Goal: Transaction & Acquisition: Purchase product/service

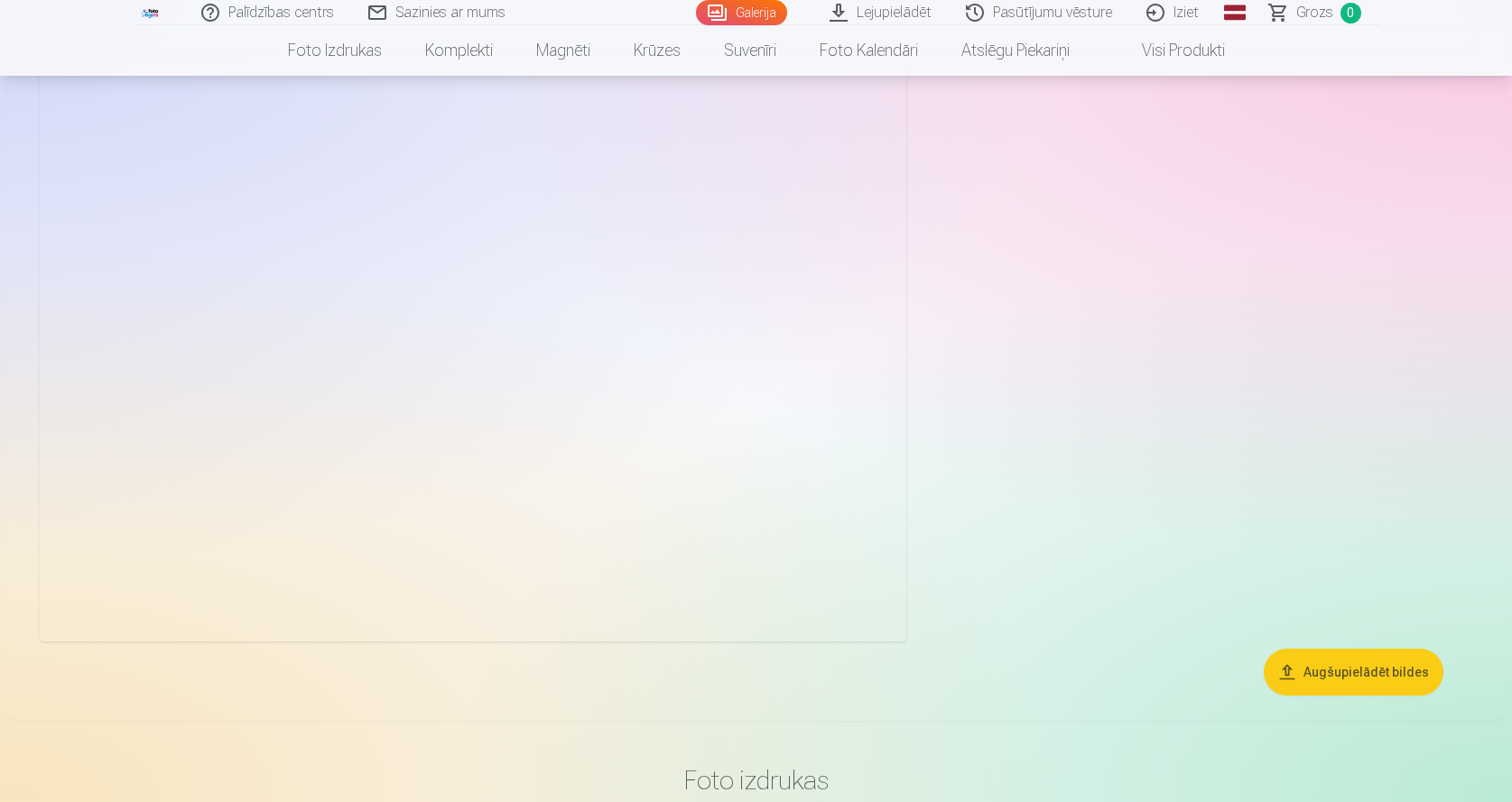
scroll to position [7579, 0]
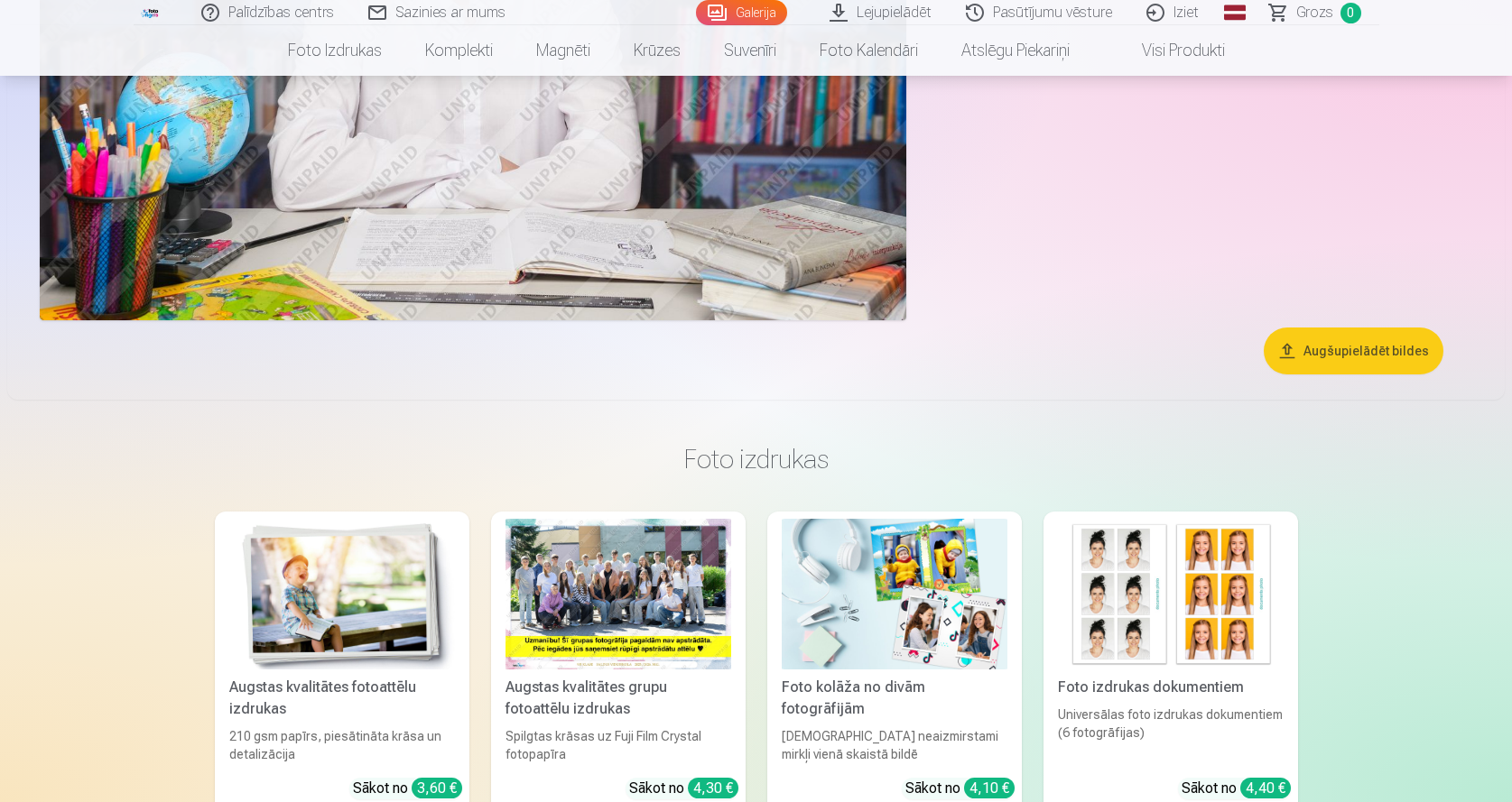
click at [1331, 350] on button "Augšupielādēt bildes" at bounding box center [1353, 351] width 179 height 47
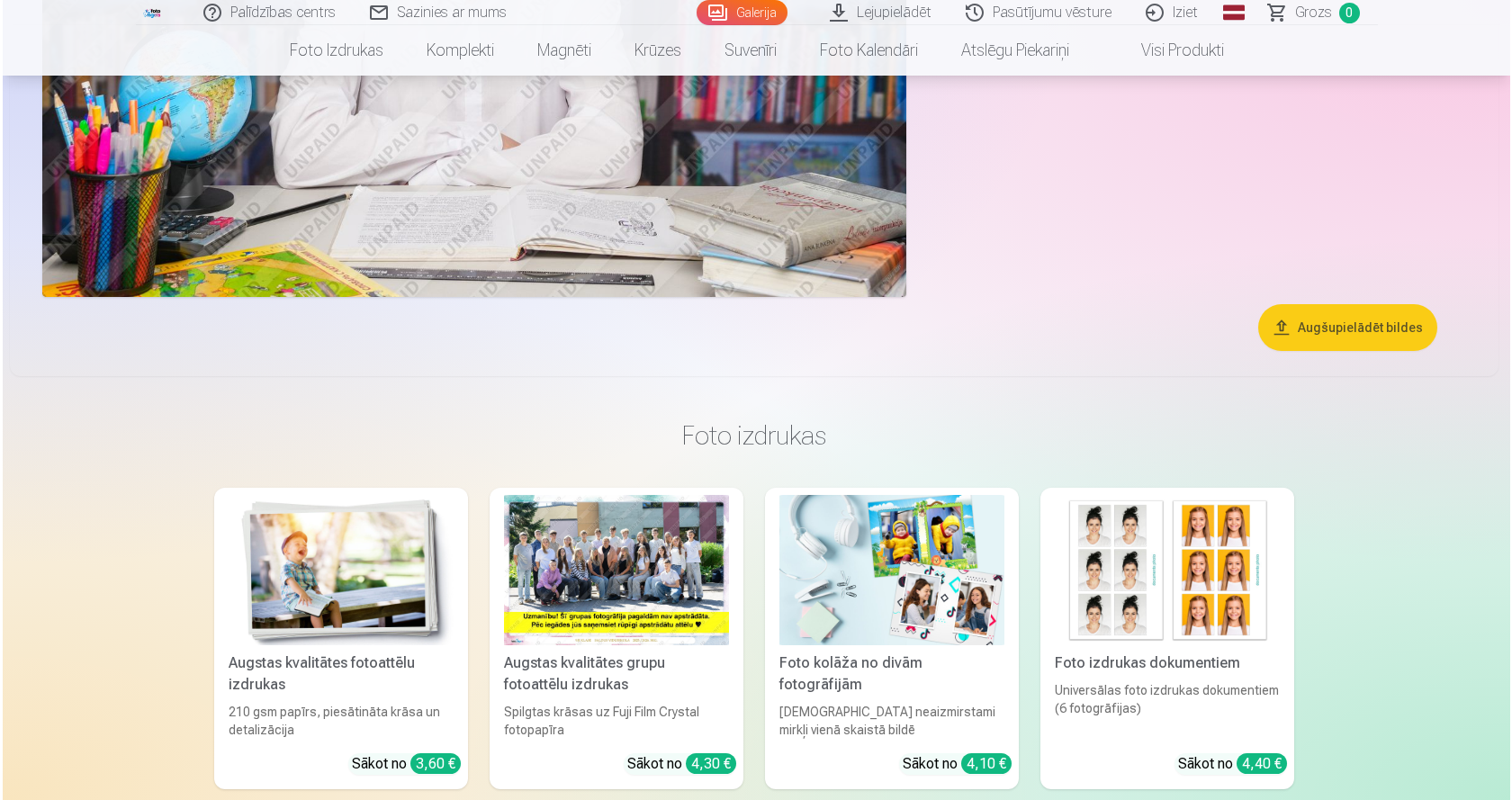
scroll to position [7583, 0]
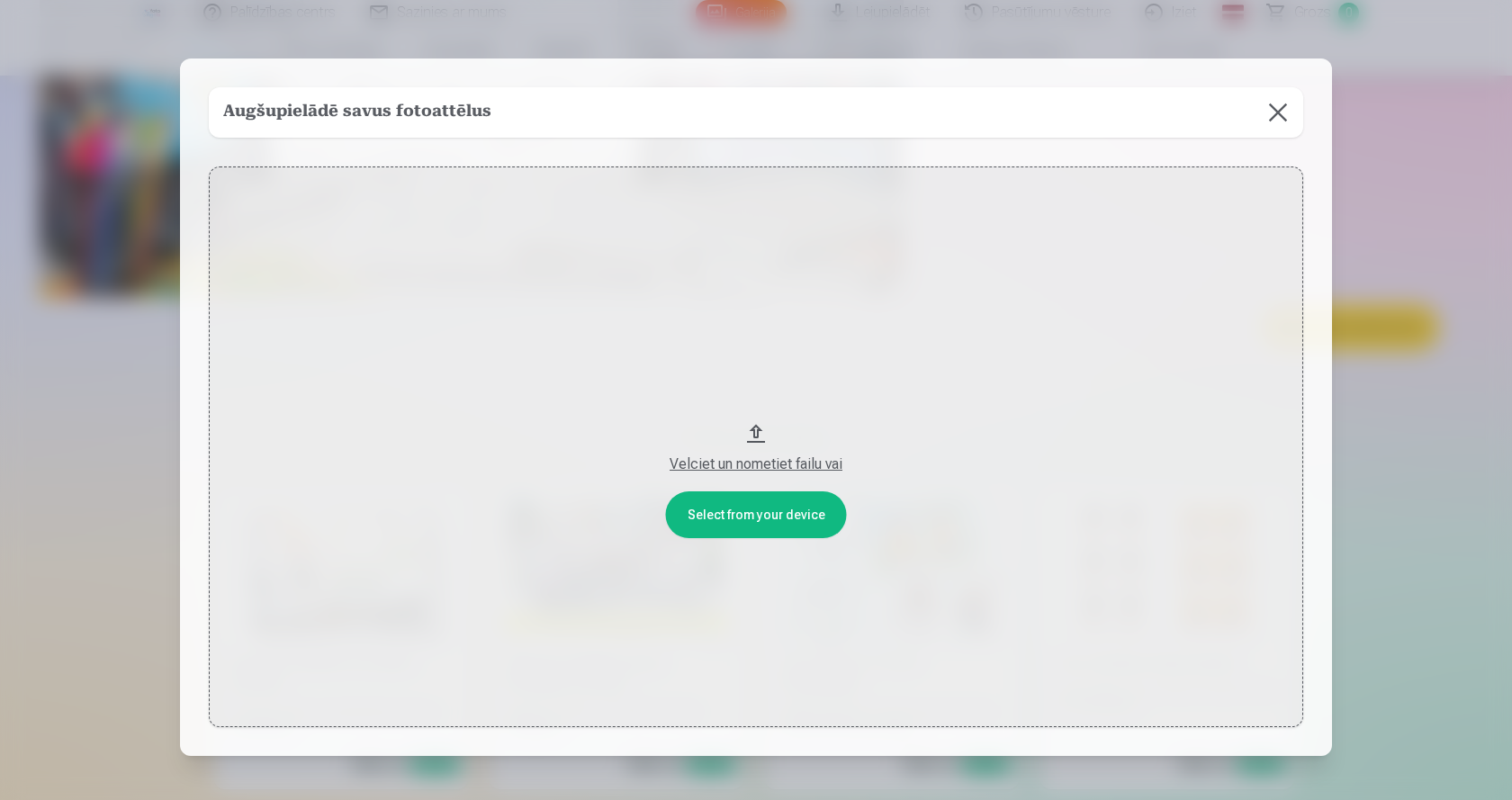
click at [753, 461] on div "Velciet un nometiet failu vai" at bounding box center [756, 464] width 1058 height 22
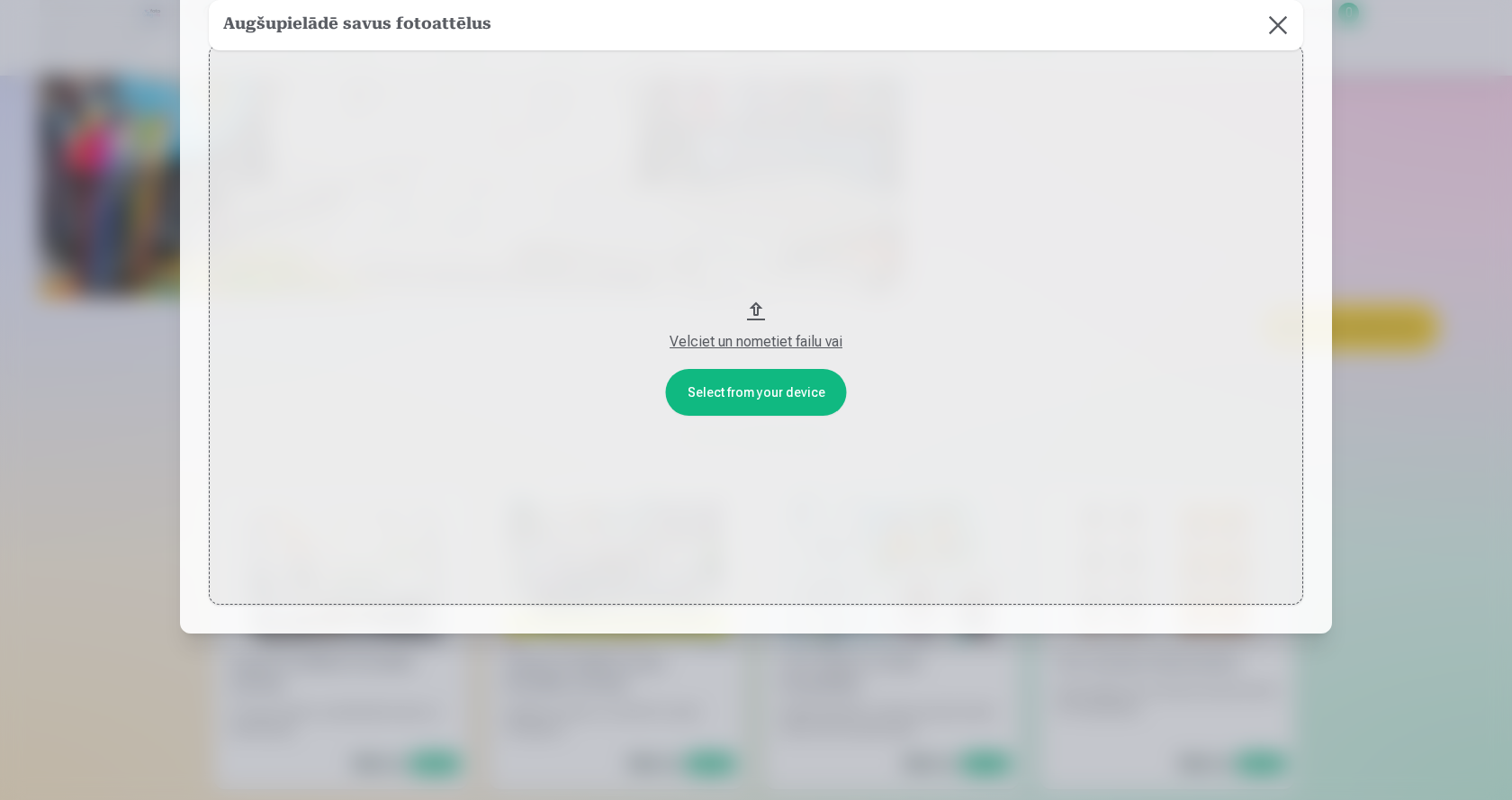
scroll to position [0, 0]
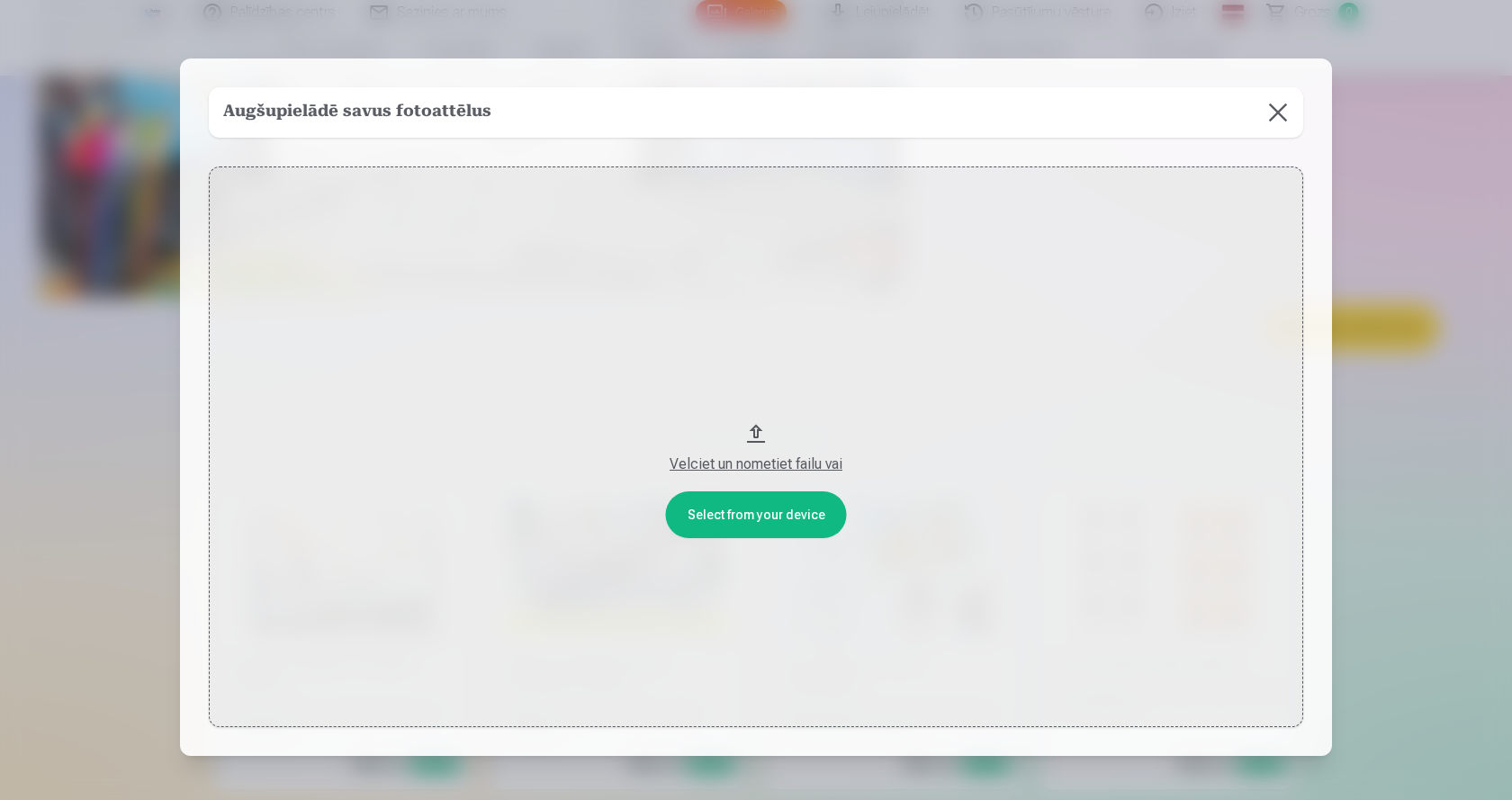
click at [1277, 109] on button at bounding box center [1278, 113] width 51 height 51
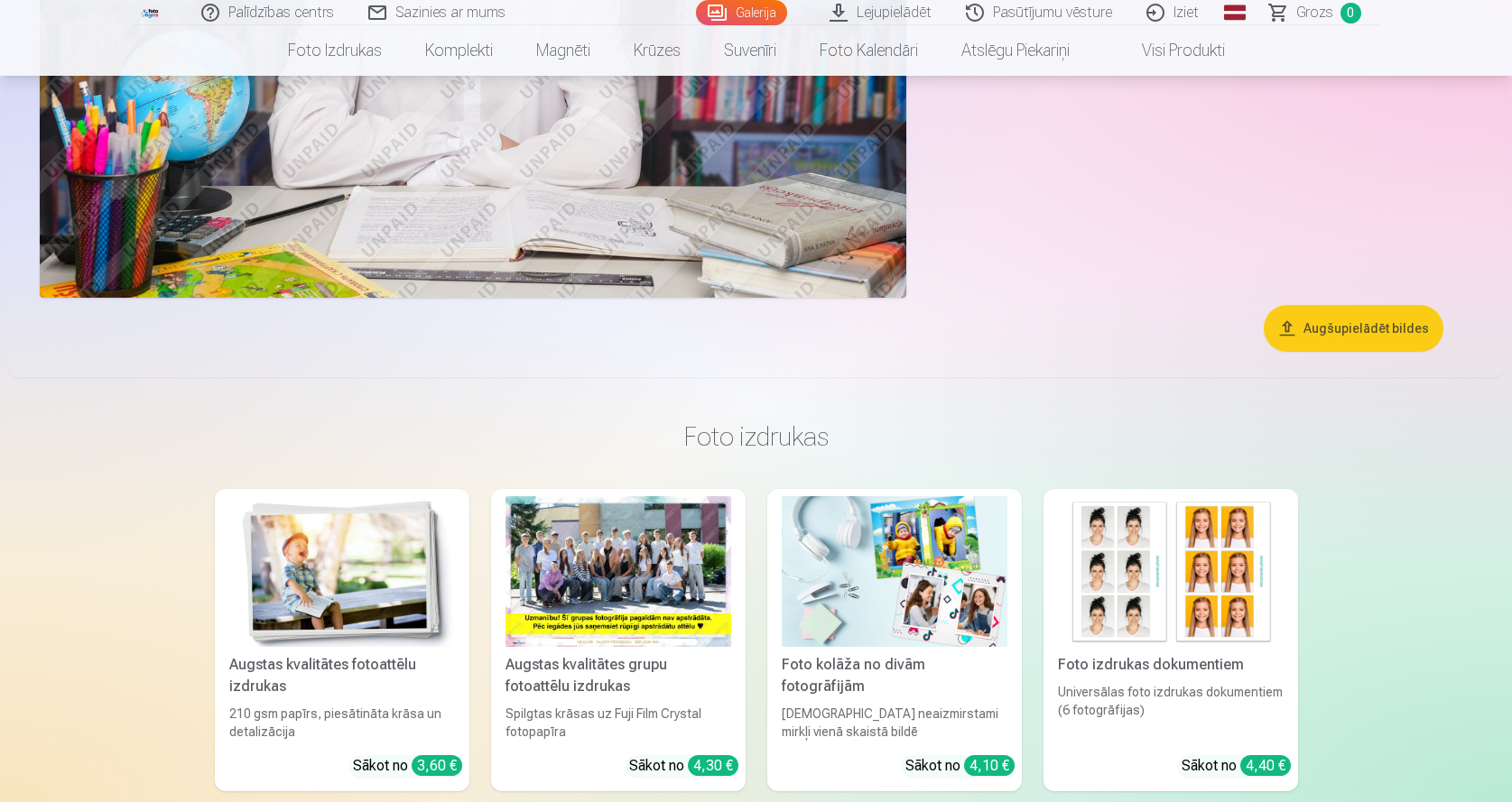
click at [591, 224] on img at bounding box center [473, 9] width 866 height 577
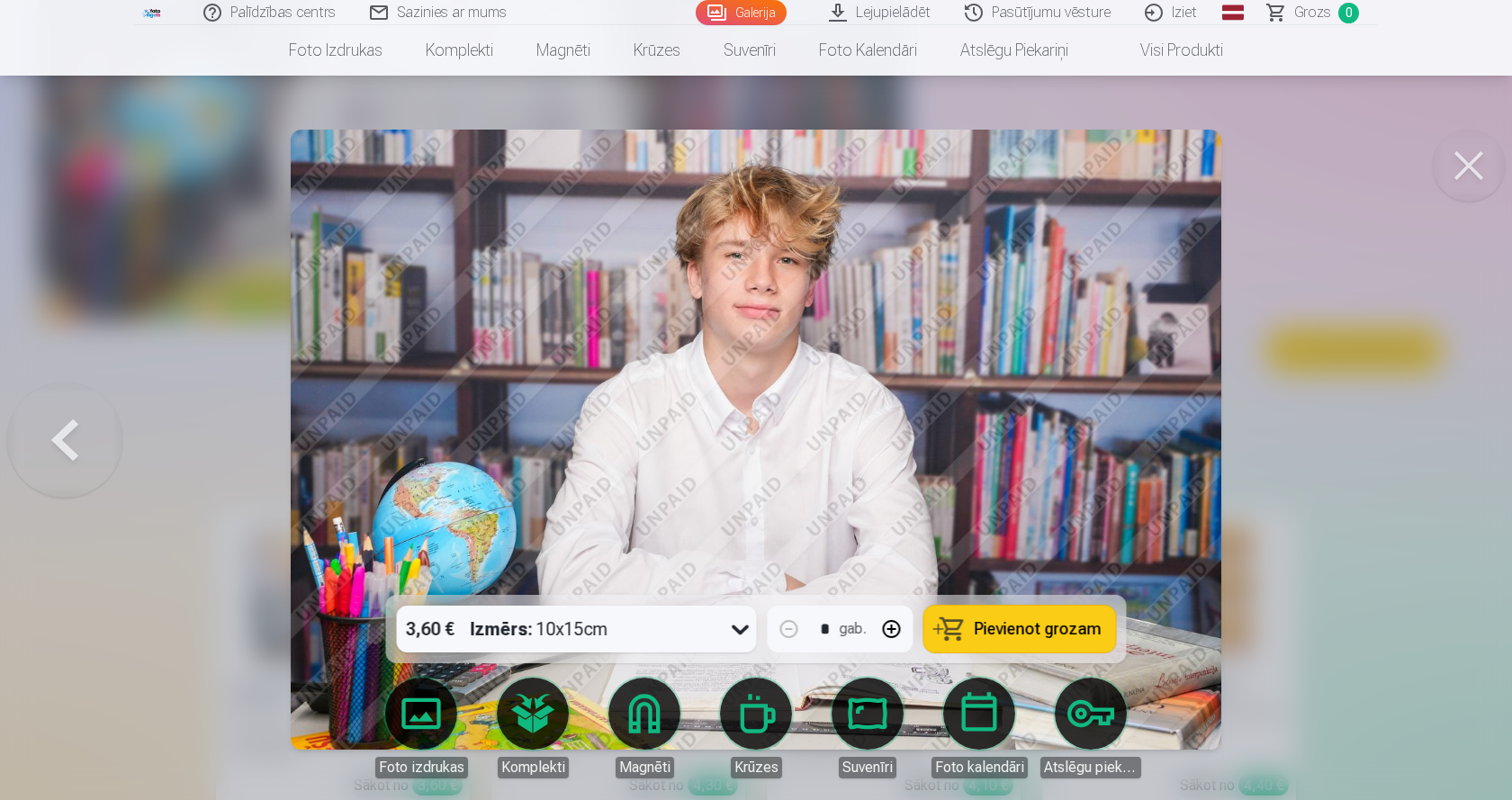
click at [1463, 169] on button at bounding box center [1468, 166] width 72 height 72
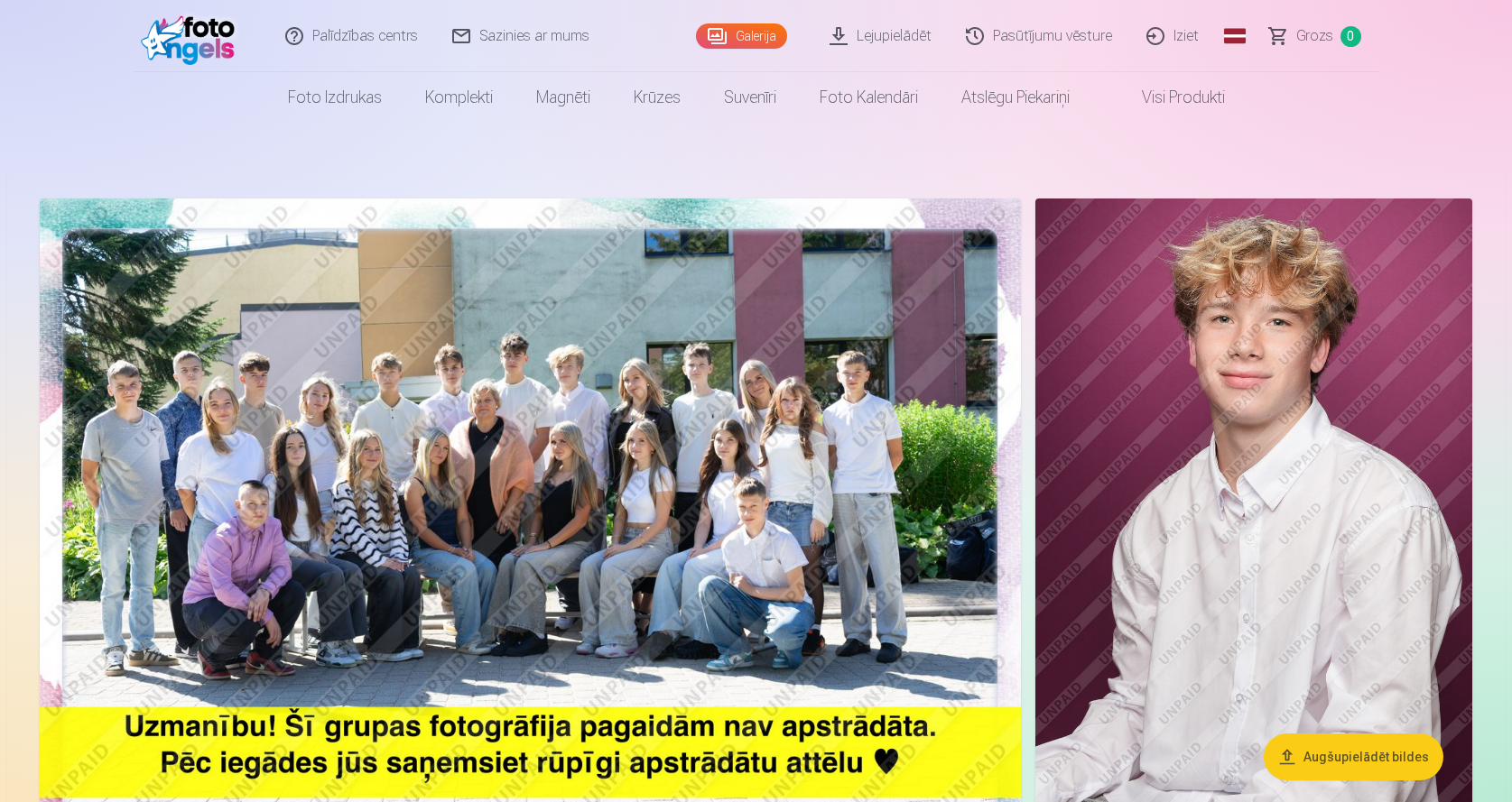
click at [514, 526] on img at bounding box center [530, 525] width 982 height 654
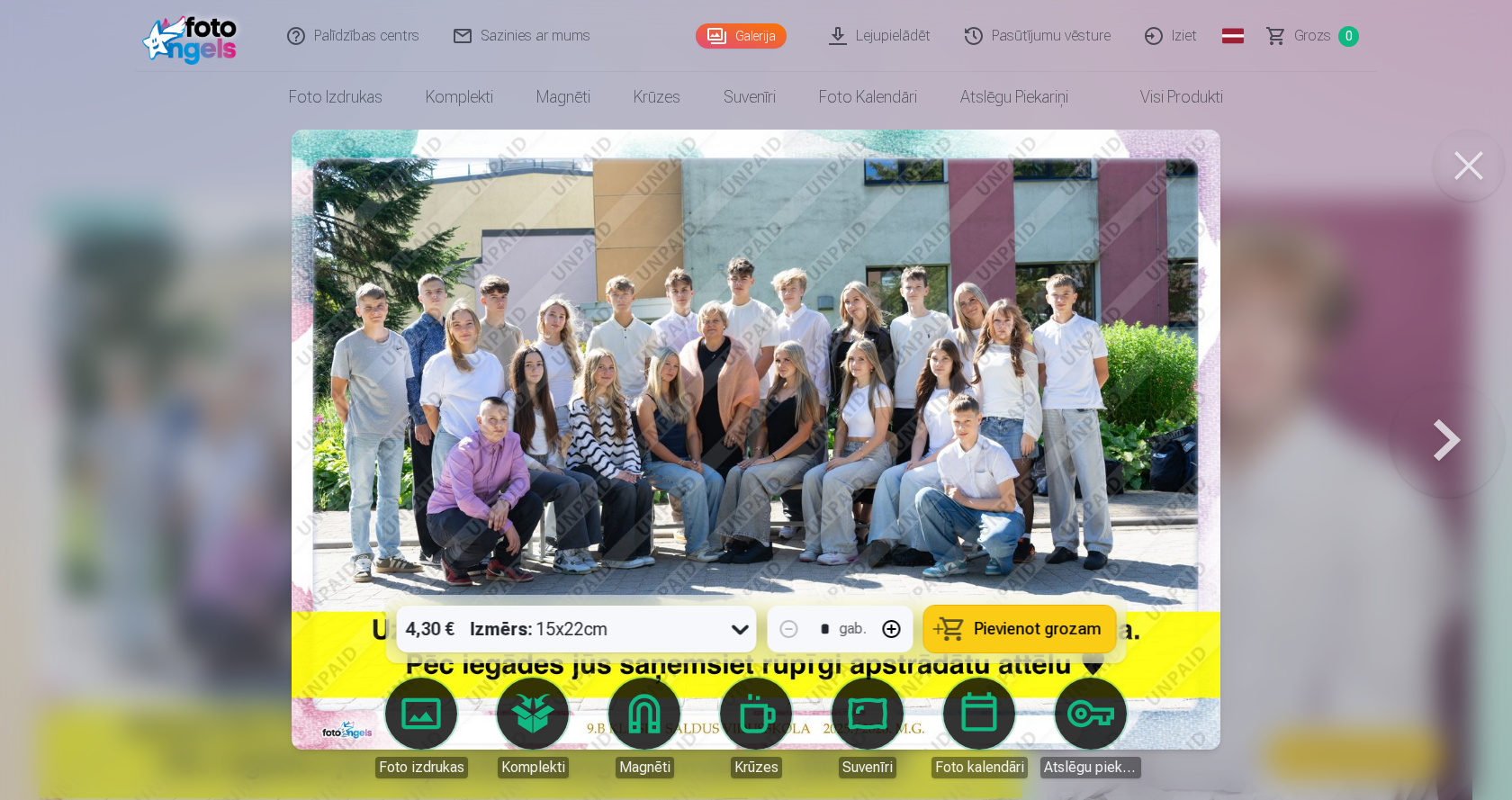
click at [1461, 178] on button at bounding box center [1468, 166] width 72 height 72
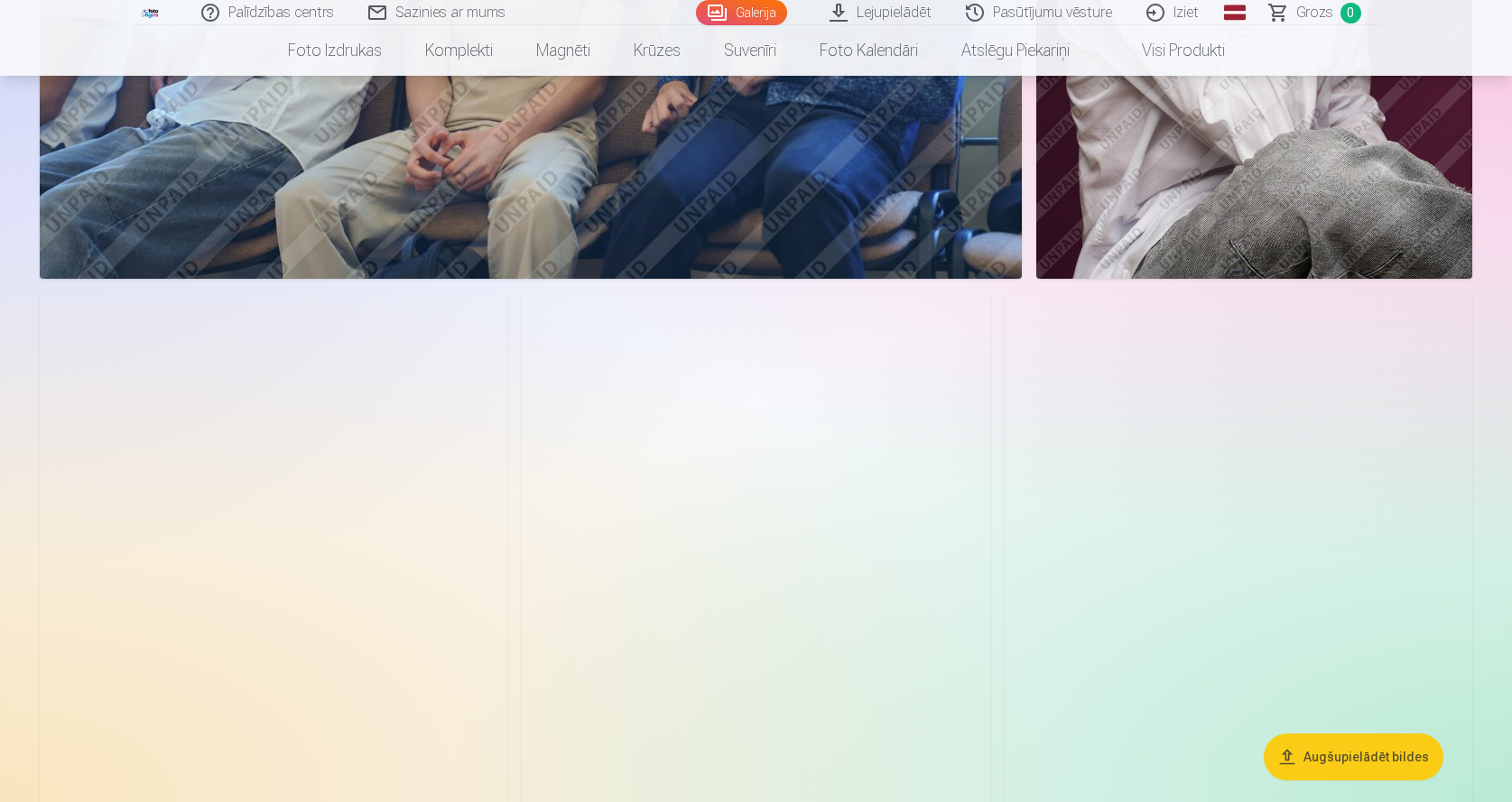
scroll to position [3007, 0]
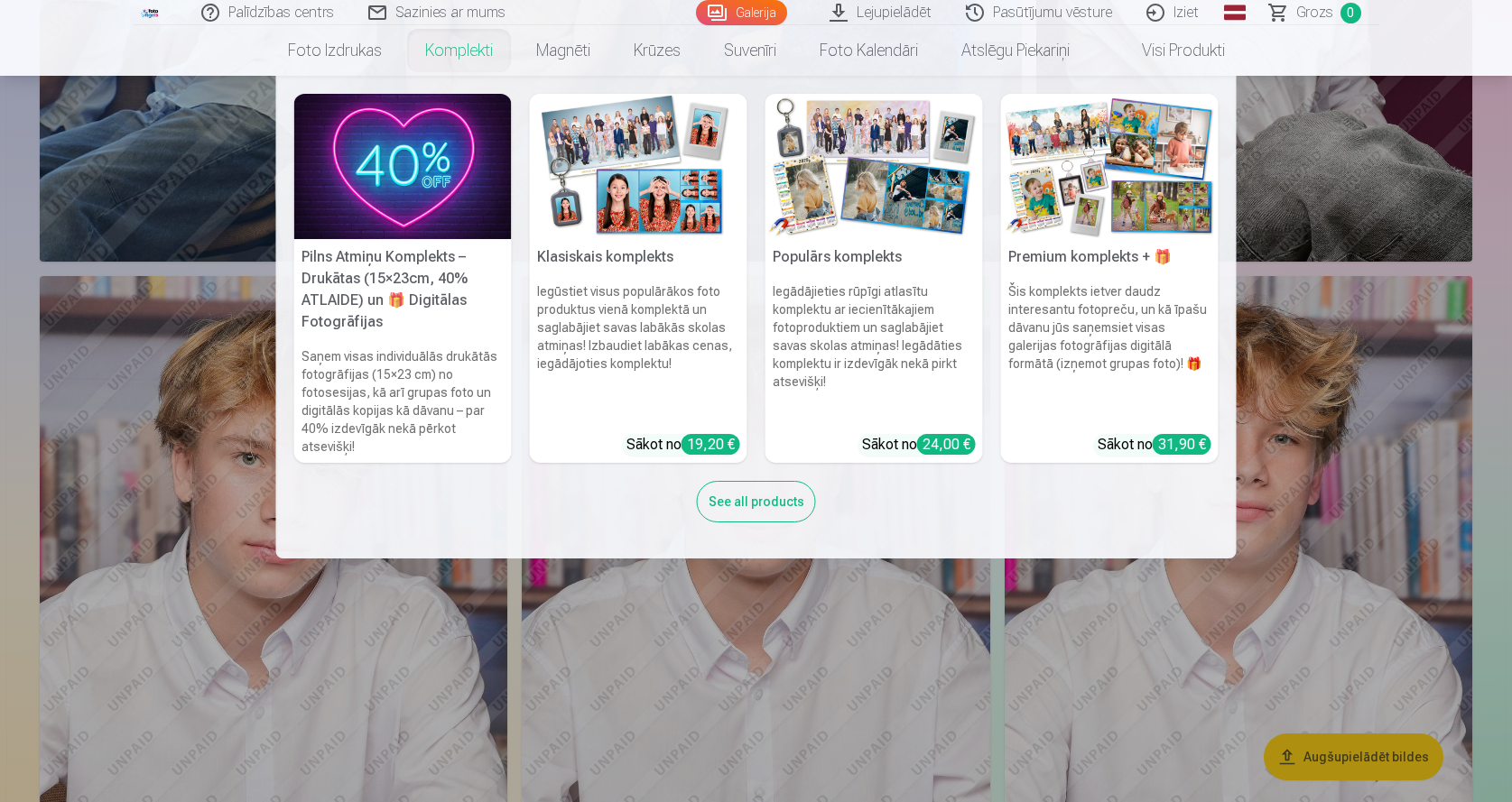
click at [463, 40] on link "Komplekti" at bounding box center [459, 51] width 111 height 51
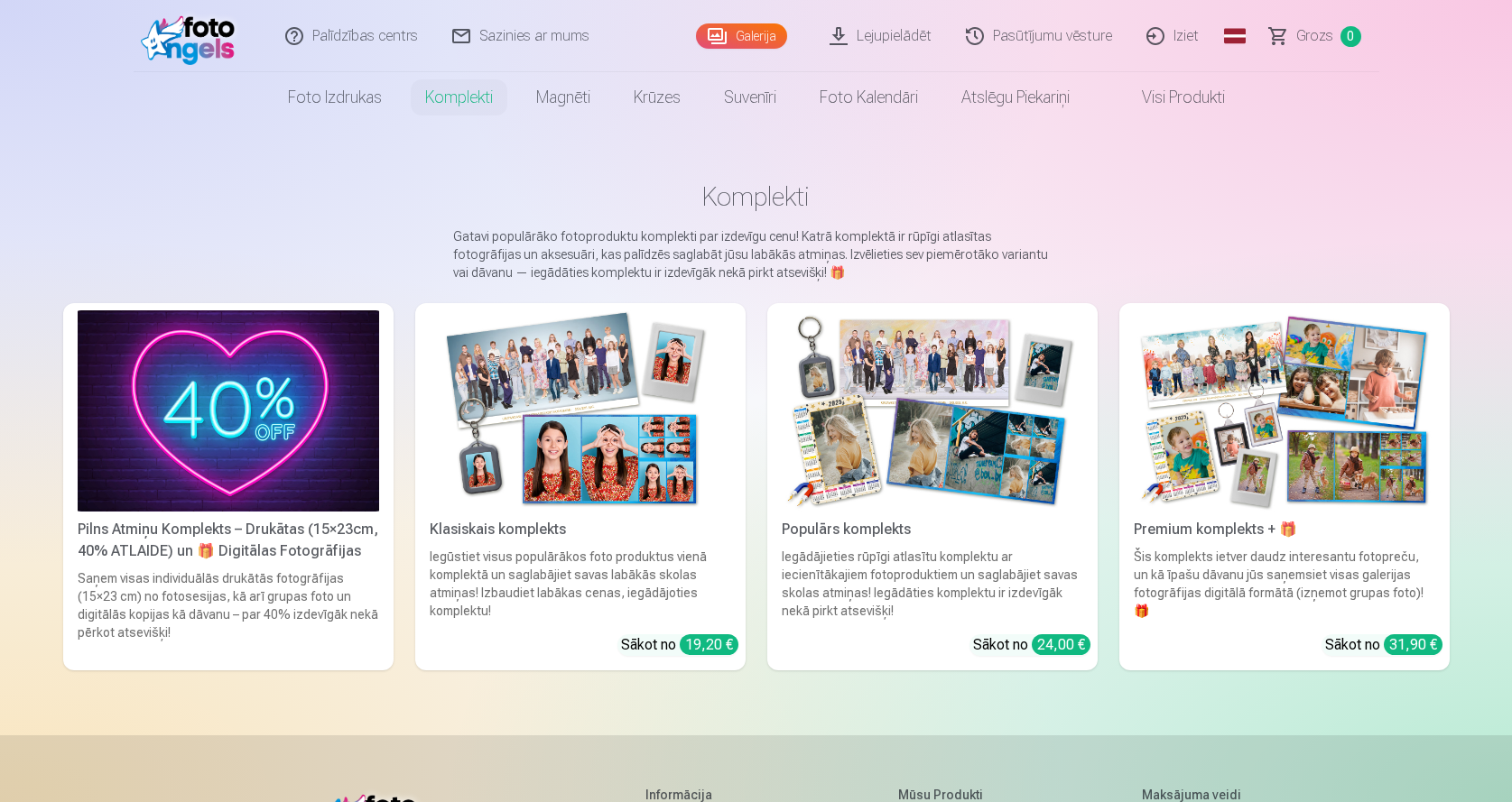
click at [579, 402] on img at bounding box center [580, 410] width 301 height 201
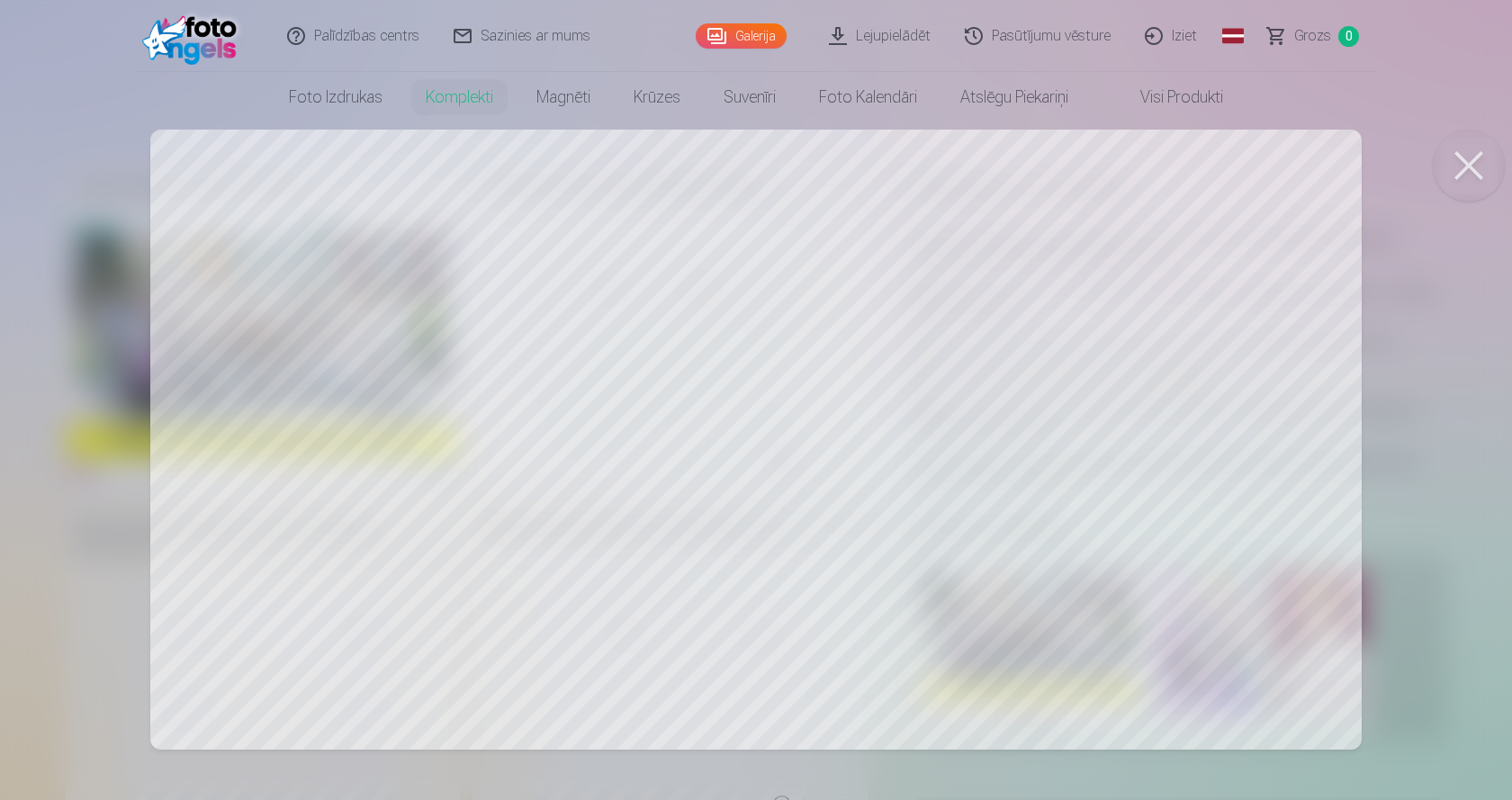
click at [1226, 554] on div at bounding box center [756, 400] width 1512 height 800
click at [1456, 150] on button at bounding box center [1468, 166] width 72 height 72
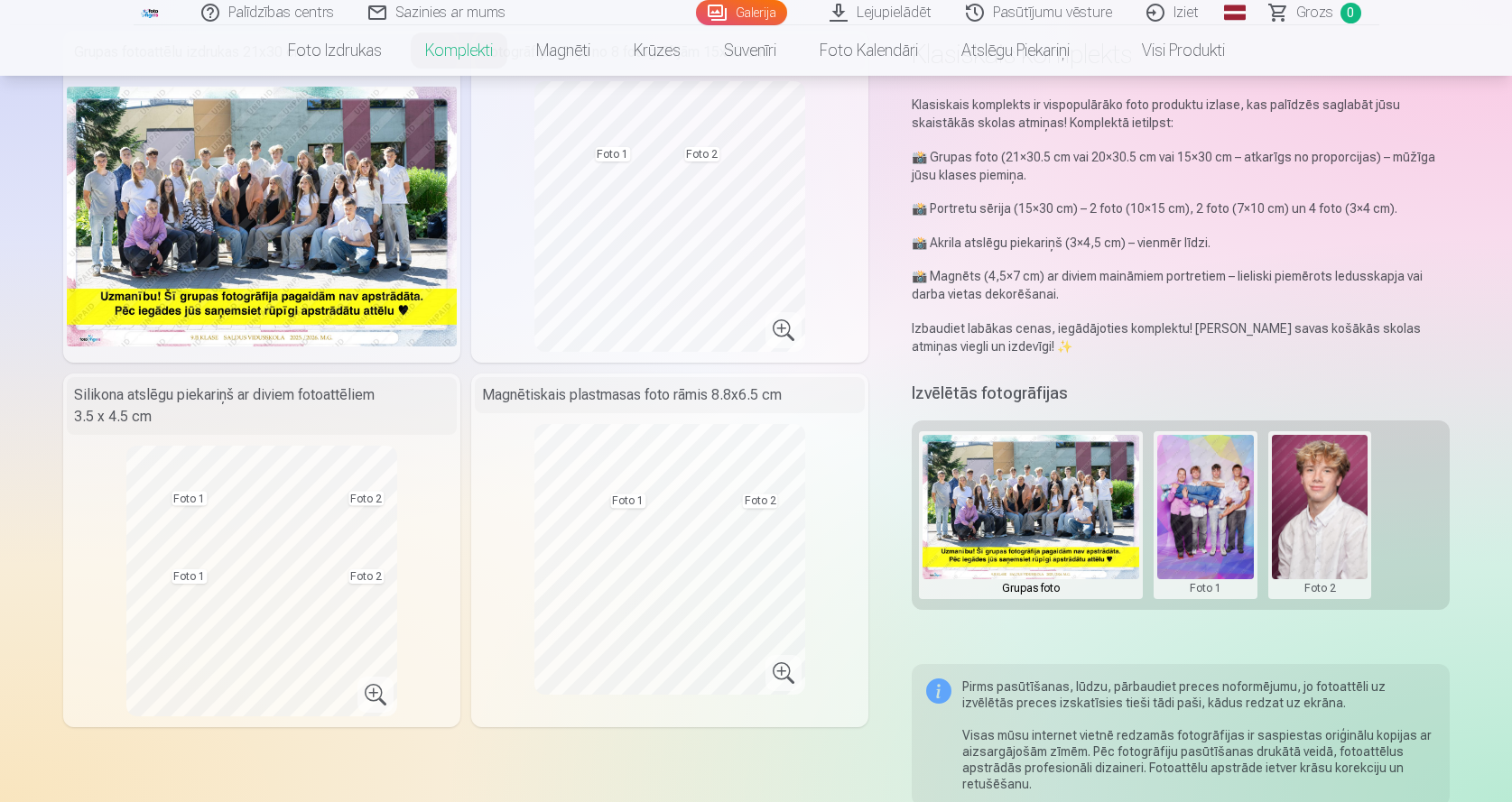
scroll to position [481, 0]
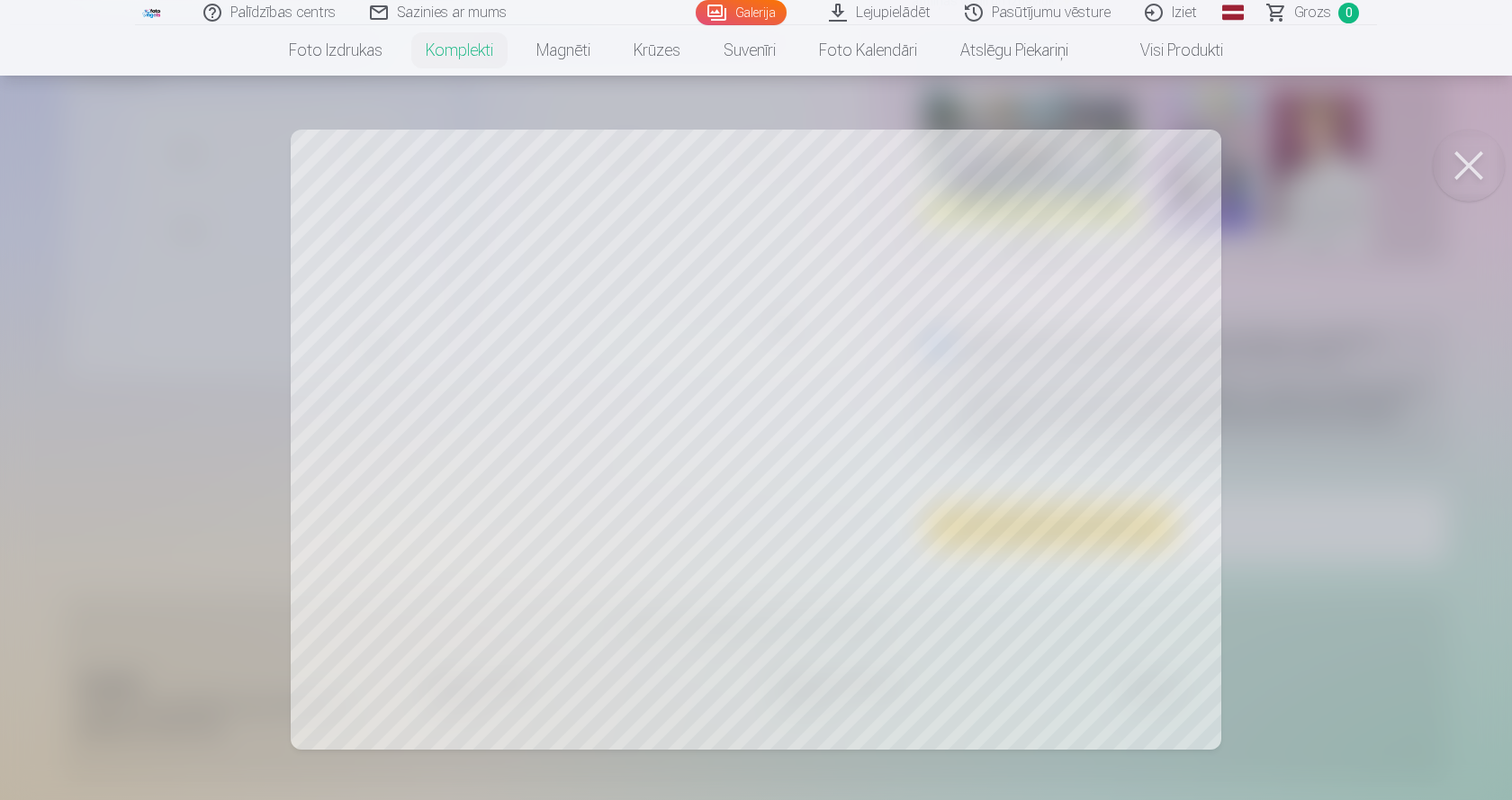
click at [1484, 174] on button at bounding box center [1468, 166] width 72 height 72
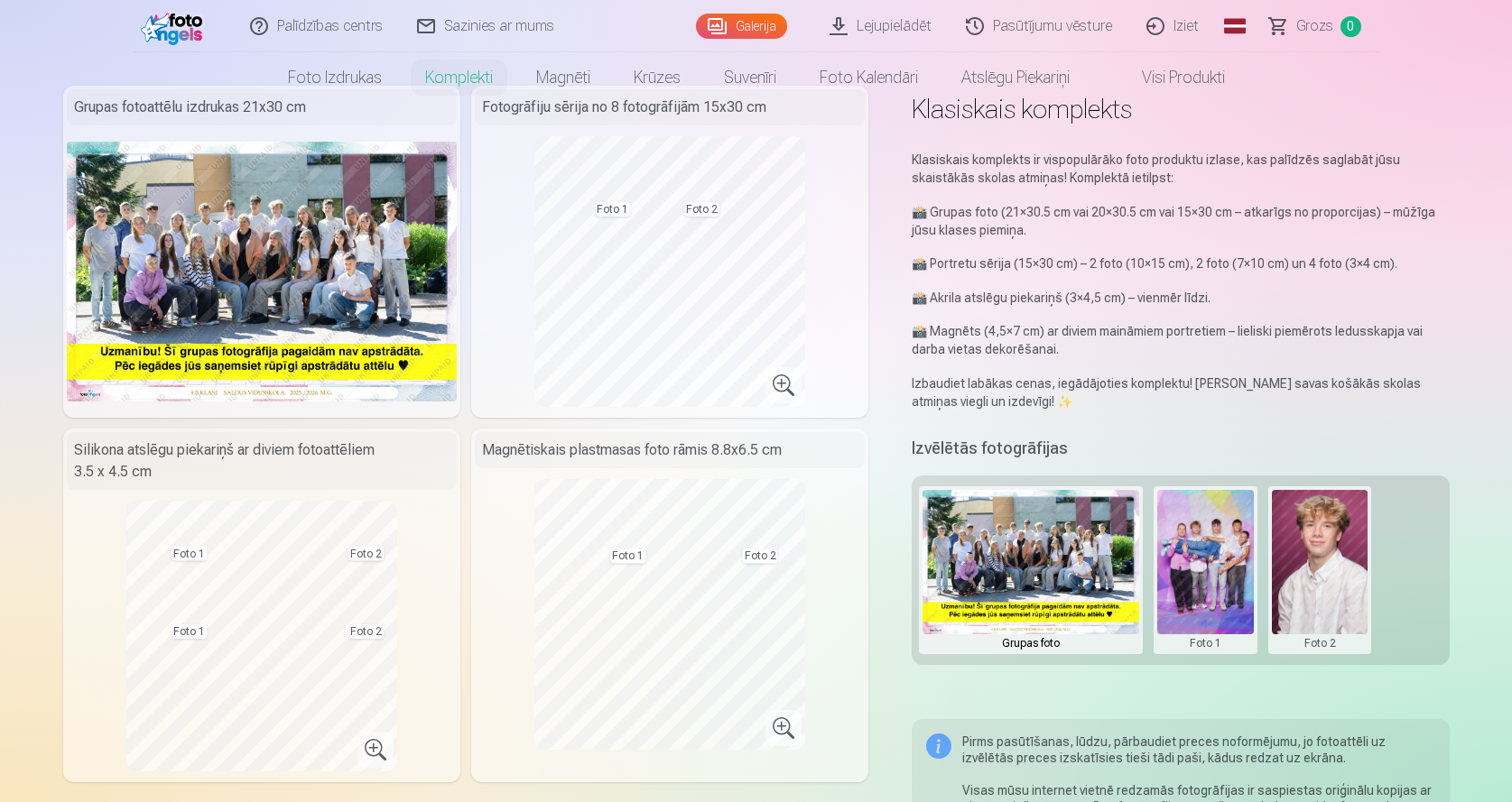
scroll to position [0, 0]
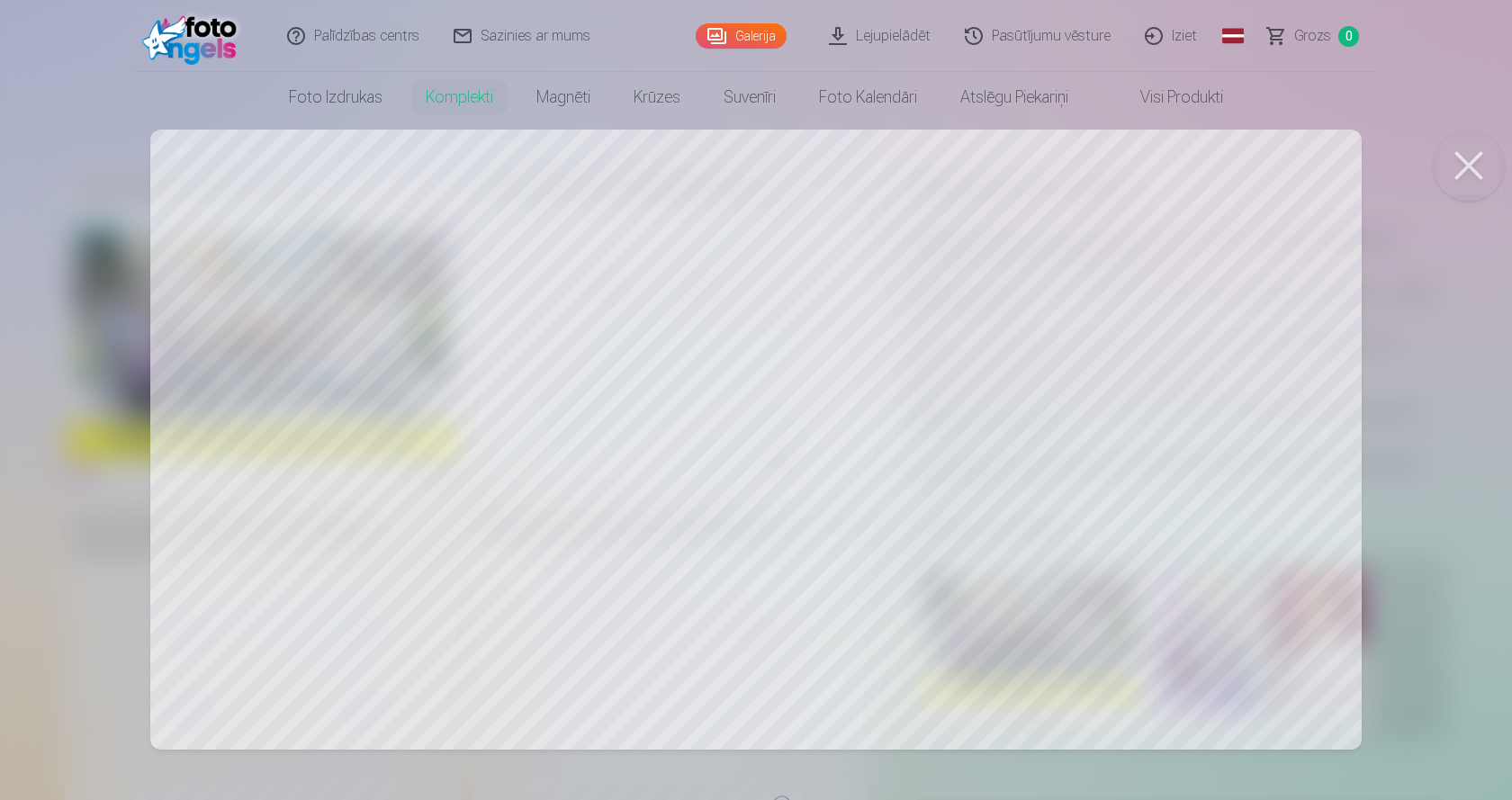
click at [1479, 183] on button at bounding box center [1468, 166] width 72 height 72
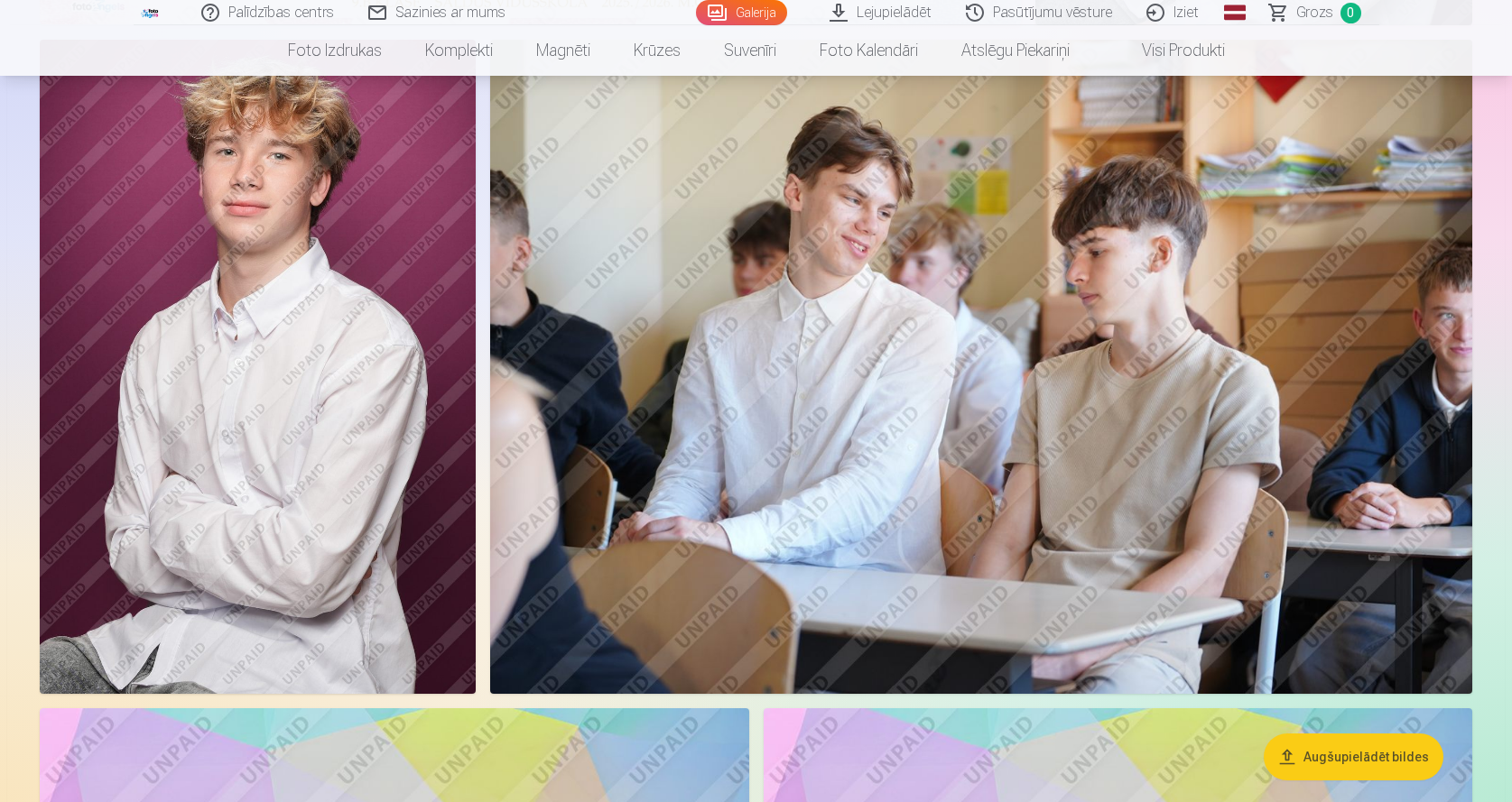
scroll to position [671, 0]
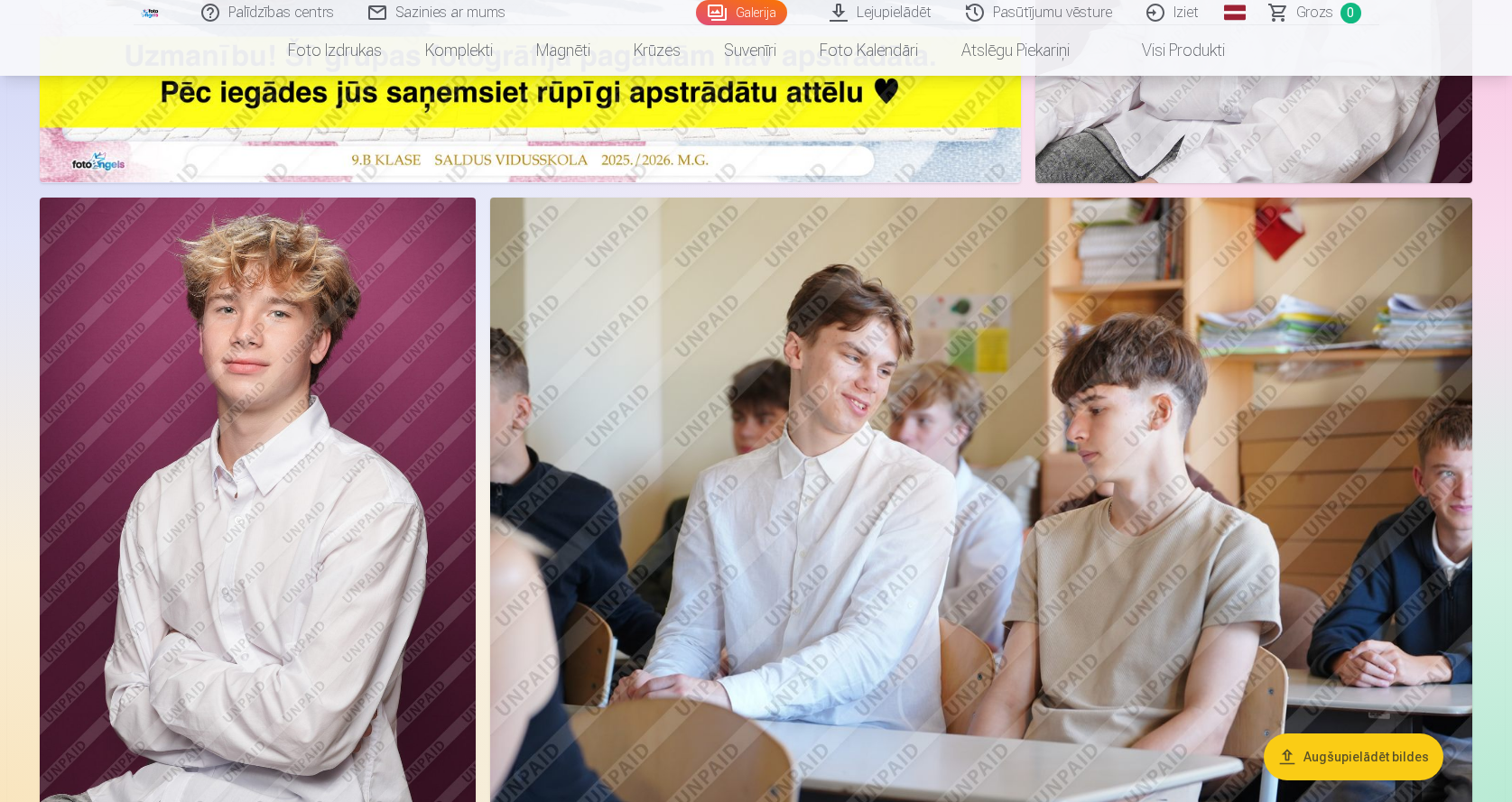
click at [285, 537] on img at bounding box center [258, 524] width 436 height 654
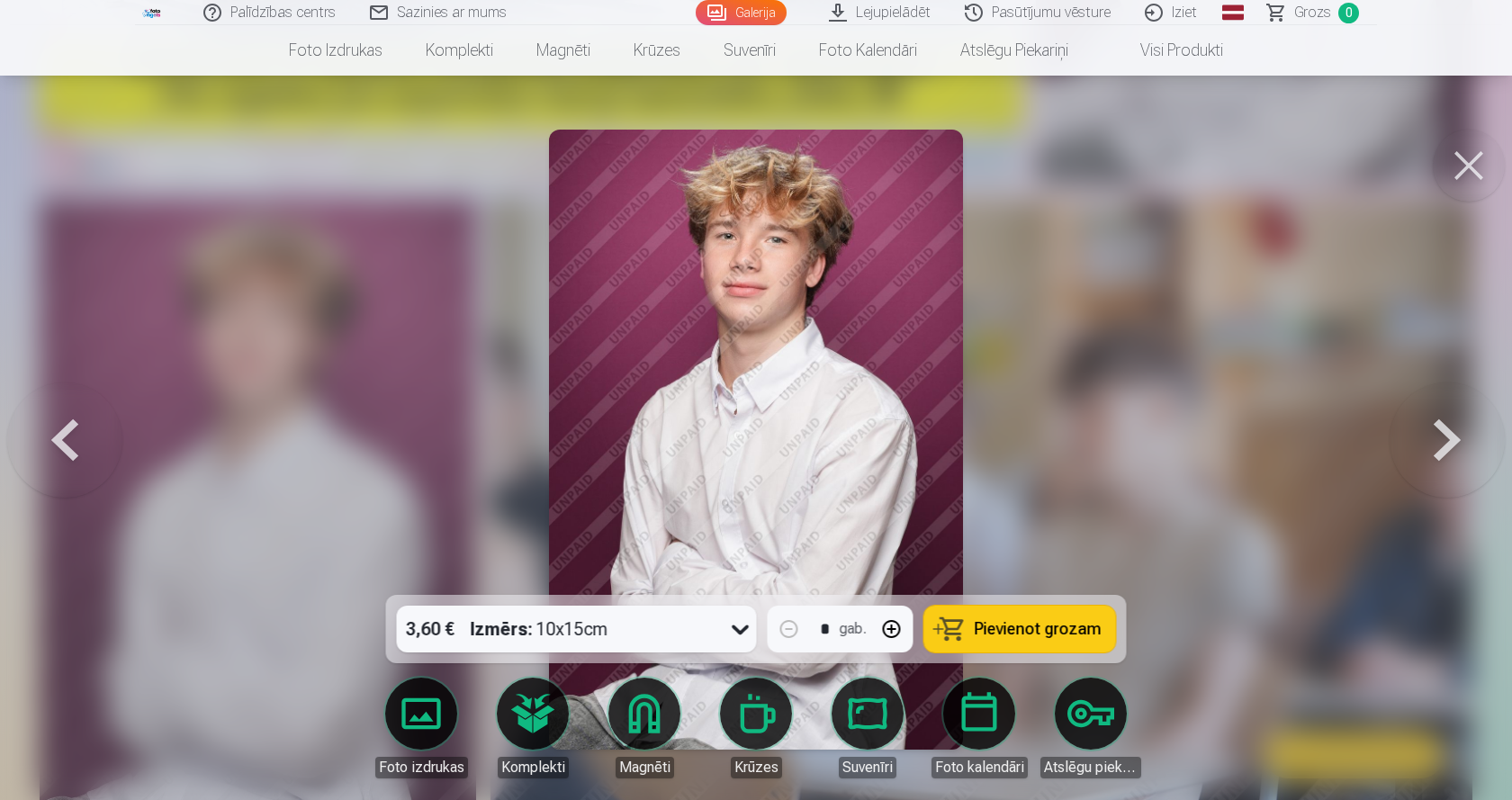
click at [1469, 173] on button at bounding box center [1468, 166] width 72 height 72
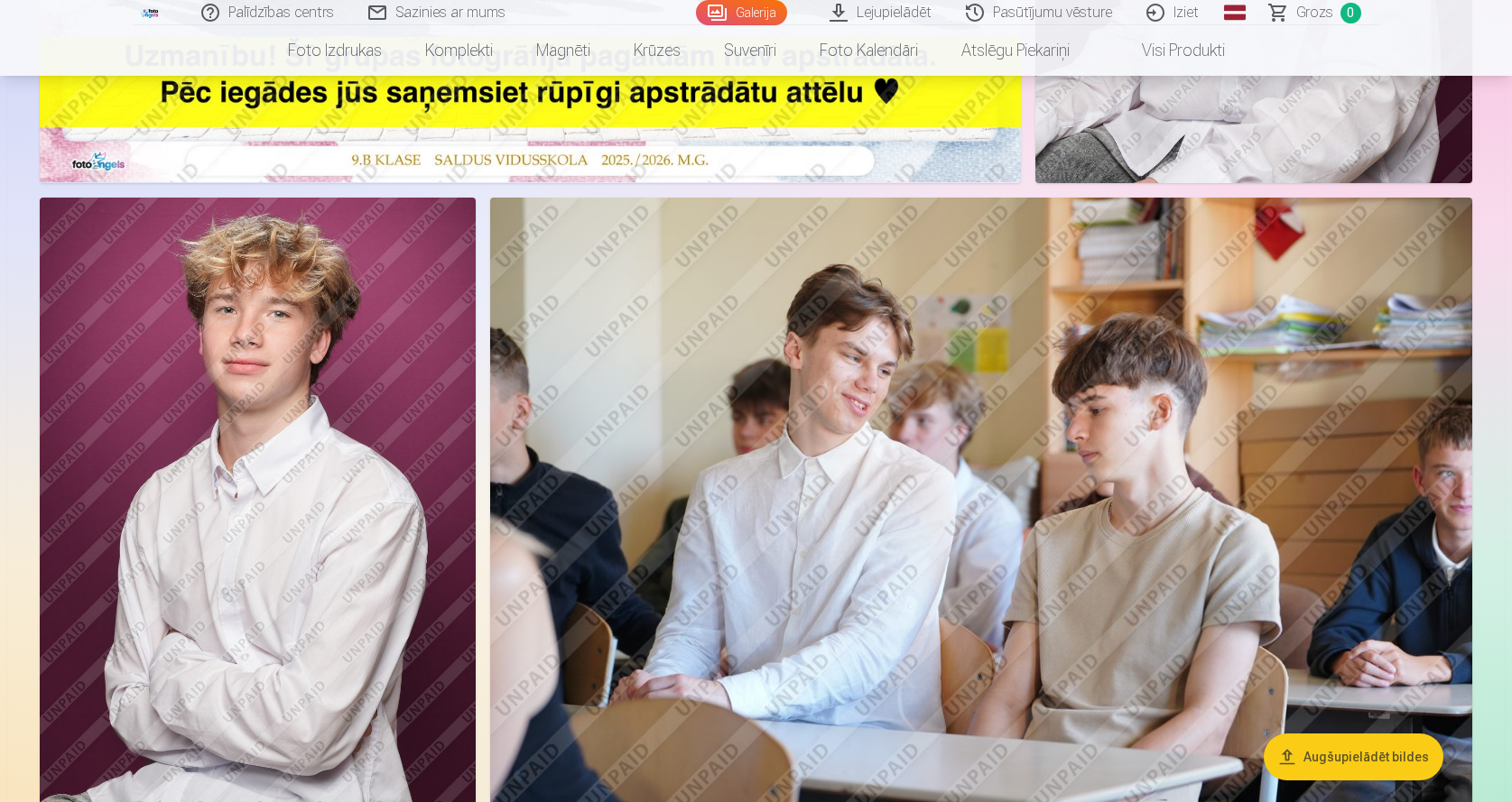
scroll to position [189, 0]
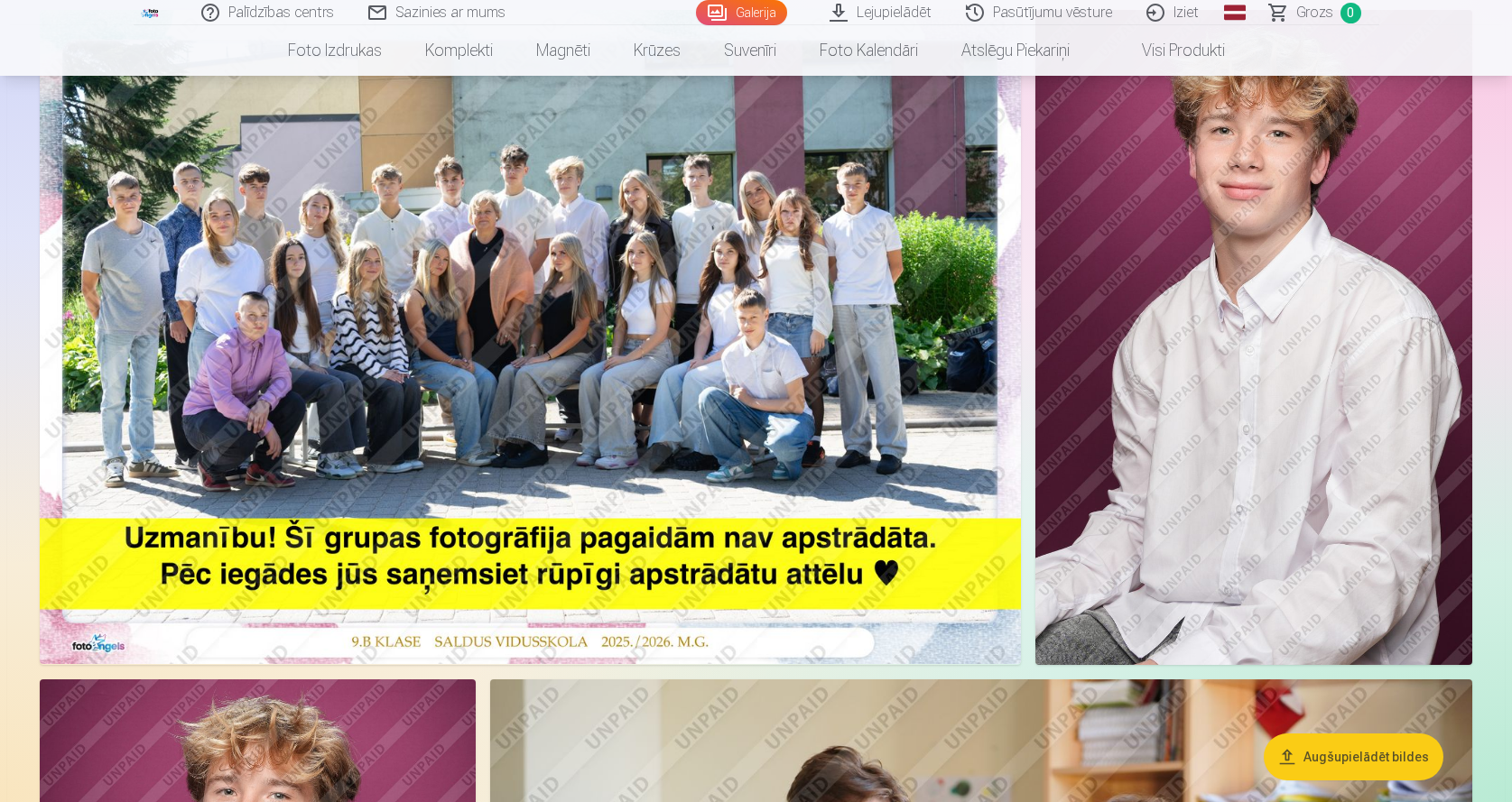
click at [390, 361] on img at bounding box center [530, 337] width 982 height 654
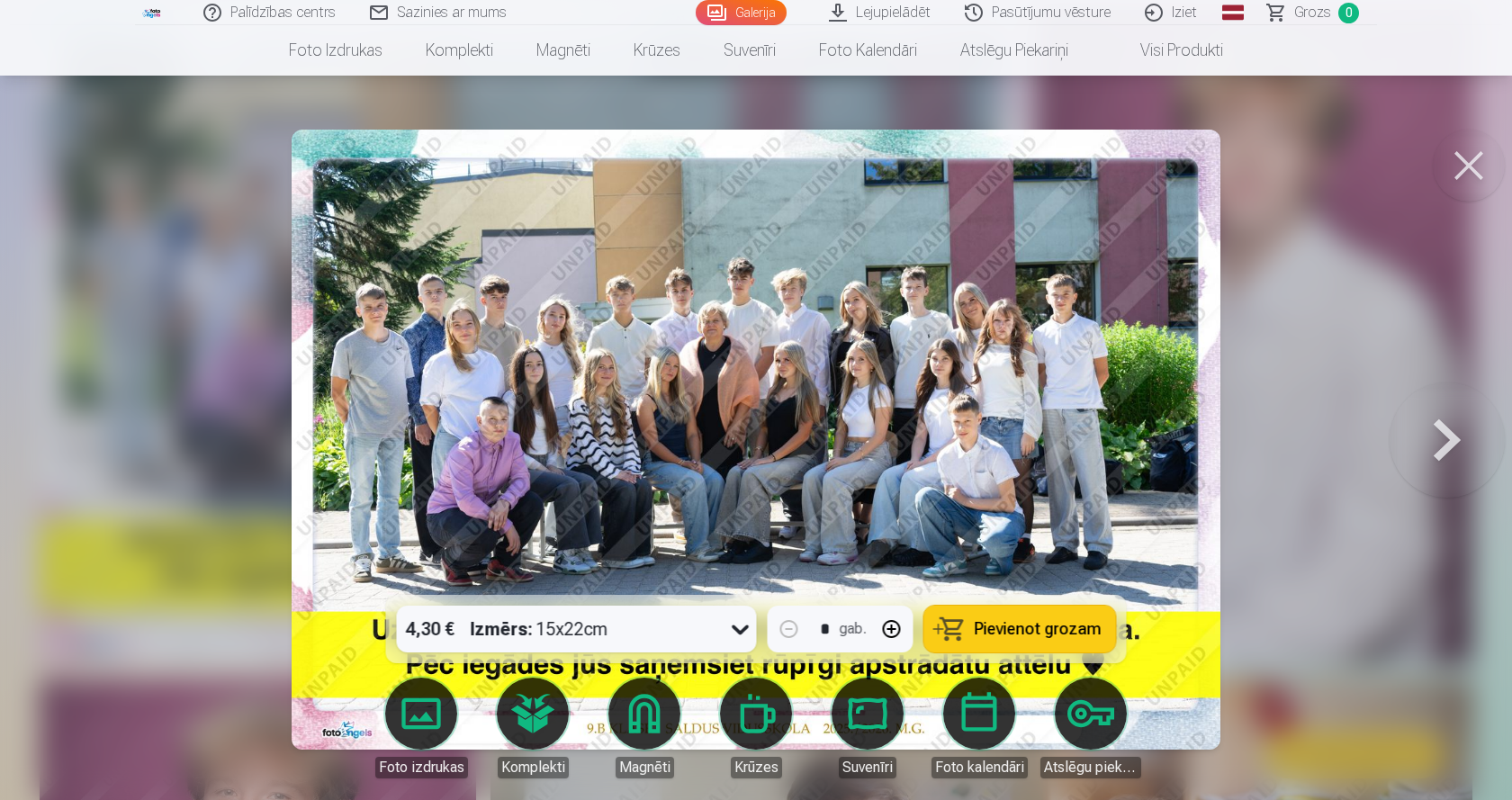
click at [1471, 180] on button at bounding box center [1468, 166] width 72 height 72
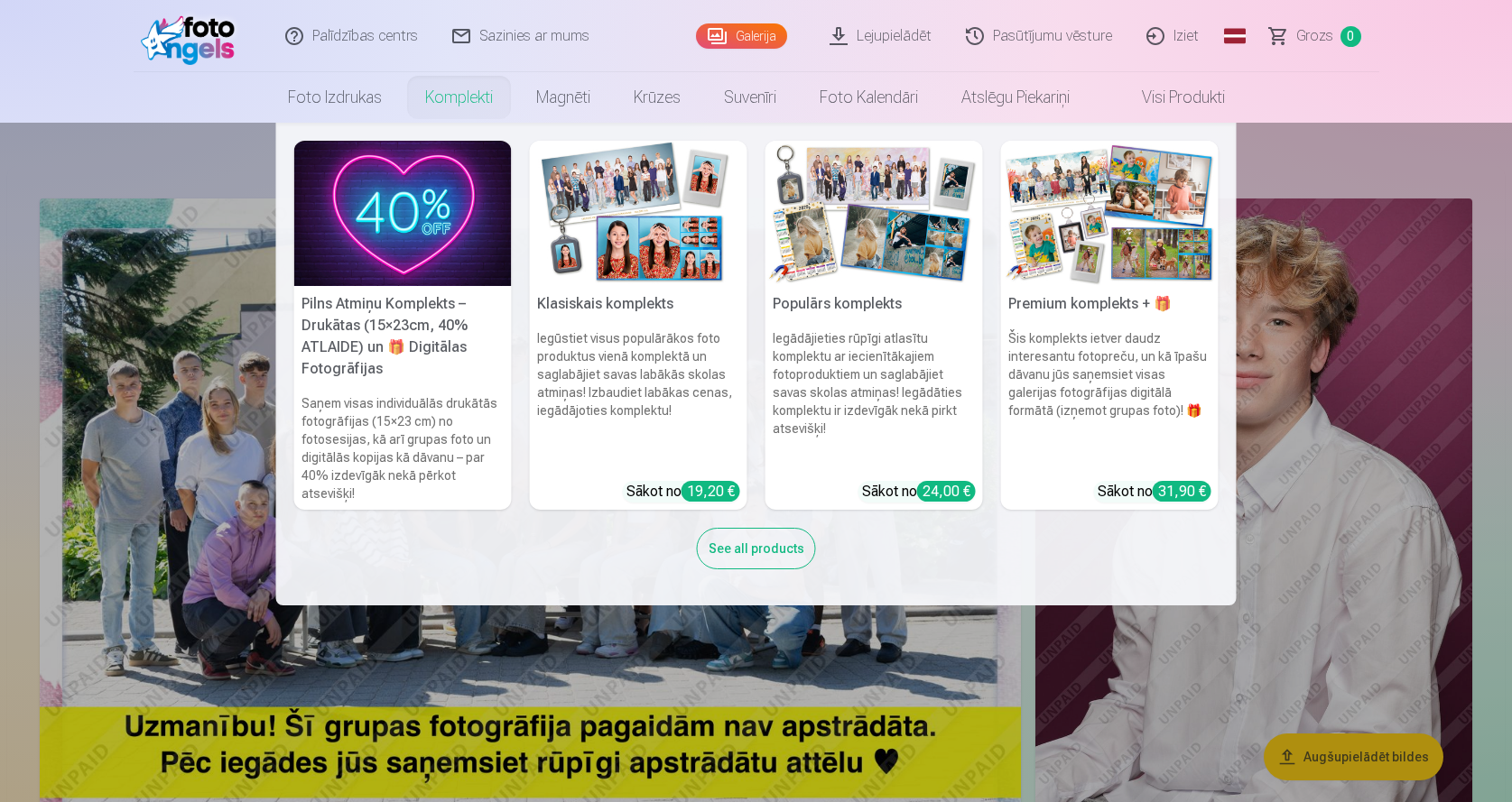
click at [445, 105] on link "Komplekti" at bounding box center [459, 98] width 111 height 51
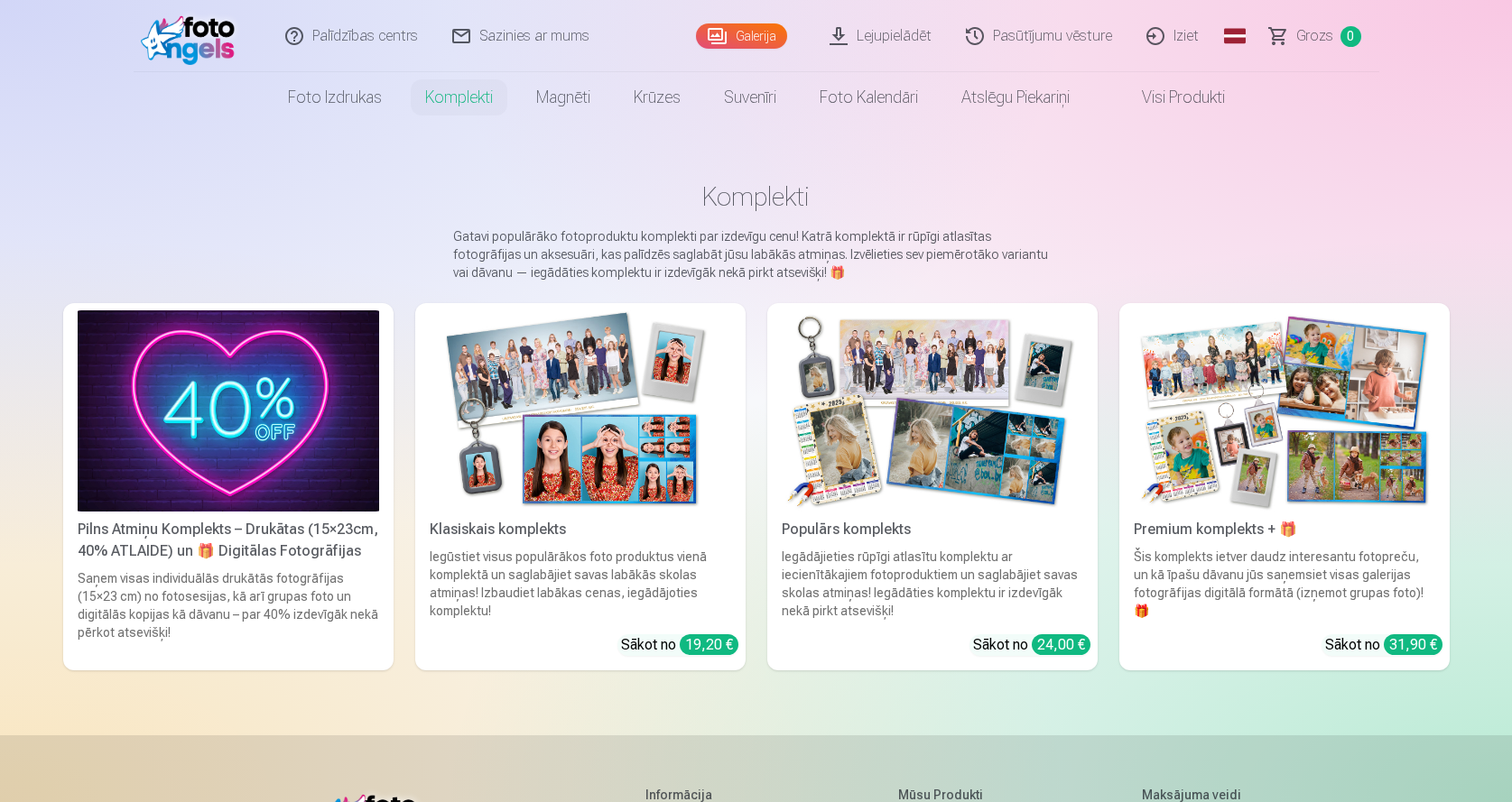
click at [910, 437] on img at bounding box center [932, 410] width 301 height 201
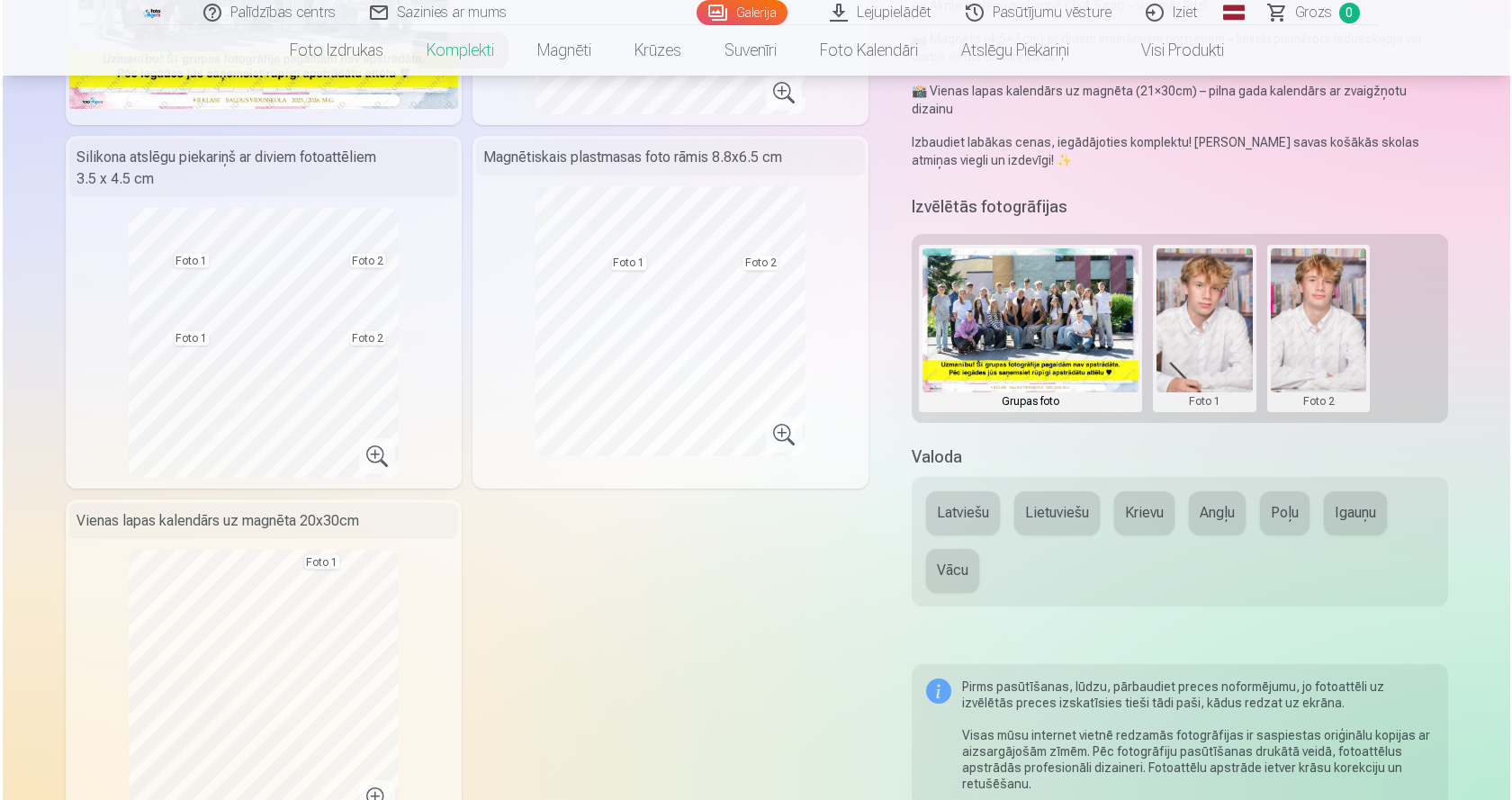
scroll to position [360, 0]
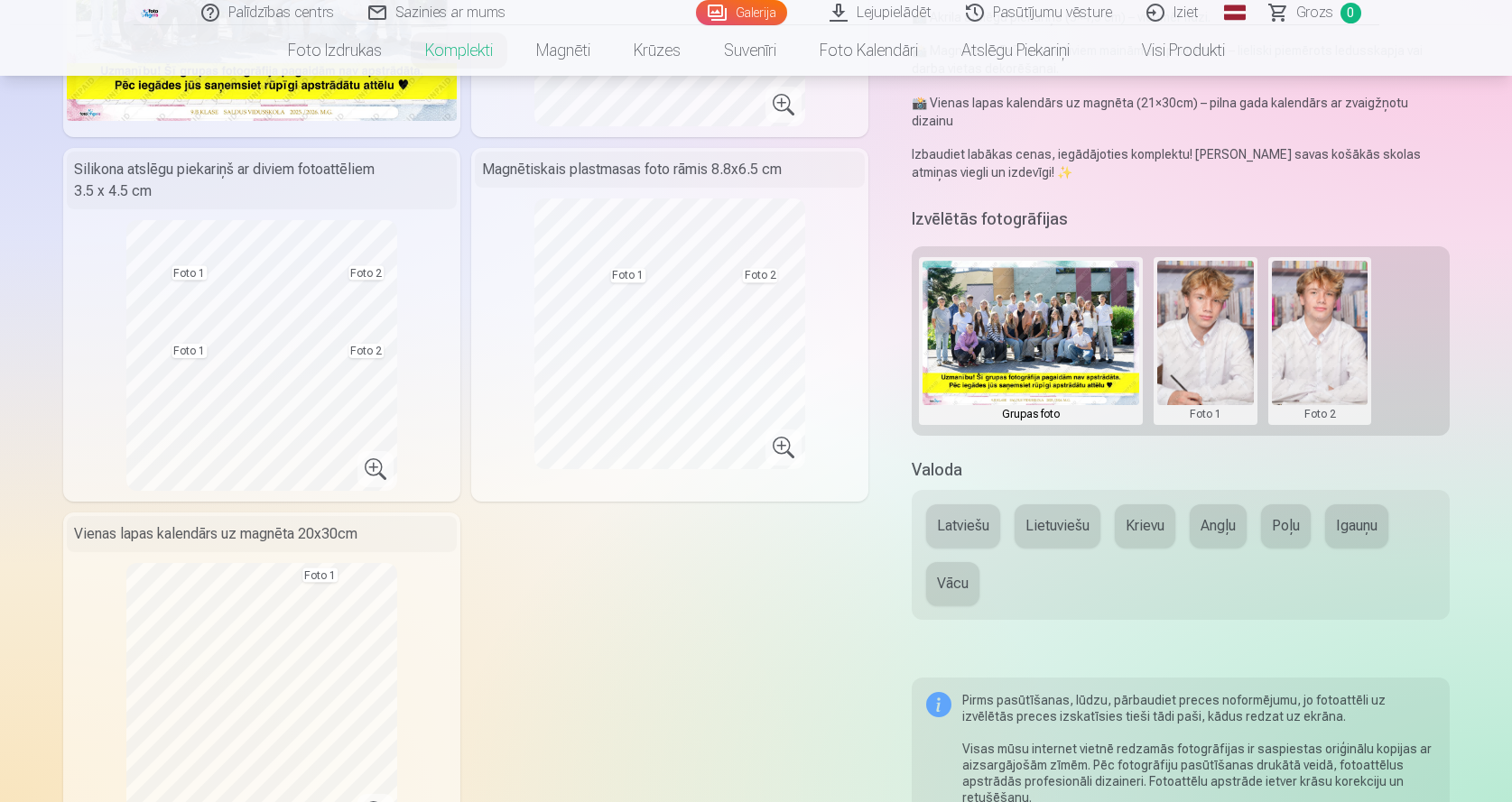
click at [1216, 326] on button at bounding box center [1205, 341] width 96 height 160
click at [1192, 320] on button "Nomainiet foto" at bounding box center [1204, 324] width 147 height 51
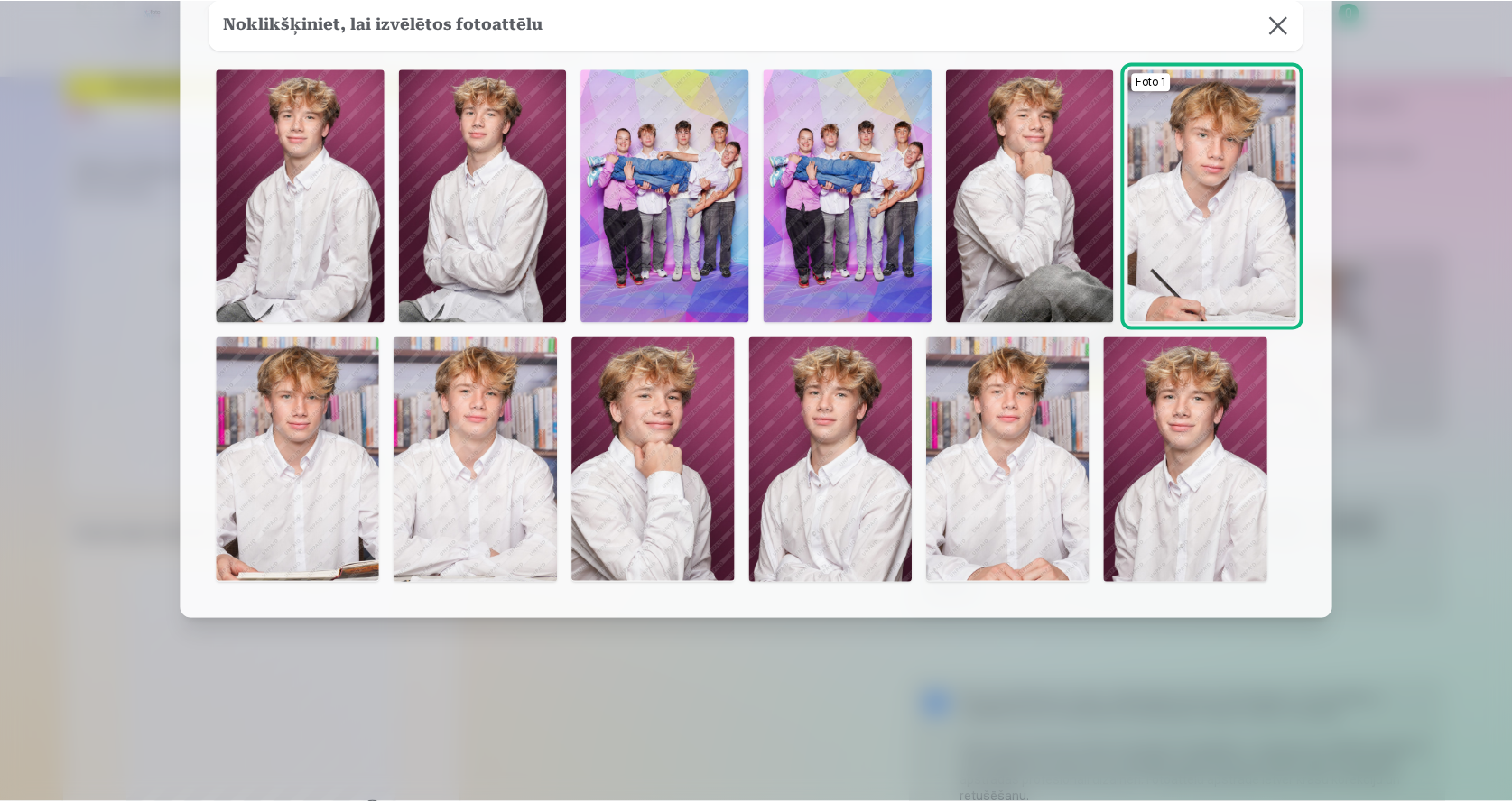
scroll to position [123, 0]
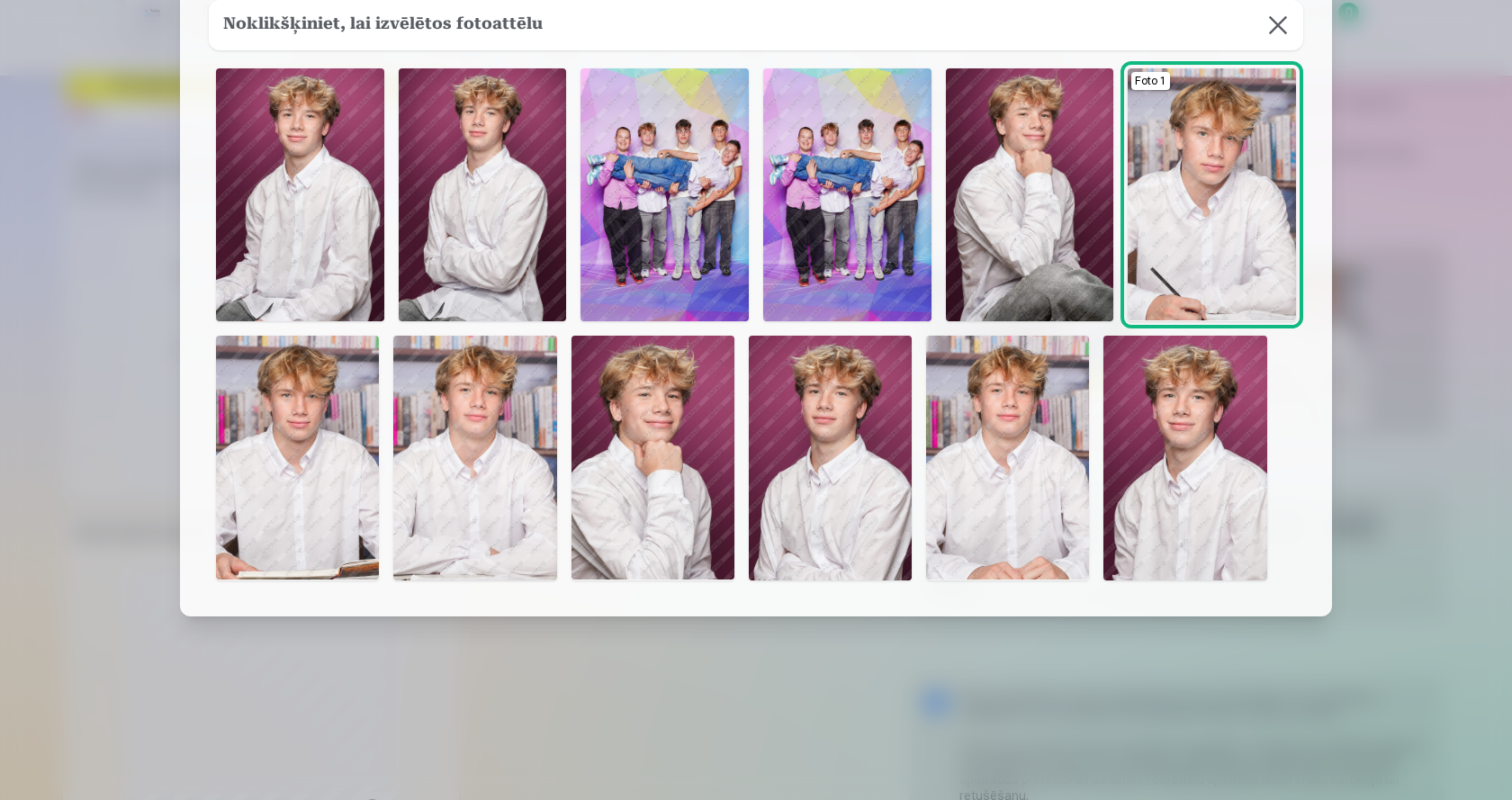
click at [1047, 232] on img at bounding box center [1029, 195] width 168 height 252
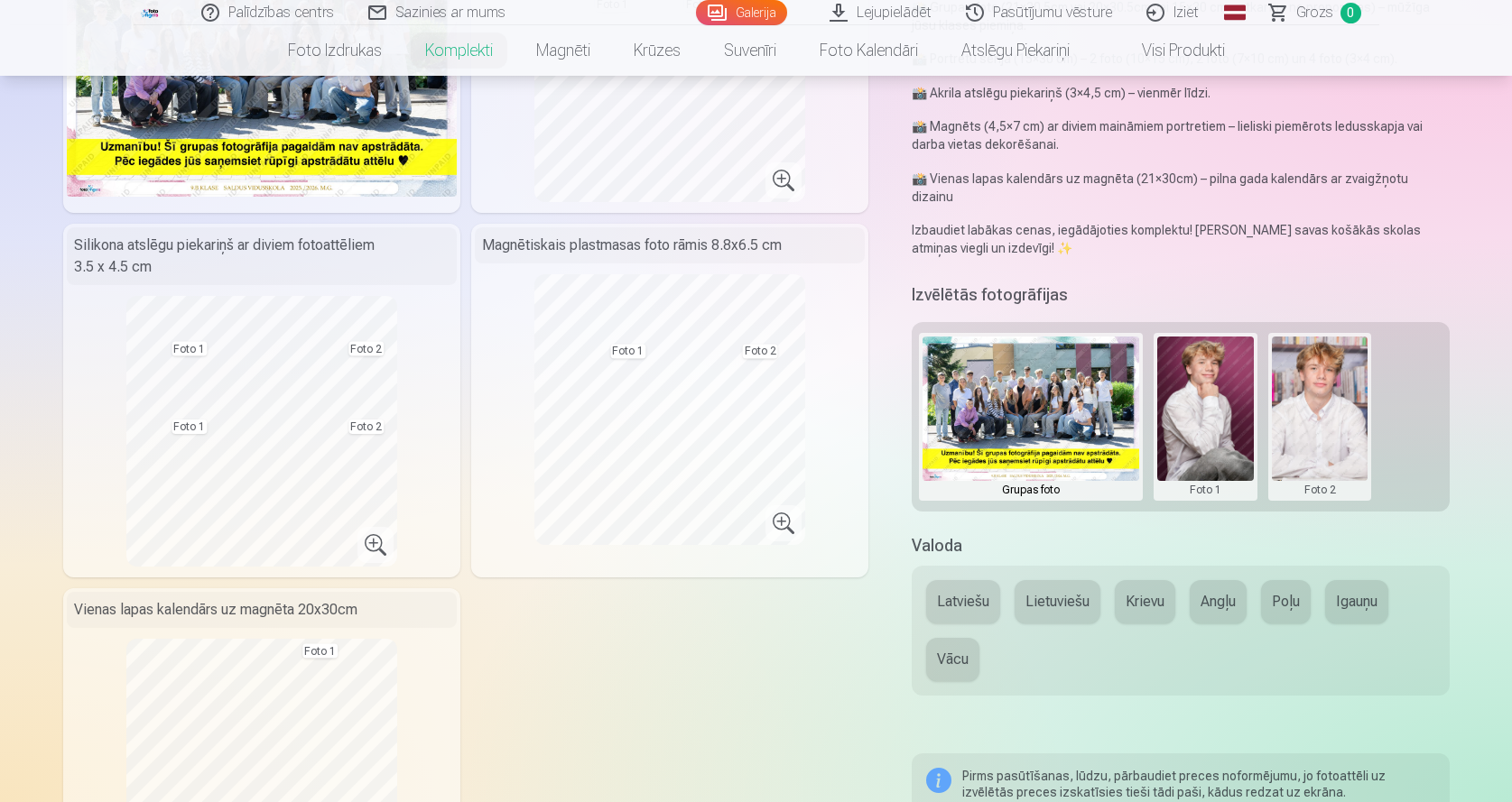
scroll to position [241, 0]
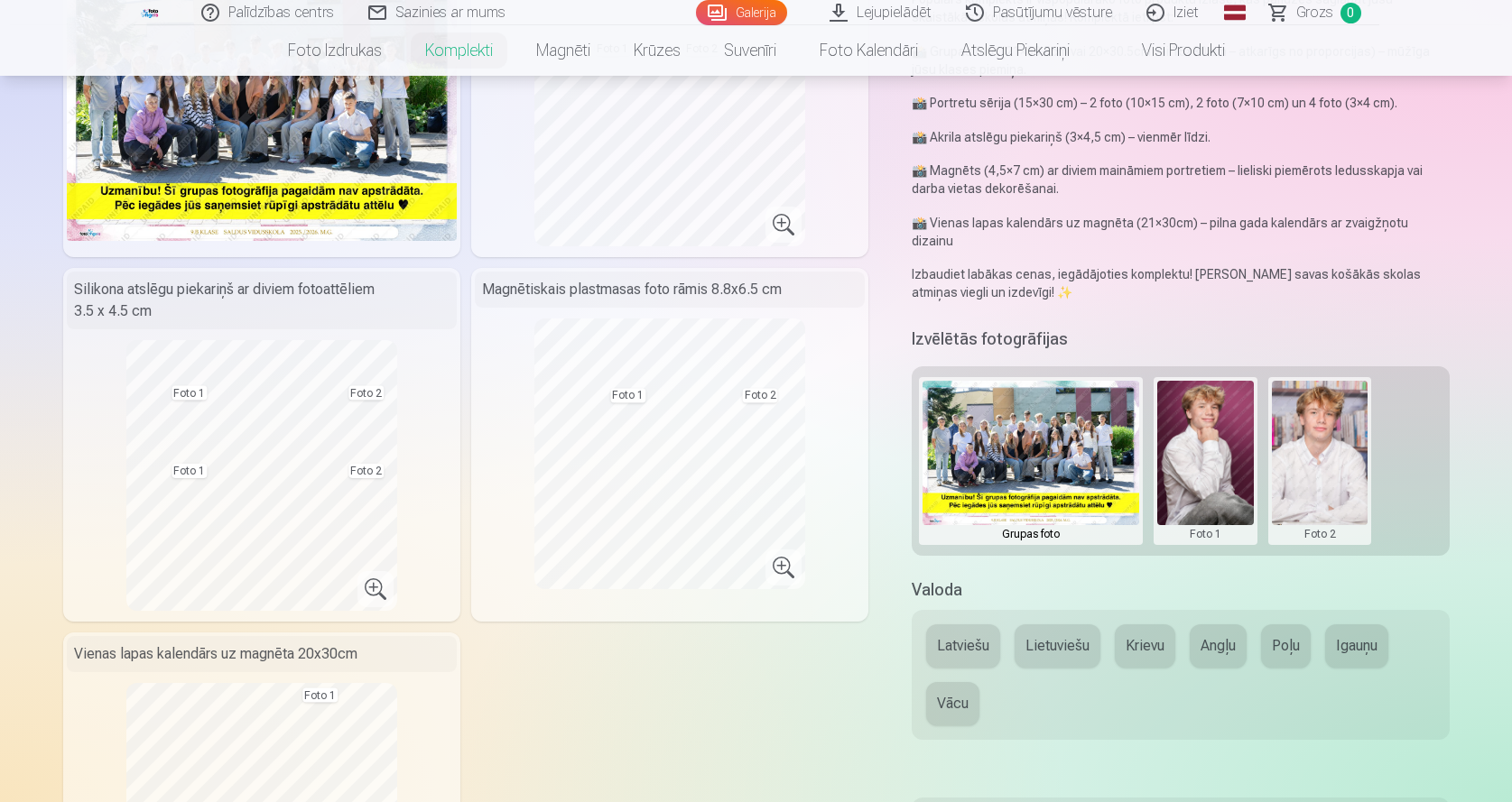
click at [1337, 436] on button at bounding box center [1319, 461] width 96 height 160
click at [1292, 442] on button "Nomainiet foto" at bounding box center [1319, 443] width 147 height 51
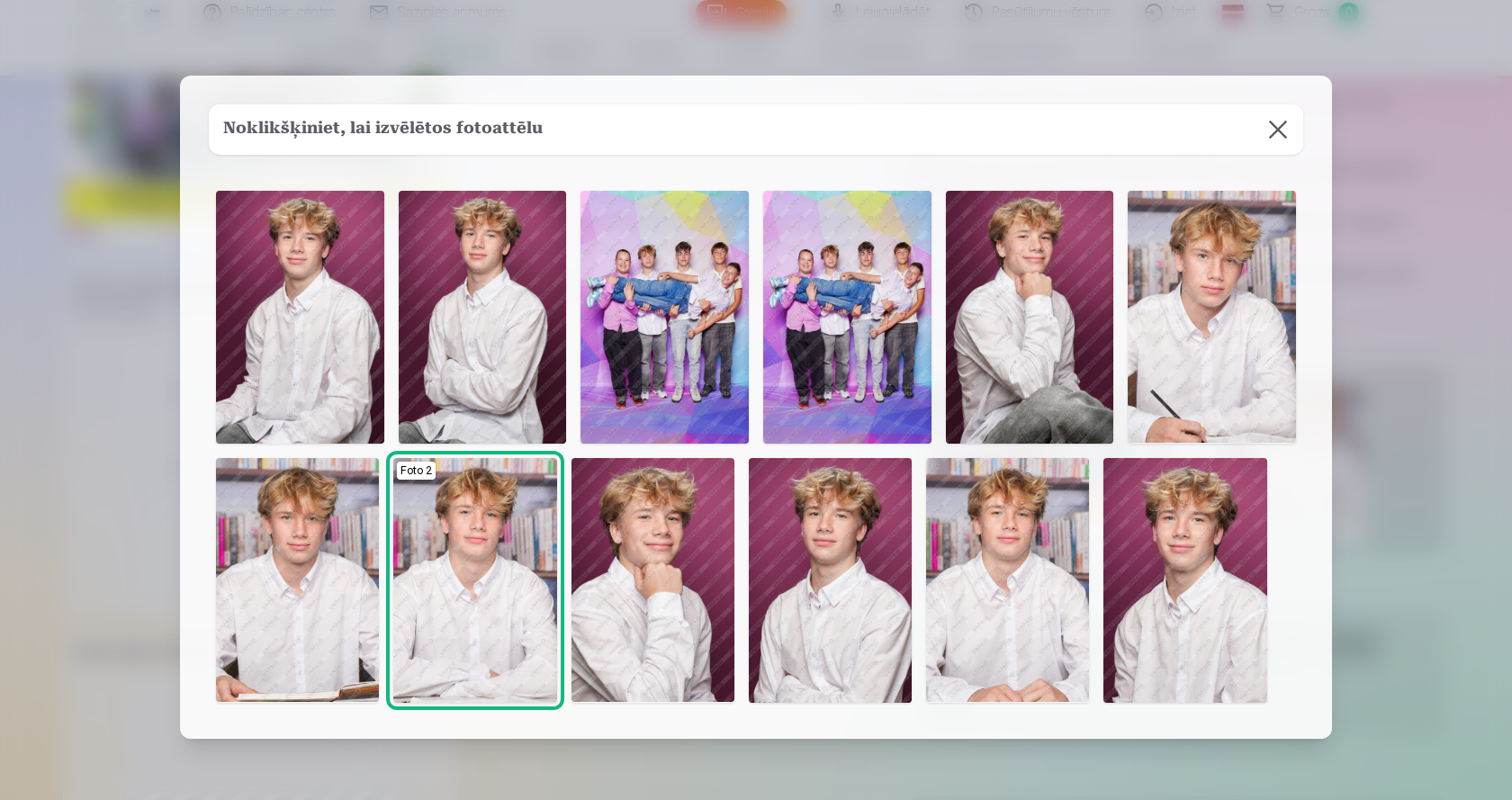
click at [275, 626] on img at bounding box center [297, 581] width 163 height 245
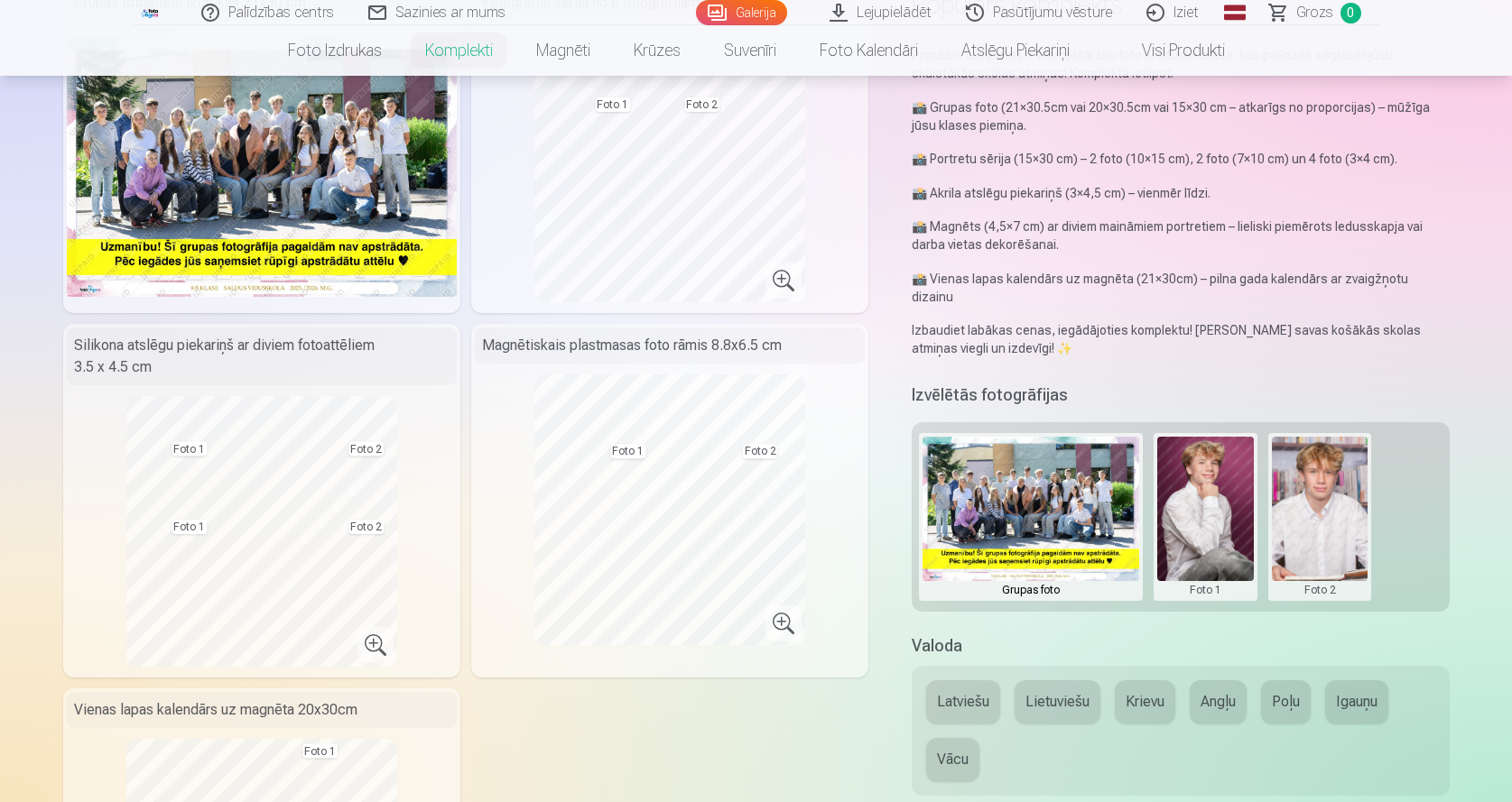
scroll to position [120, 0]
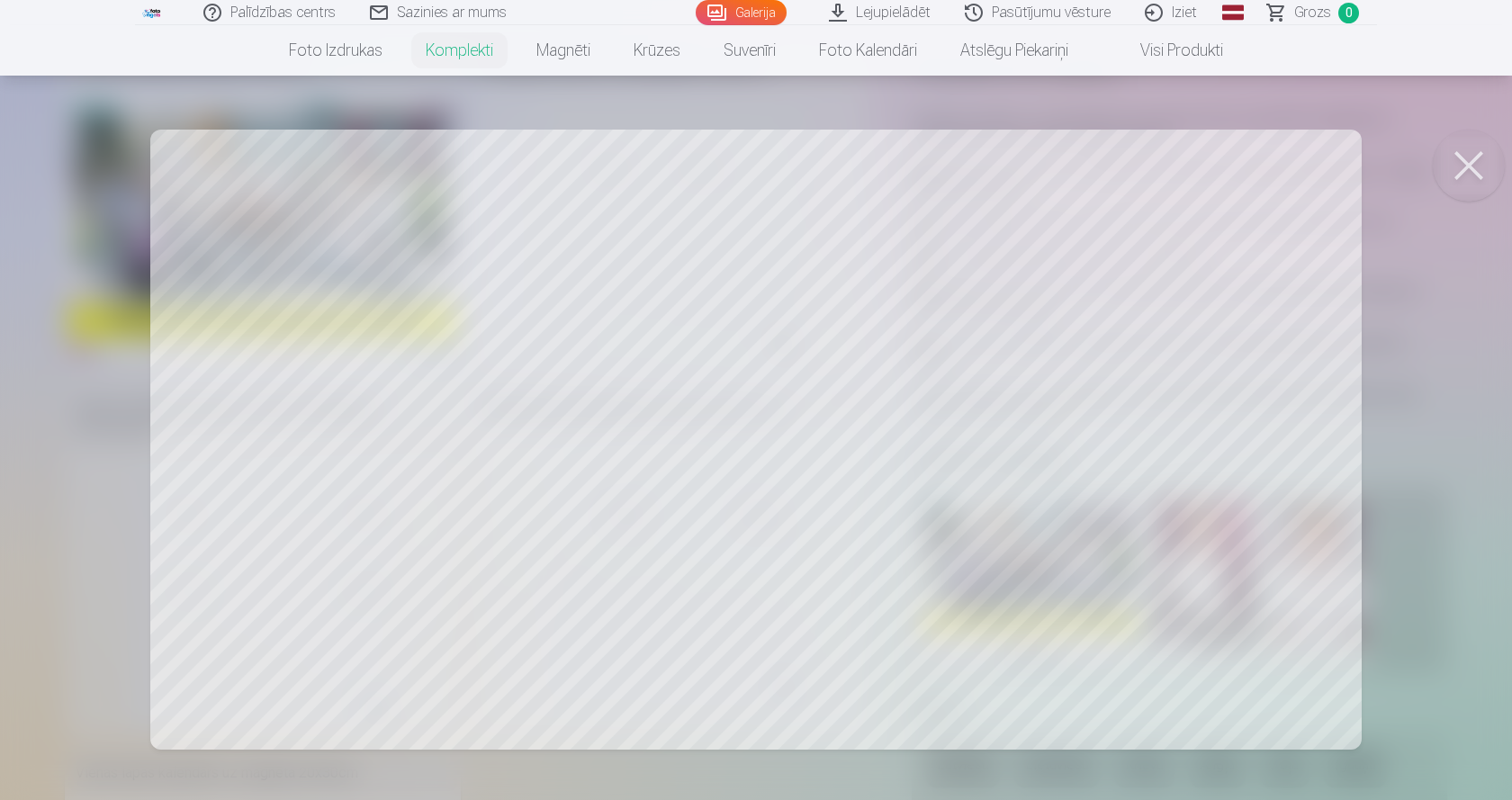
click at [1451, 161] on button at bounding box center [1468, 166] width 72 height 72
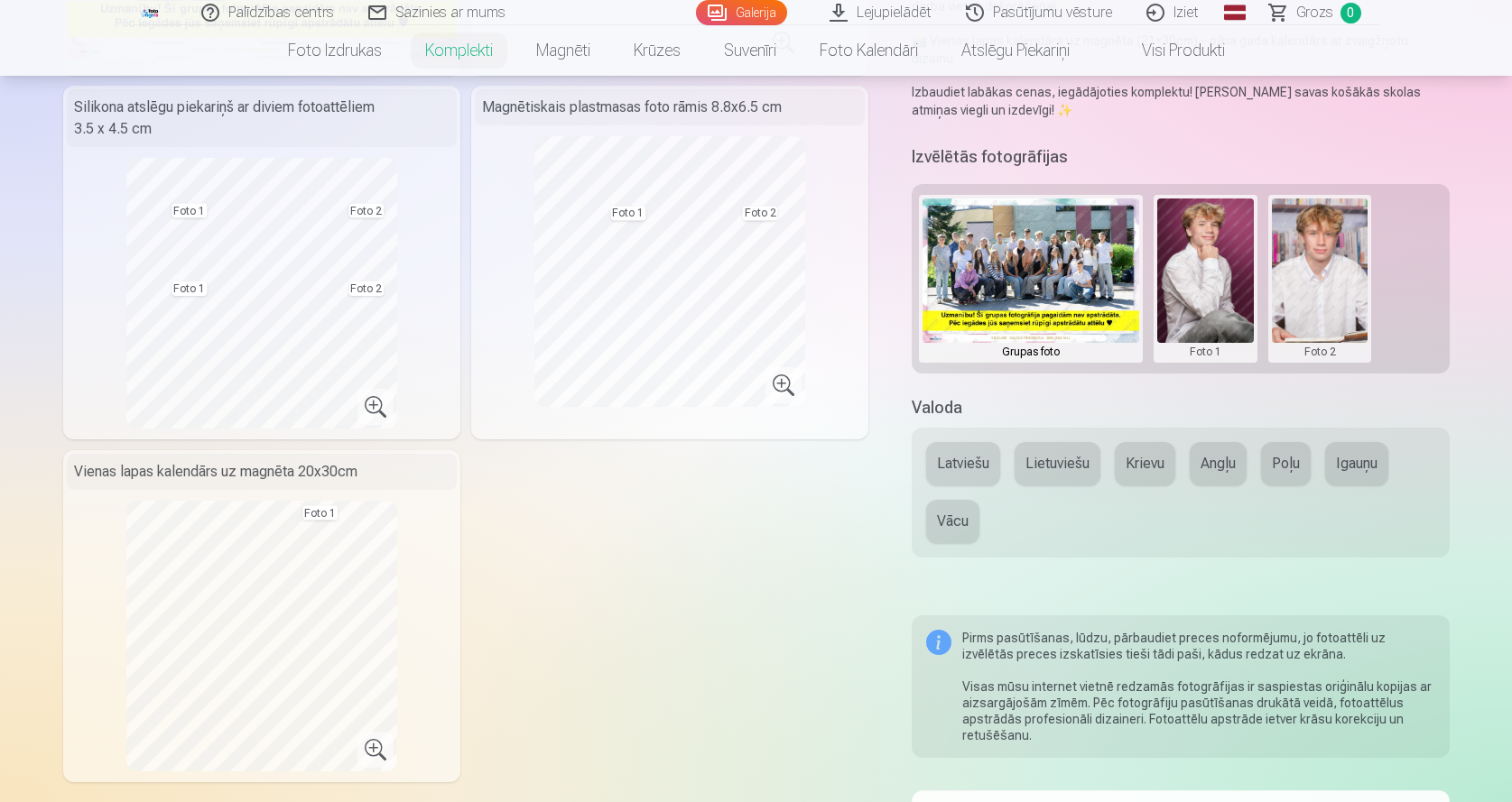
scroll to position [241, 0]
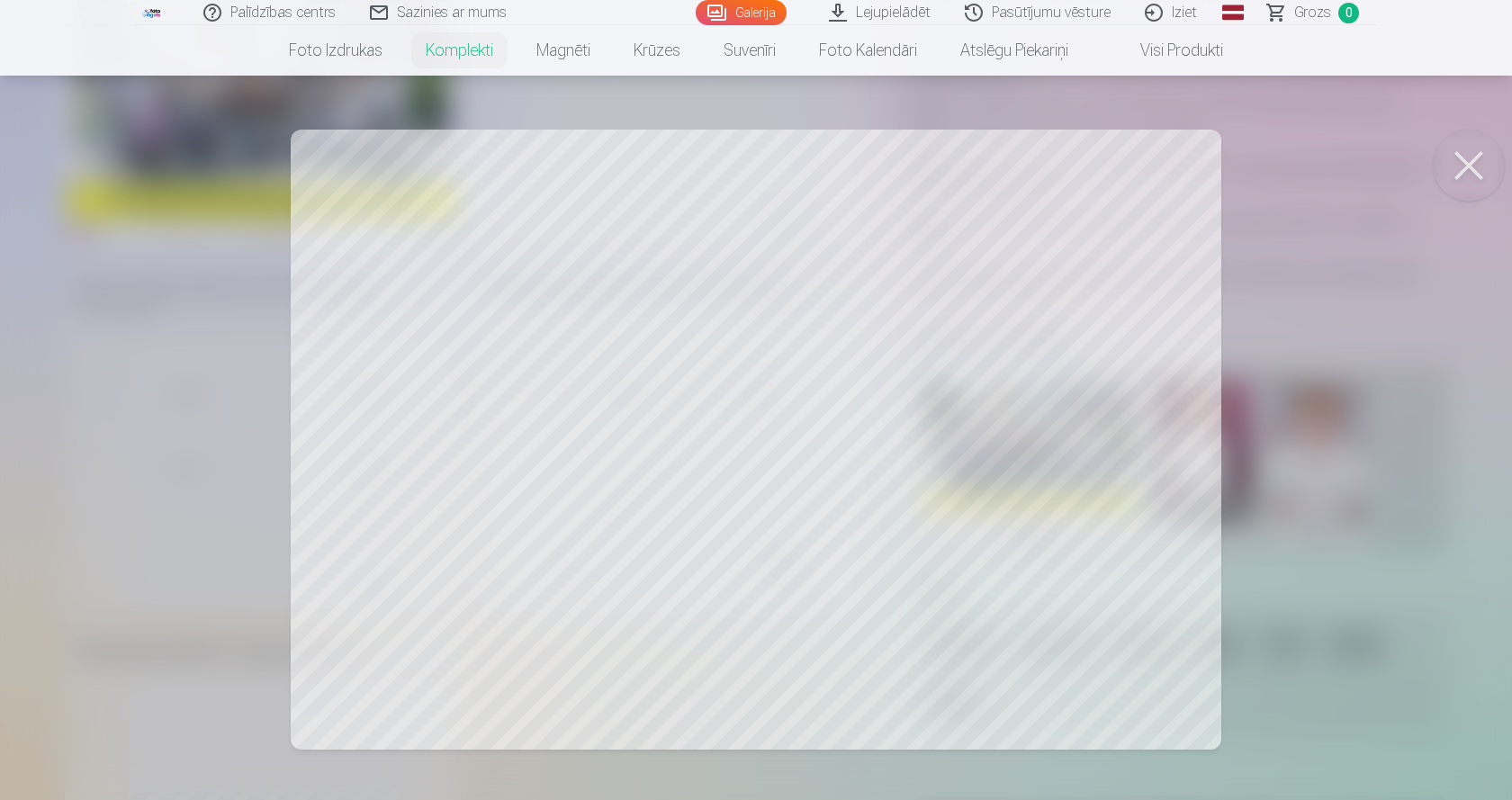
click at [1463, 173] on button at bounding box center [1468, 166] width 72 height 72
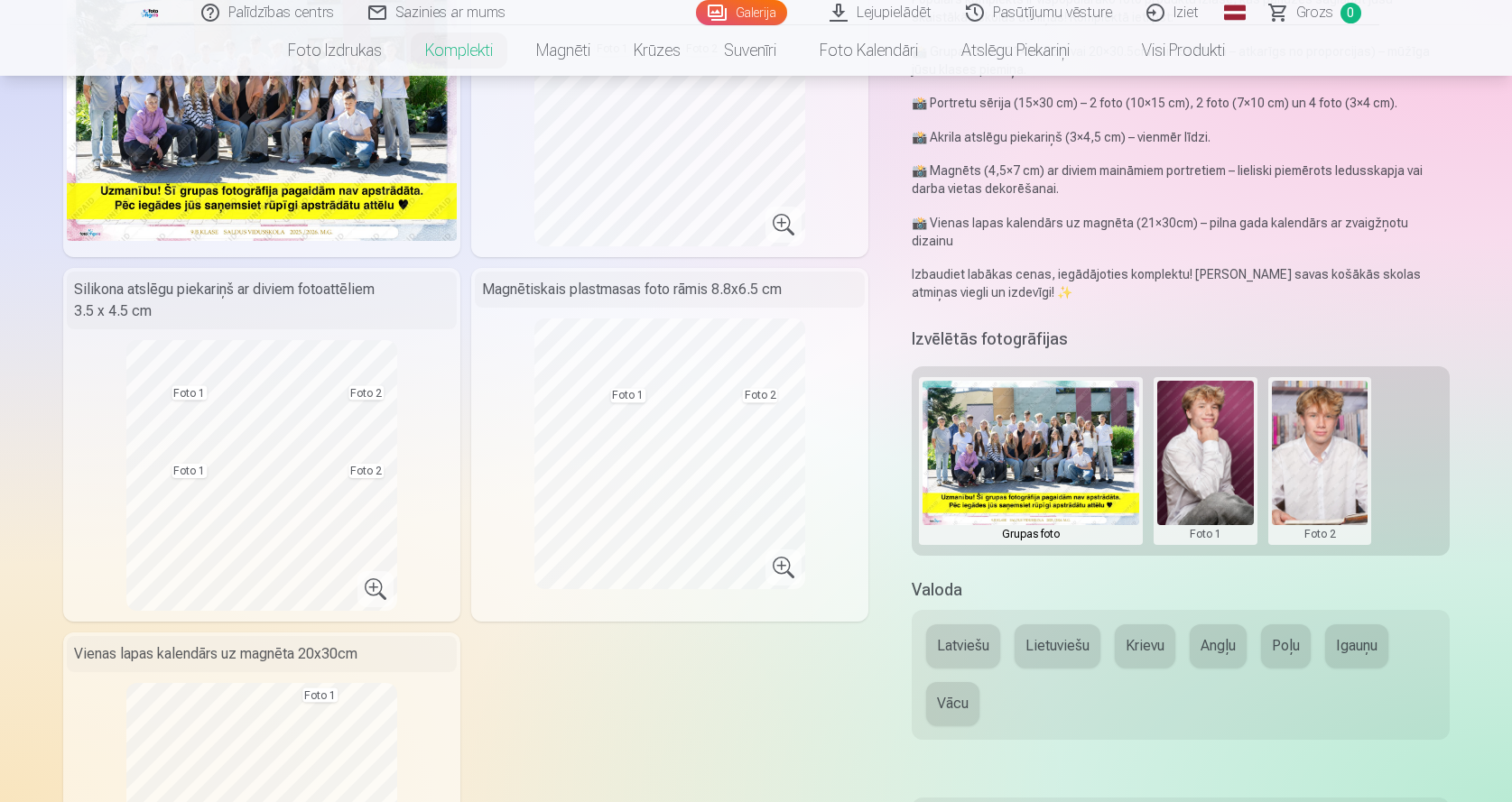
scroll to position [361, 0]
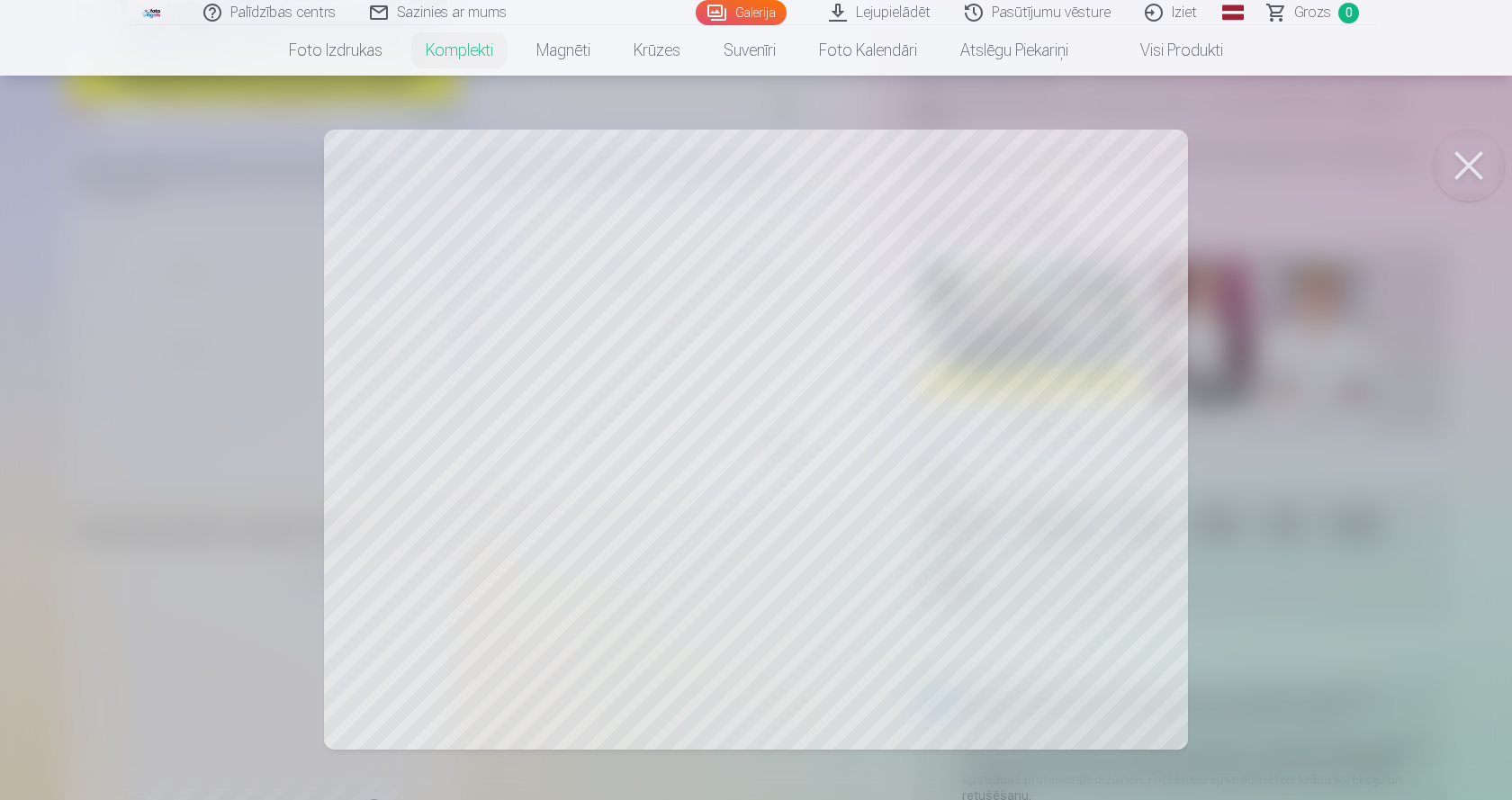
click at [1020, 504] on div at bounding box center [756, 400] width 1512 height 800
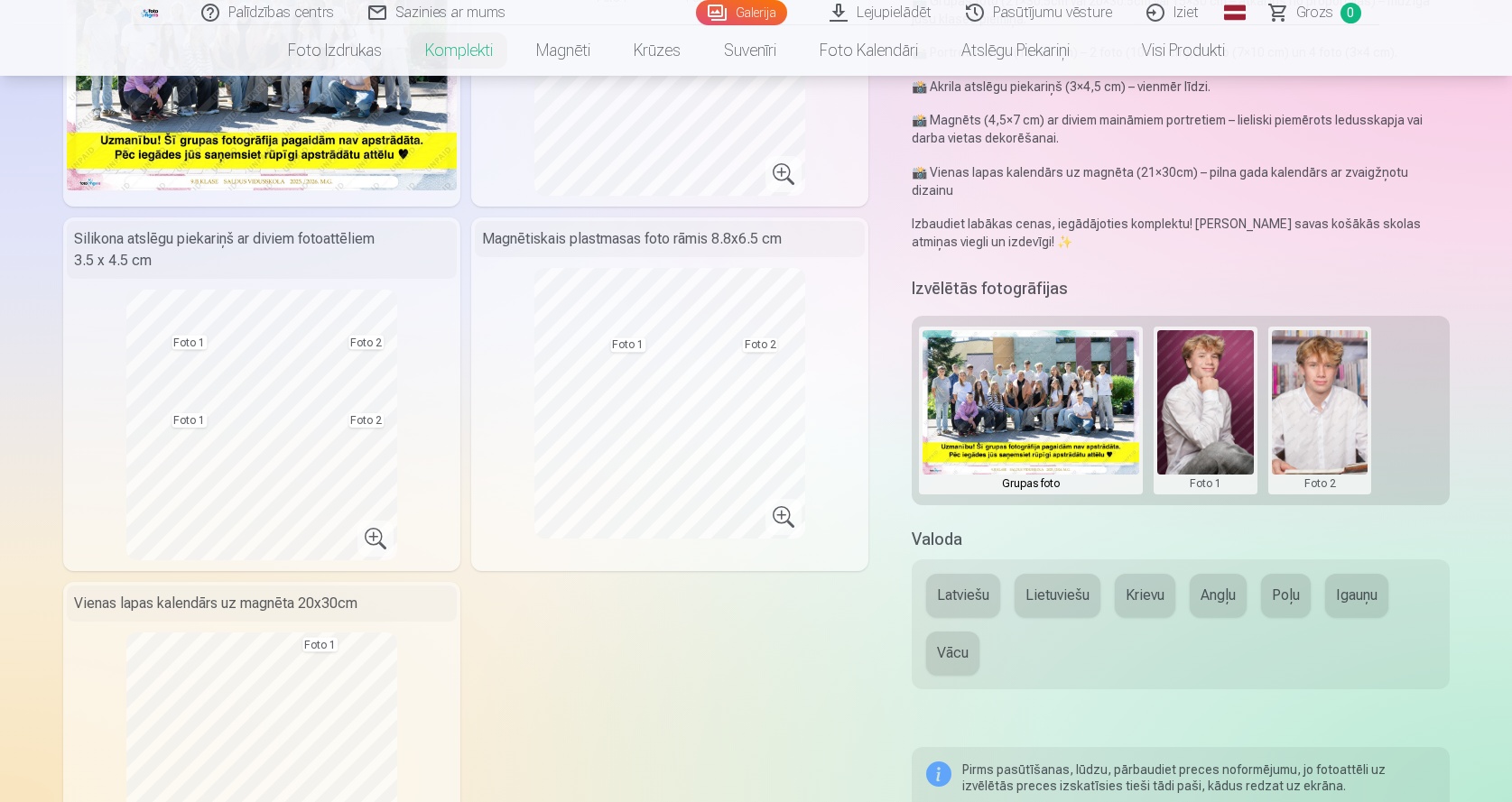
scroll to position [481, 0]
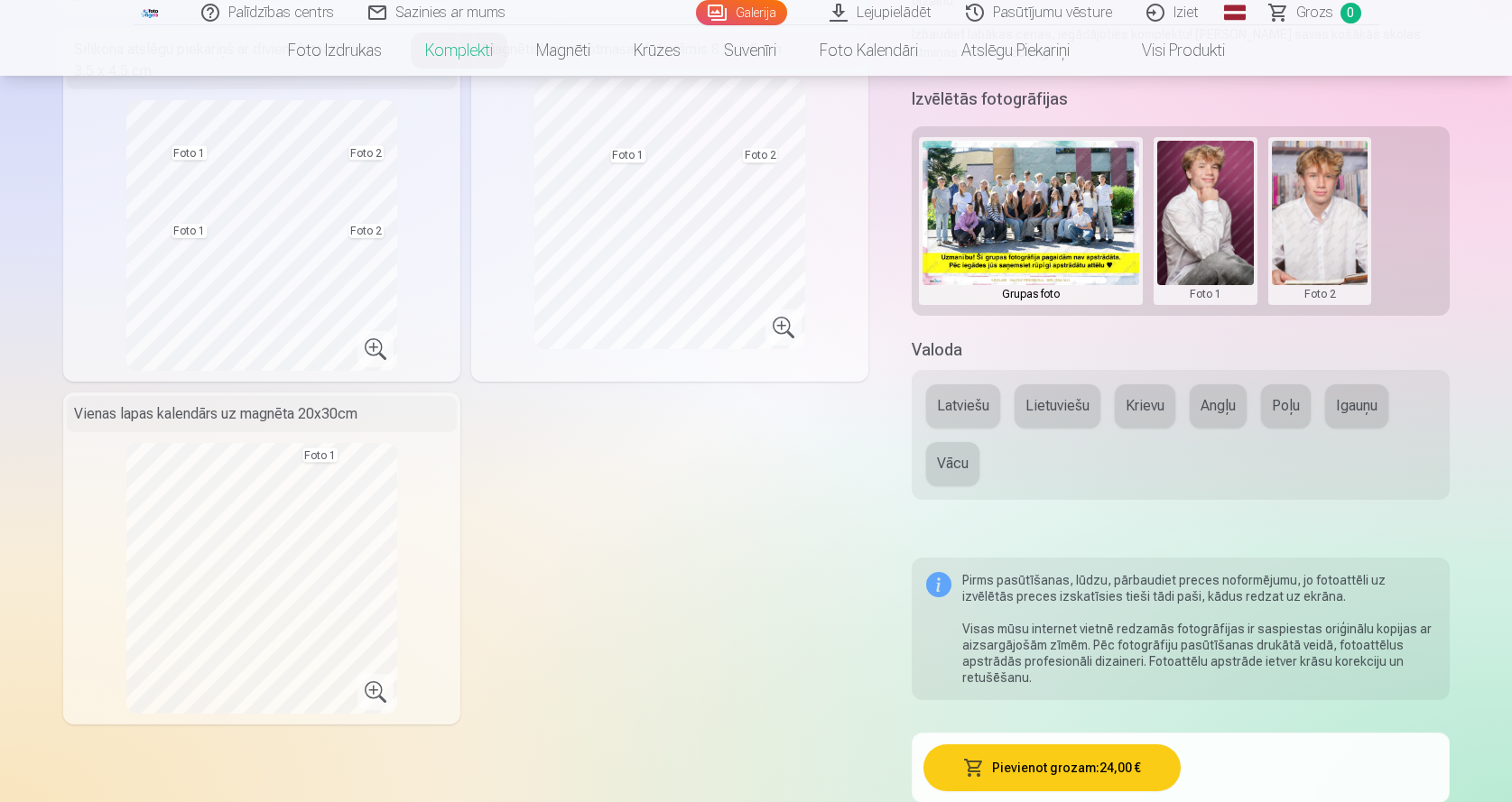
click at [1210, 214] on button at bounding box center [1205, 221] width 96 height 160
drag, startPoint x: 661, startPoint y: 507, endPoint x: 690, endPoint y: 427, distance: 85.1
click at [664, 502] on div at bounding box center [756, 401] width 1512 height 802
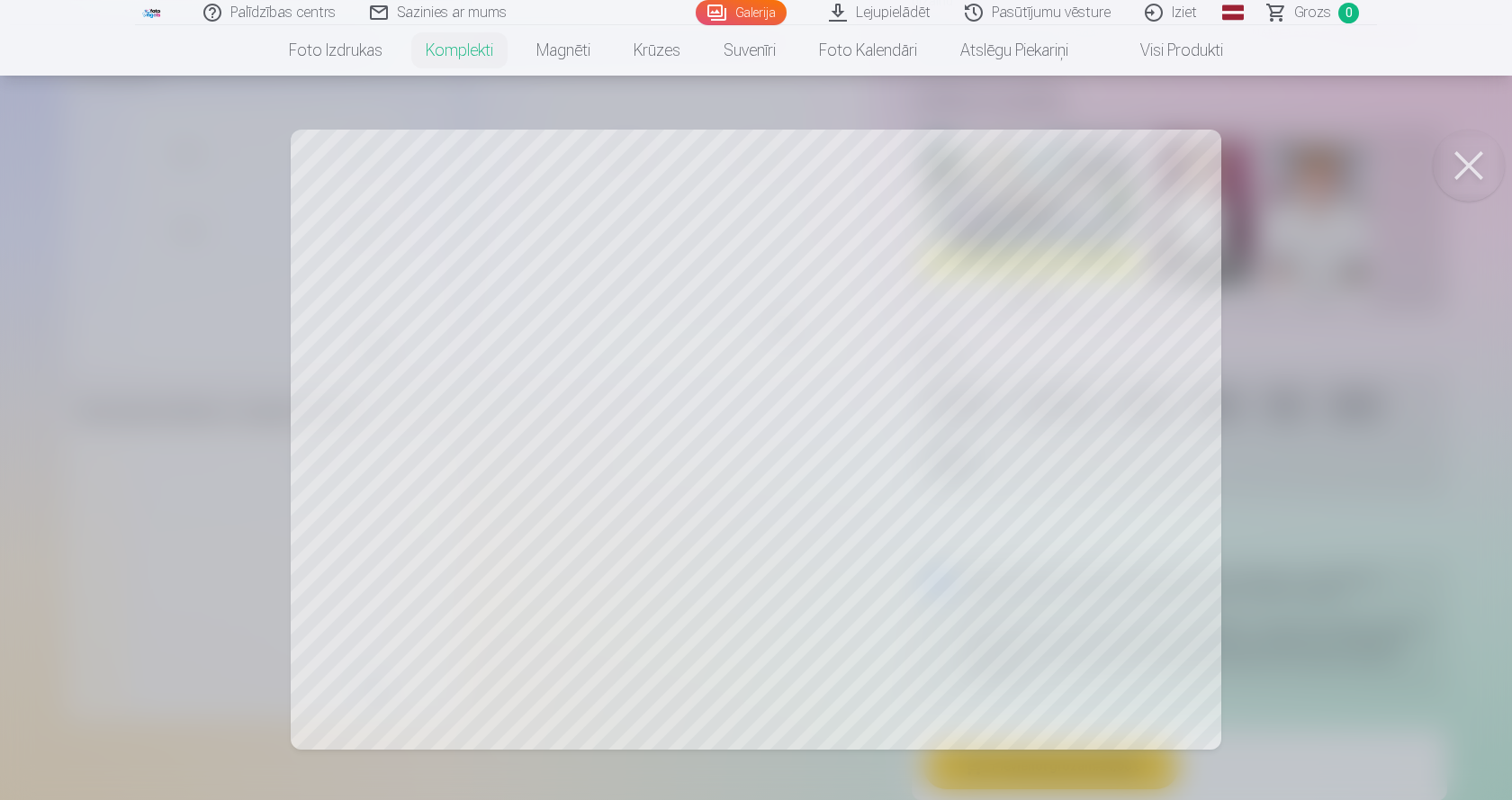
click at [1477, 160] on button at bounding box center [1468, 166] width 72 height 72
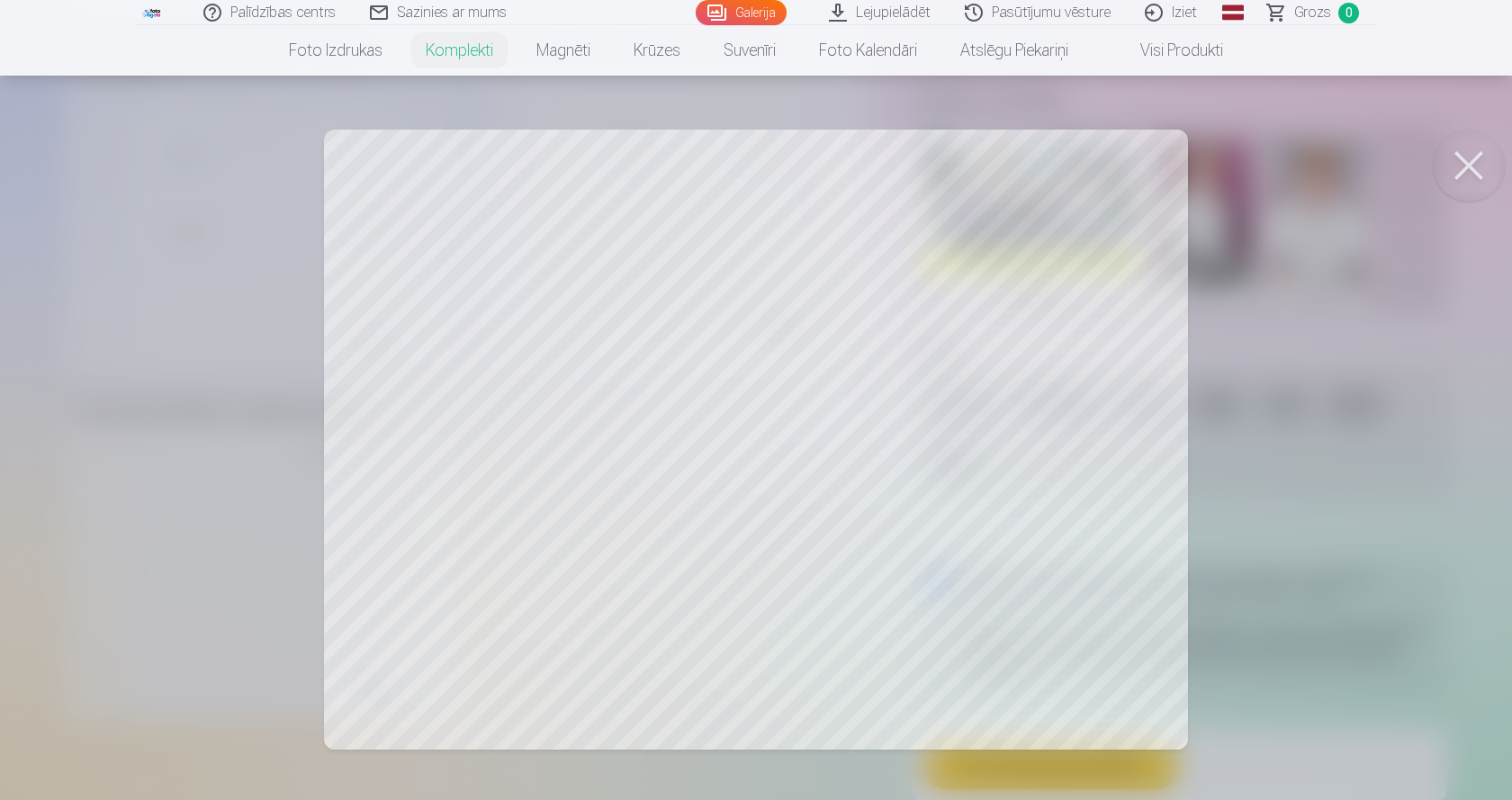
click at [1472, 163] on button at bounding box center [1468, 166] width 72 height 72
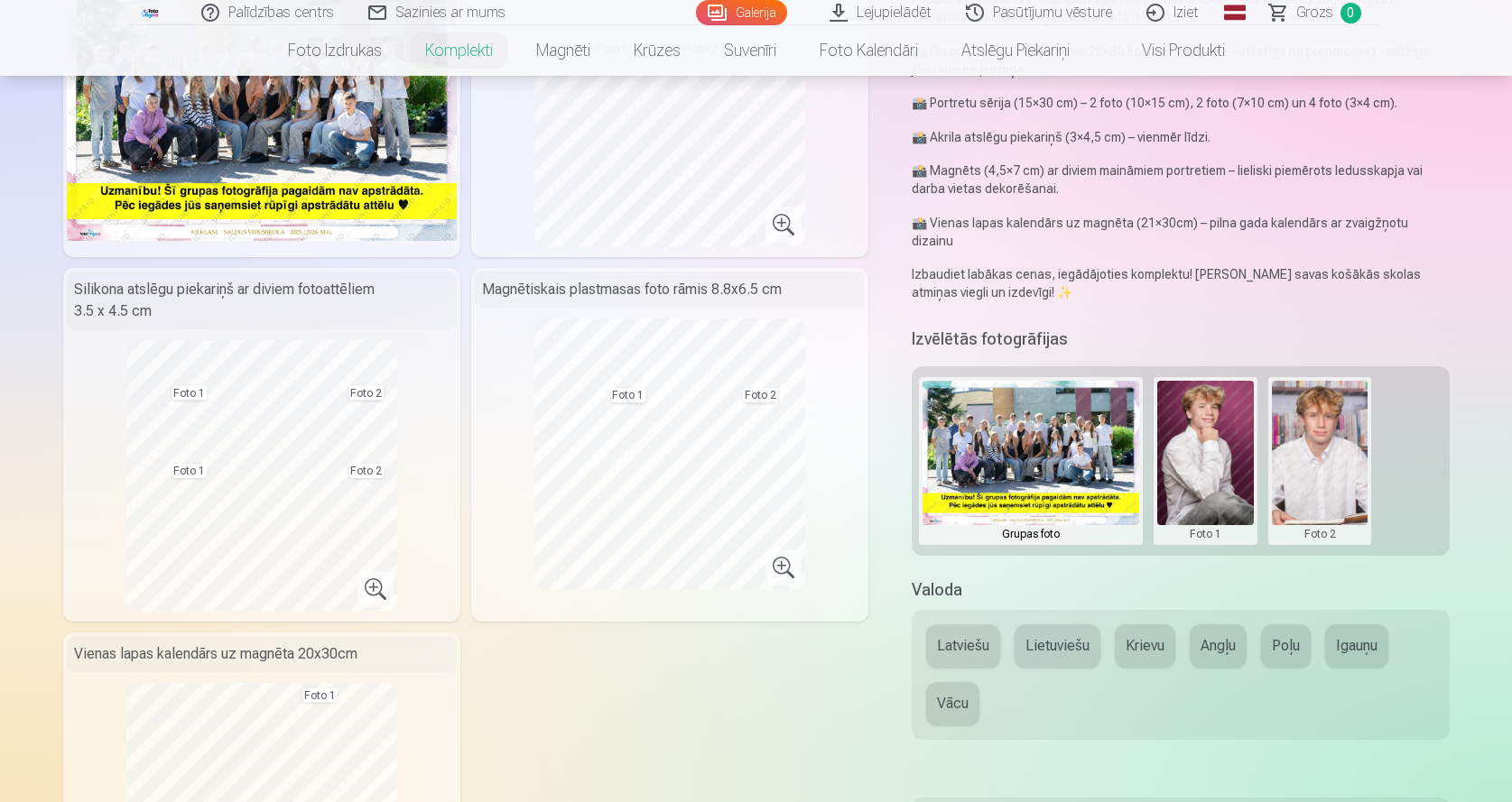
scroll to position [0, 0]
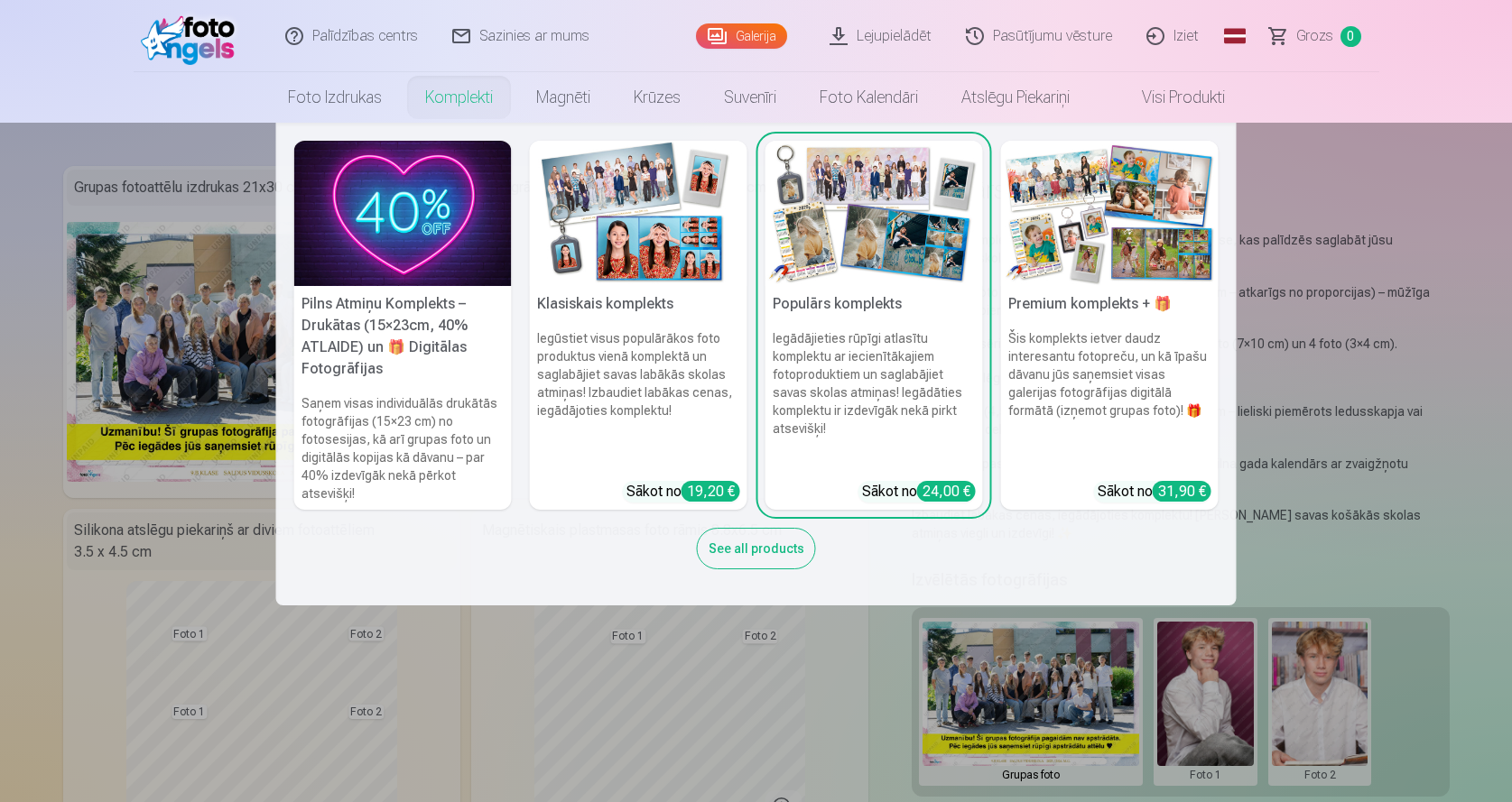
click at [457, 94] on link "Komplekti" at bounding box center [459, 98] width 111 height 51
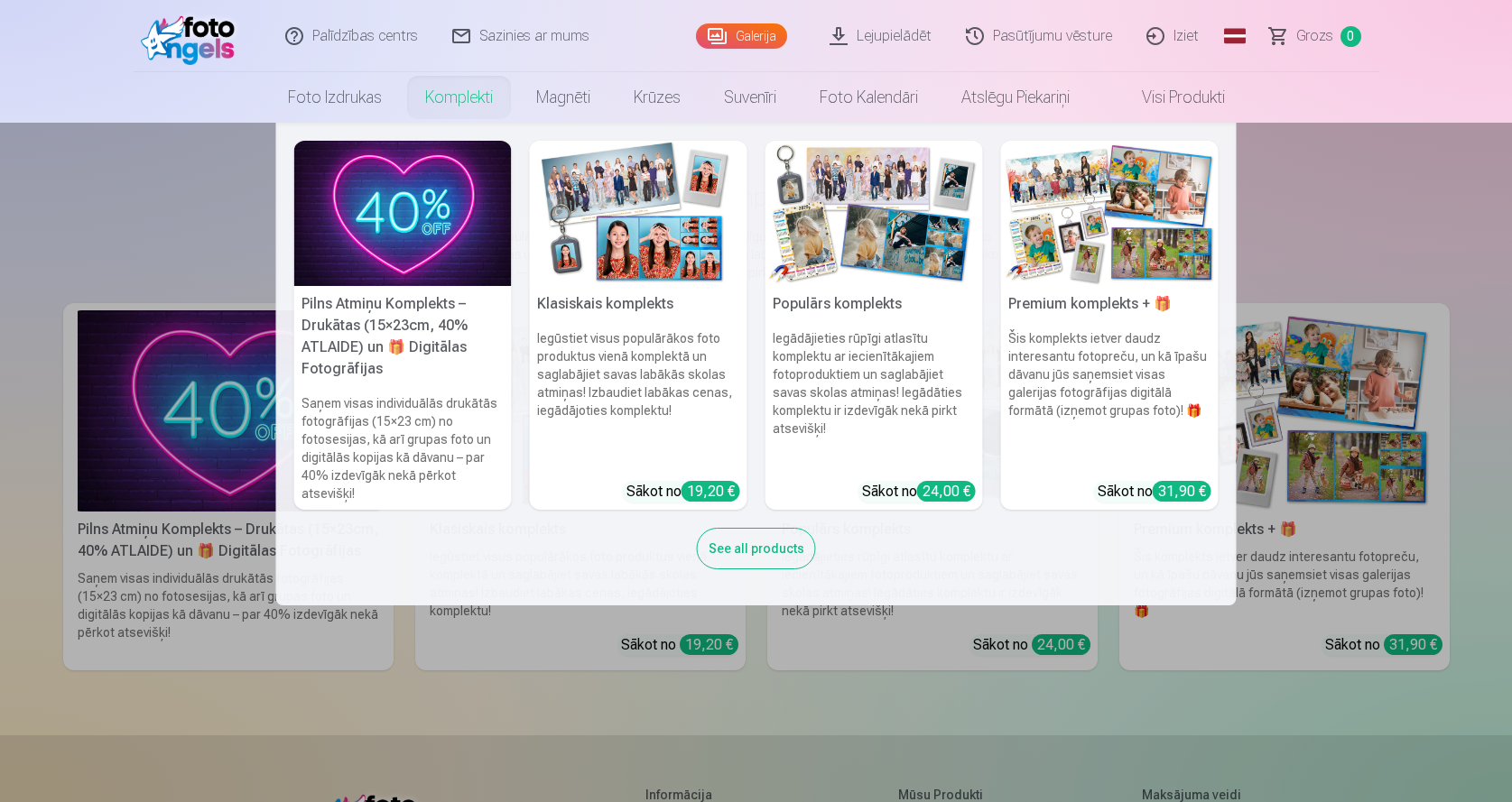
click at [1103, 218] on img at bounding box center [1110, 213] width 217 height 145
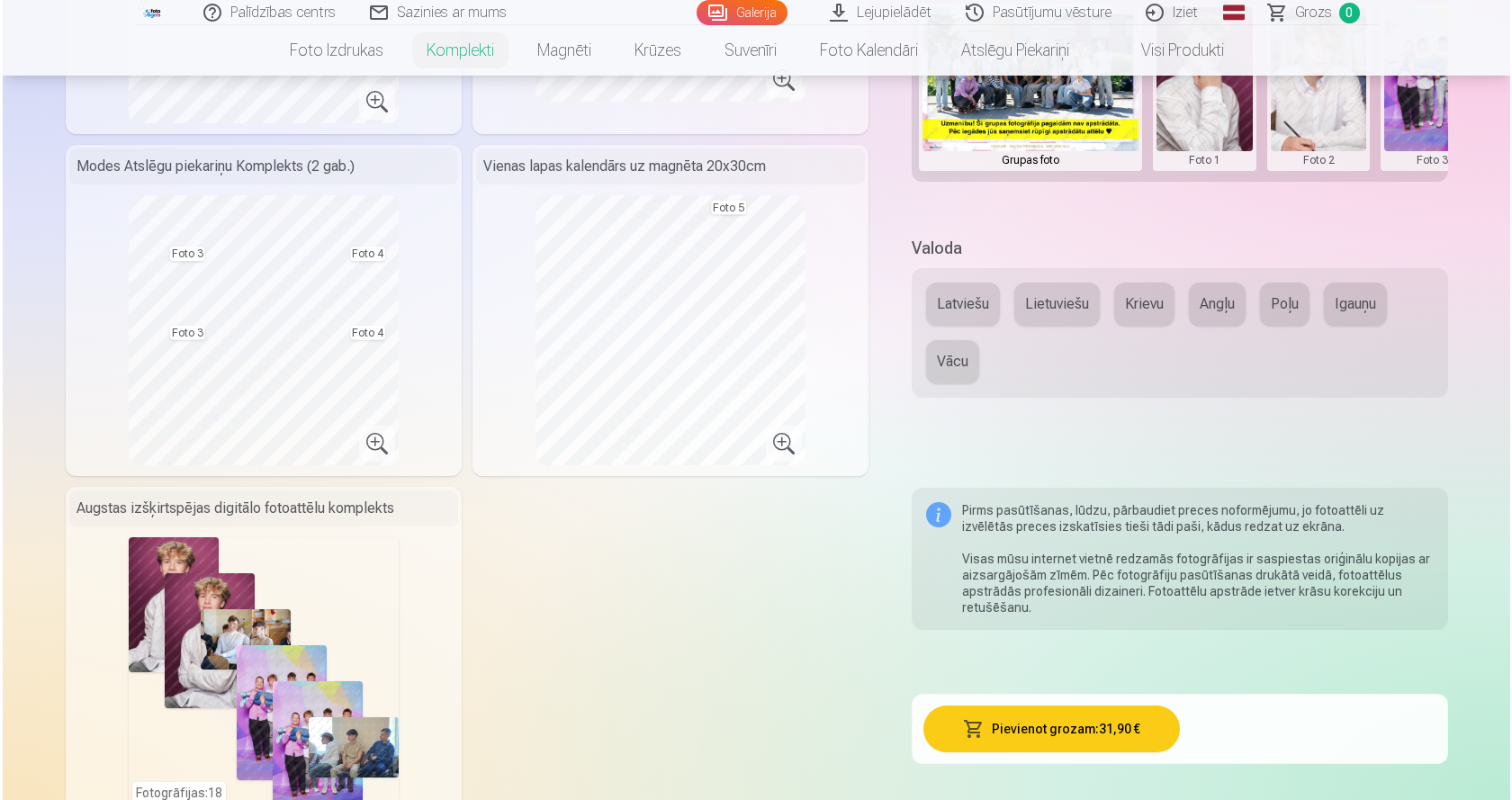
scroll to position [960, 0]
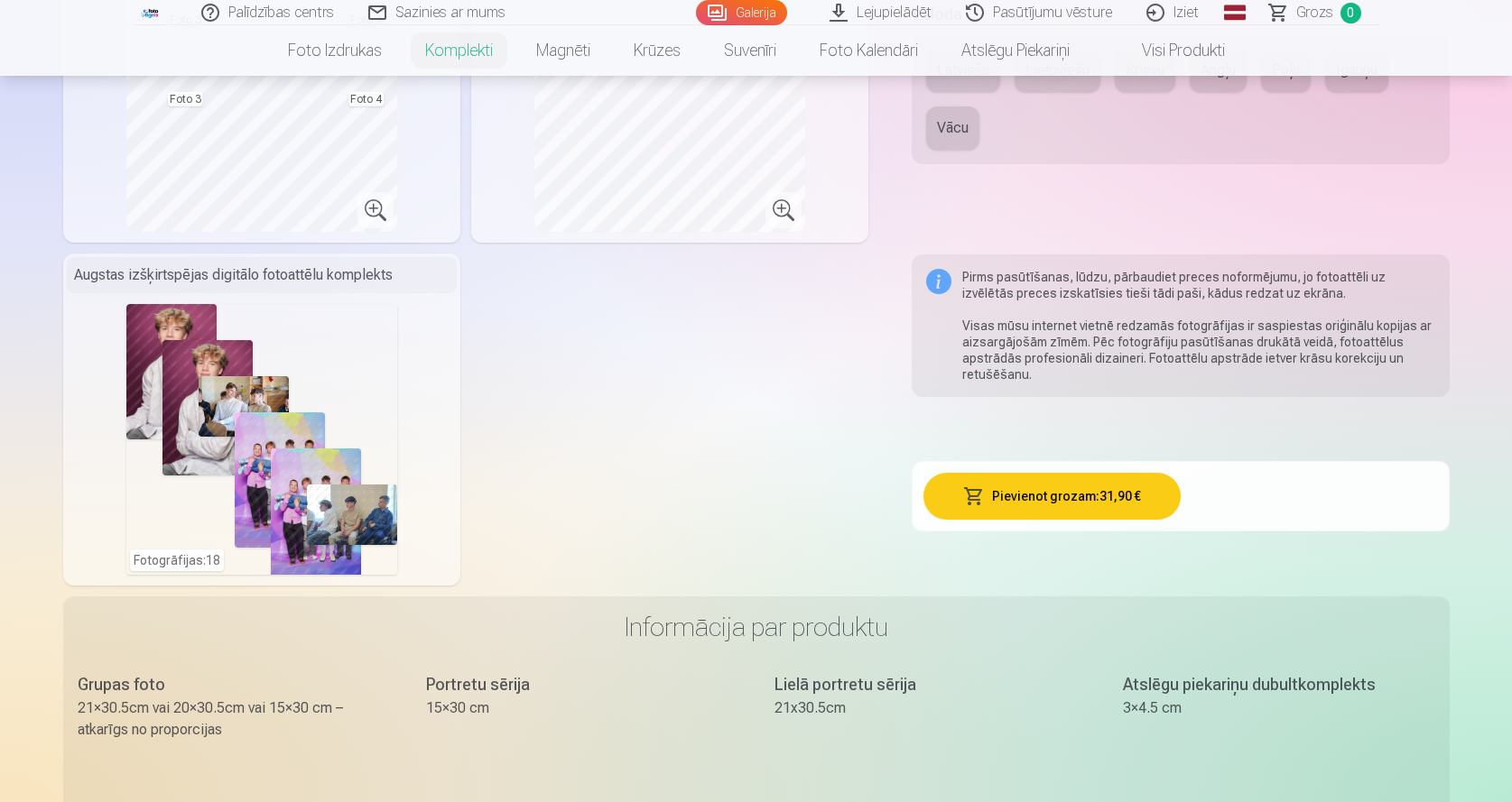
click at [252, 474] on div "Fotogrāfijas : 18" at bounding box center [261, 439] width 271 height 271
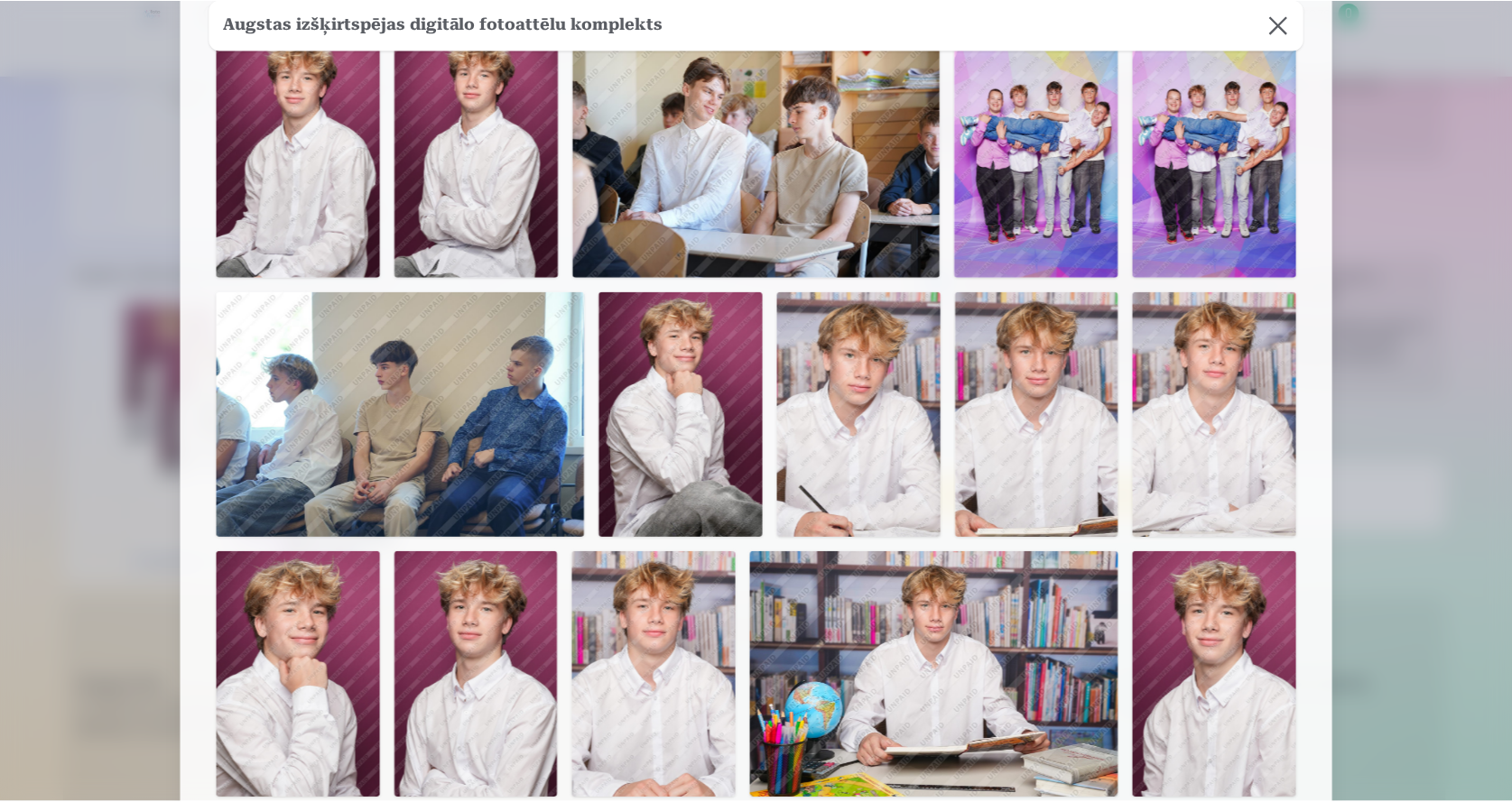
scroll to position [0, 0]
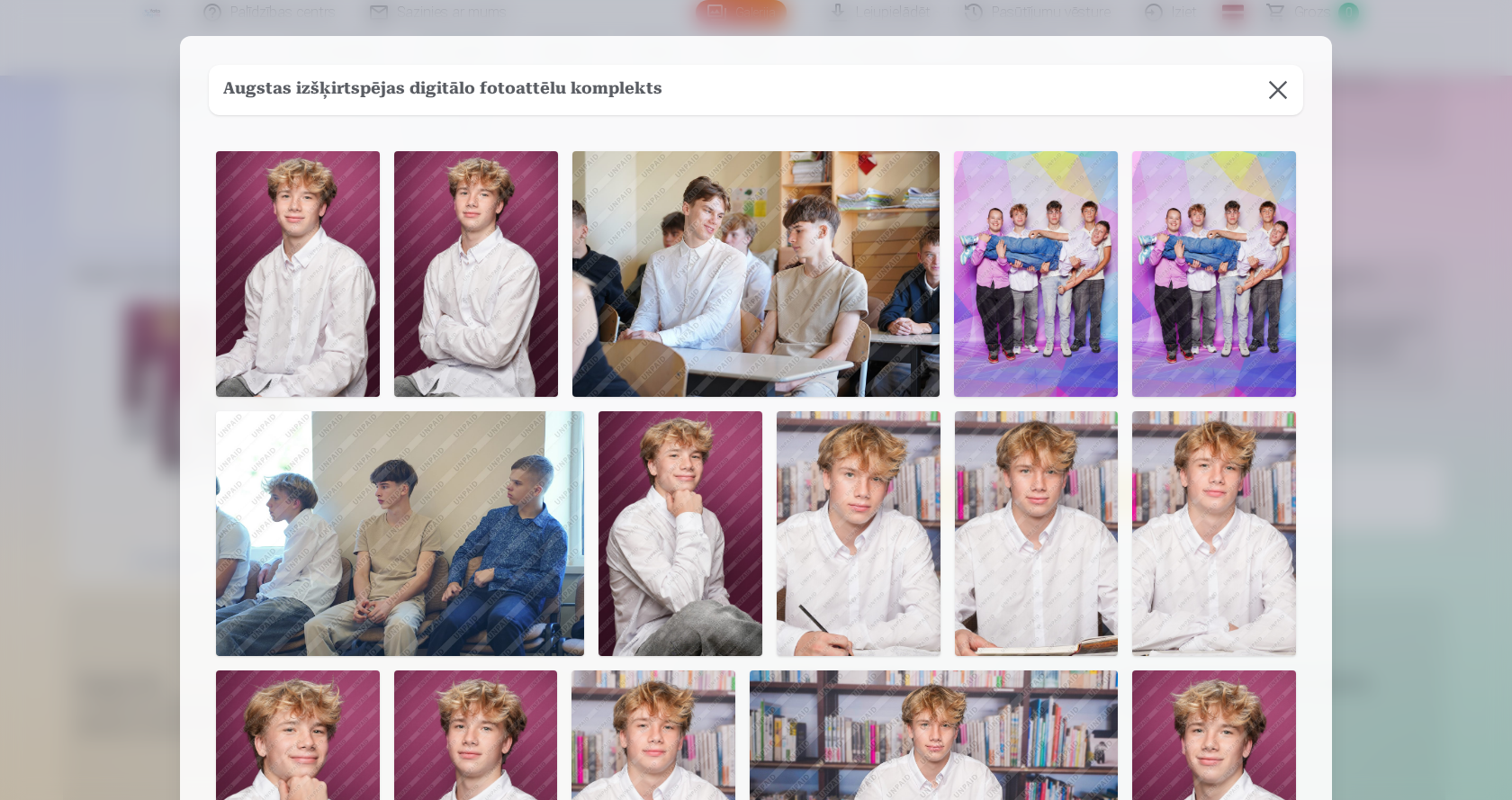
click at [1274, 87] on button at bounding box center [1278, 90] width 51 height 51
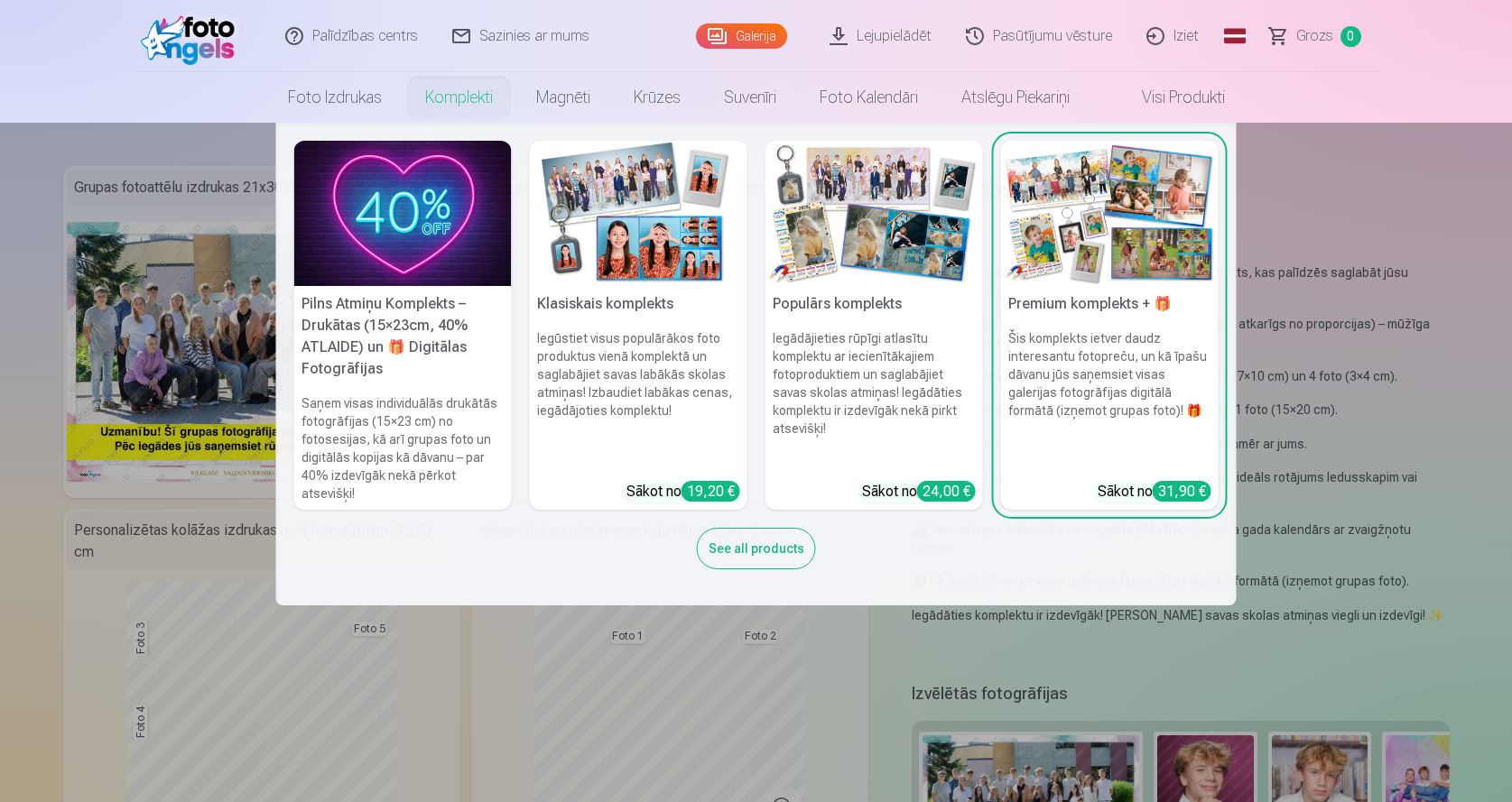
click at [636, 209] on img at bounding box center [638, 213] width 217 height 145
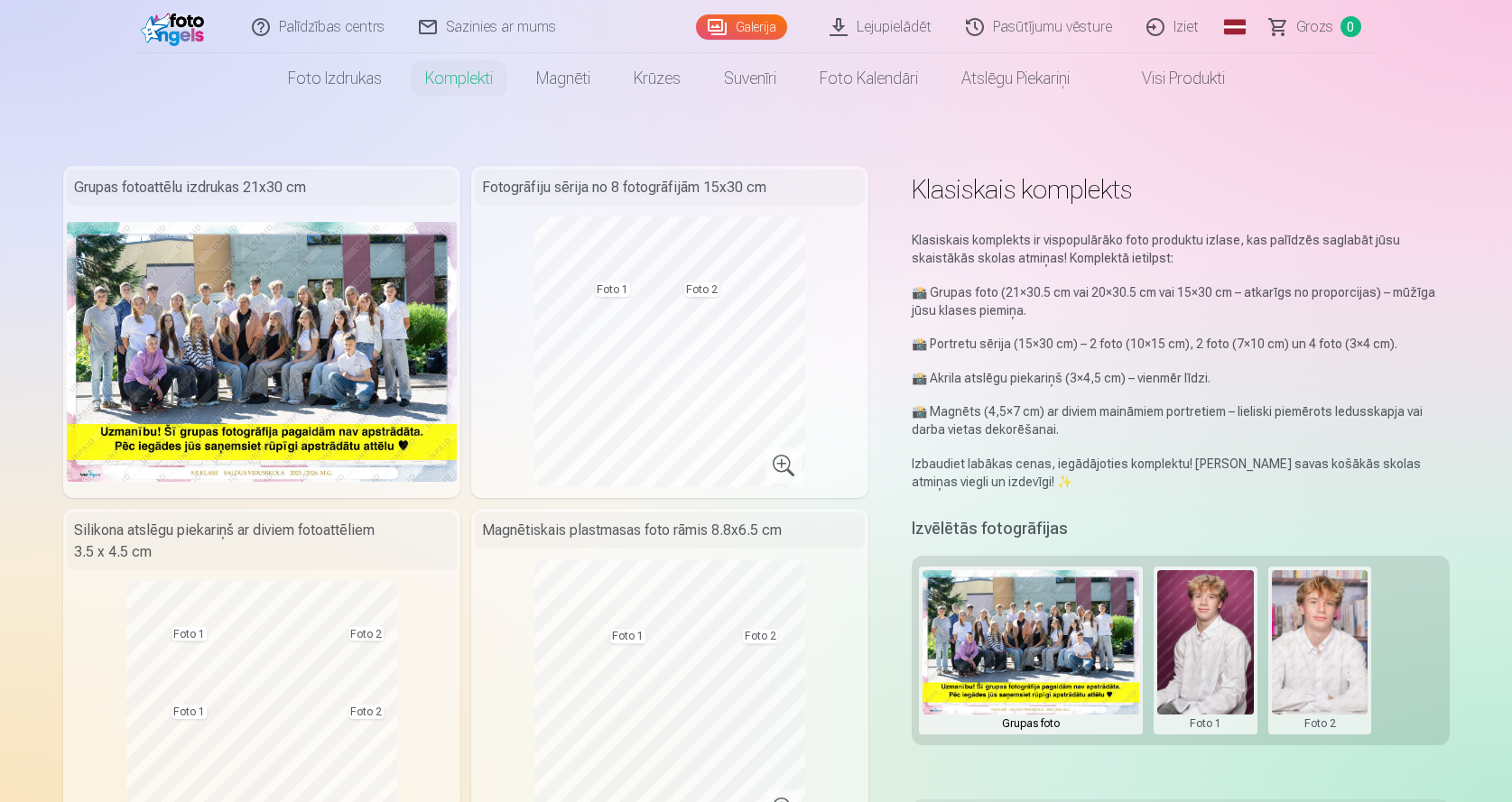
scroll to position [361, 0]
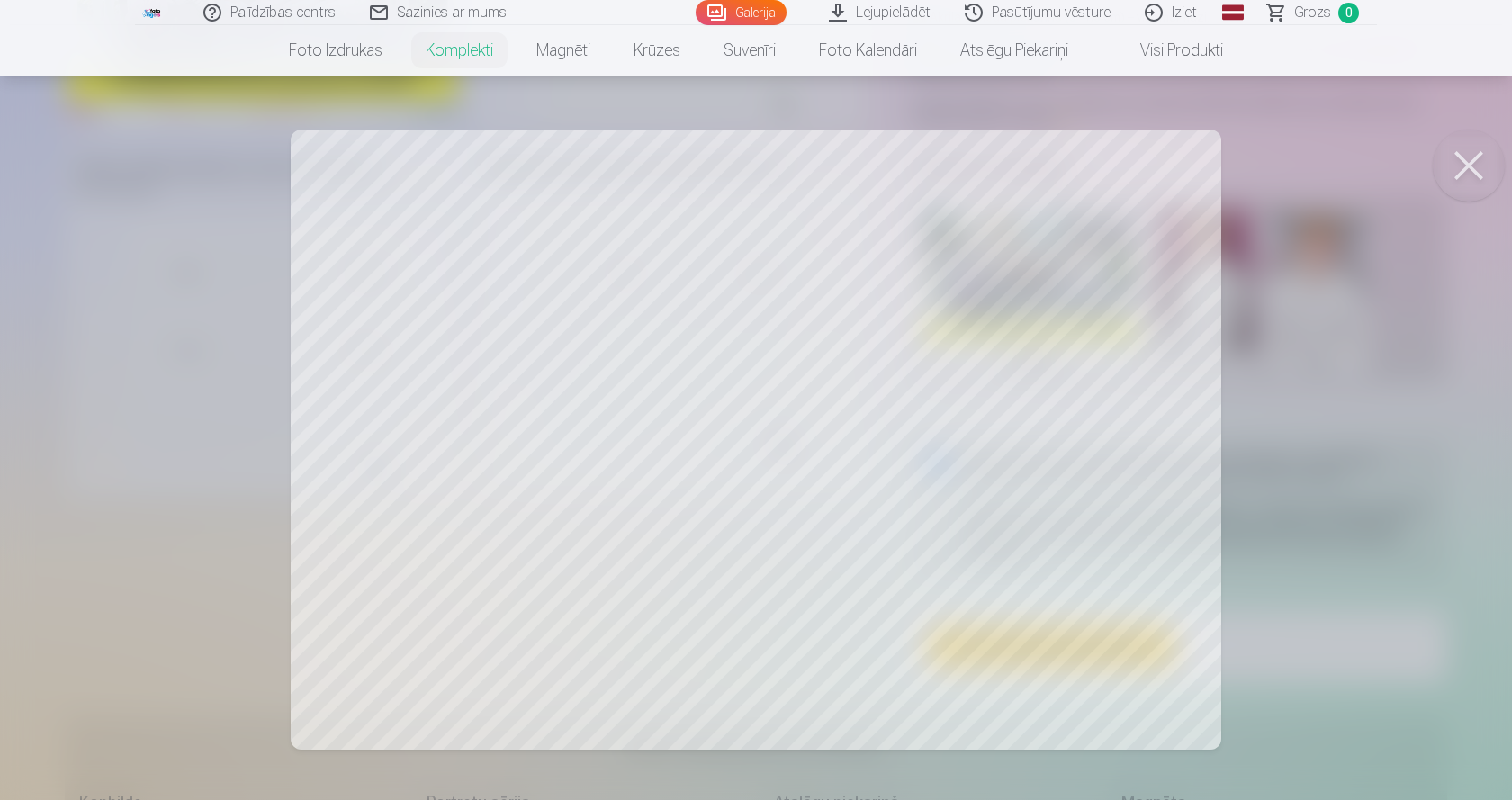
click at [1473, 168] on button at bounding box center [1468, 166] width 72 height 72
click at [966, 392] on div at bounding box center [756, 400] width 1512 height 800
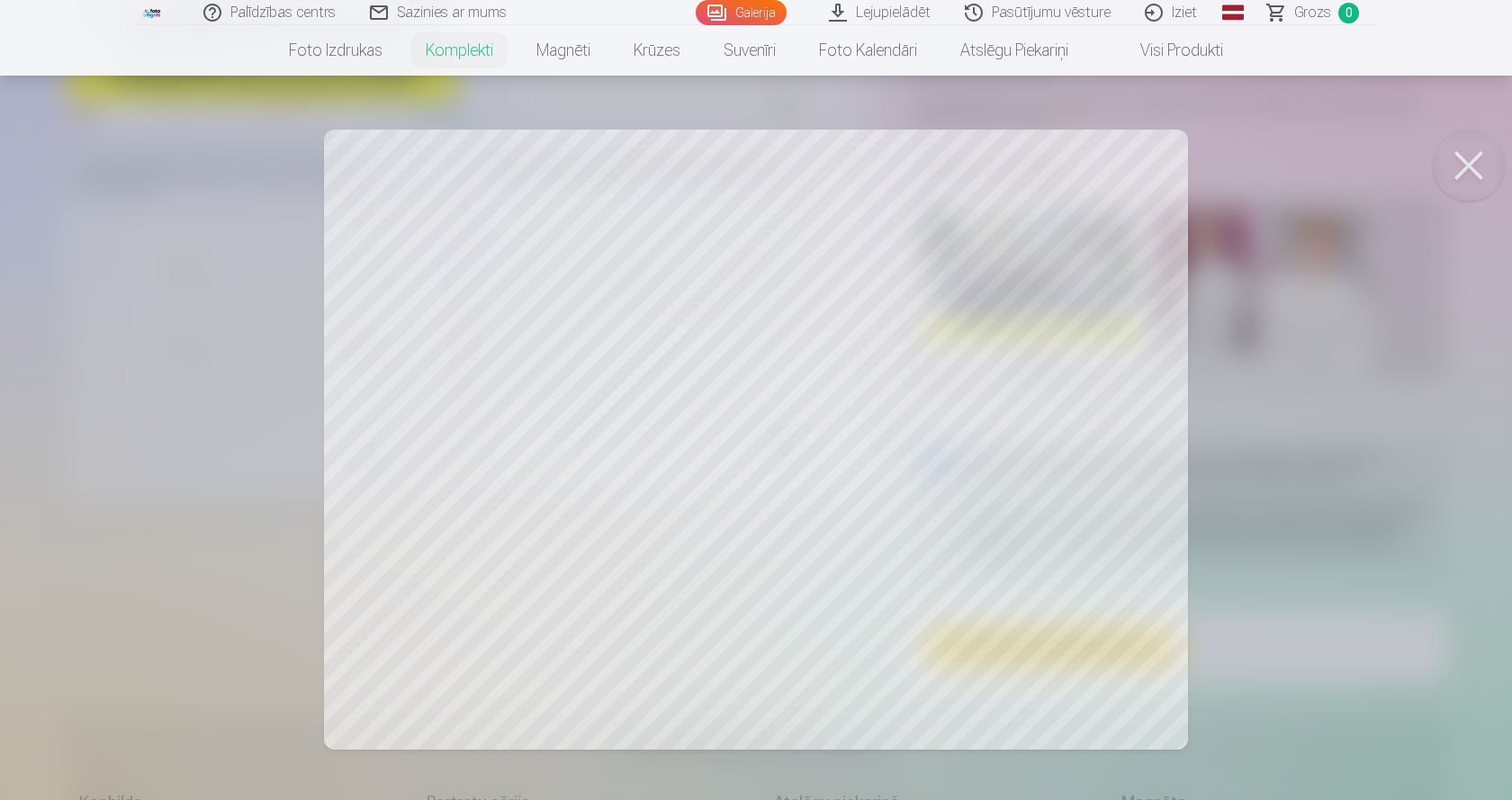
click at [1463, 172] on button at bounding box center [1468, 166] width 72 height 72
click at [420, 413] on div at bounding box center [756, 400] width 1512 height 800
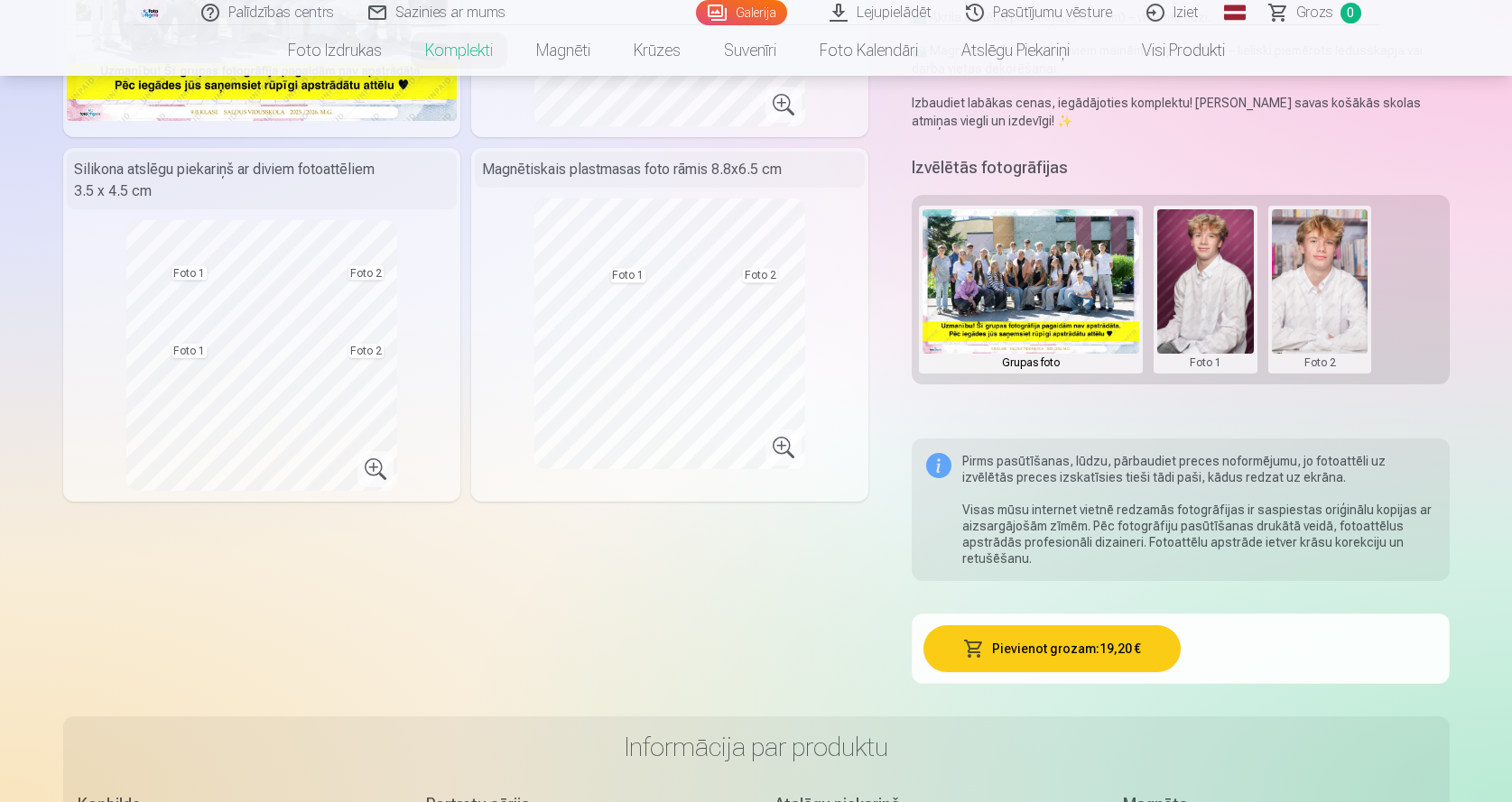
click at [1200, 270] on button at bounding box center [1205, 290] width 96 height 160
click at [1016, 275] on div at bounding box center [756, 401] width 1512 height 802
click at [1023, 271] on img at bounding box center [1031, 281] width 217 height 144
click at [1310, 295] on button at bounding box center [1319, 290] width 96 height 160
click at [711, 326] on div at bounding box center [756, 401] width 1512 height 802
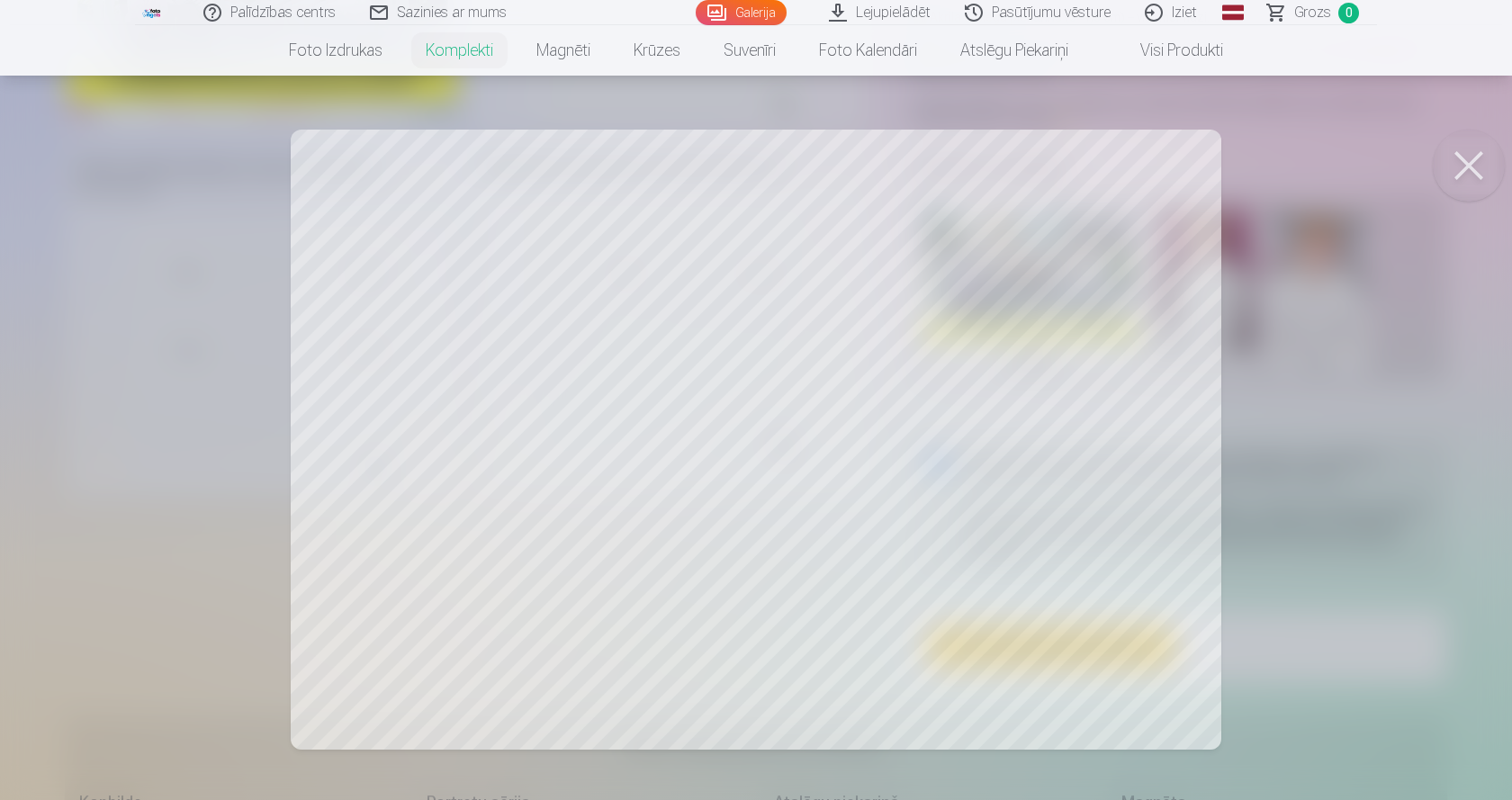
click at [1450, 181] on button at bounding box center [1468, 166] width 72 height 72
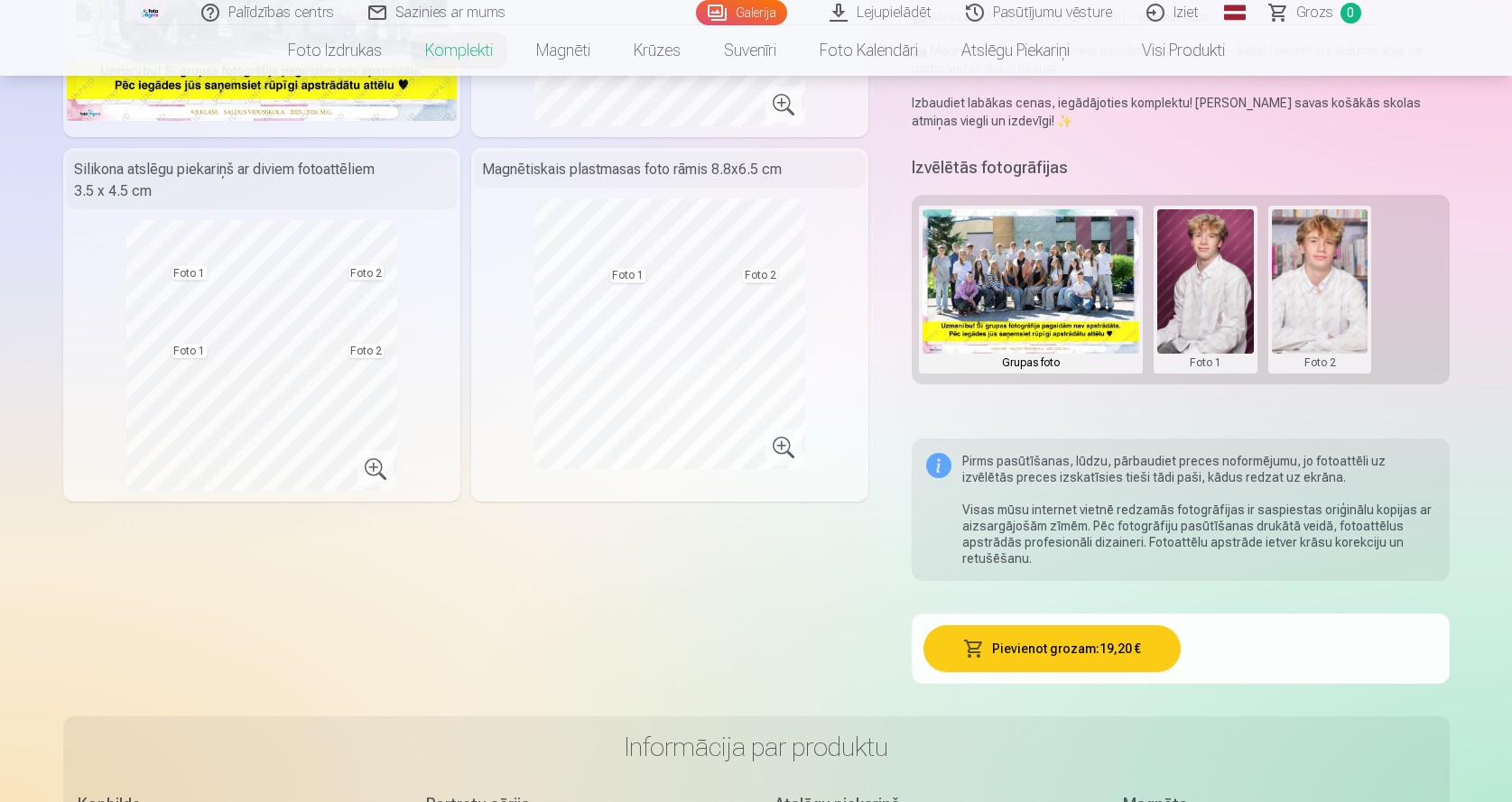
click at [1193, 327] on button at bounding box center [1205, 290] width 96 height 160
click at [1209, 289] on button "Nomainiet foto" at bounding box center [1204, 290] width 147 height 51
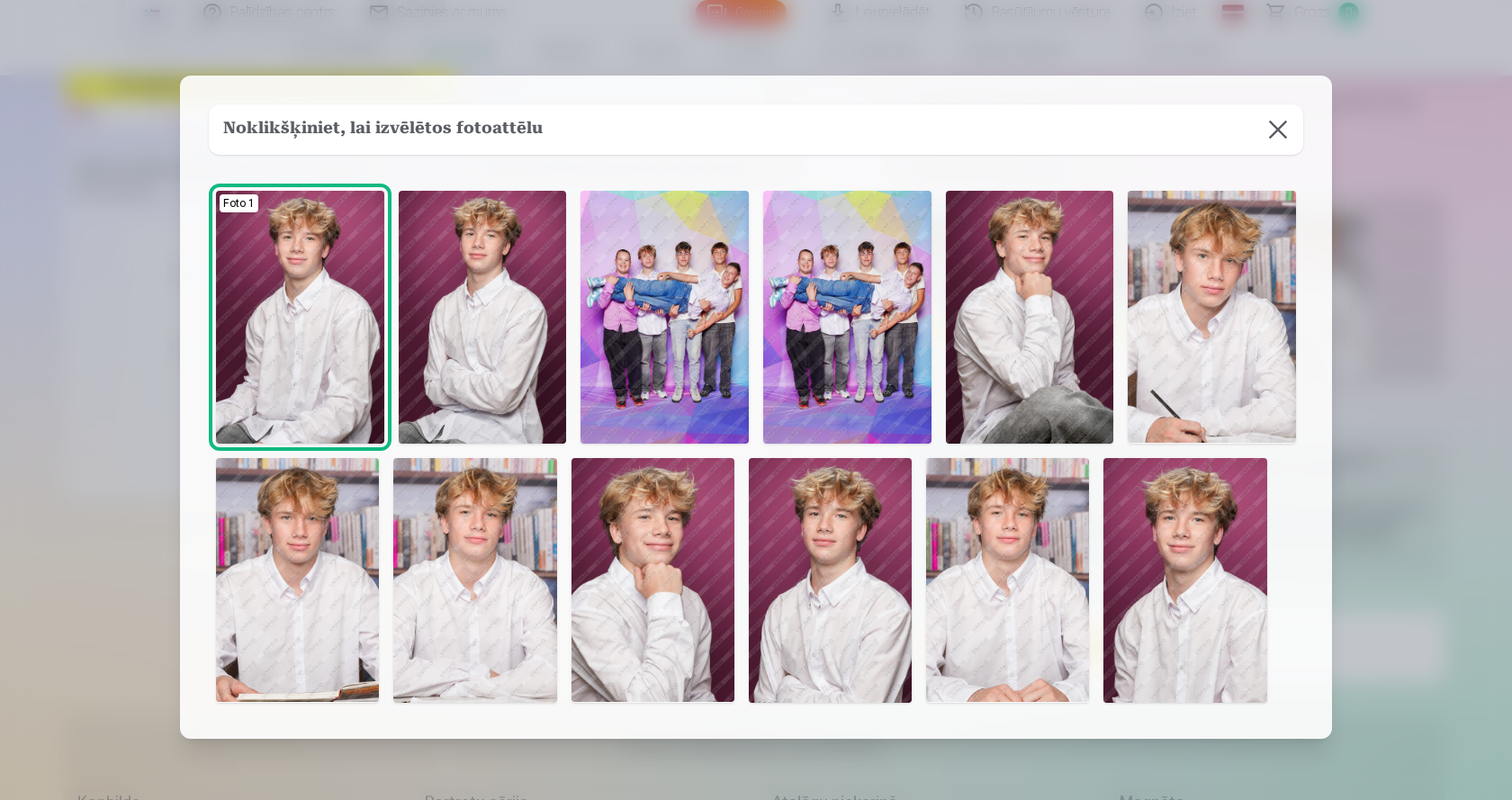
click at [1038, 334] on img at bounding box center [1029, 317] width 168 height 252
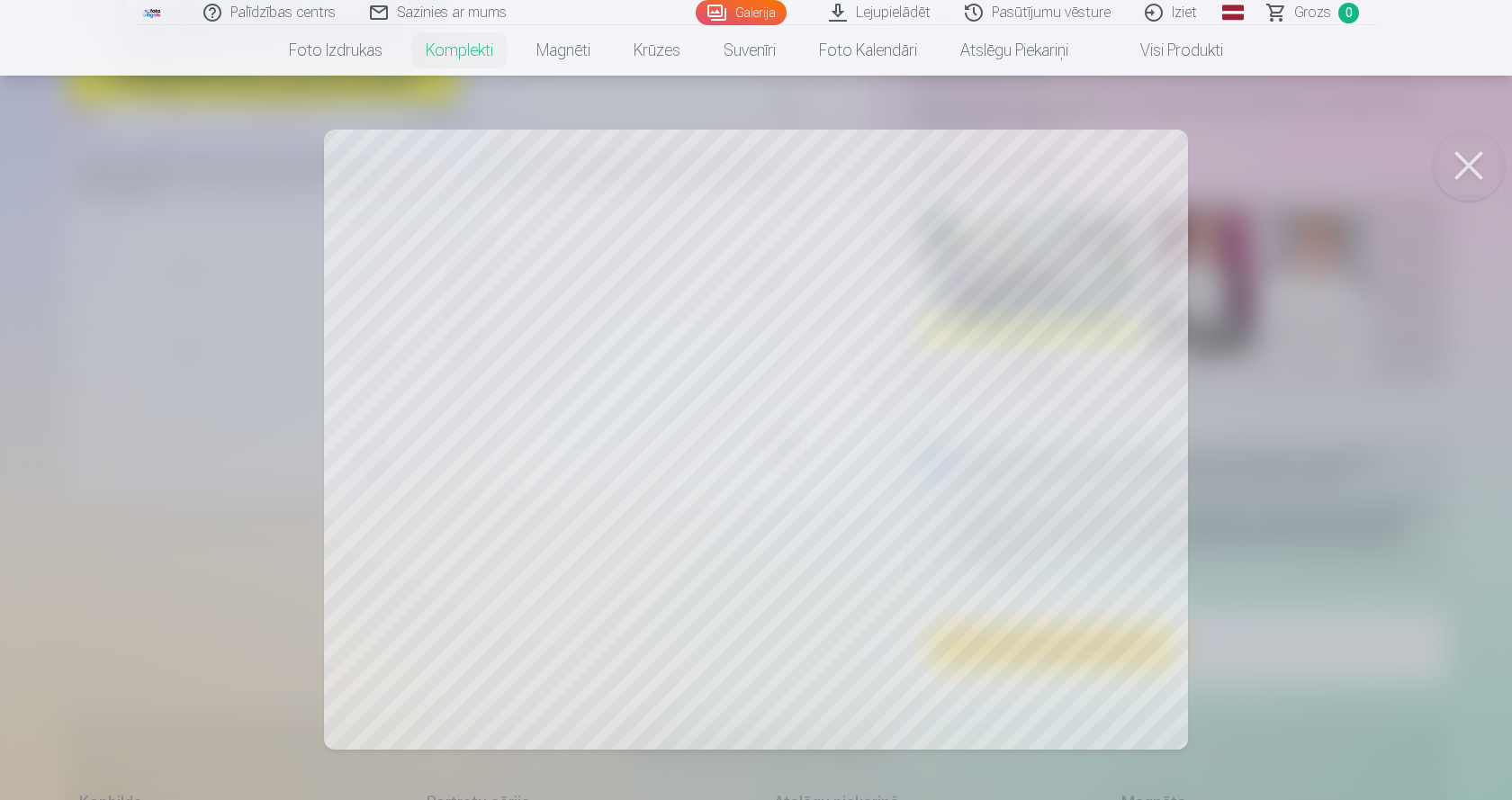
click at [455, 230] on div at bounding box center [756, 400] width 1512 height 800
click at [823, 357] on div at bounding box center [756, 400] width 1512 height 800
click at [1481, 169] on button at bounding box center [1468, 166] width 72 height 72
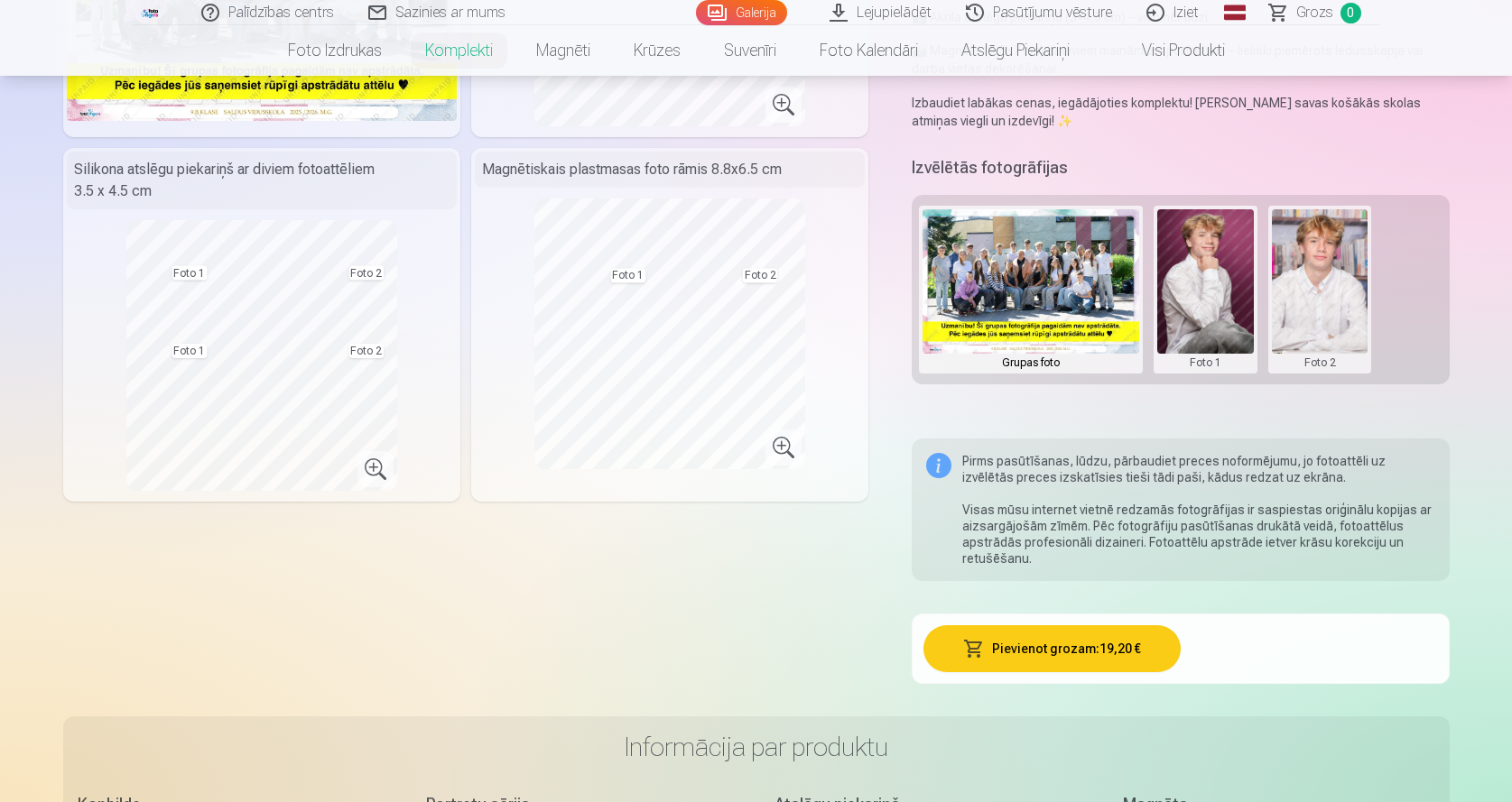
click at [1315, 298] on button at bounding box center [1319, 290] width 96 height 160
click at [1315, 294] on button "Nomainiet foto" at bounding box center [1319, 290] width 147 height 51
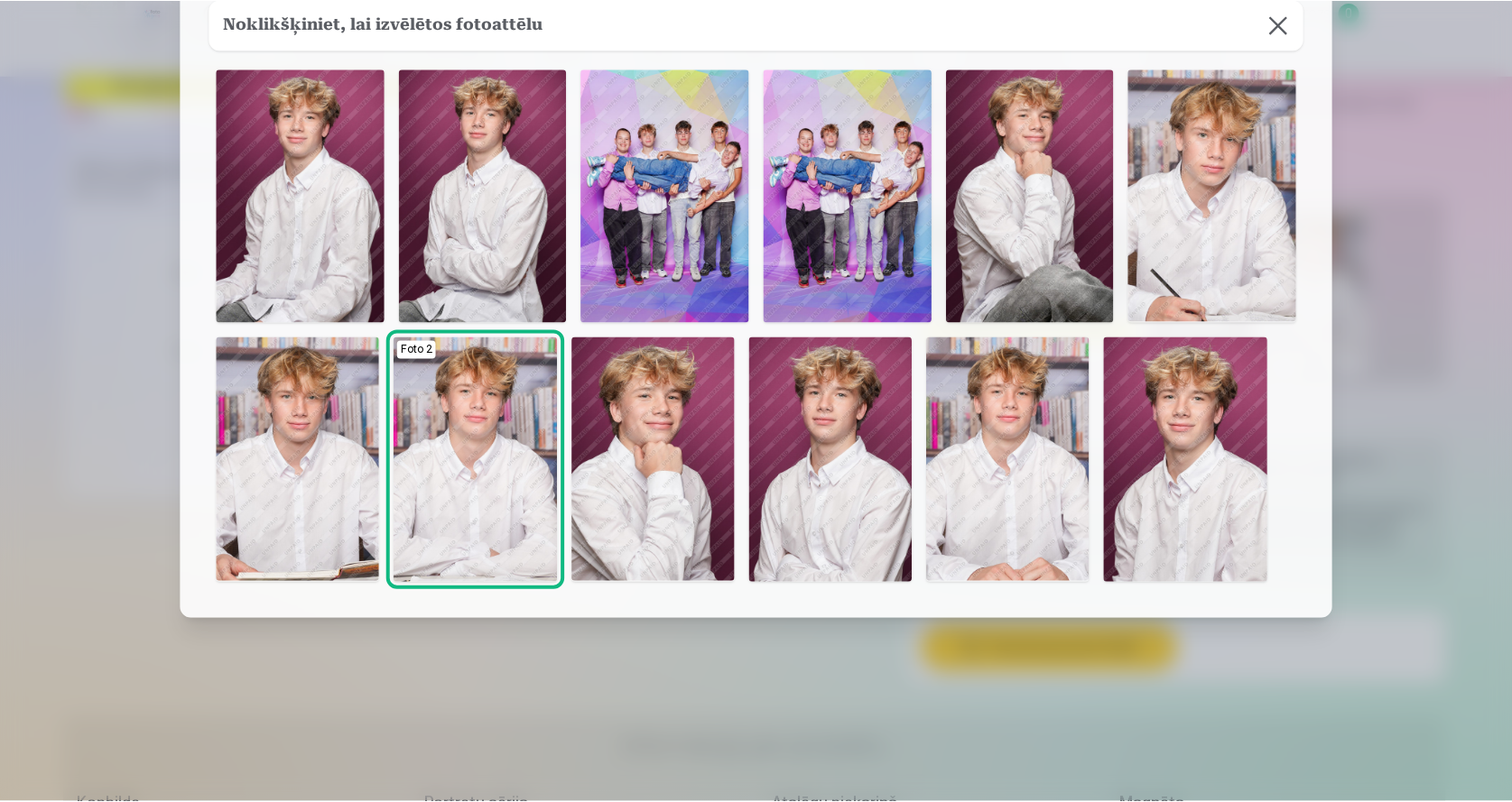
scroll to position [123, 0]
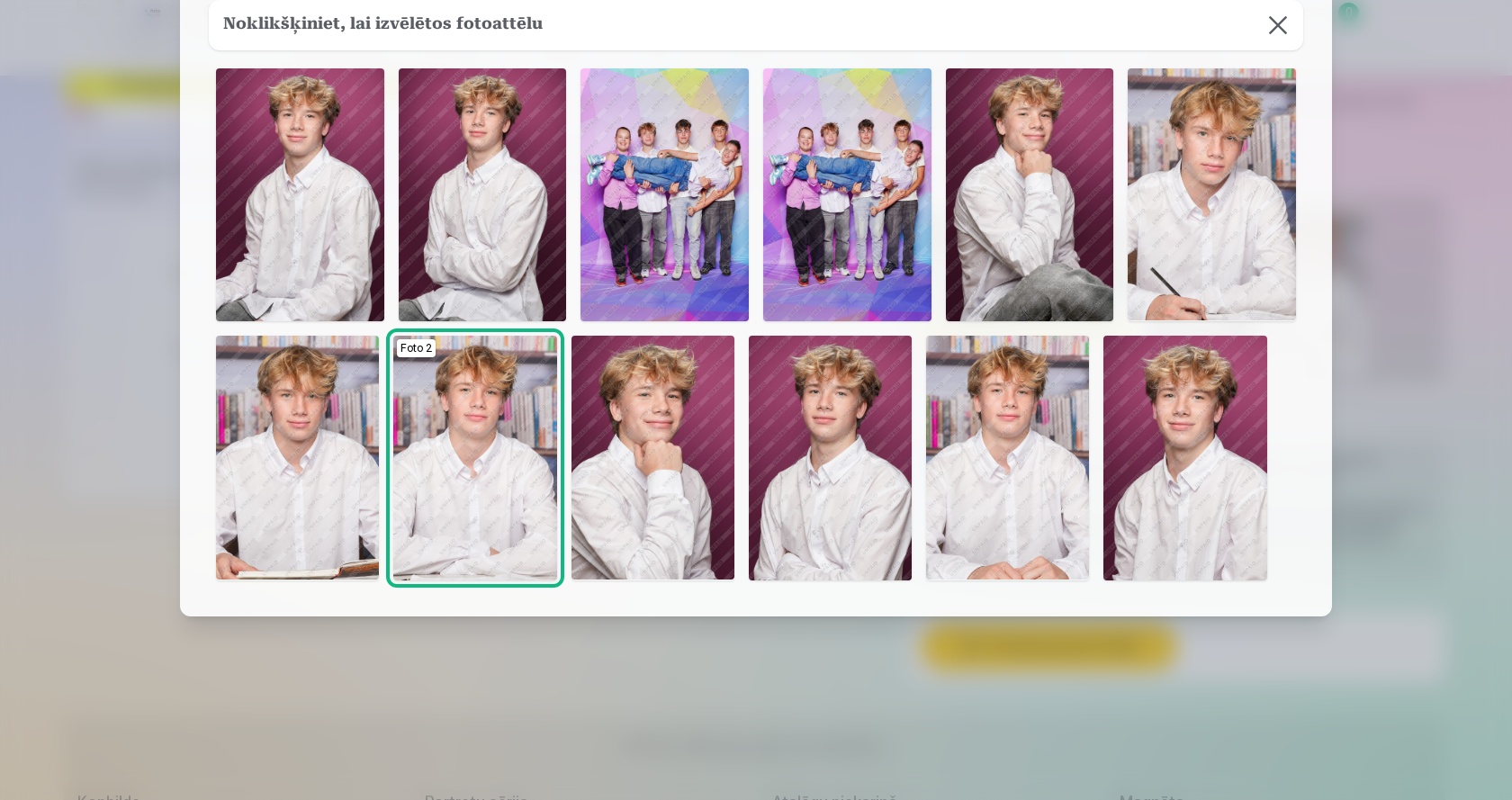
click at [659, 255] on img at bounding box center [664, 195] width 168 height 252
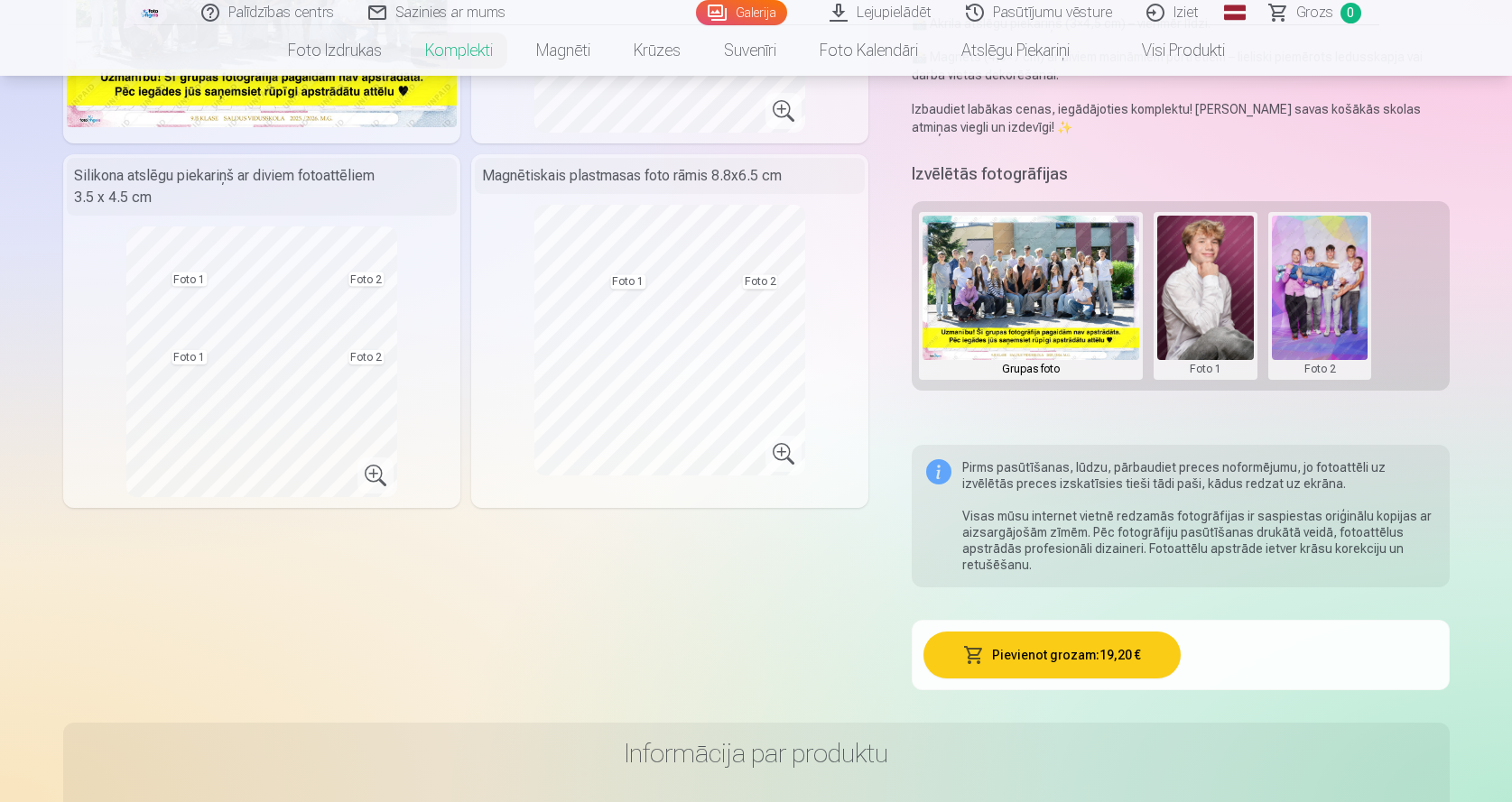
scroll to position [361, 0]
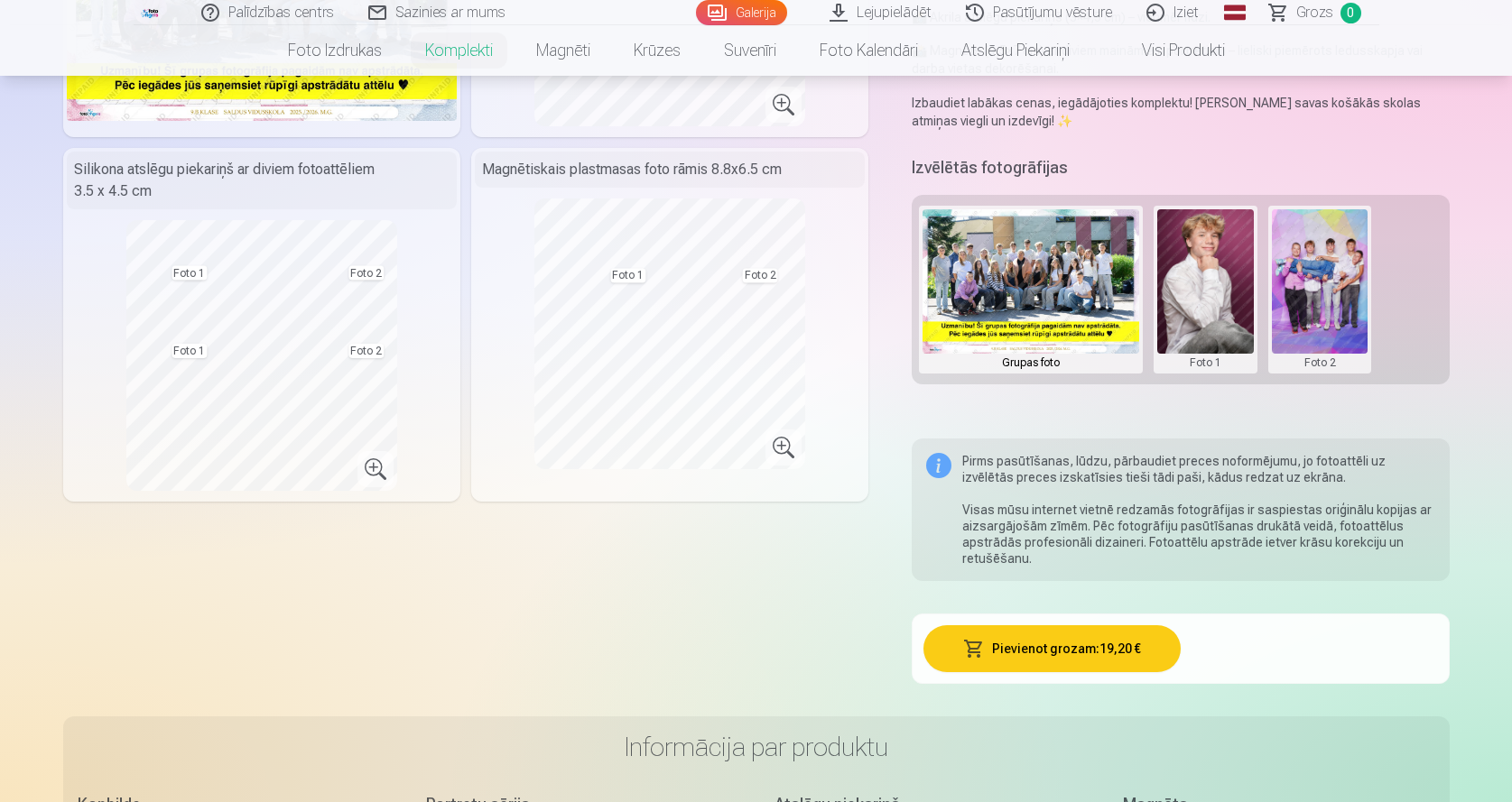
click at [1190, 294] on button at bounding box center [1205, 290] width 96 height 160
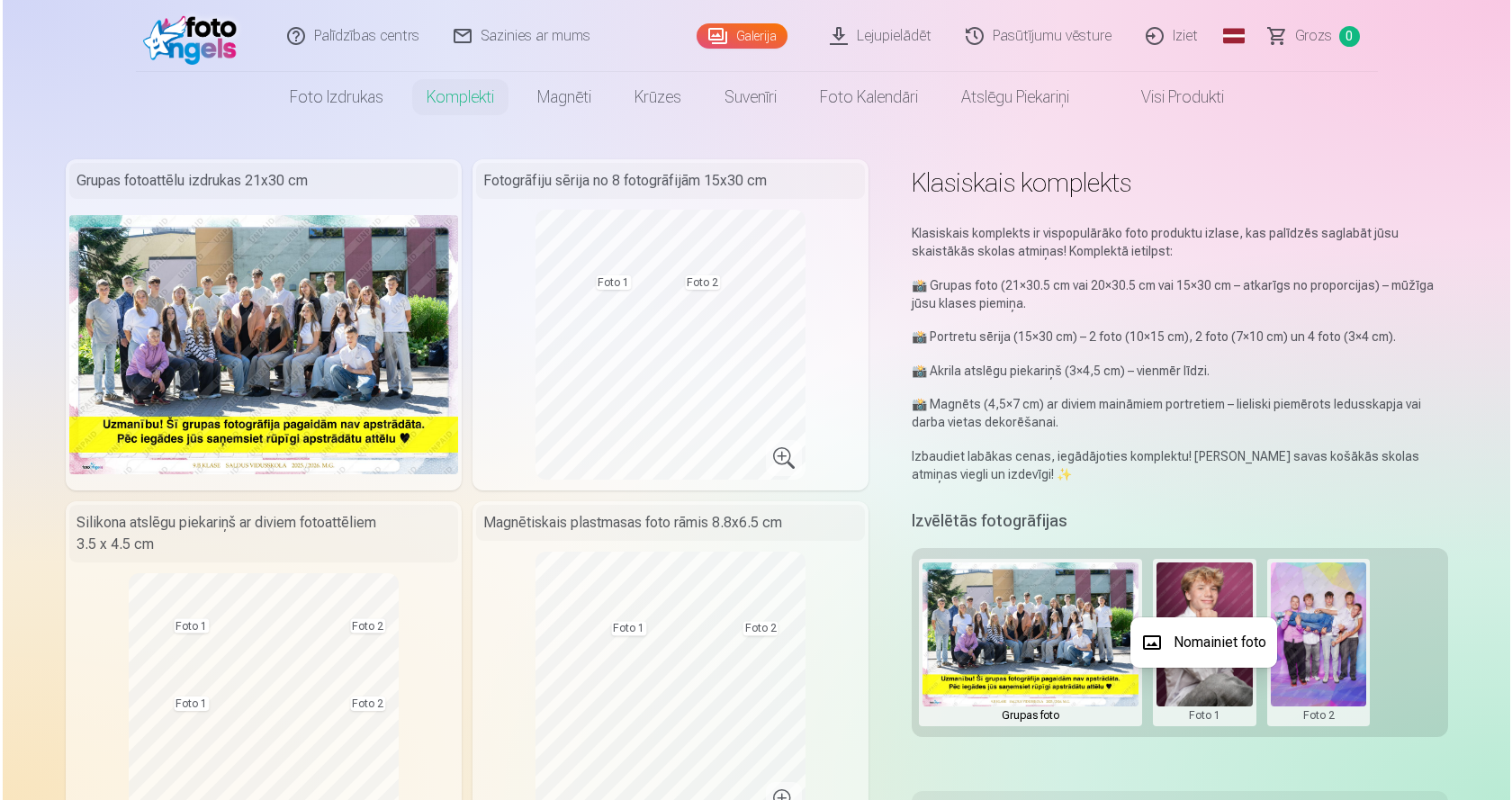
scroll to position [120, 0]
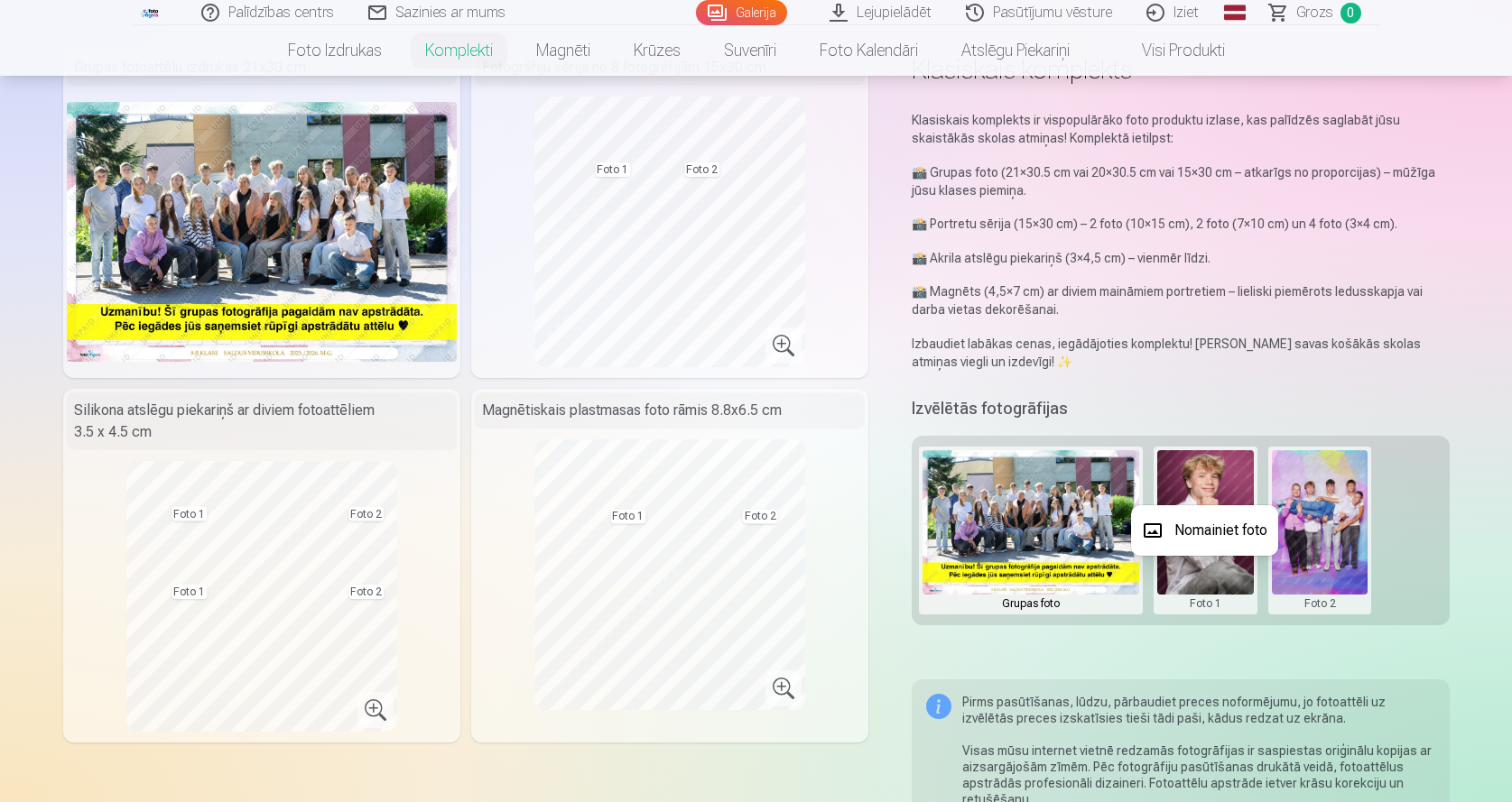
click at [1330, 505] on div at bounding box center [756, 401] width 1512 height 802
click at [1304, 505] on button at bounding box center [1319, 530] width 96 height 160
click at [1307, 532] on button "Nomainiet foto" at bounding box center [1319, 531] width 147 height 51
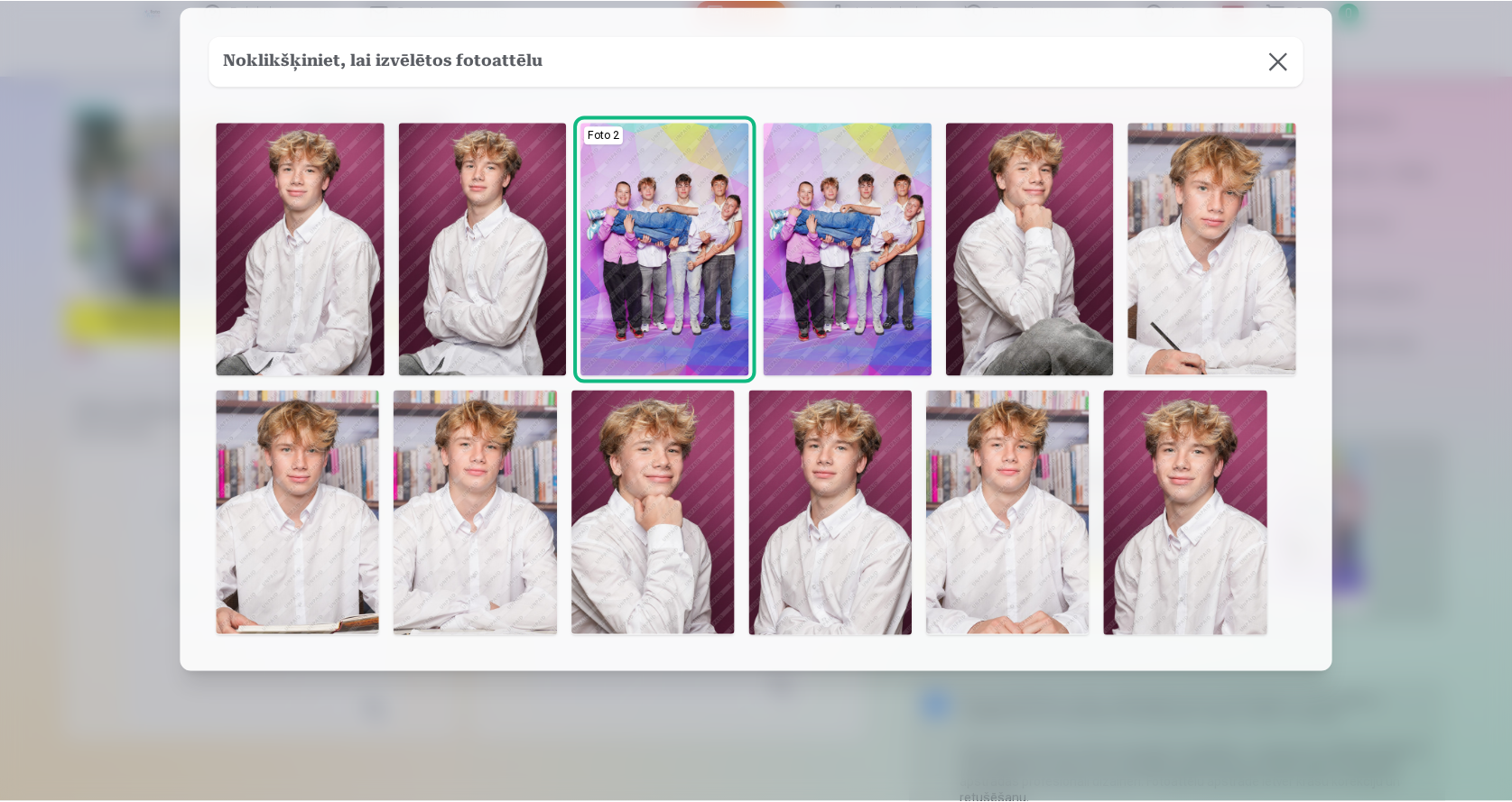
scroll to position [123, 0]
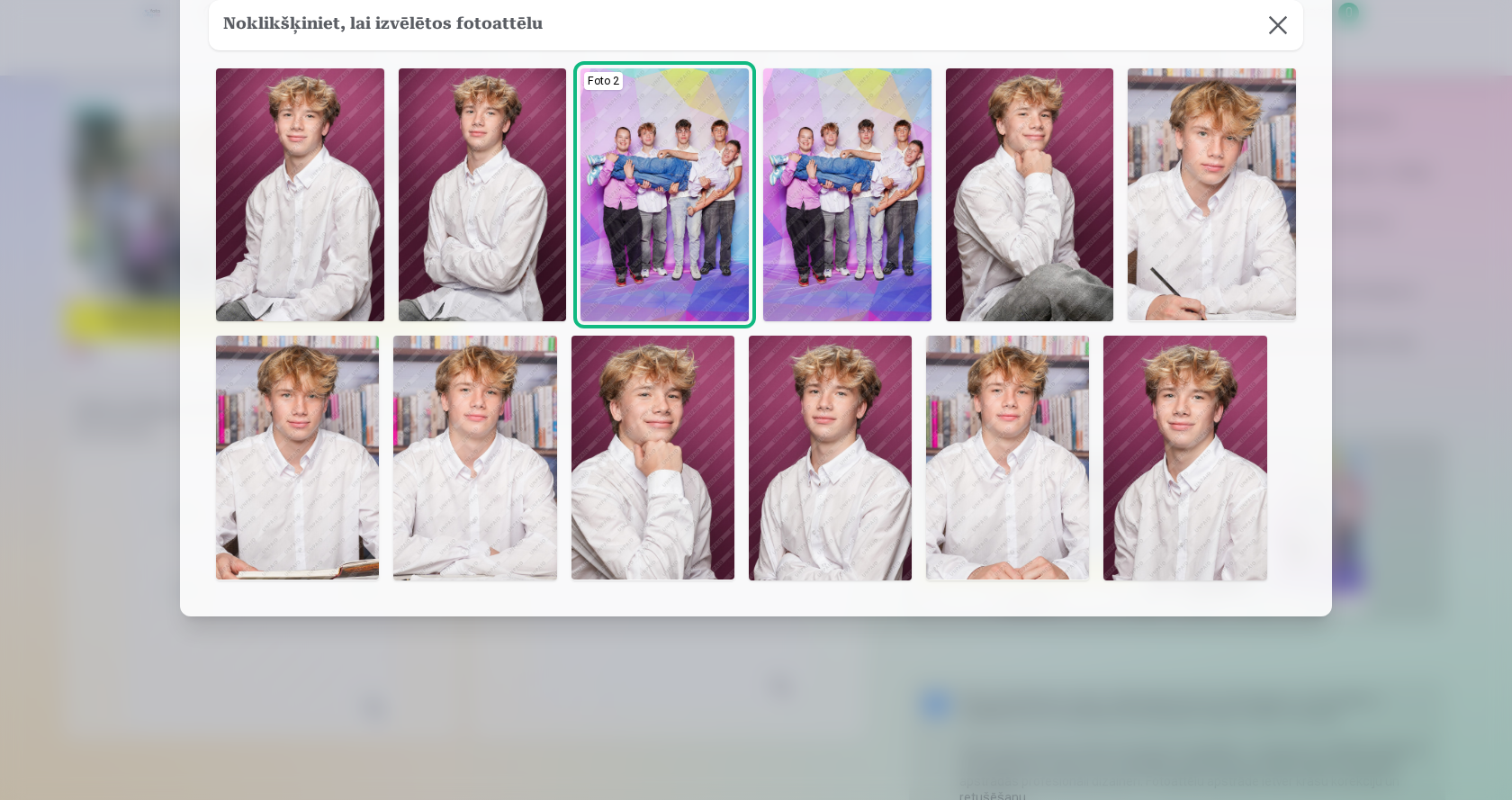
click at [512, 524] on img at bounding box center [474, 458] width 163 height 245
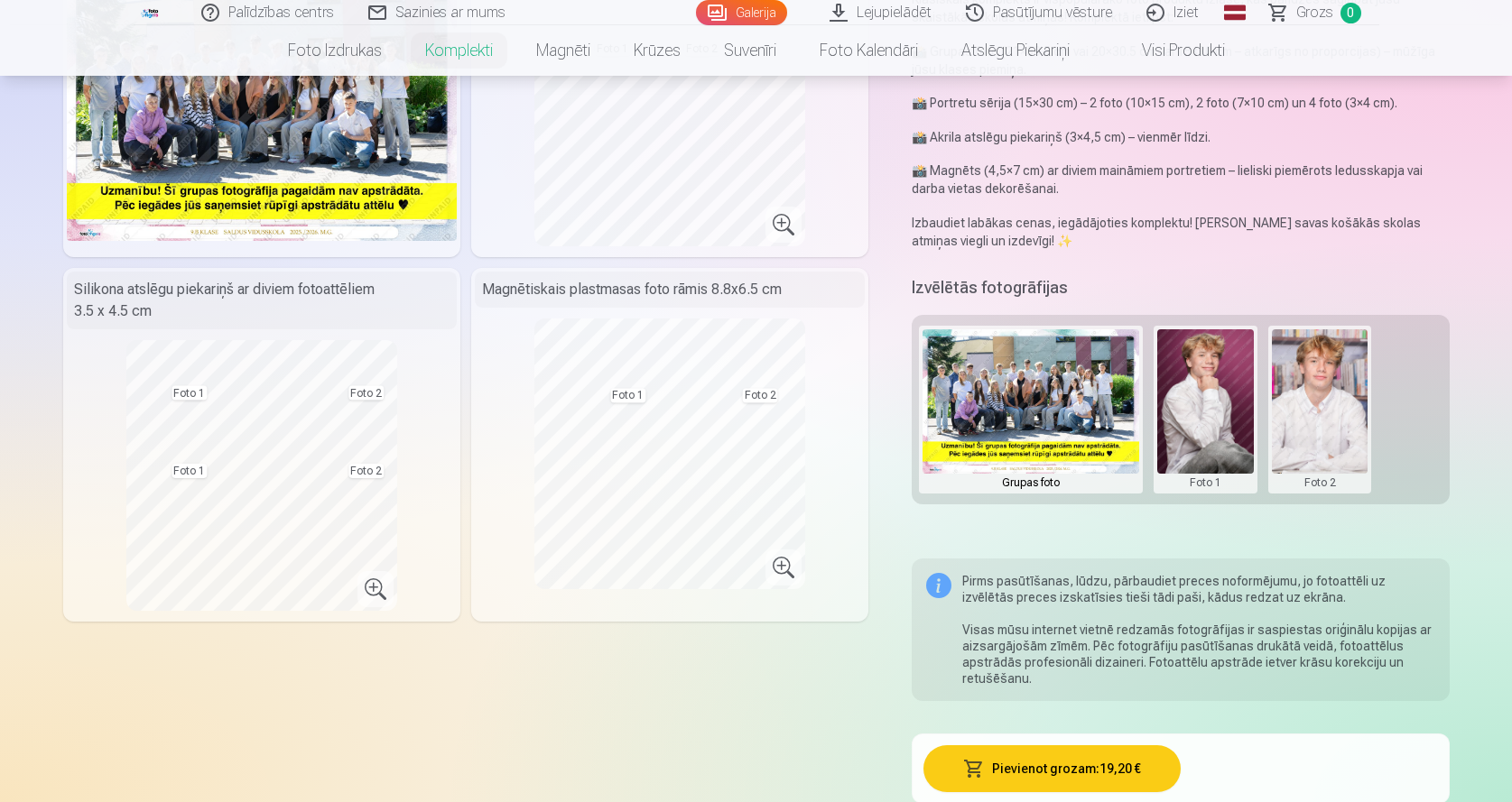
scroll to position [0, 0]
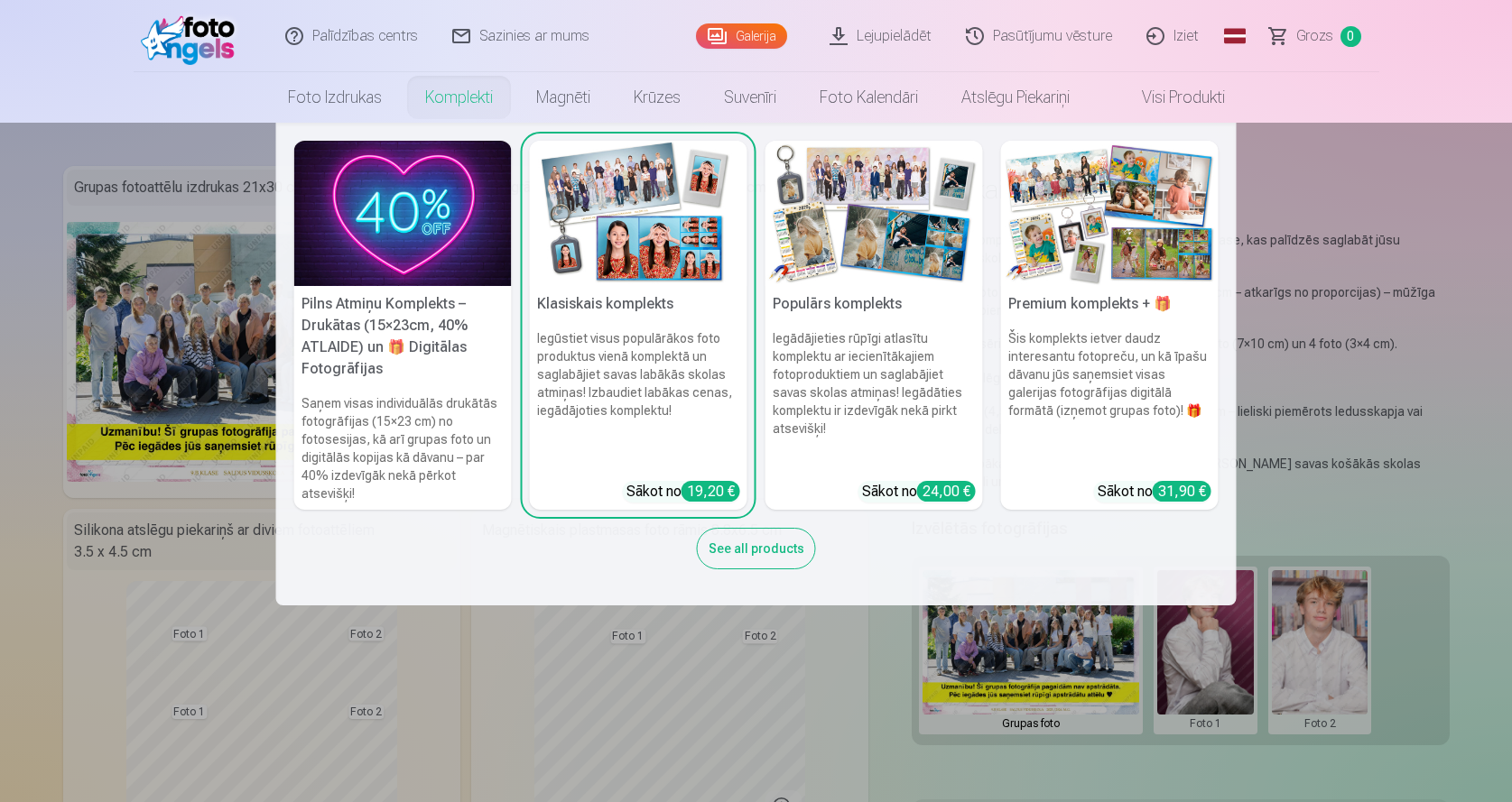
click at [884, 231] on img at bounding box center [874, 213] width 217 height 145
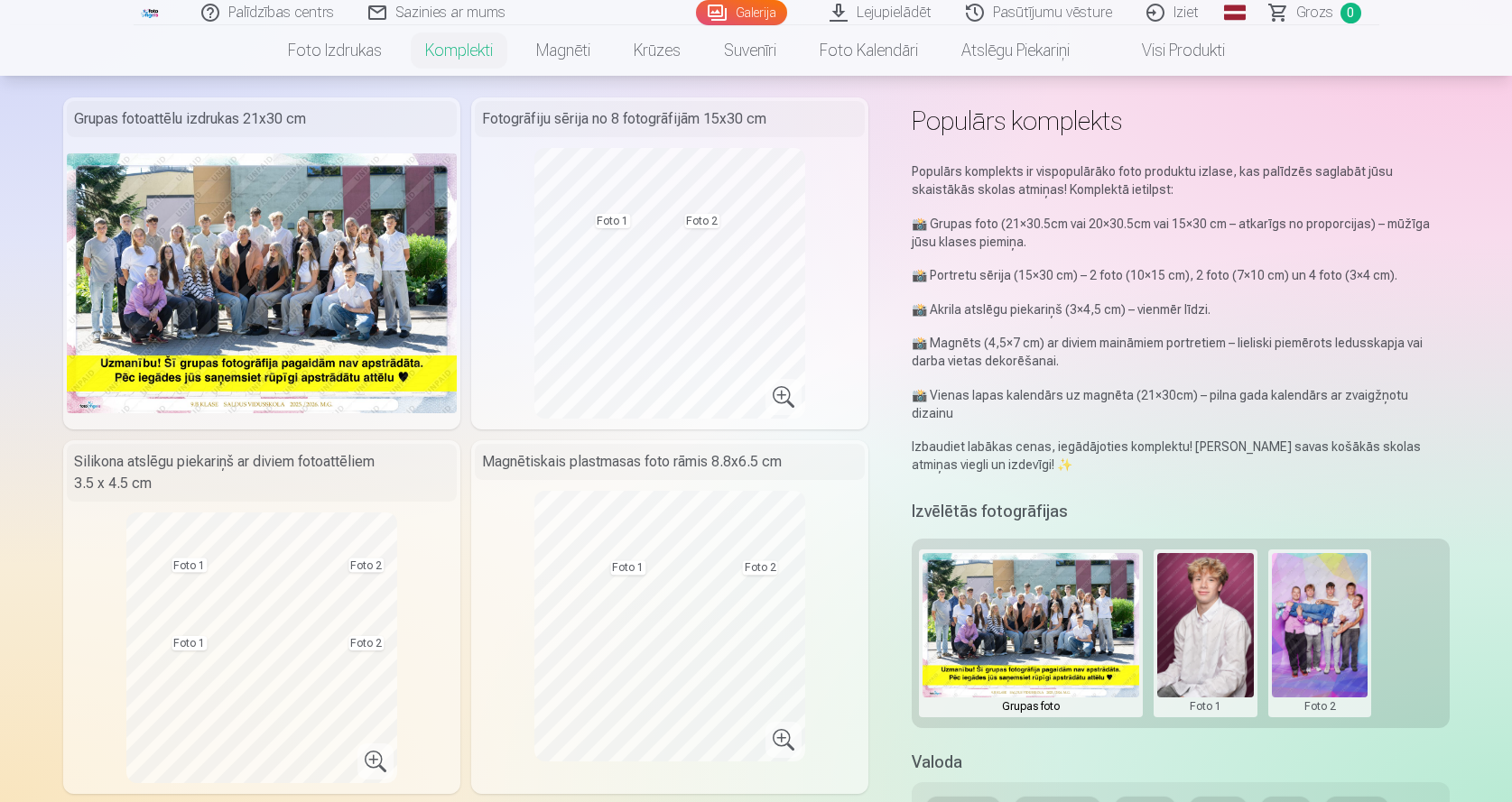
scroll to position [120, 0]
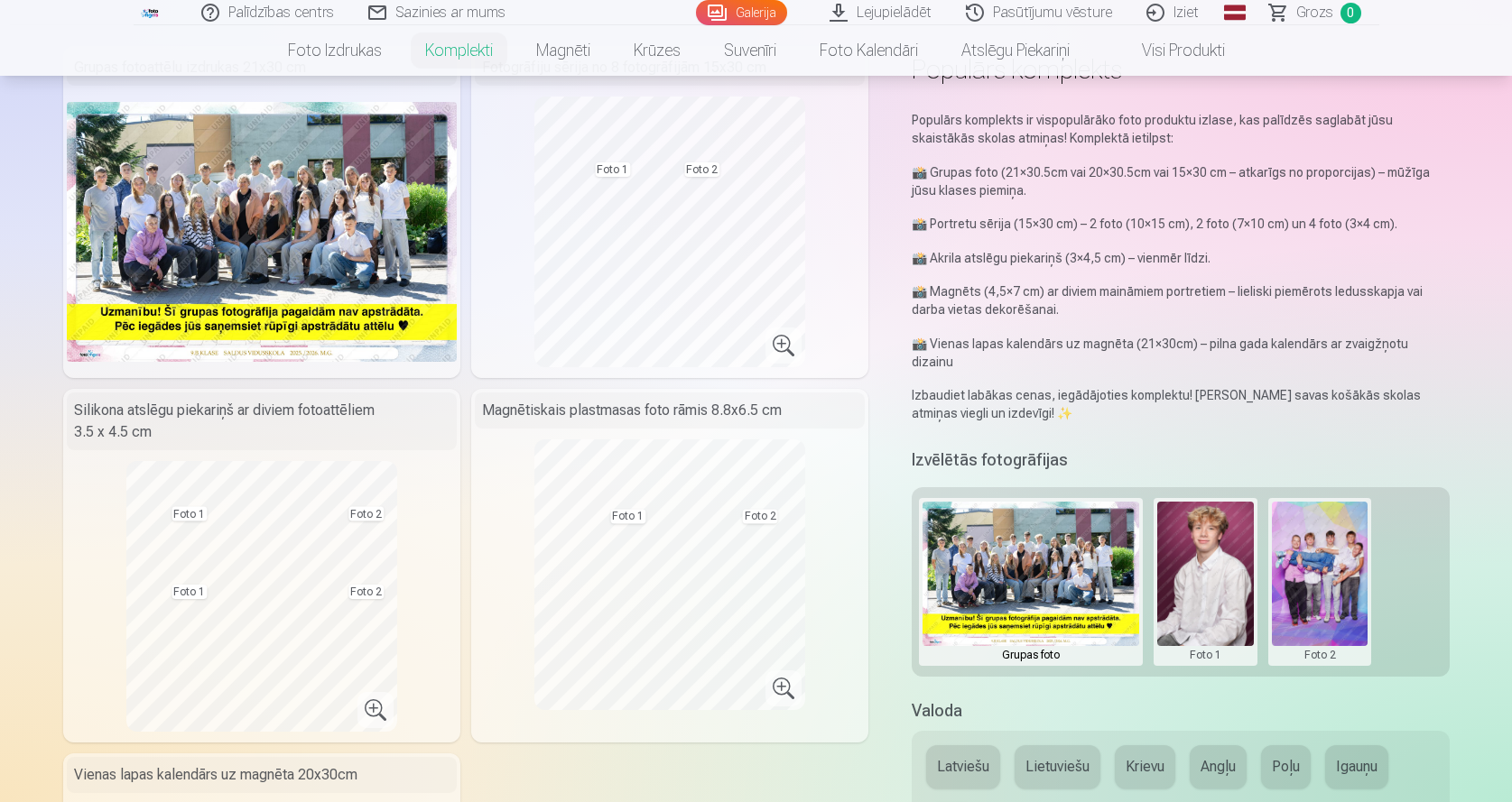
click at [1319, 575] on button at bounding box center [1319, 582] width 96 height 160
click at [1324, 556] on button "Nomainiet foto" at bounding box center [1319, 564] width 147 height 51
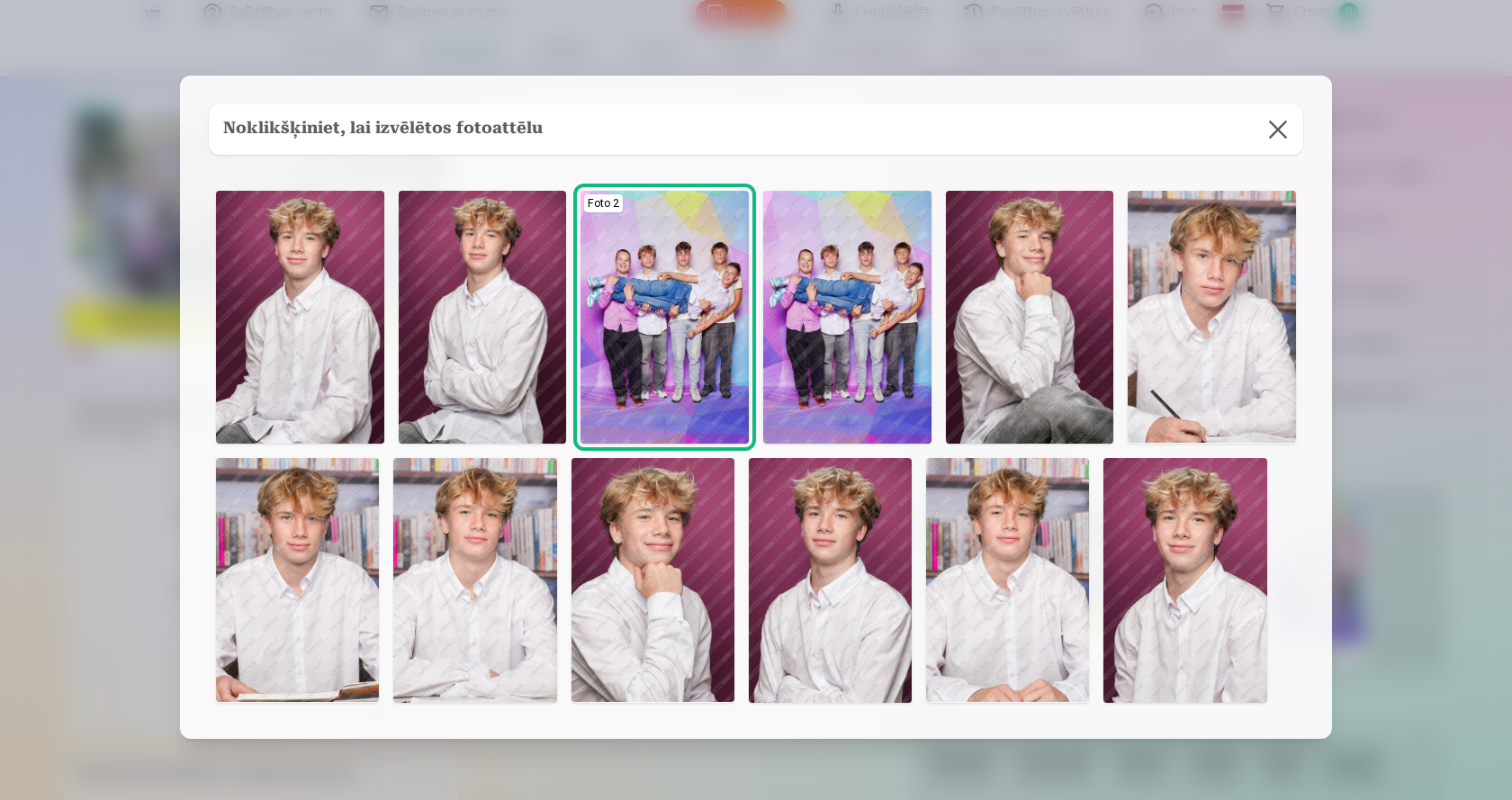
click at [493, 625] on img at bounding box center [474, 581] width 163 height 245
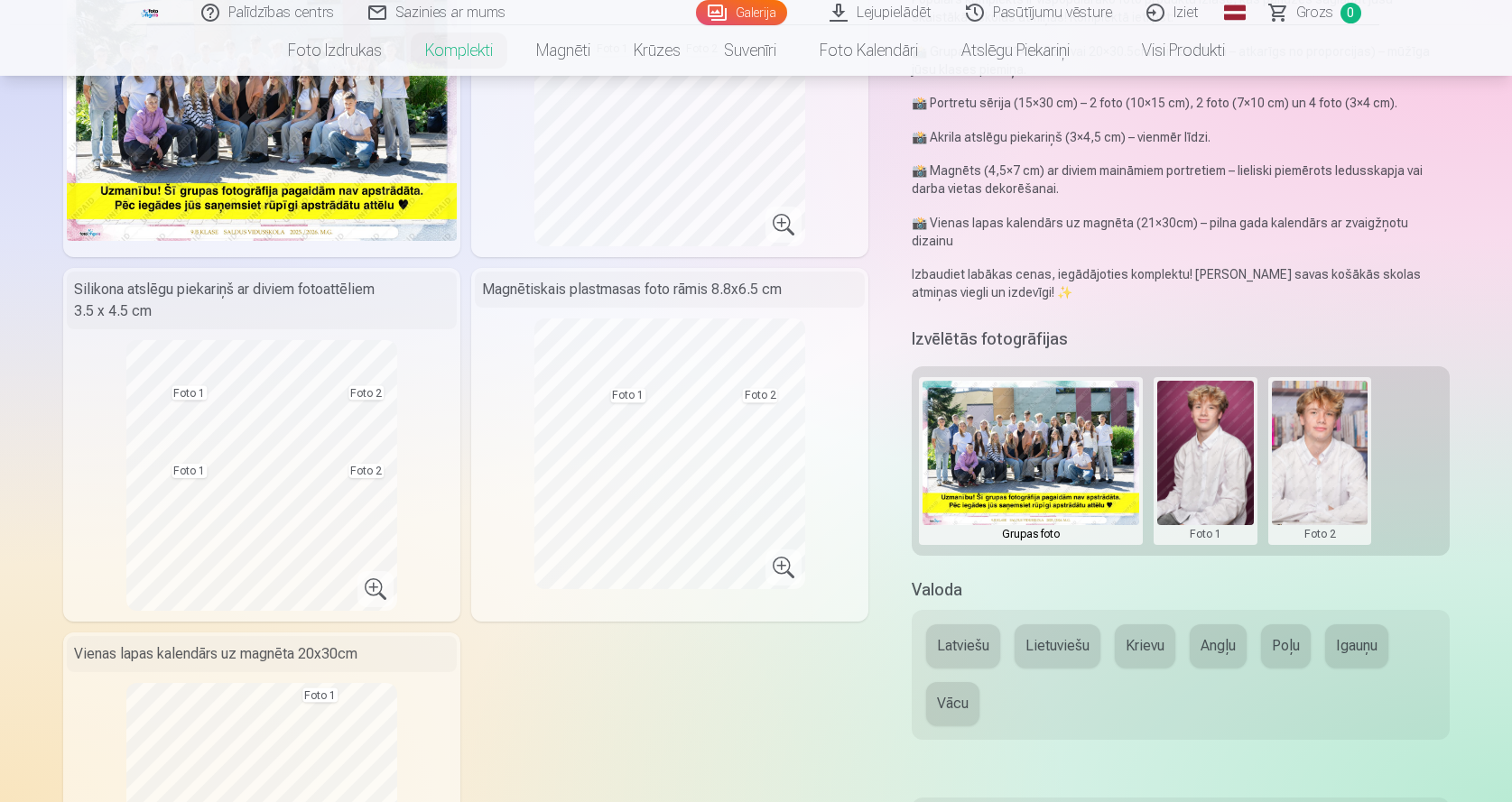
scroll to position [0, 0]
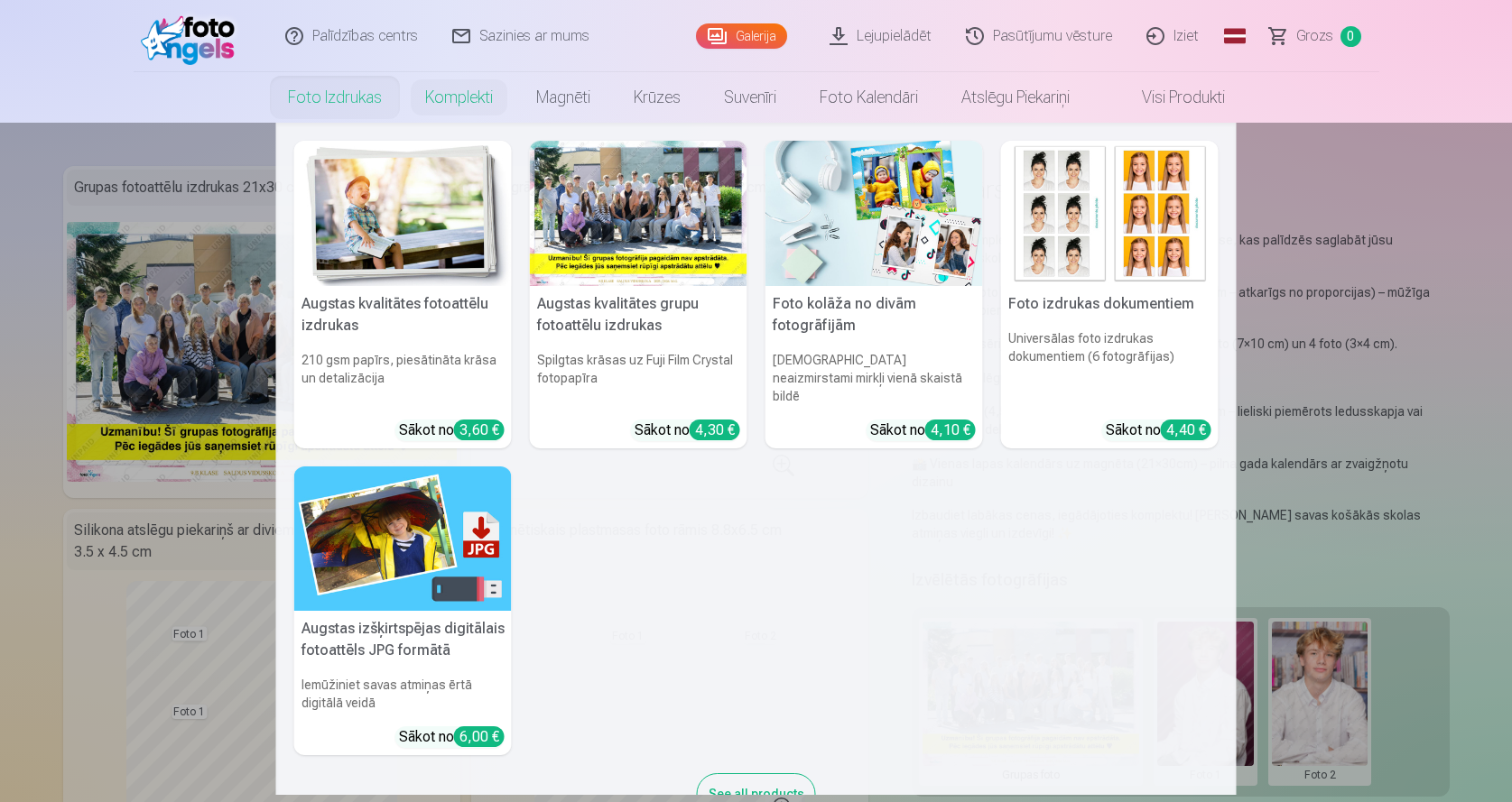
click at [848, 605] on div "Augstas kvalitātes fotoattēlu izdrukas 210 gsm papīrs, piesātināta krāsa un det…" at bounding box center [756, 487] width 924 height 693
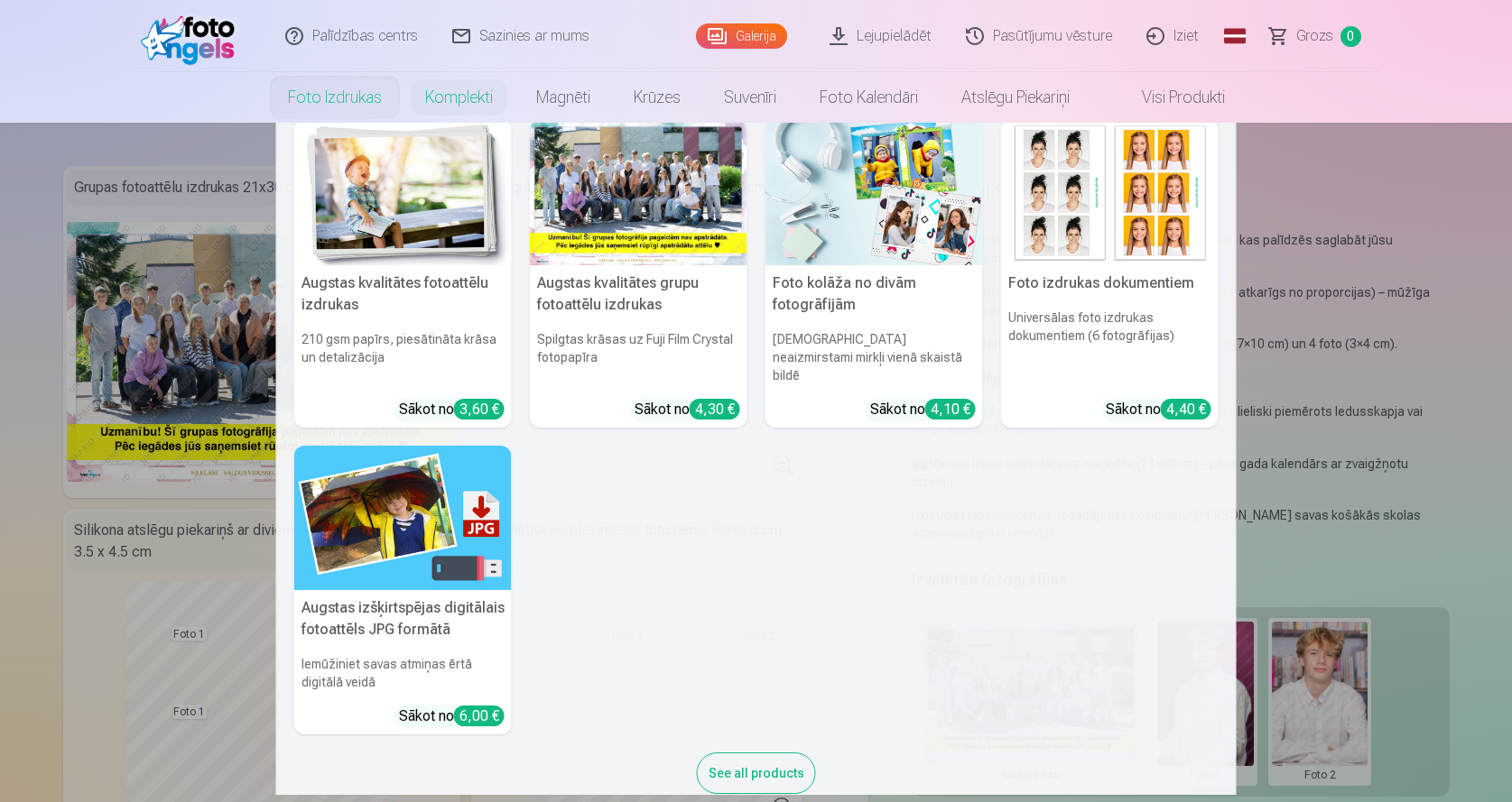
scroll to position [38, 0]
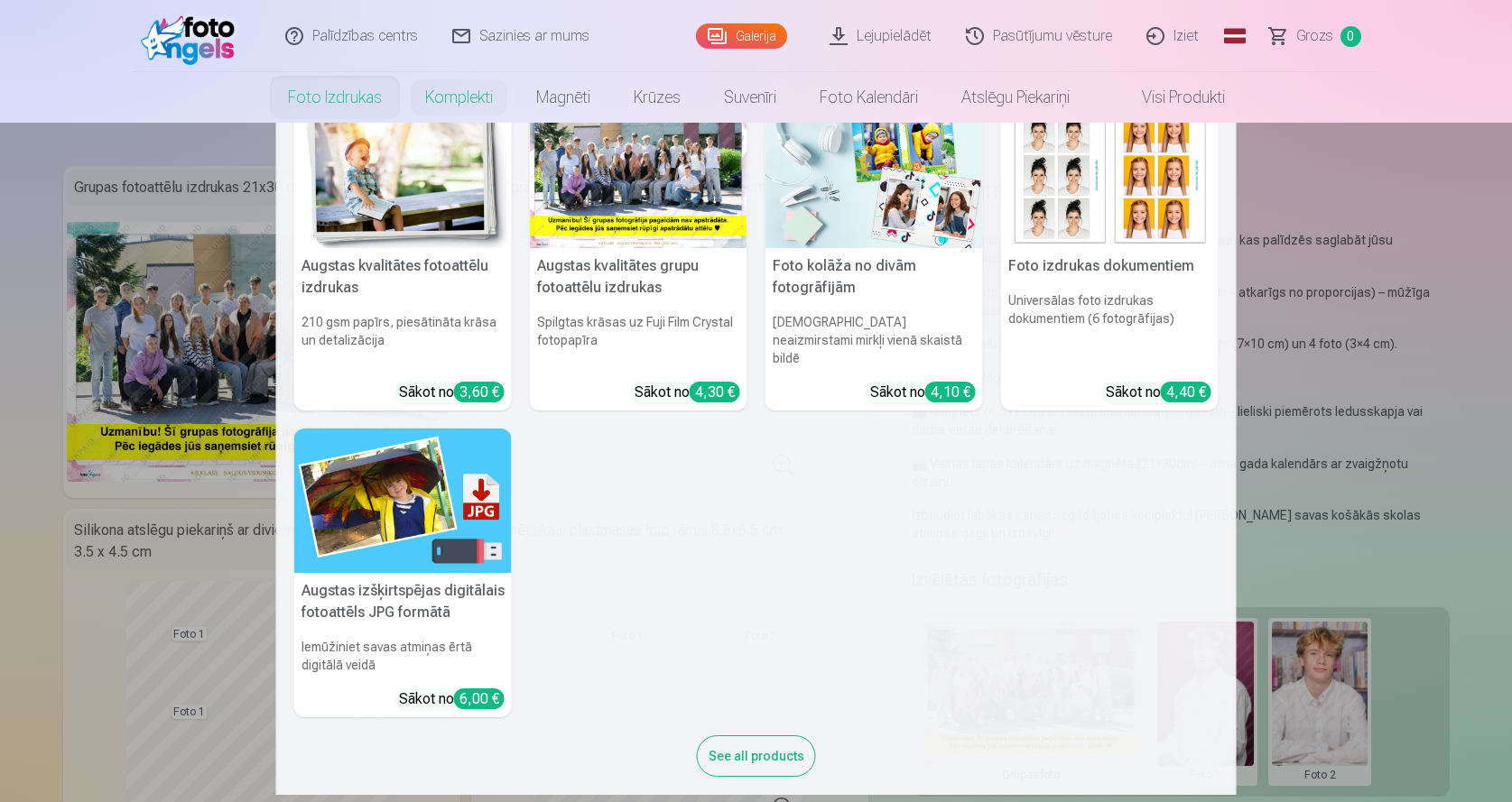
click at [974, 427] on div "Augstas kvalitātes fotoattēlu izdrukas 210 gsm papīrs, piesātināta krāsa un det…" at bounding box center [756, 449] width 924 height 693
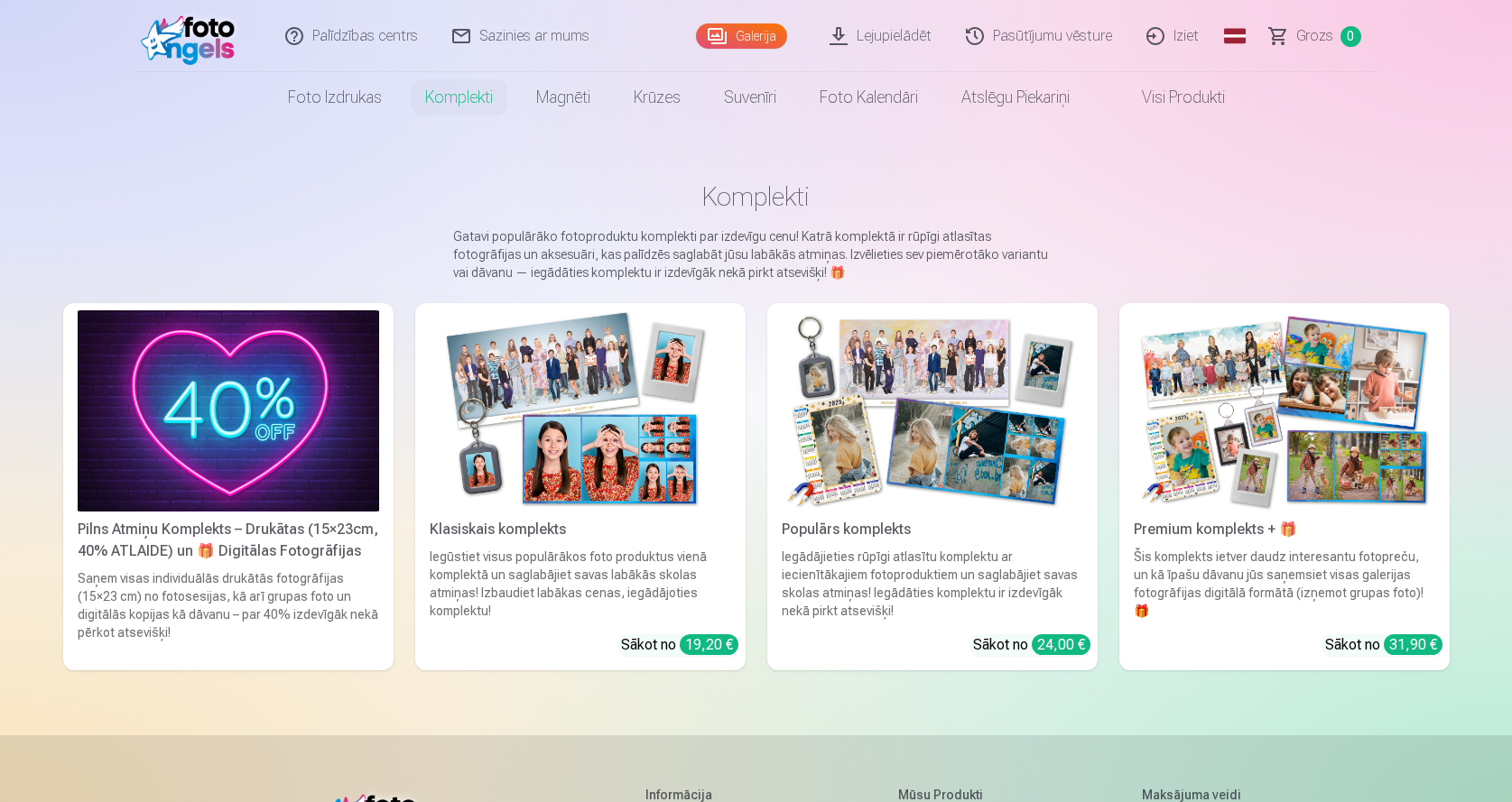
drag, startPoint x: 598, startPoint y: 525, endPoint x: 681, endPoint y: 578, distance: 98.5
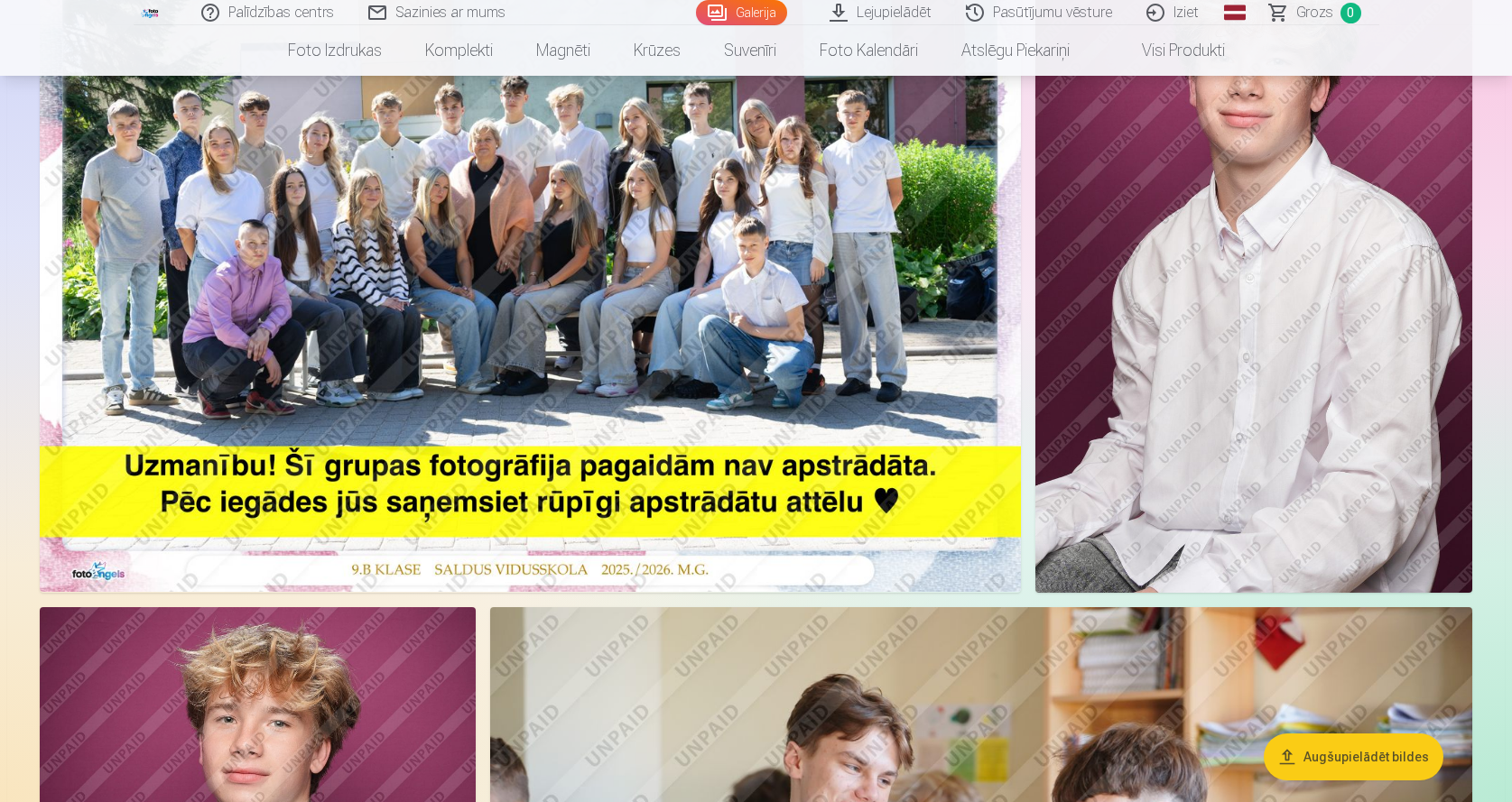
scroll to position [120, 0]
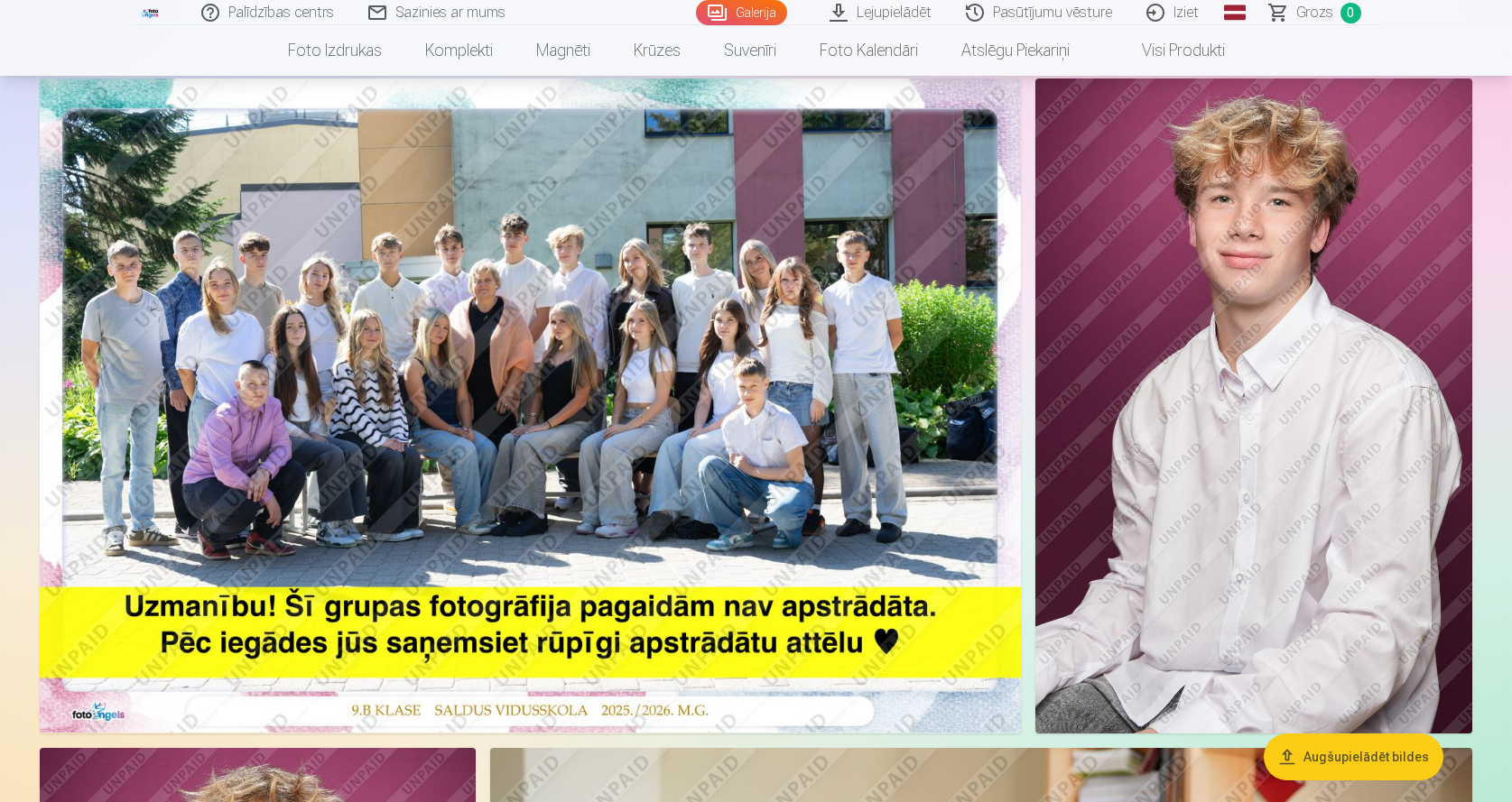
click at [578, 397] on img at bounding box center [530, 405] width 982 height 654
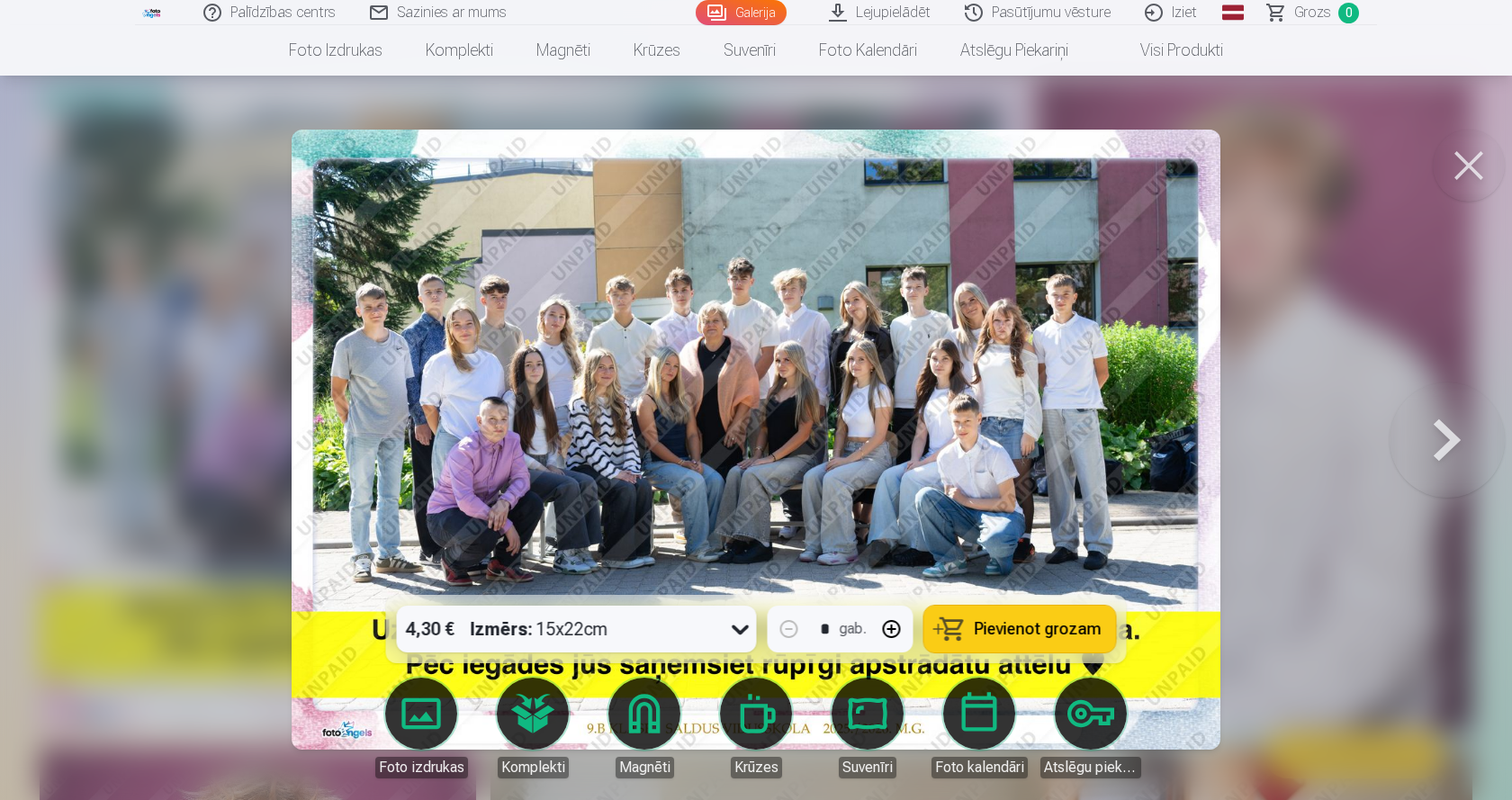
click at [1023, 626] on span "Pievienot grozam" at bounding box center [1038, 629] width 127 height 16
click at [1411, 424] on button at bounding box center [1447, 440] width 115 height 275
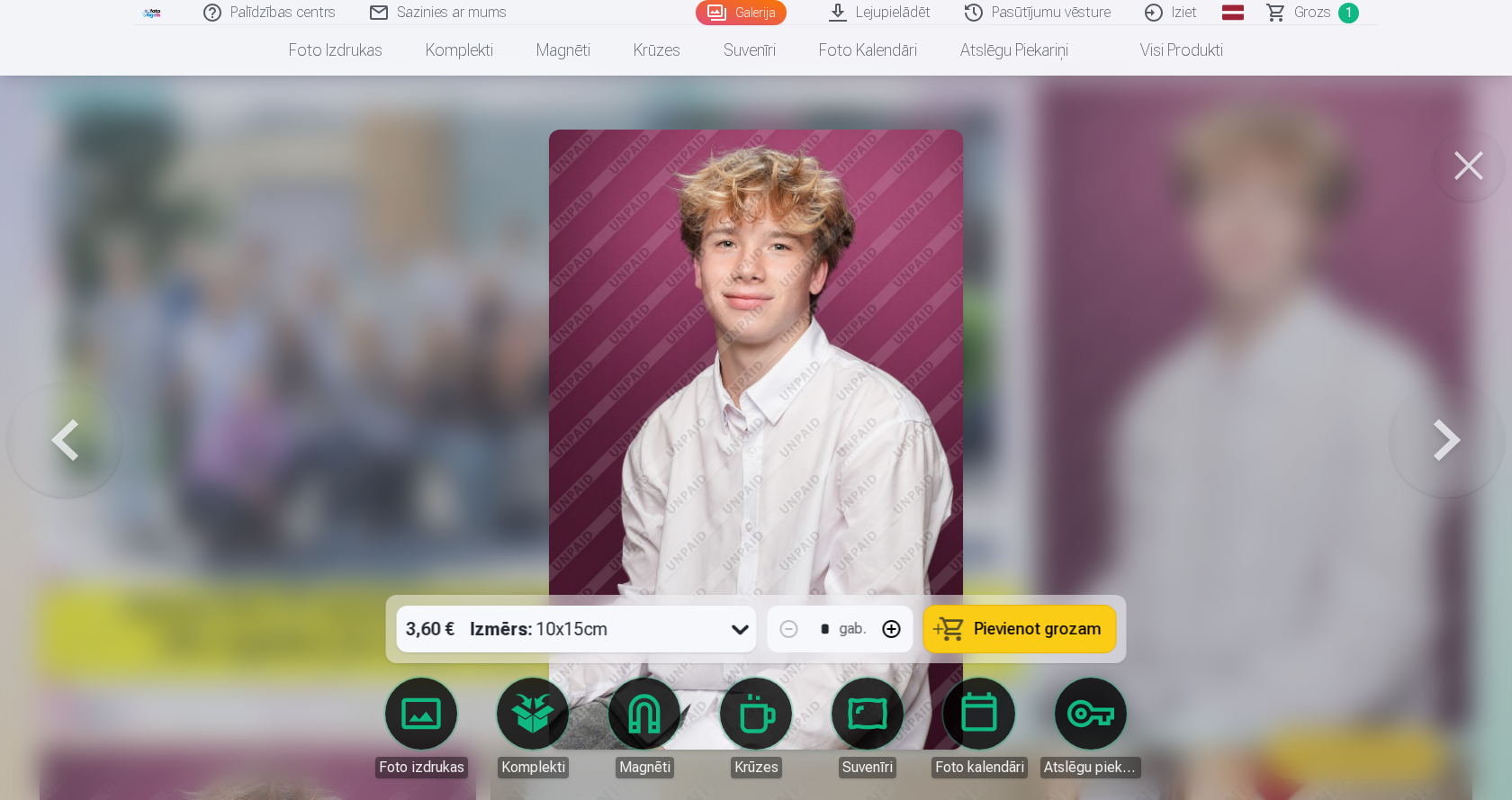
click at [812, 451] on img at bounding box center [755, 440] width 413 height 620
click at [1439, 456] on button at bounding box center [1447, 440] width 115 height 275
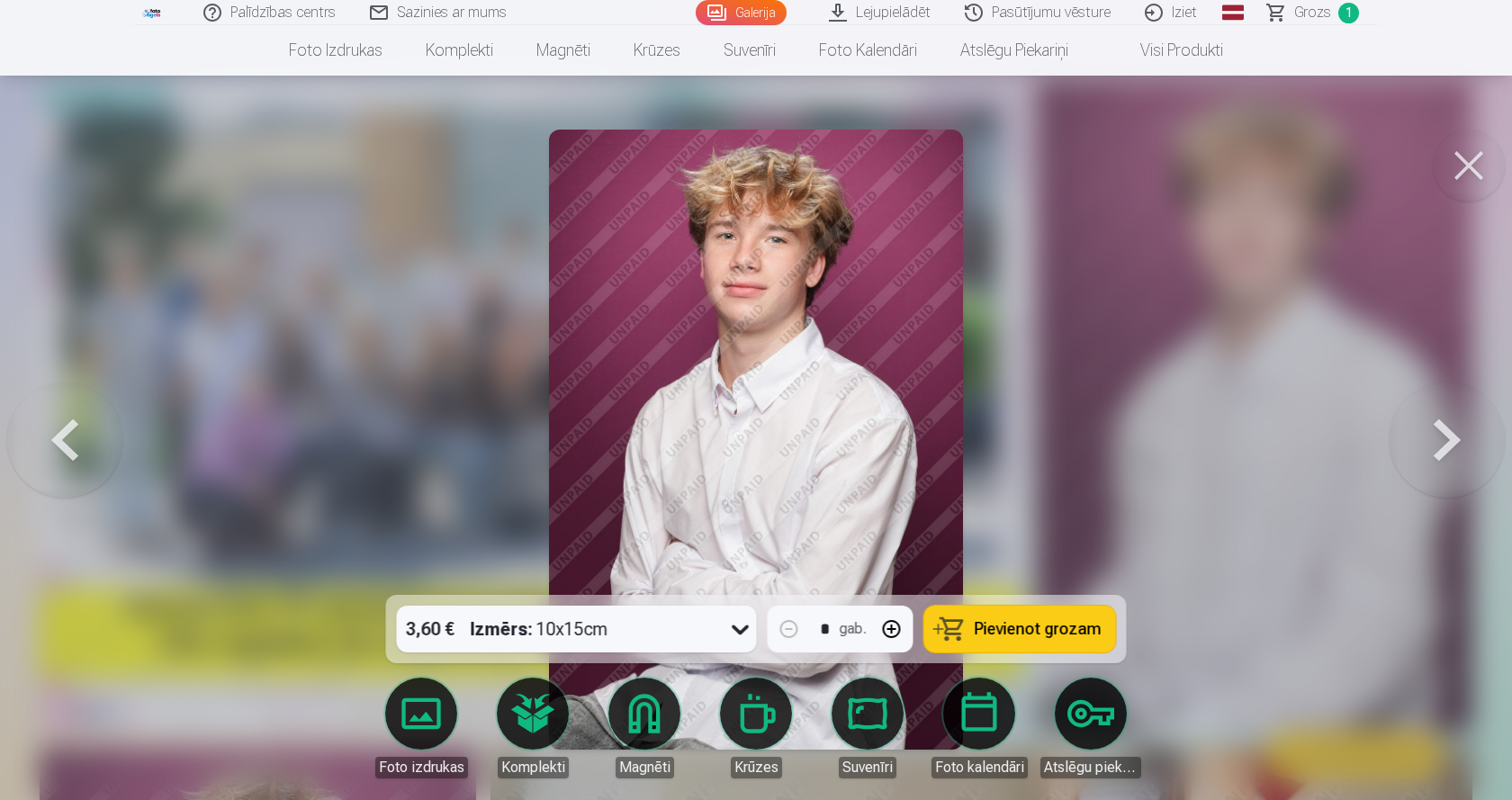
click at [1439, 456] on button at bounding box center [1447, 440] width 115 height 275
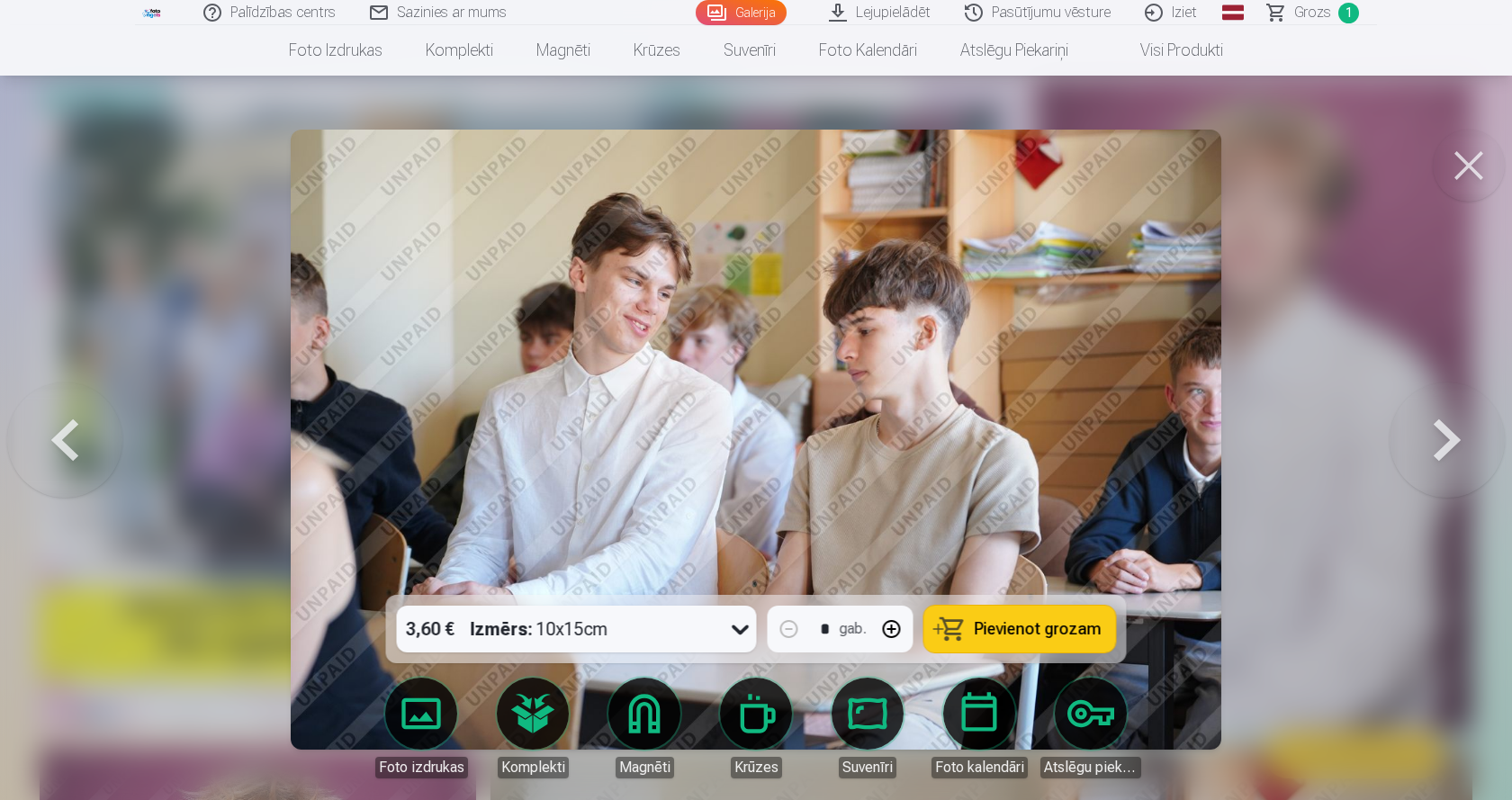
click at [1439, 456] on button at bounding box center [1447, 440] width 115 height 275
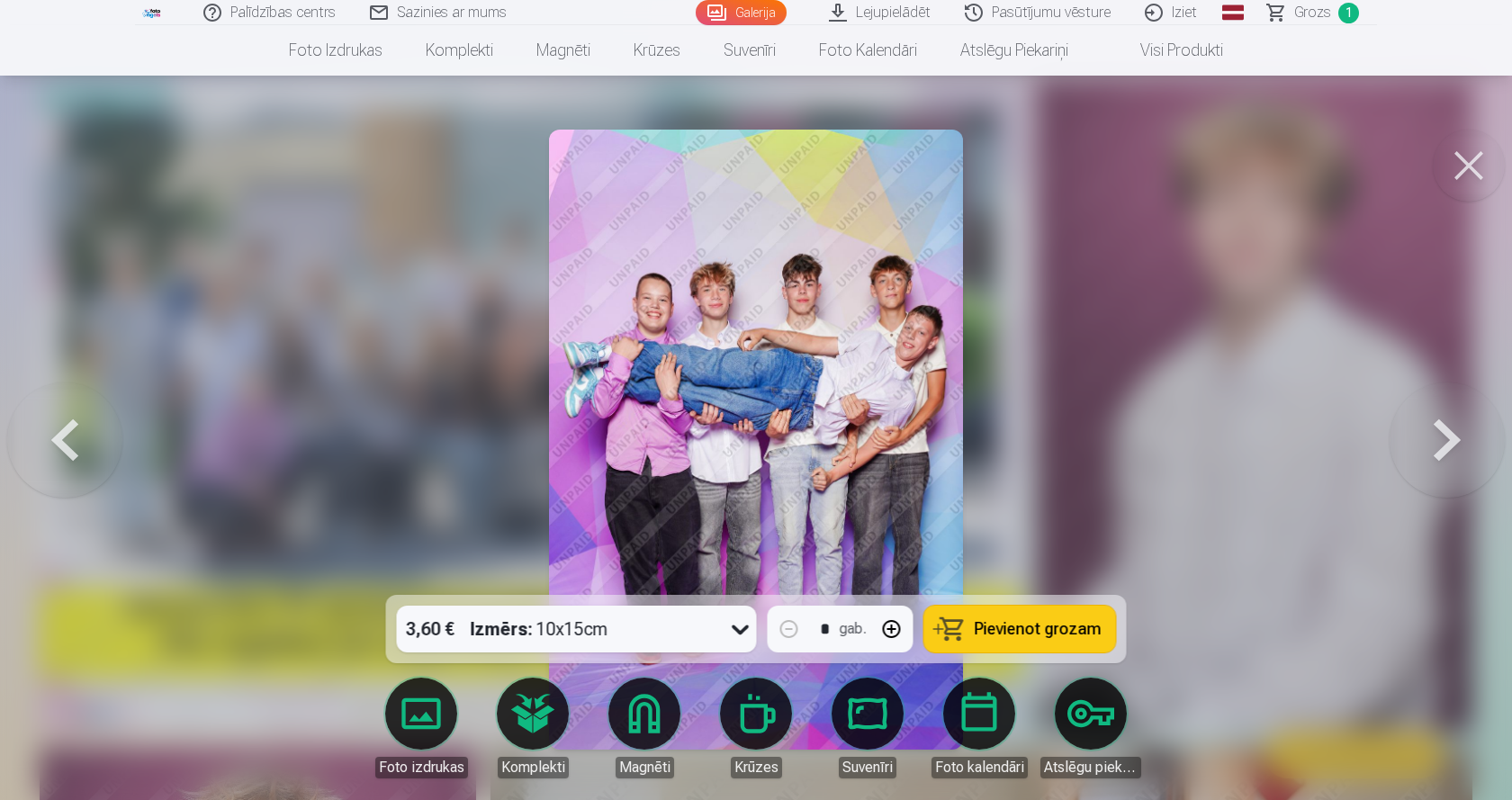
click at [1027, 630] on span "Pievienot grozam" at bounding box center [1038, 629] width 127 height 16
click at [1438, 464] on button at bounding box center [1447, 440] width 115 height 275
click at [1440, 442] on button at bounding box center [1447, 440] width 115 height 275
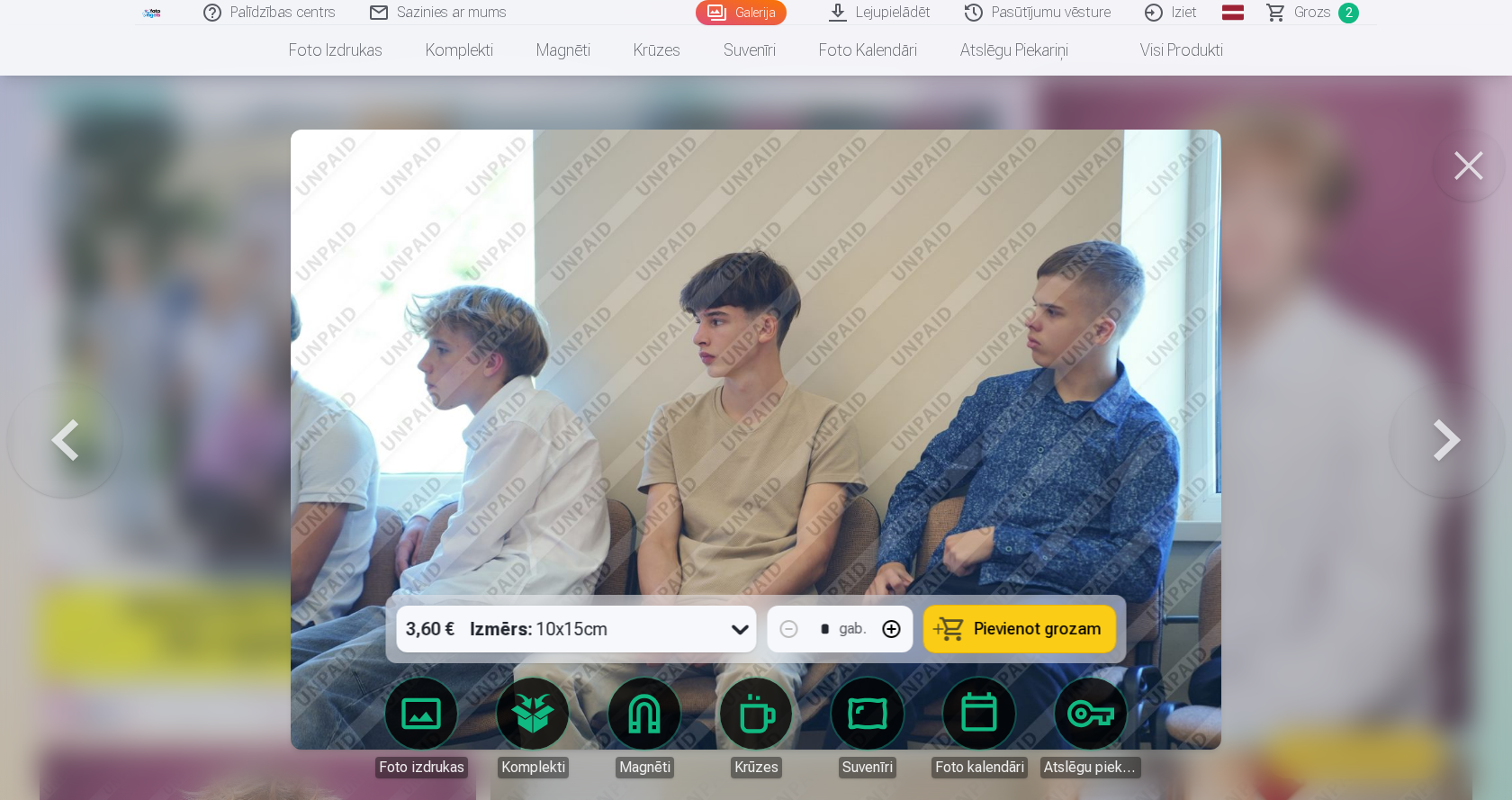
click at [1438, 443] on button at bounding box center [1447, 440] width 115 height 275
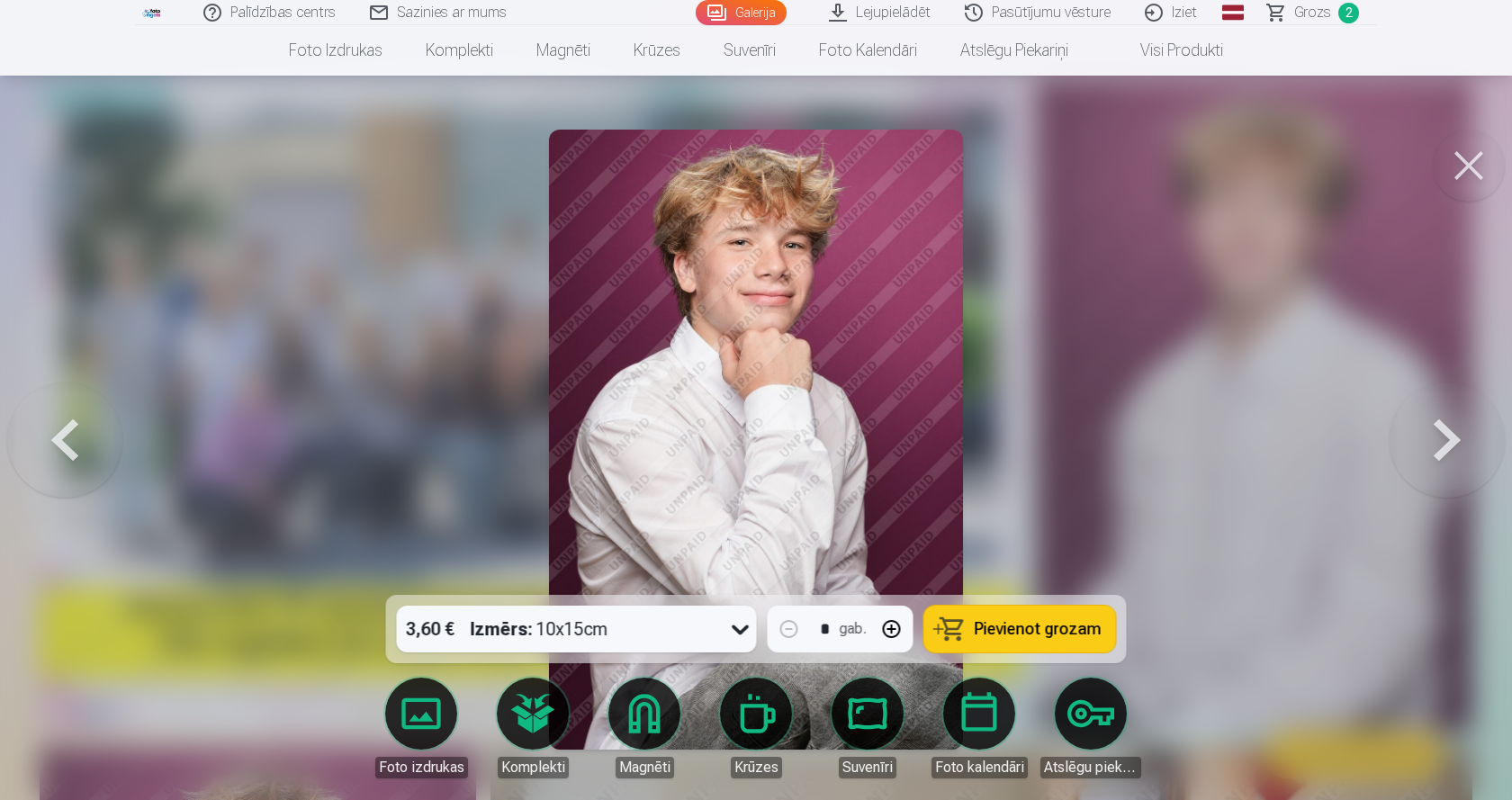
click at [1438, 443] on button at bounding box center [1447, 440] width 115 height 275
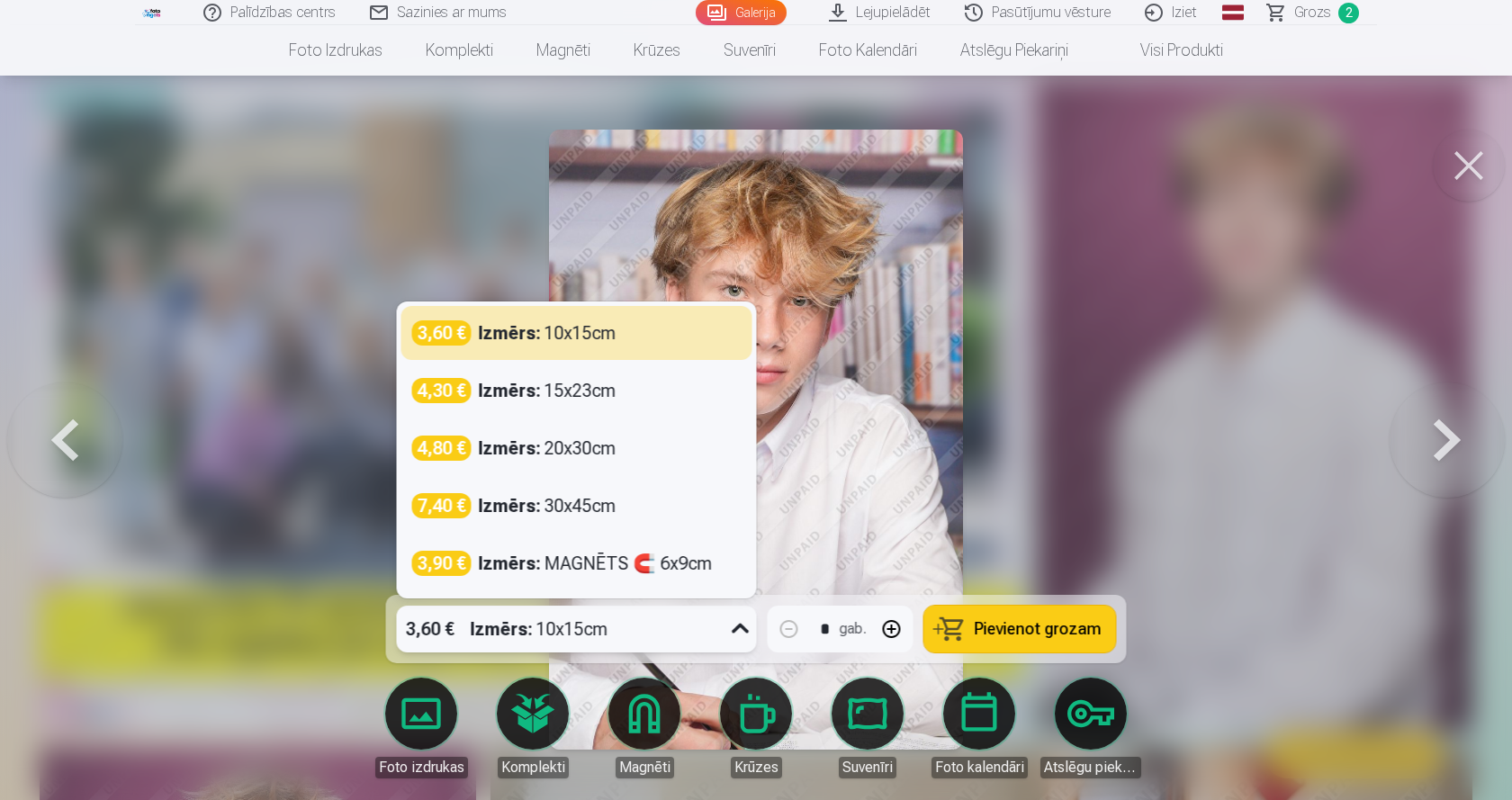
drag, startPoint x: 689, startPoint y: 618, endPoint x: 277, endPoint y: 618, distance: 412.0
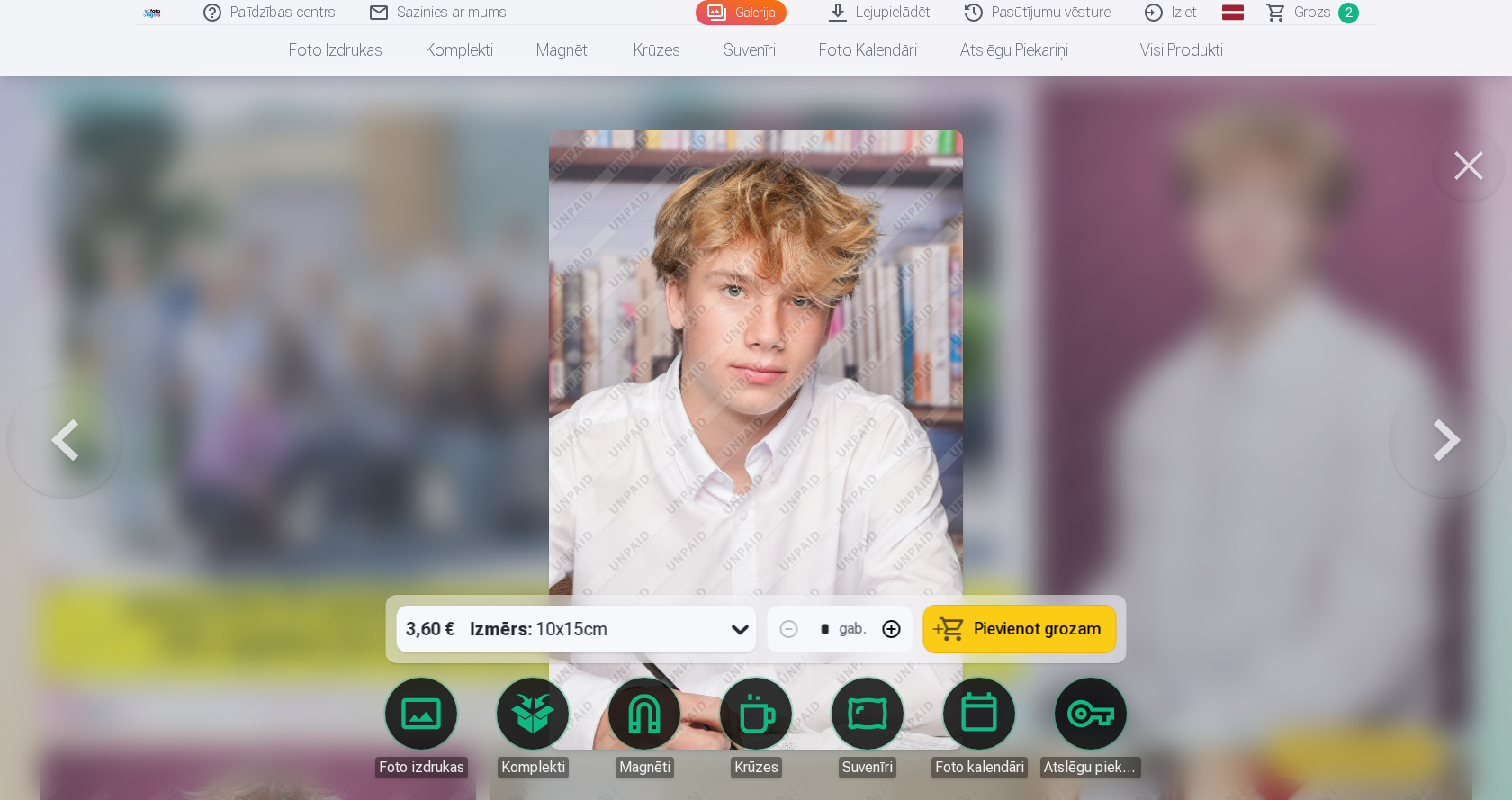
click at [1311, 227] on div at bounding box center [756, 400] width 1512 height 800
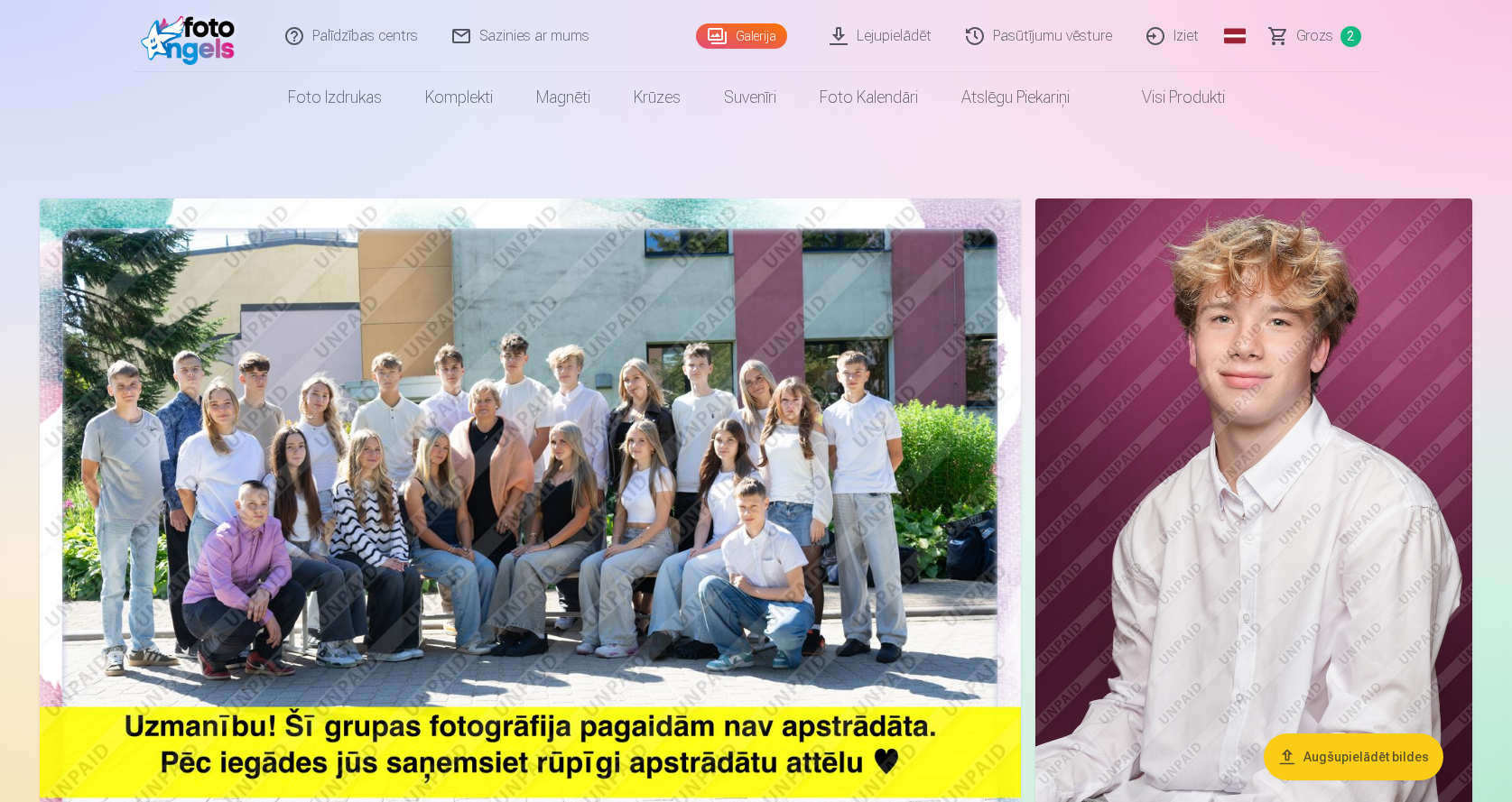
click at [1319, 32] on span "Grozs" at bounding box center [1314, 36] width 37 height 22
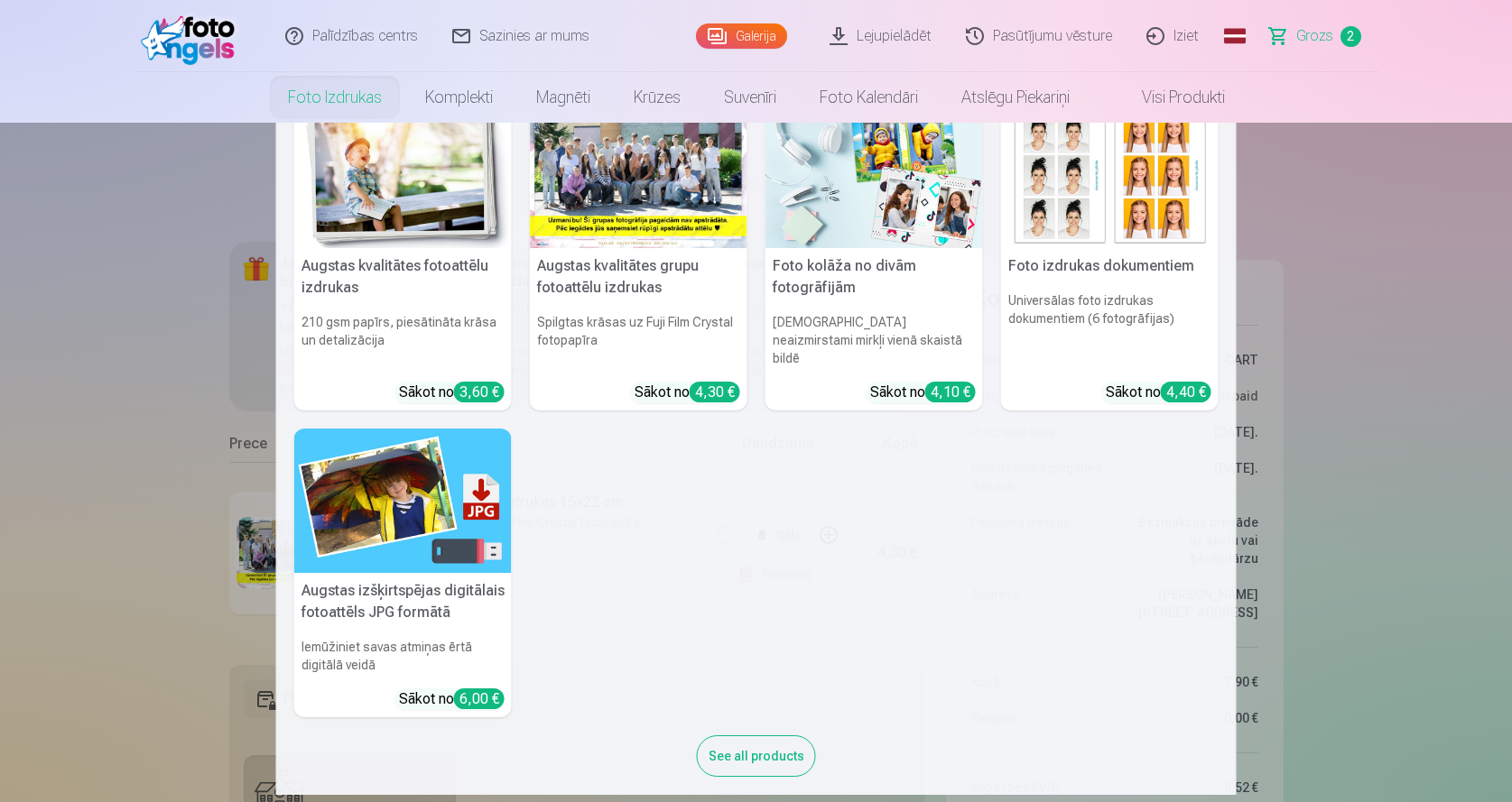
click at [1461, 362] on nav "Augstas kvalitātes fotoattēlu izdrukas 210 gsm papīrs, piesātināta krāsa un det…" at bounding box center [756, 459] width 1512 height 672
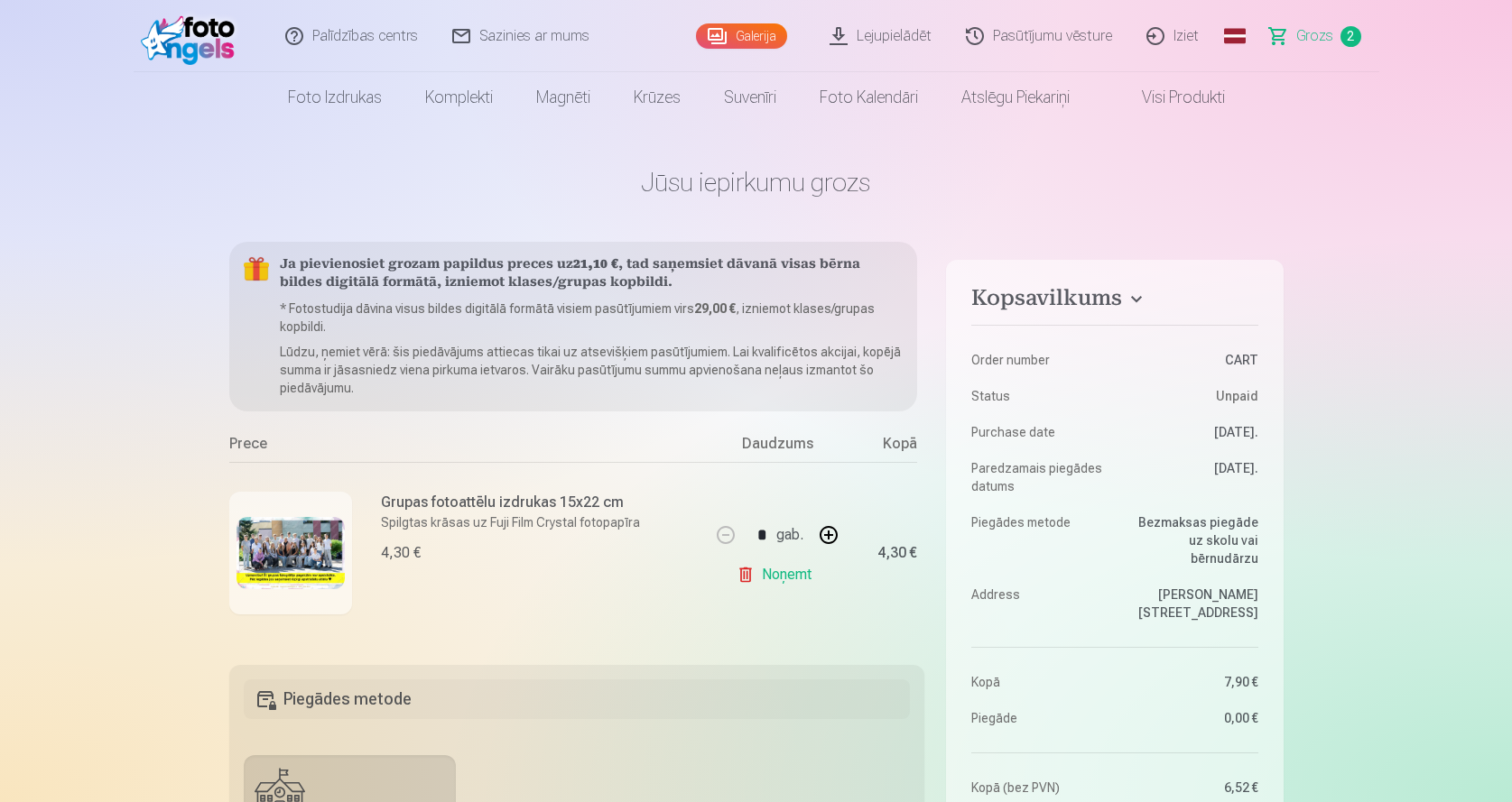
drag, startPoint x: 575, startPoint y: 754, endPoint x: 619, endPoint y: 729, distance: 50.6
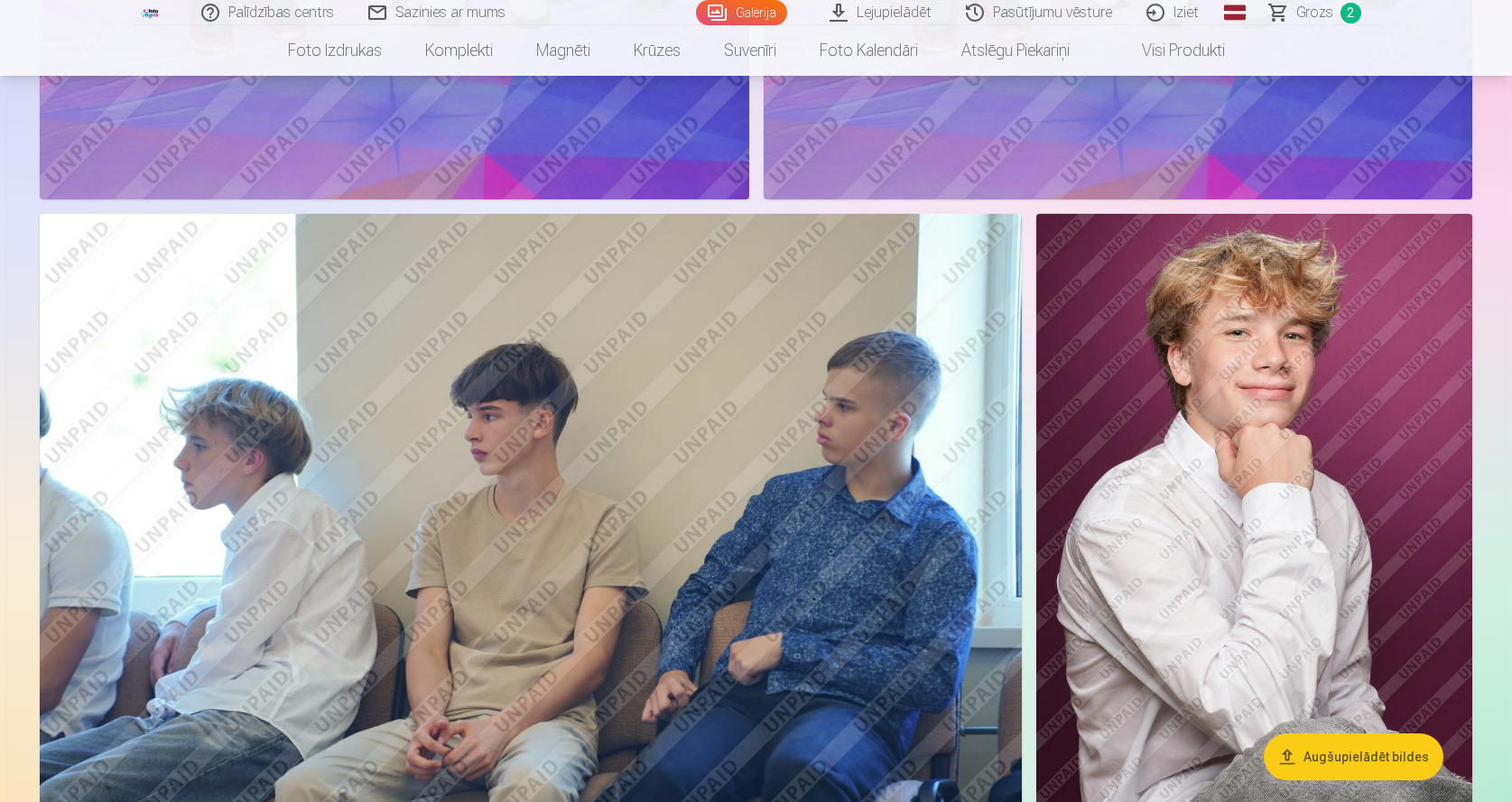
scroll to position [2647, 0]
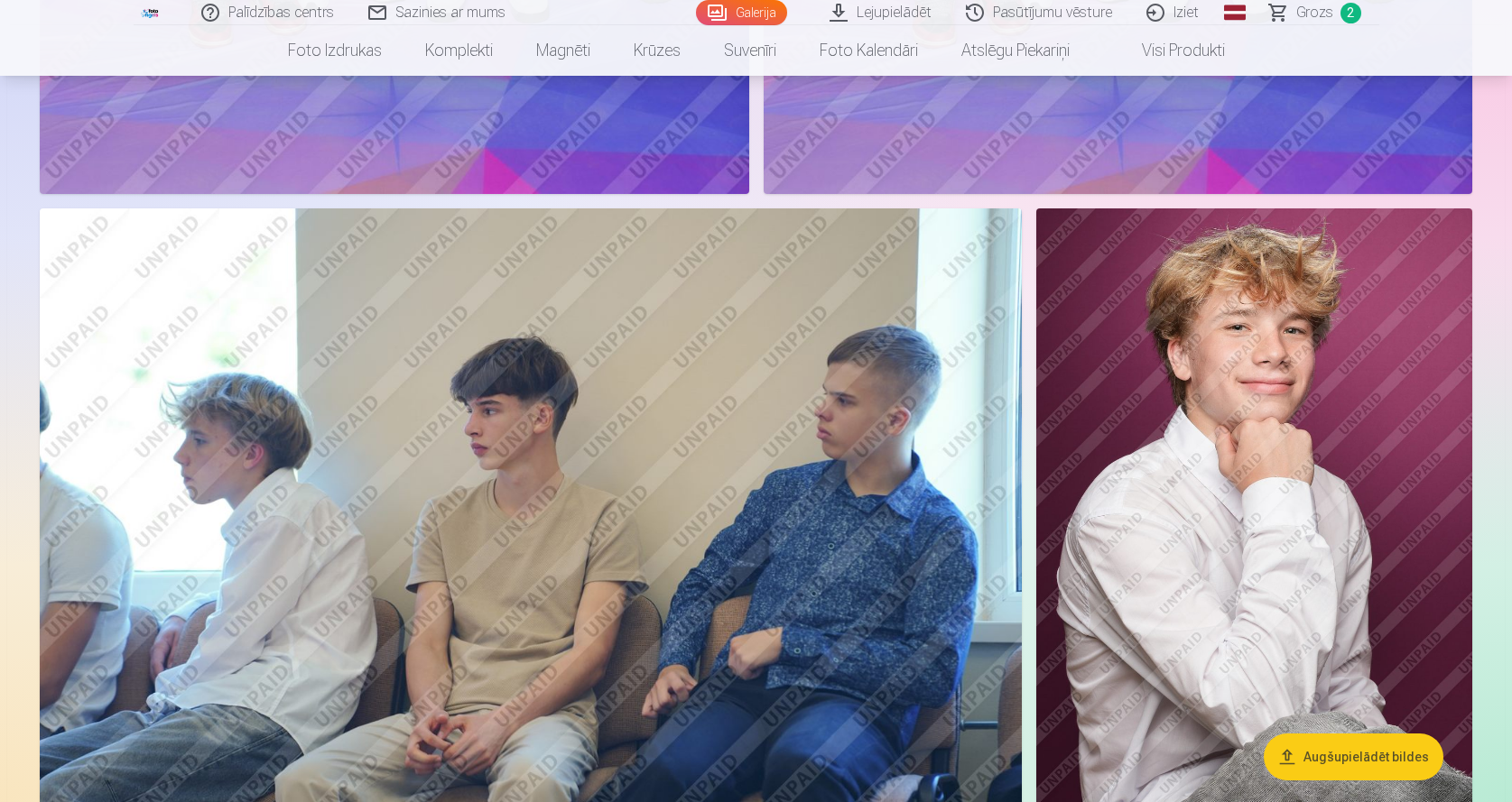
click at [1220, 536] on img at bounding box center [1254, 535] width 436 height 654
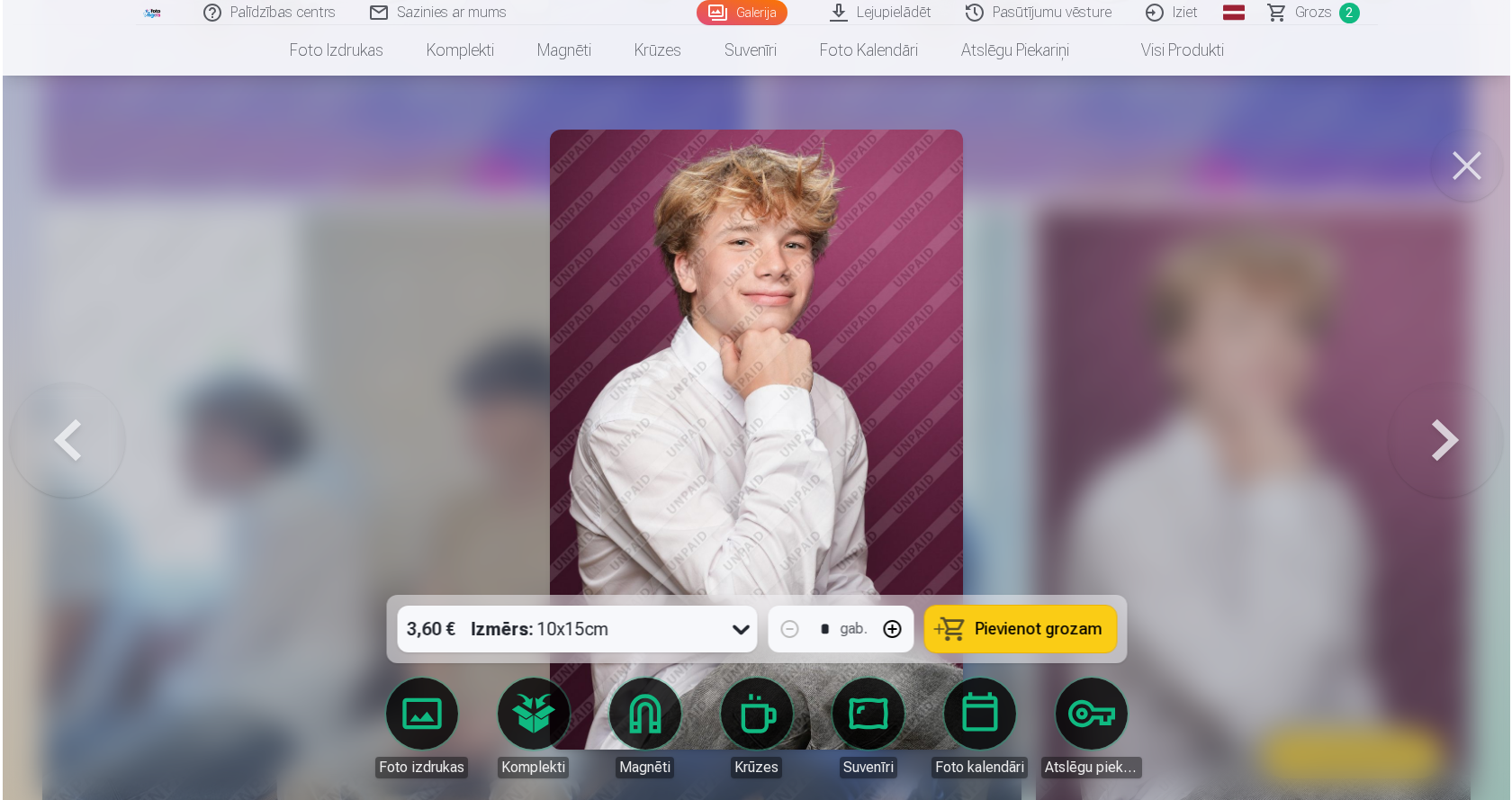
scroll to position [2405, 0]
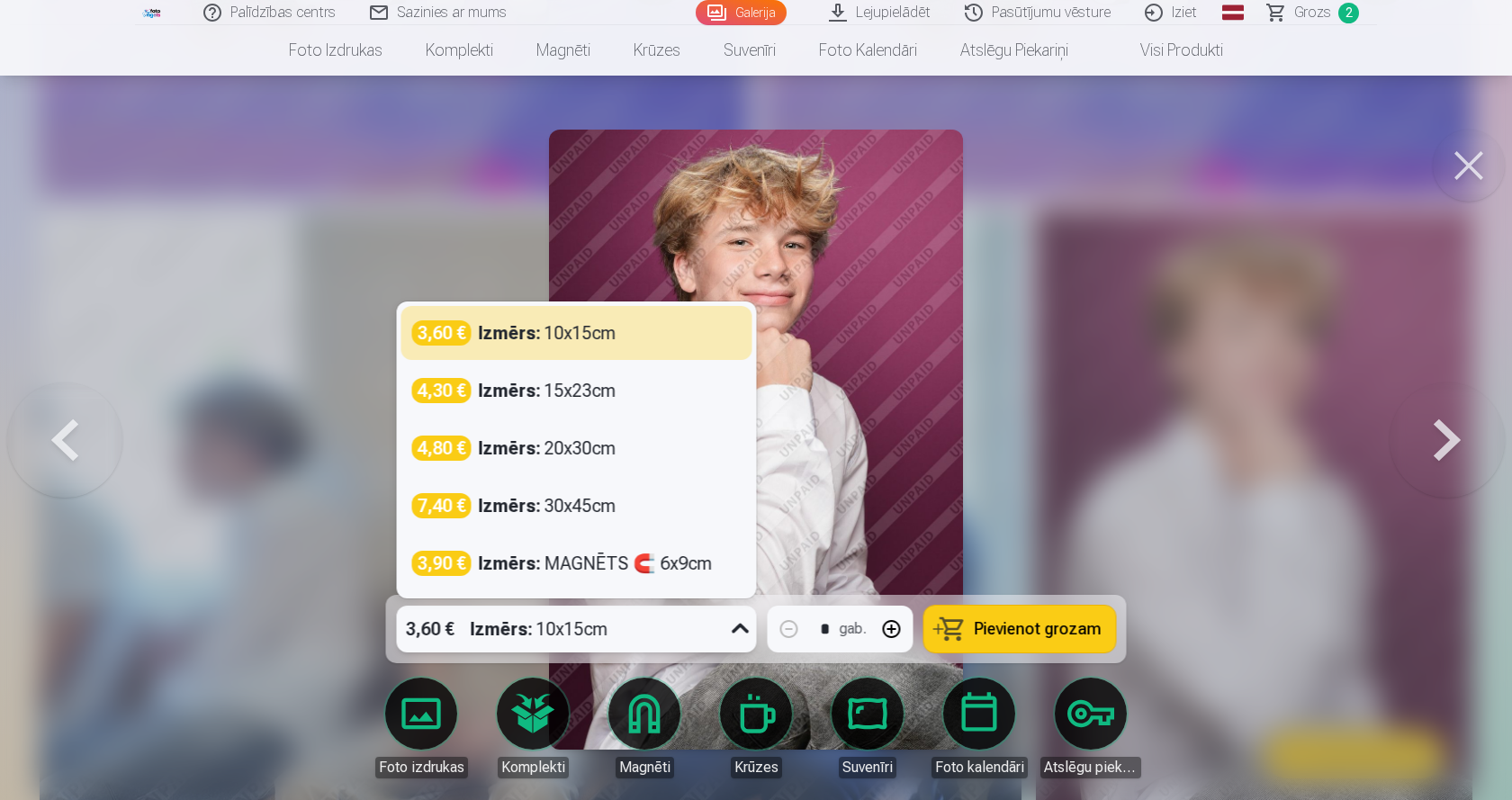
click at [730, 632] on icon at bounding box center [740, 629] width 29 height 29
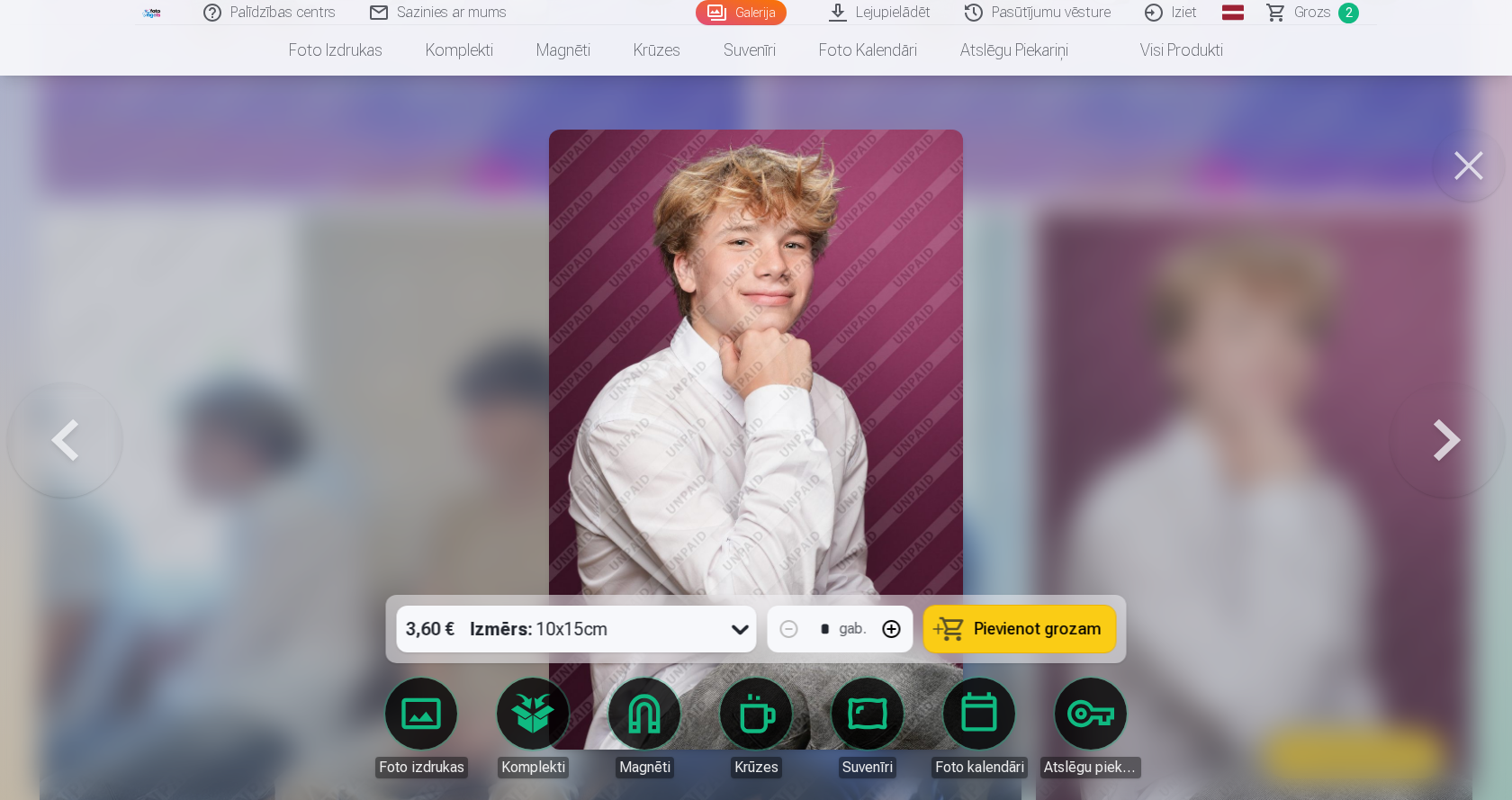
click at [1459, 444] on button at bounding box center [1447, 440] width 115 height 275
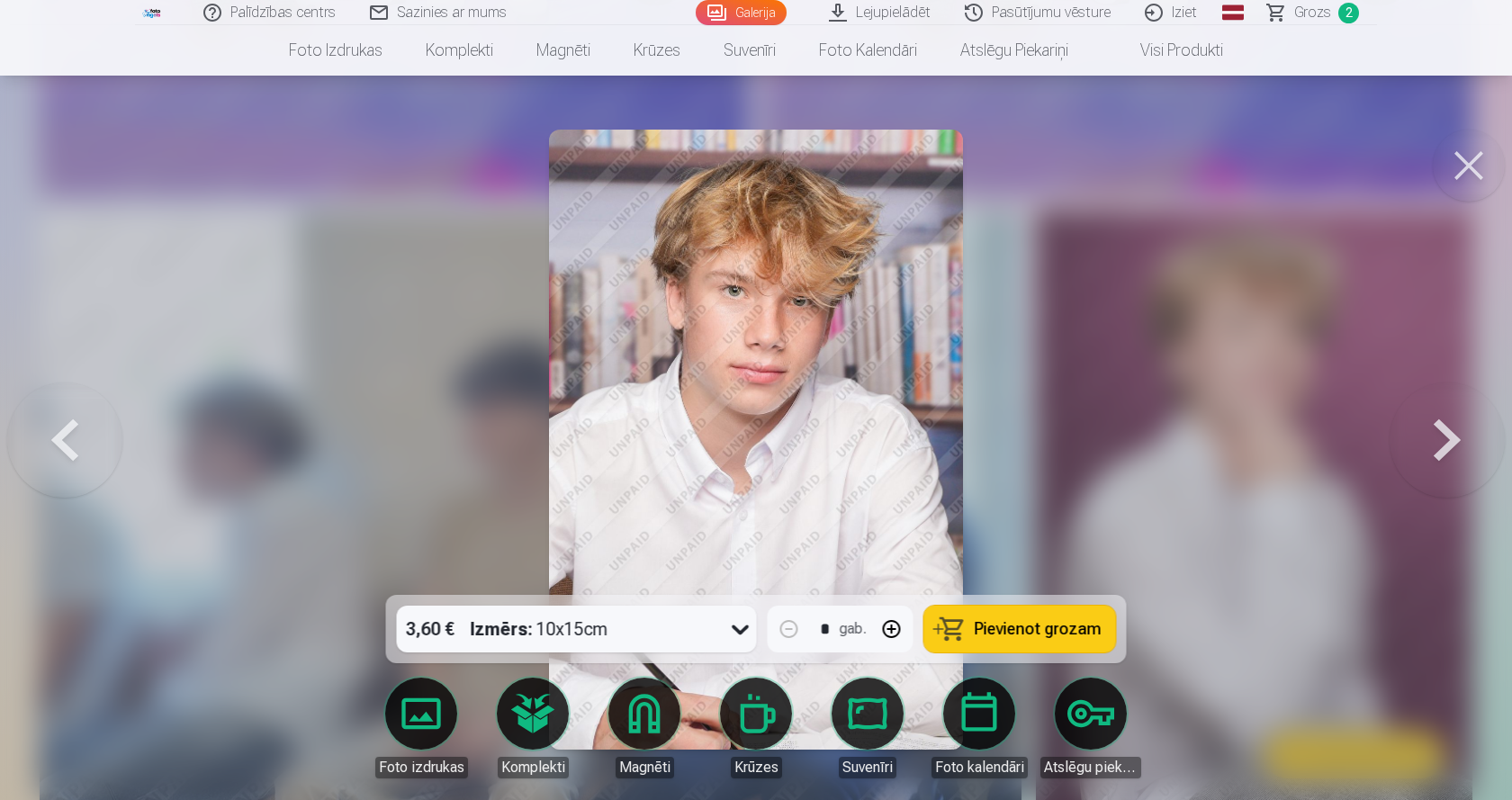
click at [1446, 160] on button at bounding box center [1468, 166] width 72 height 72
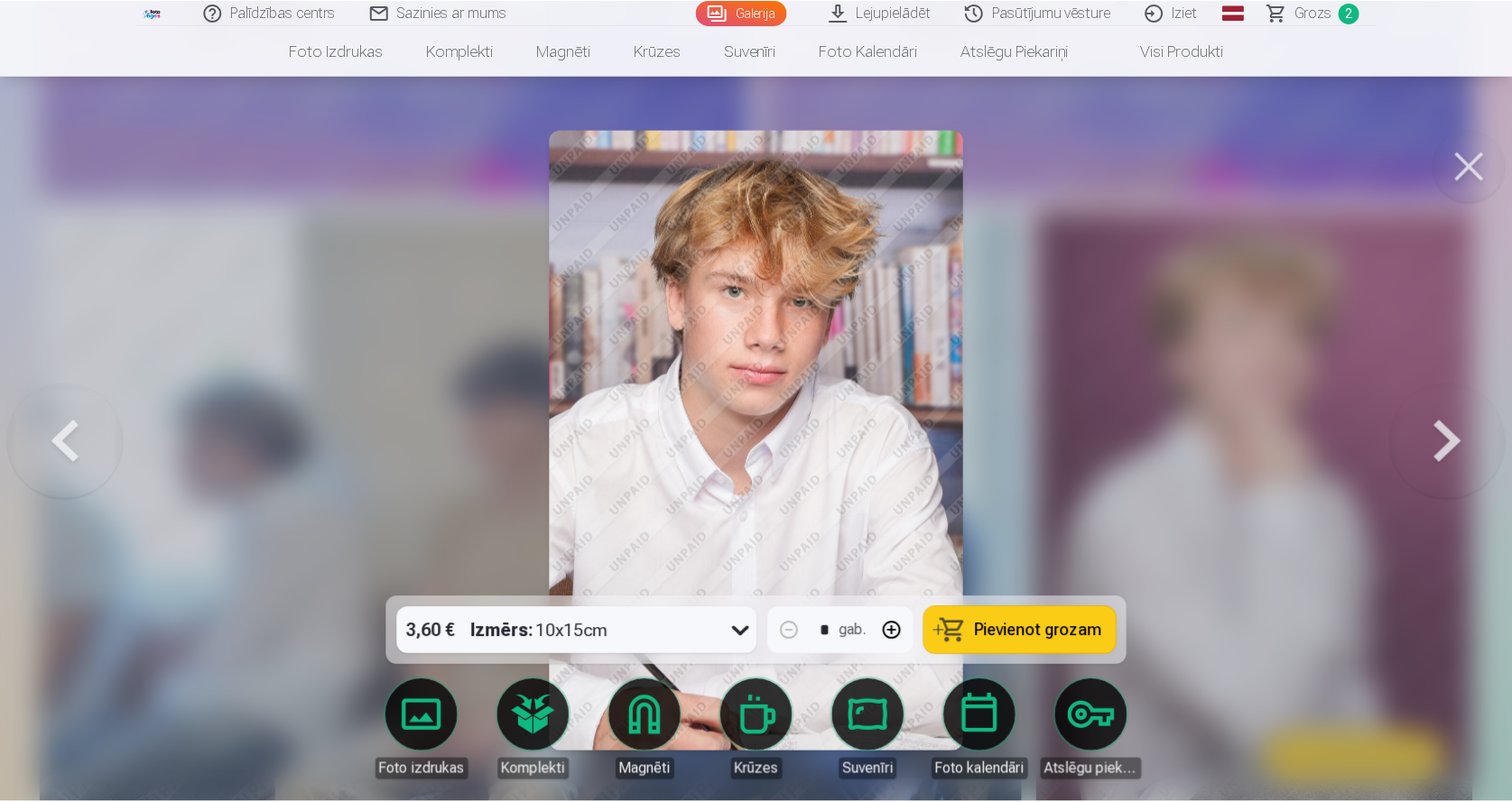
scroll to position [2407, 0]
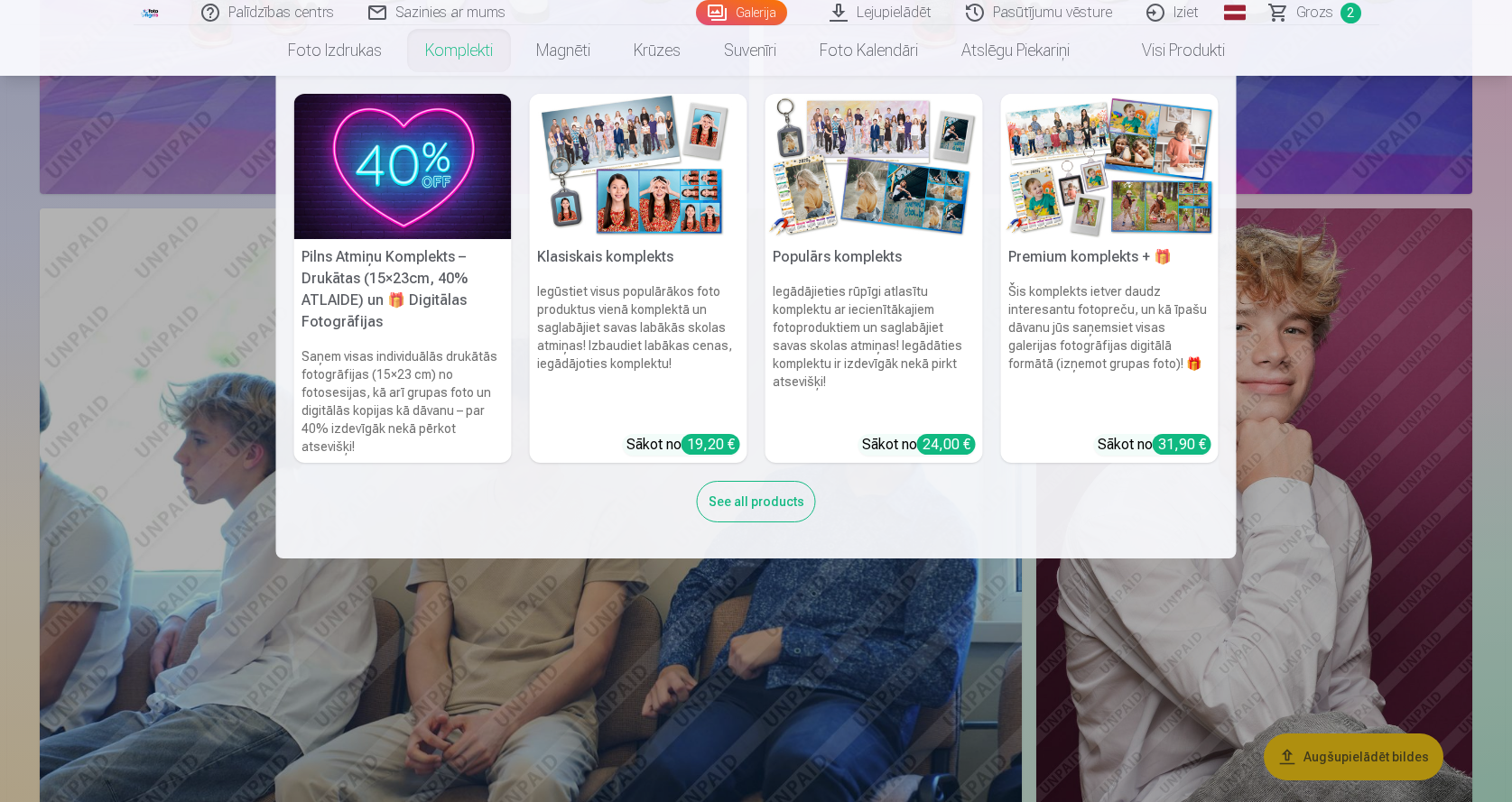
click at [464, 52] on link "Komplekti" at bounding box center [459, 51] width 111 height 51
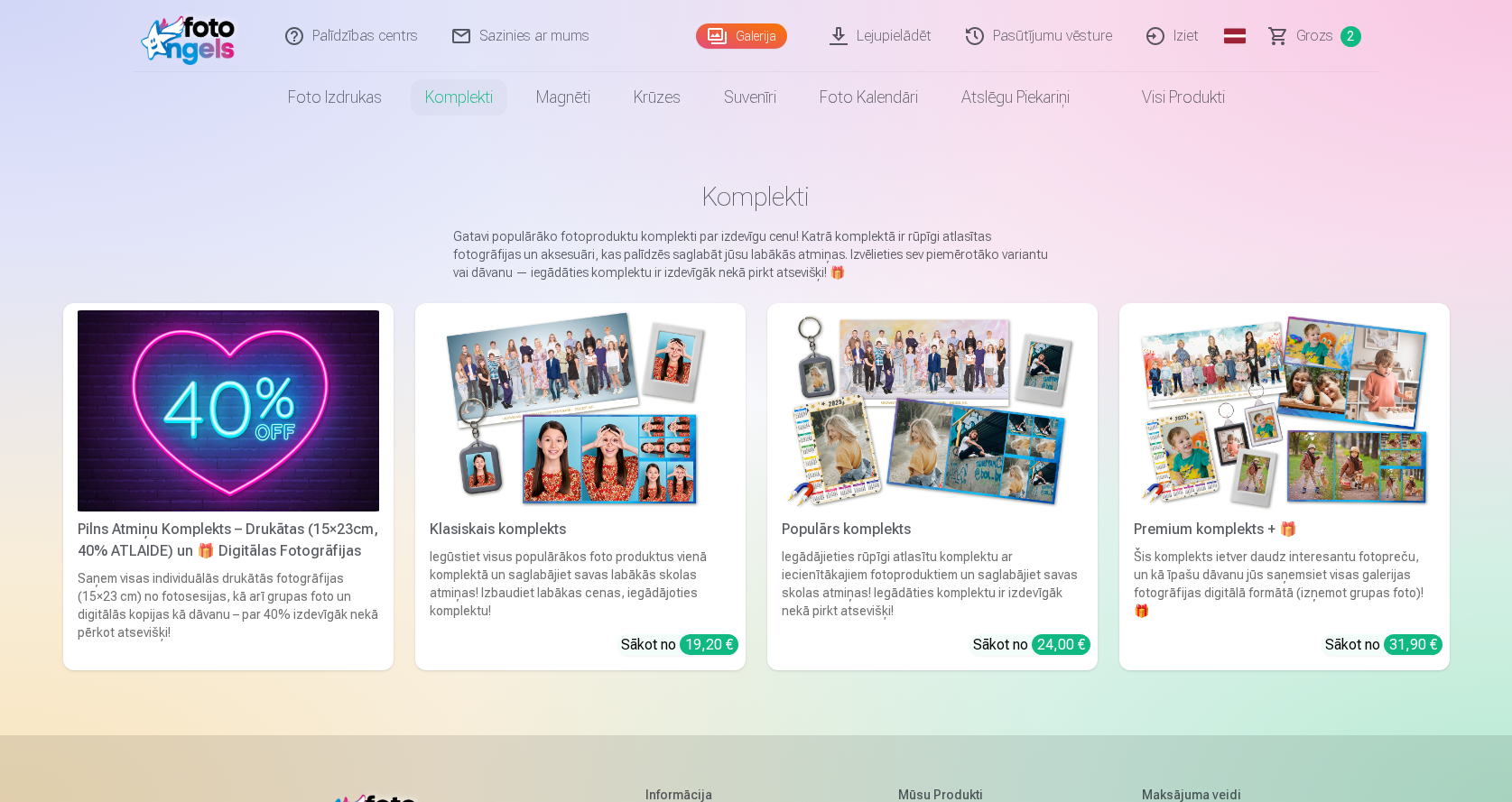
click at [588, 471] on img at bounding box center [580, 410] width 301 height 201
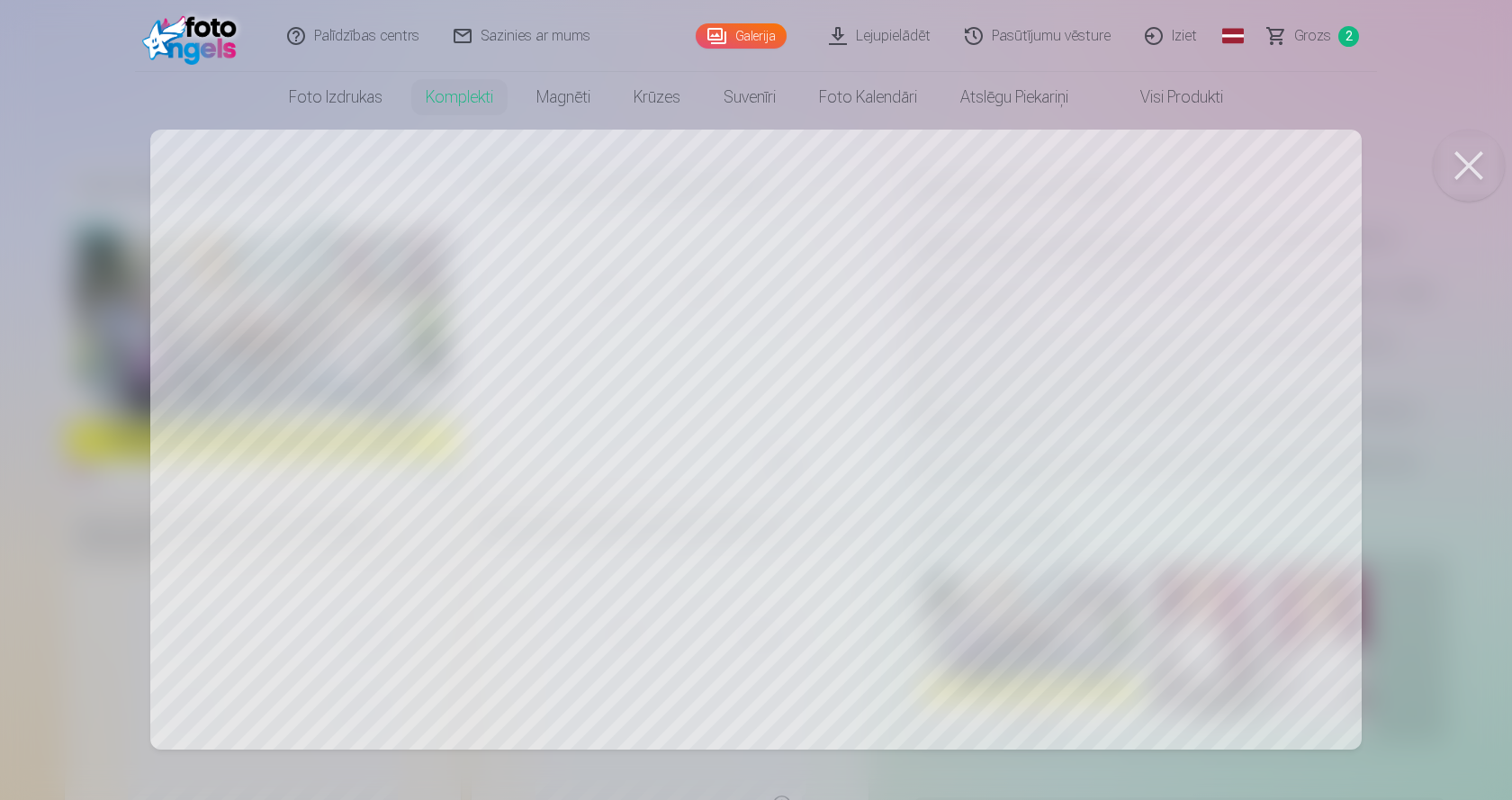
click at [1476, 152] on button at bounding box center [1468, 166] width 72 height 72
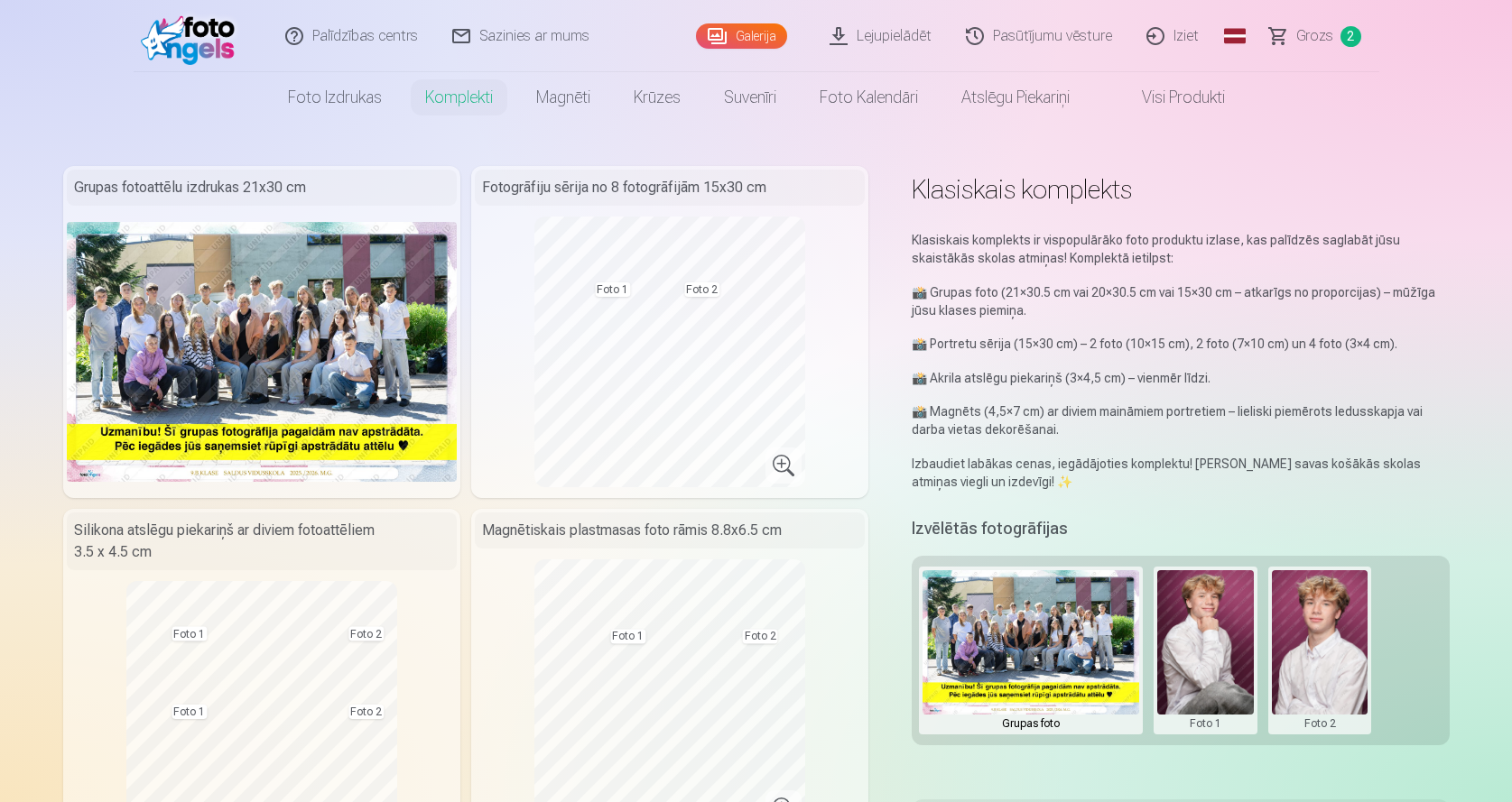
click at [1343, 672] on button at bounding box center [1319, 650] width 96 height 160
click at [1343, 651] on button "Nomainiet foto" at bounding box center [1319, 651] width 147 height 51
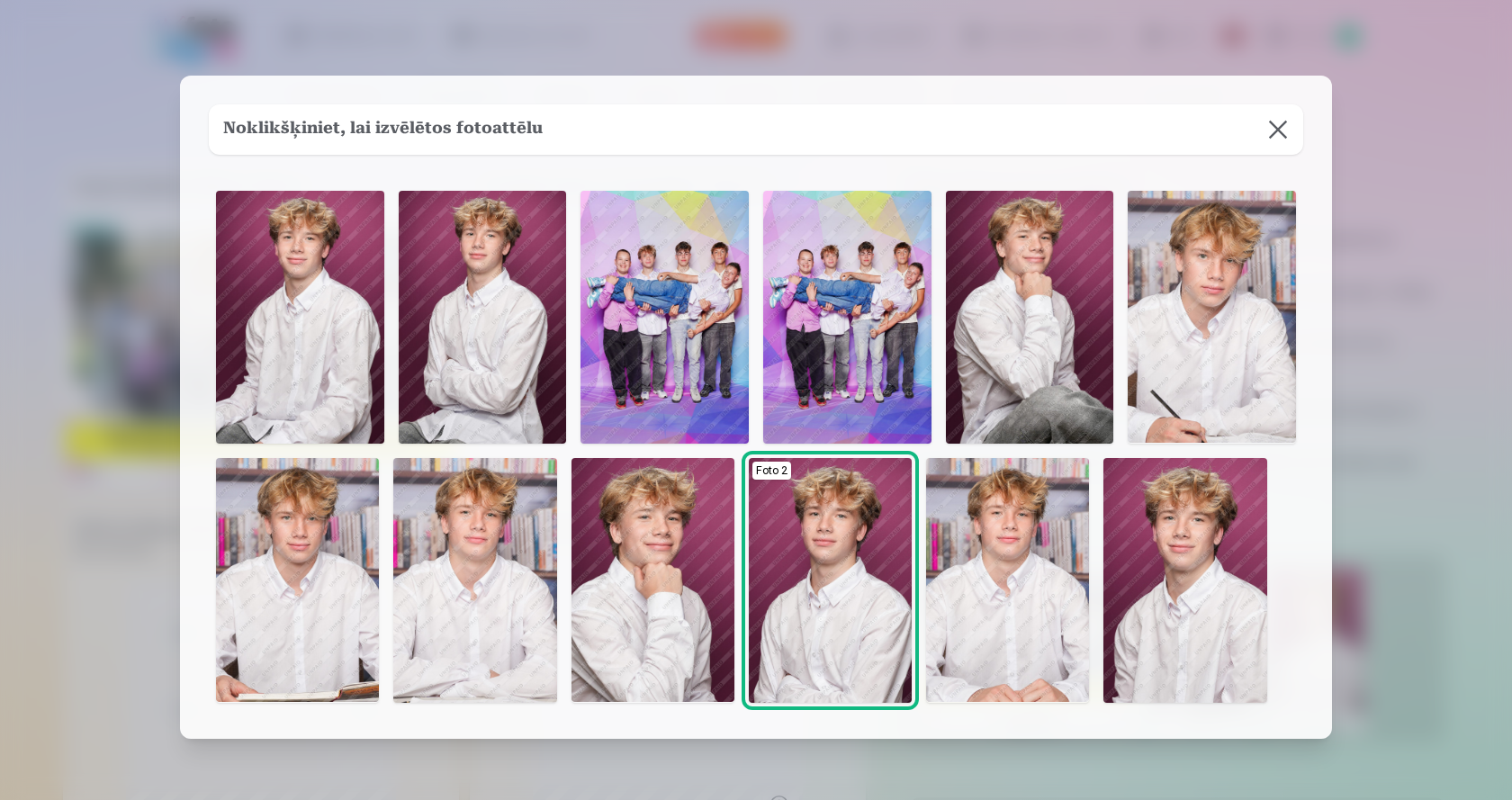
click at [285, 600] on img at bounding box center [297, 581] width 163 height 245
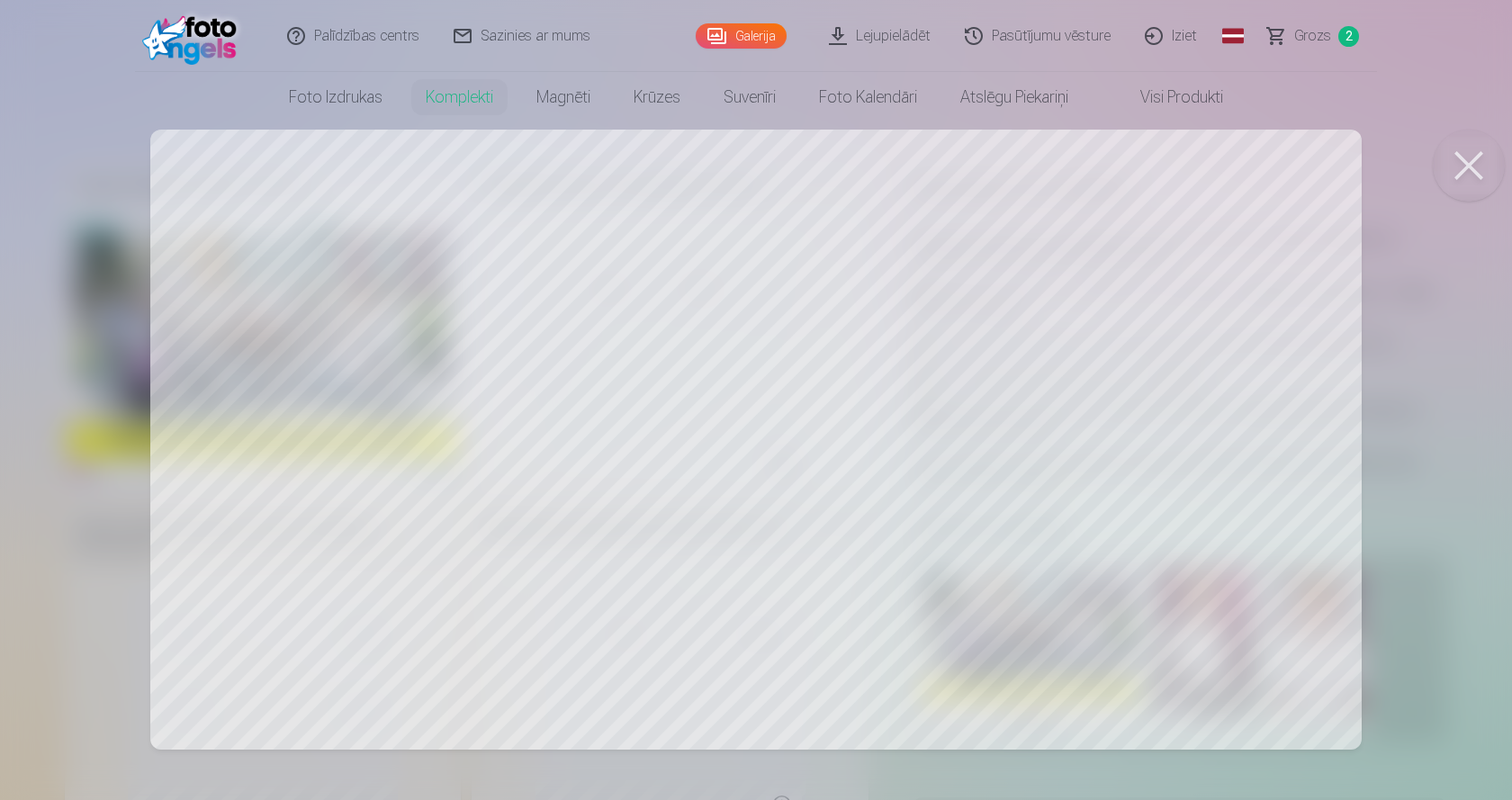
click at [1484, 165] on button at bounding box center [1468, 166] width 72 height 72
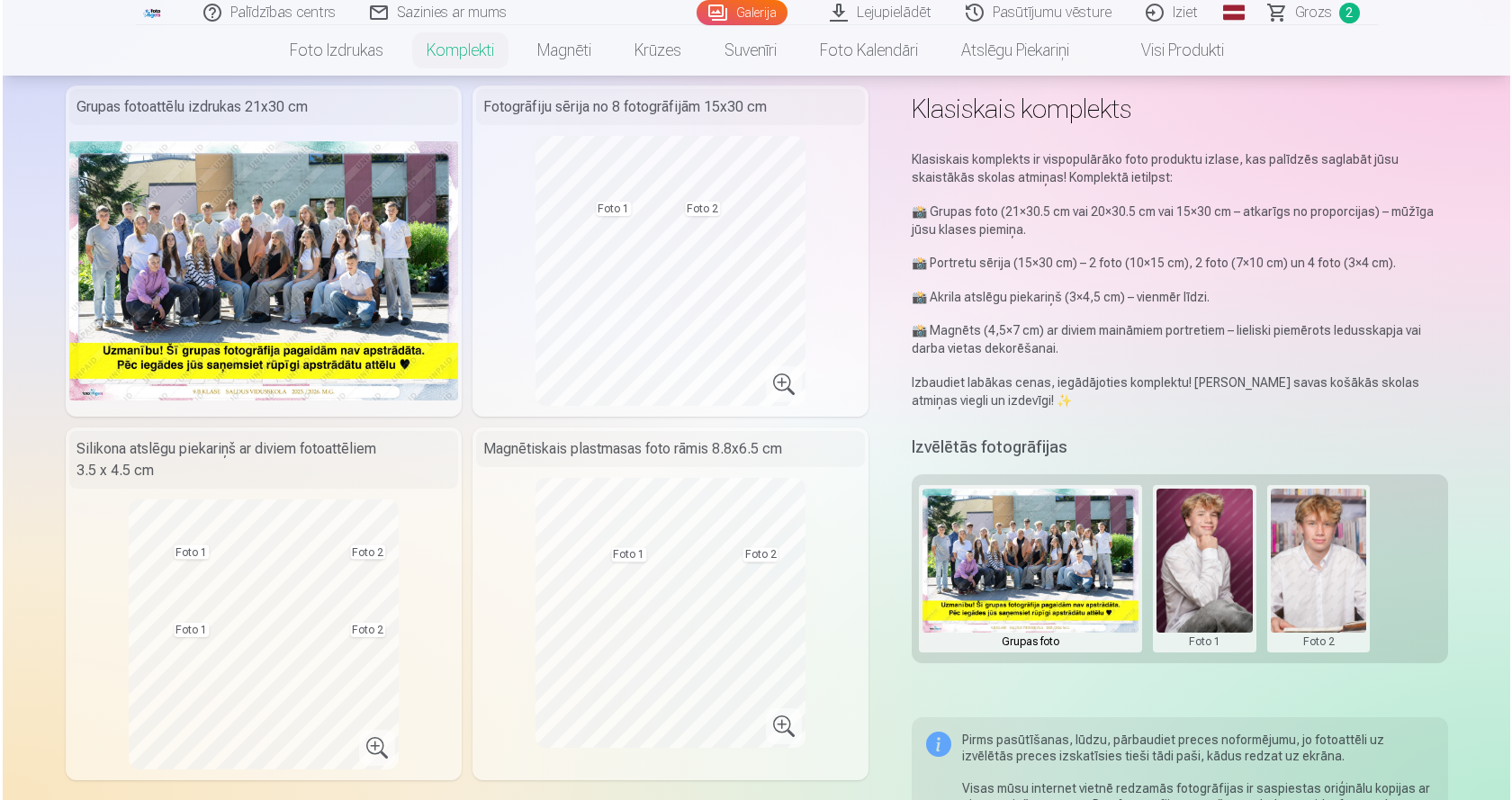
scroll to position [120, 0]
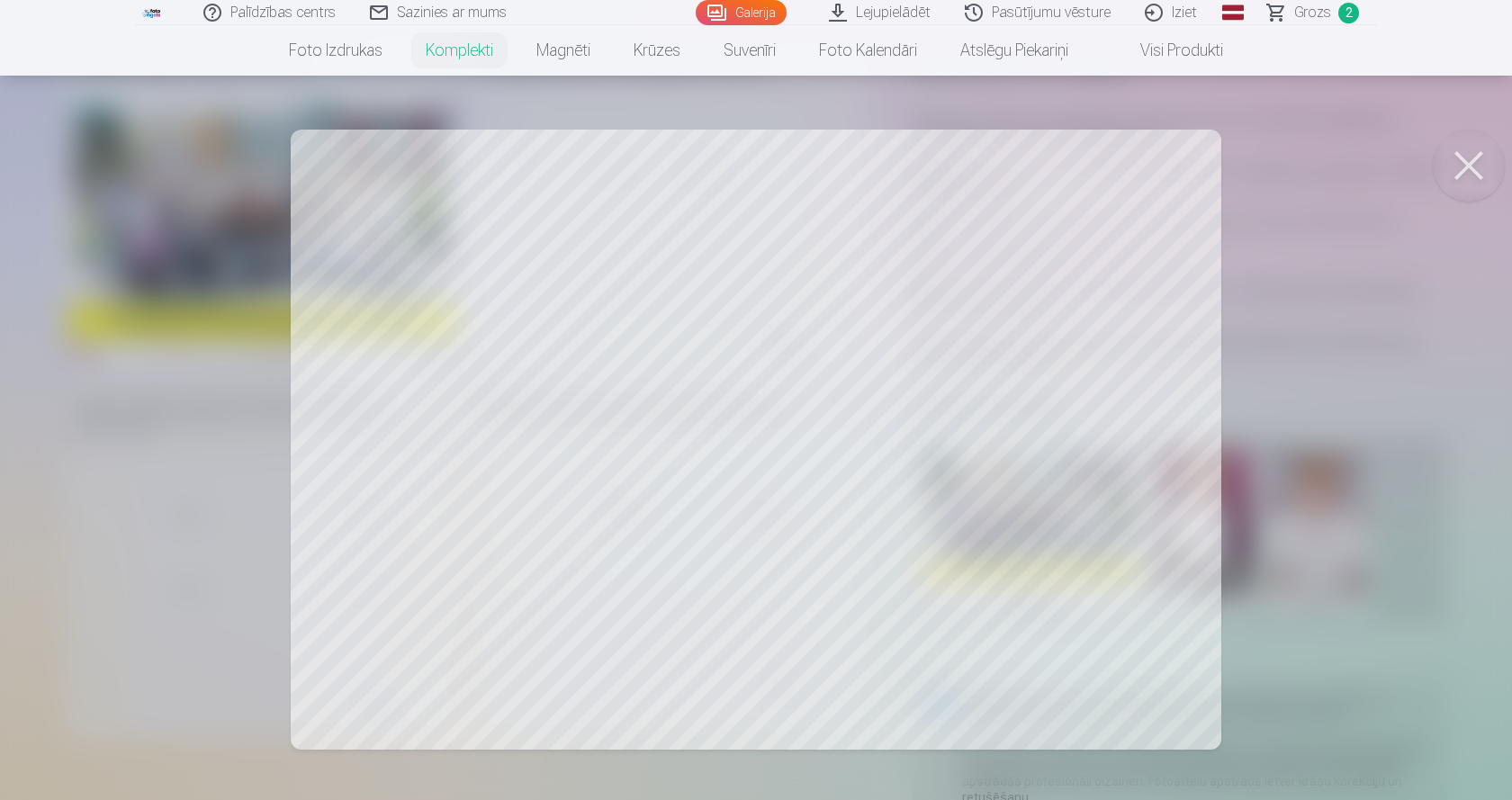
click at [547, 499] on div at bounding box center [756, 400] width 1512 height 800
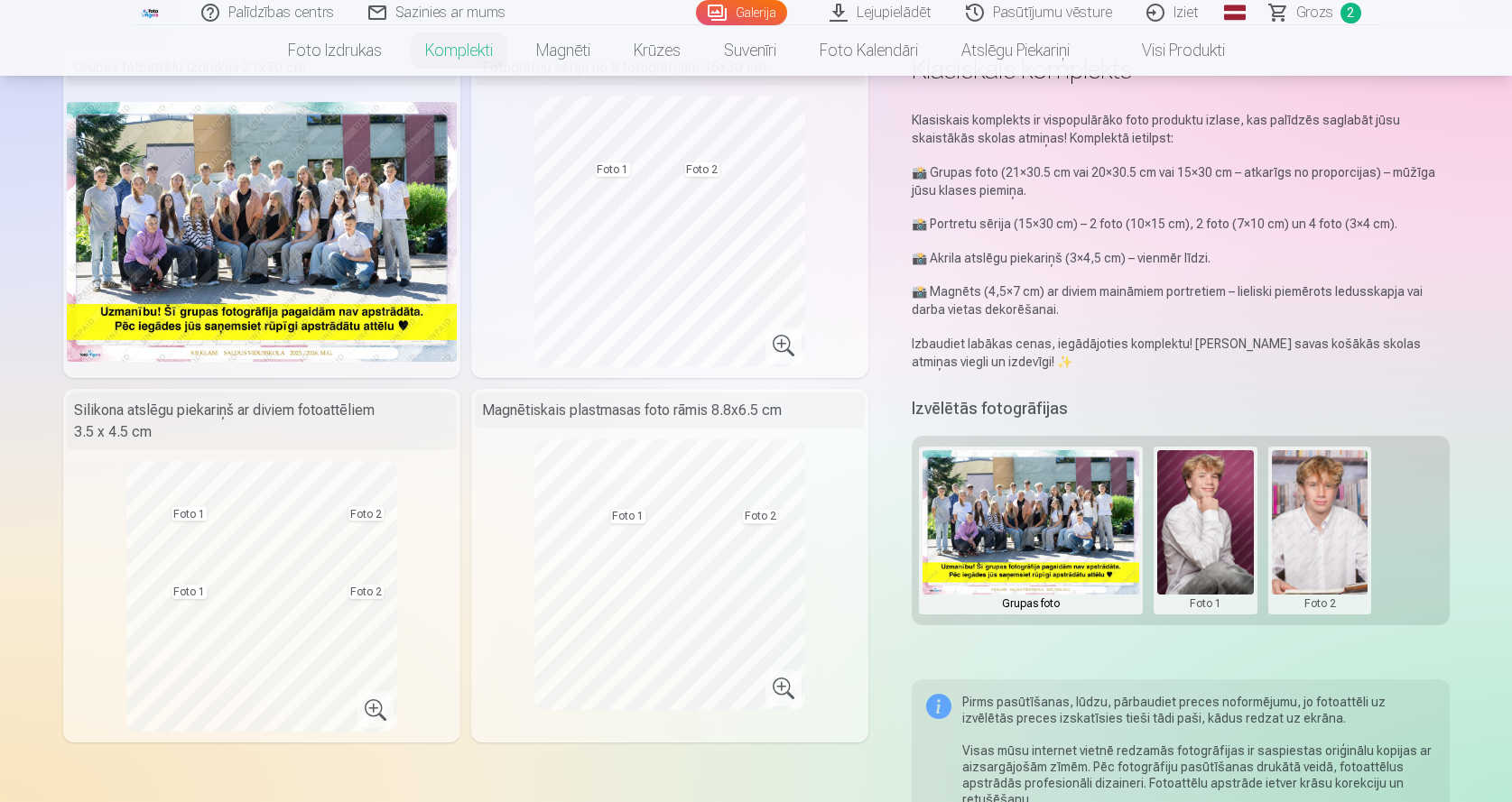
click at [1333, 518] on button at bounding box center [1319, 530] width 96 height 160
click at [1316, 529] on button "Nomainiet foto" at bounding box center [1319, 531] width 147 height 51
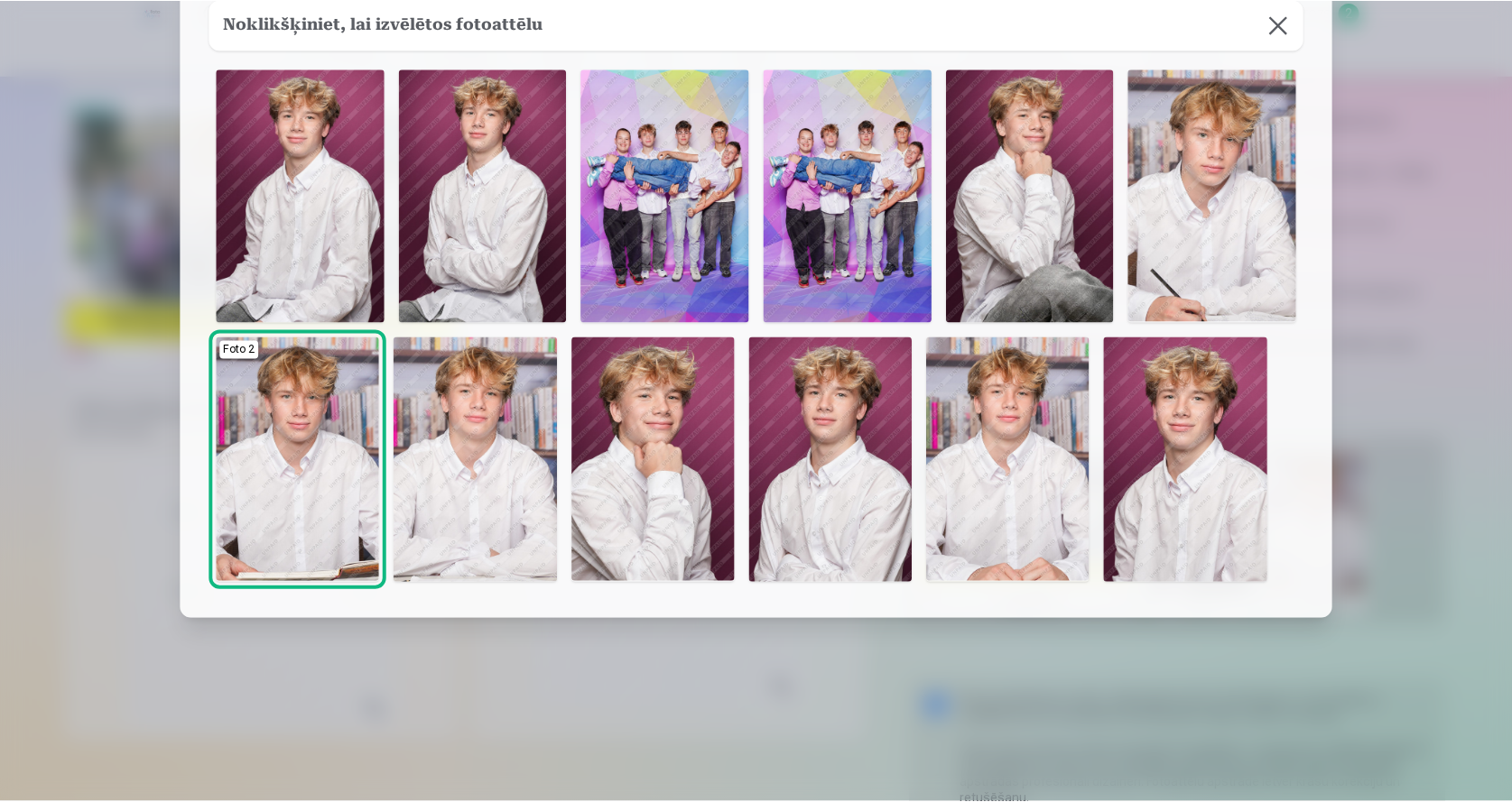
scroll to position [123, 0]
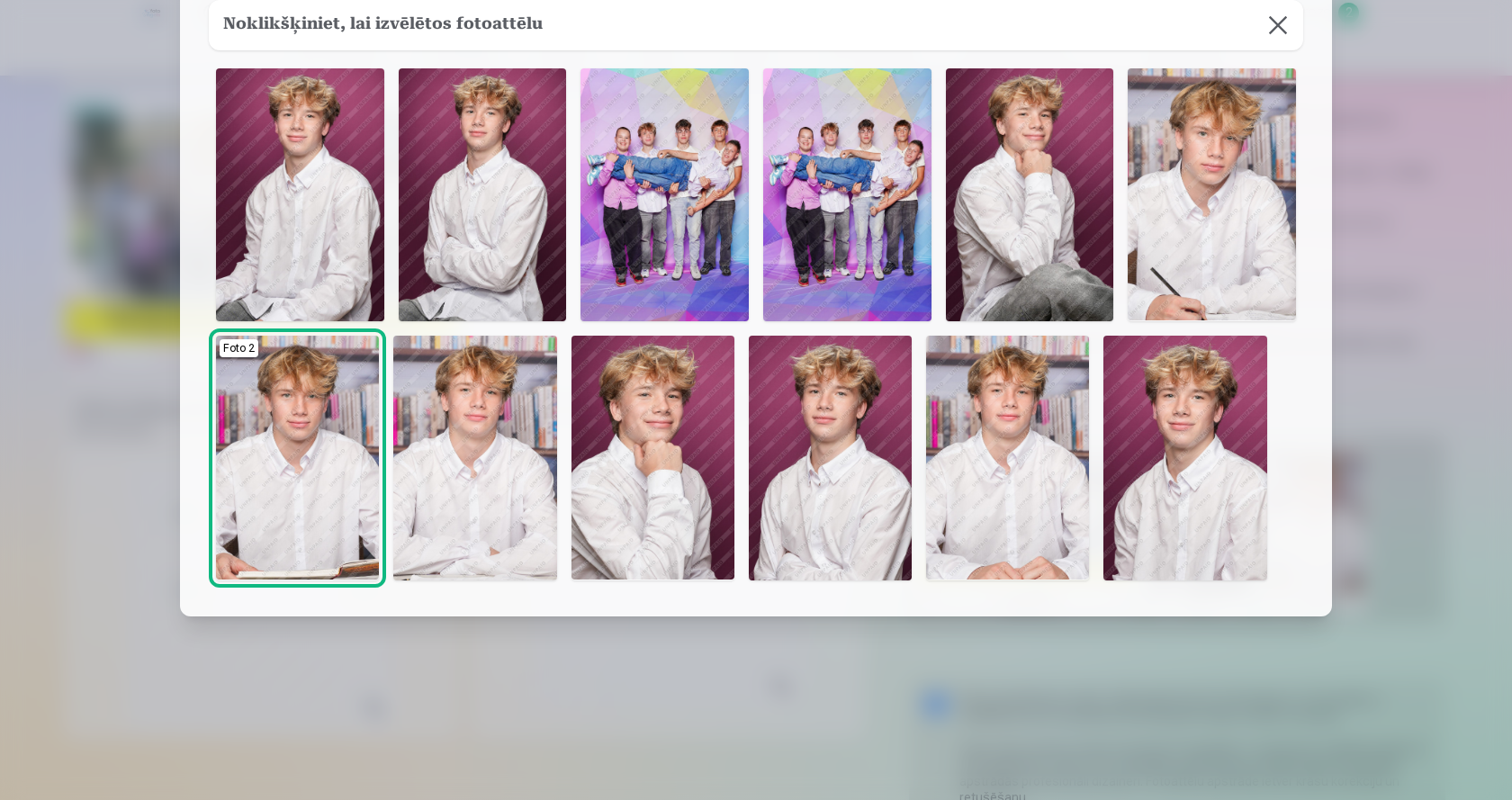
click at [464, 449] on img at bounding box center [474, 458] width 163 height 245
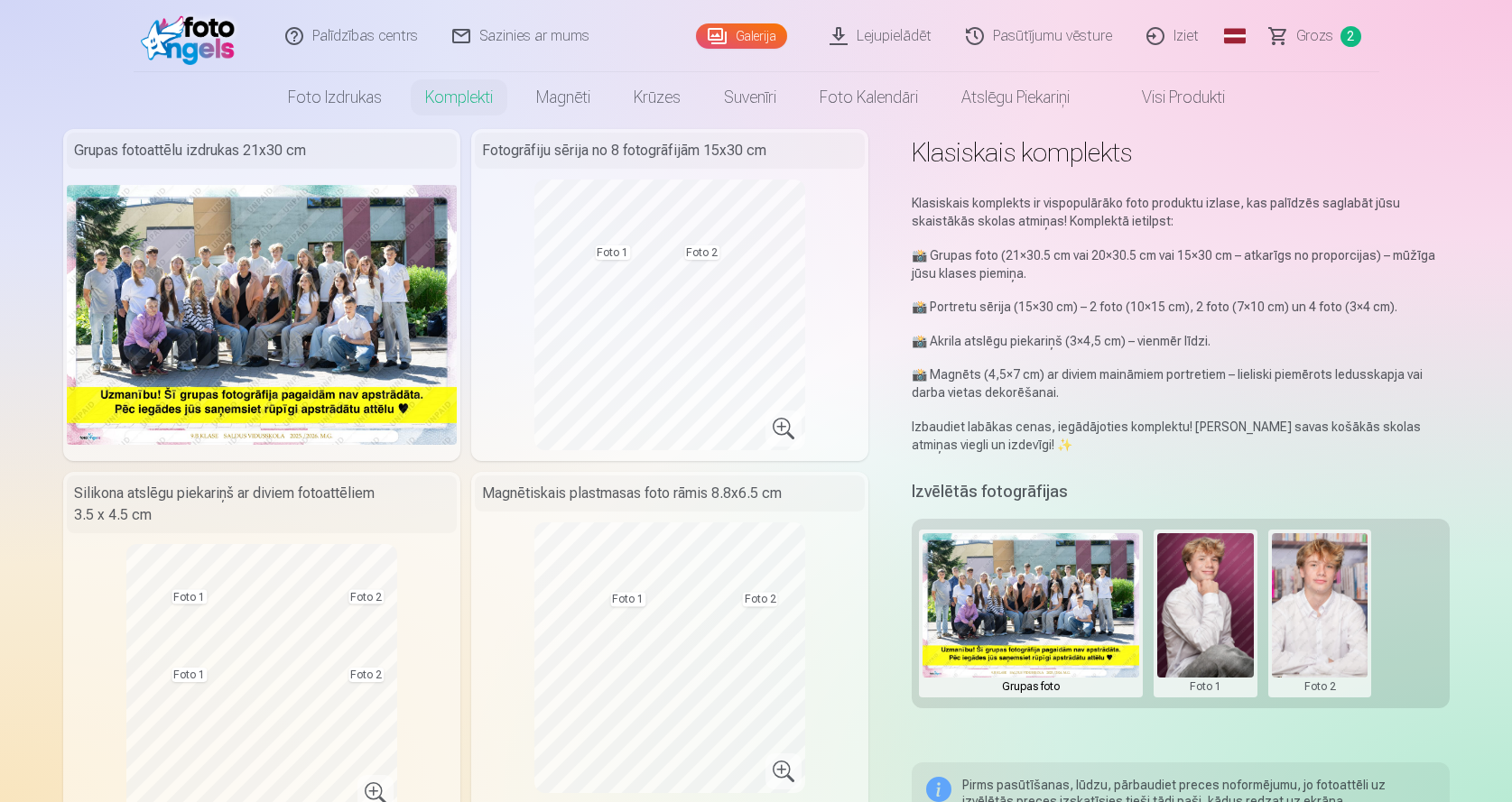
scroll to position [0, 0]
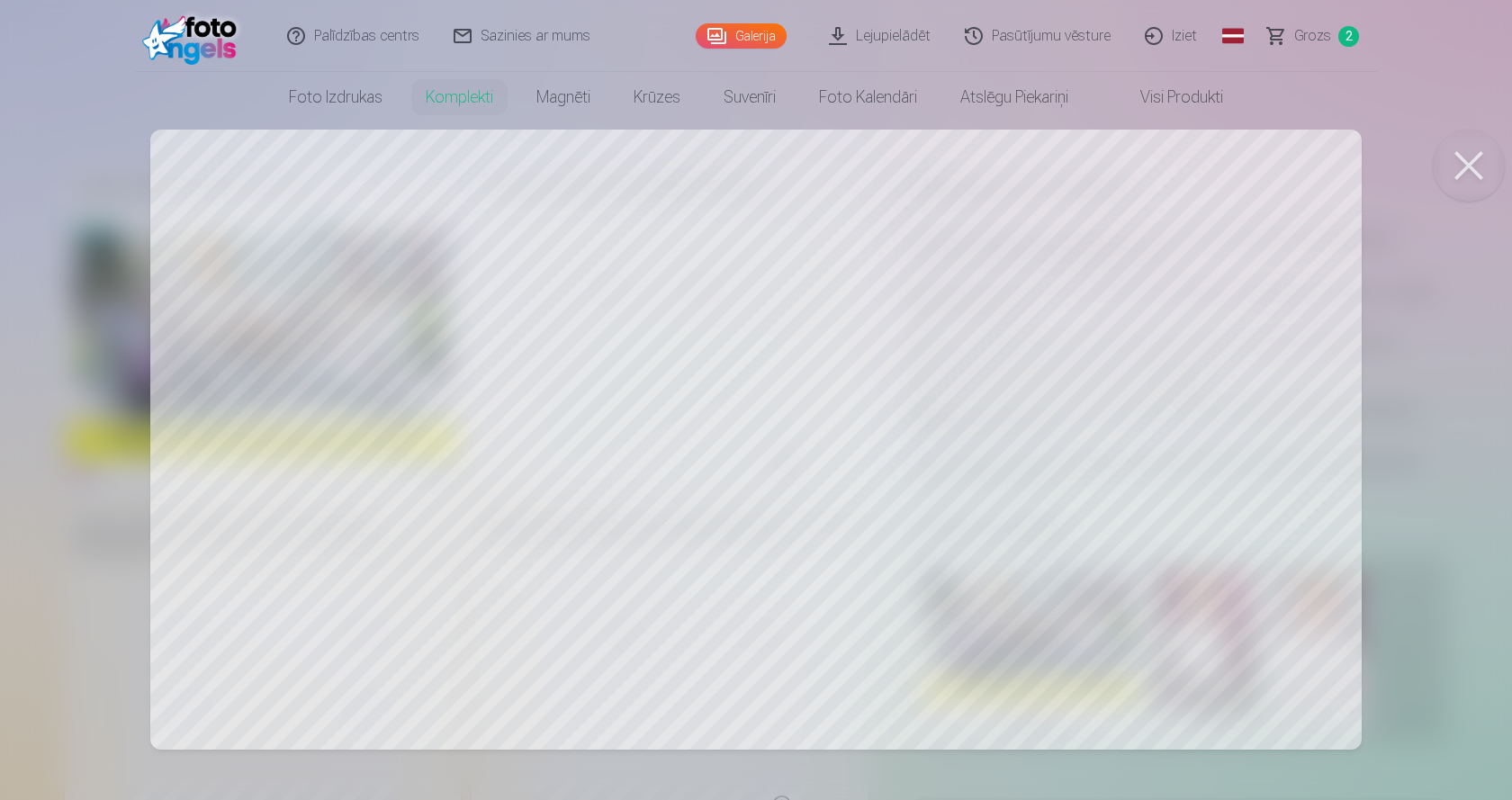
click at [1472, 171] on button at bounding box center [1468, 166] width 72 height 72
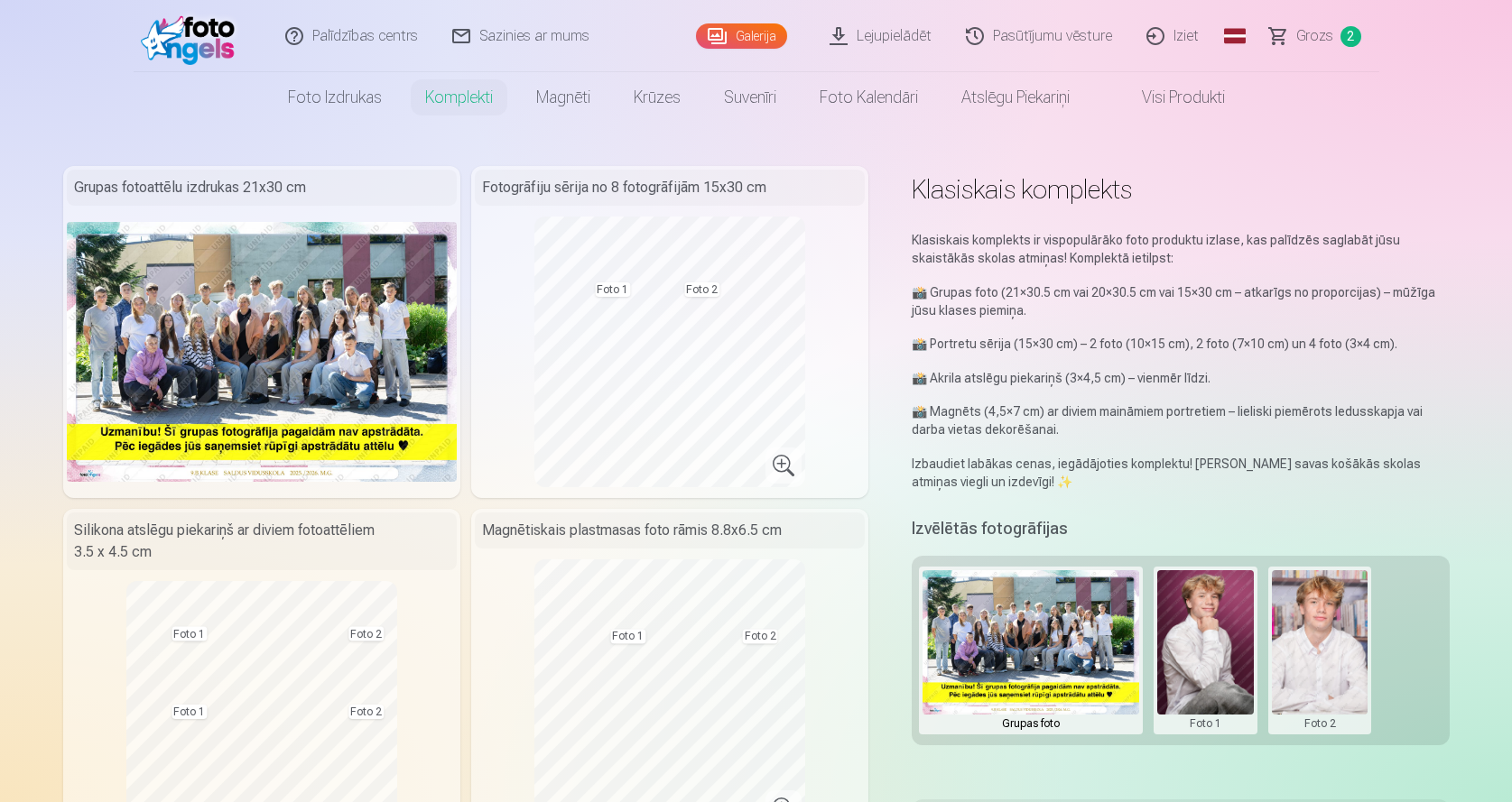
click at [1310, 39] on span "Grozs" at bounding box center [1314, 36] width 37 height 22
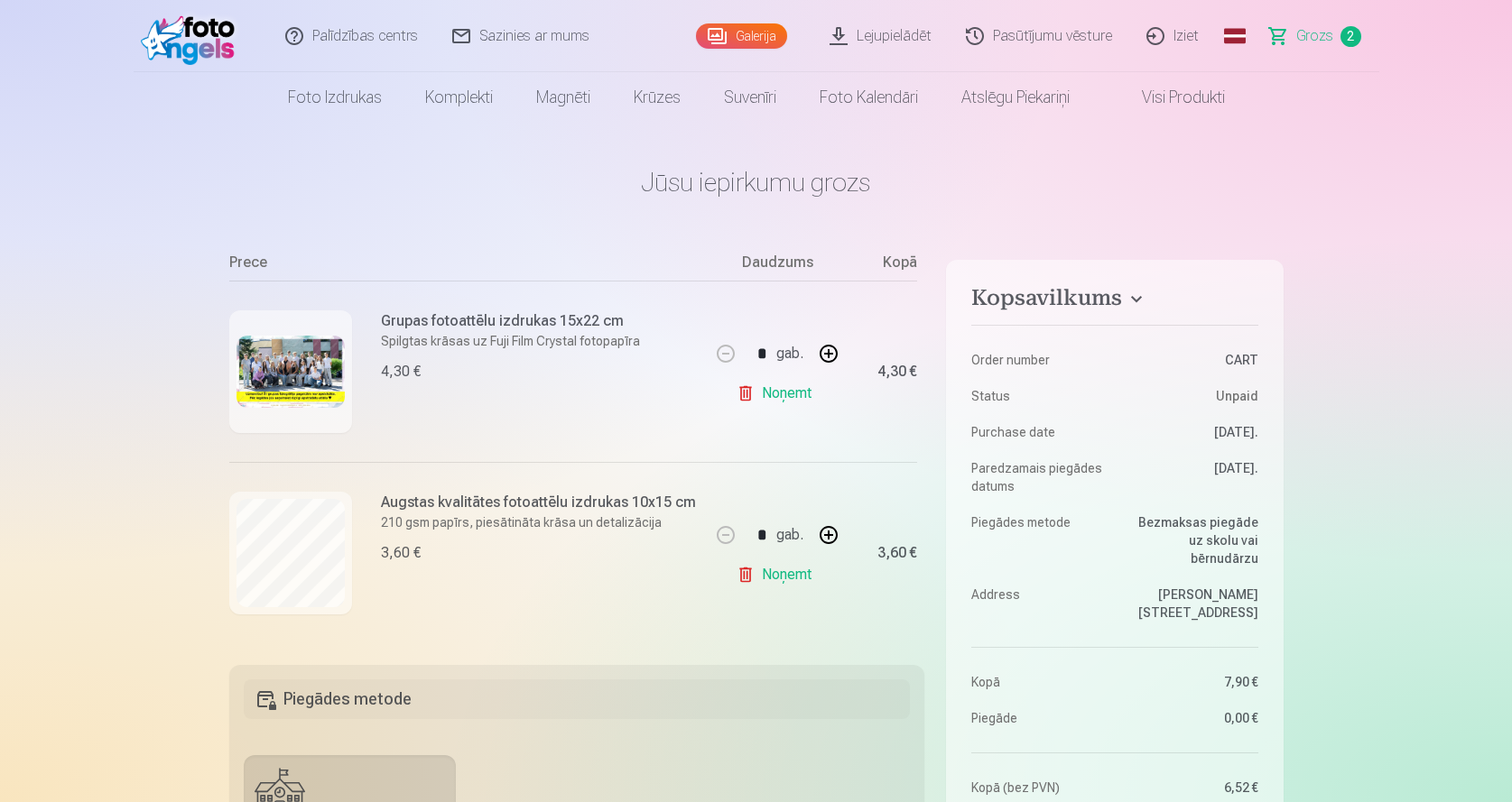
click at [790, 568] on link "Noņemt" at bounding box center [777, 575] width 82 height 36
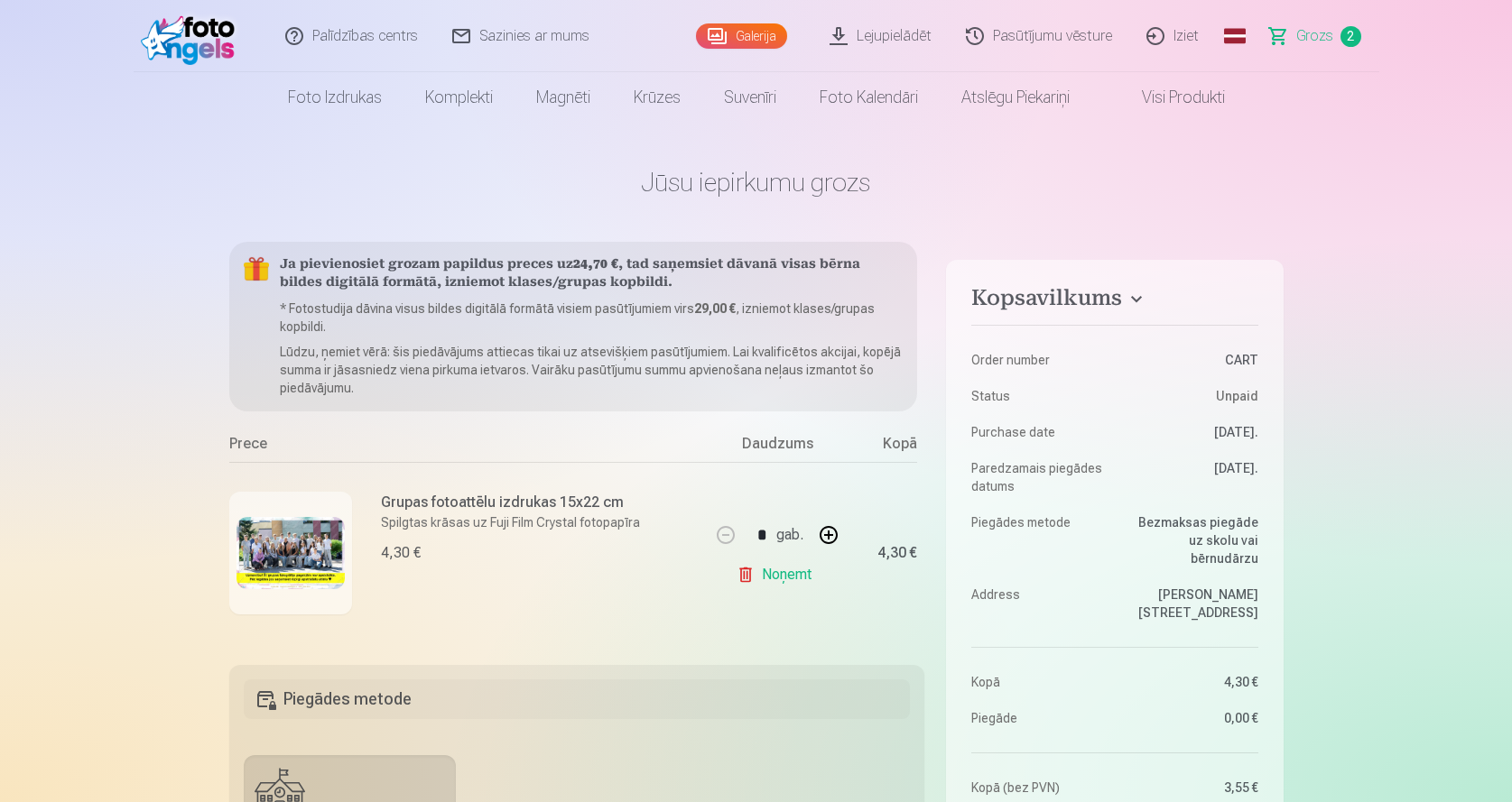
scroll to position [5, 0]
click at [778, 563] on link "Noņemt" at bounding box center [777, 575] width 82 height 36
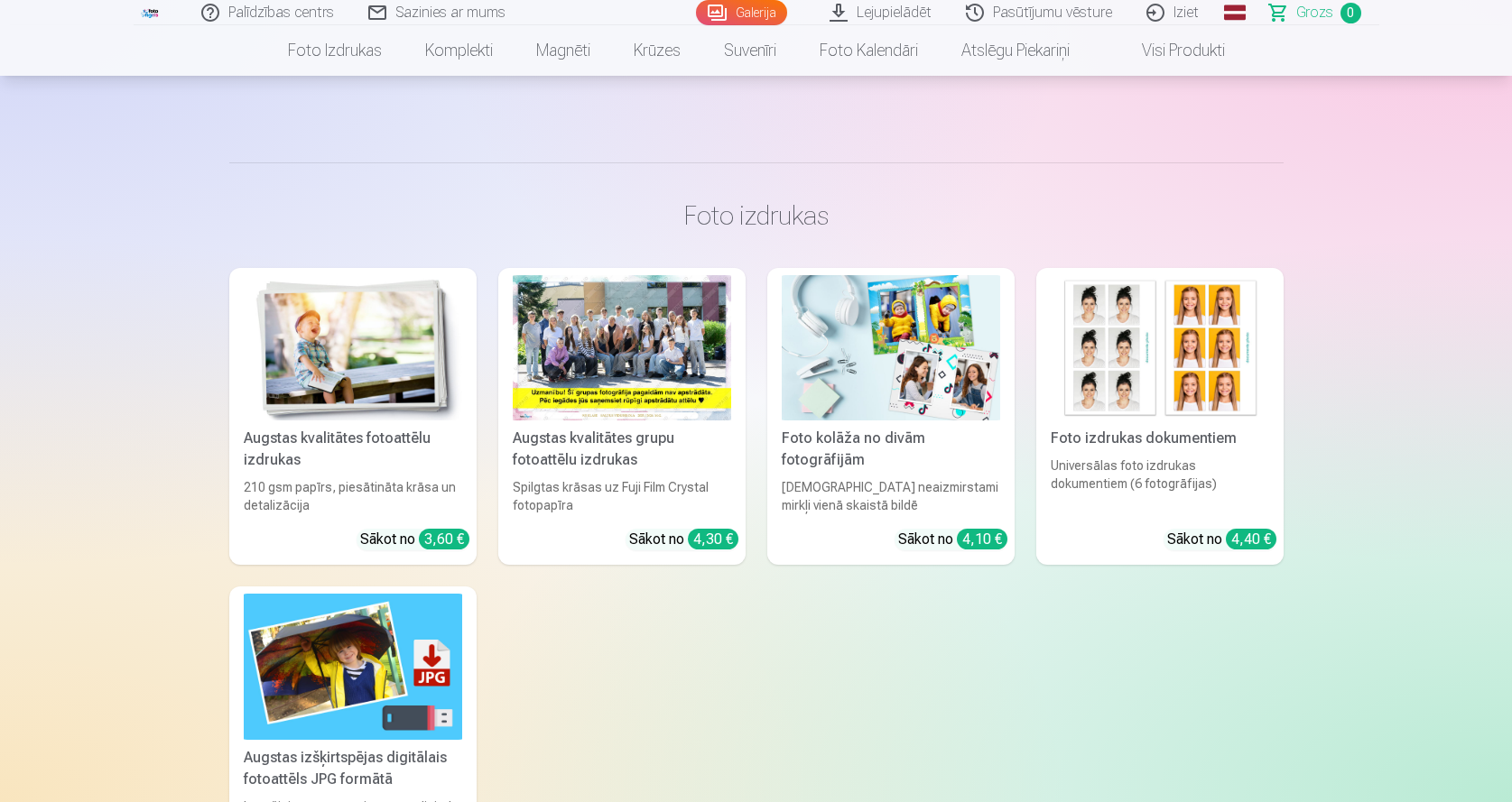
scroll to position [0, 0]
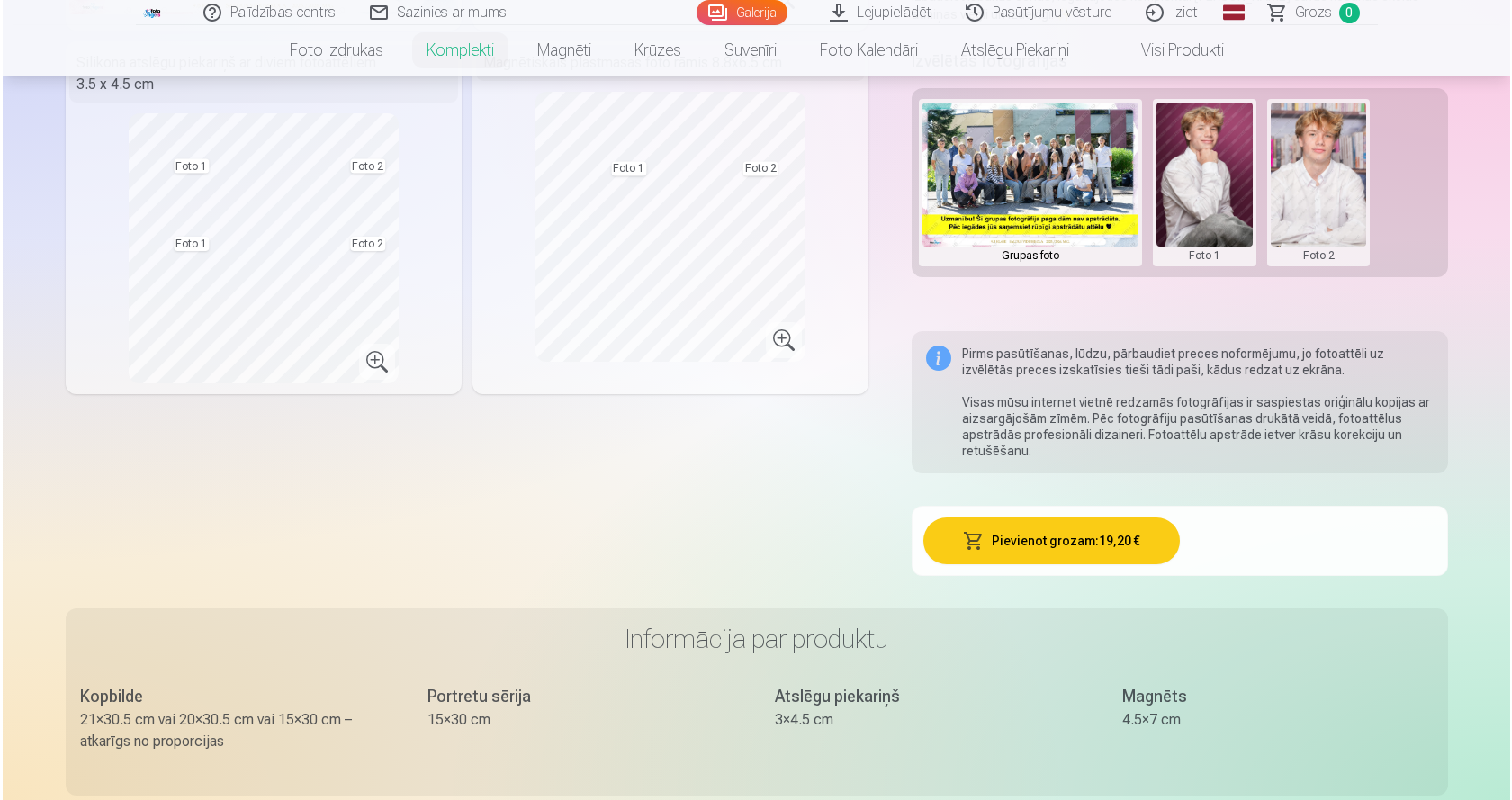
scroll to position [480, 0]
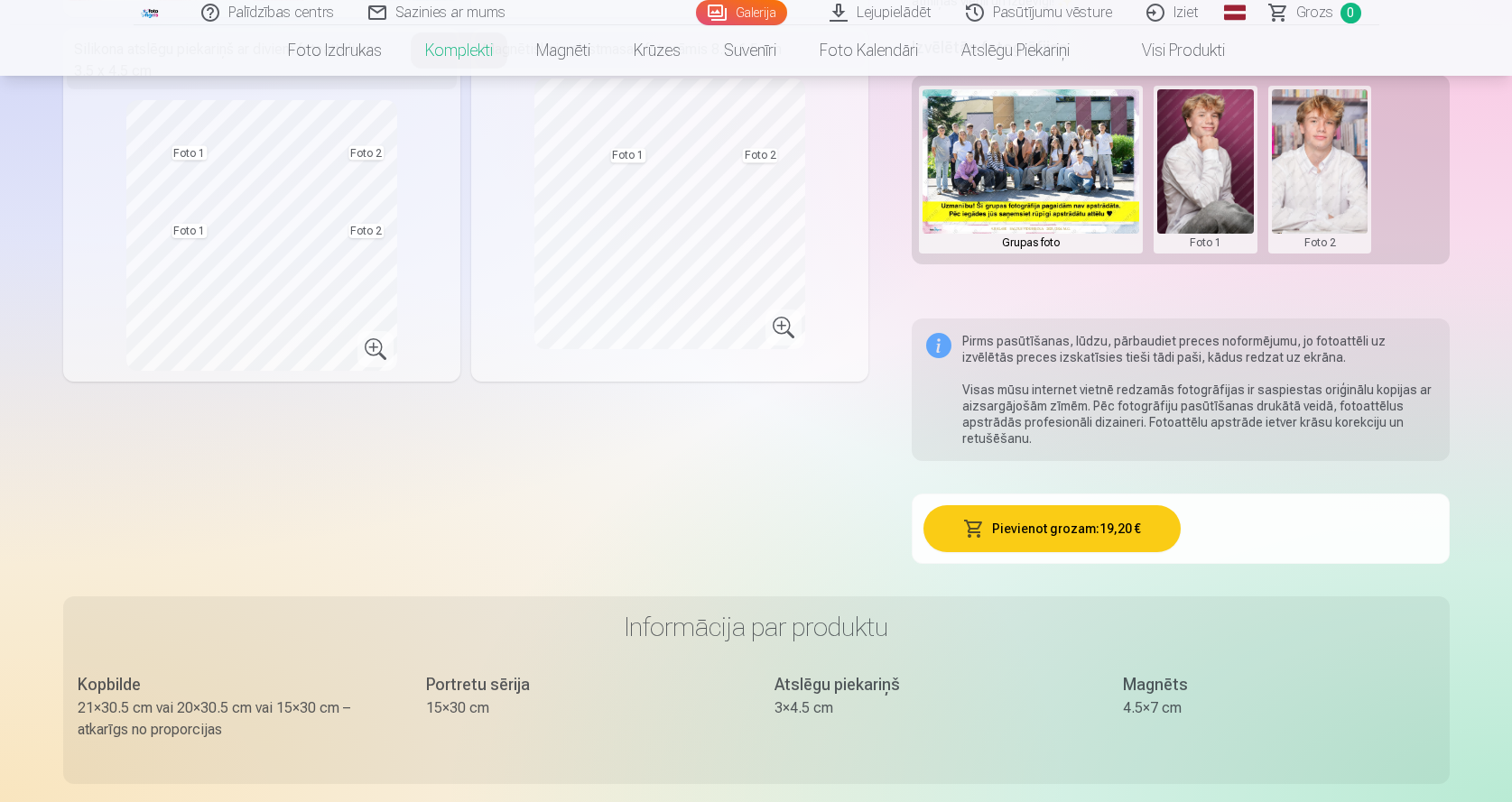
click at [1073, 526] on button "Pievienot grozam : 19,20 €" at bounding box center [1051, 529] width 258 height 47
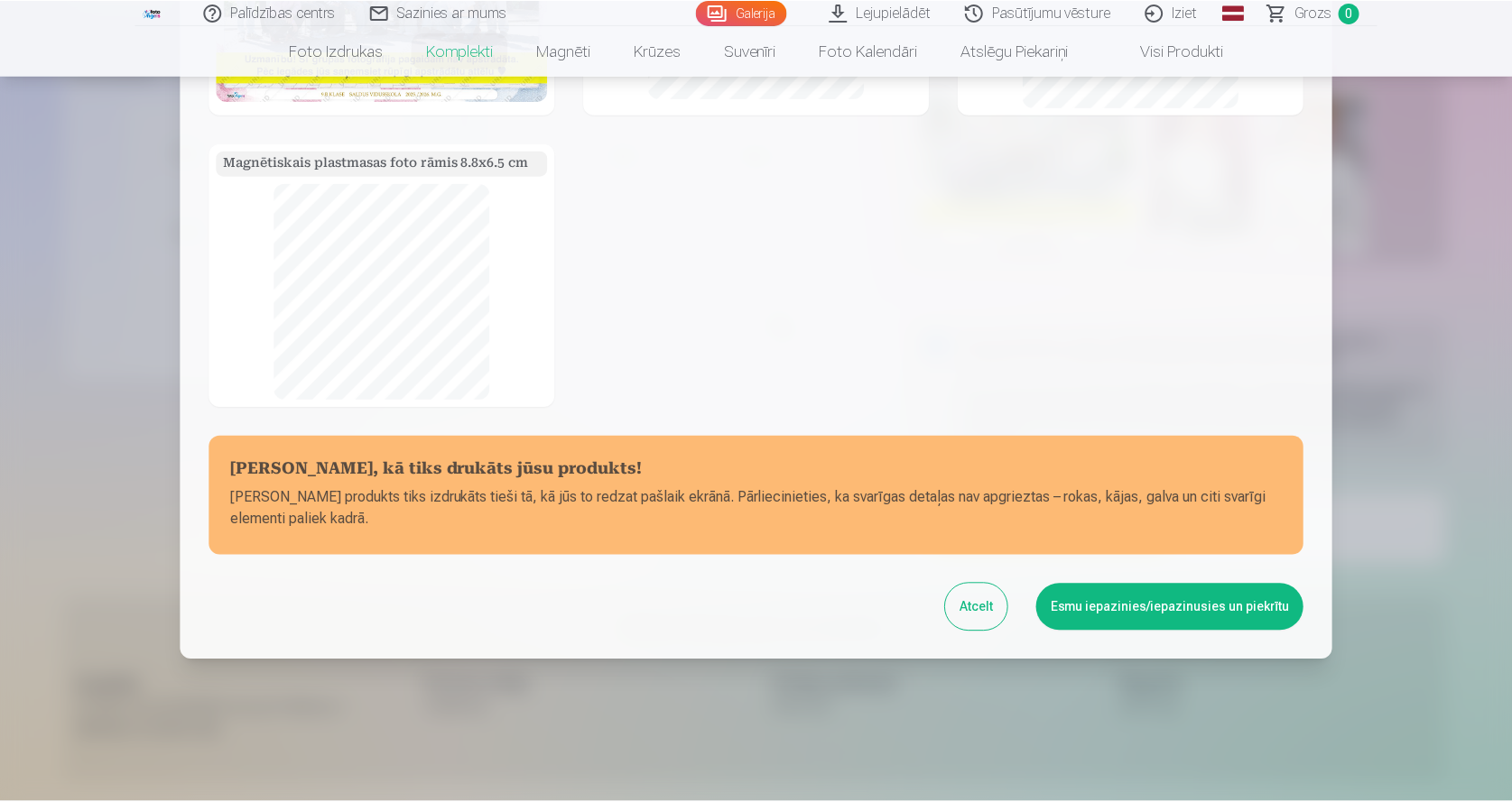
scroll to position [234, 0]
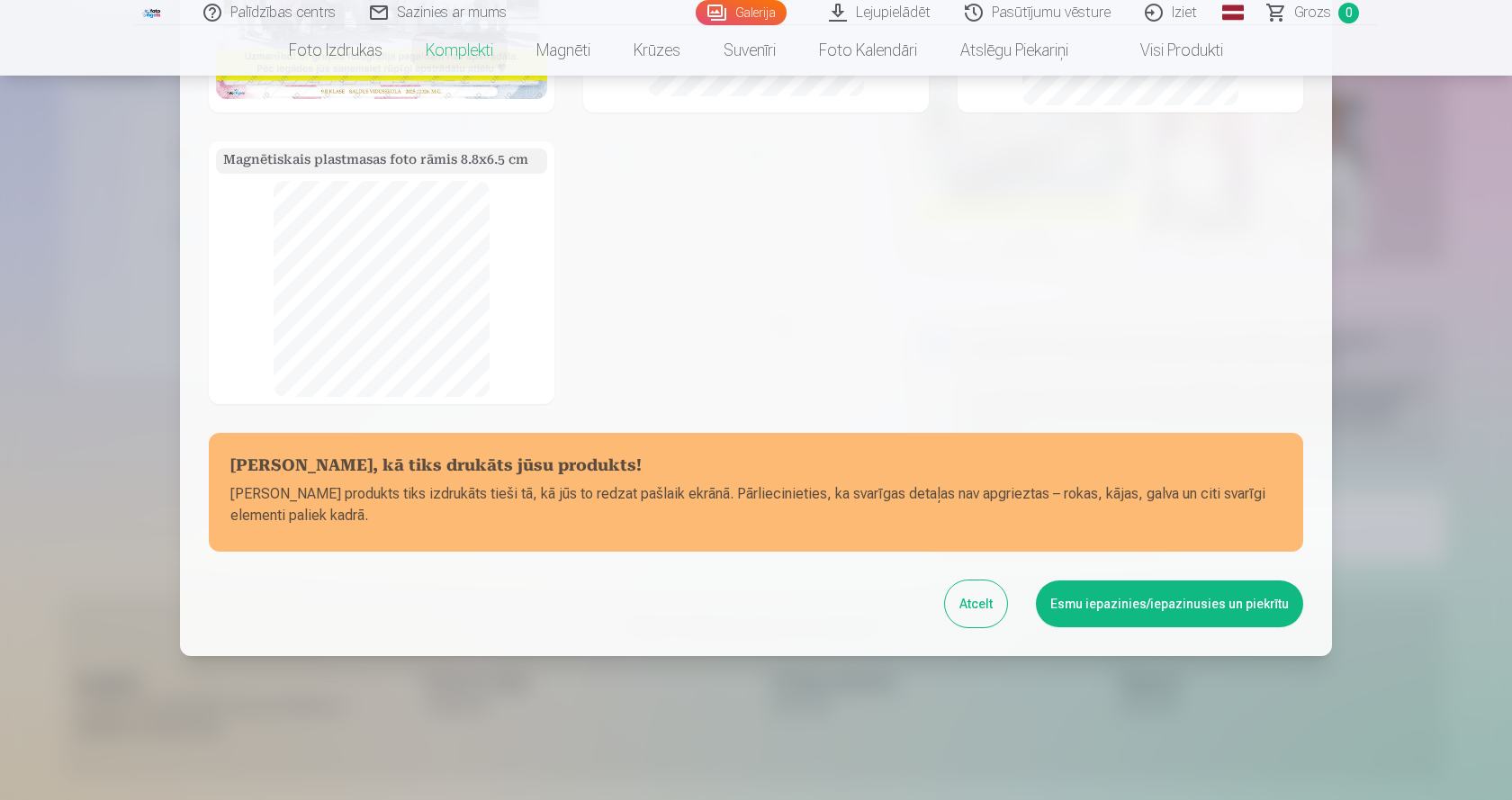
click at [1157, 600] on button "Esmu iepazinies/iepazinusies un piekrītu" at bounding box center [1170, 604] width 267 height 47
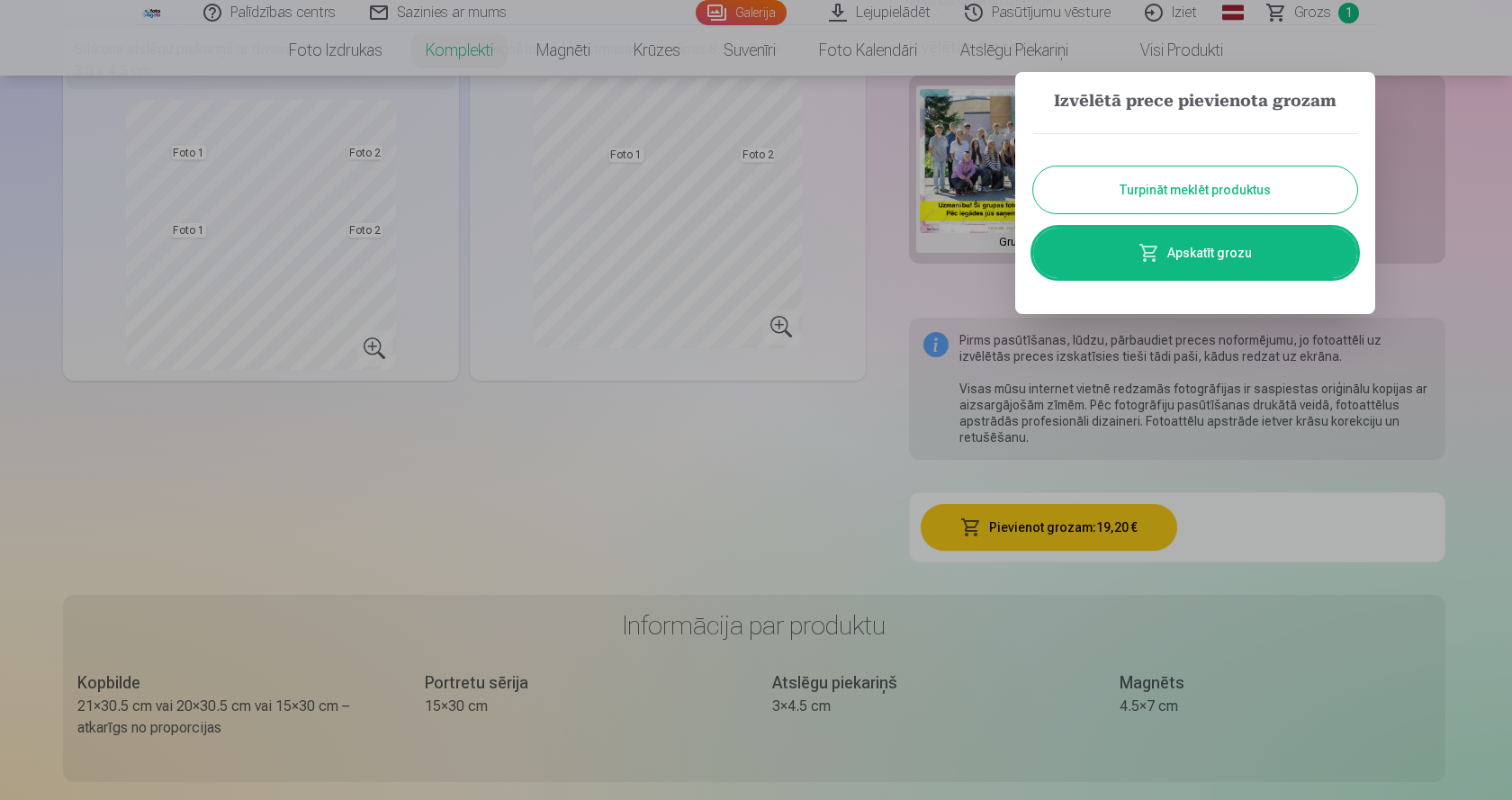
click at [1150, 191] on button "Turpināt meklēt produktus" at bounding box center [1195, 190] width 324 height 47
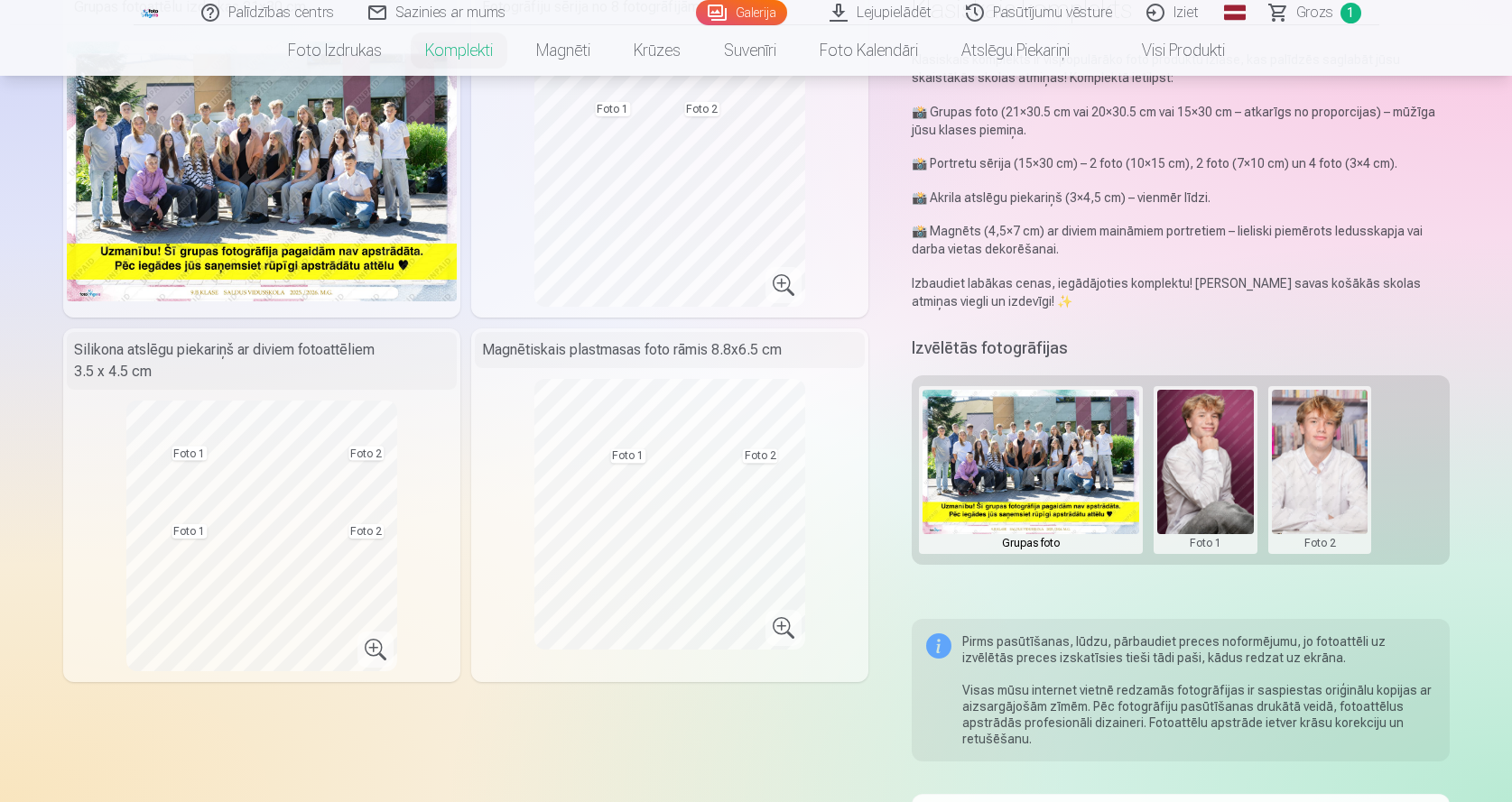
scroll to position [0, 0]
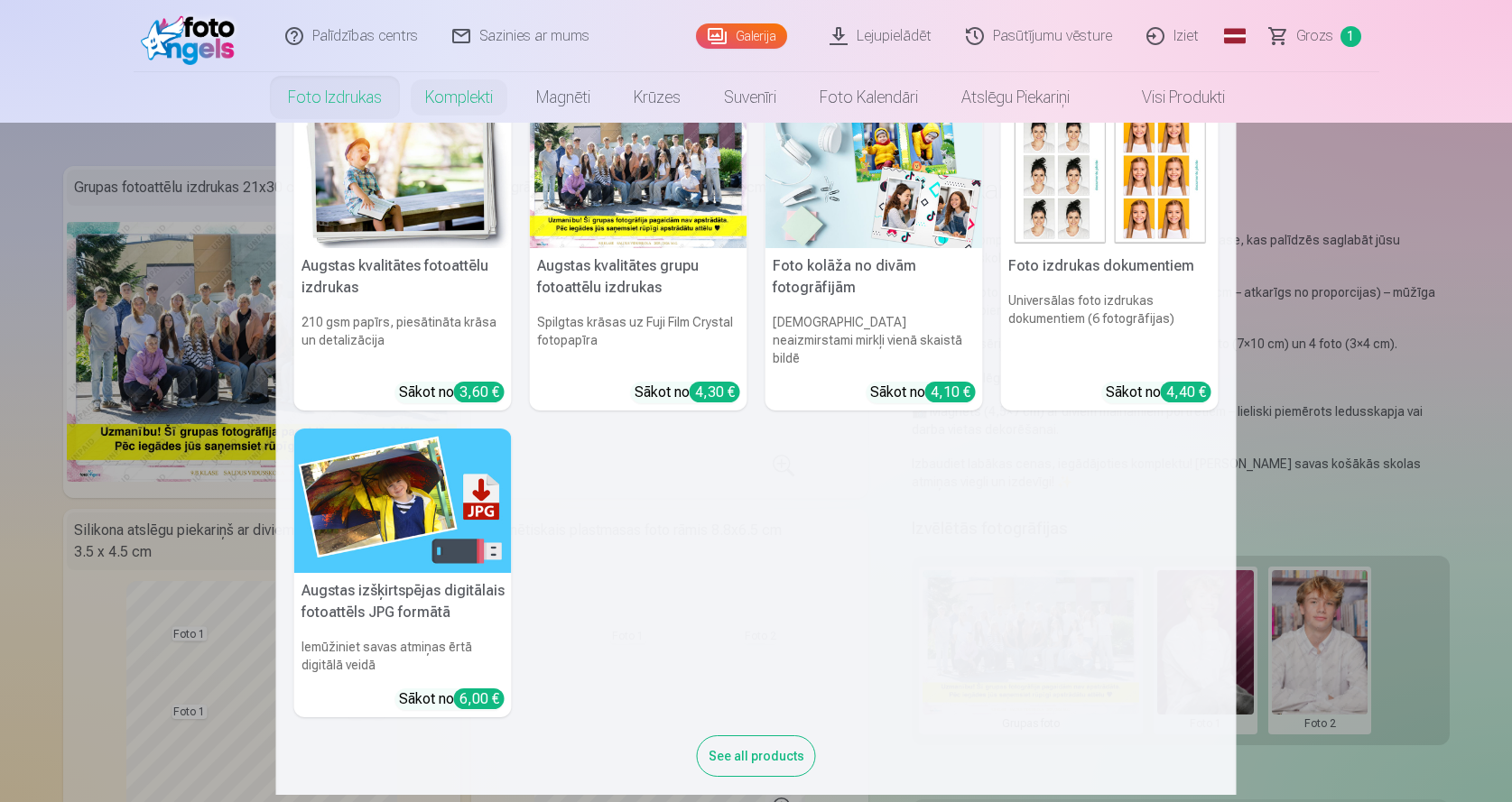
click at [331, 98] on link "Foto izdrukas" at bounding box center [334, 98] width 137 height 51
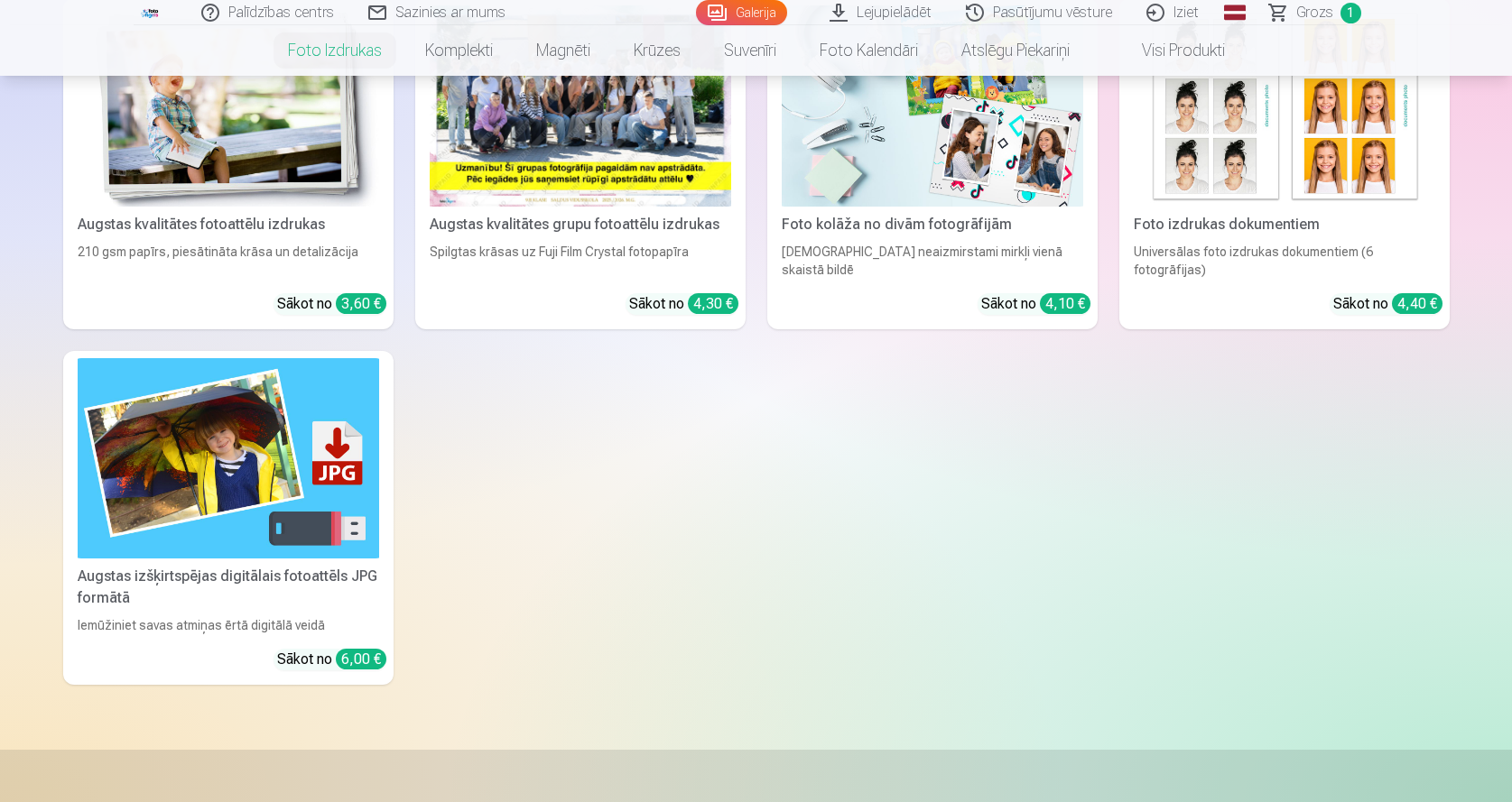
scroll to position [120, 0]
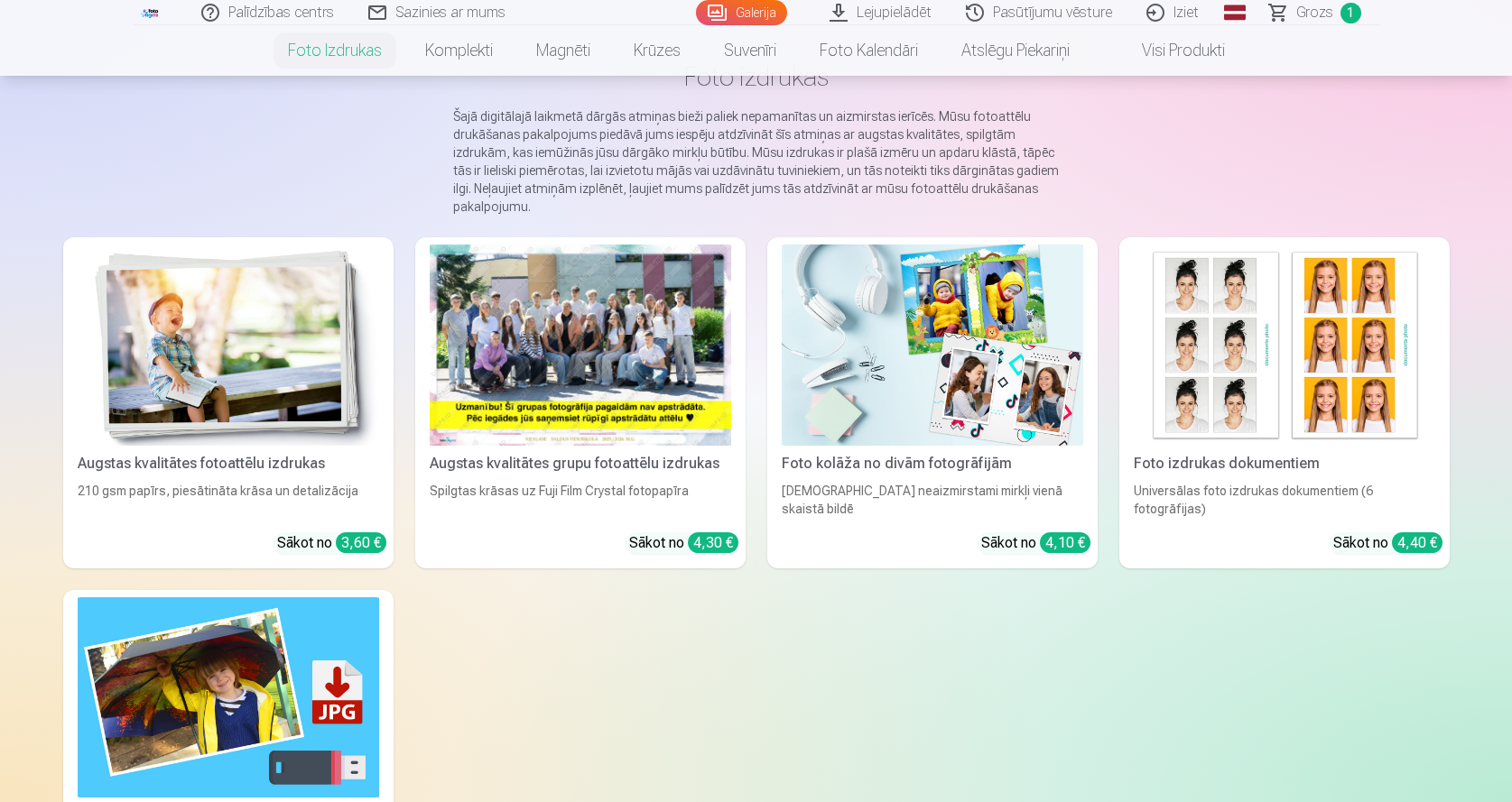
click at [591, 293] on div at bounding box center [580, 344] width 301 height 201
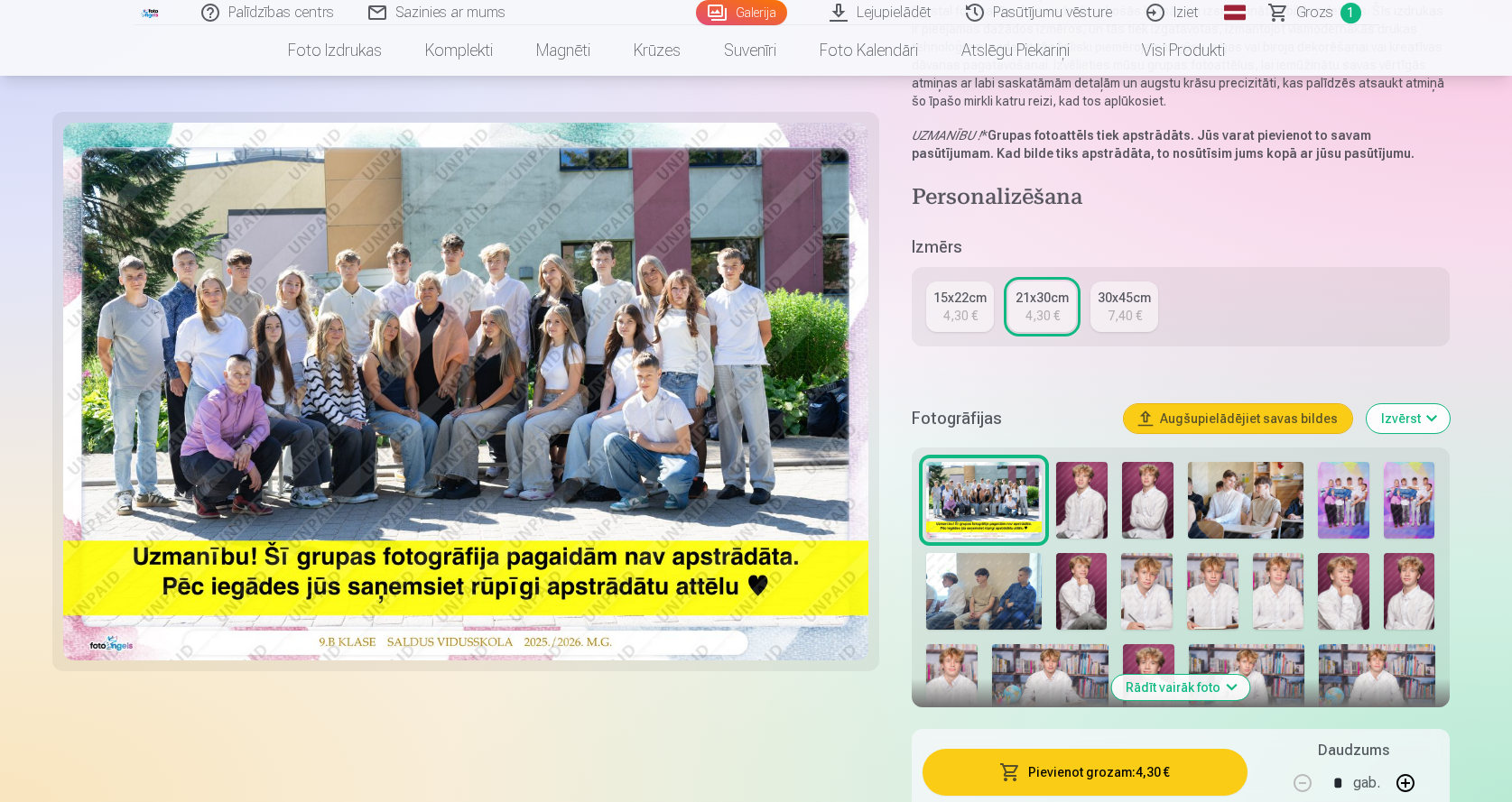
scroll to position [361, 0]
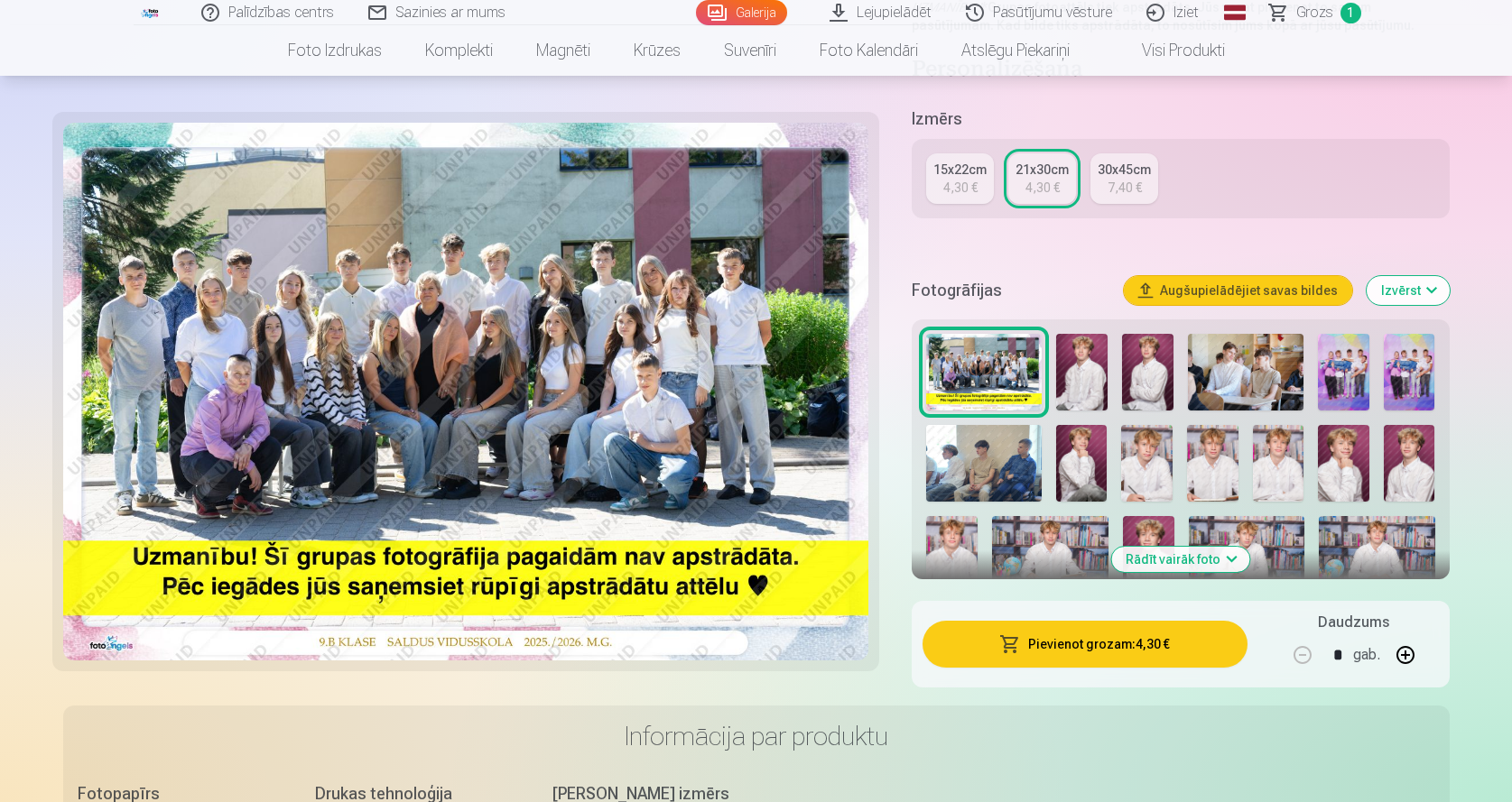
click at [1349, 368] on img at bounding box center [1343, 372] width 52 height 76
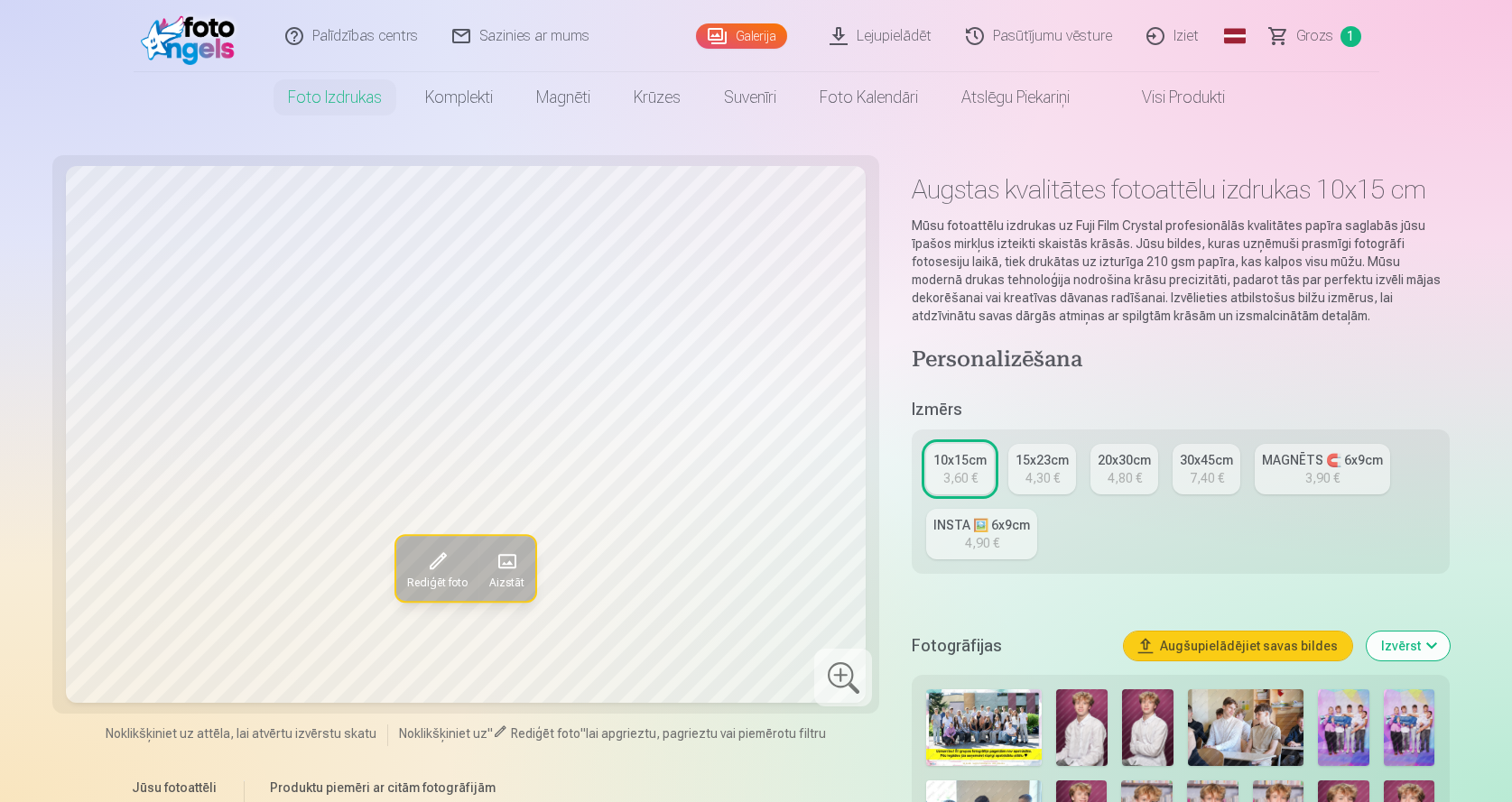
click at [1345, 723] on img at bounding box center [1343, 727] width 52 height 76
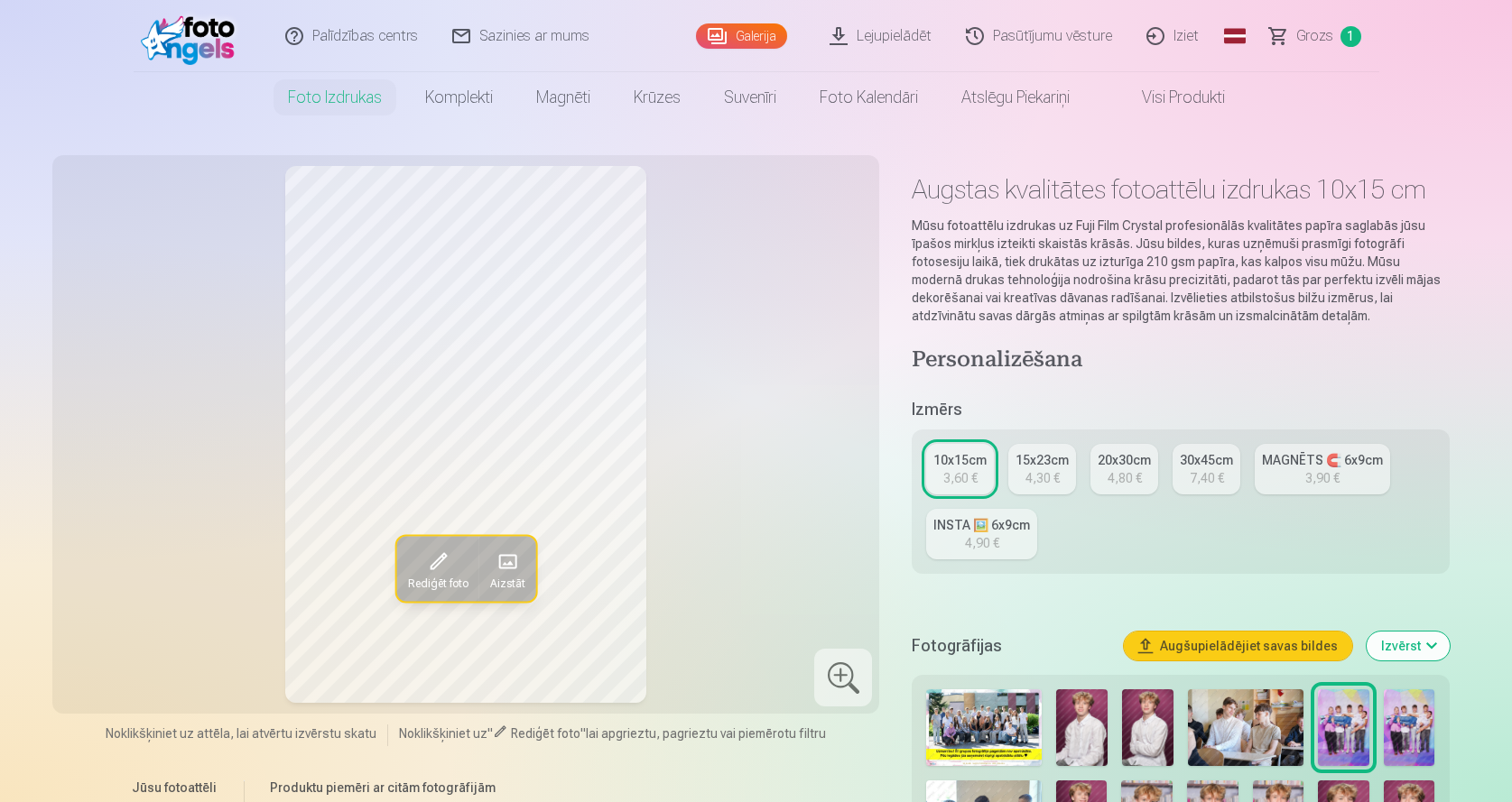
click at [1406, 720] on img at bounding box center [1409, 727] width 52 height 76
click at [1346, 739] on img at bounding box center [1343, 727] width 52 height 76
click at [1406, 723] on img at bounding box center [1409, 727] width 52 height 76
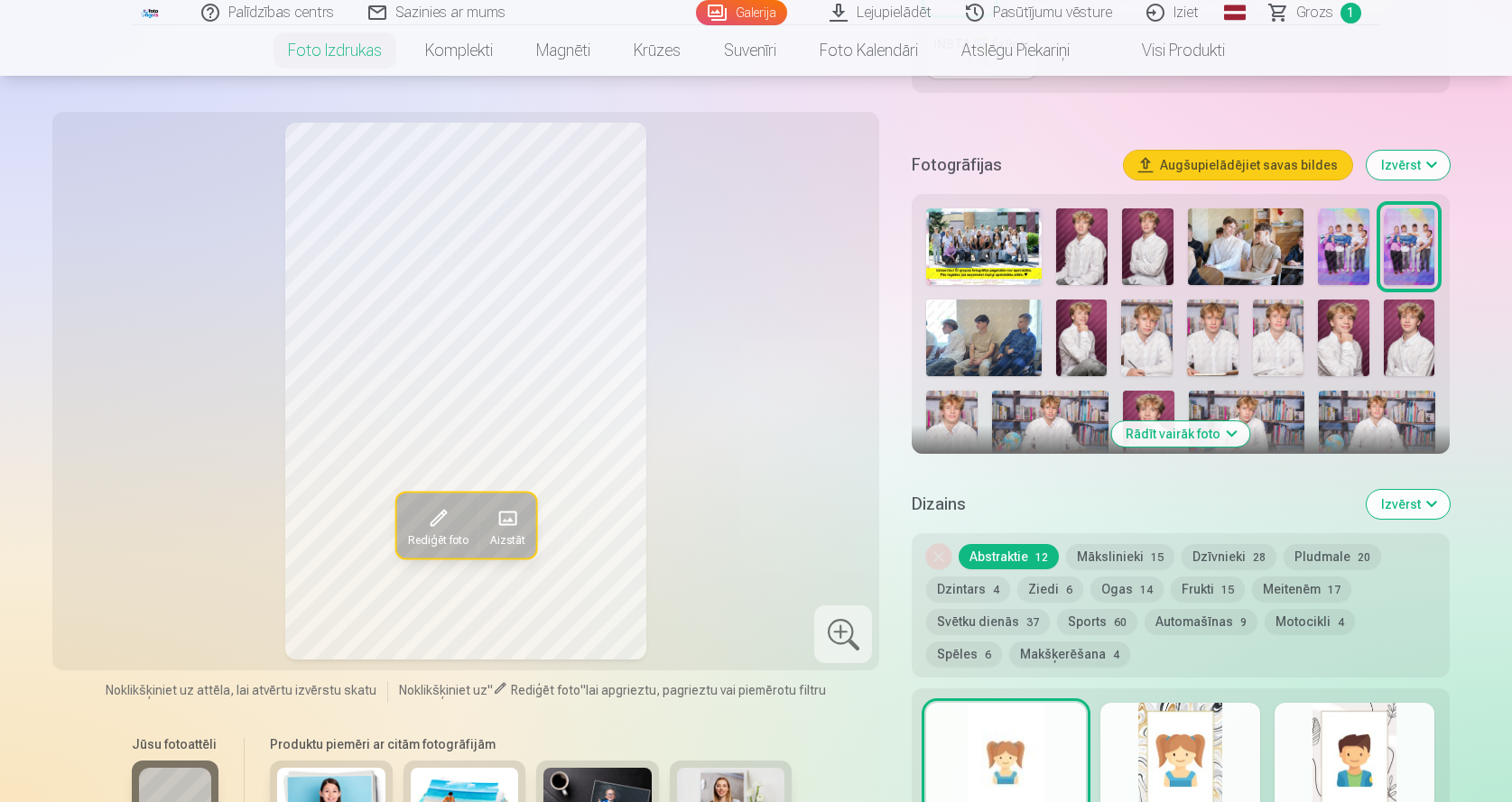
scroll to position [361, 0]
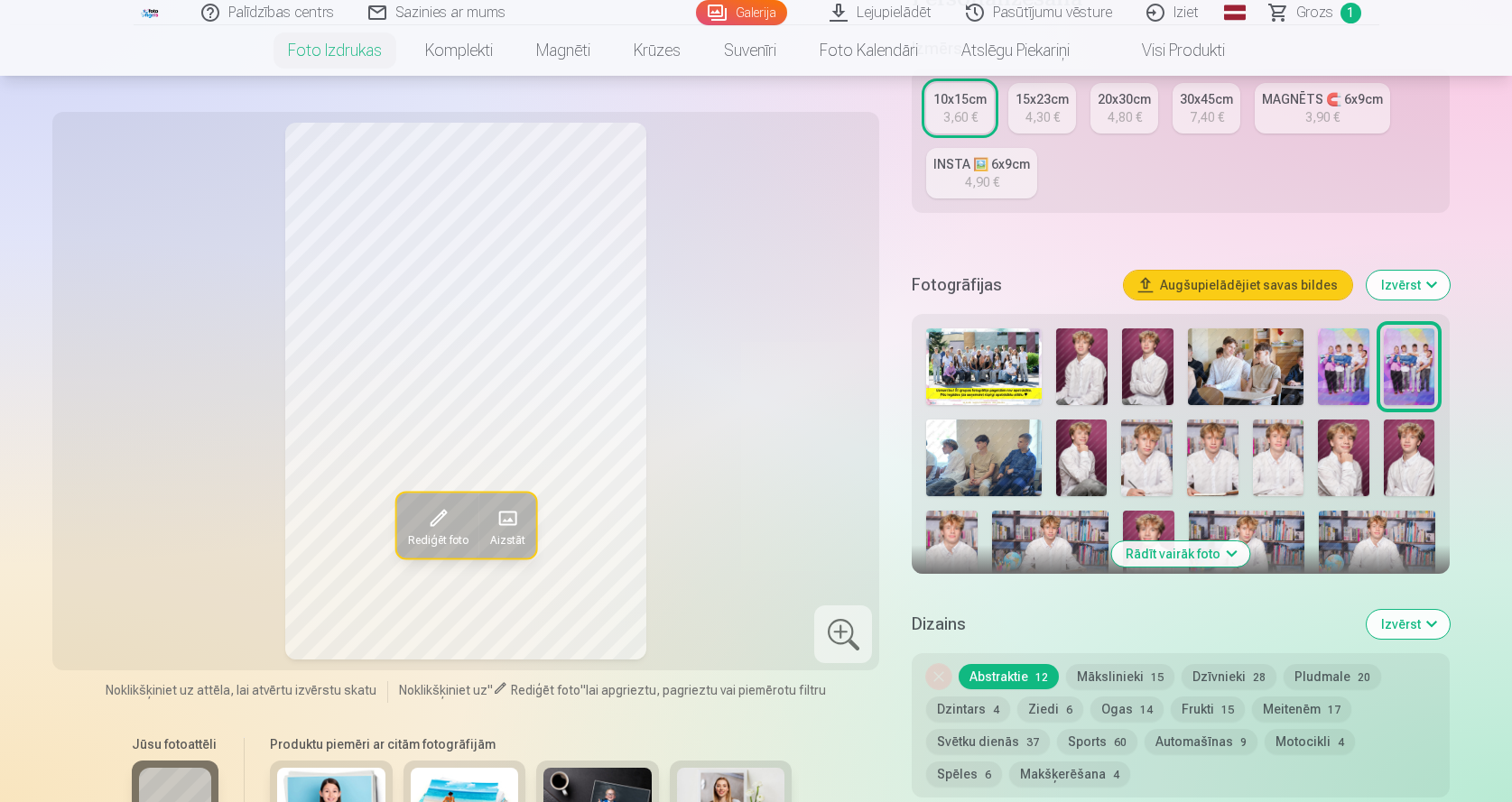
click at [1357, 453] on img at bounding box center [1343, 458] width 52 height 76
click at [1409, 357] on img at bounding box center [1409, 366] width 52 height 76
click at [1340, 369] on img at bounding box center [1343, 366] width 52 height 76
click at [438, 506] on span at bounding box center [437, 518] width 29 height 29
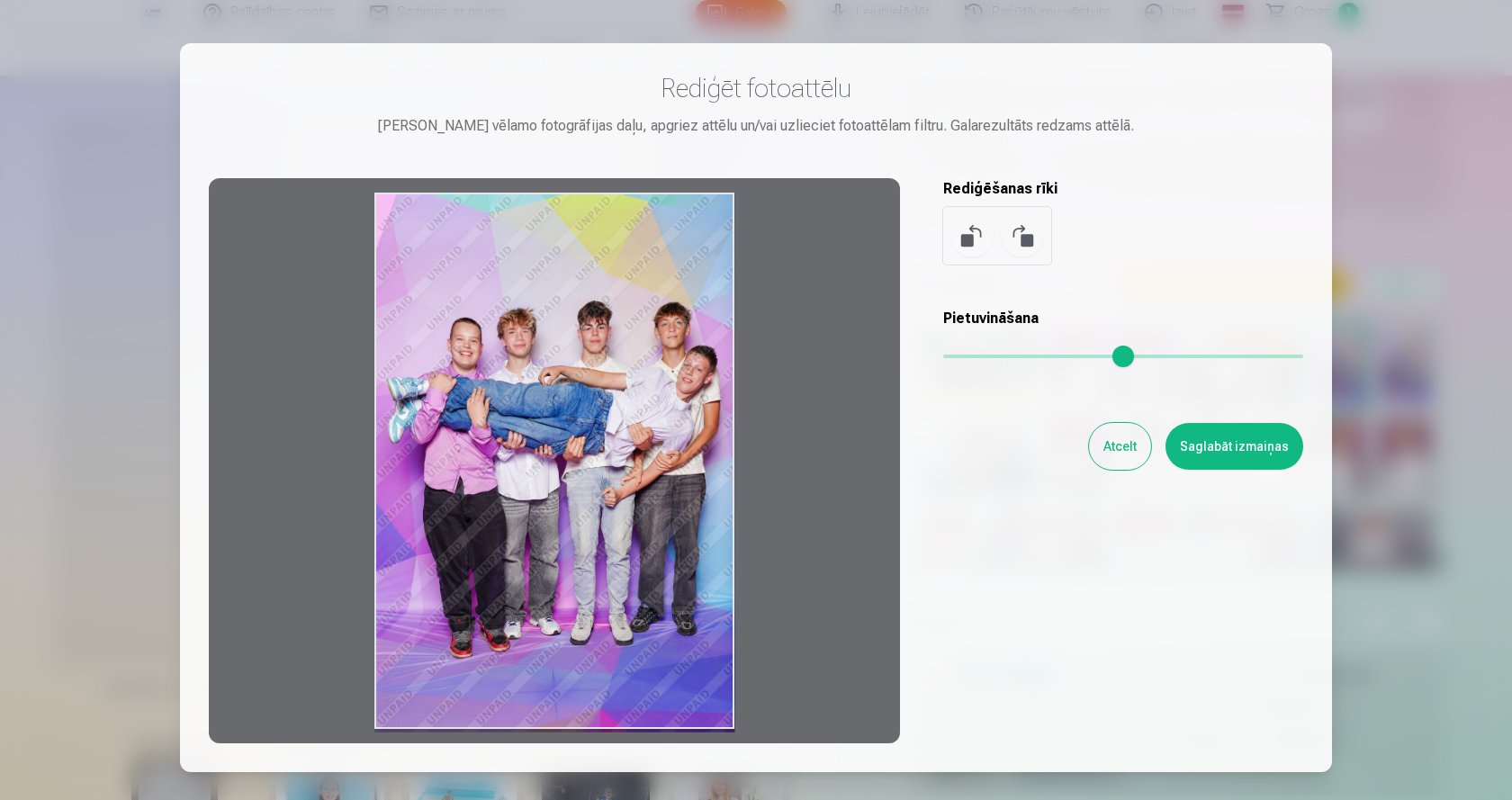
click at [506, 282] on div at bounding box center [554, 460] width 691 height 566
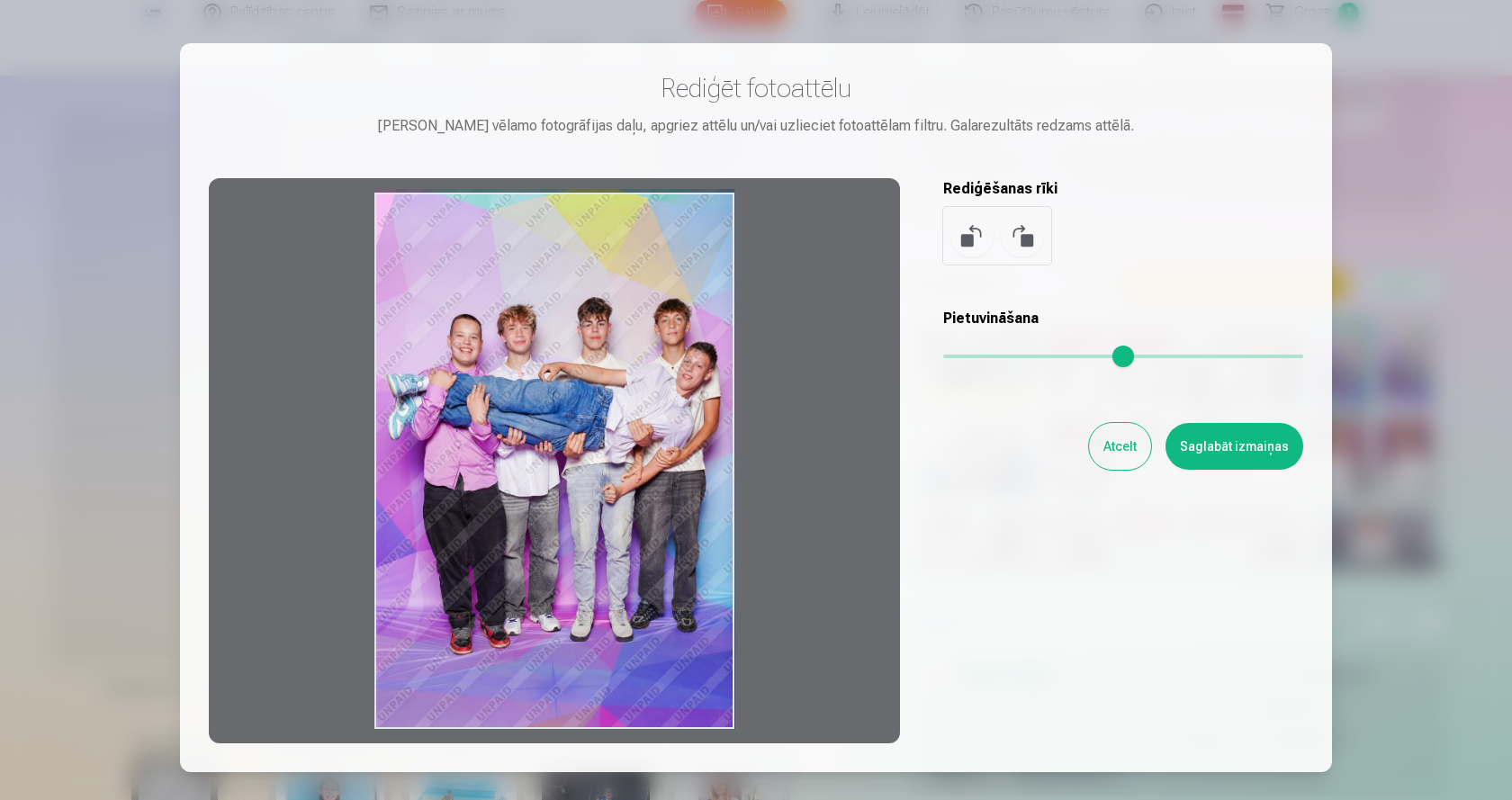
drag, startPoint x: 956, startPoint y: 358, endPoint x: 846, endPoint y: 376, distance: 111.5
click at [943, 359] on input "range" at bounding box center [1122, 357] width 360 height 4
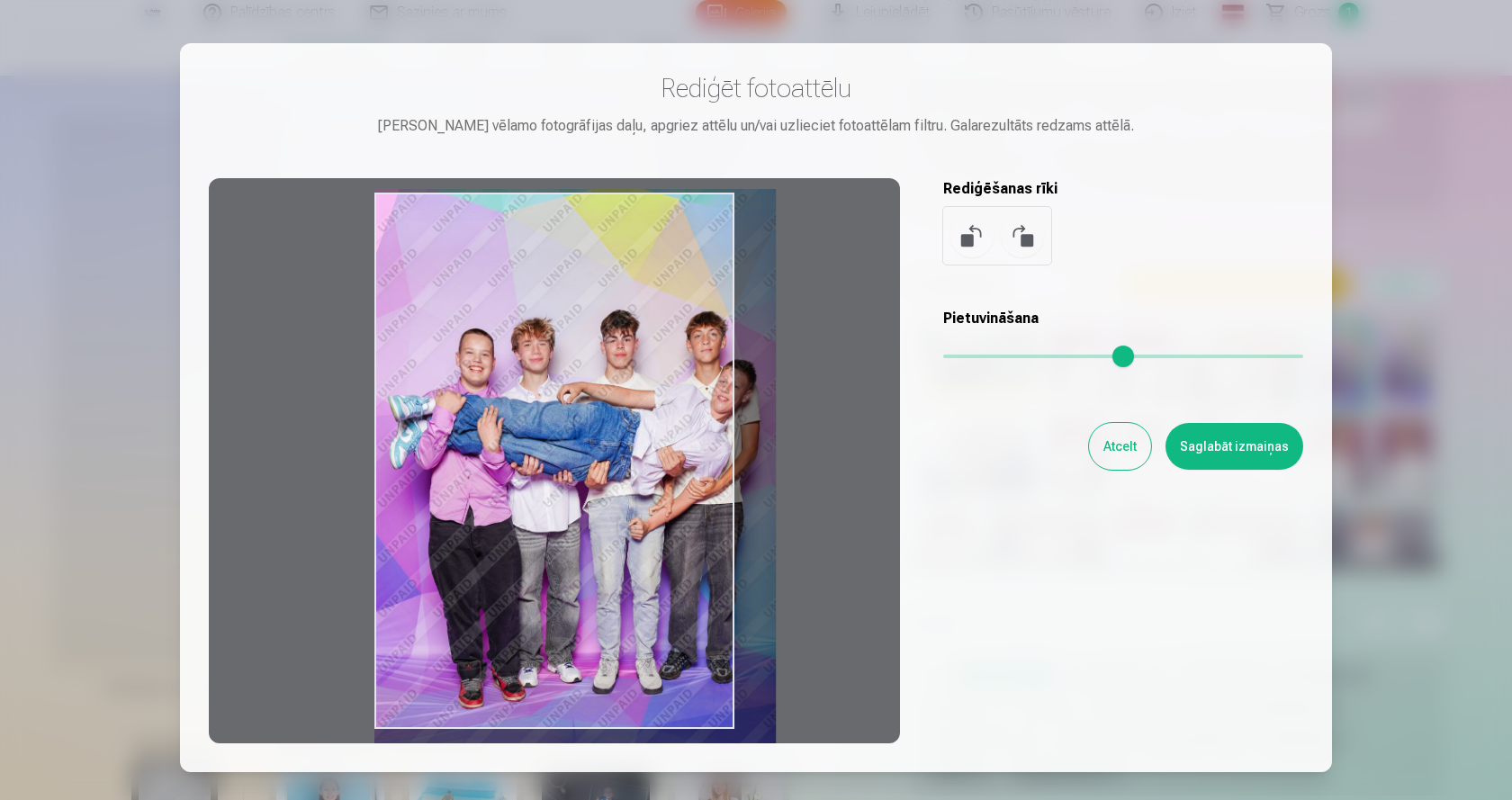
type input "*"
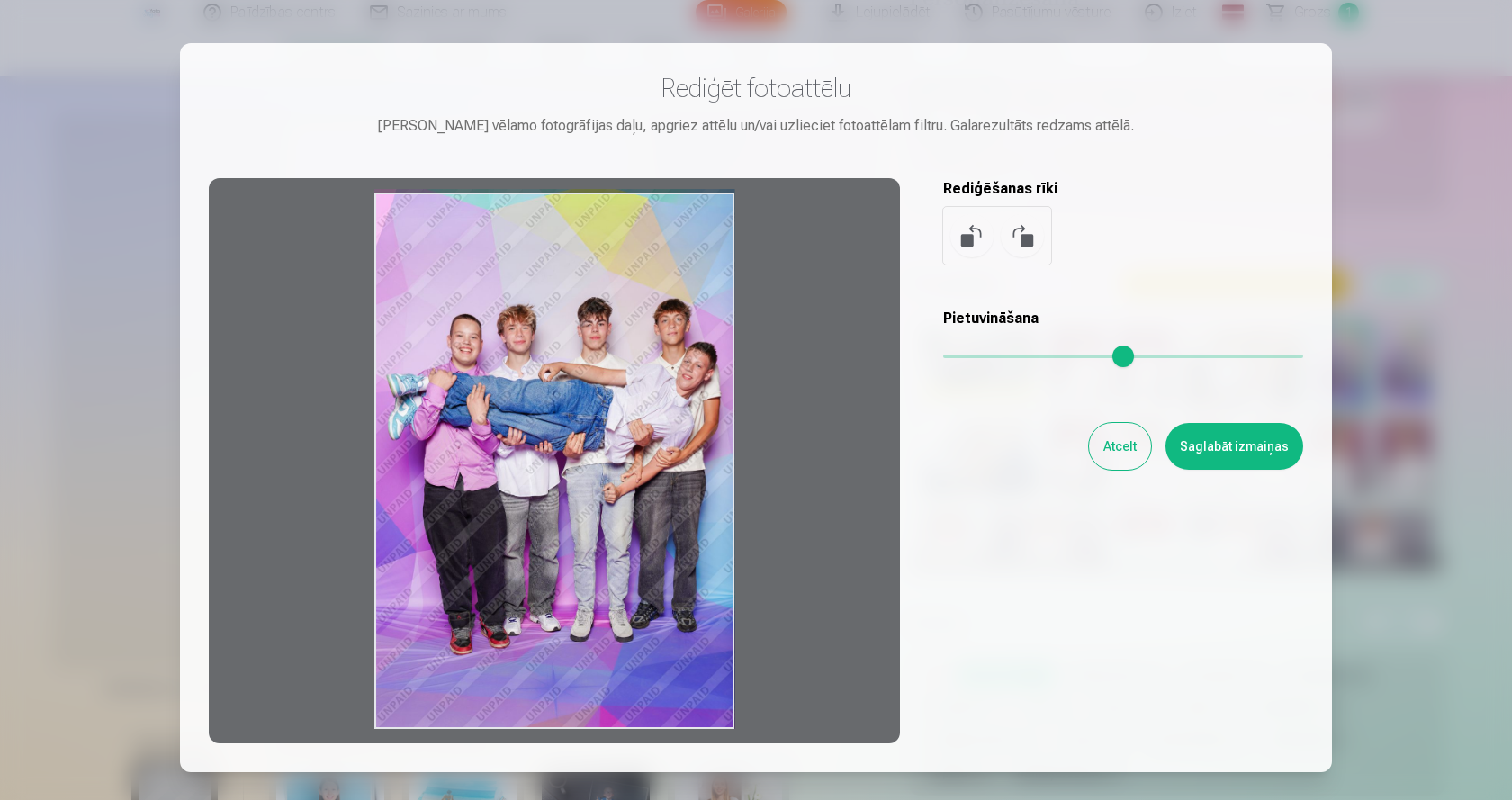
drag, startPoint x: 958, startPoint y: 360, endPoint x: 908, endPoint y: 390, distance: 58.3
click at [943, 359] on input "range" at bounding box center [1122, 357] width 360 height 4
drag, startPoint x: 600, startPoint y: 415, endPoint x: 944, endPoint y: 356, distance: 349.0
click at [501, 408] on div at bounding box center [554, 460] width 691 height 566
click at [1025, 240] on button at bounding box center [1022, 236] width 43 height 43
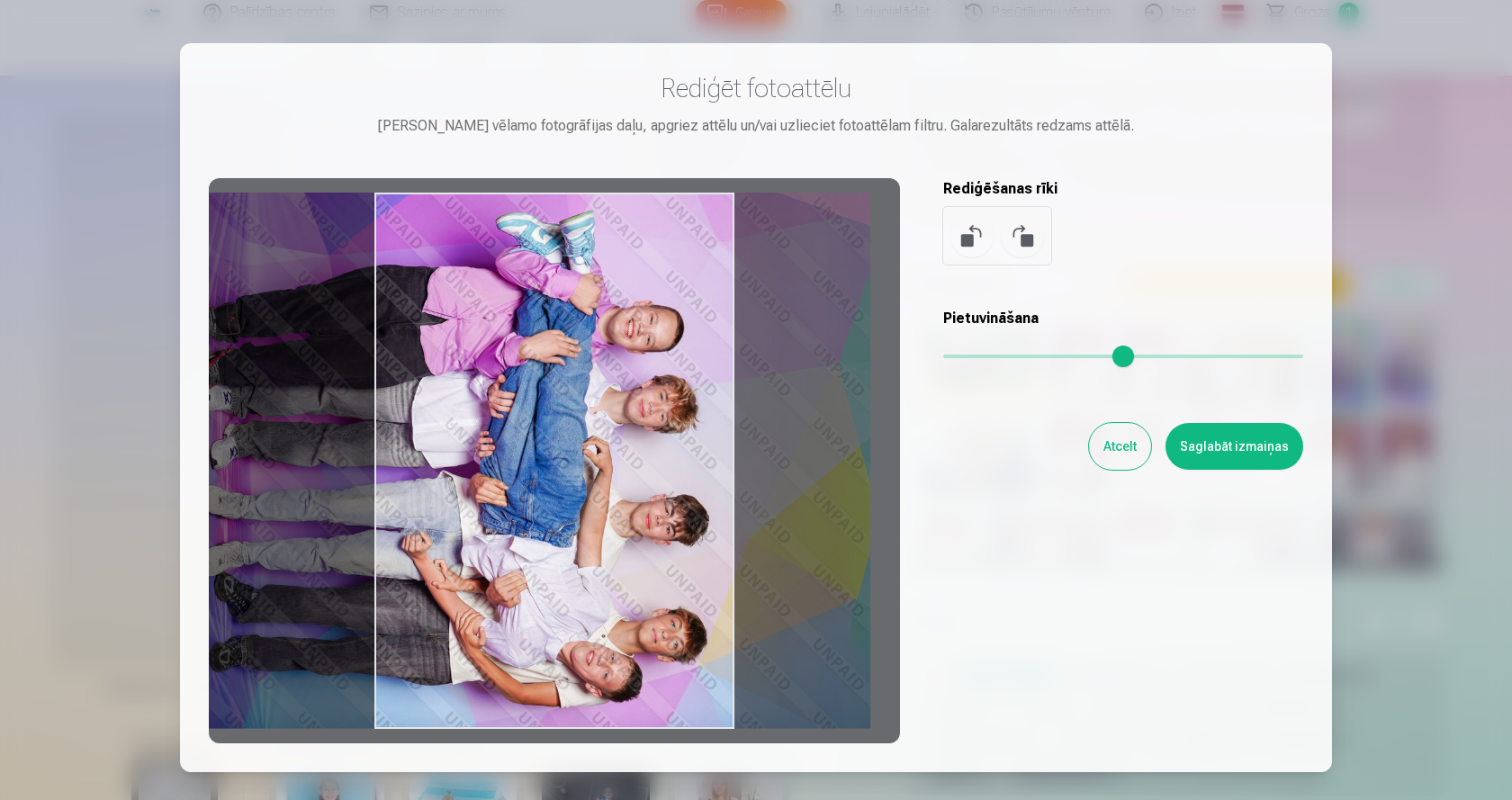
drag, startPoint x: 806, startPoint y: 442, endPoint x: 546, endPoint y: 513, distance: 269.5
click at [546, 513] on div at bounding box center [554, 460] width 691 height 566
click at [1117, 452] on button "Atcelt" at bounding box center [1120, 446] width 62 height 47
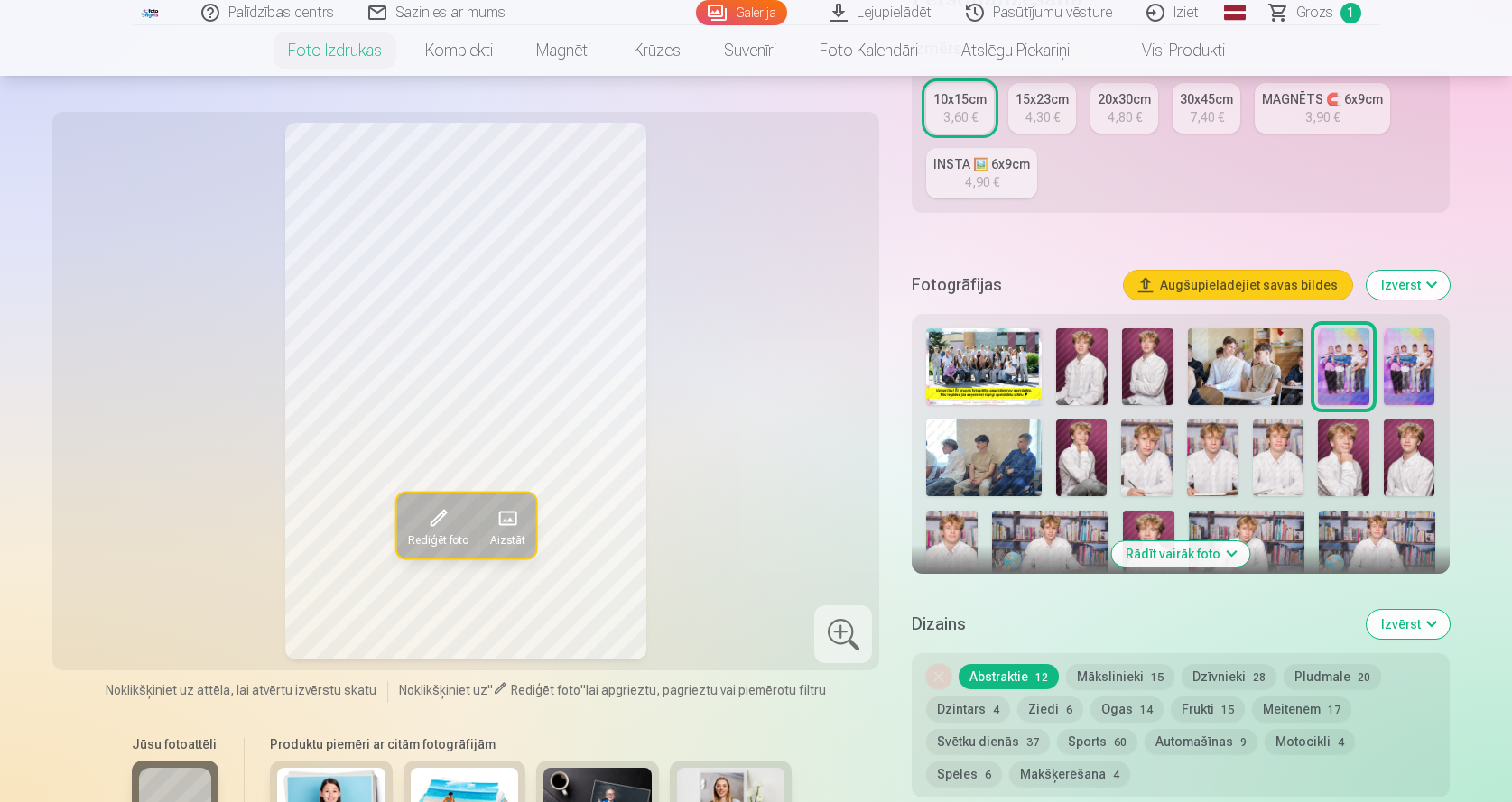
click at [960, 165] on div "INSTA 🖼️ 6x9cm" at bounding box center [982, 163] width 96 height 18
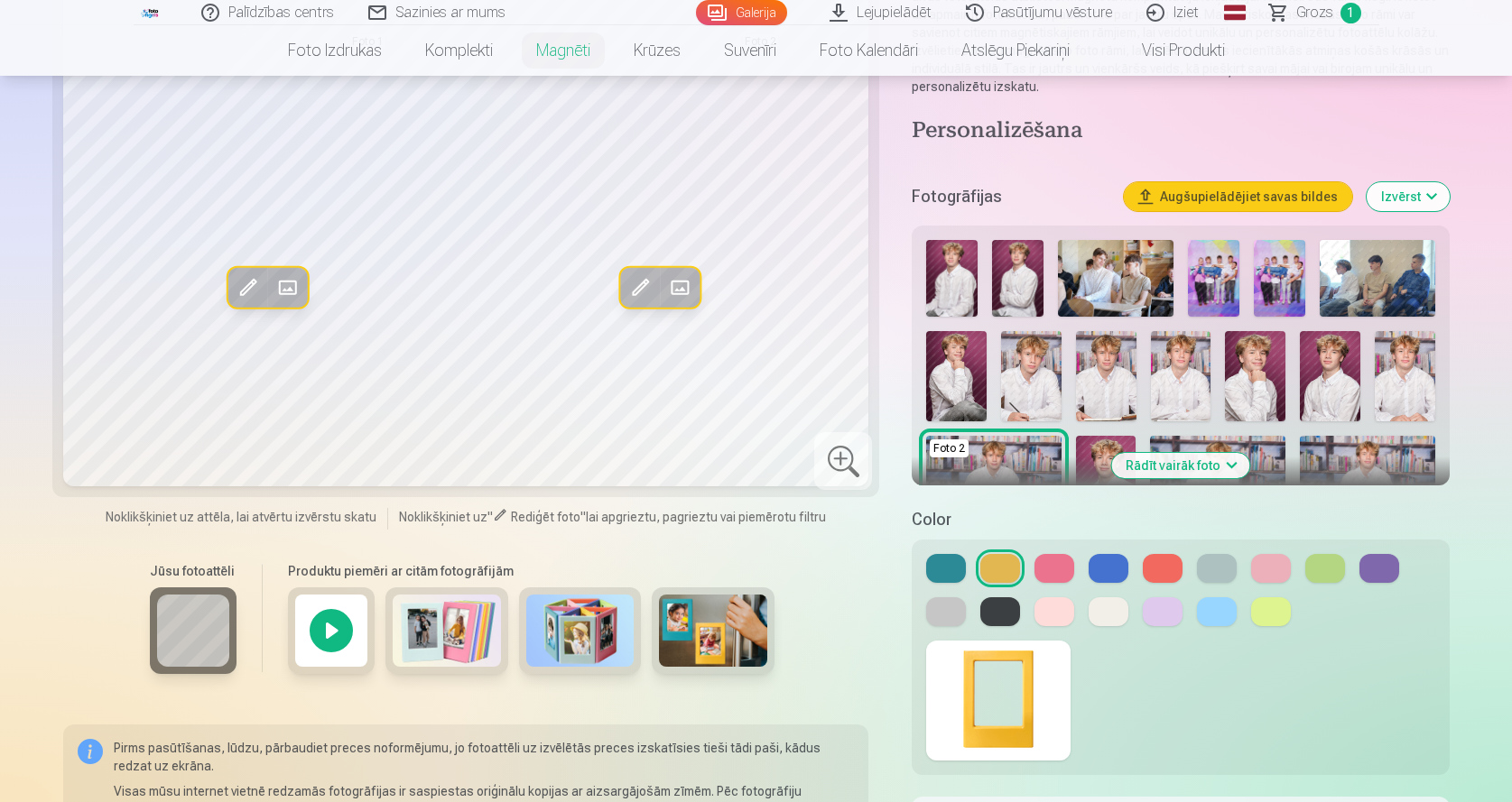
scroll to position [120, 0]
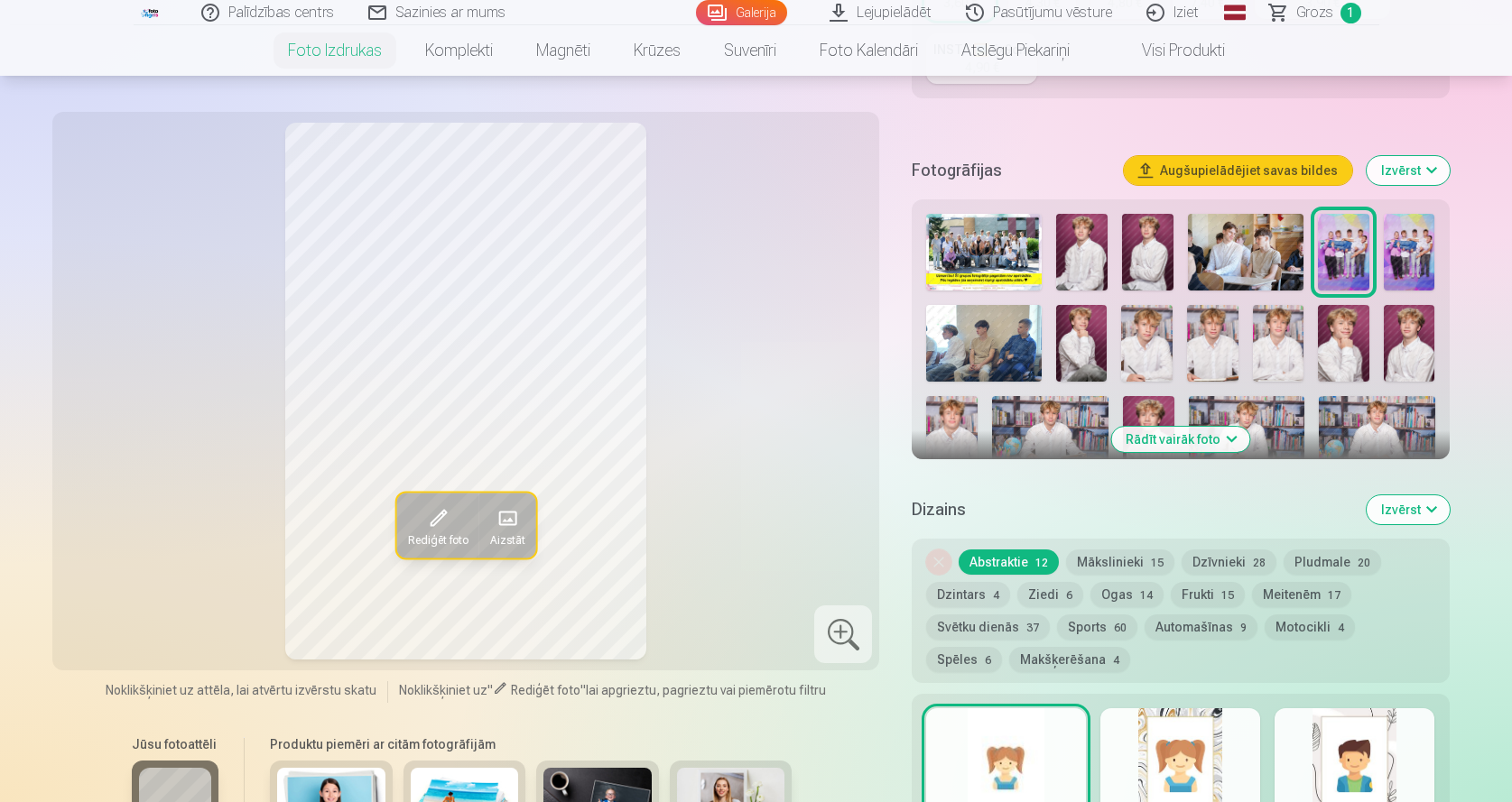
scroll to position [602, 0]
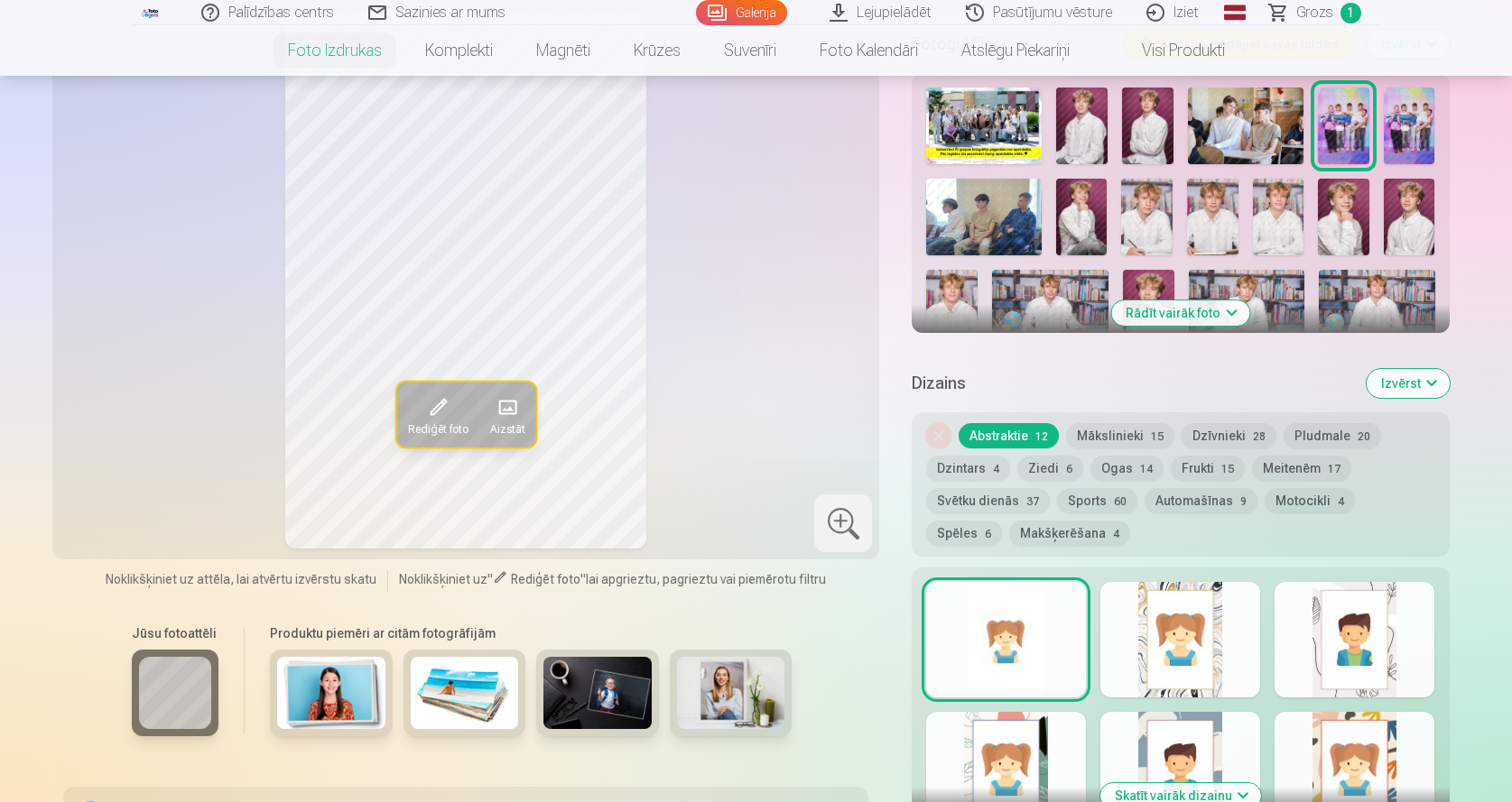
click at [1217, 309] on button "Rādīt vairāk foto" at bounding box center [1180, 312] width 138 height 25
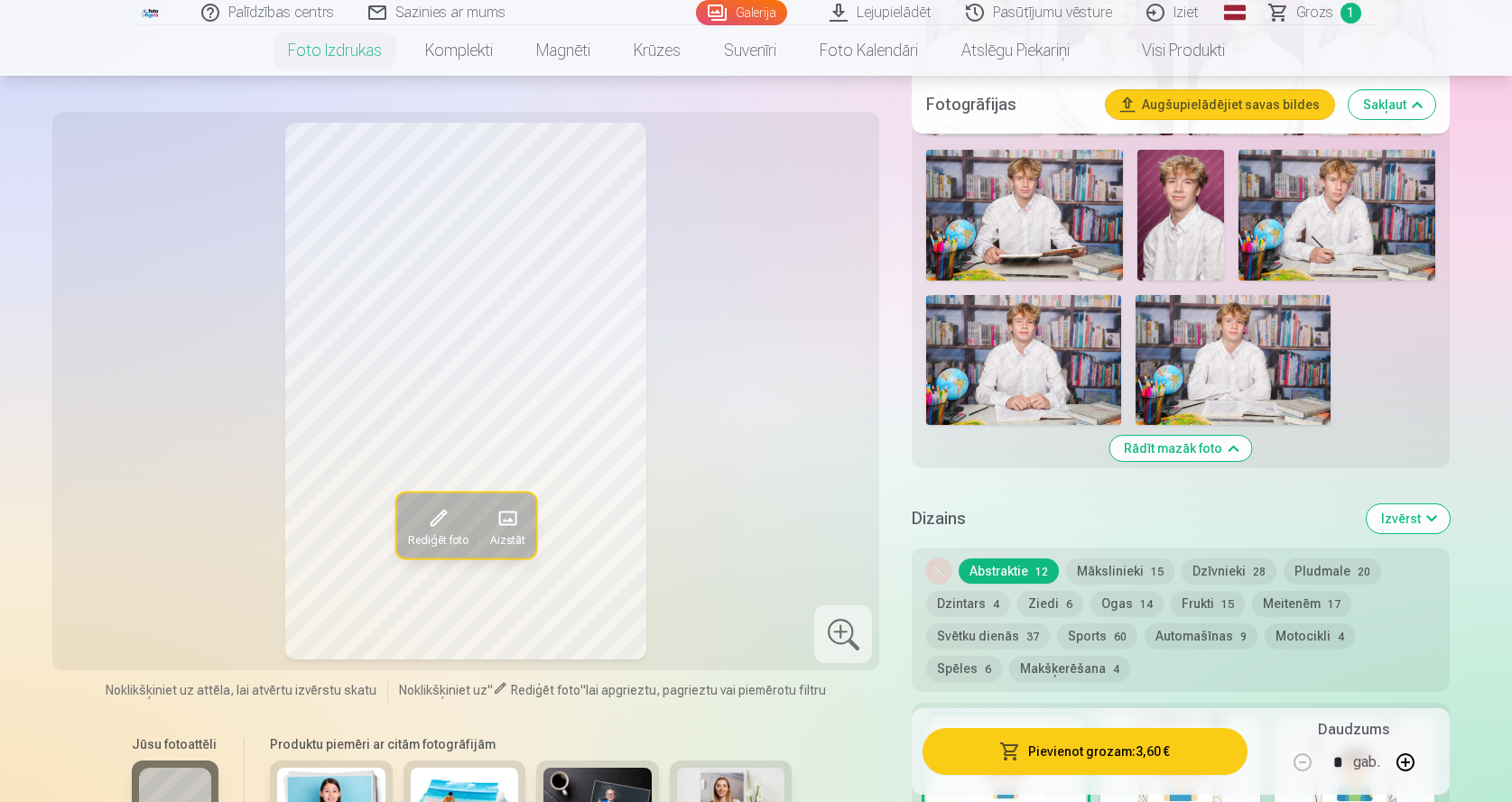
scroll to position [1204, 0]
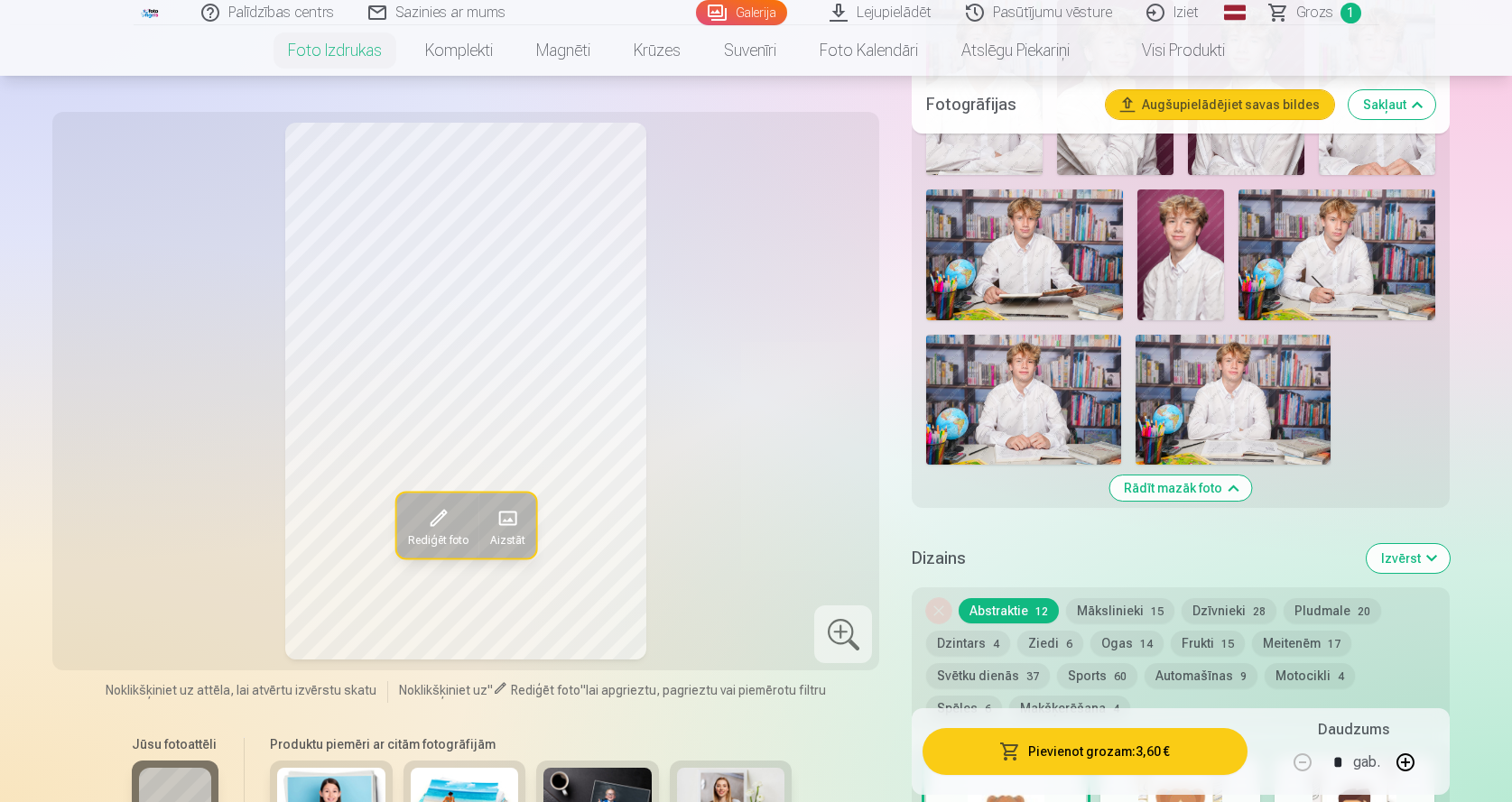
click at [1238, 397] on img at bounding box center [1233, 400] width 195 height 130
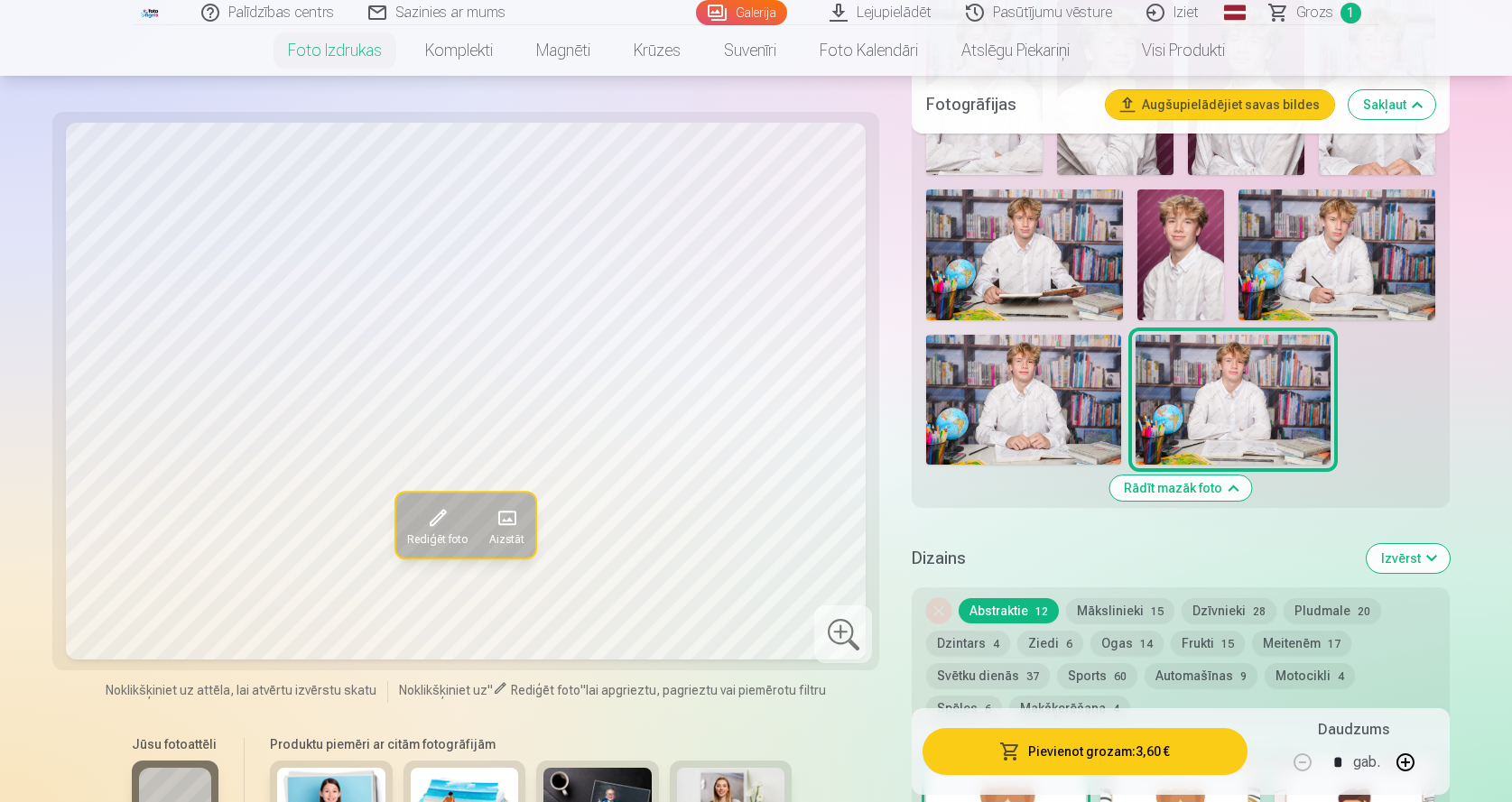
click at [959, 435] on img at bounding box center [1023, 400] width 195 height 130
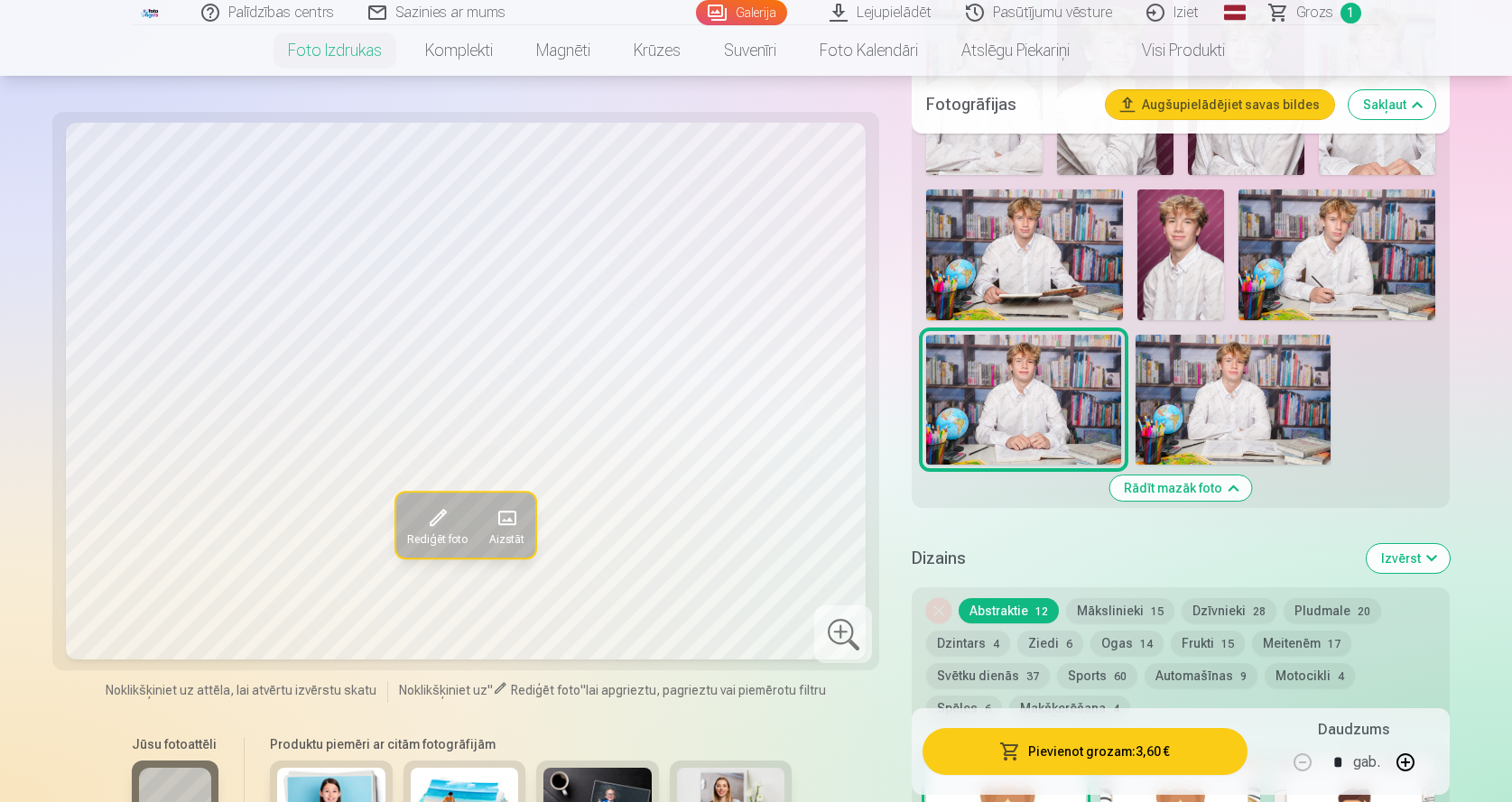
click at [1198, 416] on img at bounding box center [1233, 400] width 195 height 130
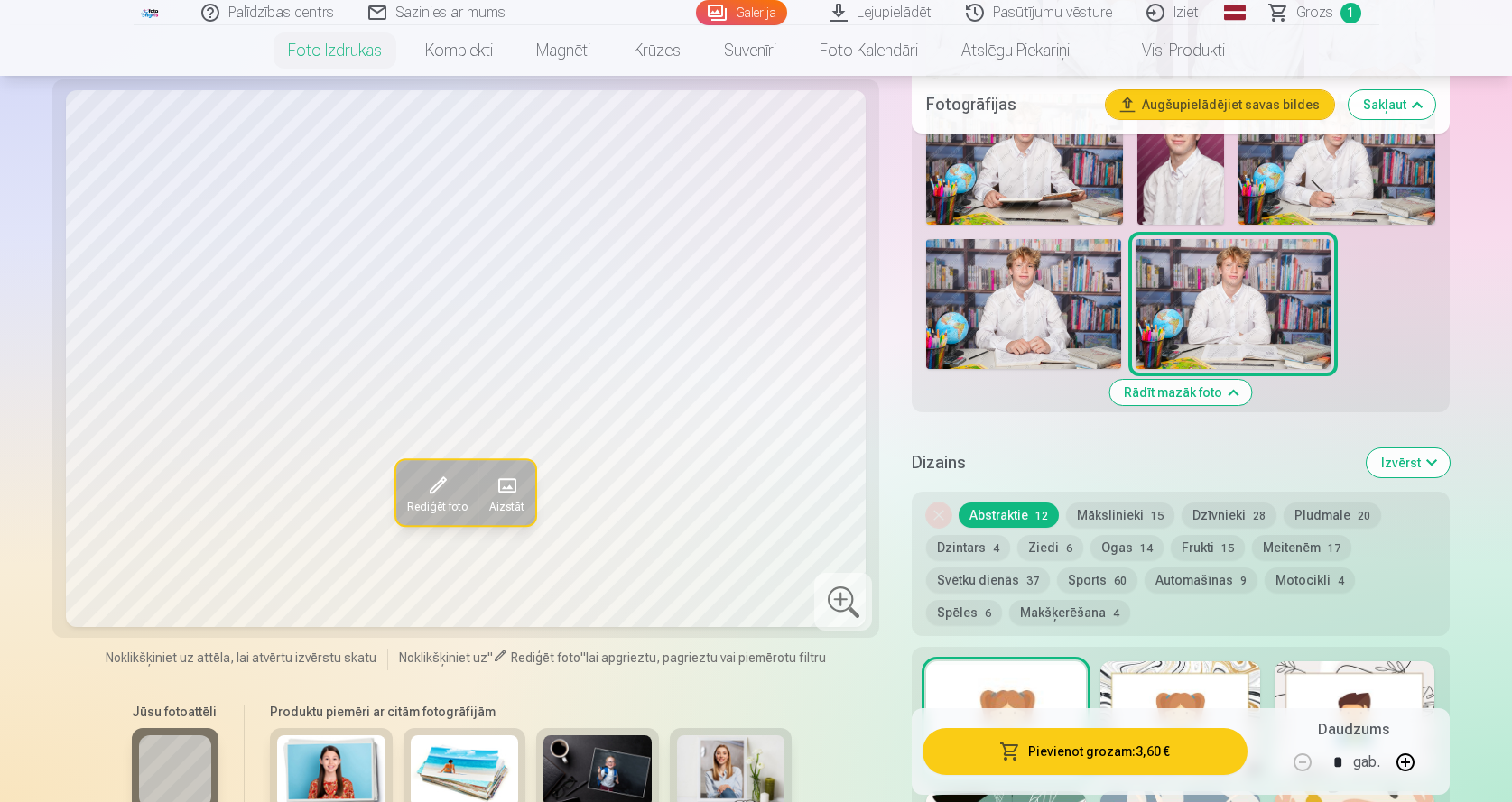
scroll to position [1444, 0]
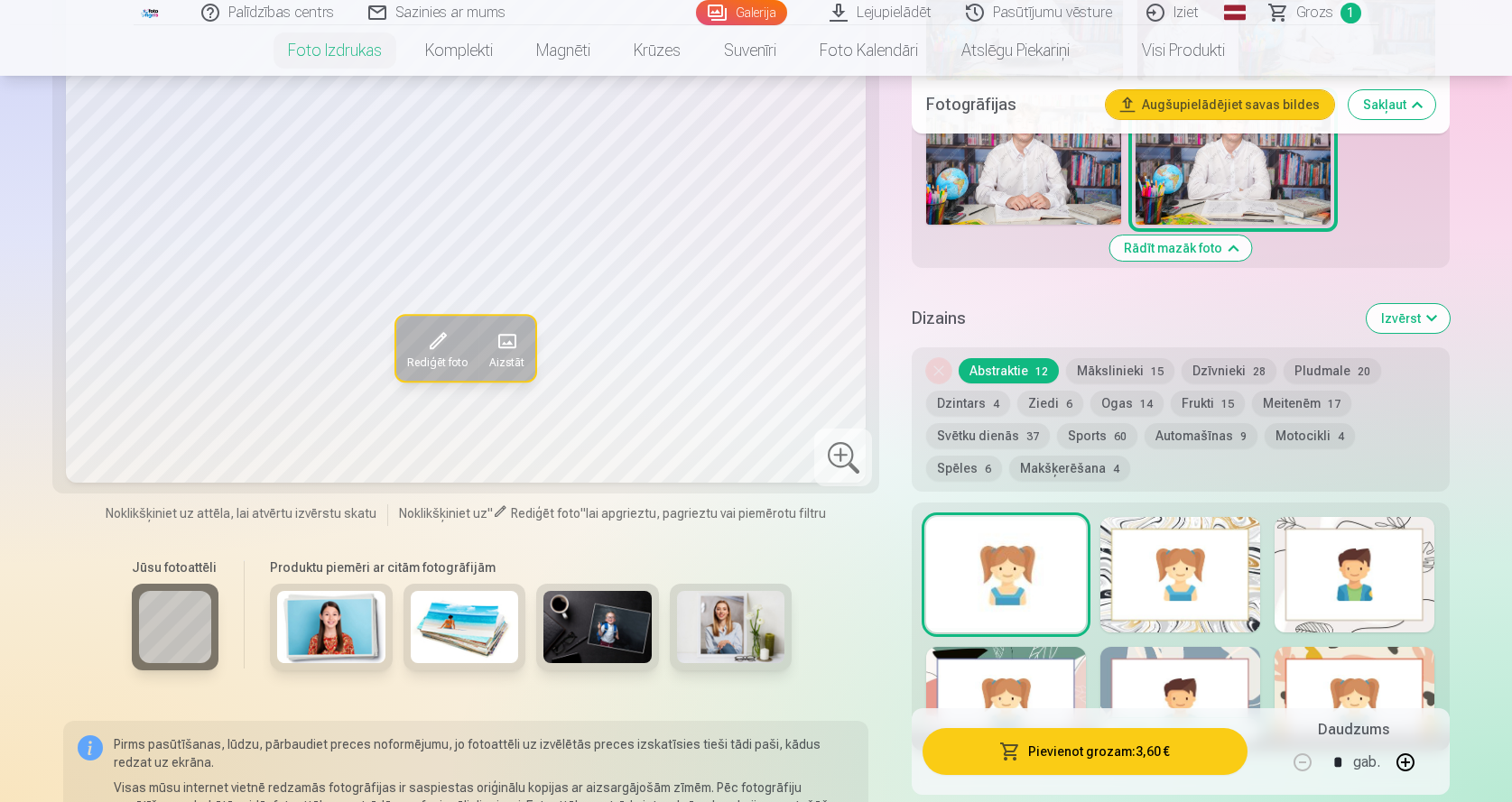
click at [1095, 431] on button "Sports 60" at bounding box center [1097, 436] width 80 height 25
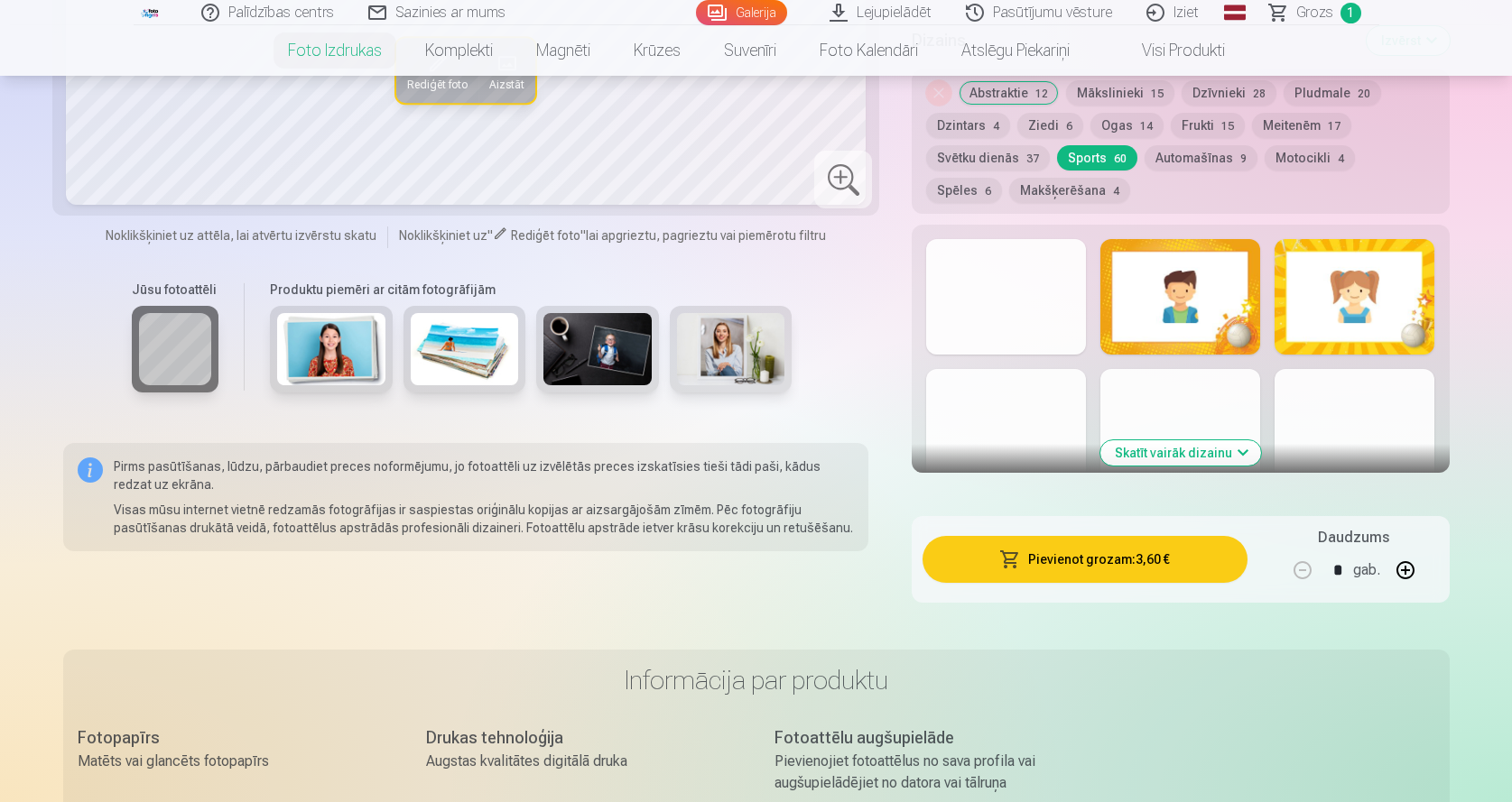
scroll to position [1564, 0]
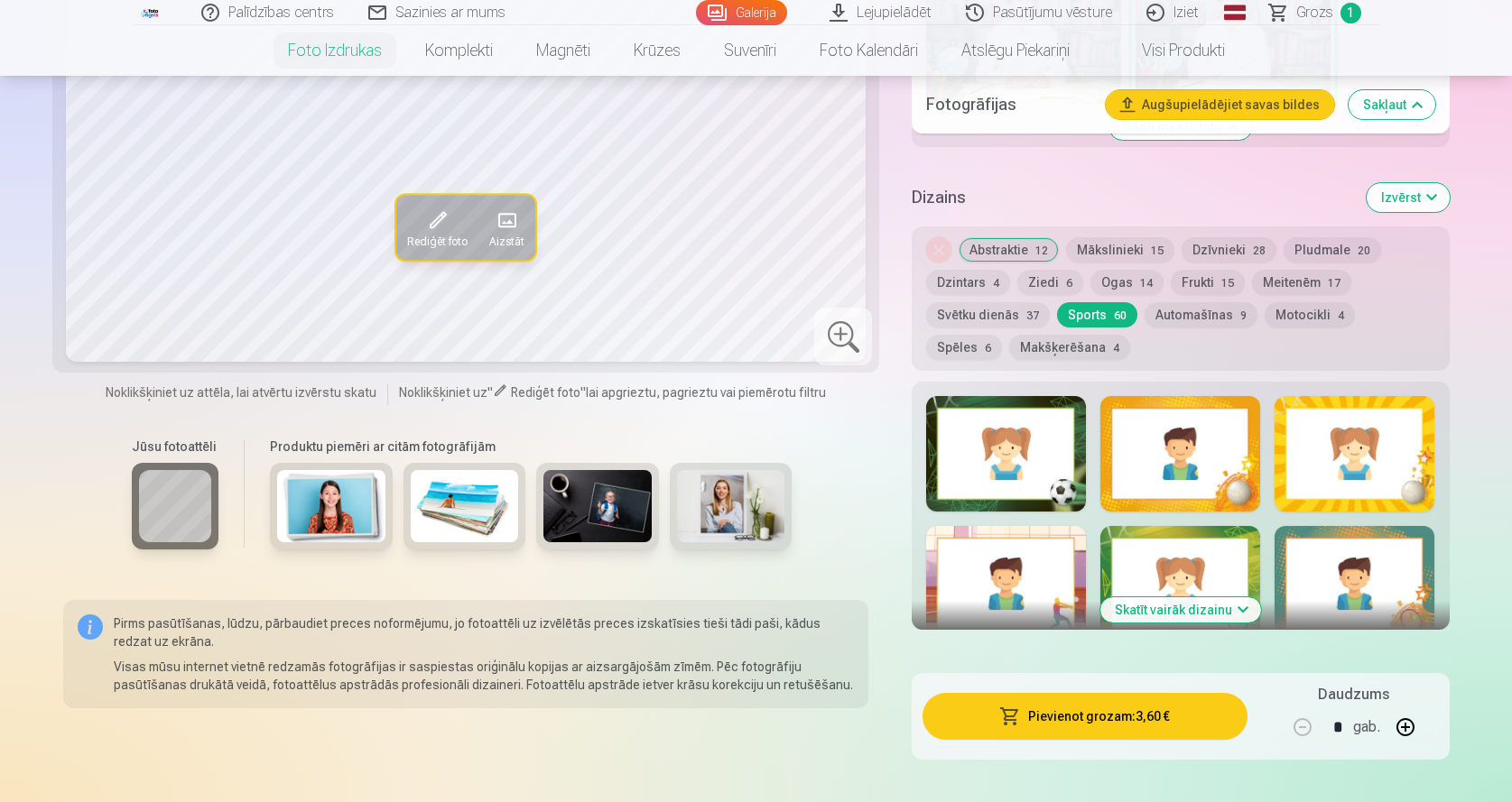
click at [1194, 442] on div at bounding box center [1180, 454] width 160 height 115
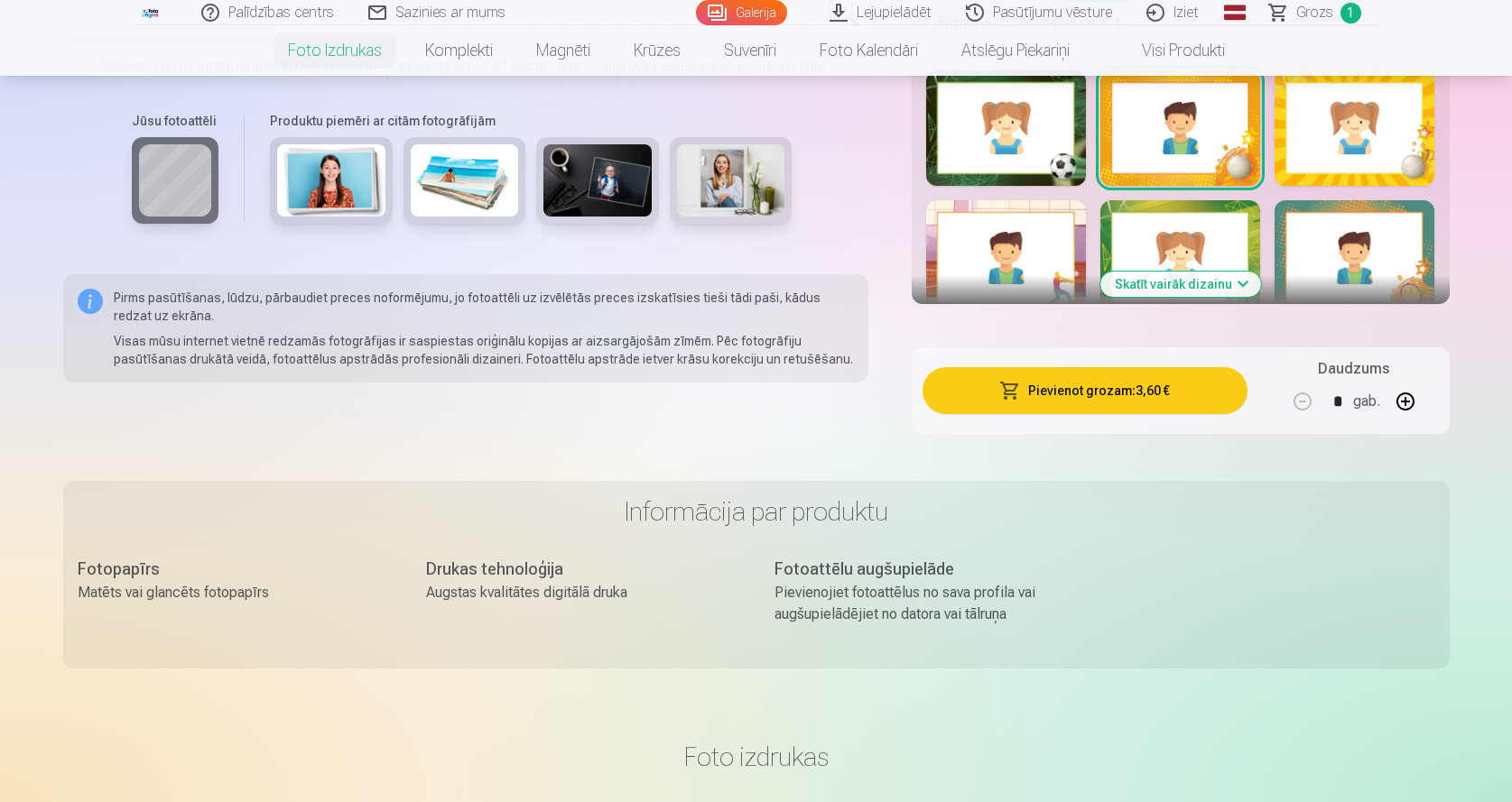
scroll to position [1684, 0]
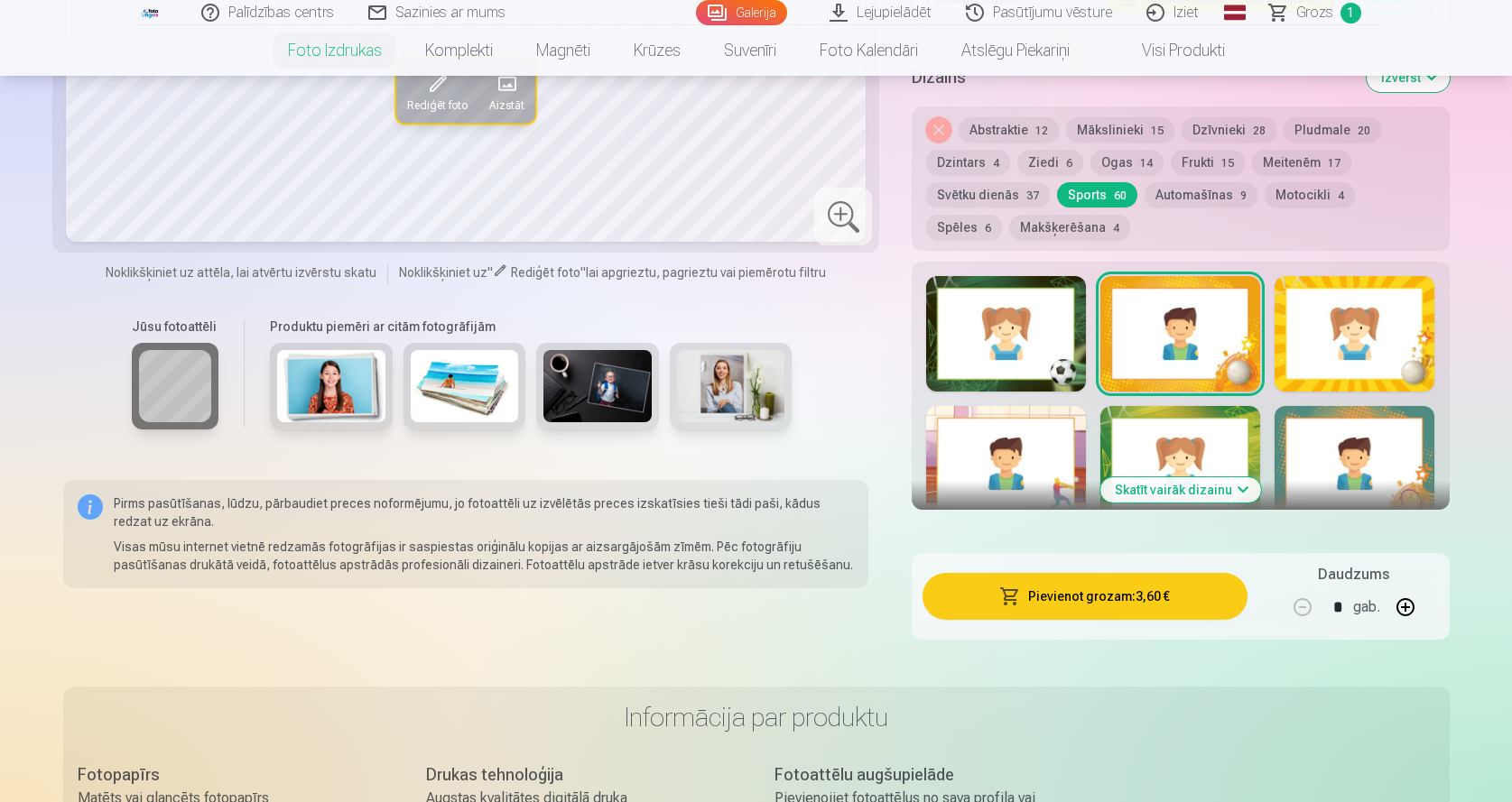
click at [1221, 496] on button "Skatīt vairāk dizainu" at bounding box center [1181, 490] width 160 height 25
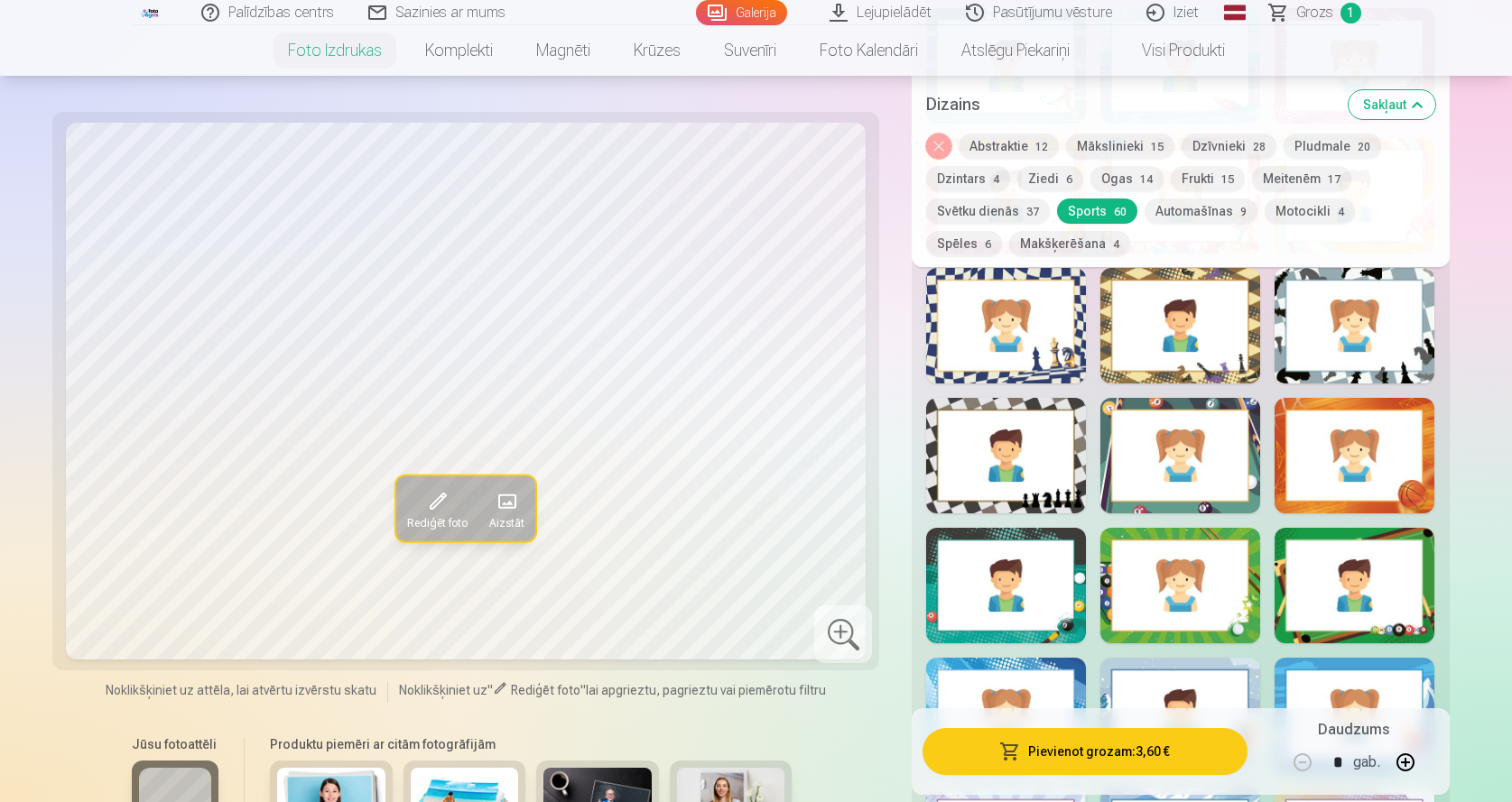
scroll to position [3369, 0]
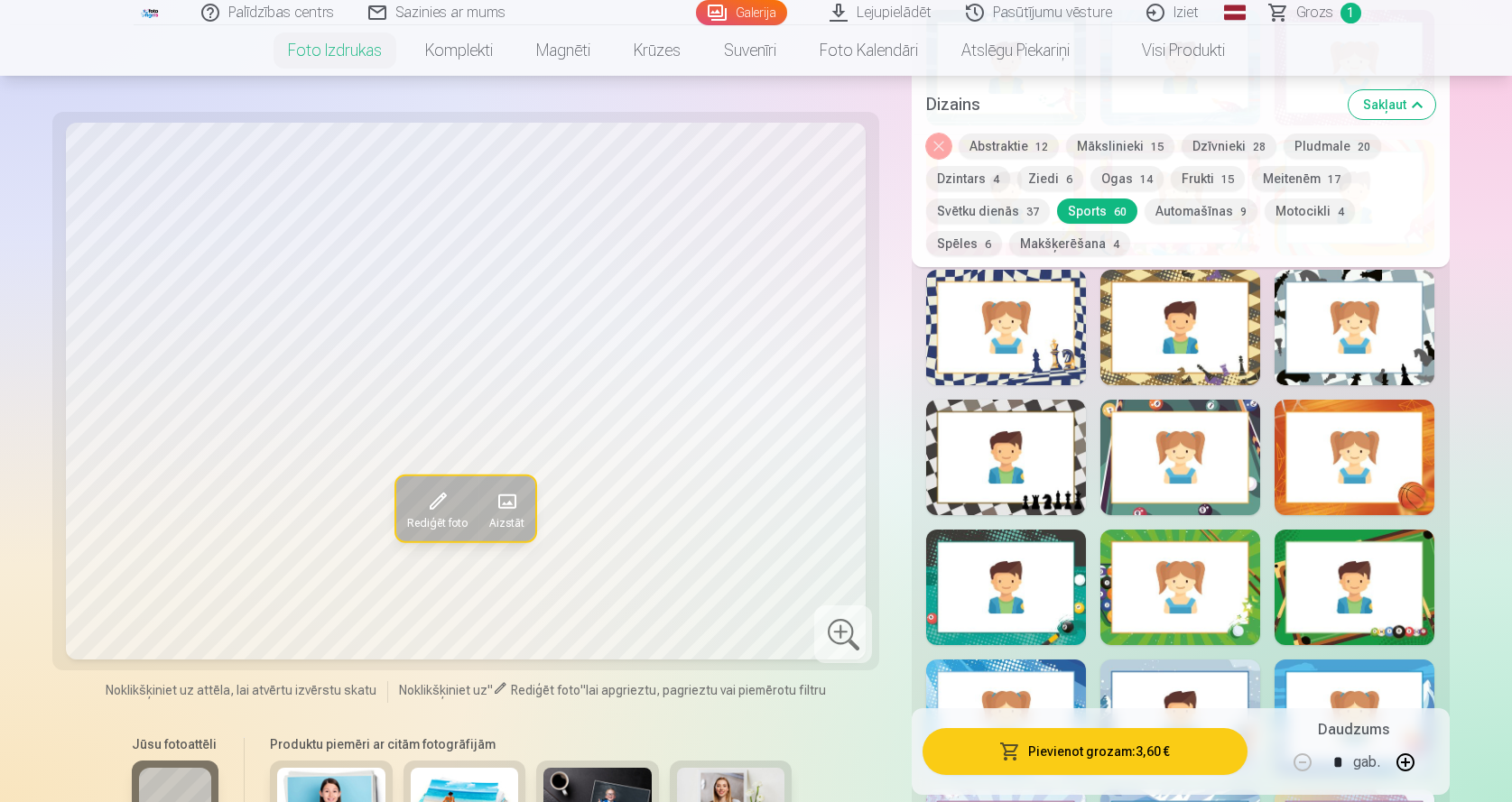
click at [1367, 461] on div at bounding box center [1353, 458] width 160 height 115
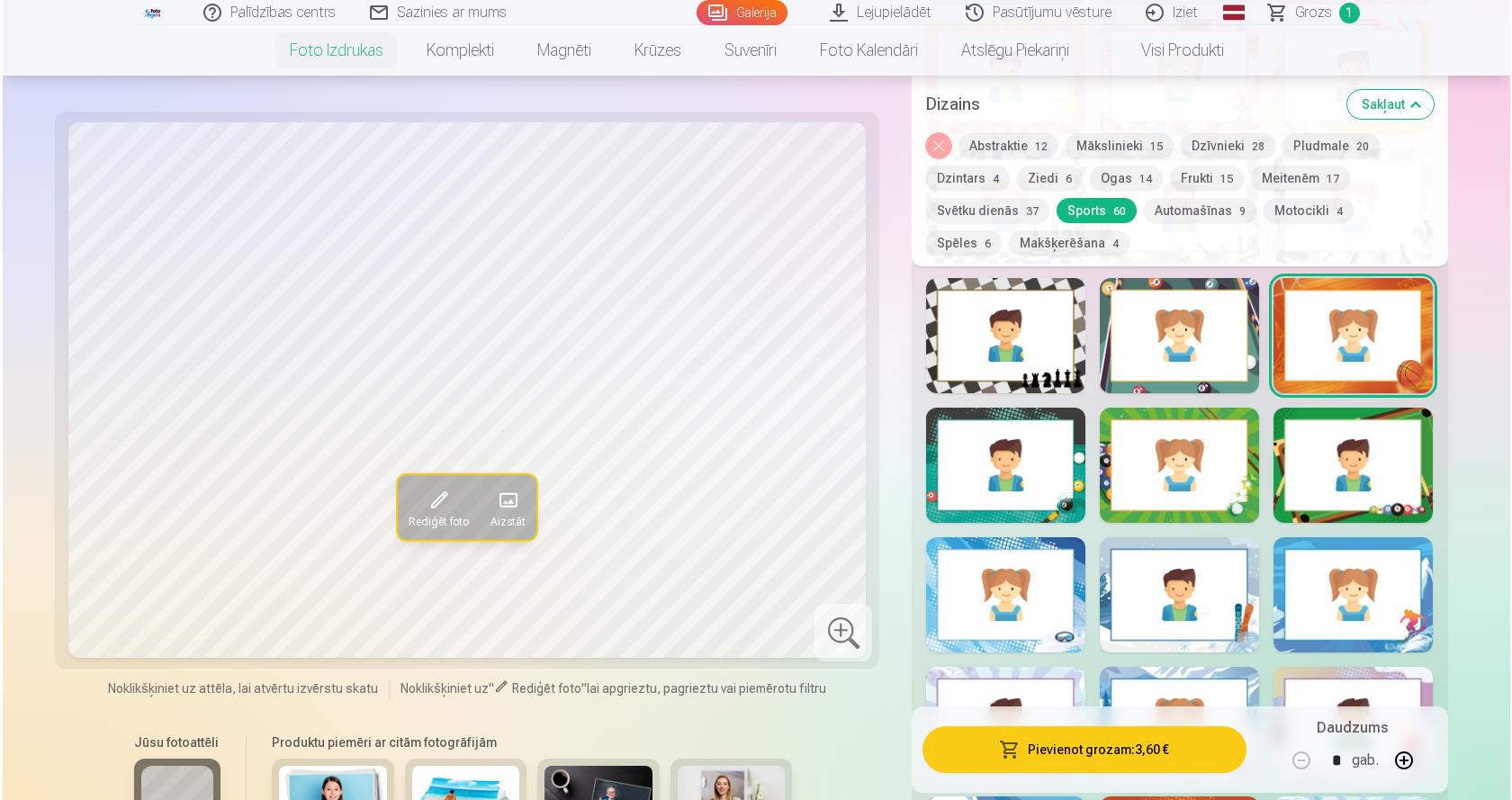
scroll to position [3720, 0]
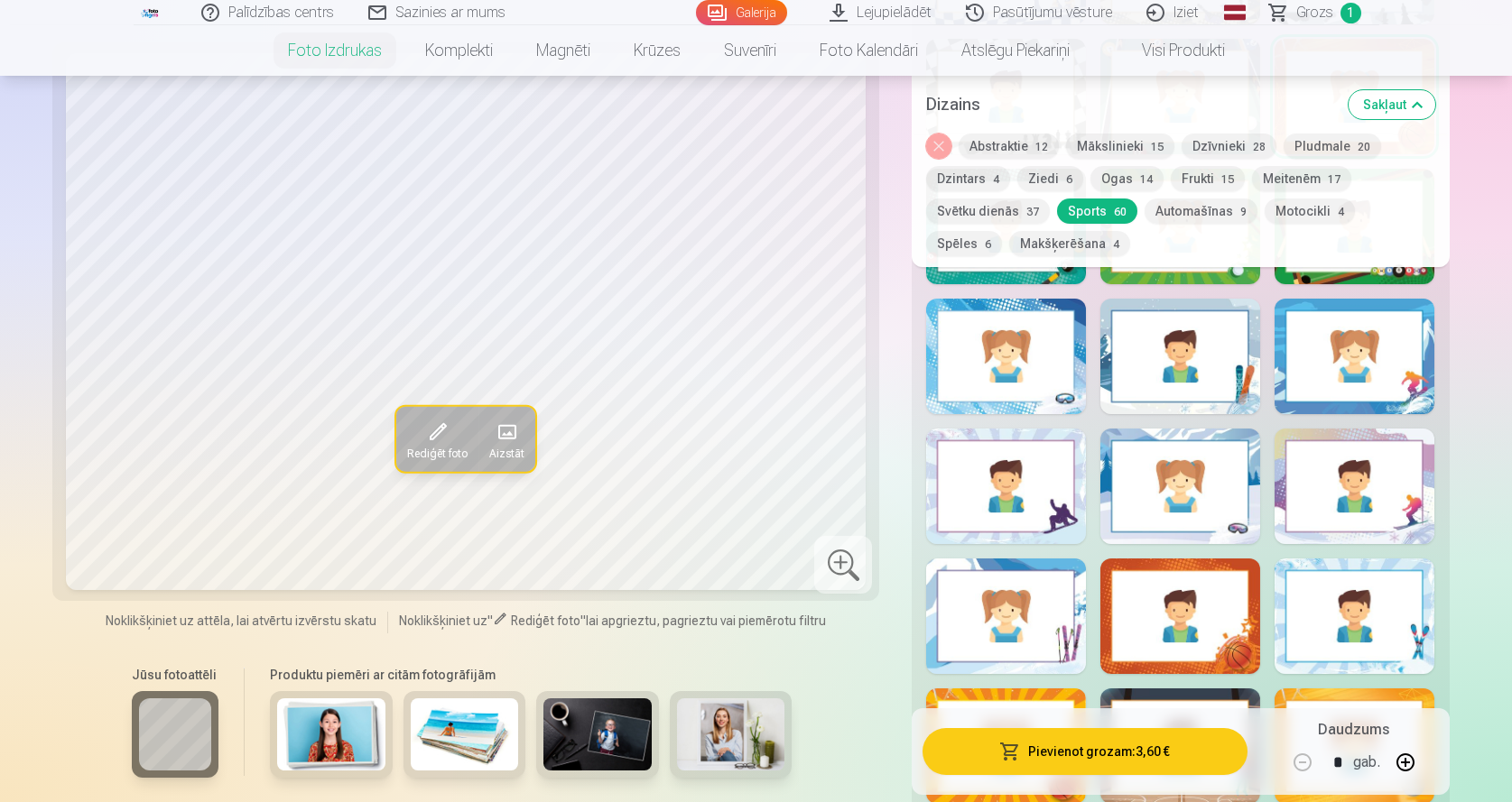
click at [1141, 746] on button "Pievienot grozam : 3,60 €" at bounding box center [1084, 752] width 324 height 47
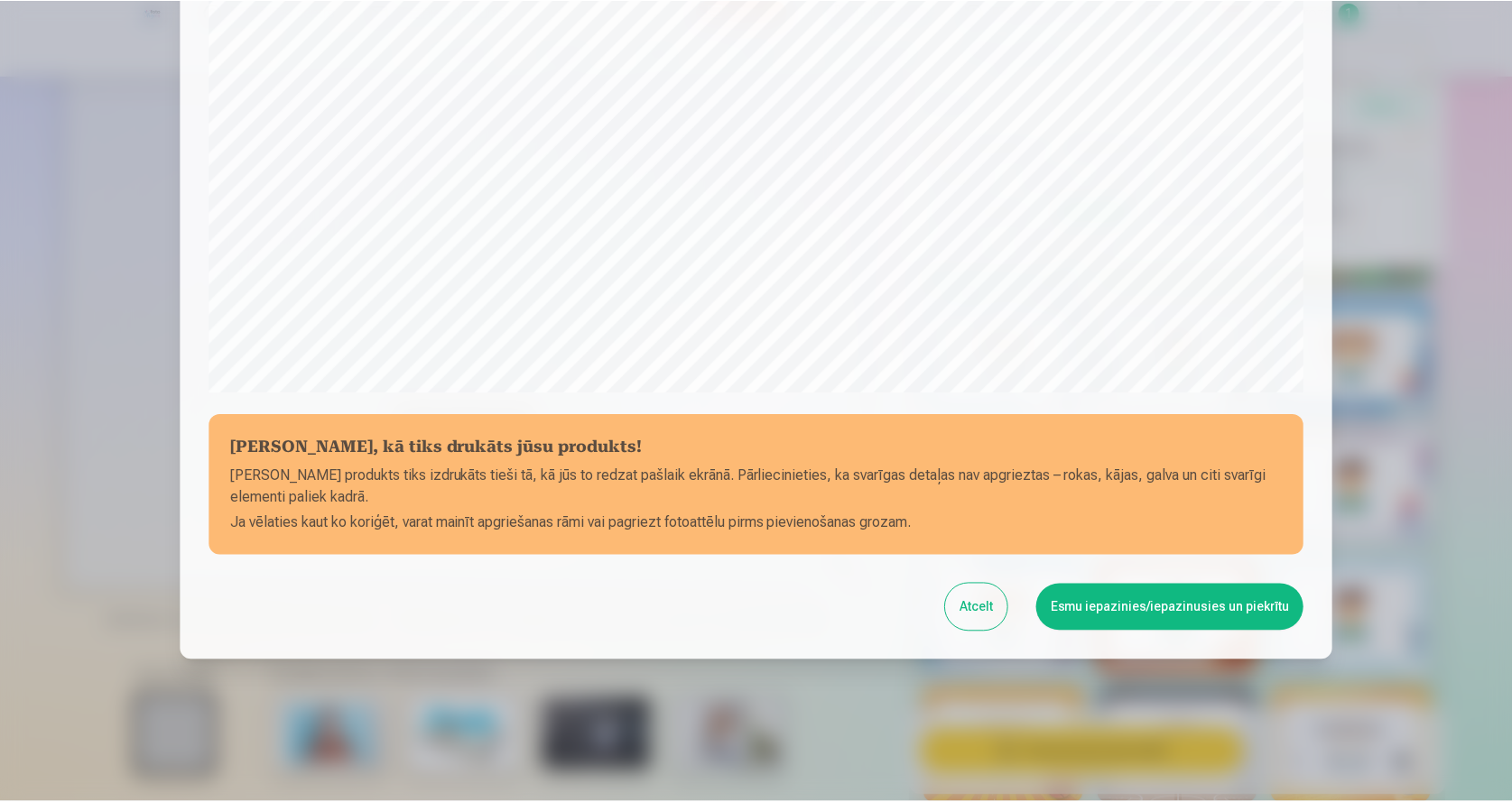
scroll to position [497, 0]
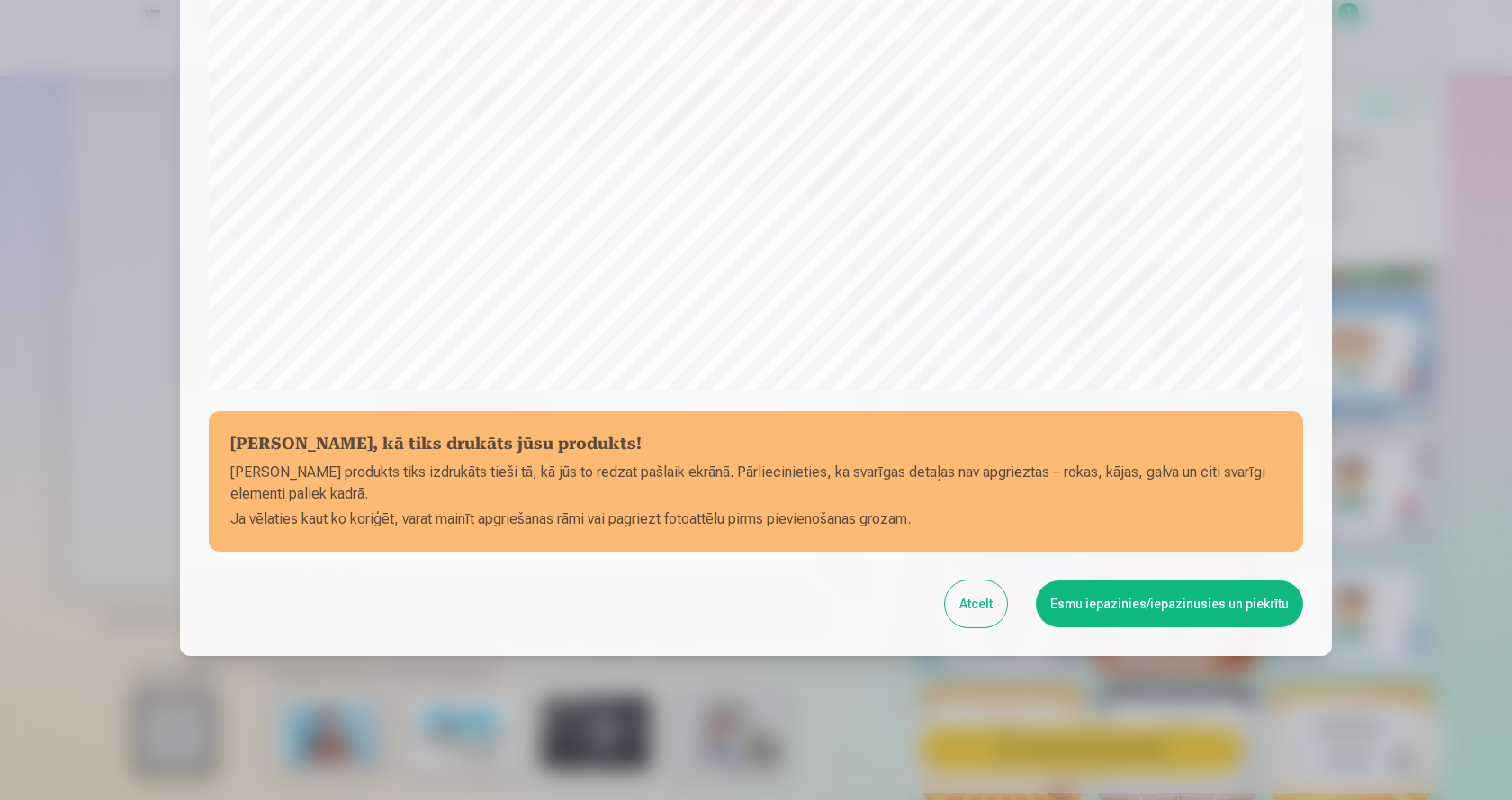
click at [1129, 600] on button "Esmu iepazinies/iepazinusies un piekrītu" at bounding box center [1170, 604] width 267 height 47
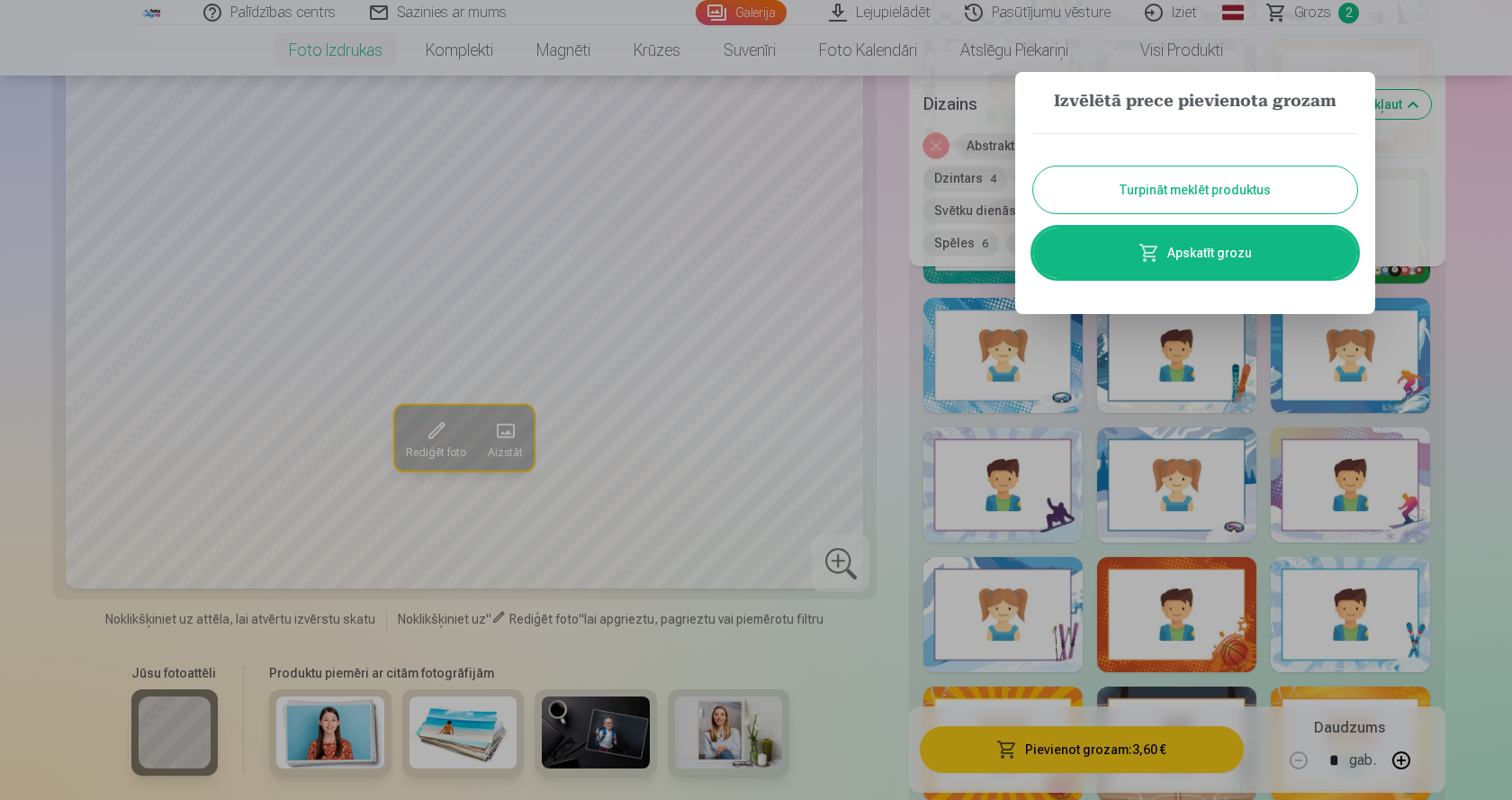
click at [1185, 254] on link "Apskatīt grozu" at bounding box center [1195, 253] width 324 height 51
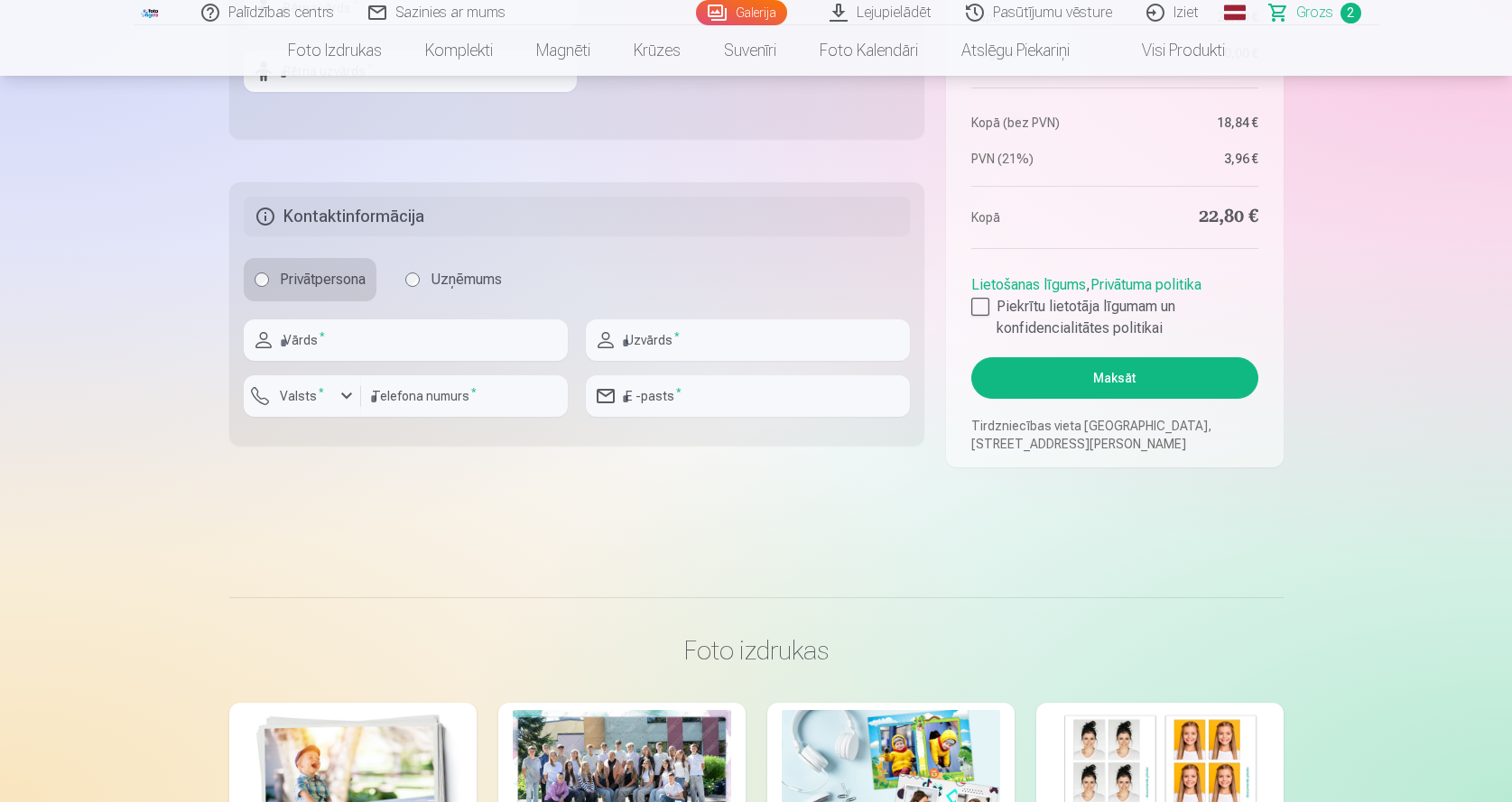
scroll to position [962, 0]
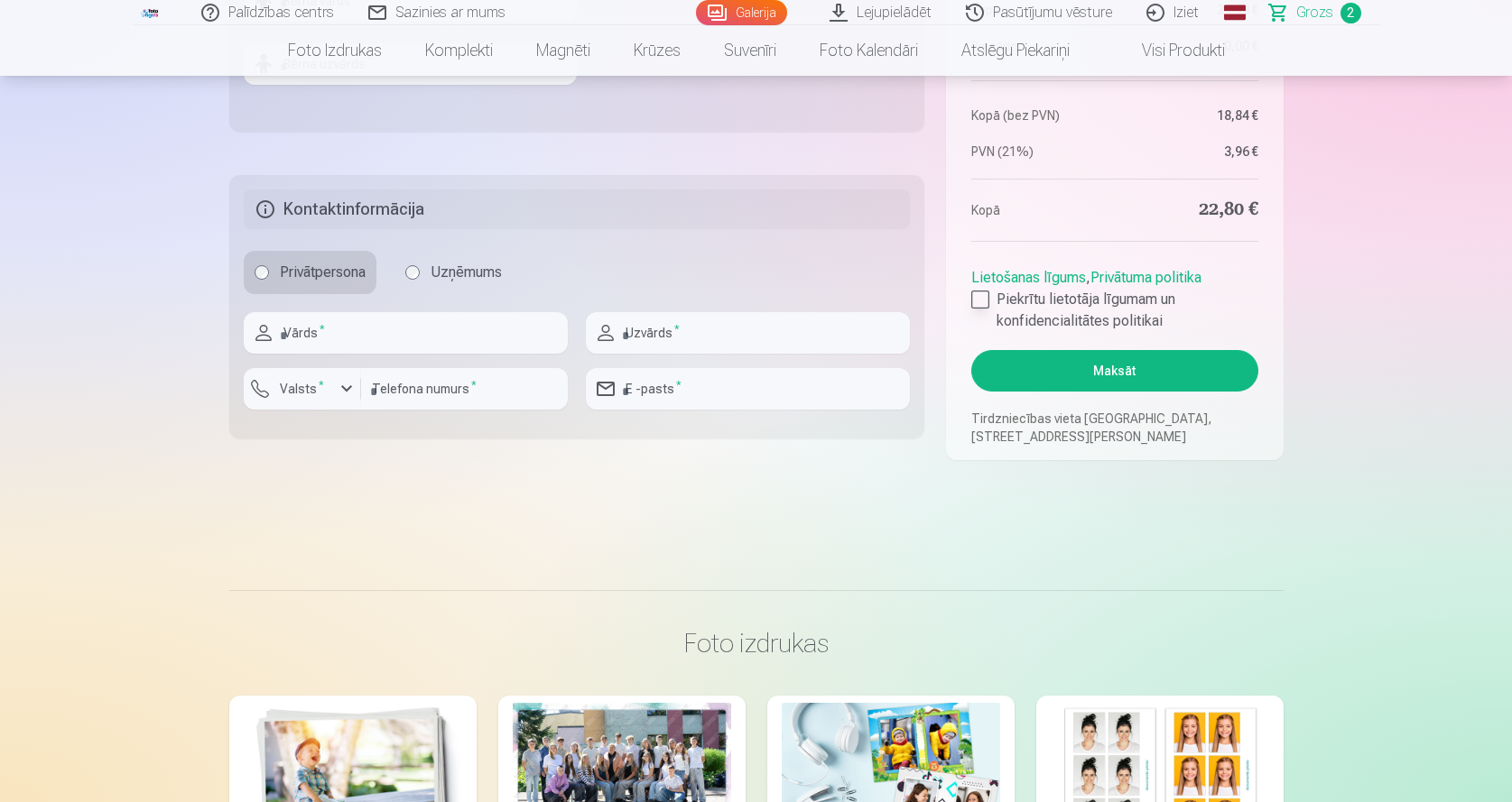
click at [971, 301] on div at bounding box center [980, 299] width 18 height 18
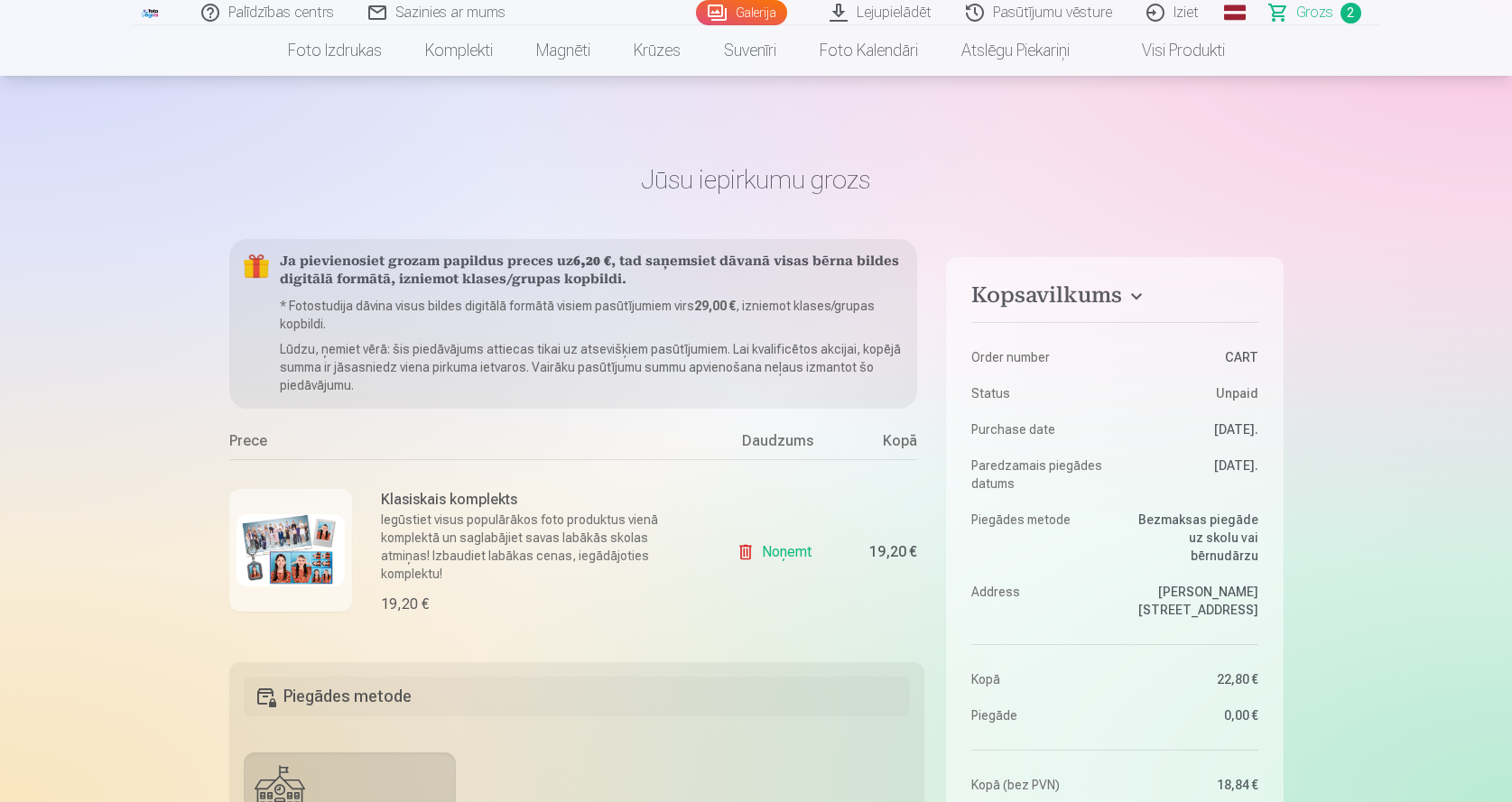
scroll to position [0, 0]
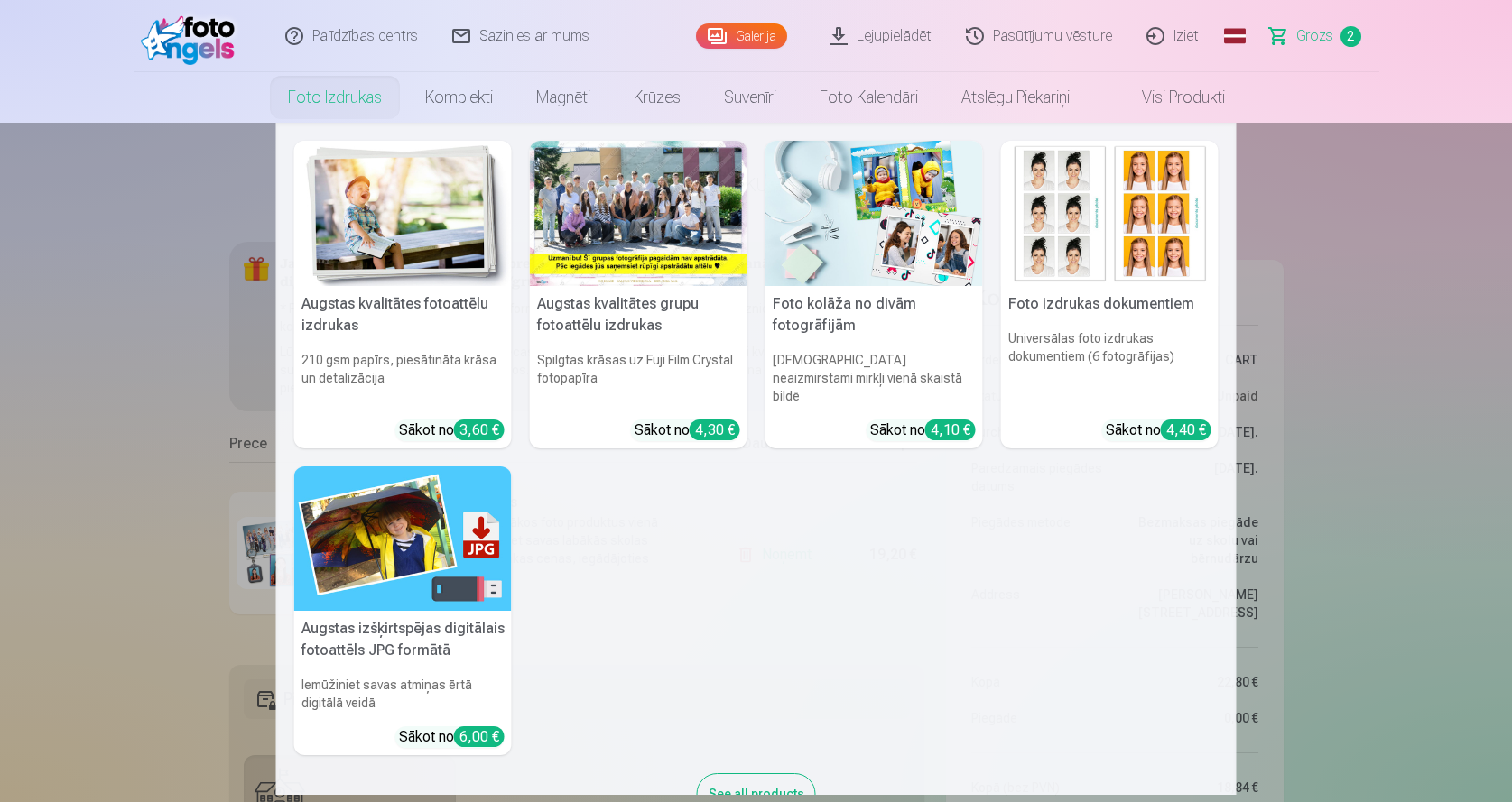
click at [349, 93] on link "Foto izdrukas" at bounding box center [334, 98] width 137 height 51
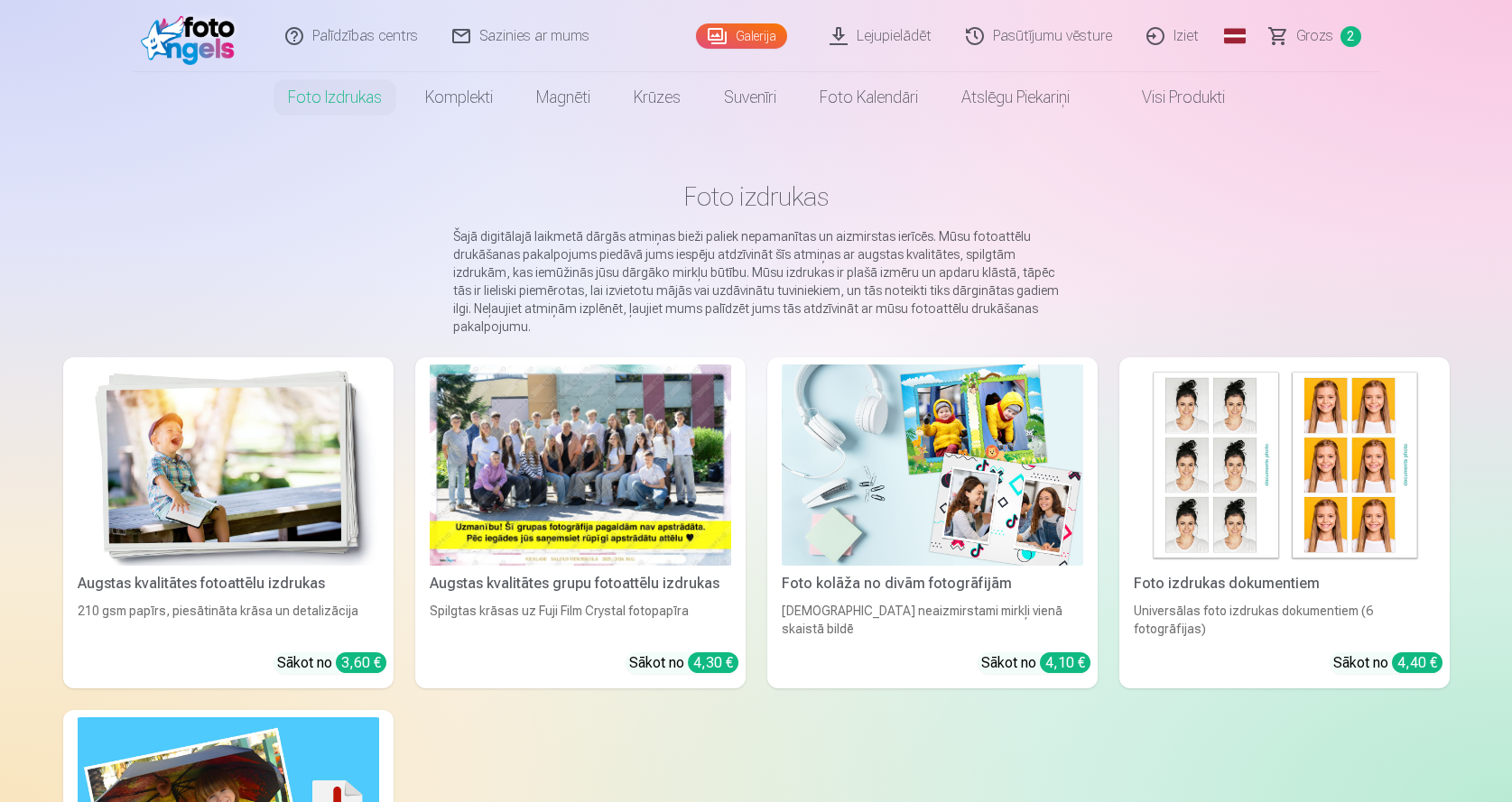
click at [983, 459] on img at bounding box center [932, 464] width 301 height 201
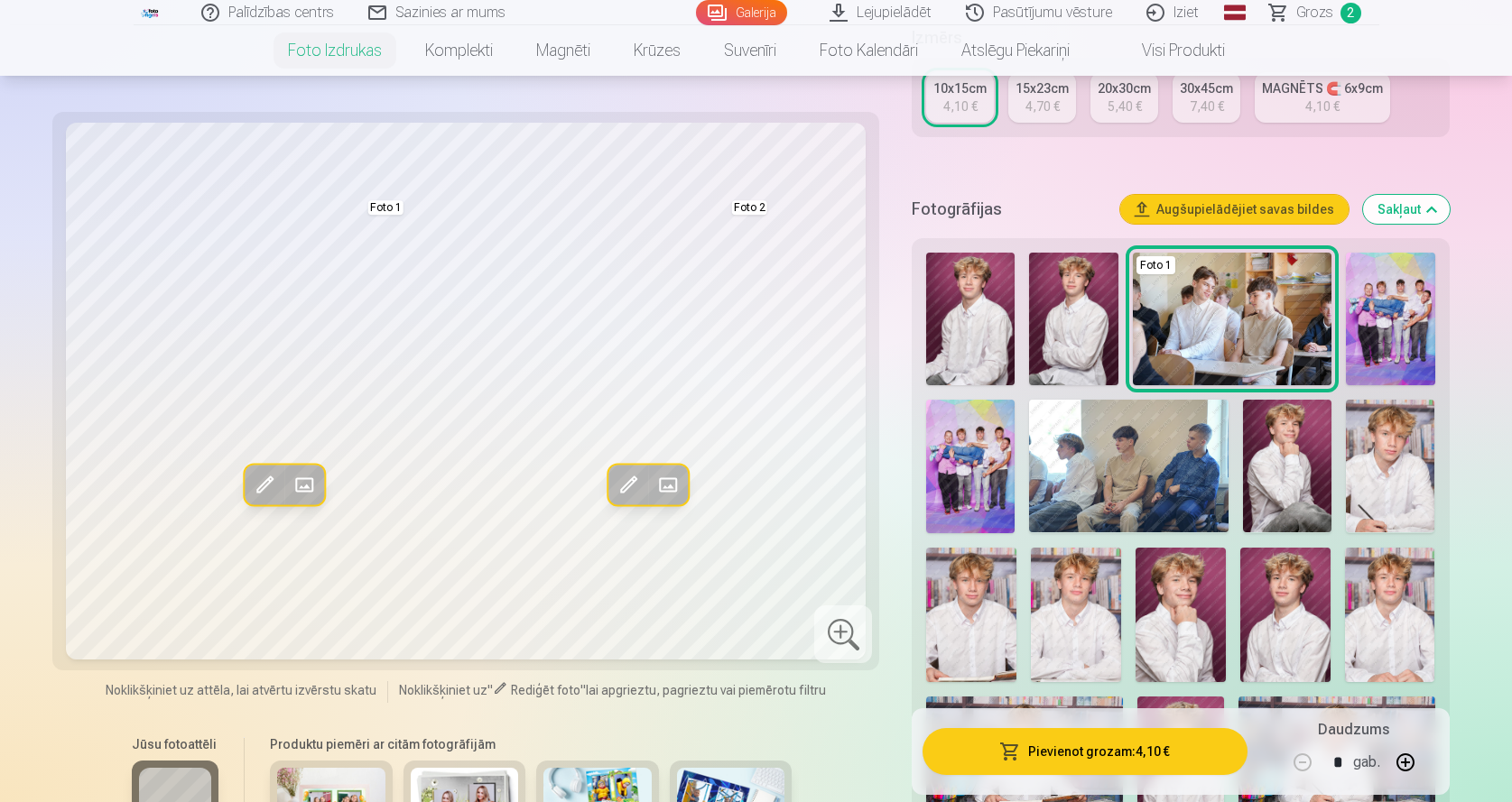
scroll to position [361, 0]
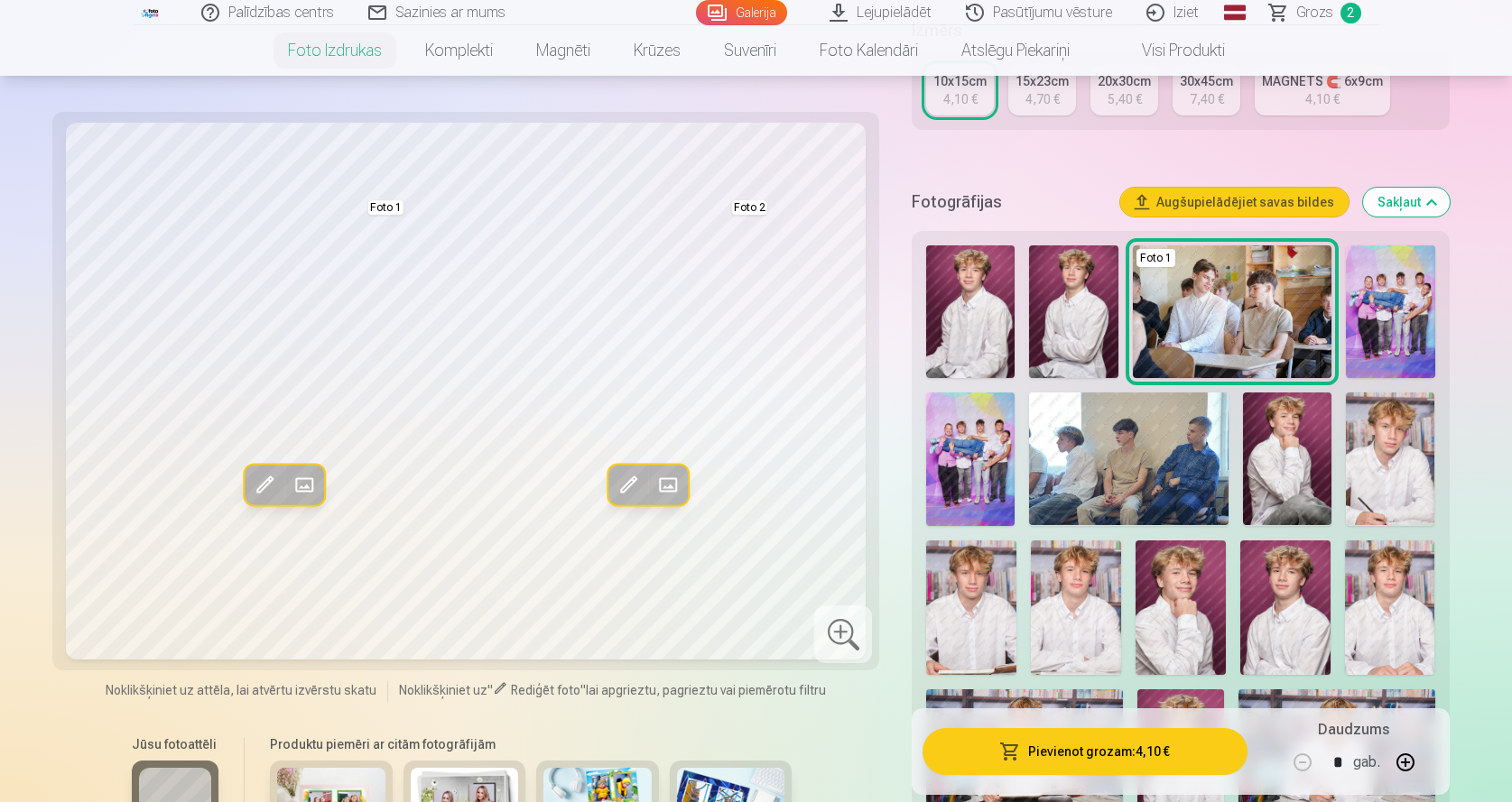
click at [1075, 300] on img at bounding box center [1073, 311] width 89 height 133
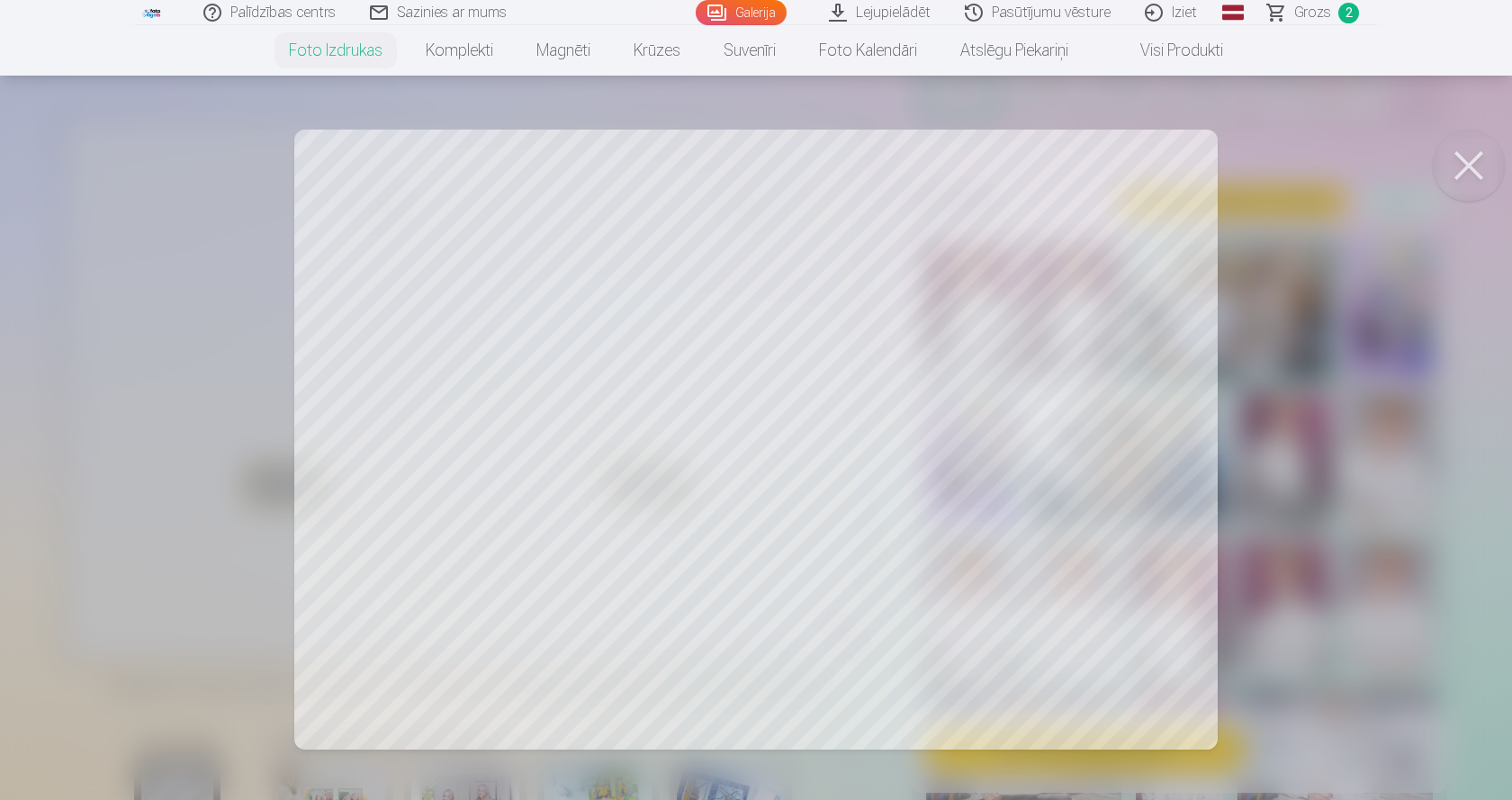
click at [568, 427] on div at bounding box center [756, 400] width 1512 height 800
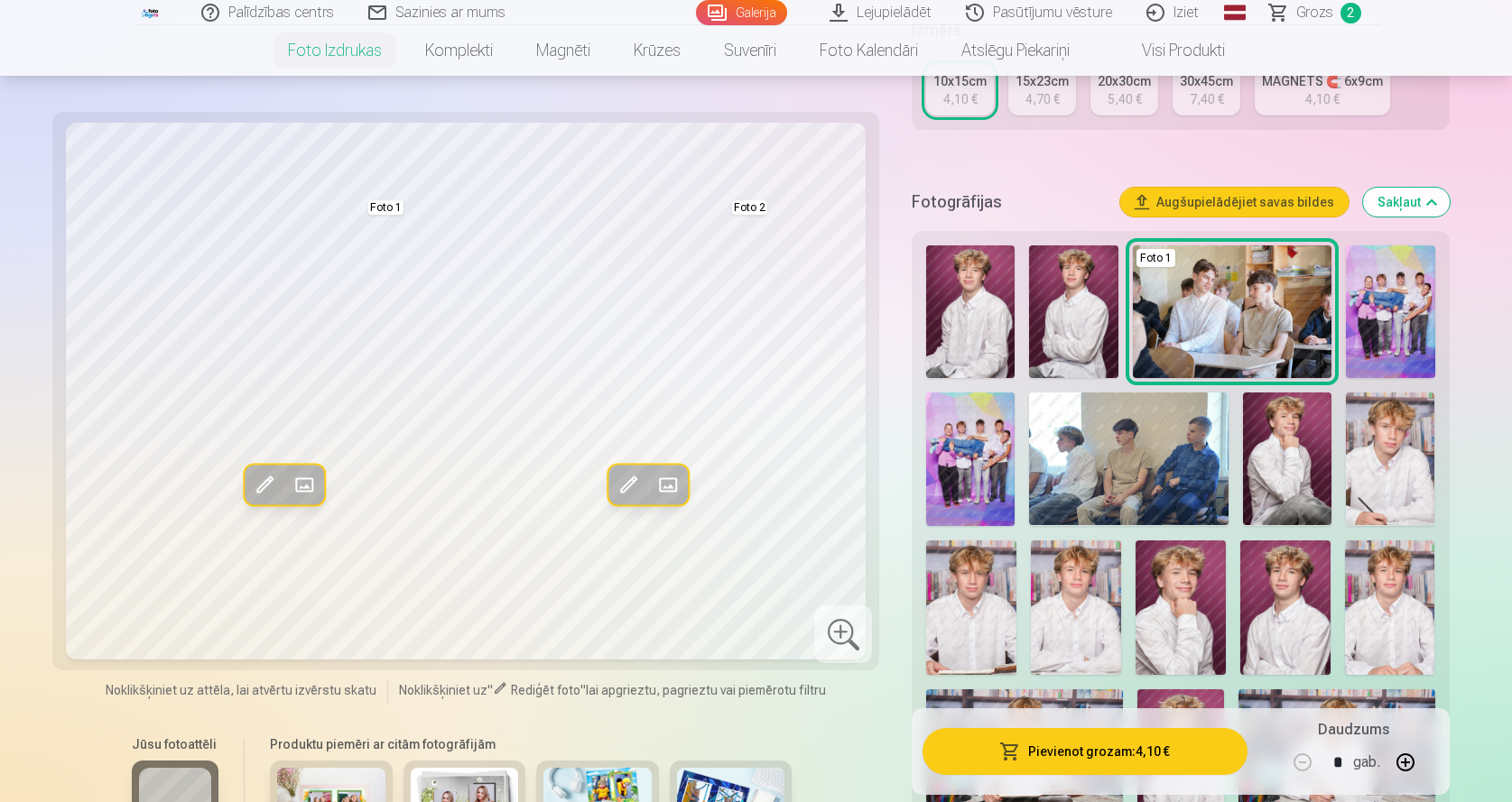
click at [261, 483] on span at bounding box center [264, 484] width 29 height 29
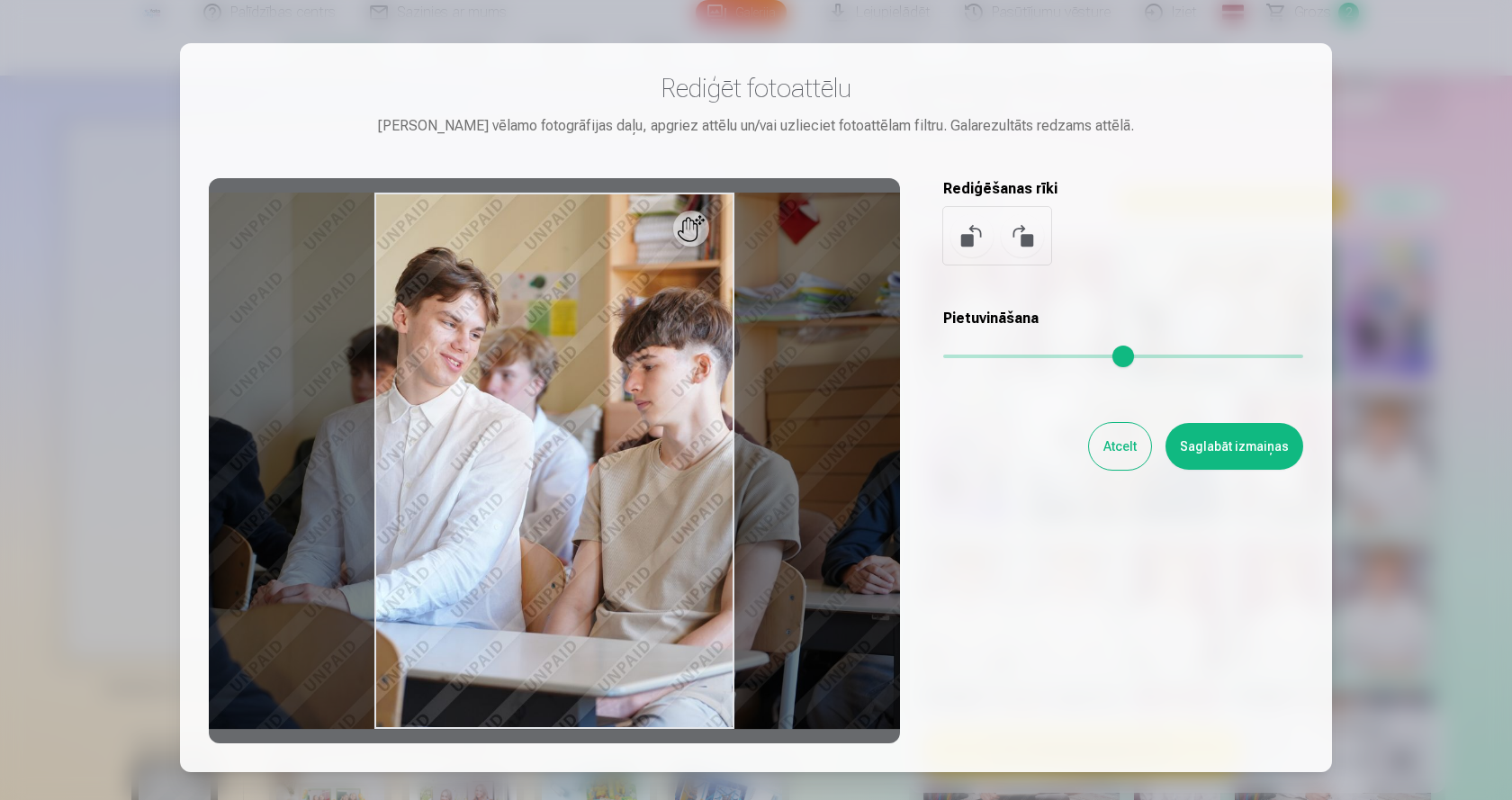
drag, startPoint x: 1112, startPoint y: 441, endPoint x: 884, endPoint y: 470, distance: 229.8
click at [1109, 443] on button "Atcelt" at bounding box center [1120, 446] width 62 height 47
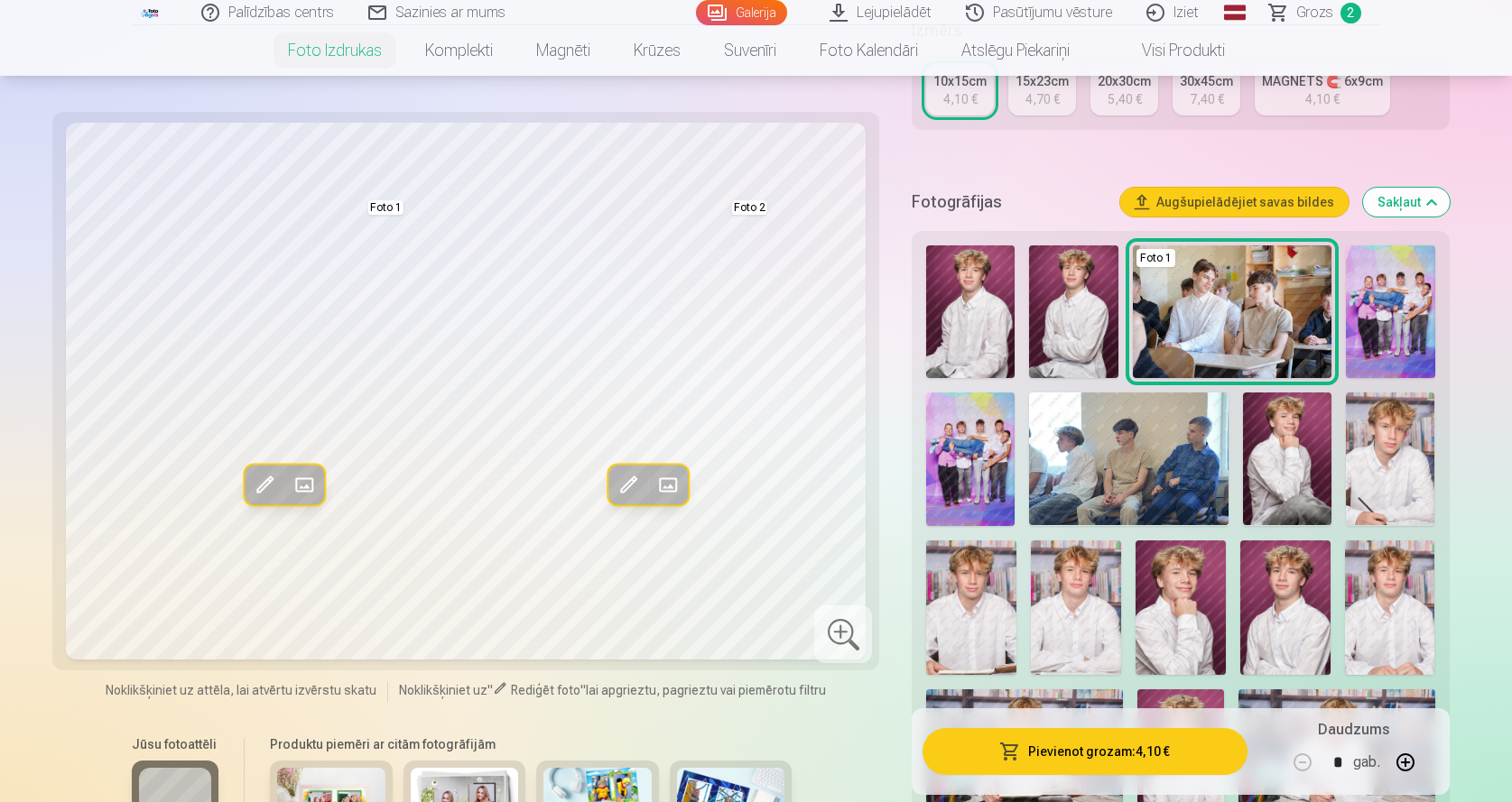
click at [1177, 600] on img at bounding box center [1181, 608] width 91 height 135
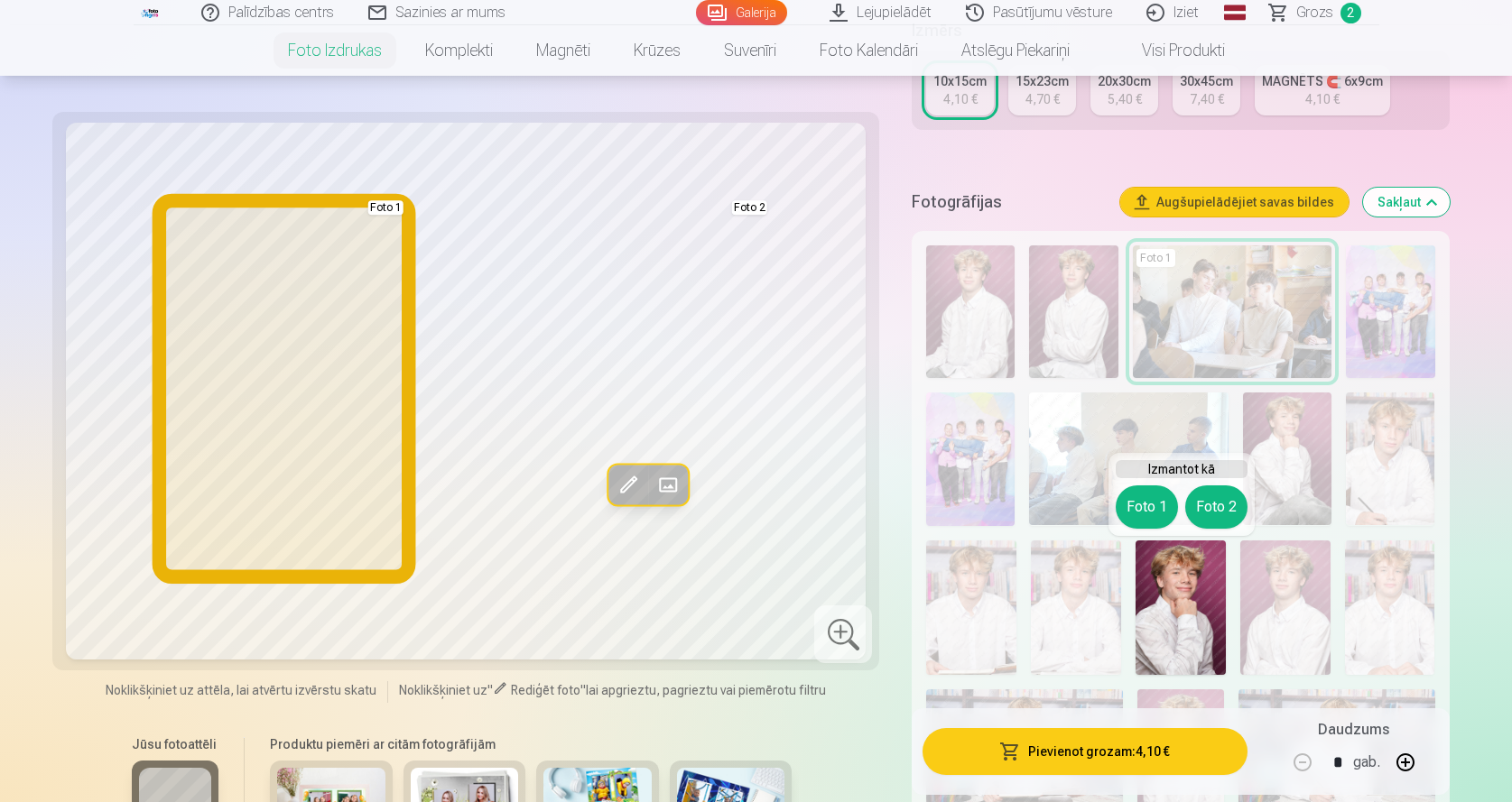
click at [1141, 499] on button "Foto 1" at bounding box center [1147, 508] width 62 height 43
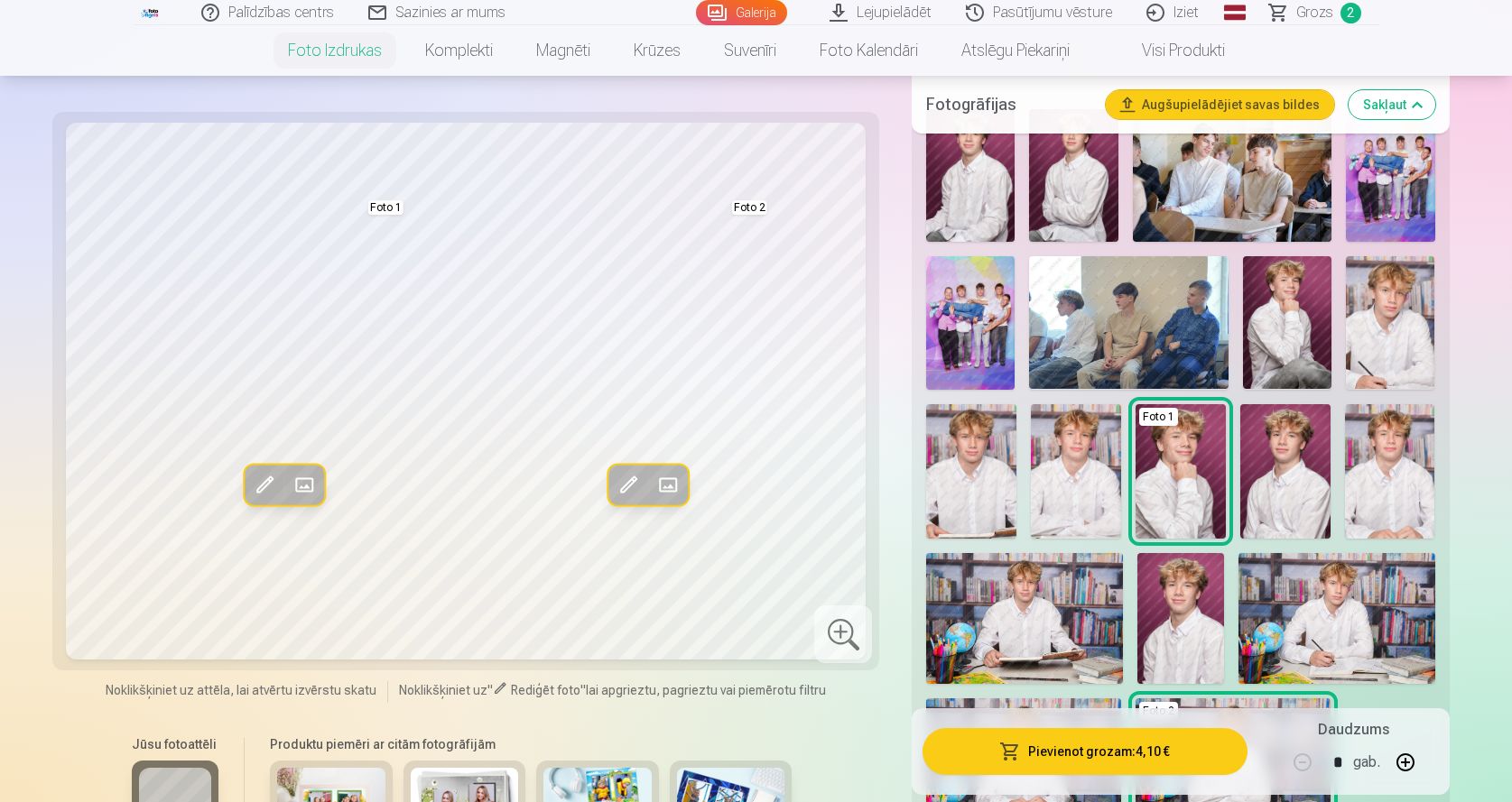
scroll to position [722, 0]
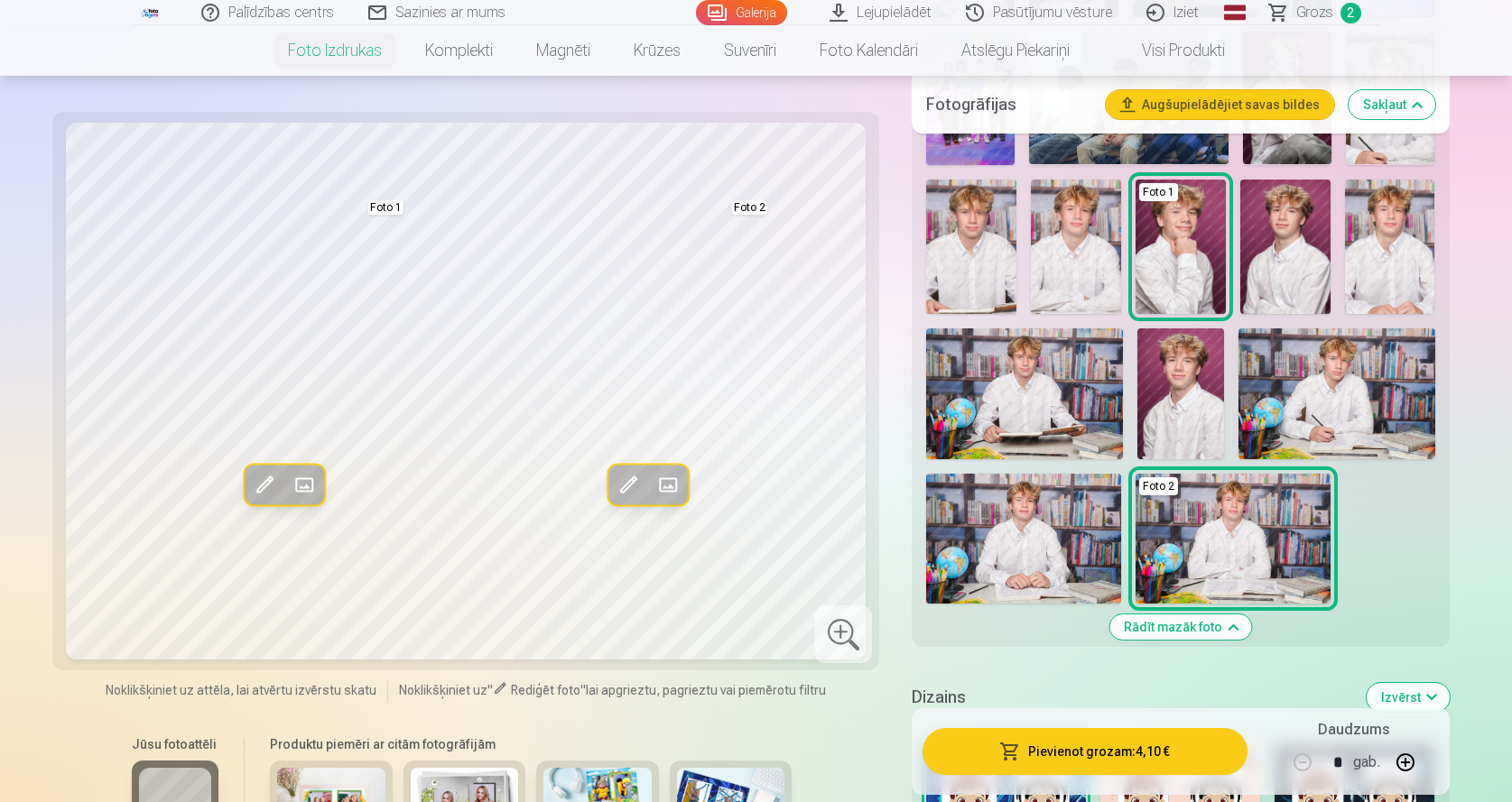
click at [1013, 401] on img at bounding box center [1024, 393] width 196 height 131
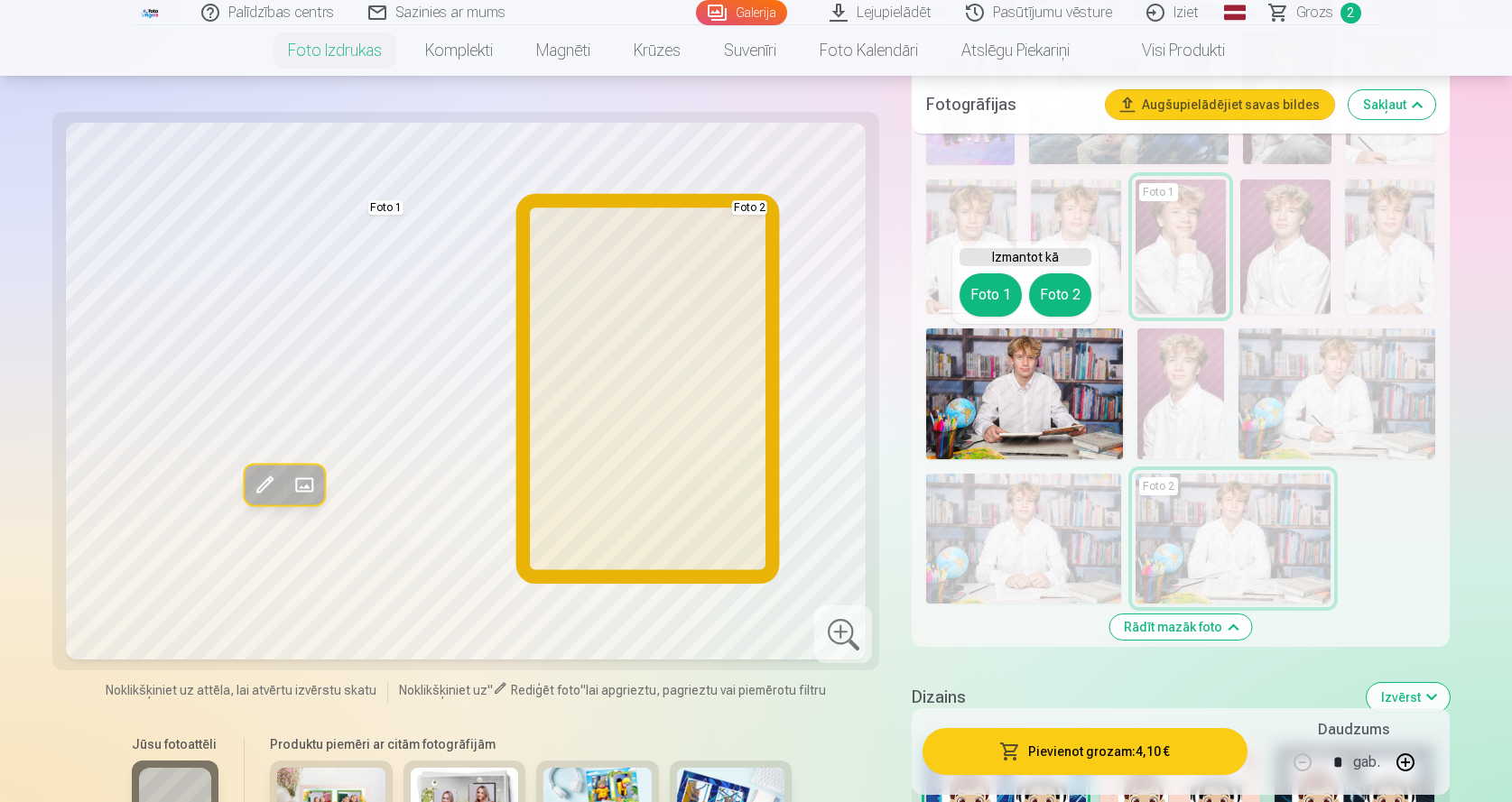
click at [1053, 287] on button "Foto 2" at bounding box center [1060, 295] width 62 height 43
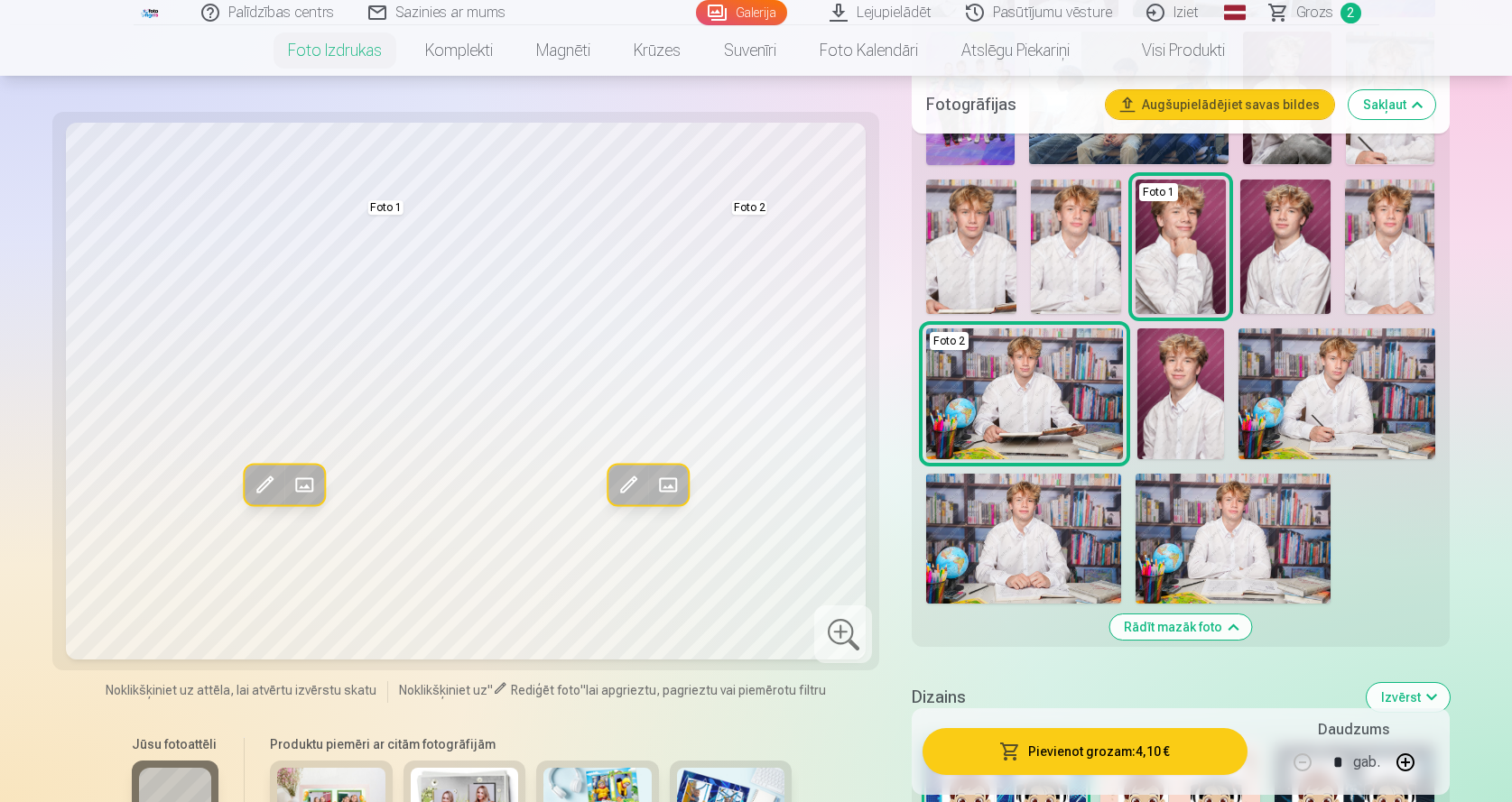
click at [1059, 400] on img at bounding box center [1024, 393] width 196 height 131
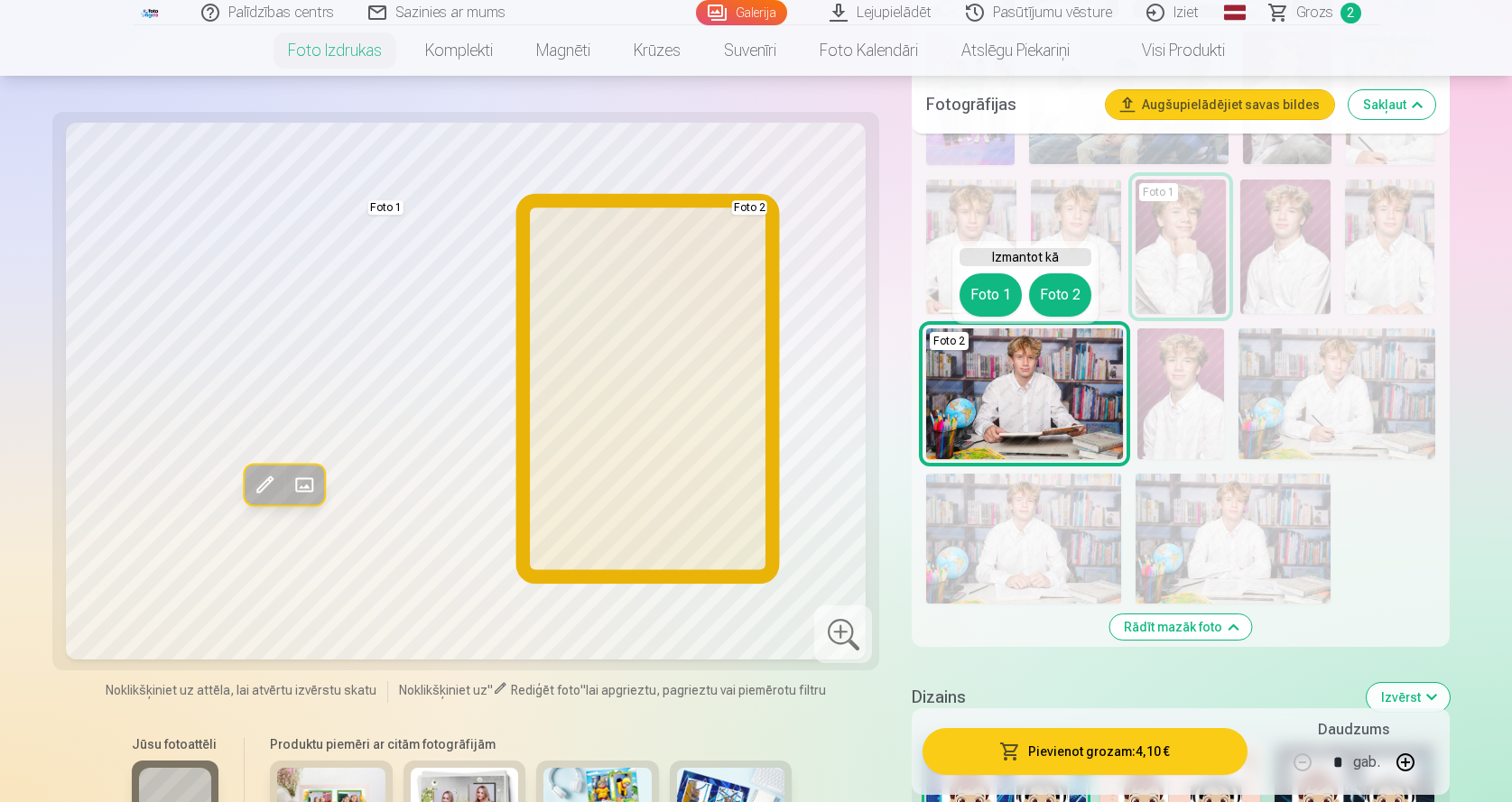
click at [1058, 299] on button "Foto 2" at bounding box center [1060, 295] width 62 height 43
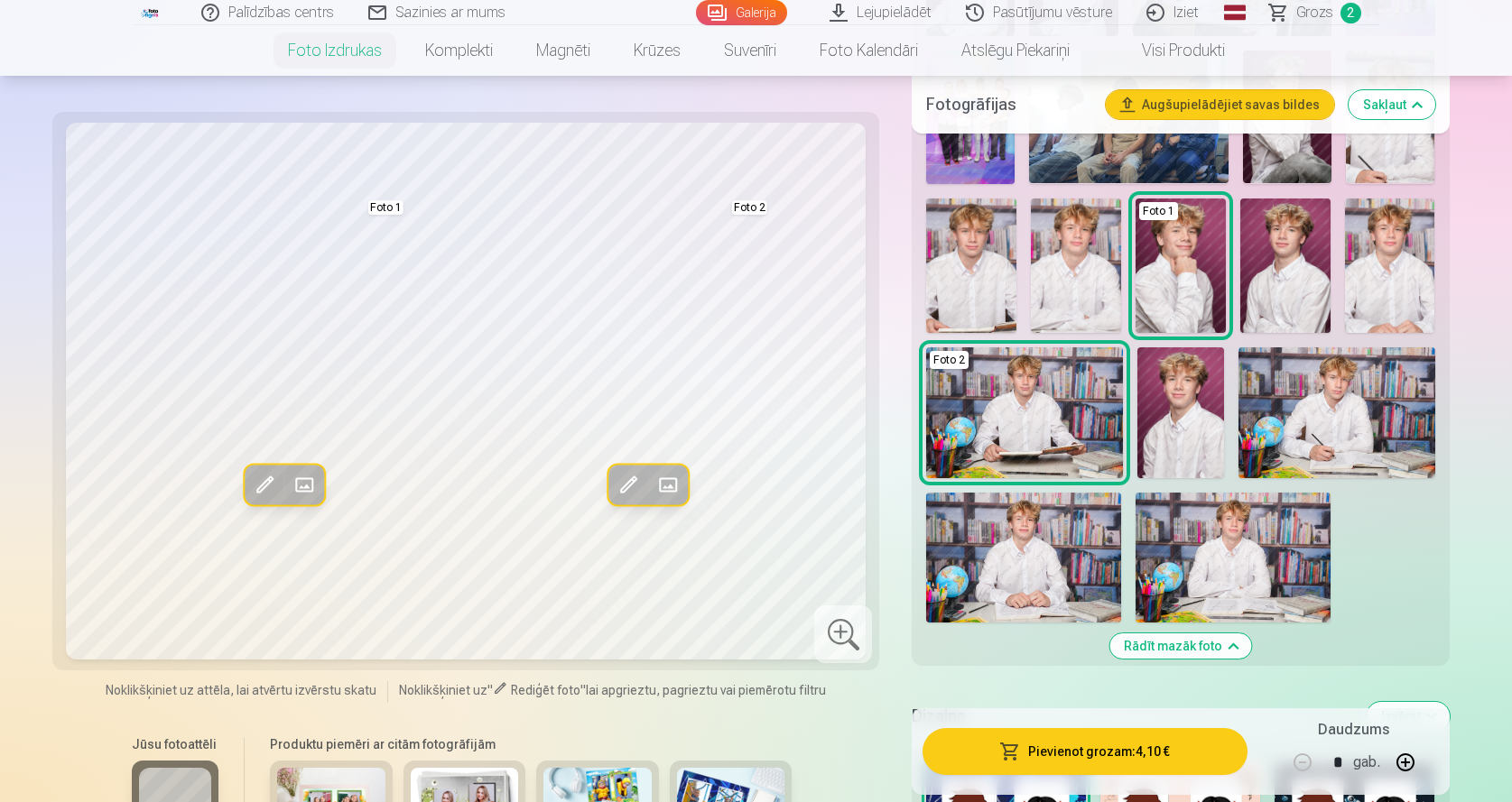
scroll to position [361, 0]
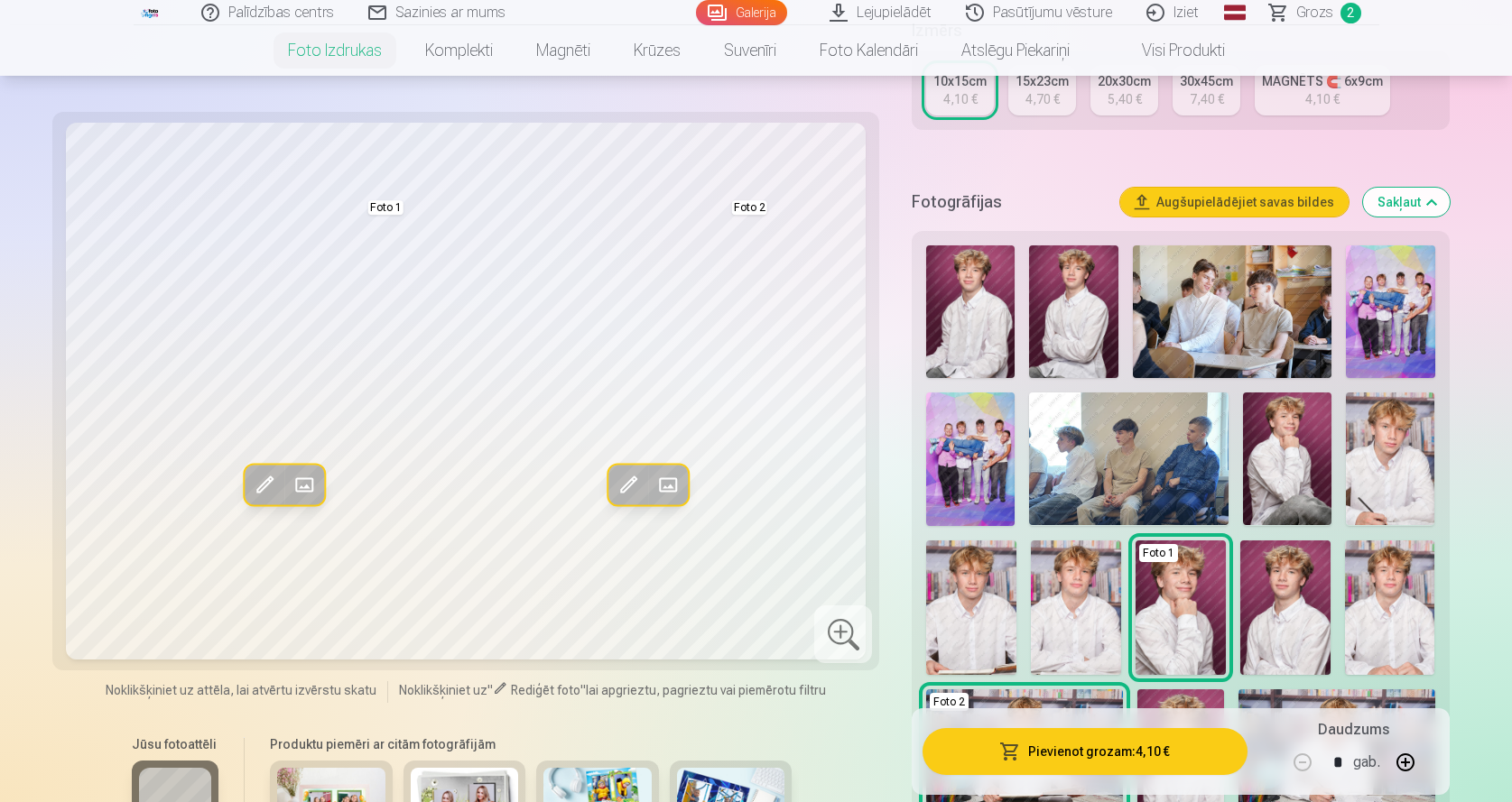
click at [1386, 332] on img at bounding box center [1390, 311] width 89 height 133
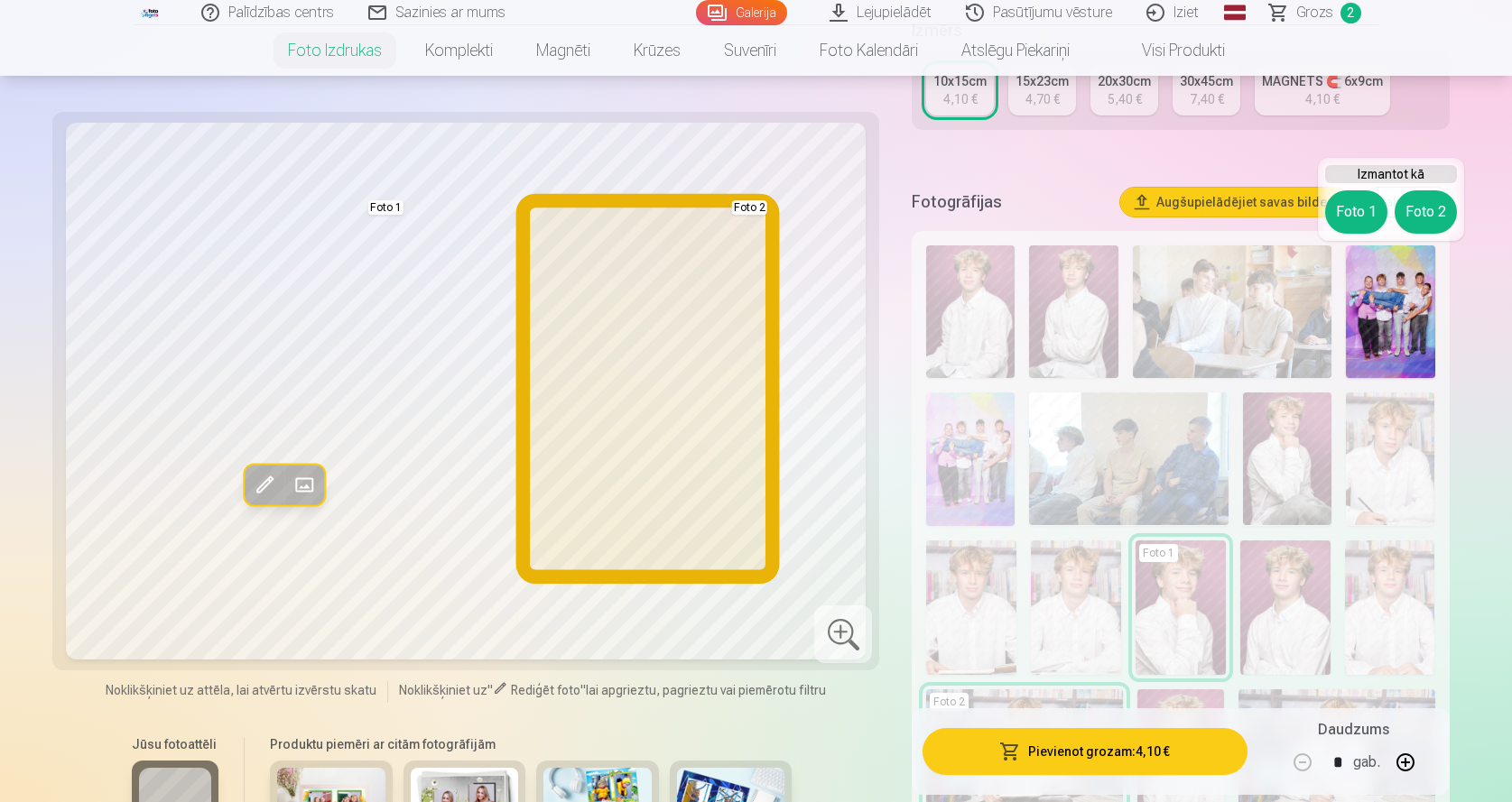
click at [1420, 207] on button "Foto 2" at bounding box center [1426, 212] width 62 height 43
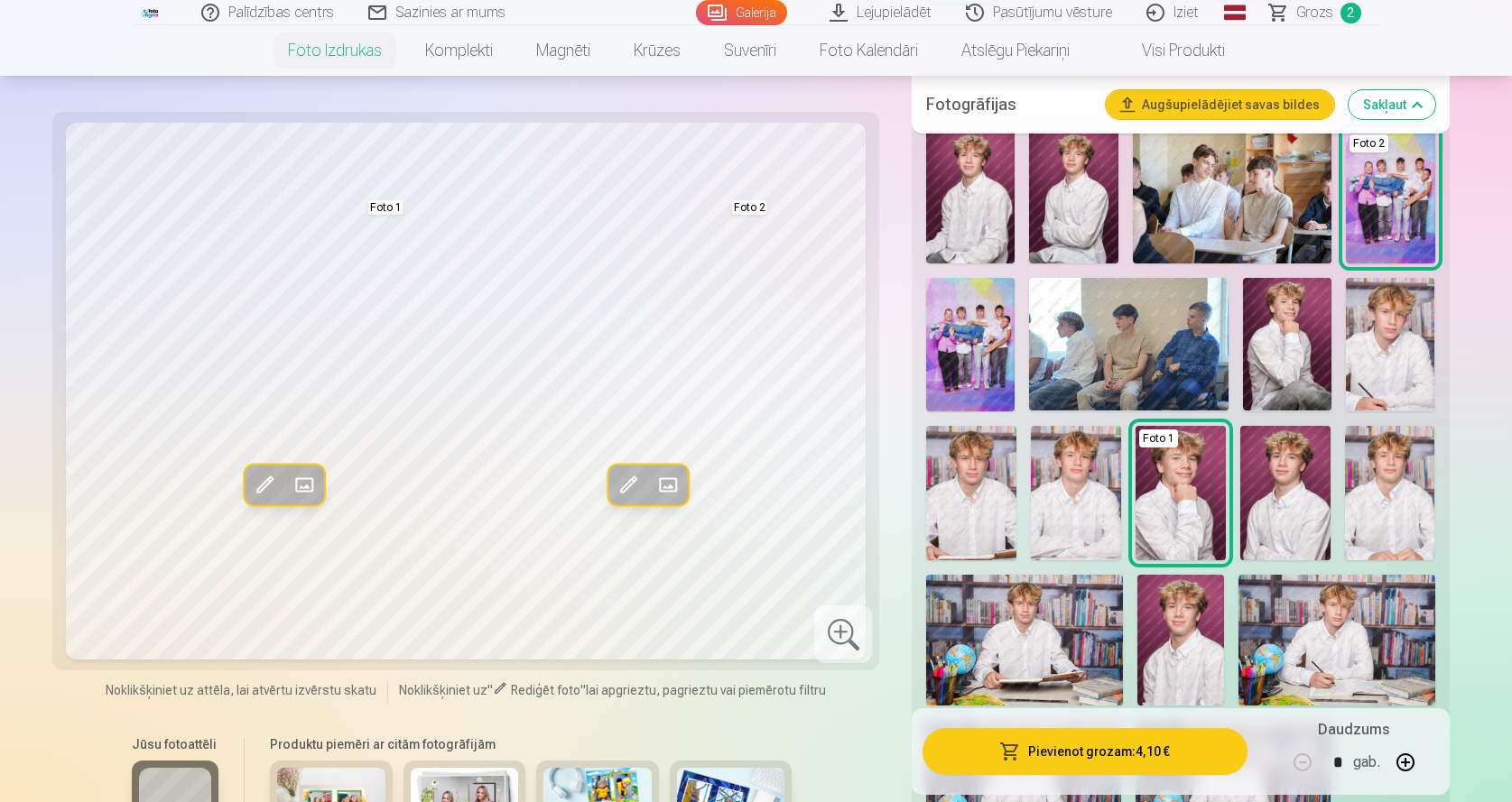
scroll to position [602, 0]
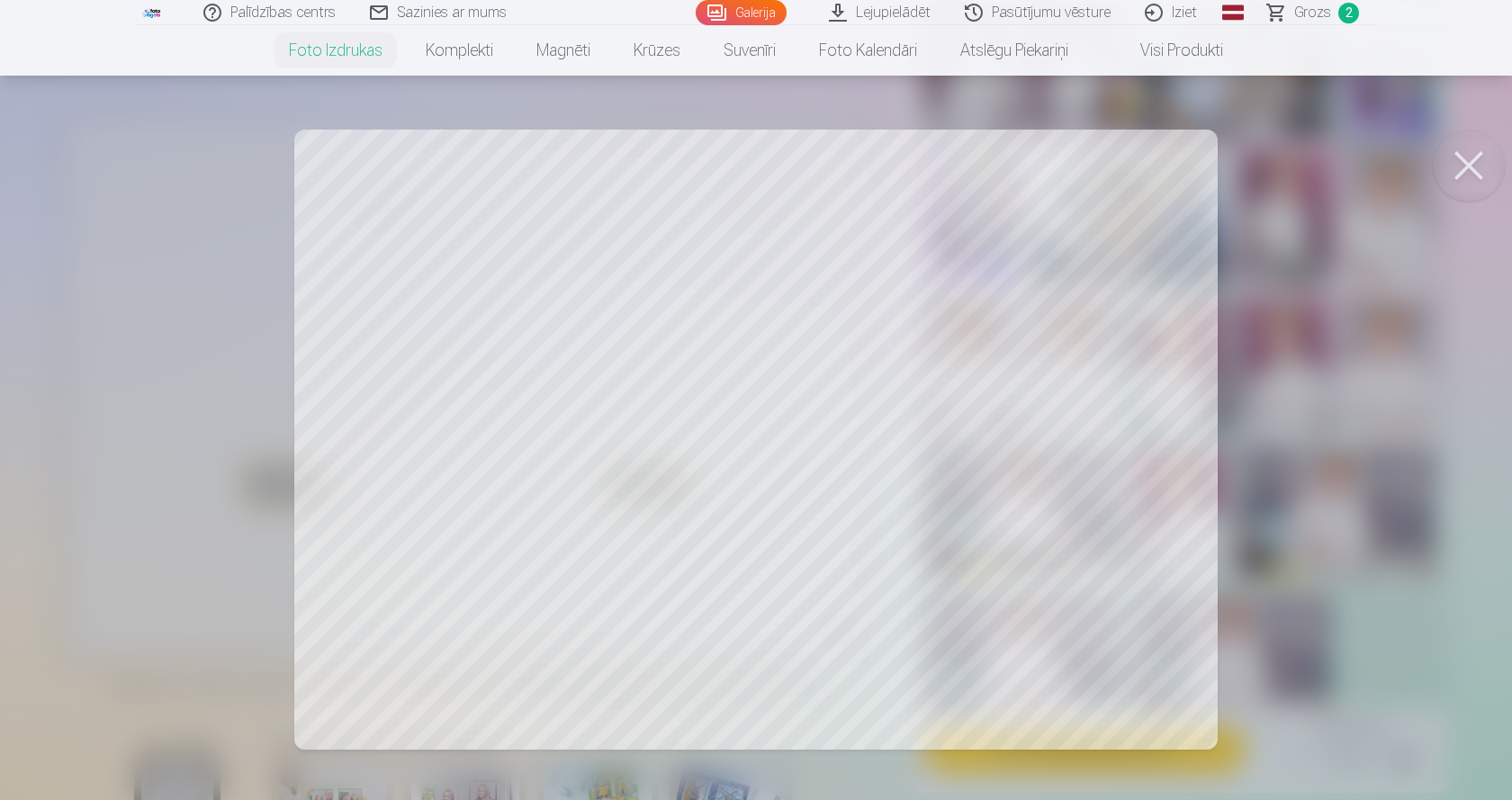
click at [1472, 154] on button at bounding box center [1468, 166] width 72 height 72
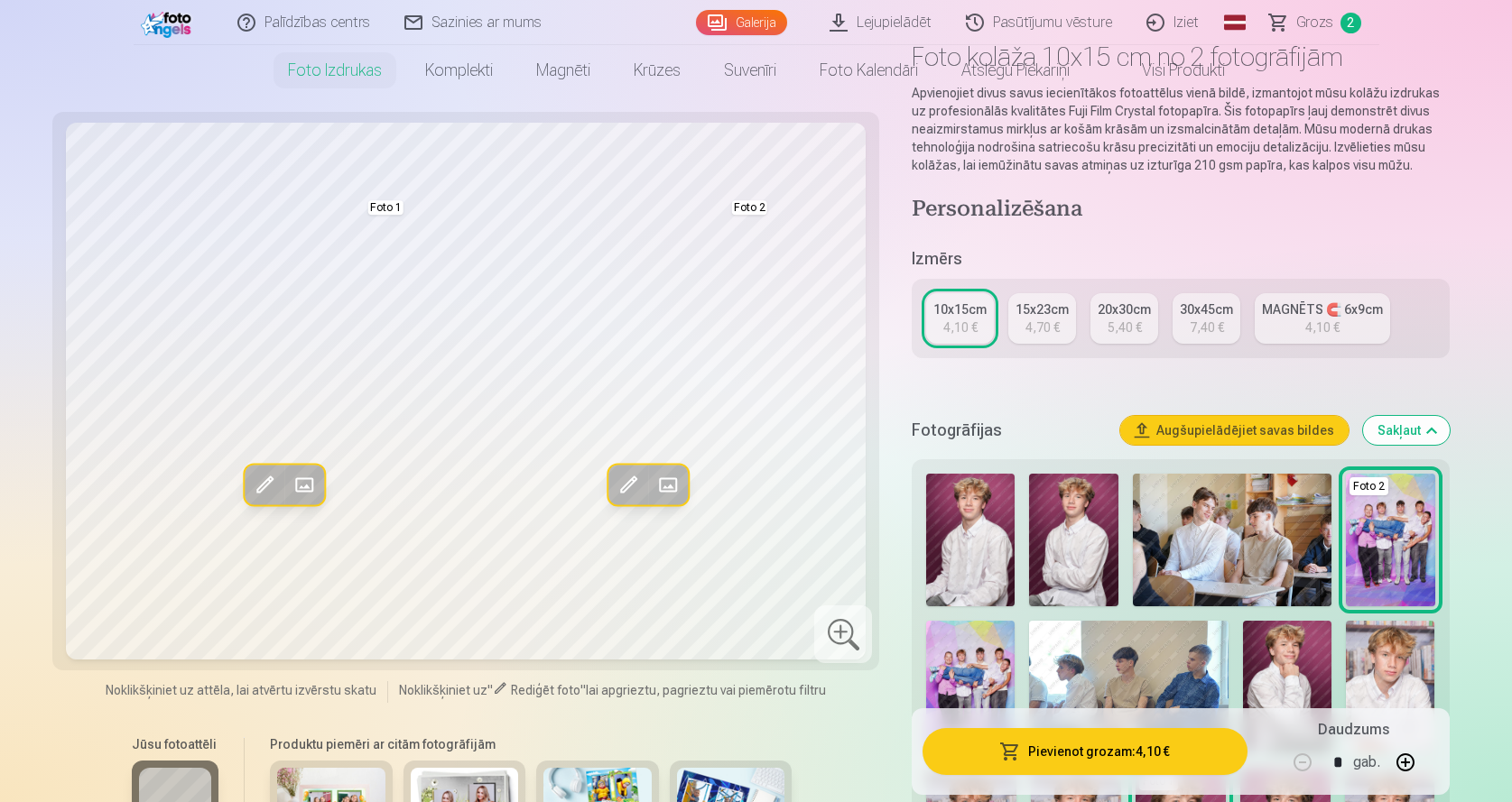
scroll to position [0, 0]
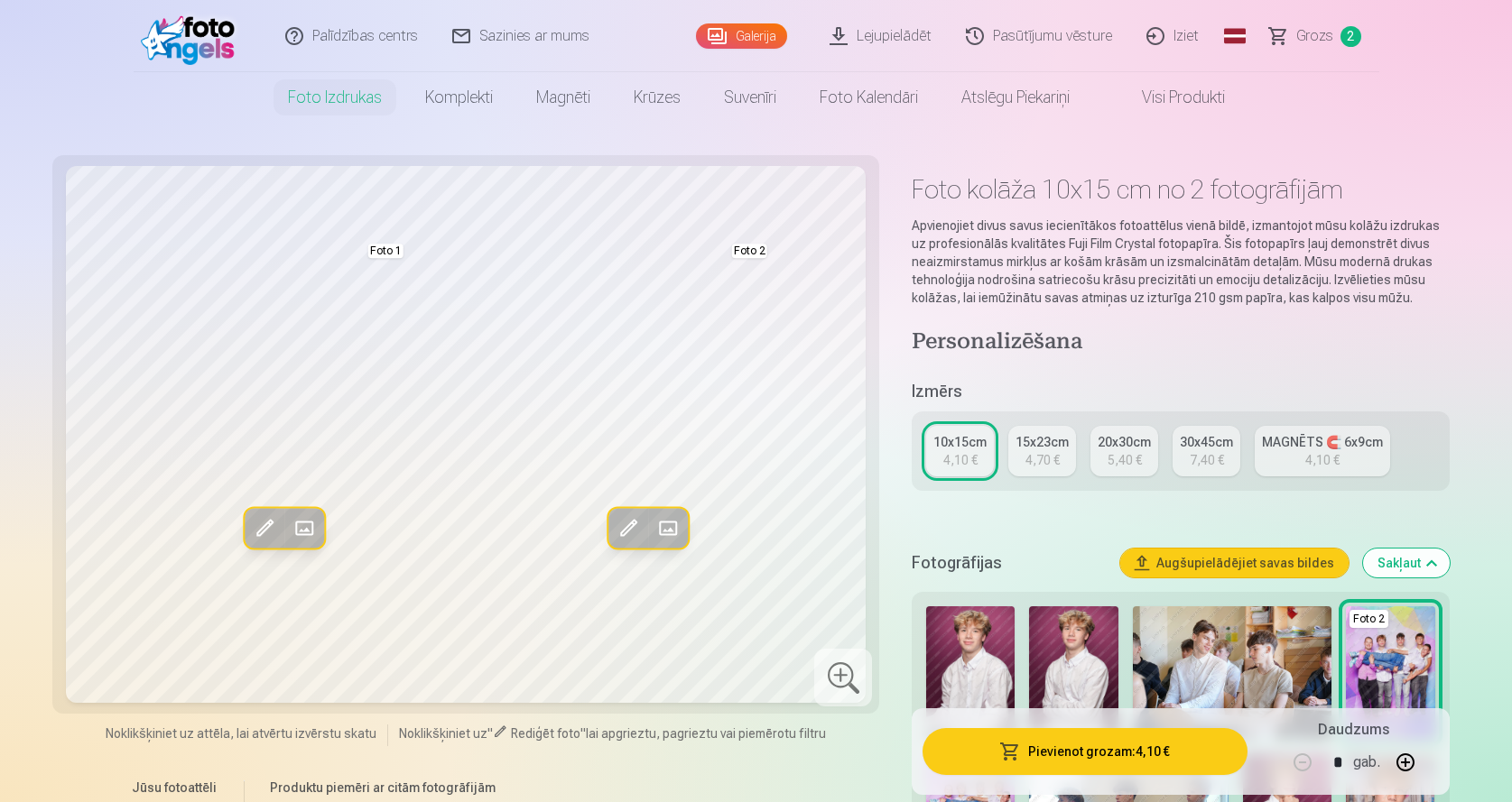
click at [1053, 443] on div "15x23cm" at bounding box center [1042, 442] width 53 height 18
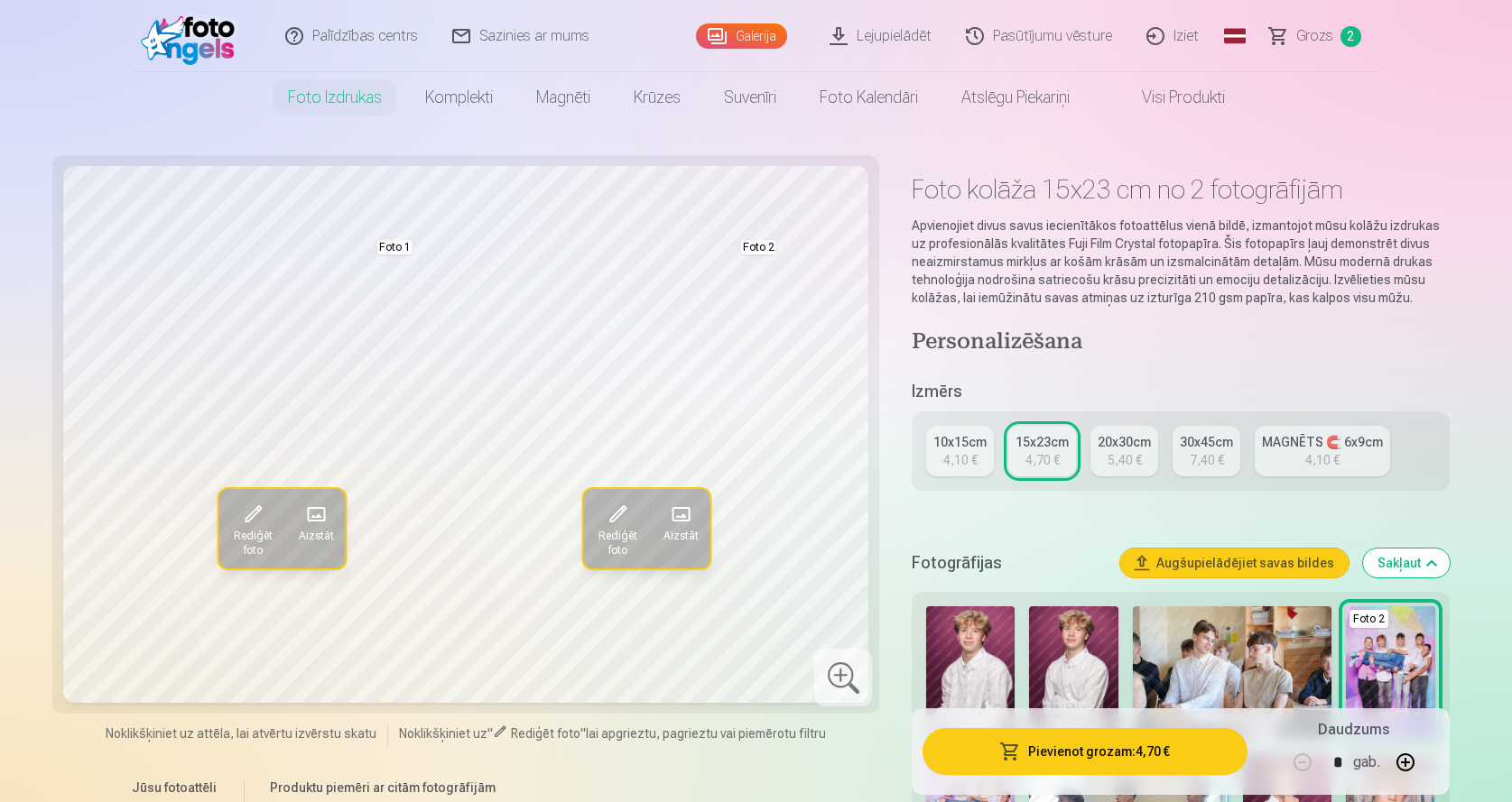
click at [940, 444] on div "10x15cm" at bounding box center [960, 442] width 53 height 18
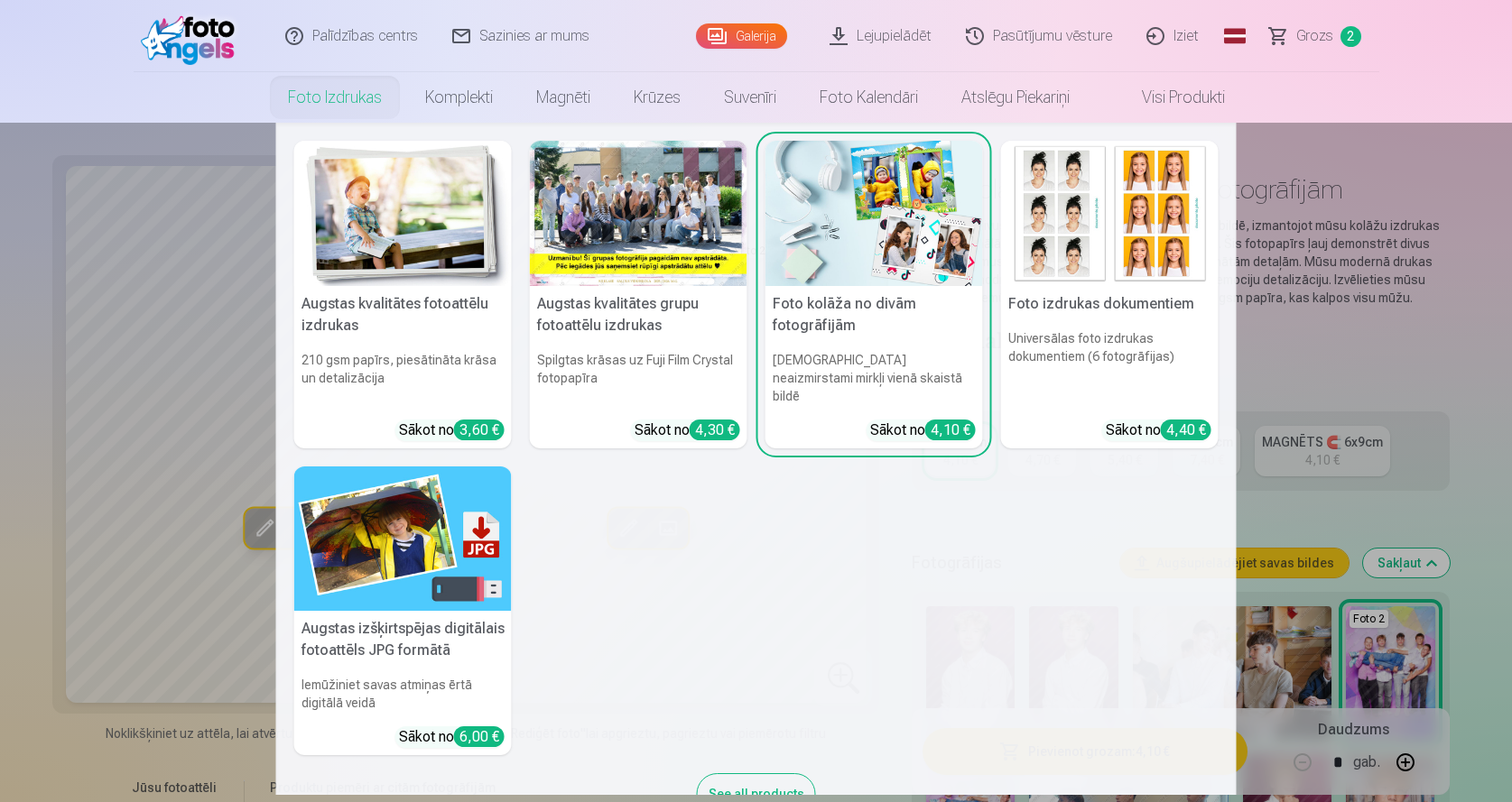
click at [342, 94] on link "Foto izdrukas" at bounding box center [334, 98] width 137 height 51
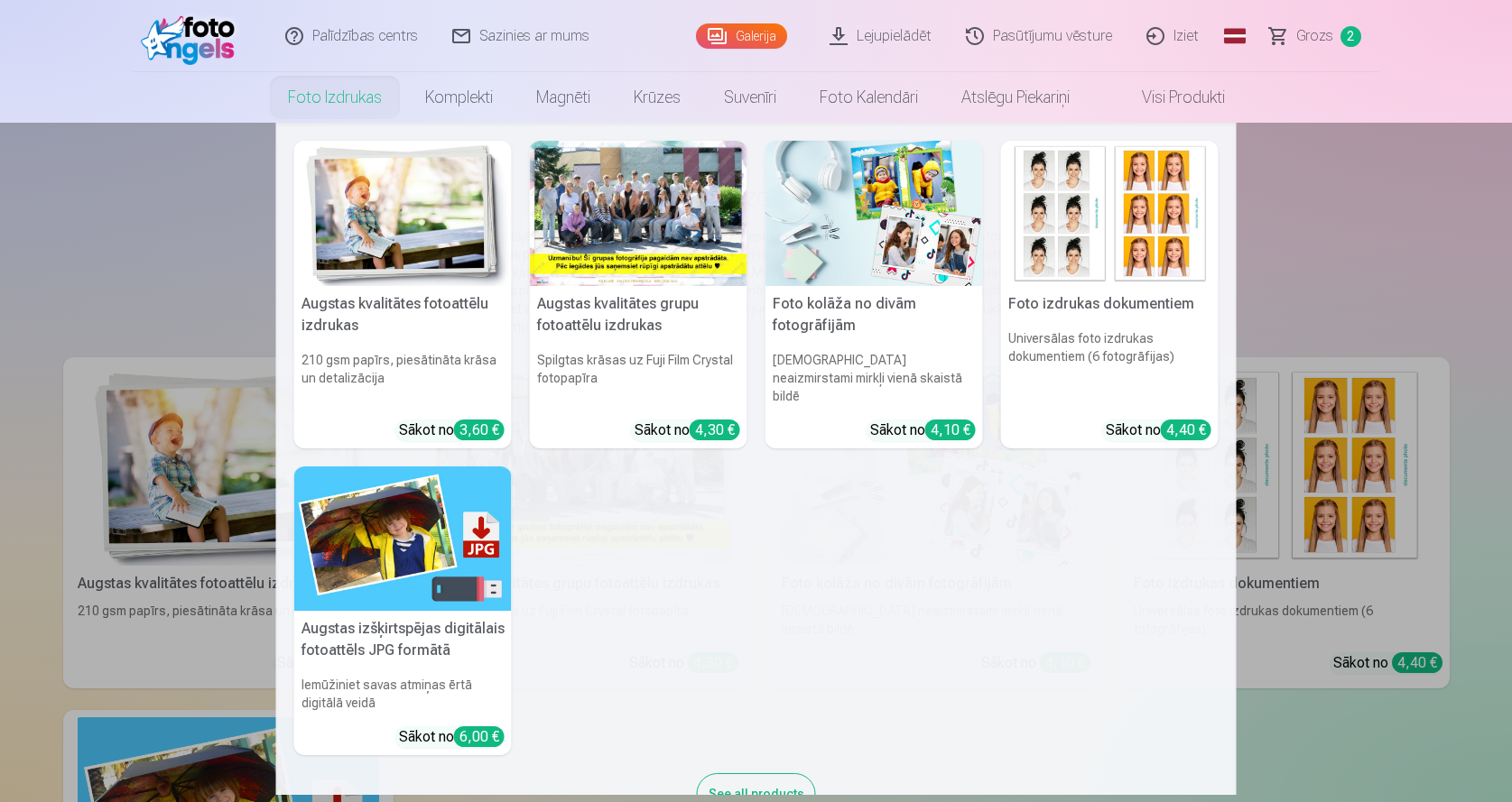
click at [391, 524] on img at bounding box center [403, 539] width 217 height 145
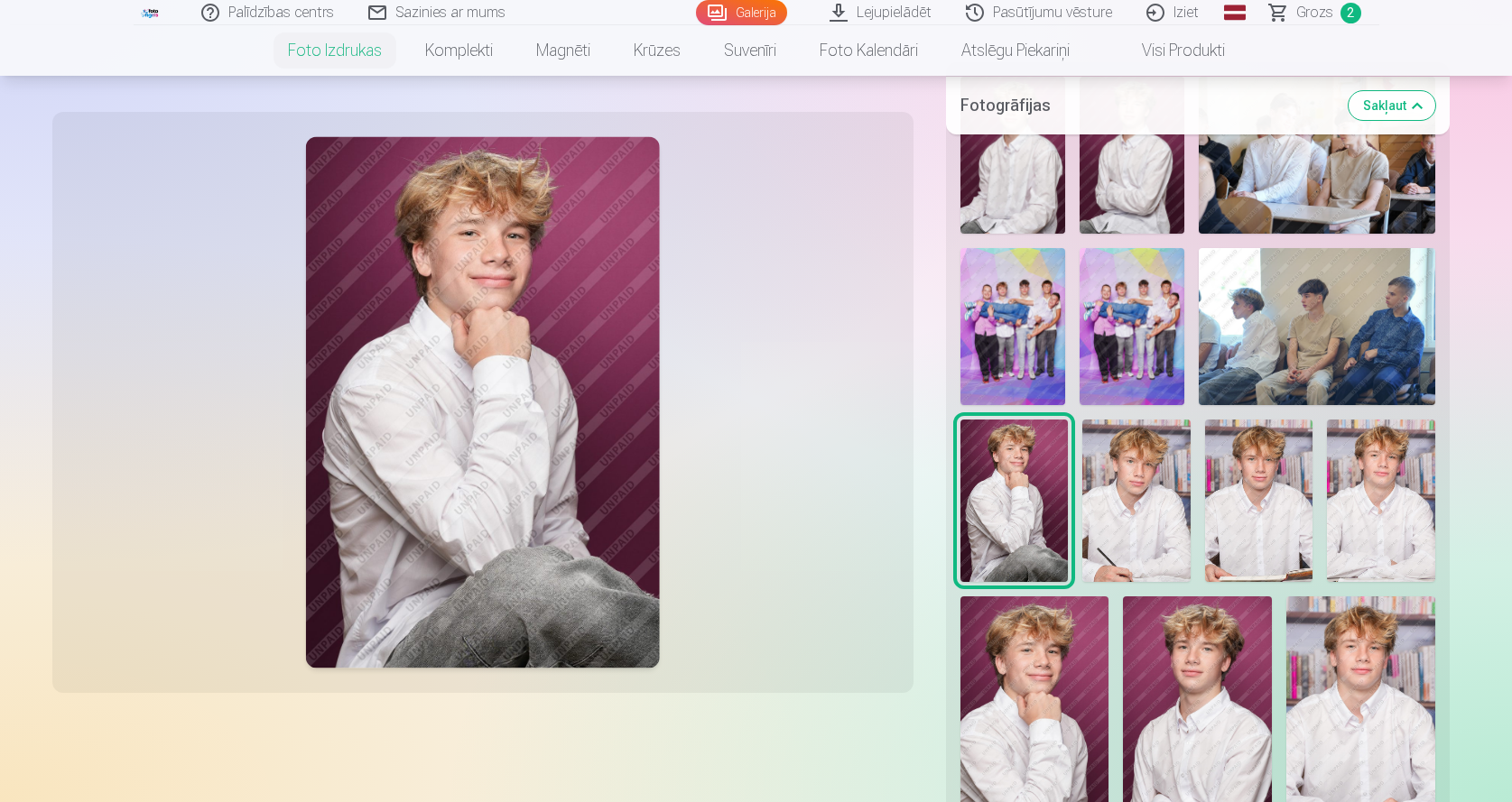
scroll to position [481, 0]
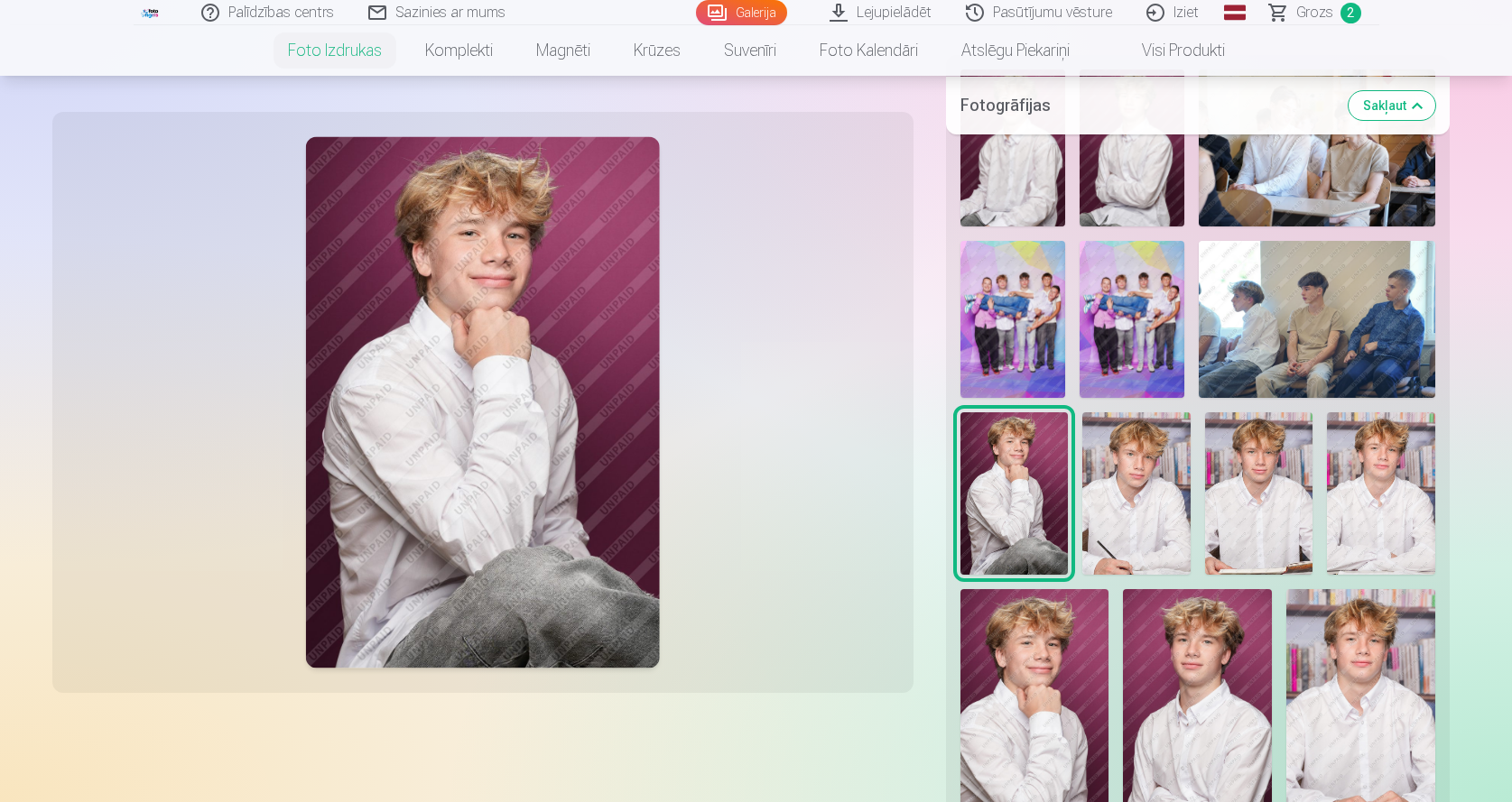
click at [1111, 489] on img at bounding box center [1136, 493] width 108 height 161
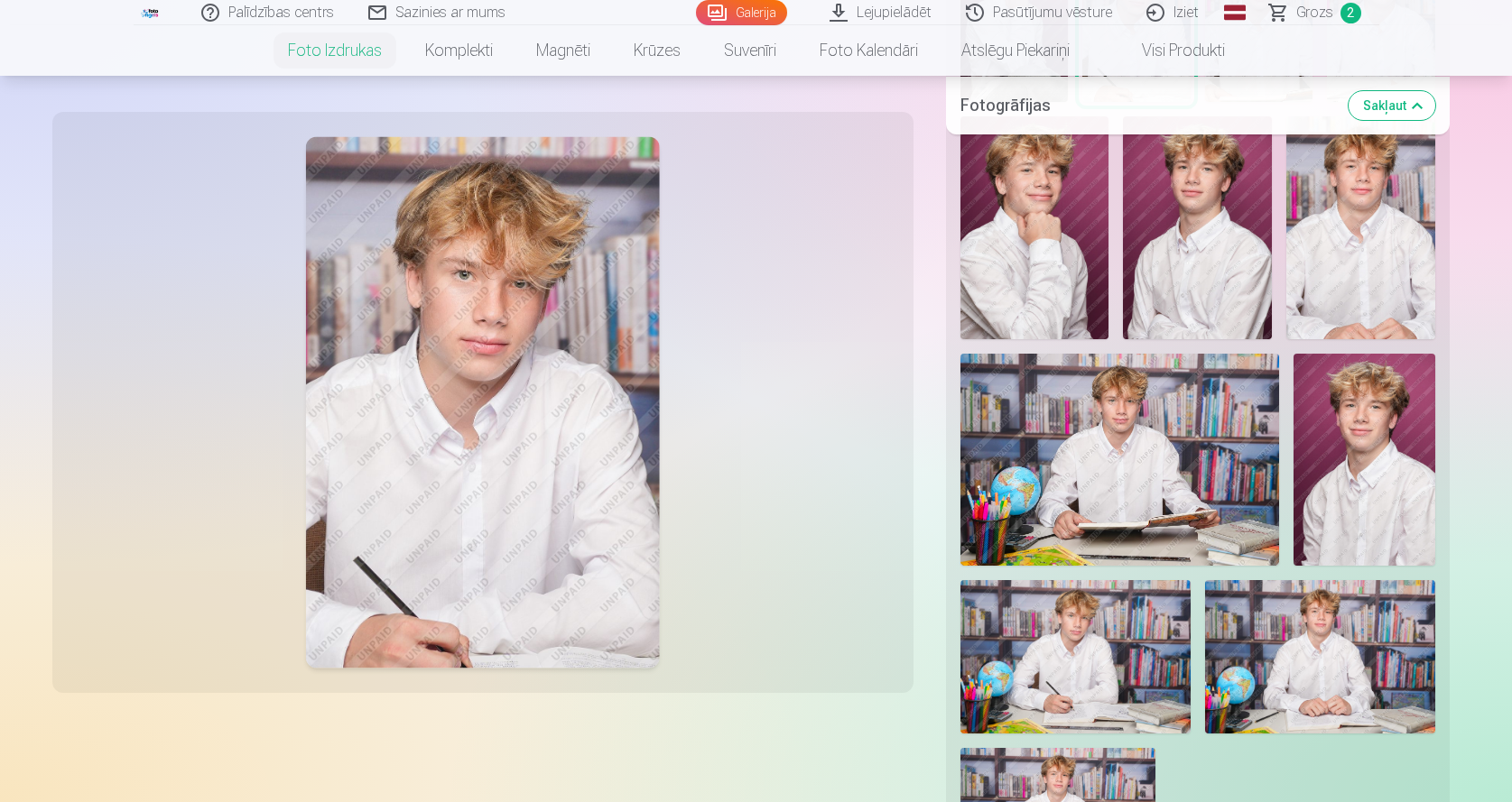
scroll to position [842, 0]
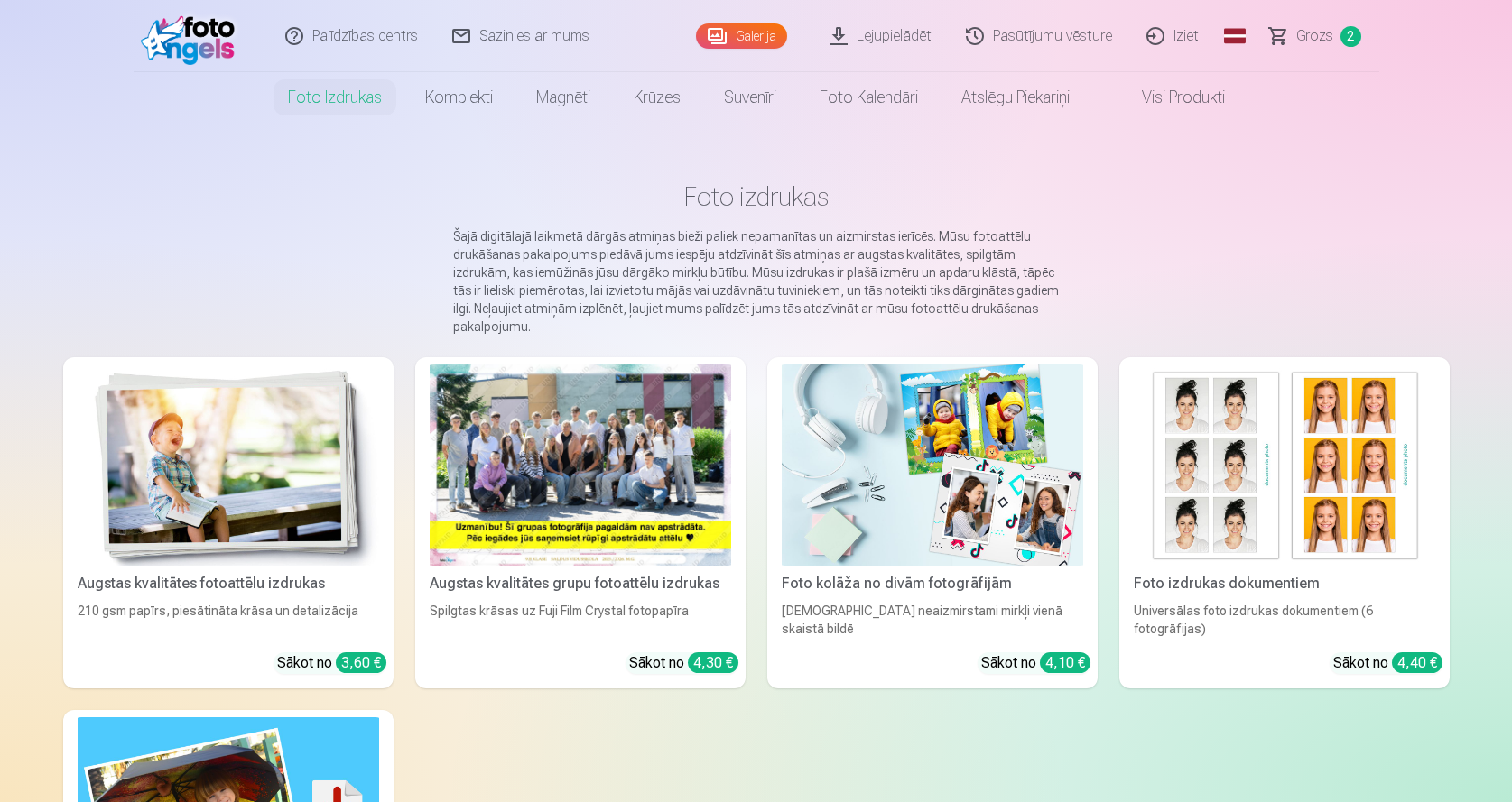
click at [592, 431] on div at bounding box center [580, 464] width 301 height 201
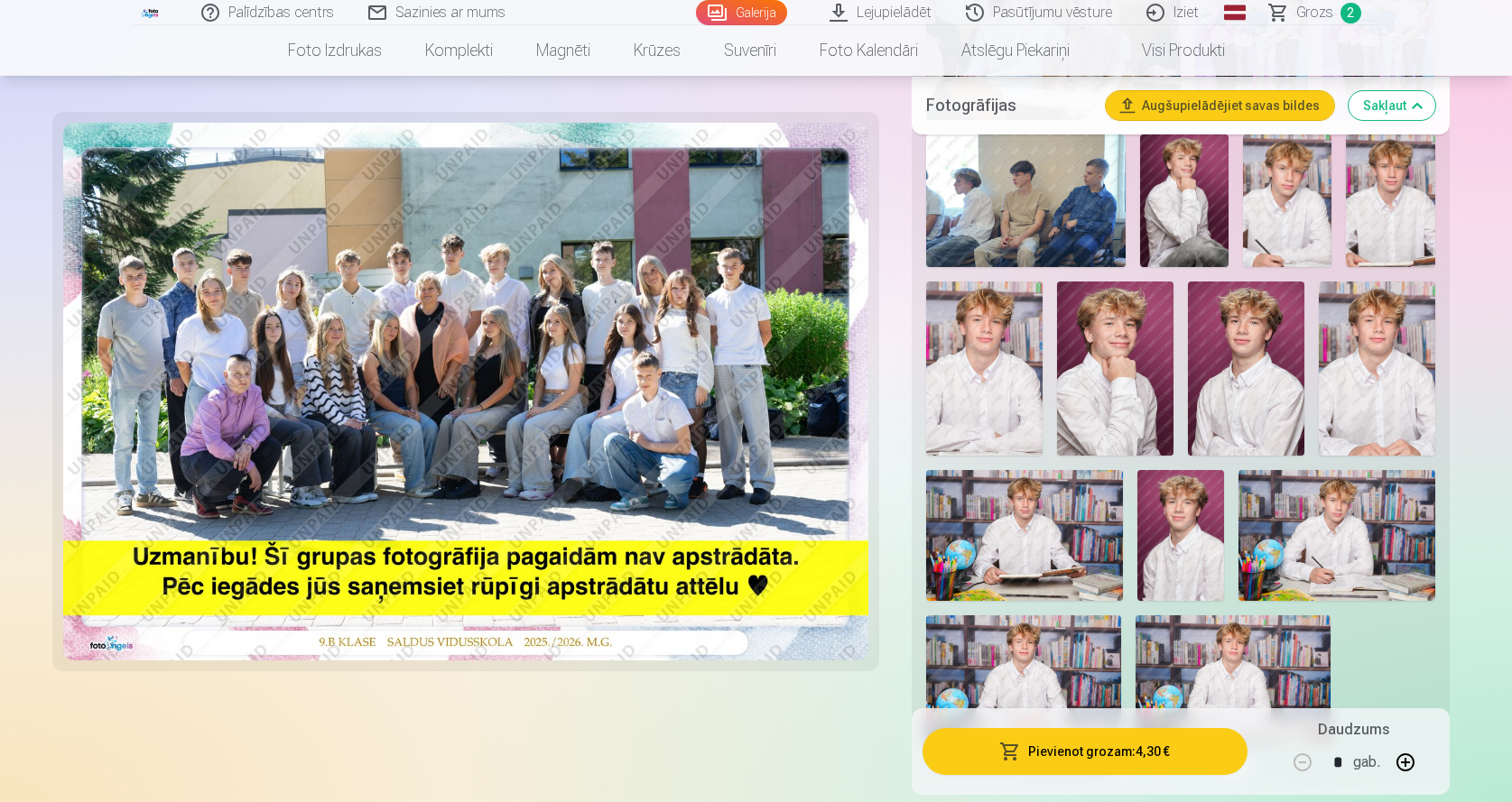
scroll to position [722, 0]
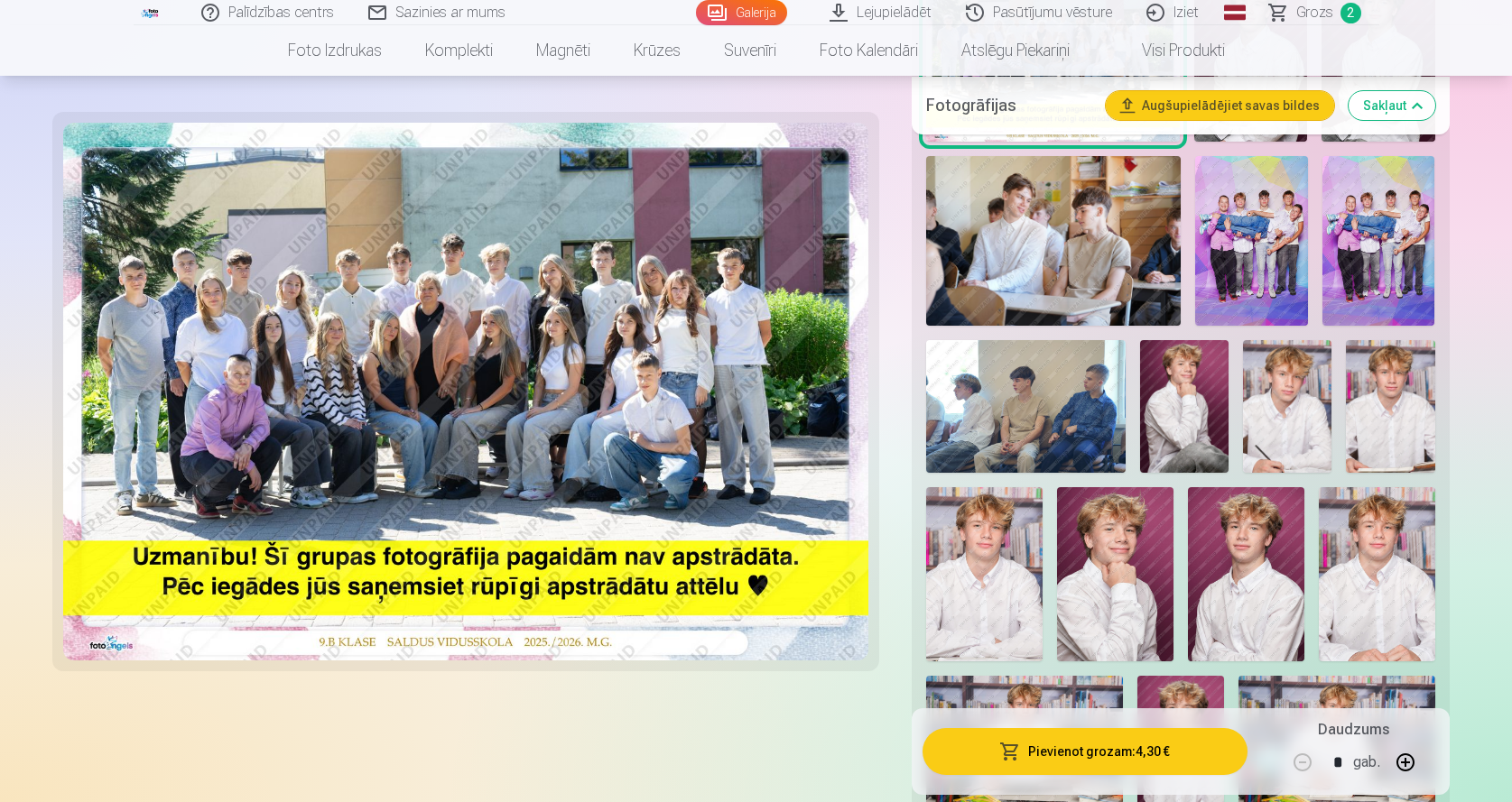
click at [1325, 10] on span "Grozs" at bounding box center [1314, 12] width 37 height 22
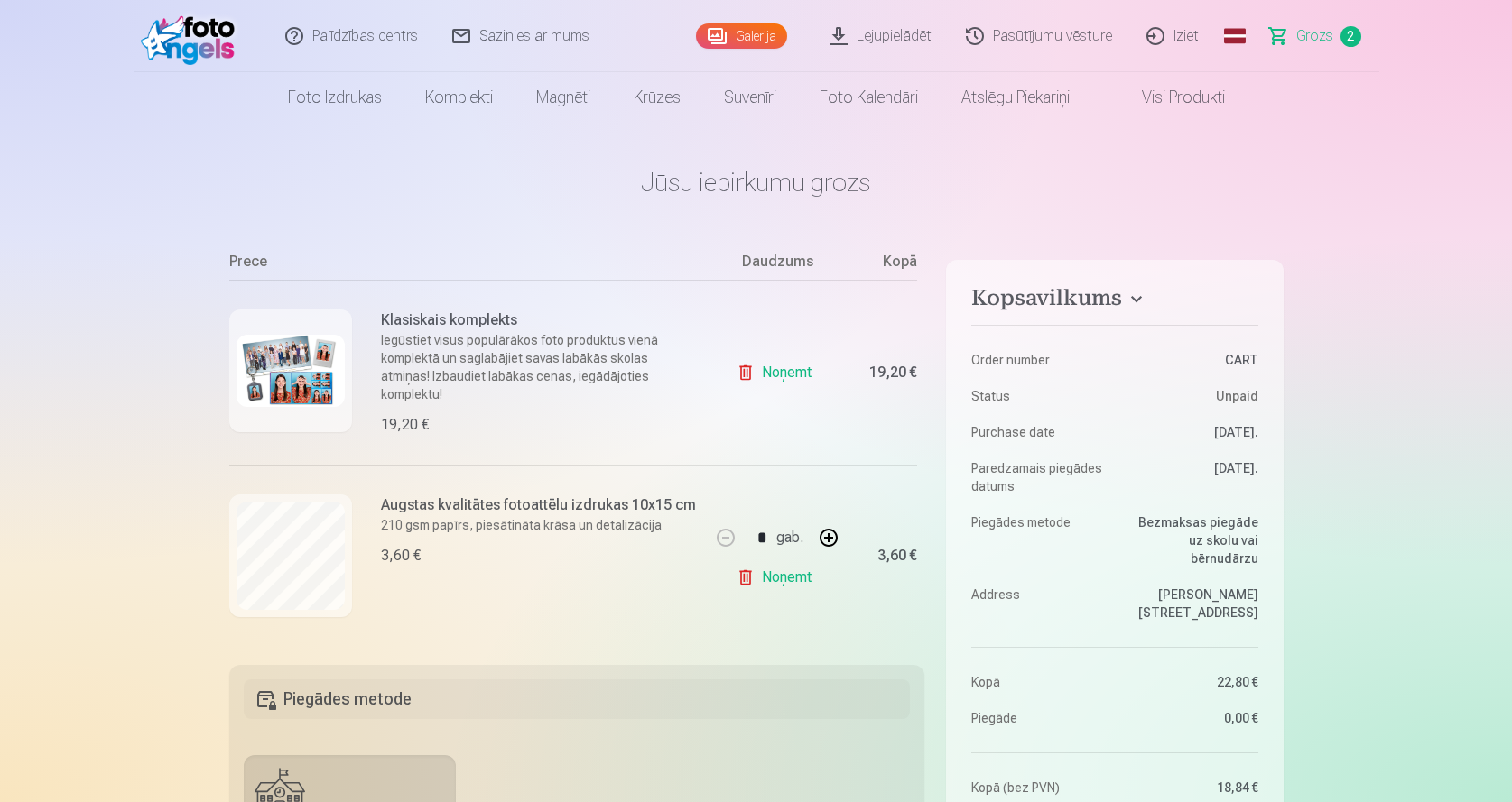
scroll to position [186, 0]
click at [300, 374] on img at bounding box center [291, 368] width 109 height 73
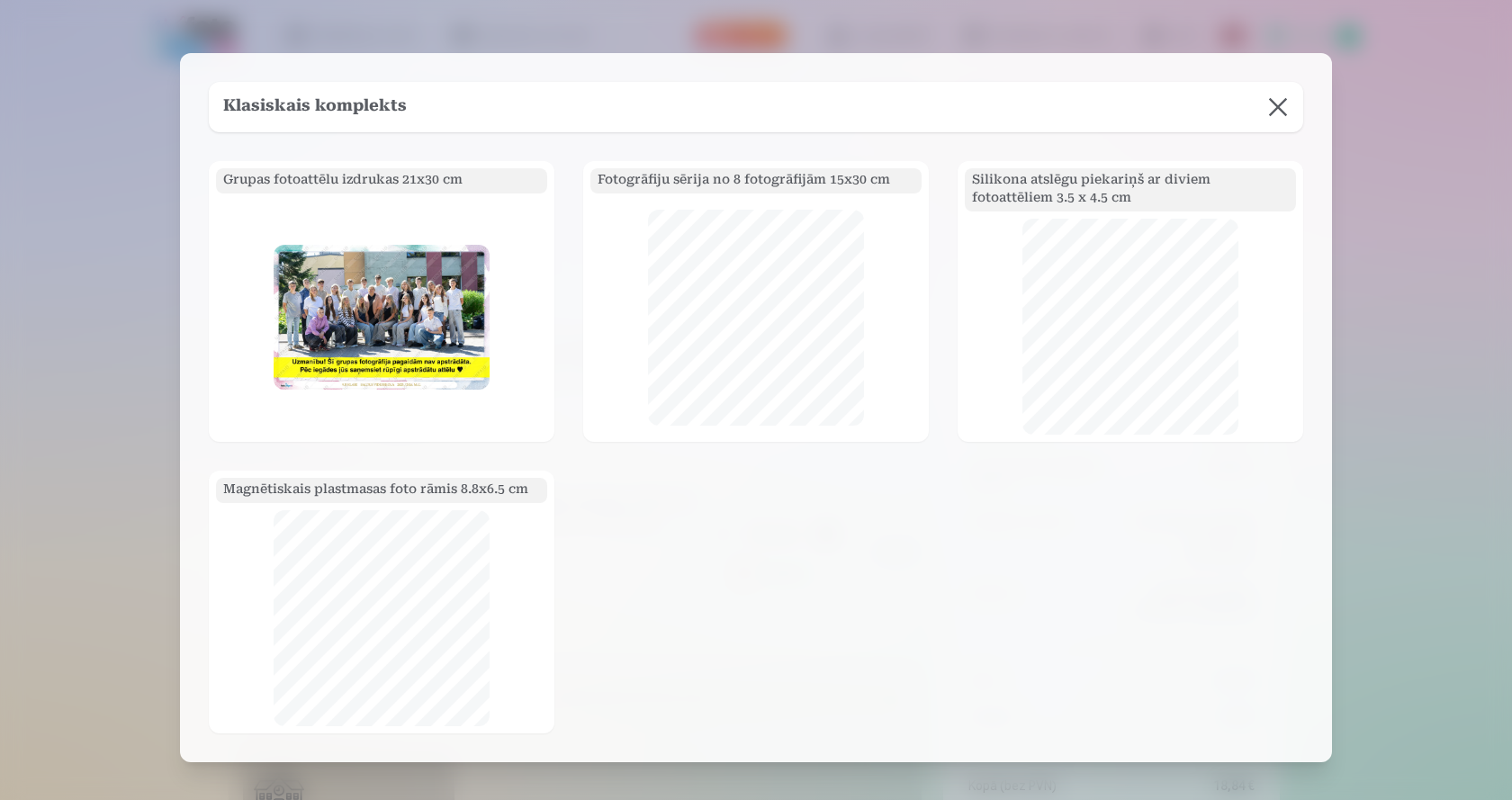
click at [1273, 105] on button at bounding box center [1278, 107] width 51 height 51
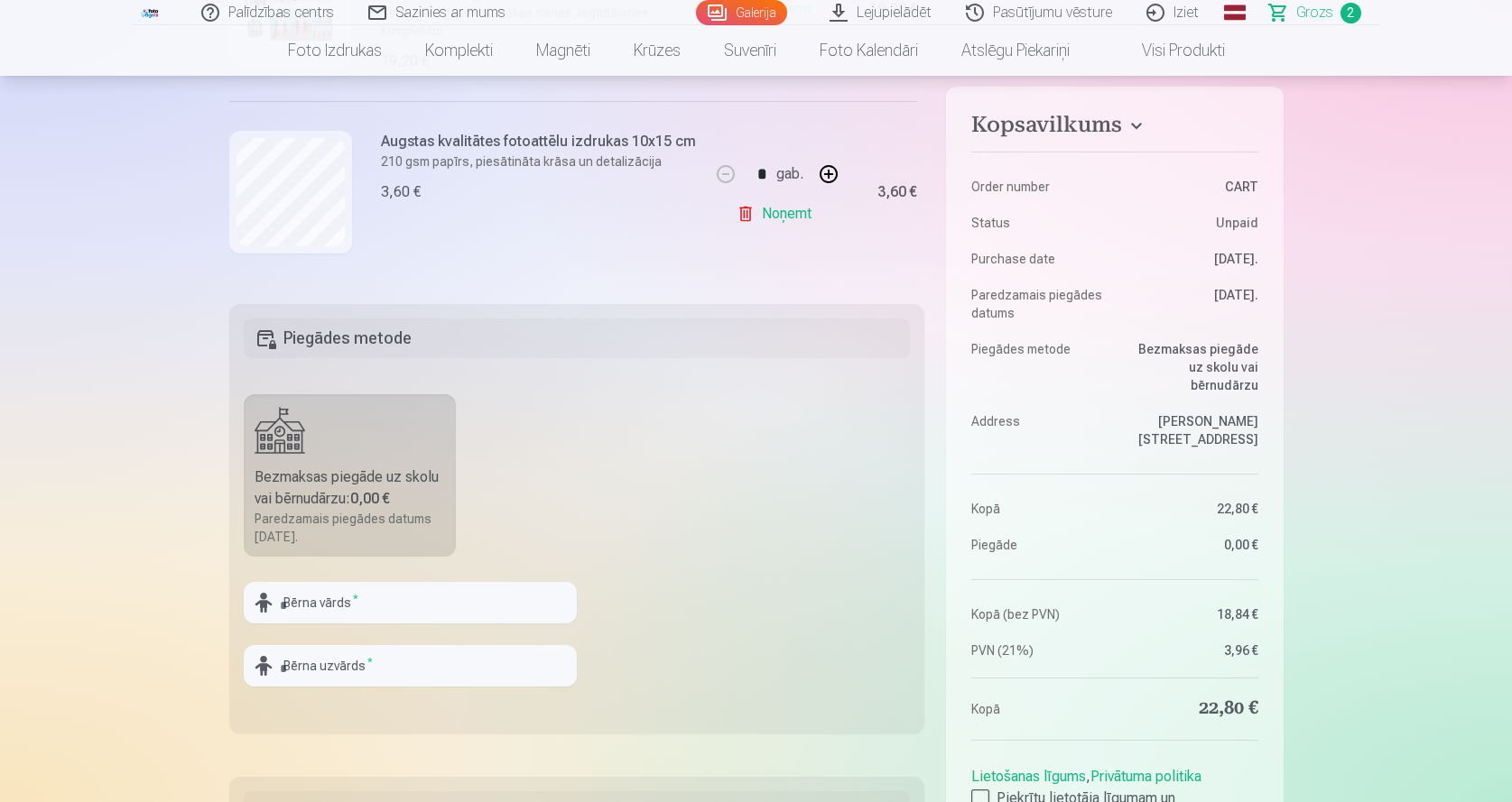
scroll to position [121, 0]
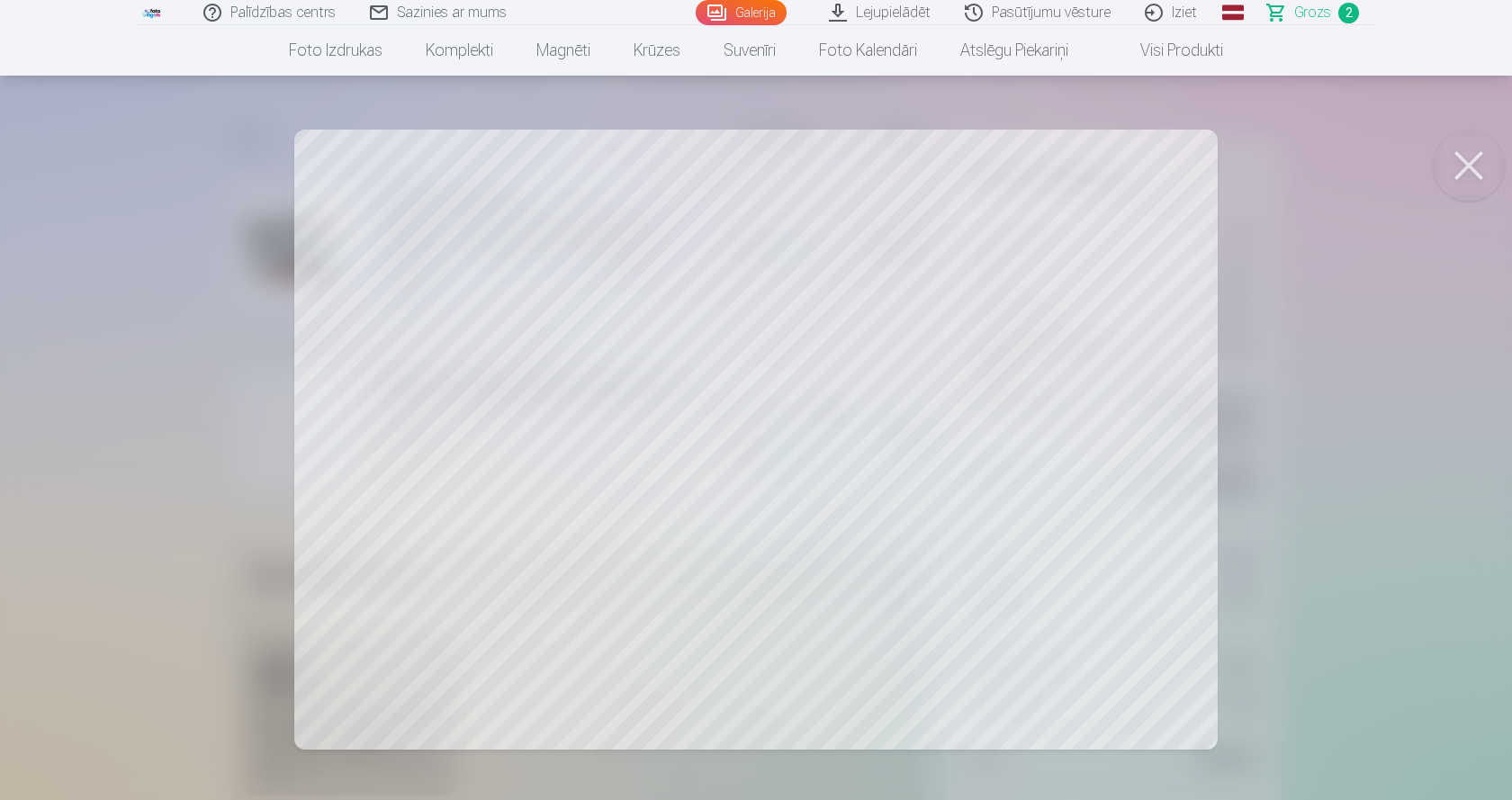
click at [1472, 168] on button at bounding box center [1468, 166] width 72 height 72
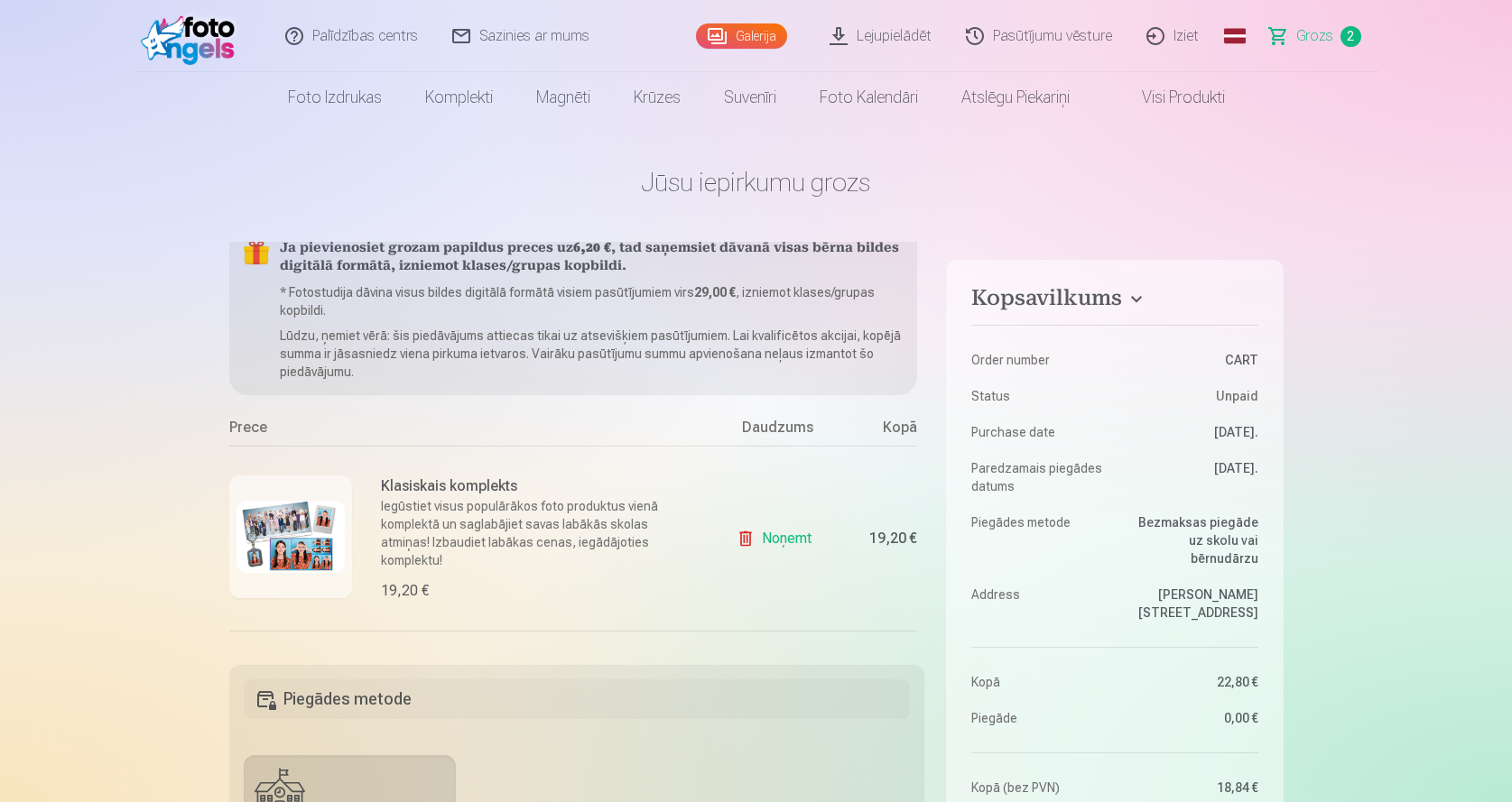
scroll to position [0, 0]
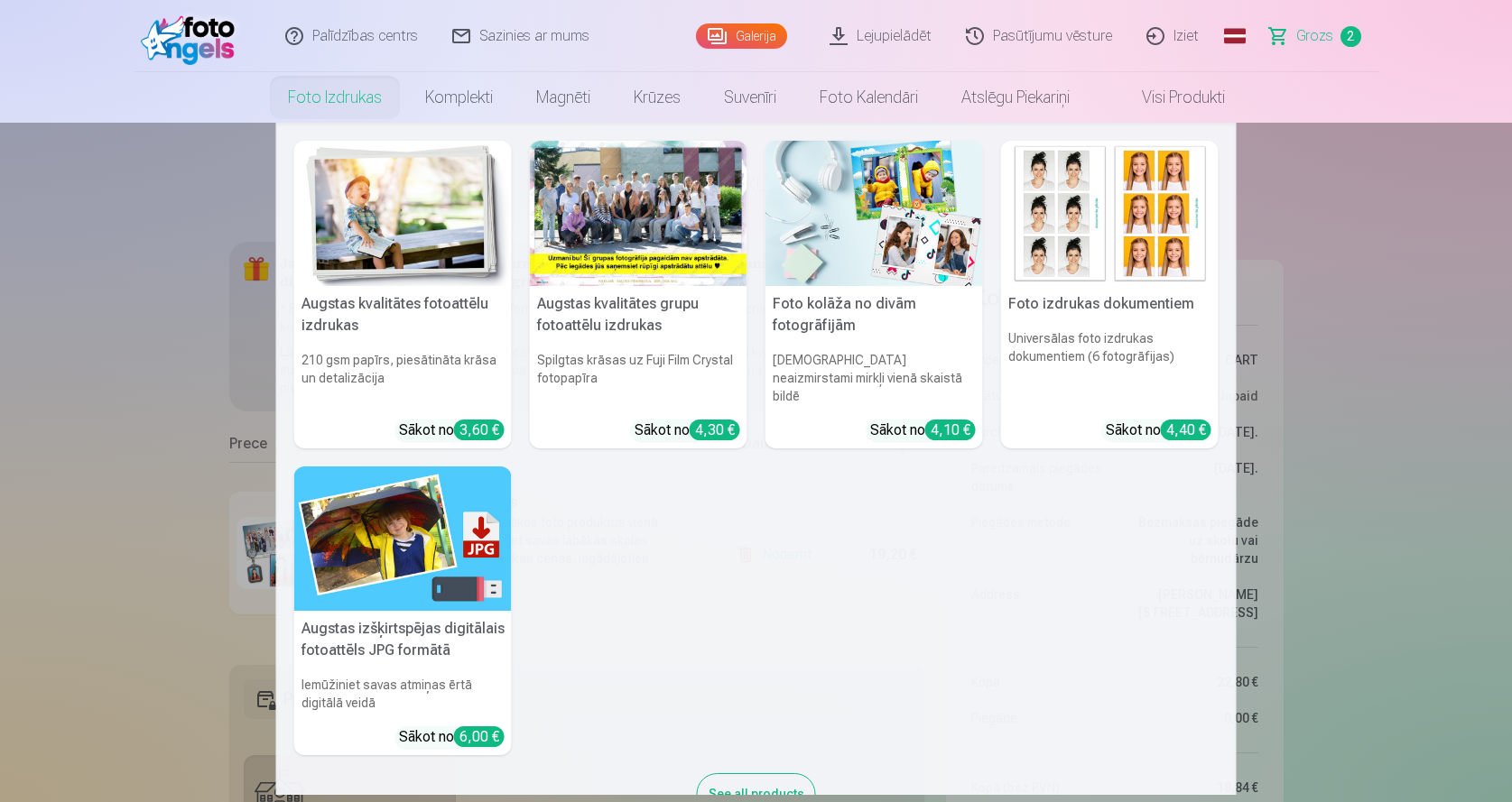
click at [642, 219] on div at bounding box center [638, 213] width 217 height 145
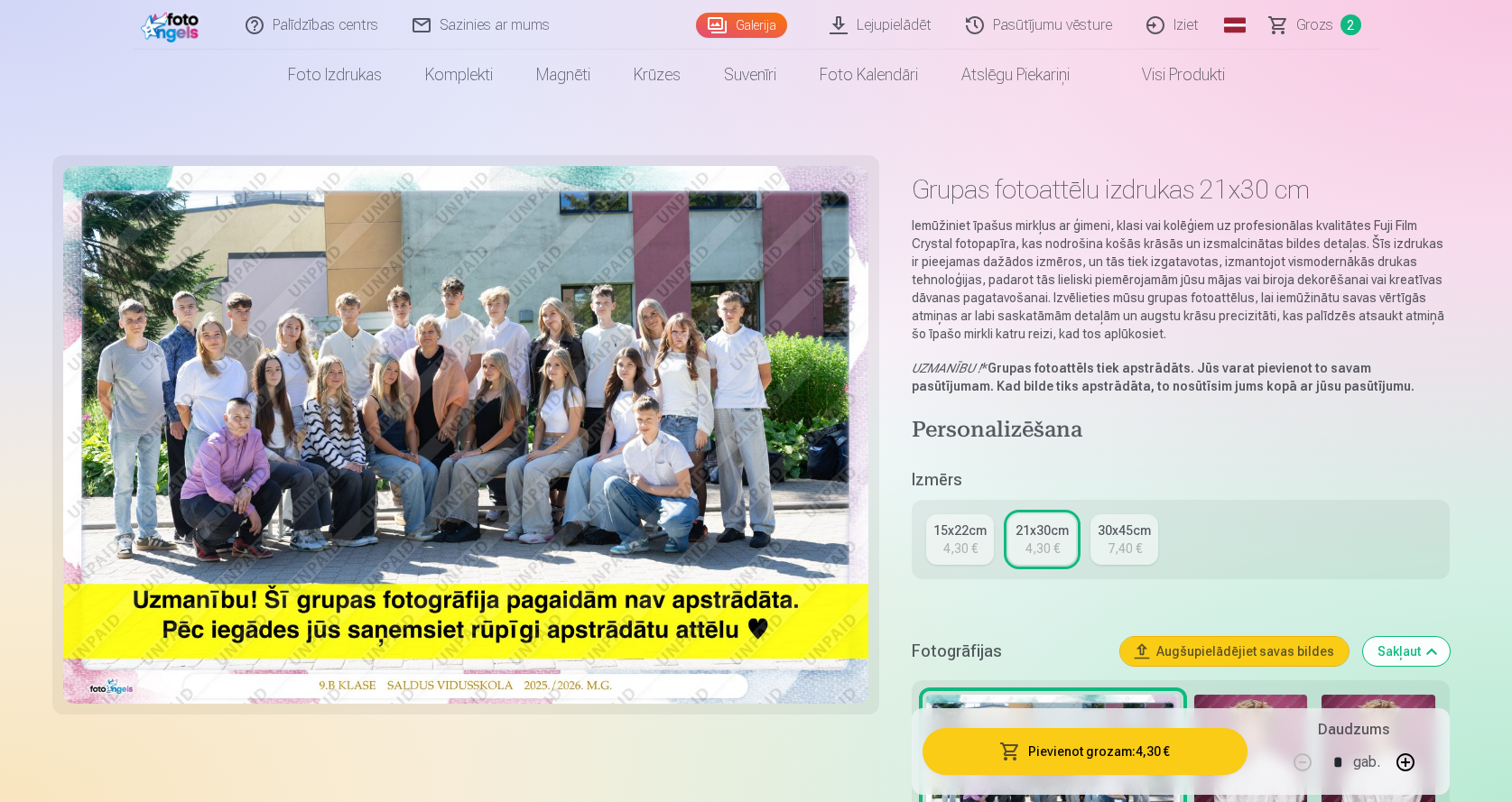
scroll to position [481, 0]
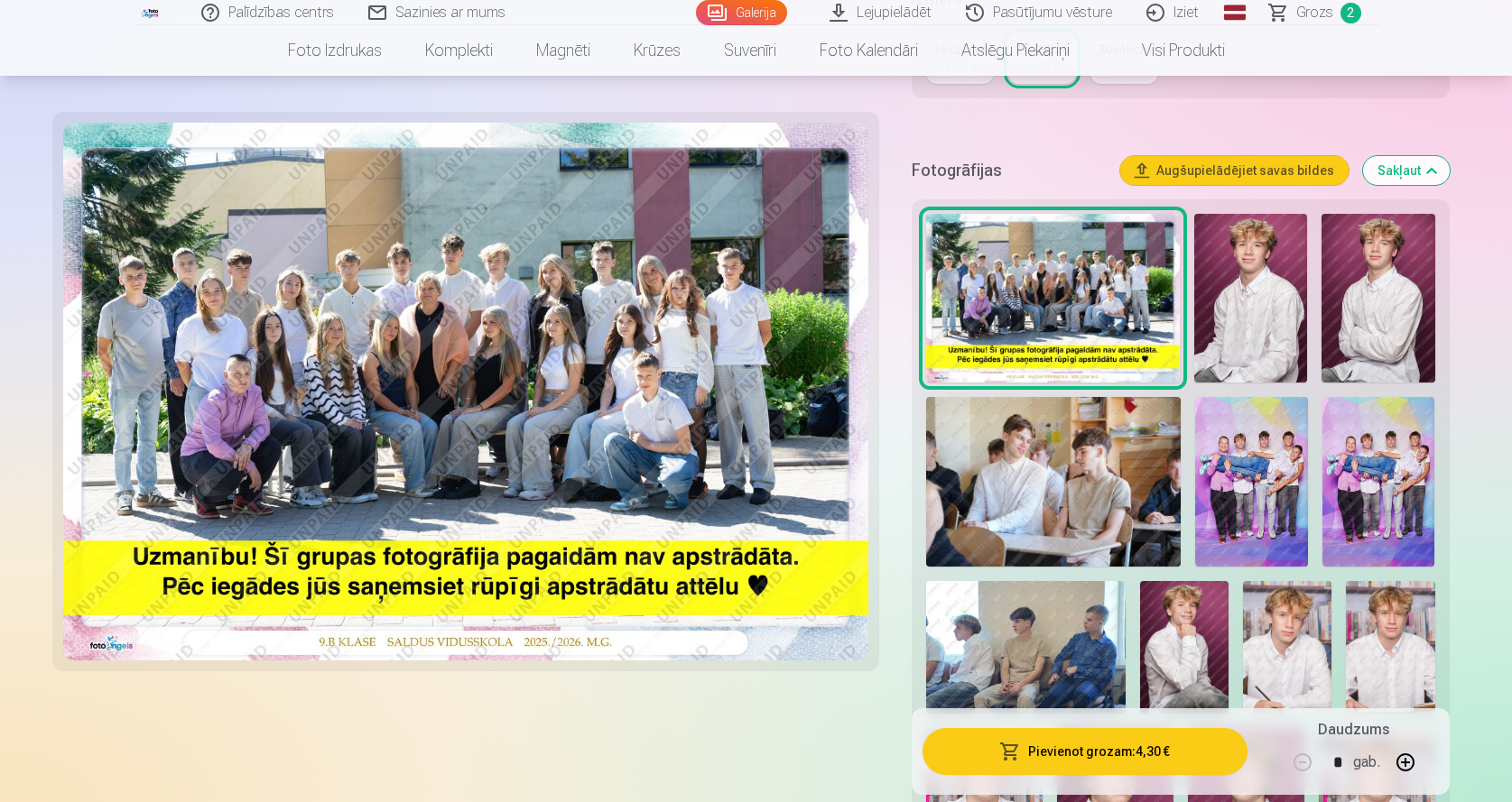
click at [1235, 517] on img at bounding box center [1252, 482] width 113 height 170
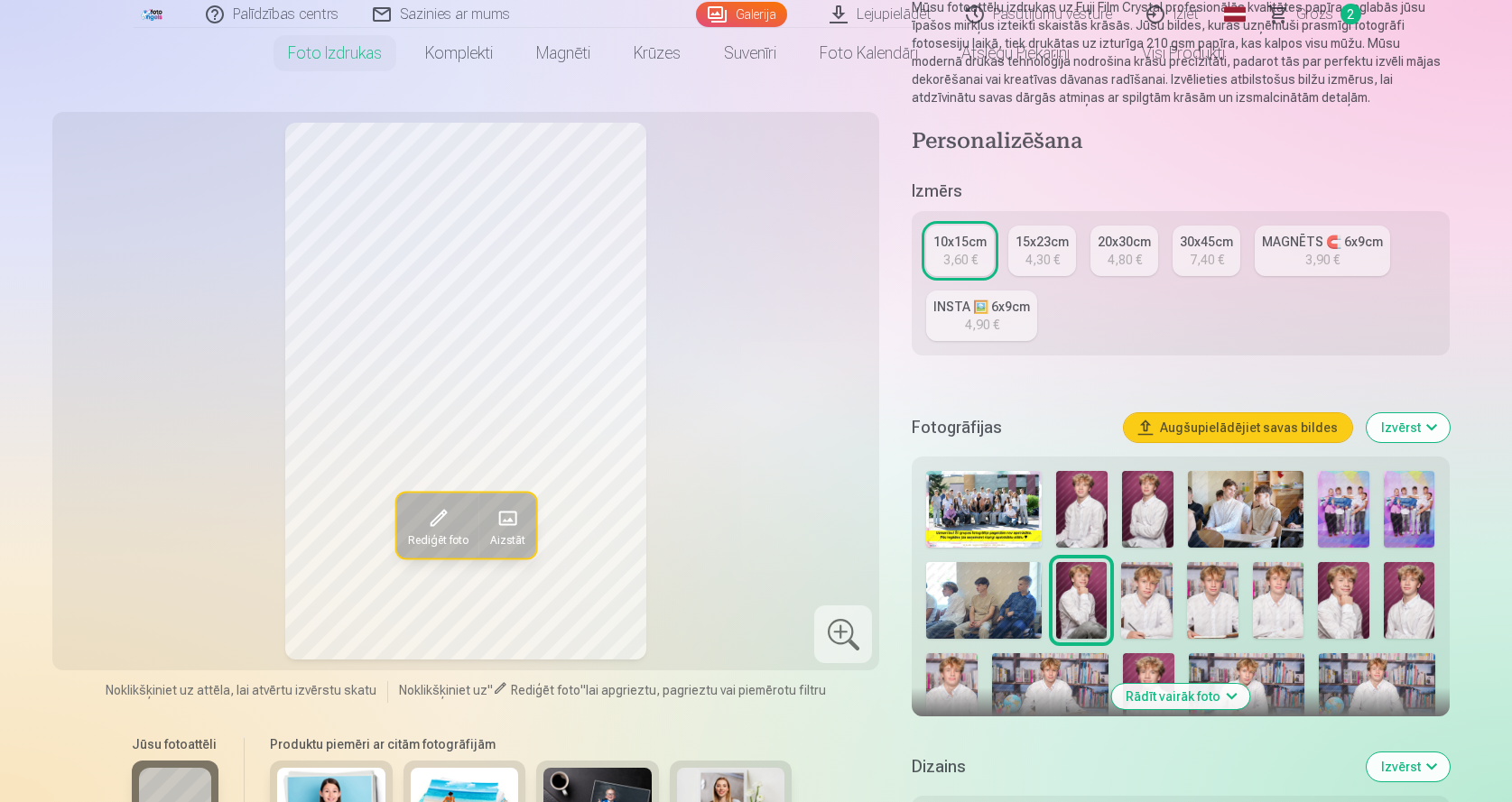
scroll to position [361, 0]
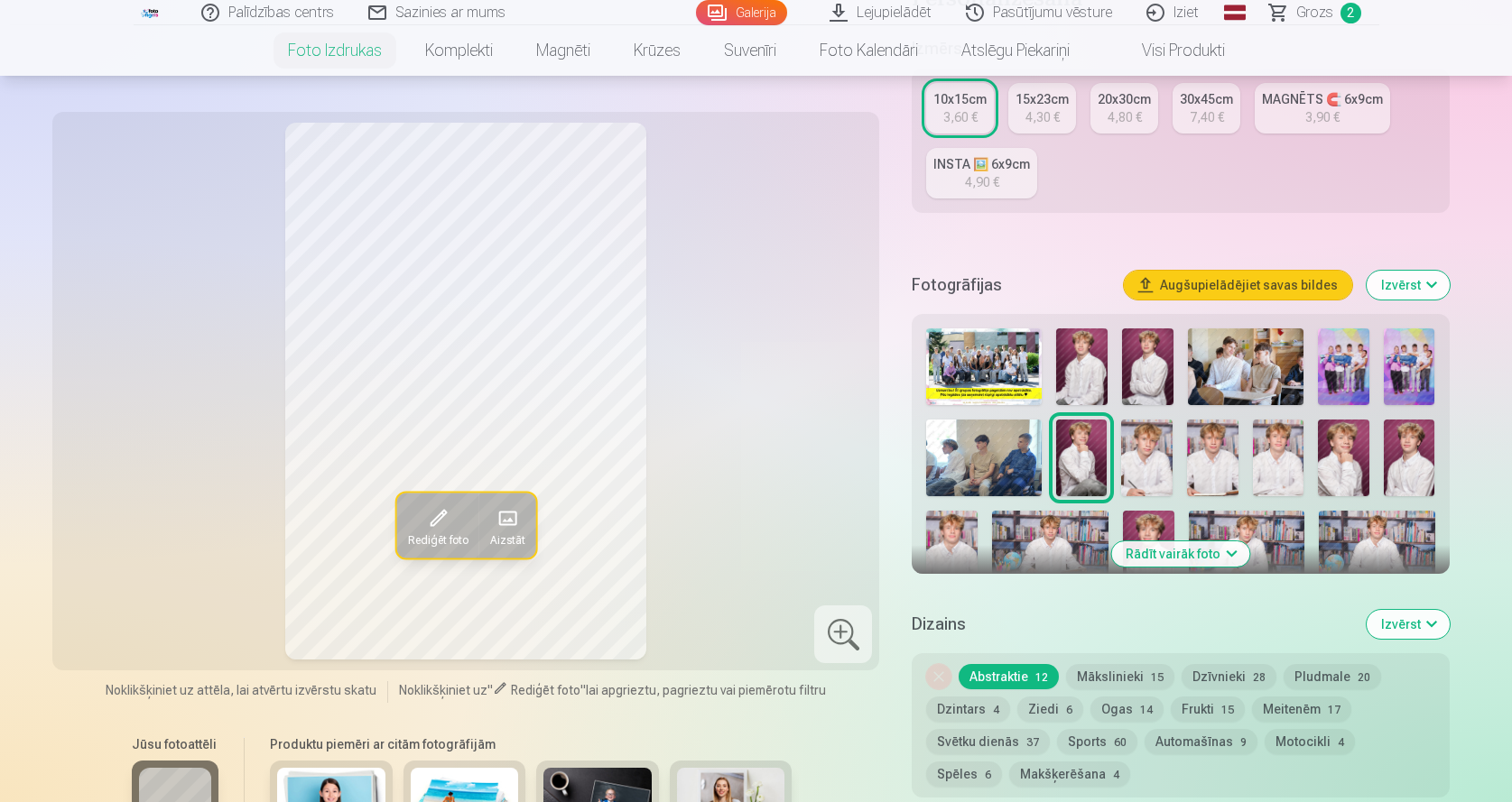
click at [1336, 375] on img at bounding box center [1343, 366] width 52 height 76
click at [1416, 369] on img at bounding box center [1409, 366] width 52 height 76
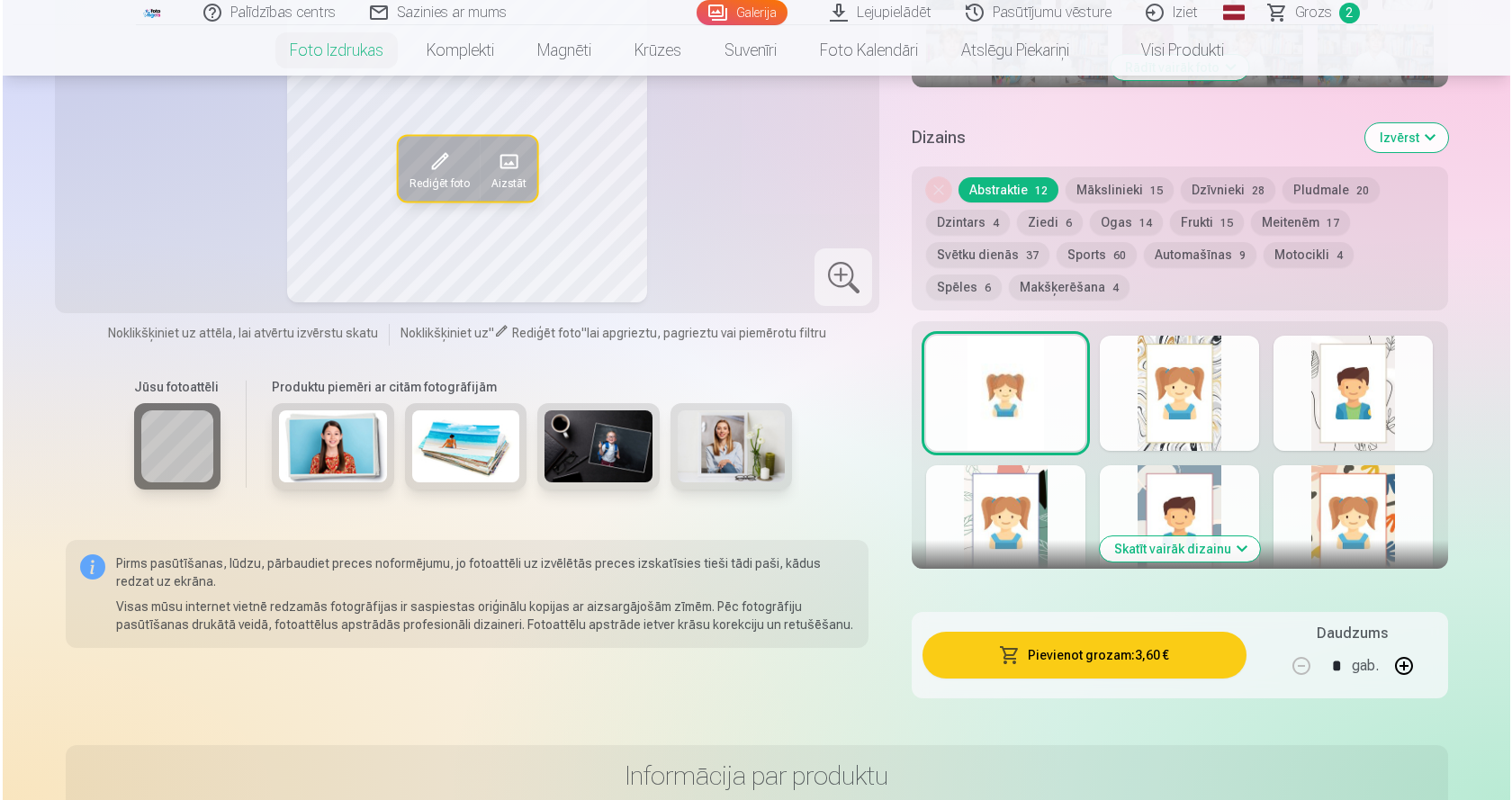
scroll to position [960, 0]
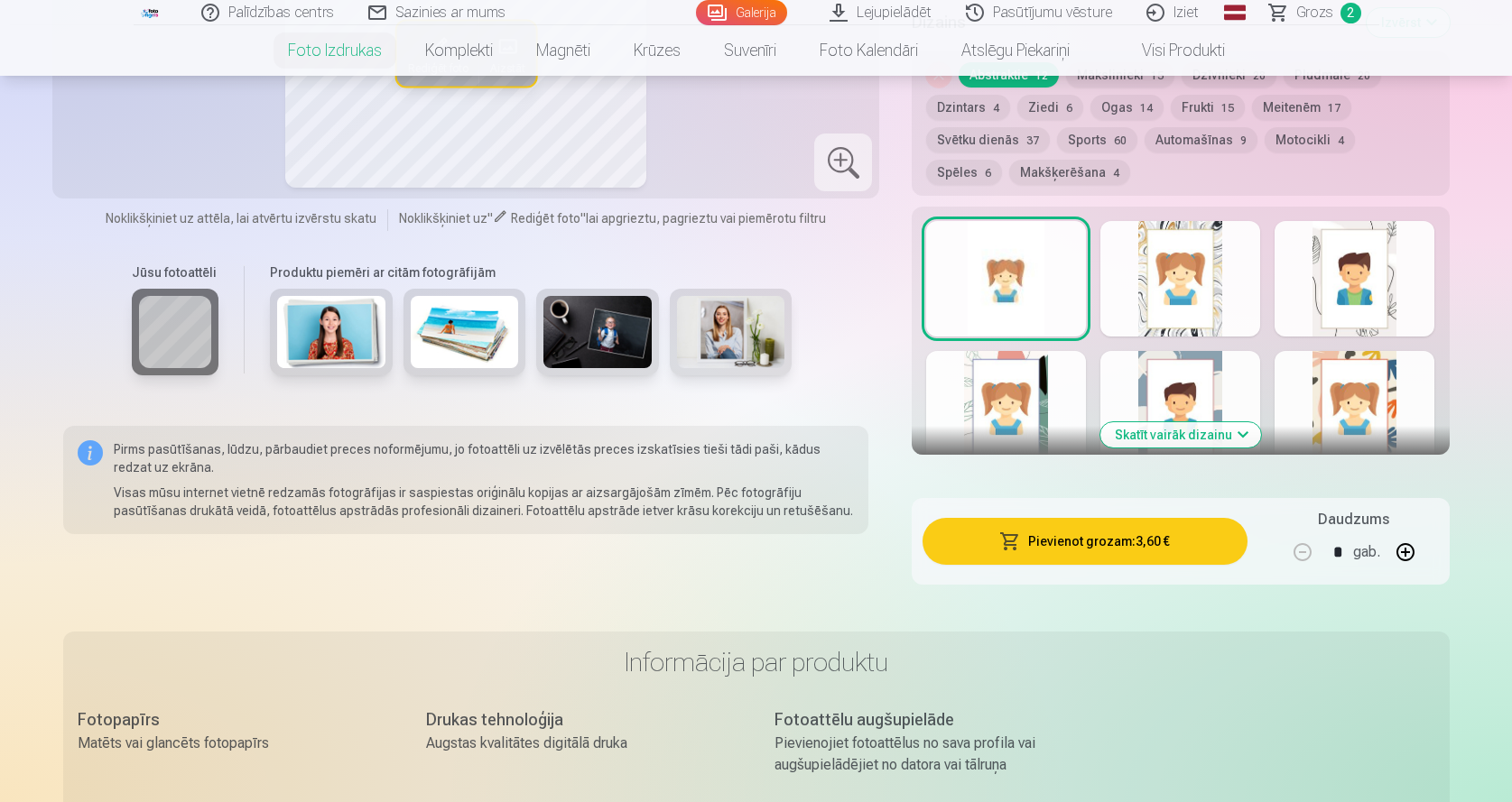
click at [1096, 543] on button "Pievienot grozam : 3,60 €" at bounding box center [1084, 542] width 324 height 47
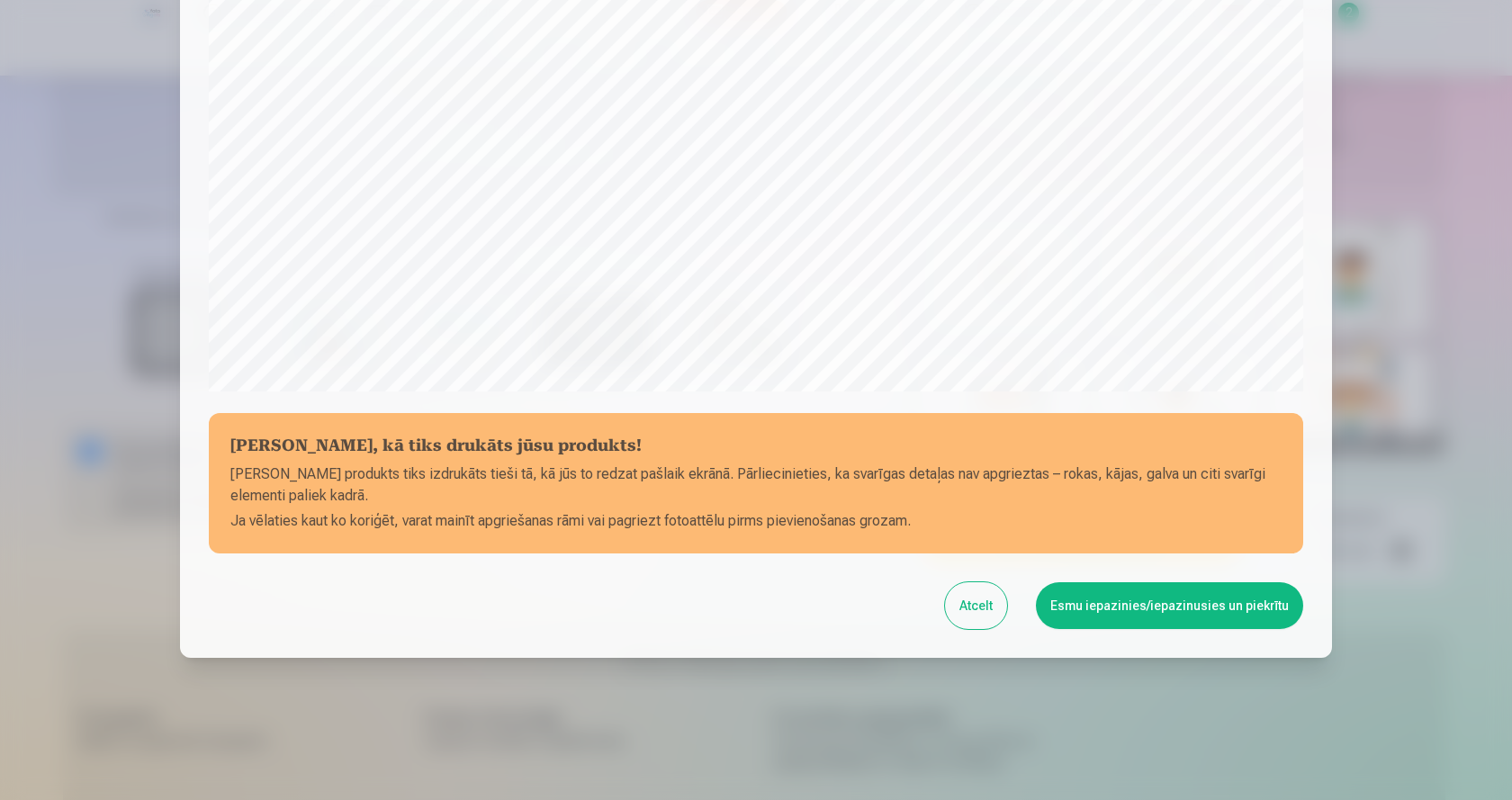
scroll to position [496, 0]
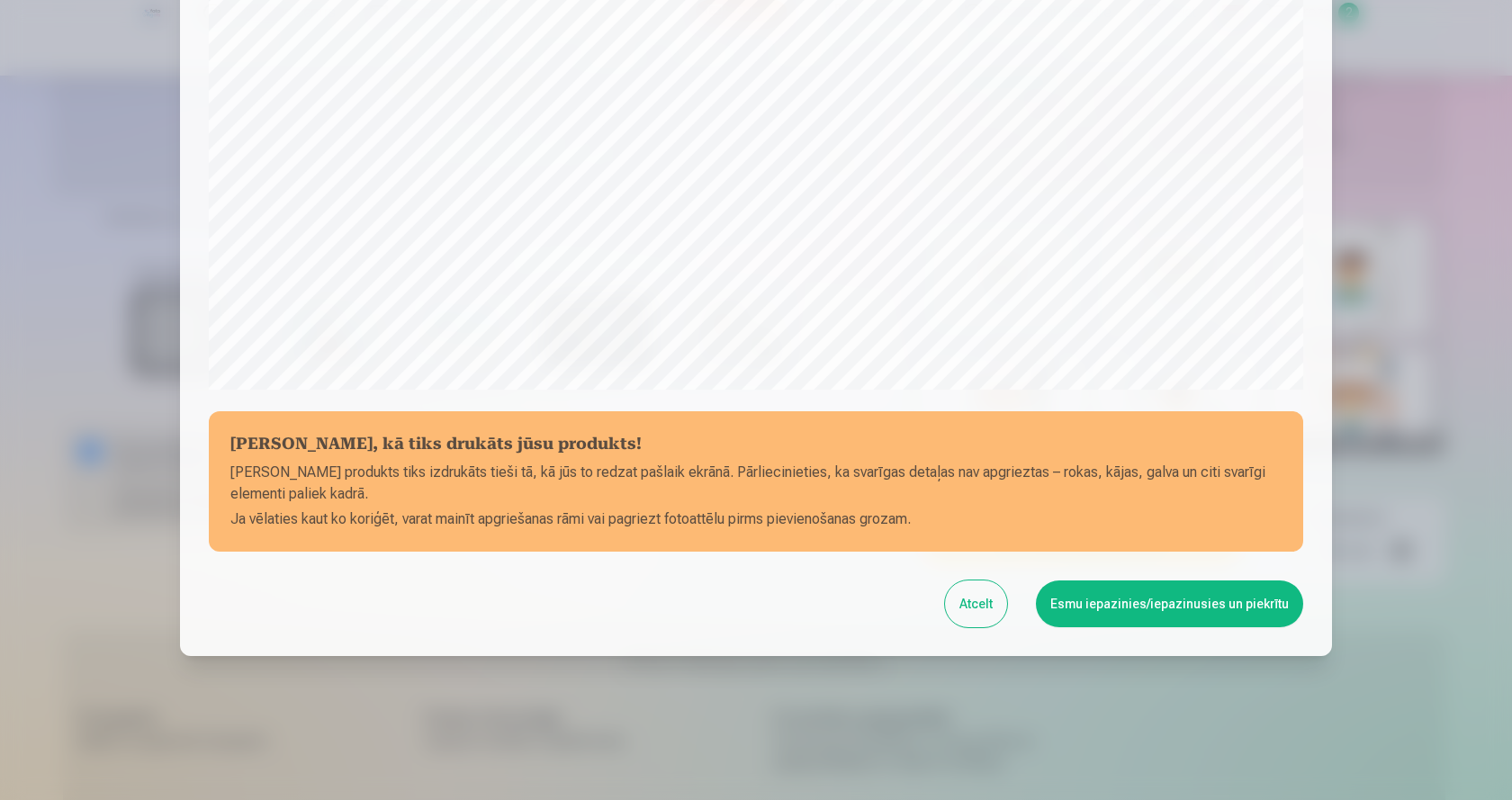
click at [1104, 597] on button "Esmu iepazinies/iepazinusies un piekrītu" at bounding box center [1170, 604] width 267 height 47
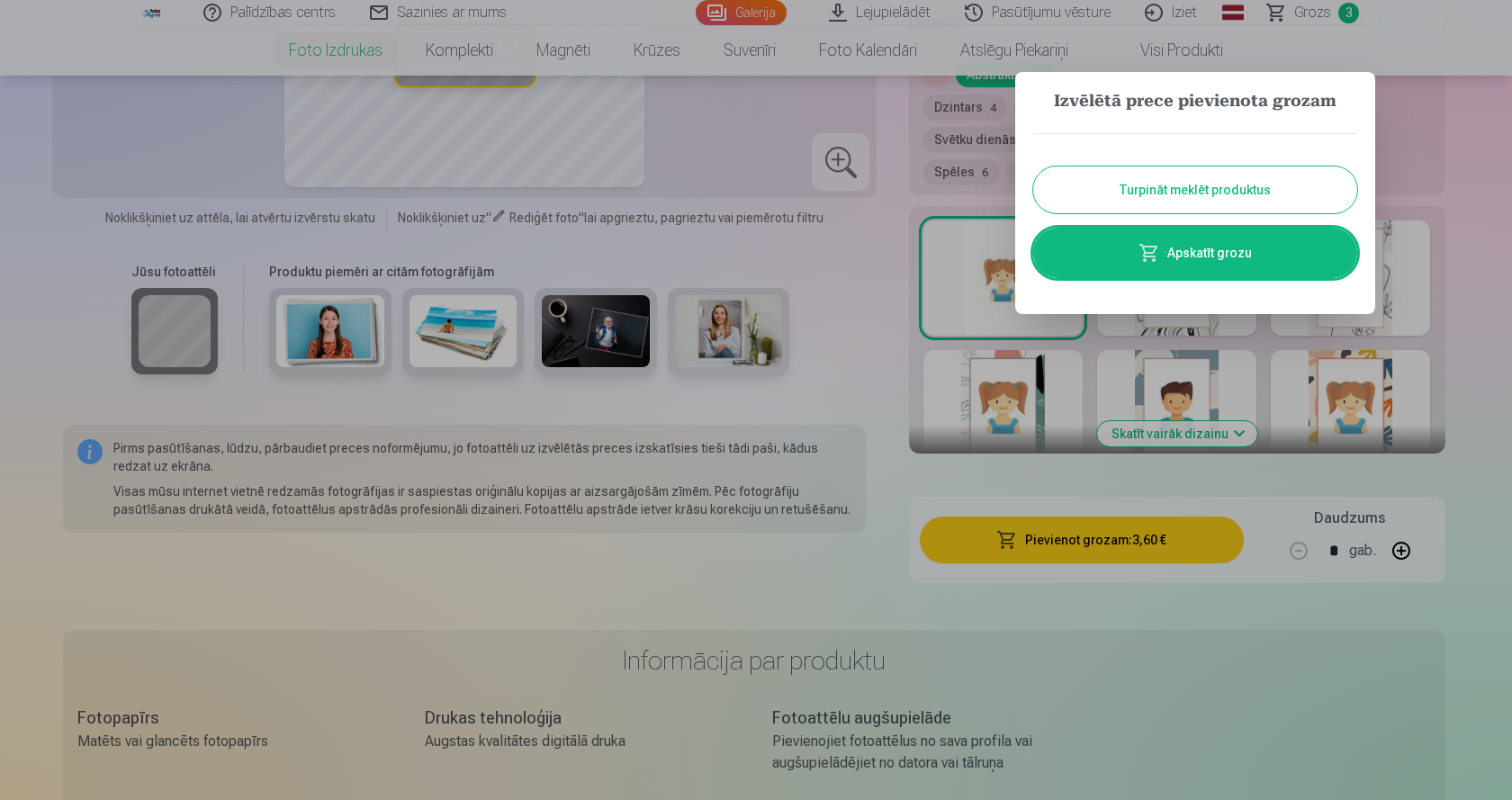
click at [1168, 251] on link "Apskatīt grozu" at bounding box center [1195, 253] width 324 height 51
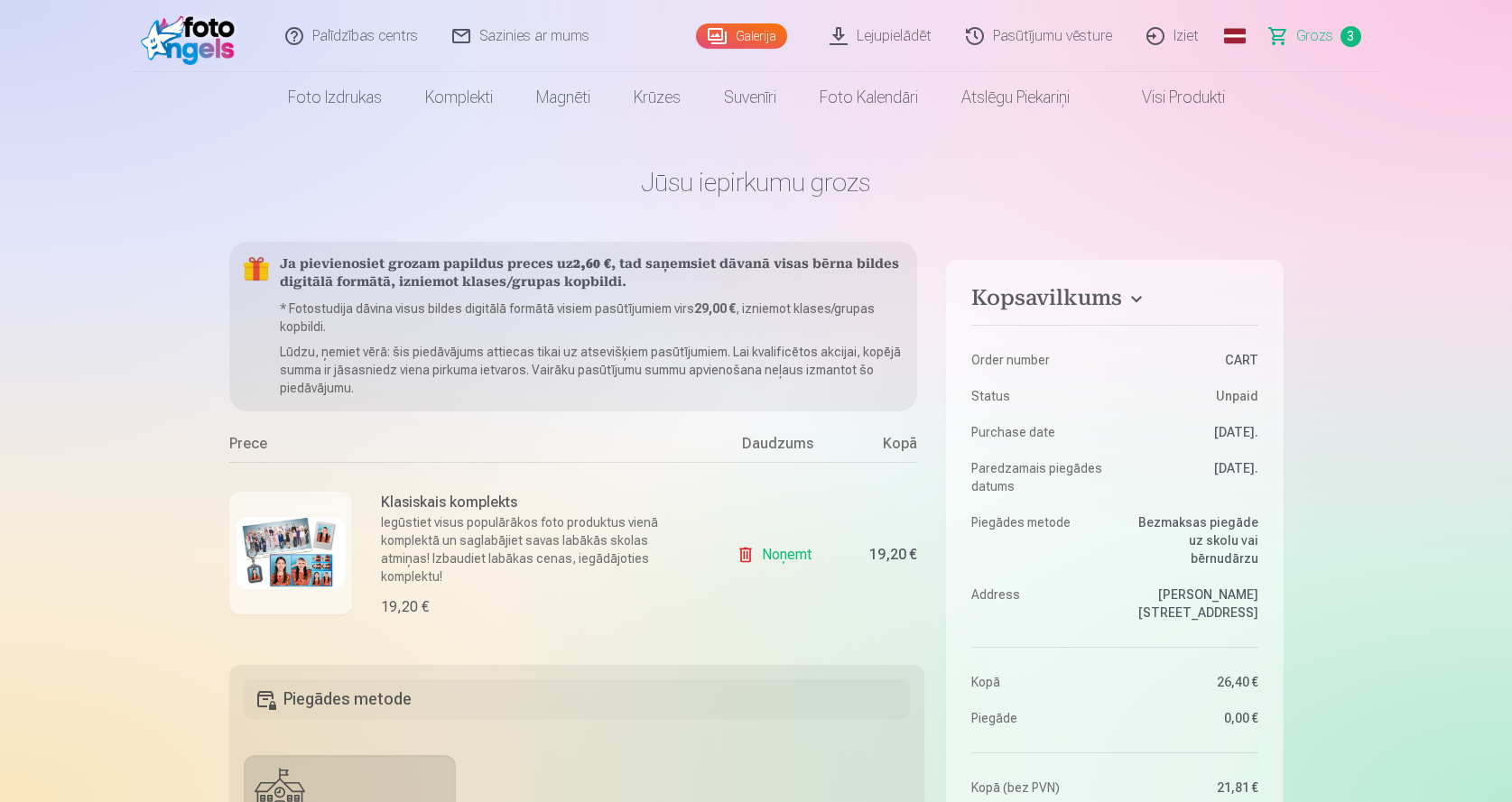
click at [1322, 30] on span "Grozs" at bounding box center [1314, 36] width 37 height 22
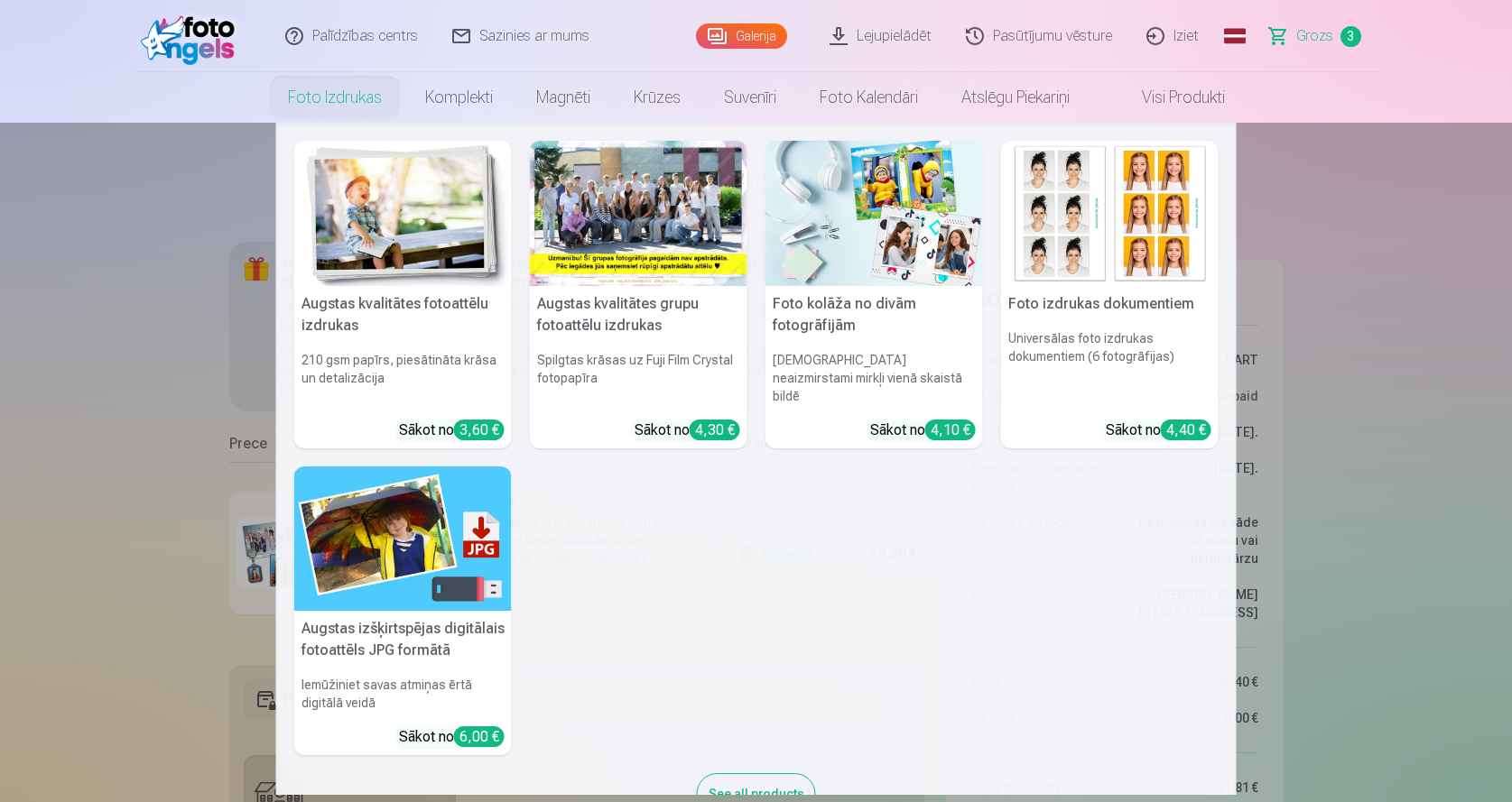
click at [641, 214] on div at bounding box center [638, 213] width 217 height 145
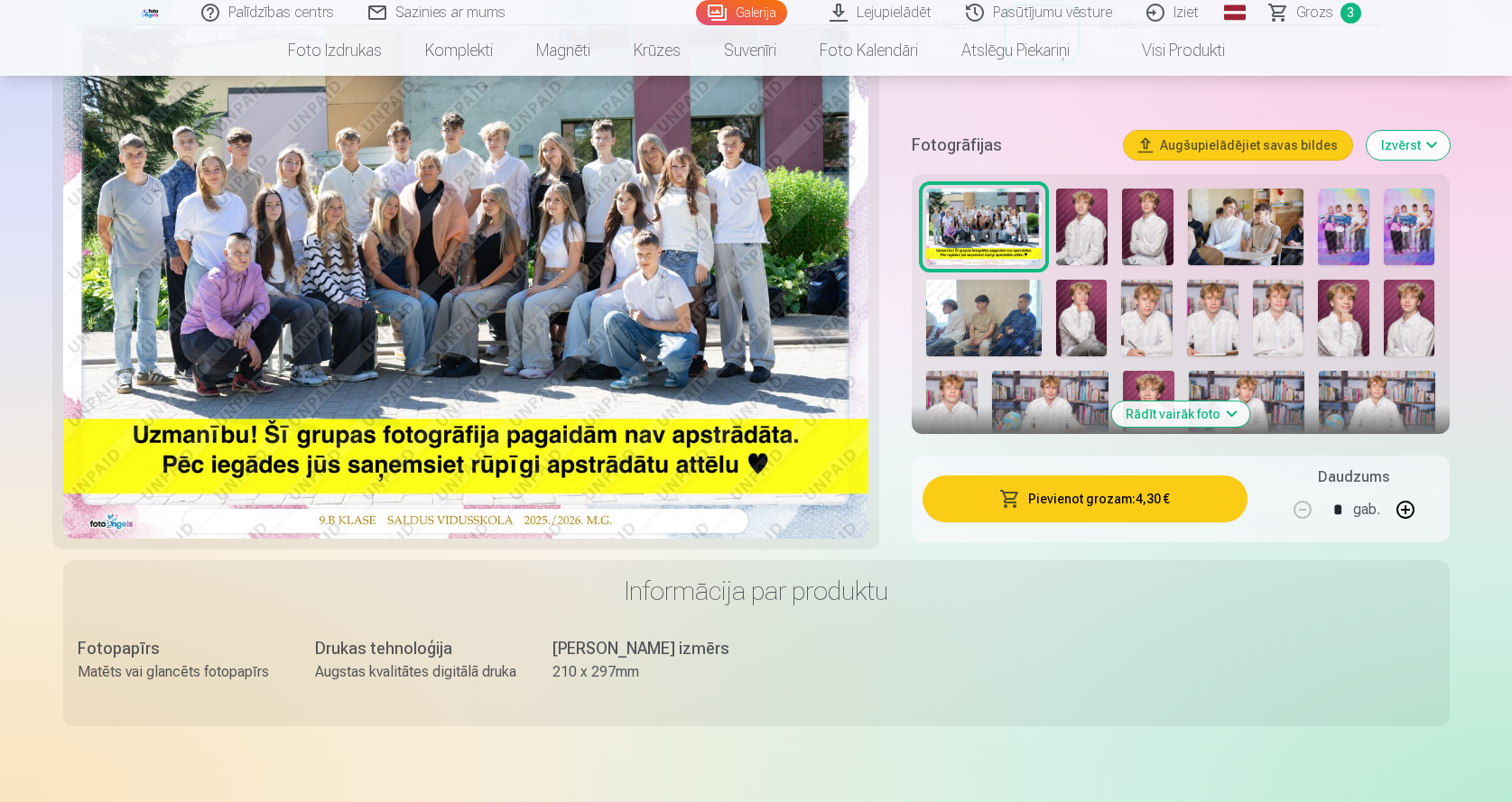
scroll to position [481, 0]
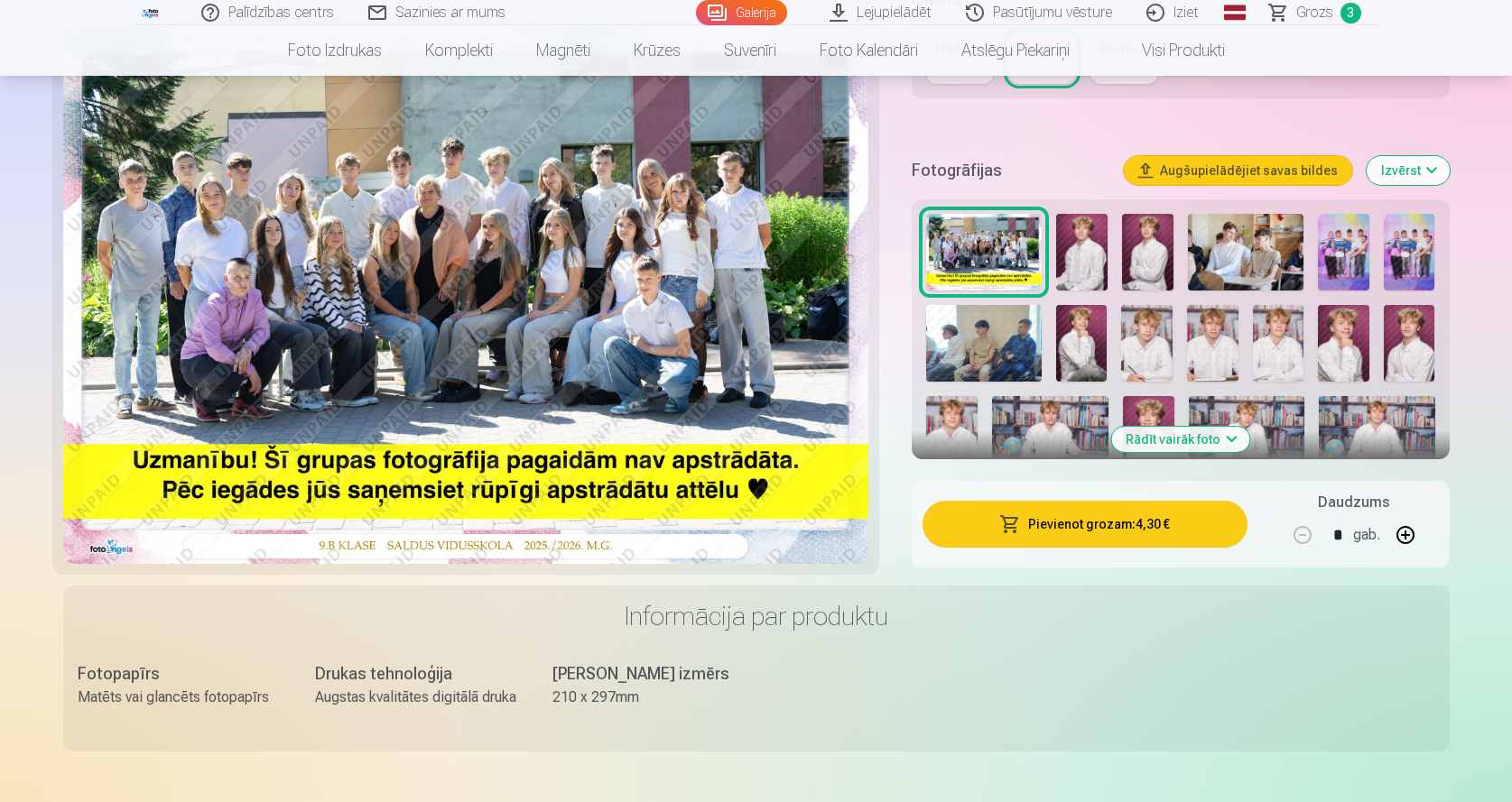
click at [1184, 443] on button "Rādīt vairāk foto" at bounding box center [1180, 439] width 138 height 25
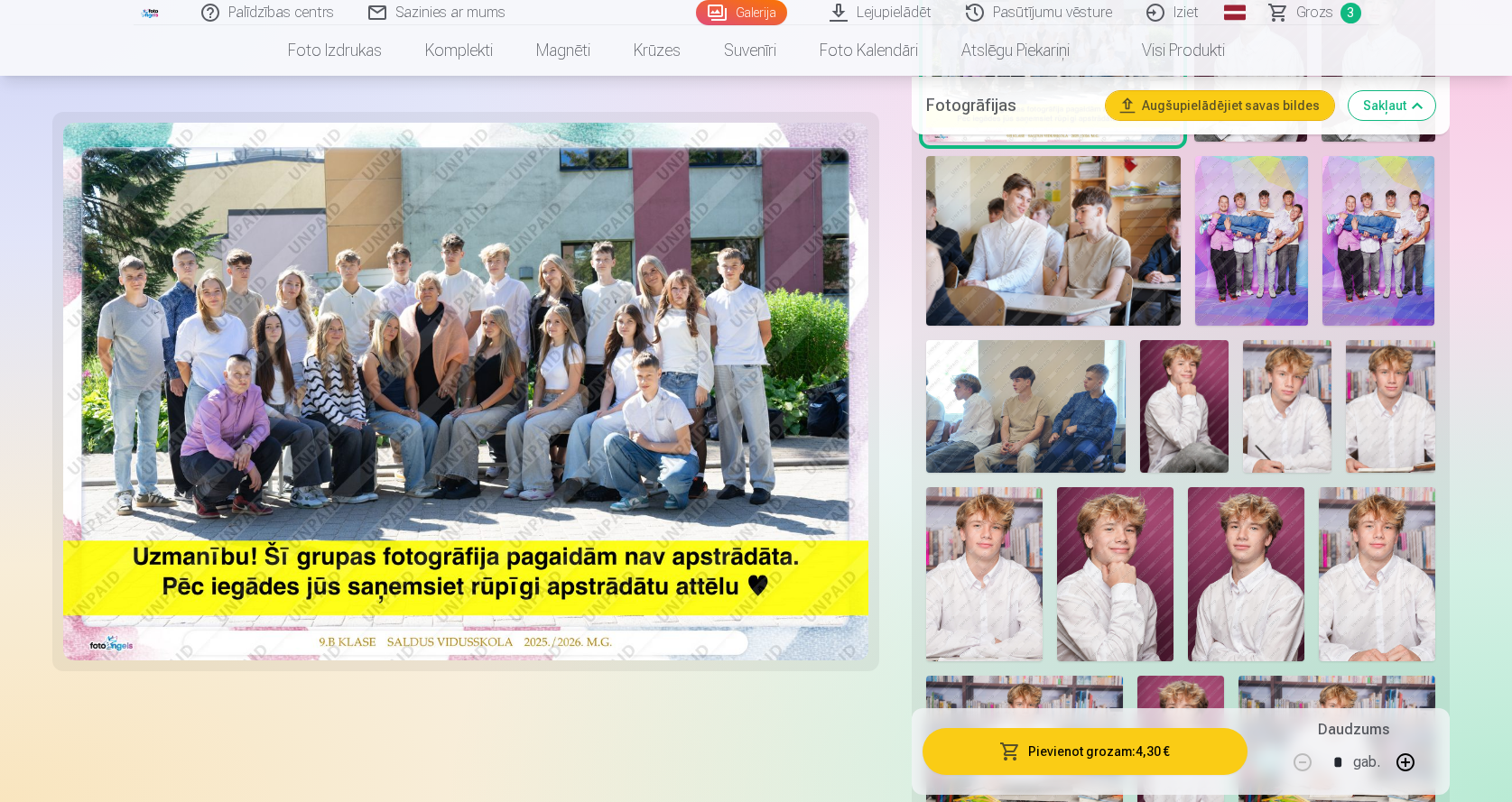
scroll to position [842, 0]
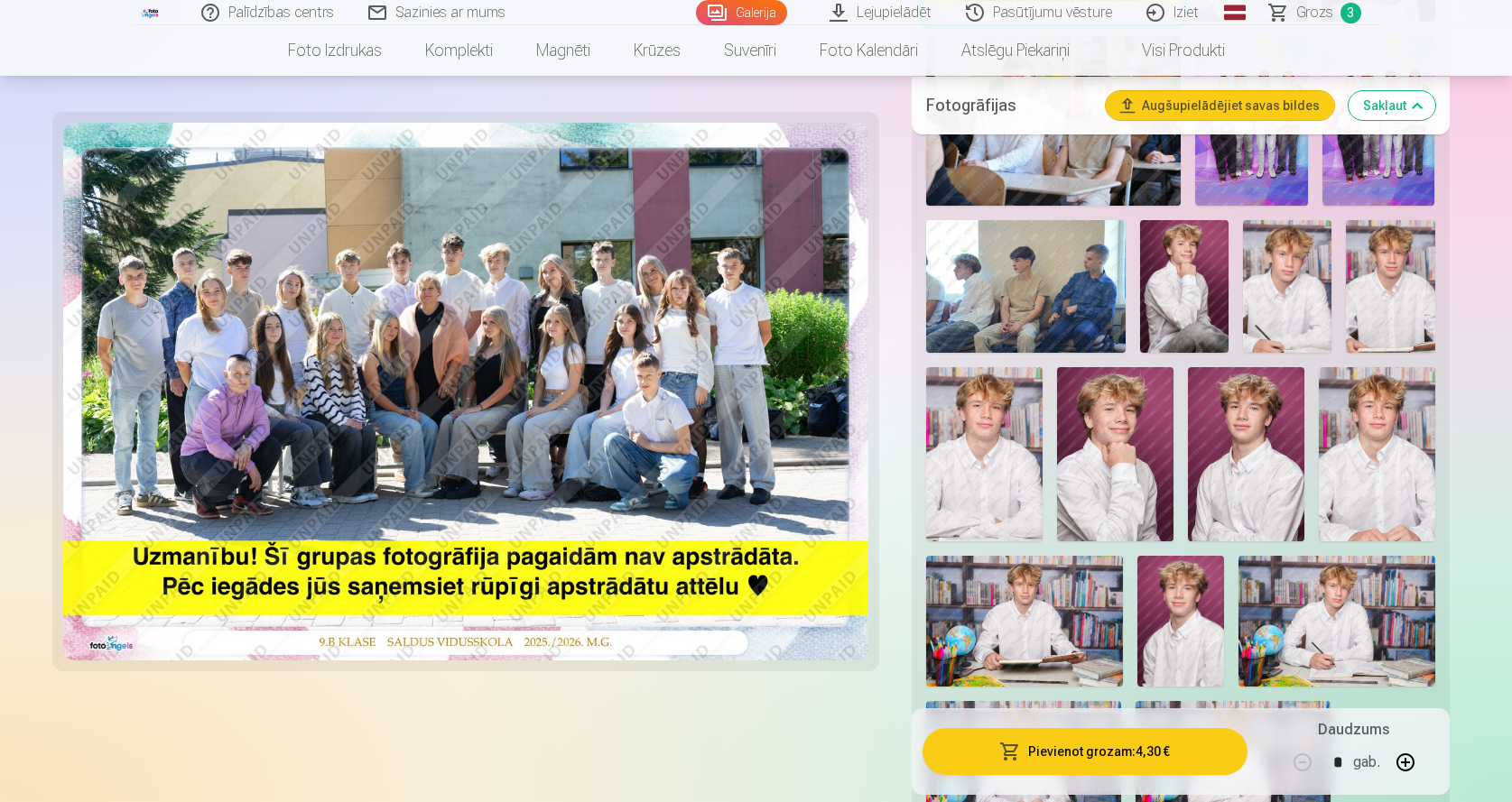
click at [1390, 310] on img at bounding box center [1390, 286] width 89 height 133
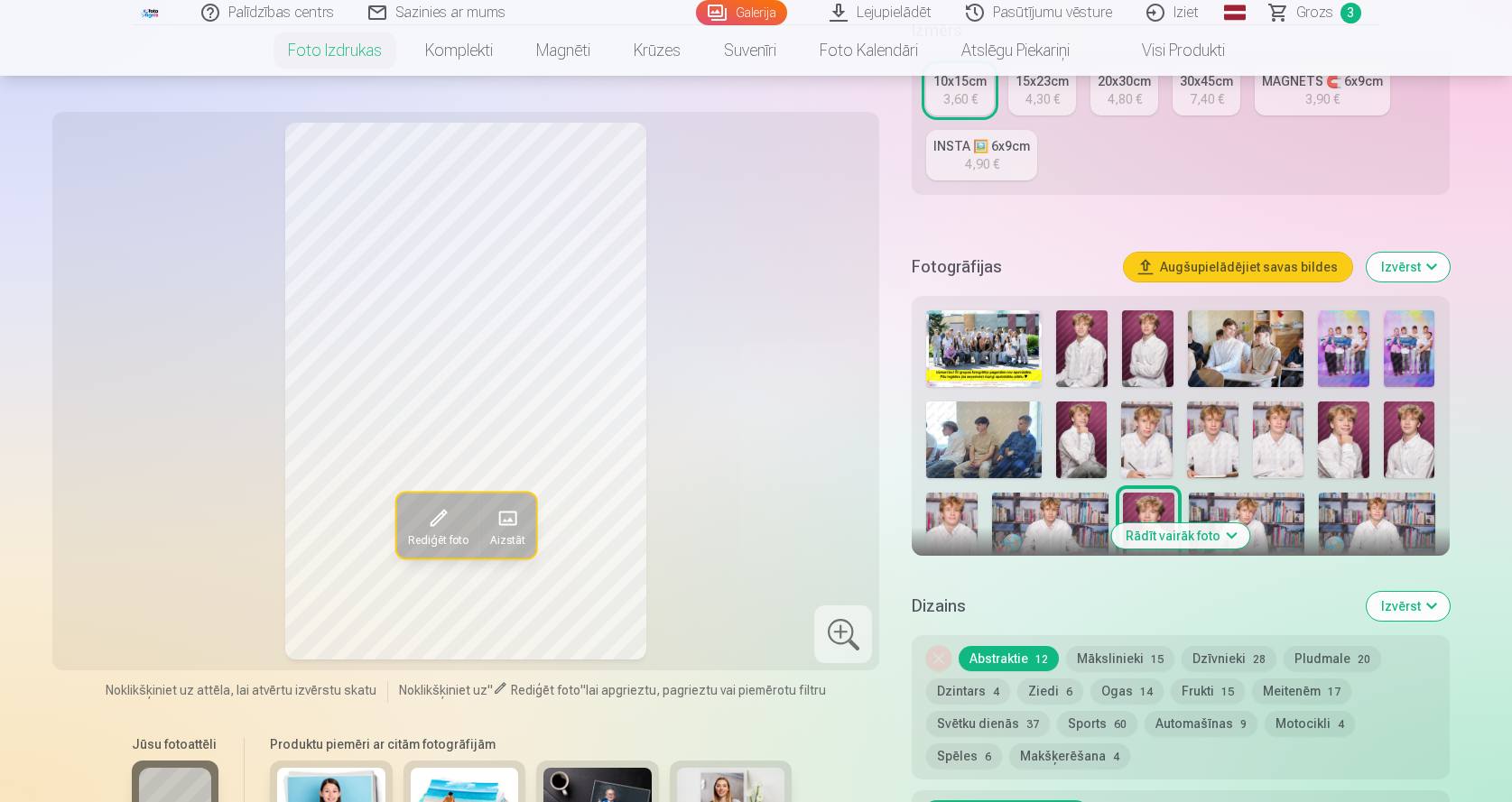
scroll to position [602, 0]
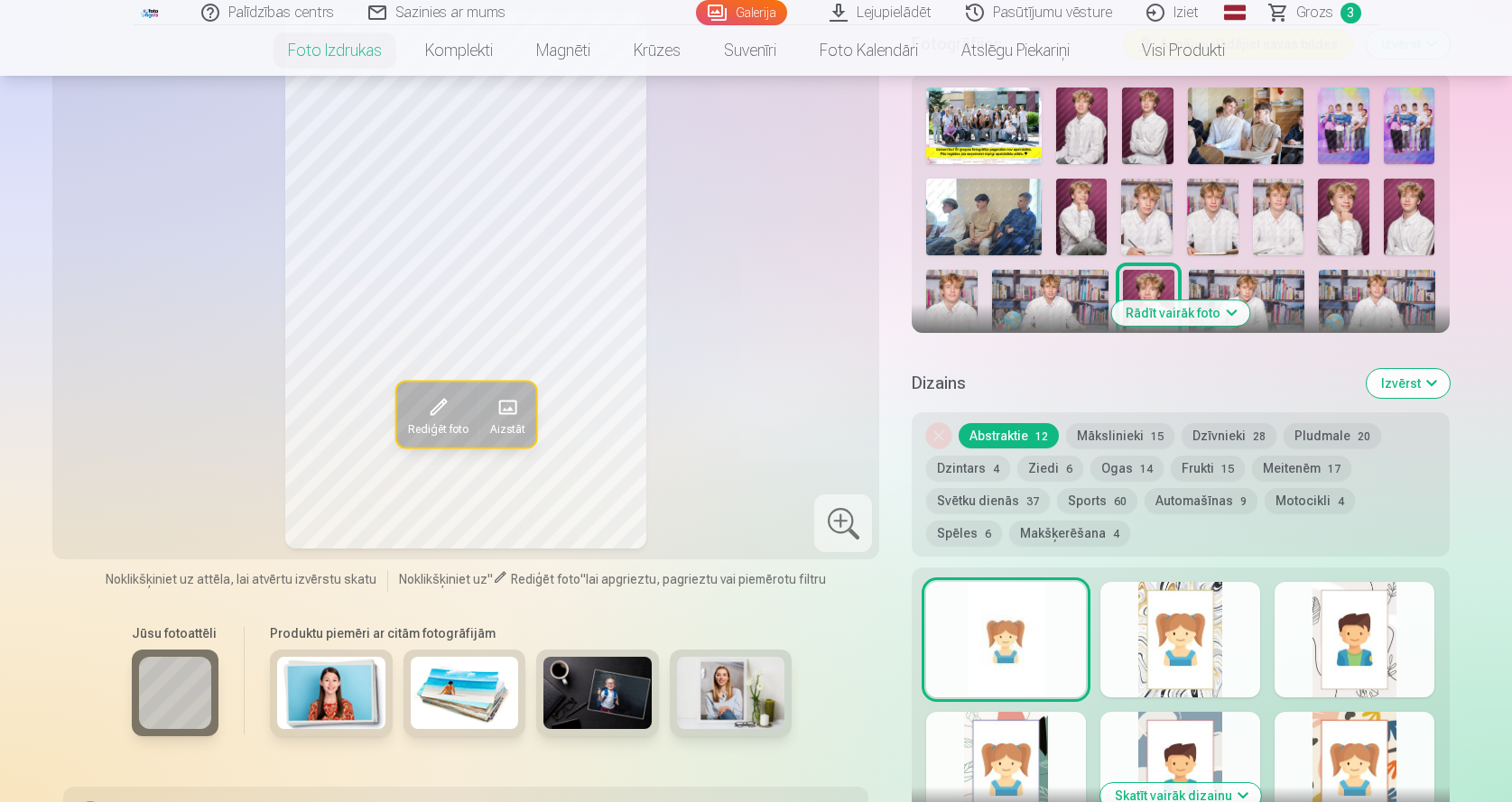
click at [1024, 296] on img at bounding box center [1050, 309] width 115 height 77
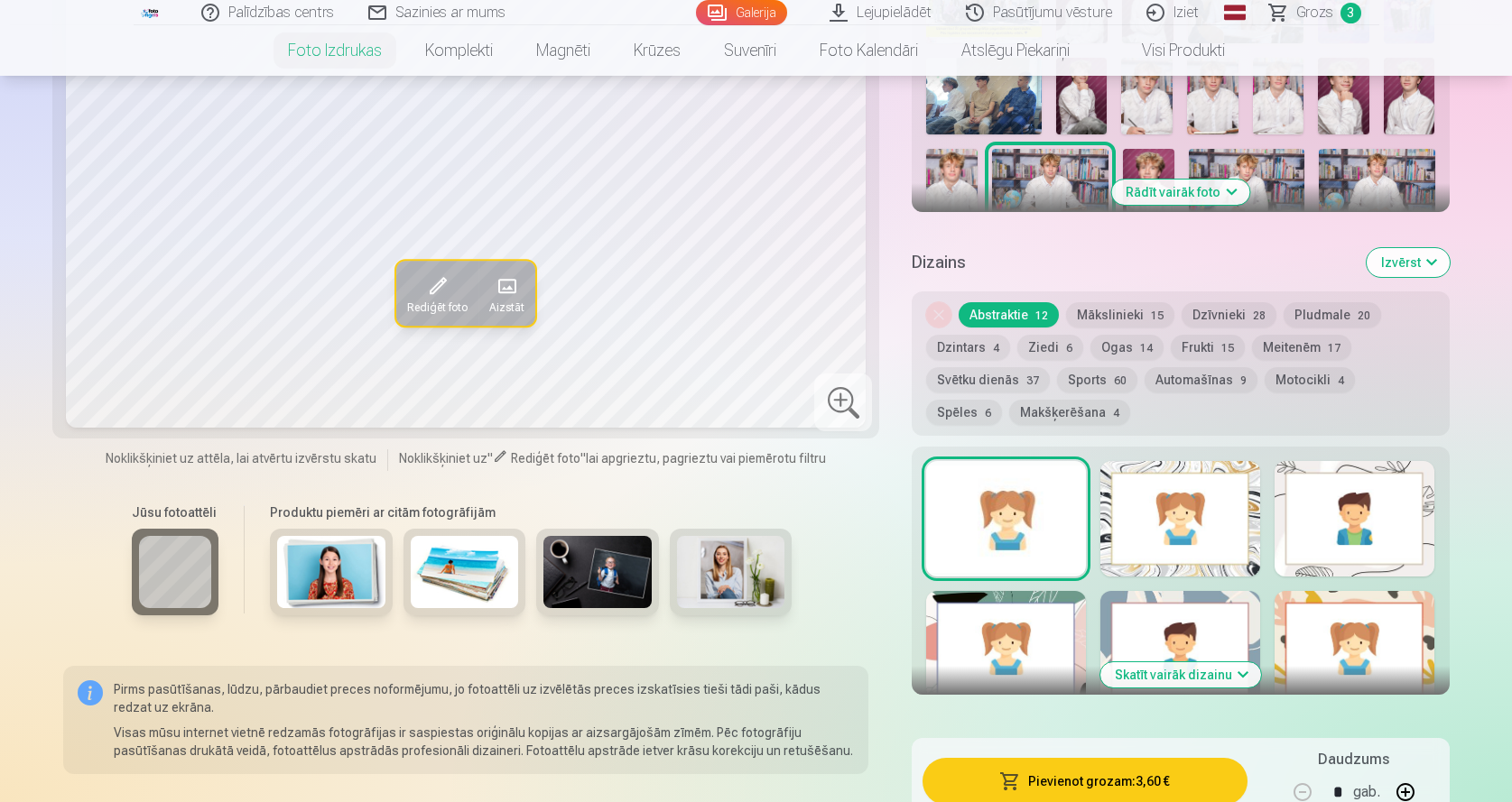
scroll to position [962, 0]
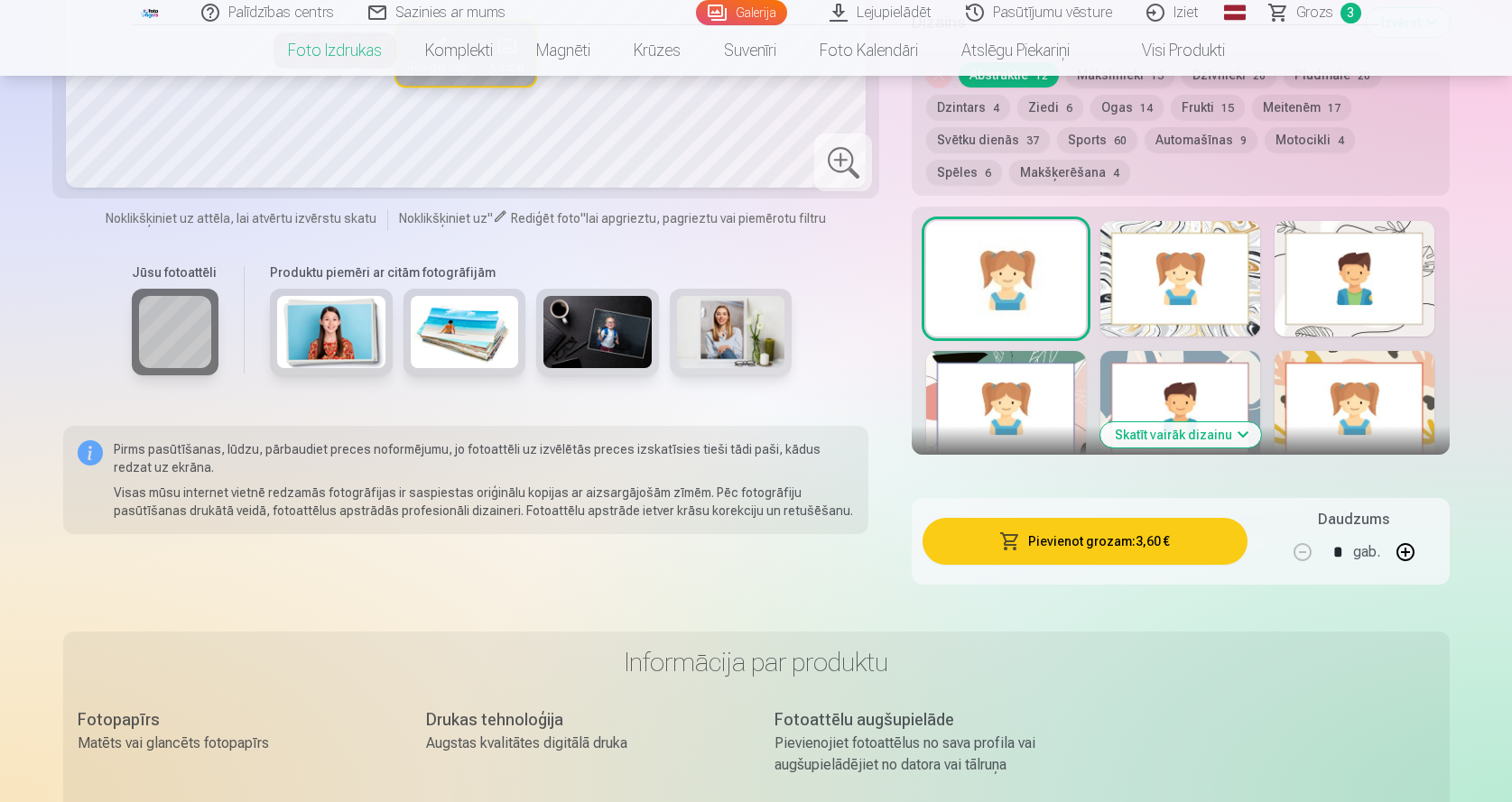
click at [1184, 432] on button "Skatīt vairāk dizainu" at bounding box center [1181, 435] width 160 height 25
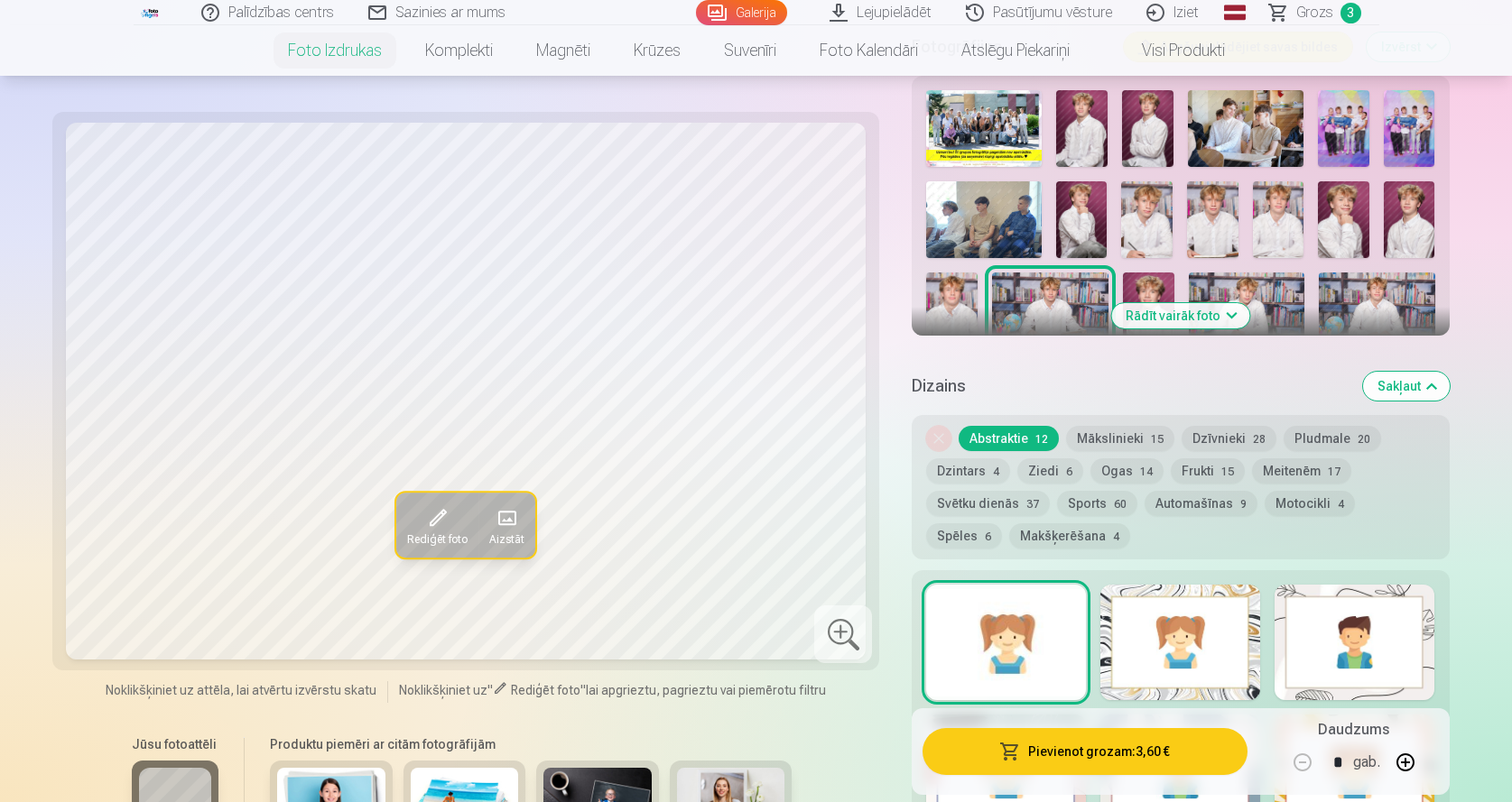
scroll to position [722, 0]
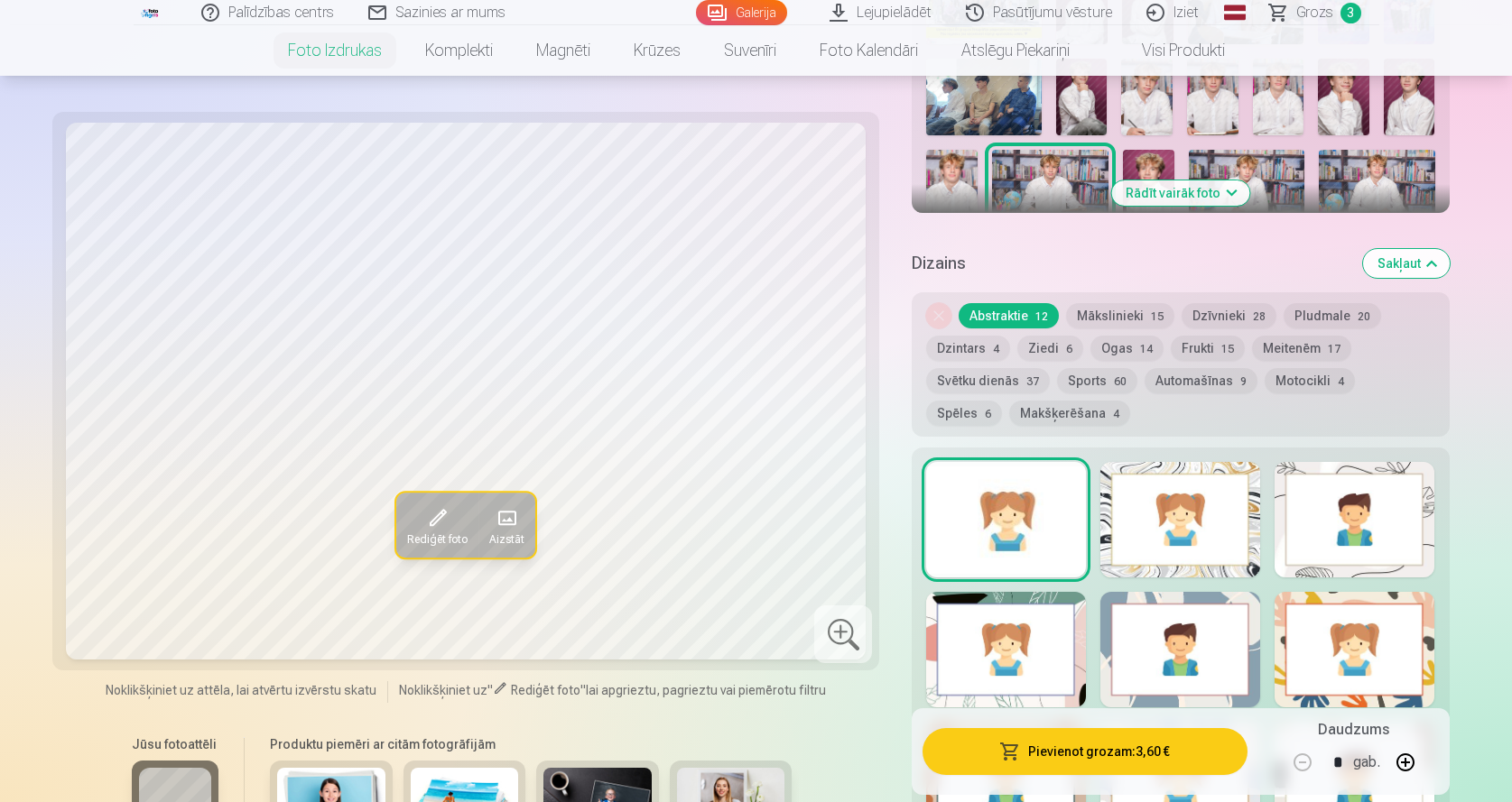
click at [1198, 383] on button "Automašīnas 9" at bounding box center [1201, 380] width 113 height 25
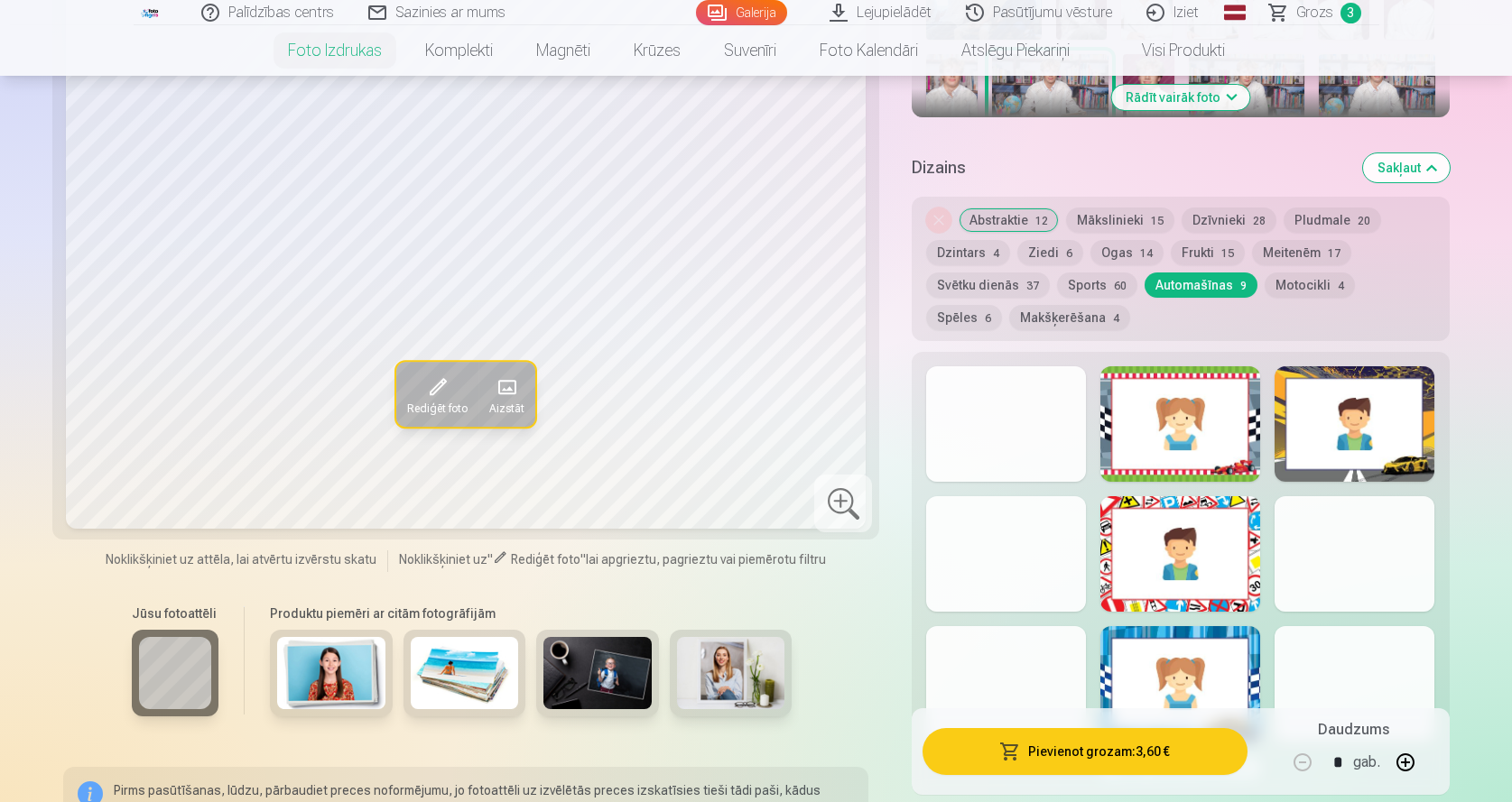
scroll to position [962, 0]
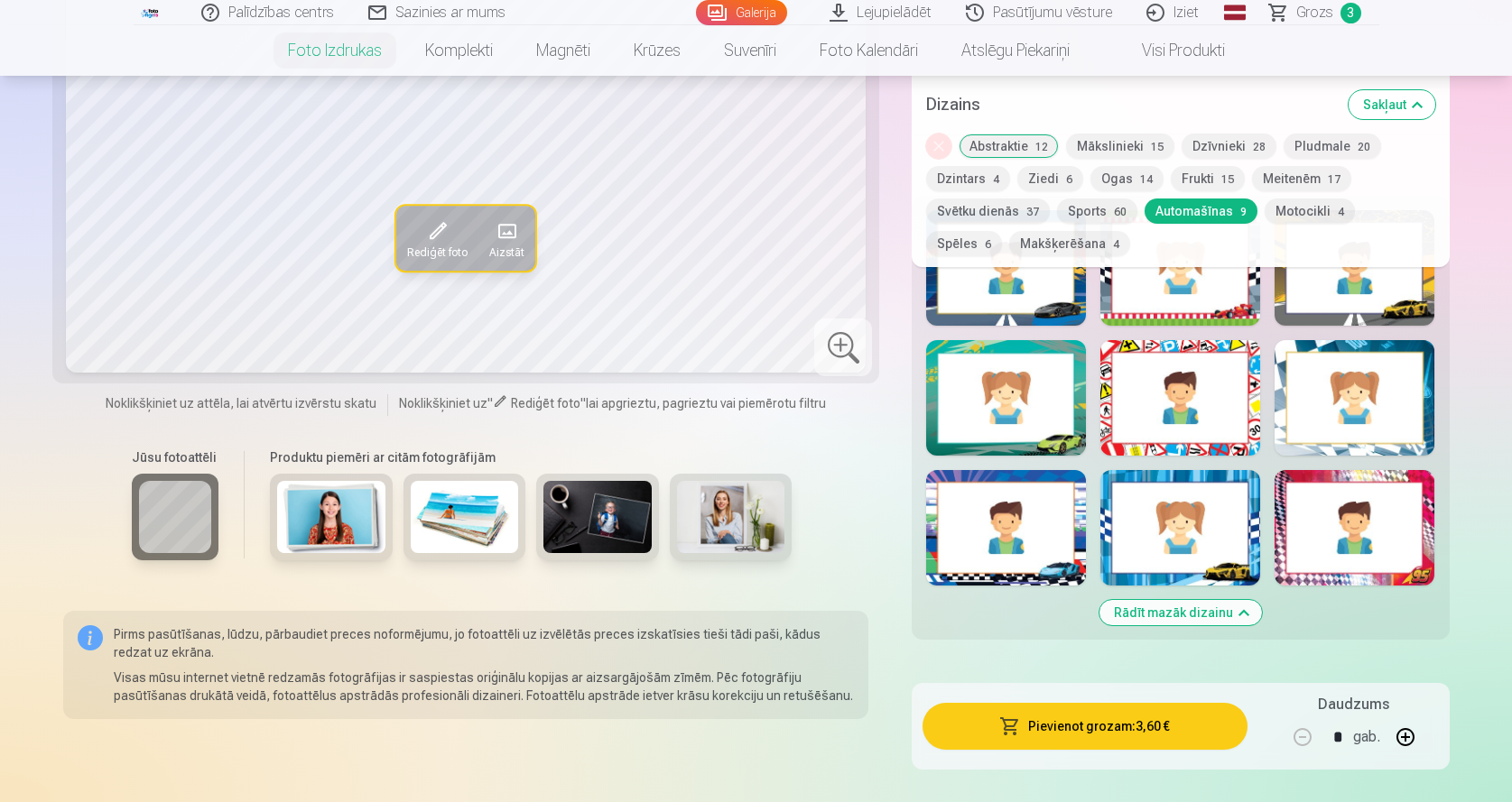
click at [1050, 437] on div at bounding box center [1005, 398] width 160 height 115
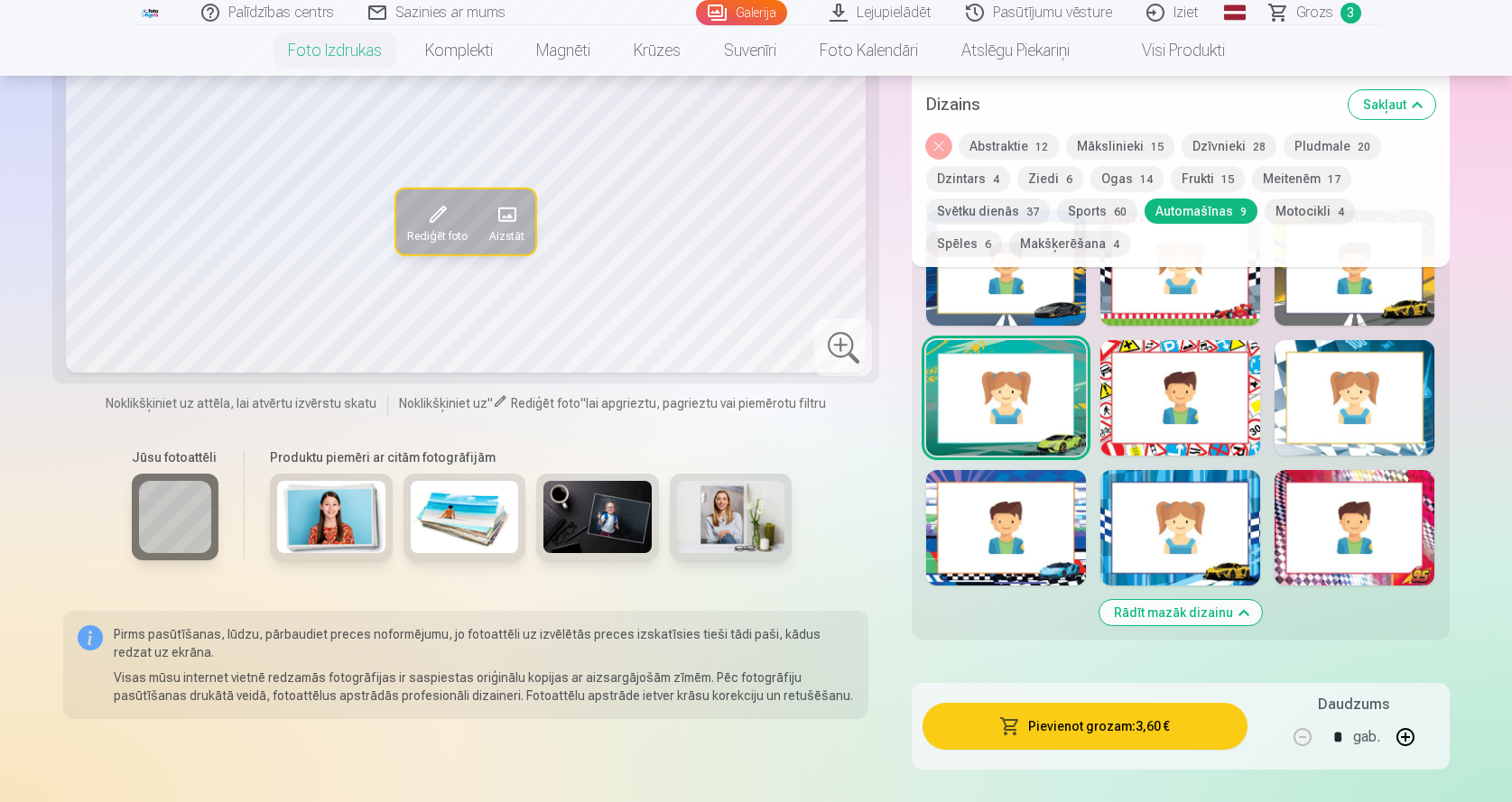
click at [1194, 550] on div at bounding box center [1180, 527] width 160 height 115
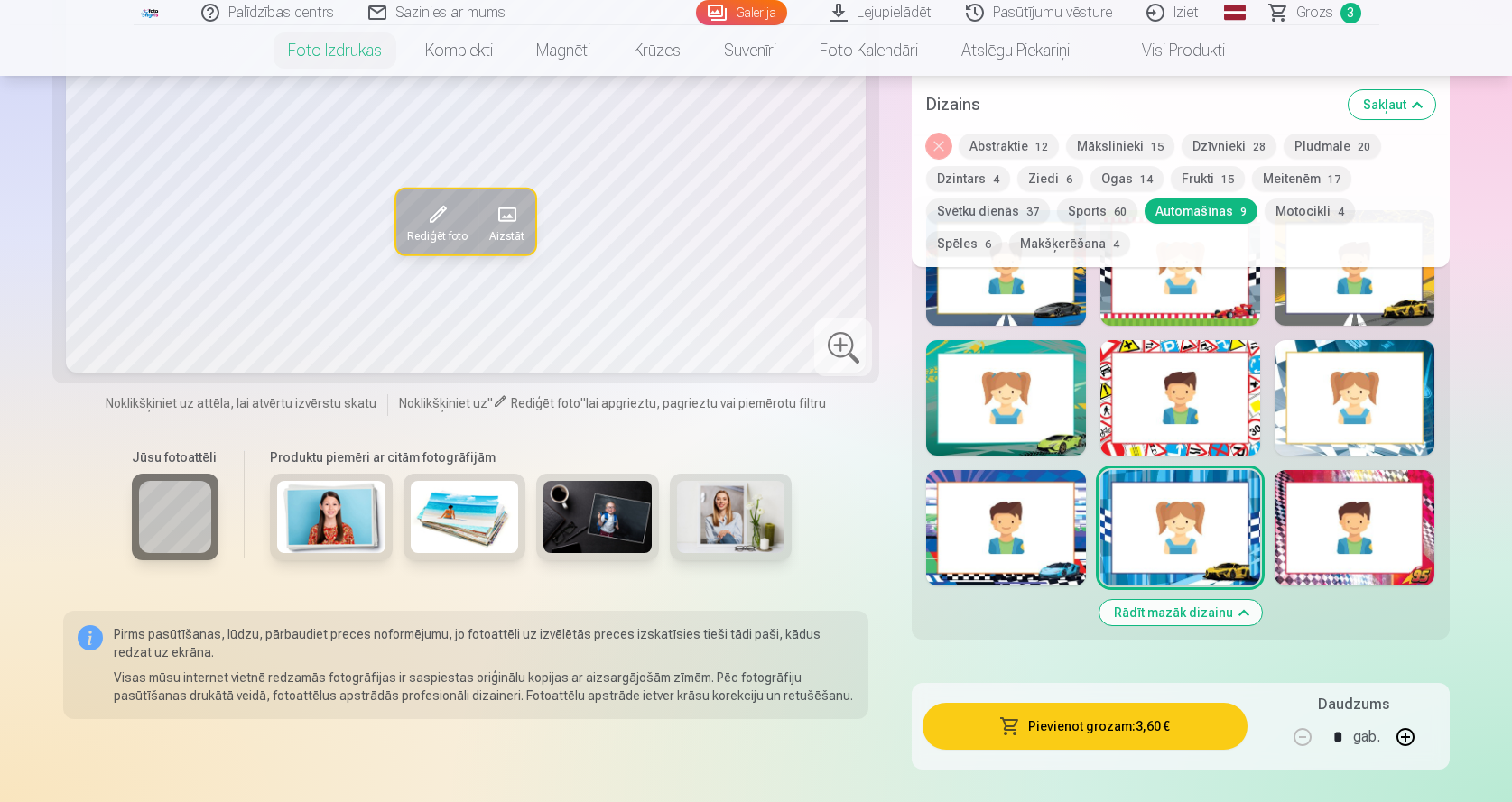
click at [1035, 547] on div at bounding box center [1005, 527] width 160 height 115
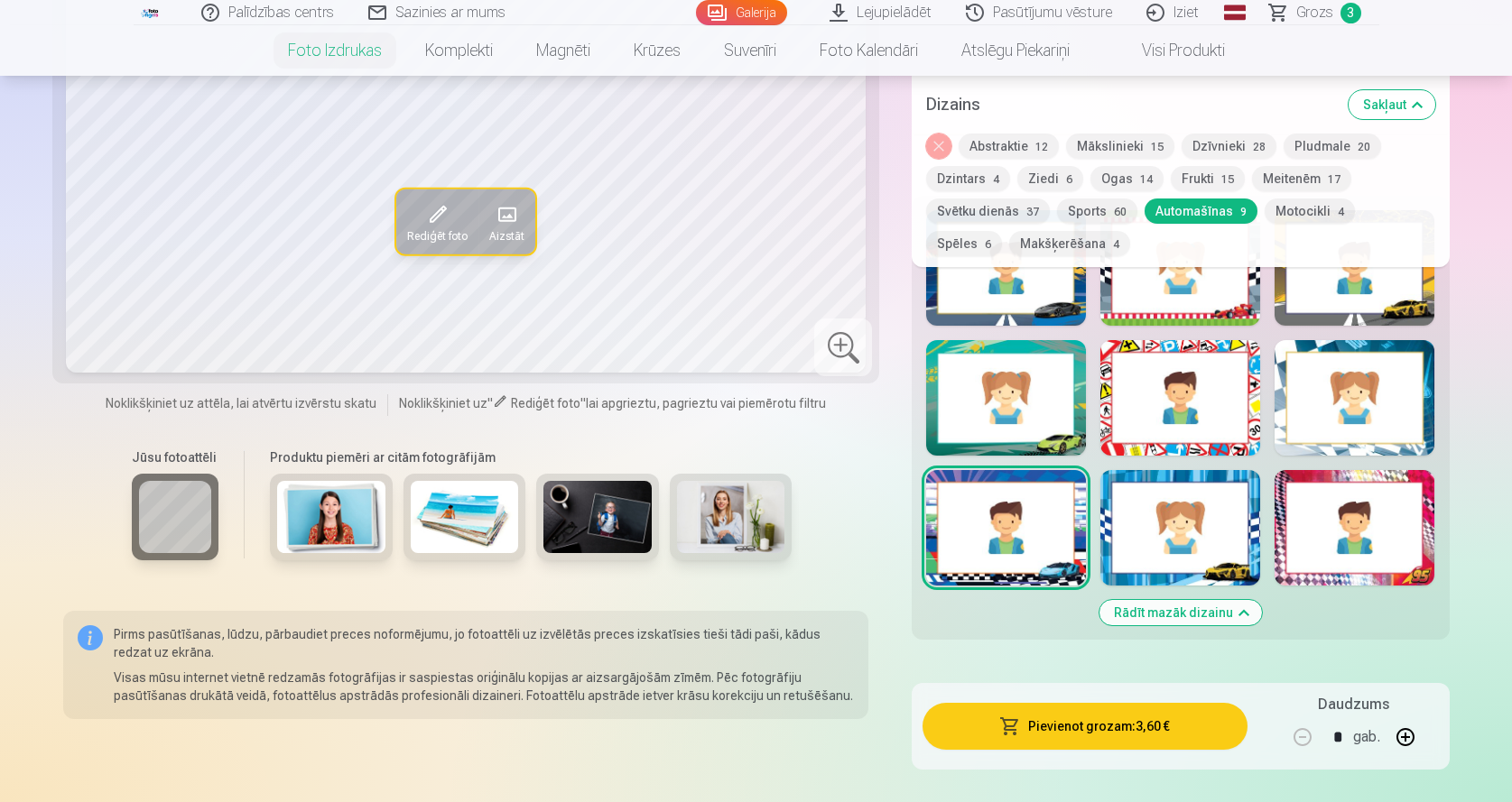
click at [1191, 534] on div at bounding box center [1180, 527] width 160 height 115
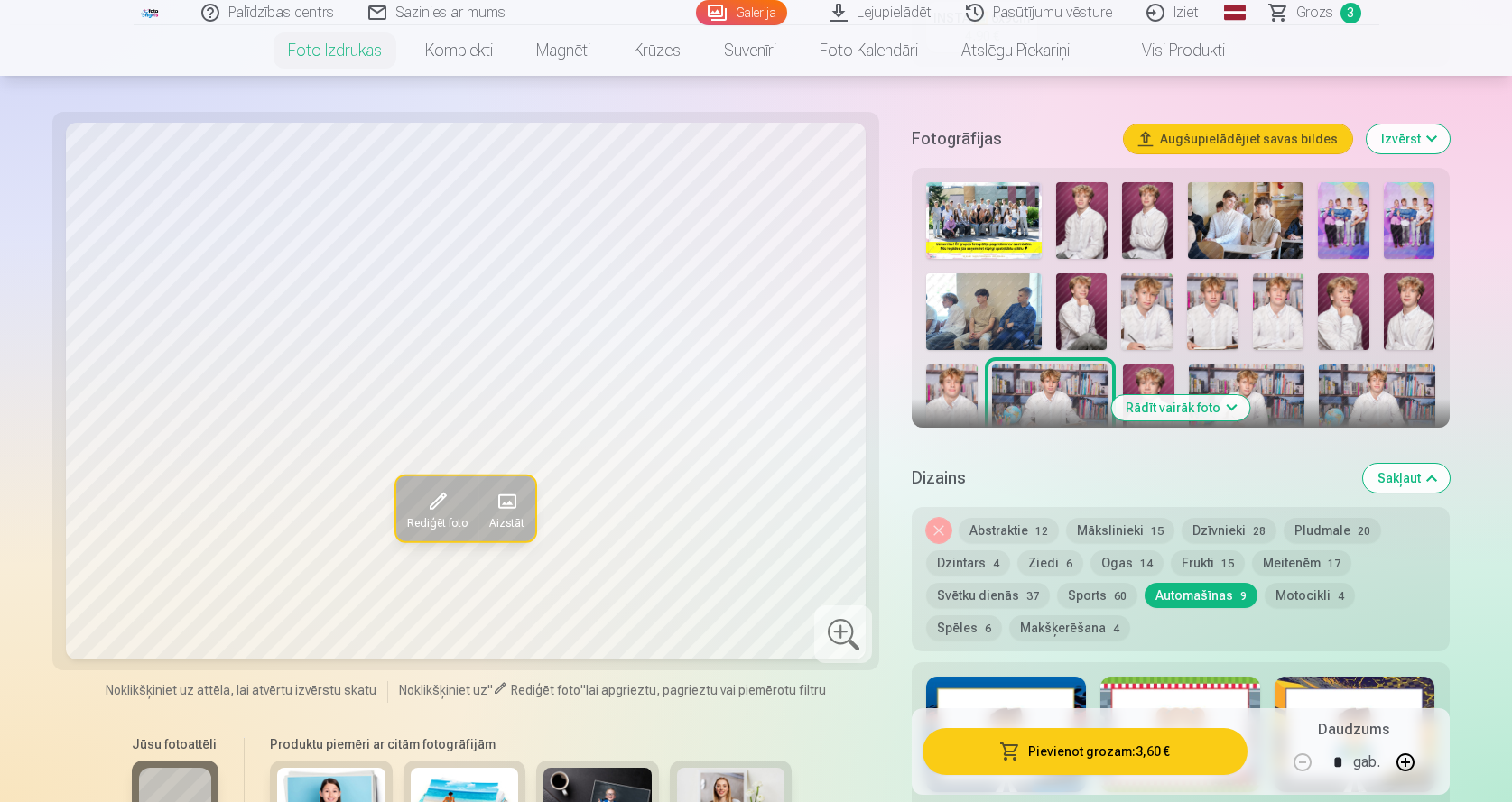
scroll to position [481, 0]
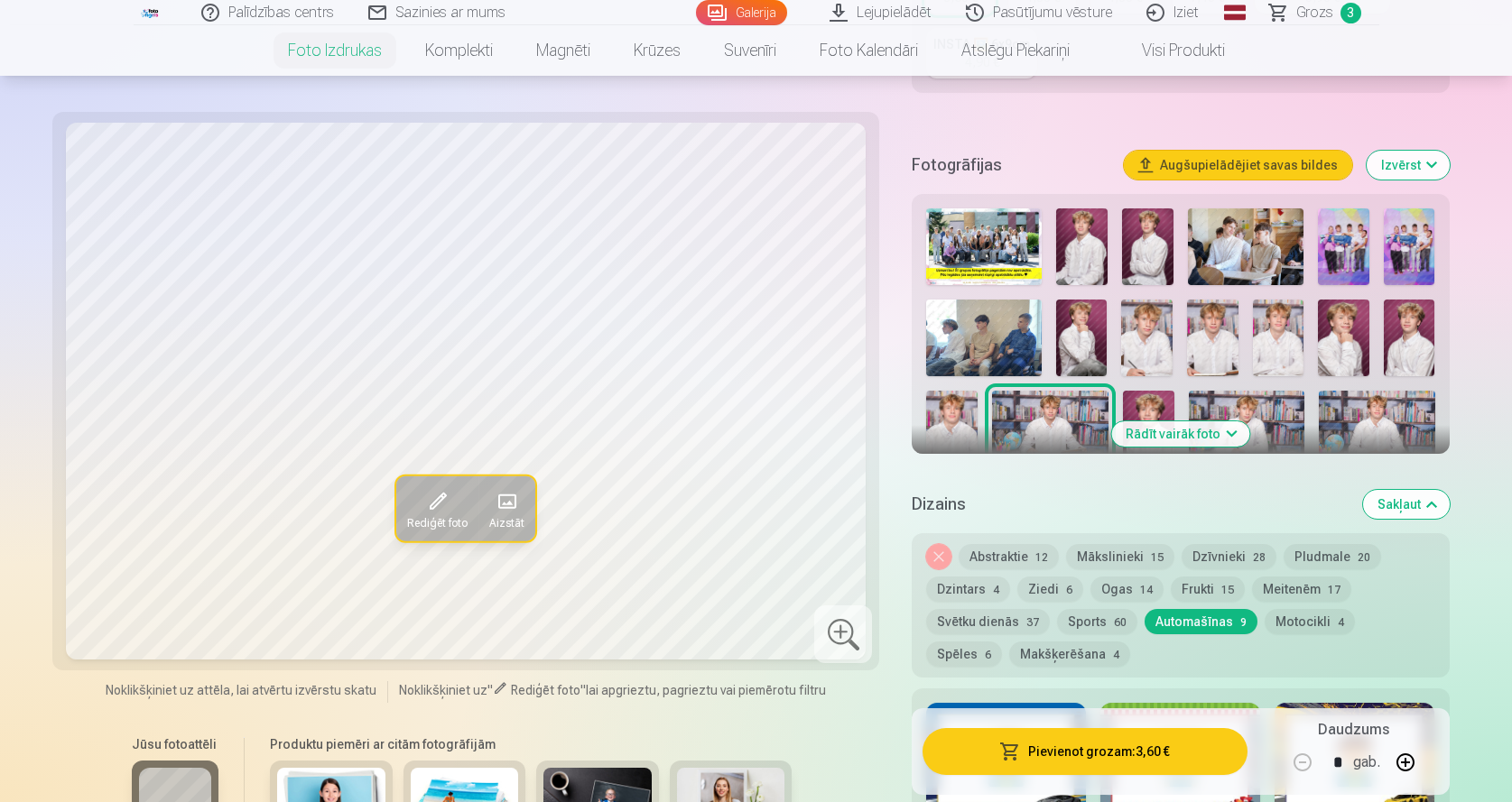
click at [1313, 621] on button "Motocikli 4" at bounding box center [1310, 622] width 91 height 25
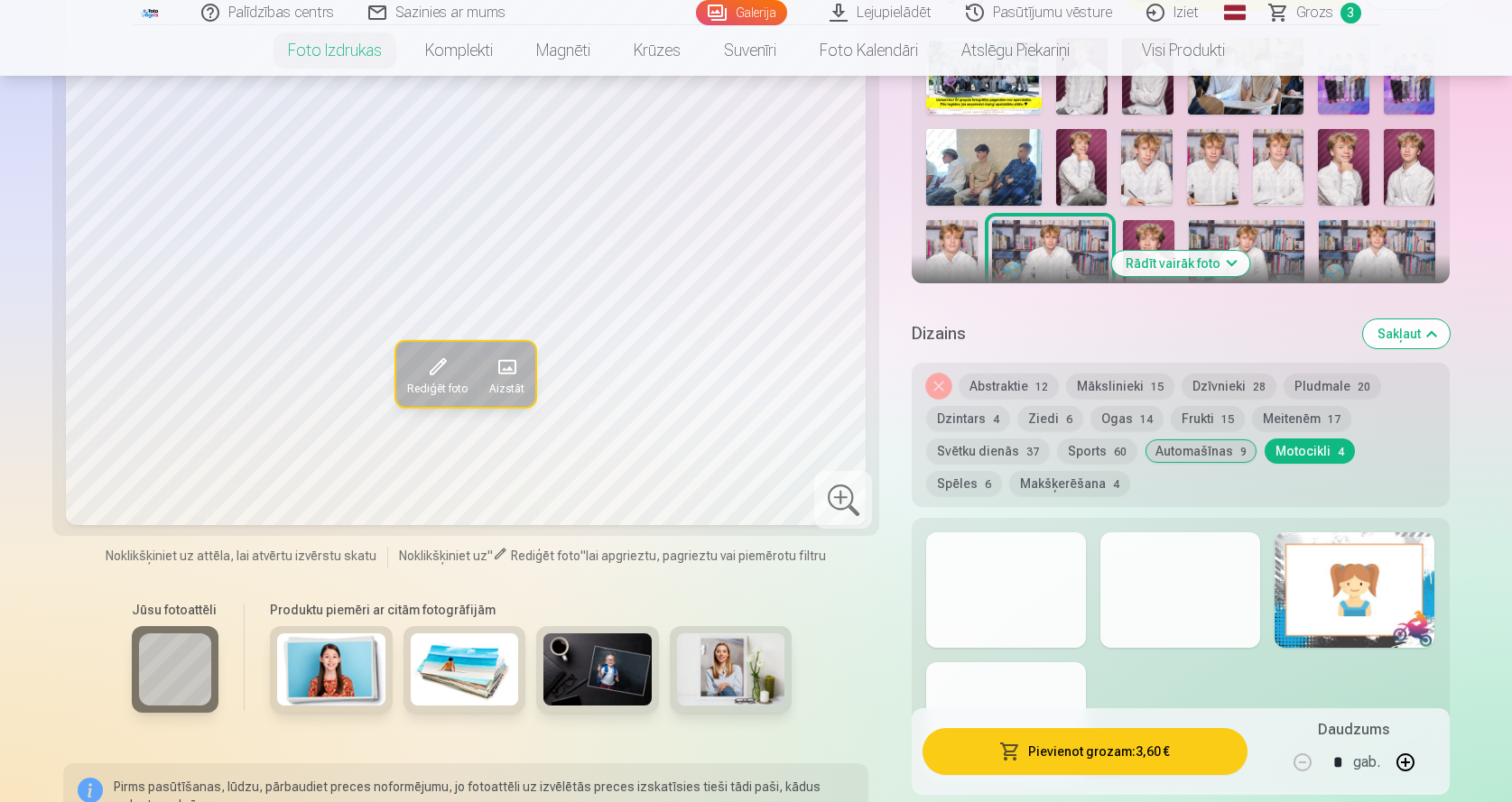
scroll to position [842, 0]
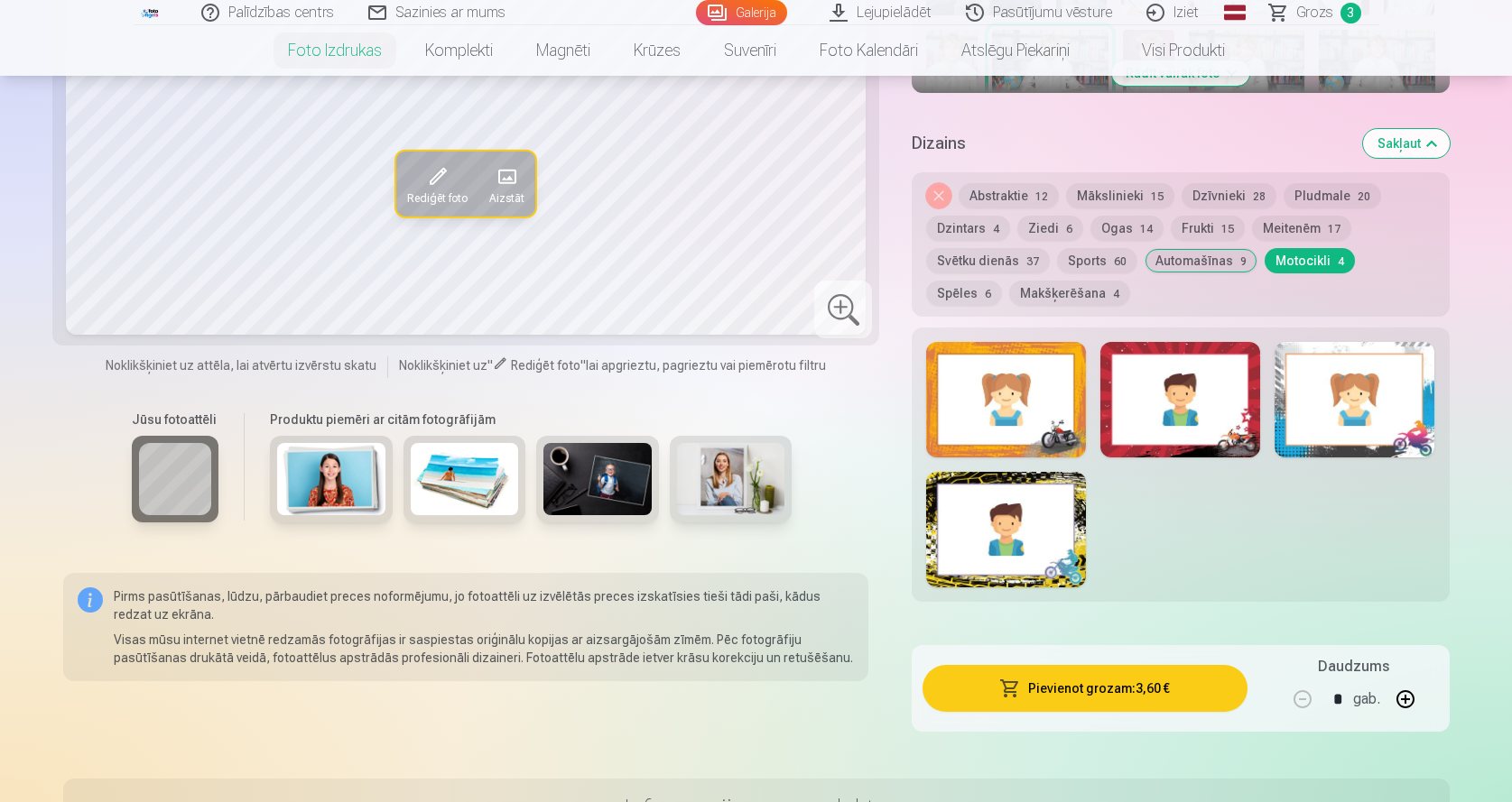
click at [1046, 431] on div at bounding box center [1005, 399] width 160 height 115
click at [1183, 260] on button "Automašīnas 9" at bounding box center [1201, 260] width 113 height 25
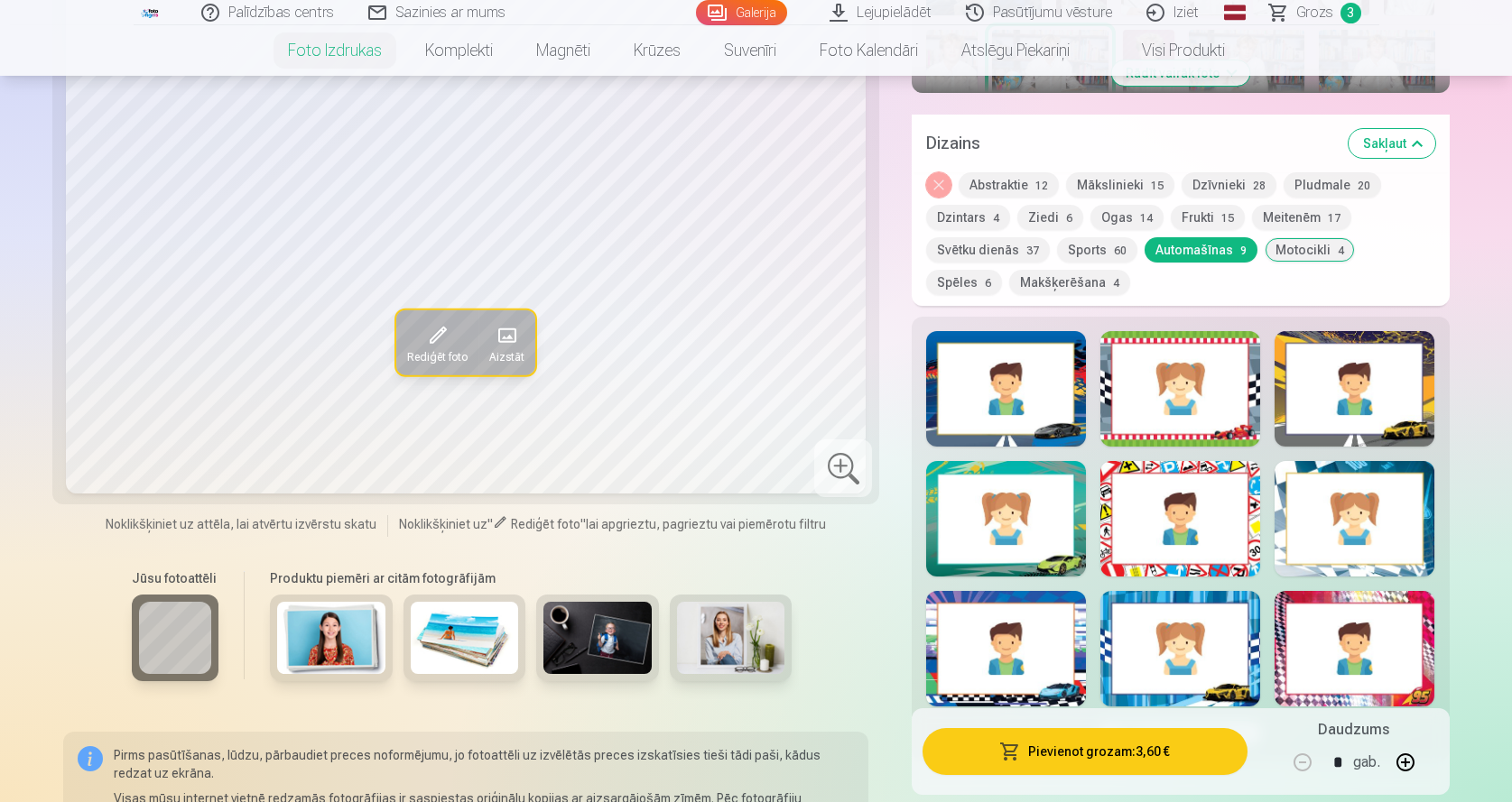
scroll to position [1203, 0]
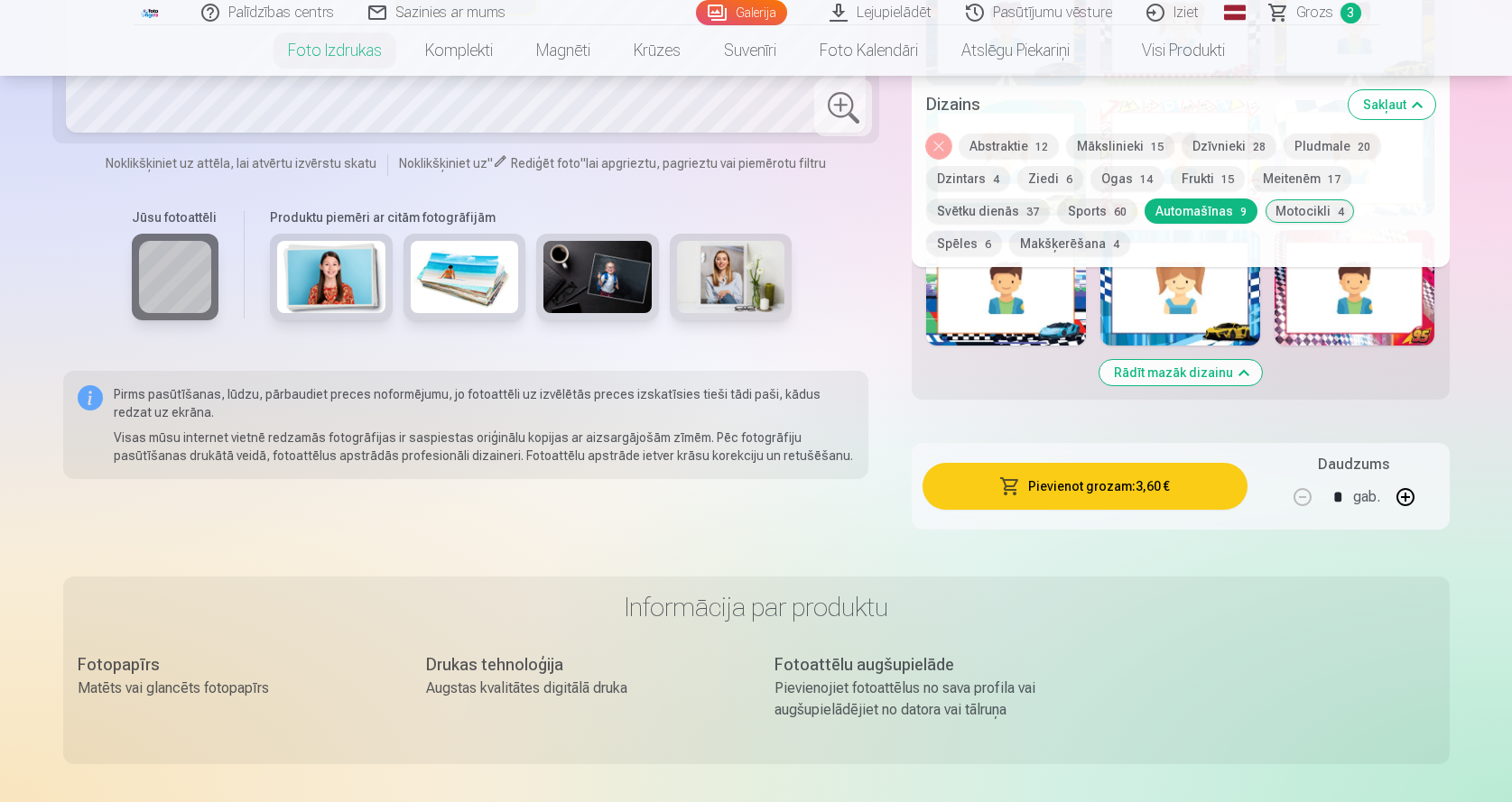
click at [1203, 376] on button "Rādīt mazāk dizainu" at bounding box center [1181, 373] width 162 height 25
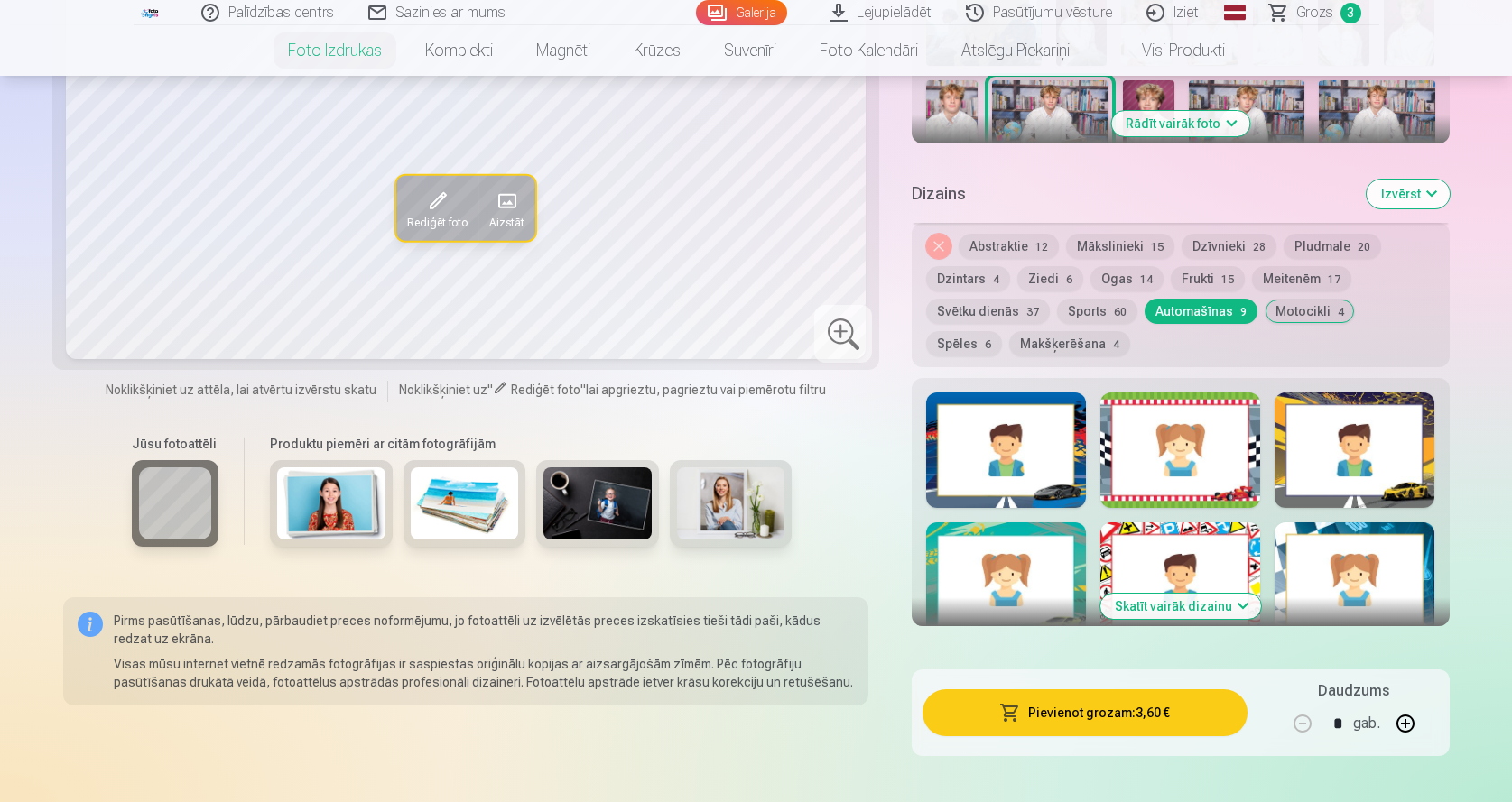
scroll to position [1152, 0]
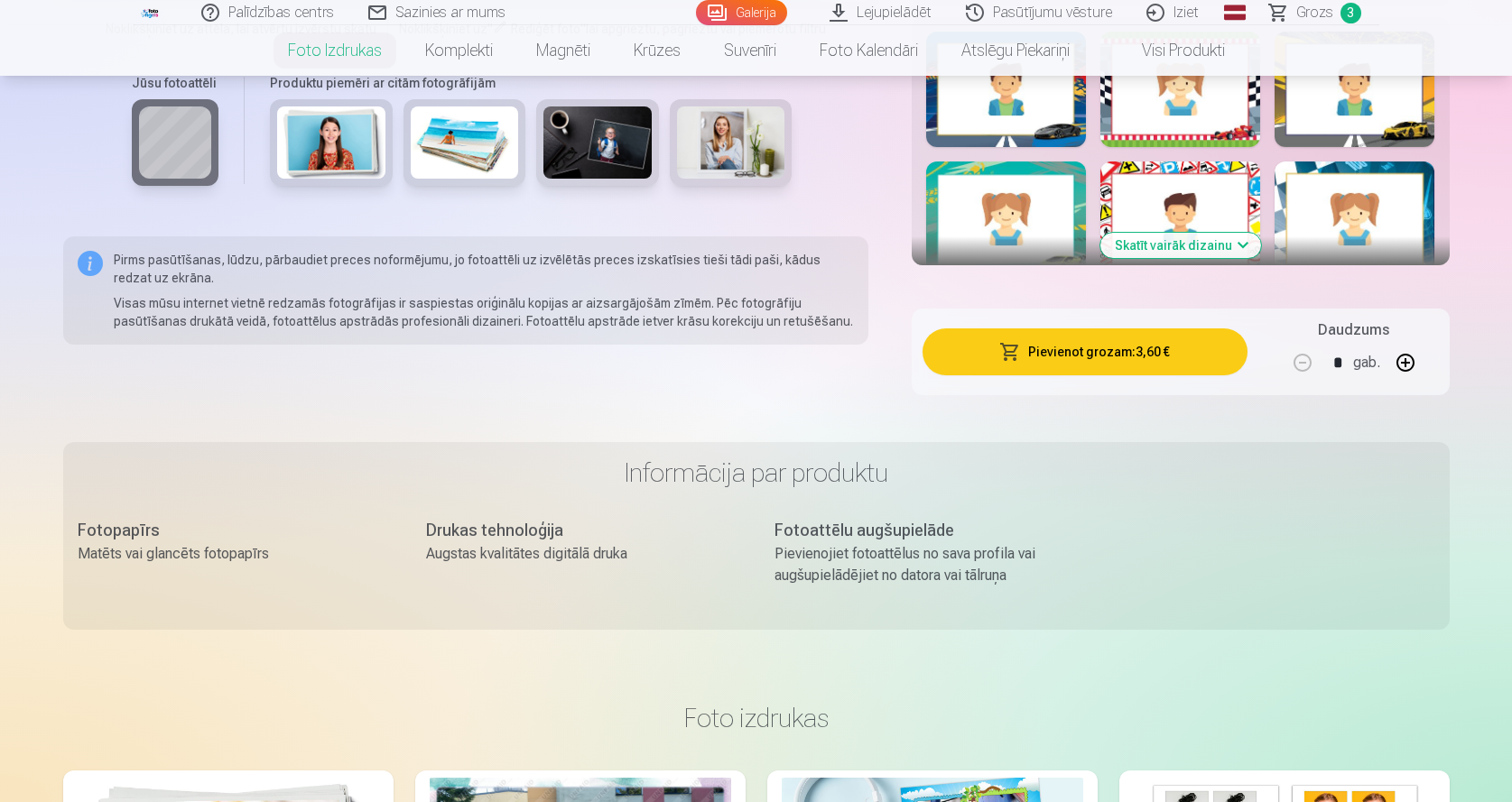
drag, startPoint x: 1191, startPoint y: 243, endPoint x: 1195, endPoint y: 260, distance: 17.5
click at [1190, 243] on button "Skatīt vairāk dizainu" at bounding box center [1181, 245] width 160 height 25
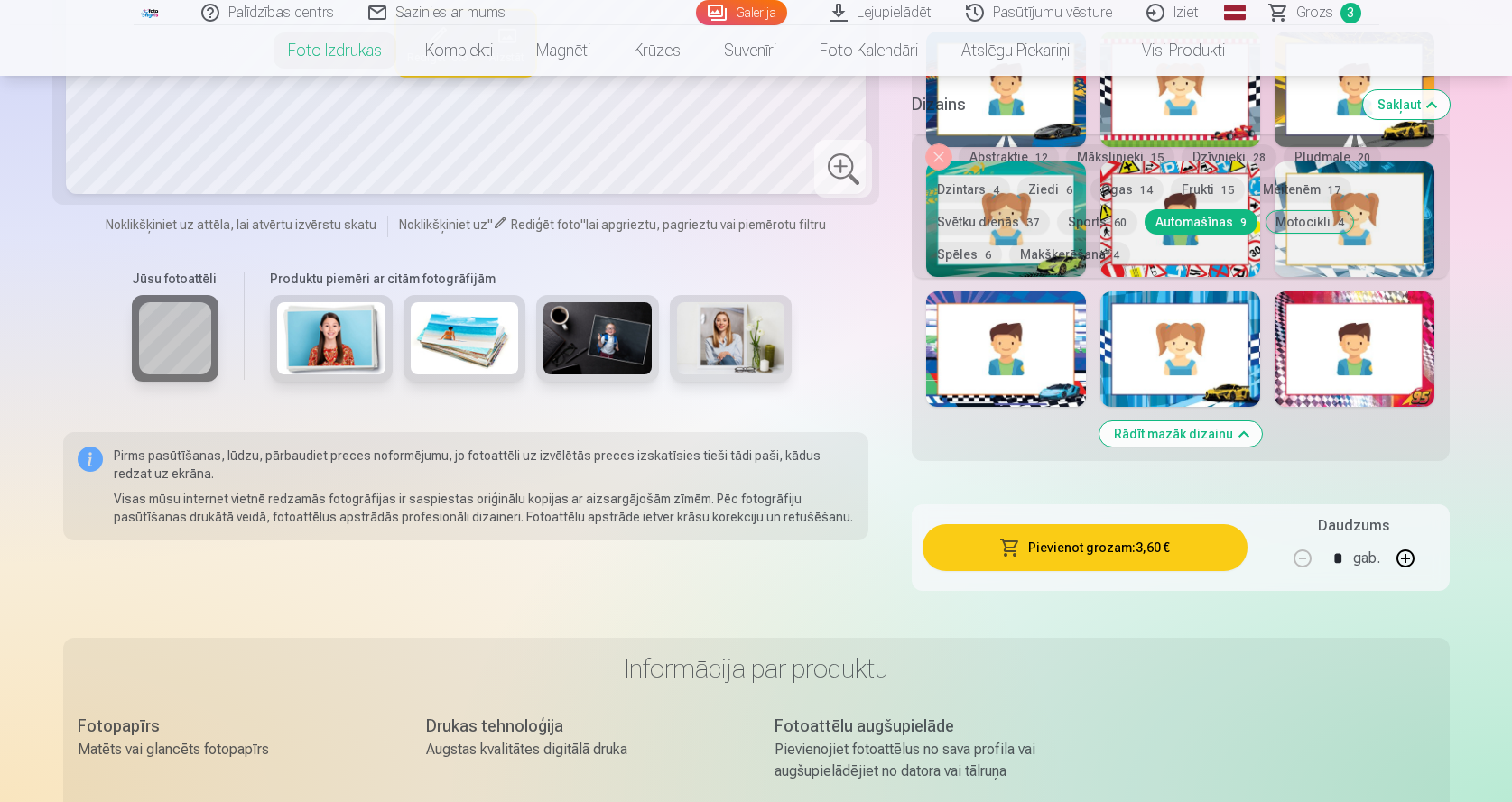
click at [1335, 129] on div "Dizains Sakļaut" at bounding box center [1180, 104] width 537 height 58
click at [1327, 103] on h5 "Dizains" at bounding box center [1130, 105] width 436 height 25
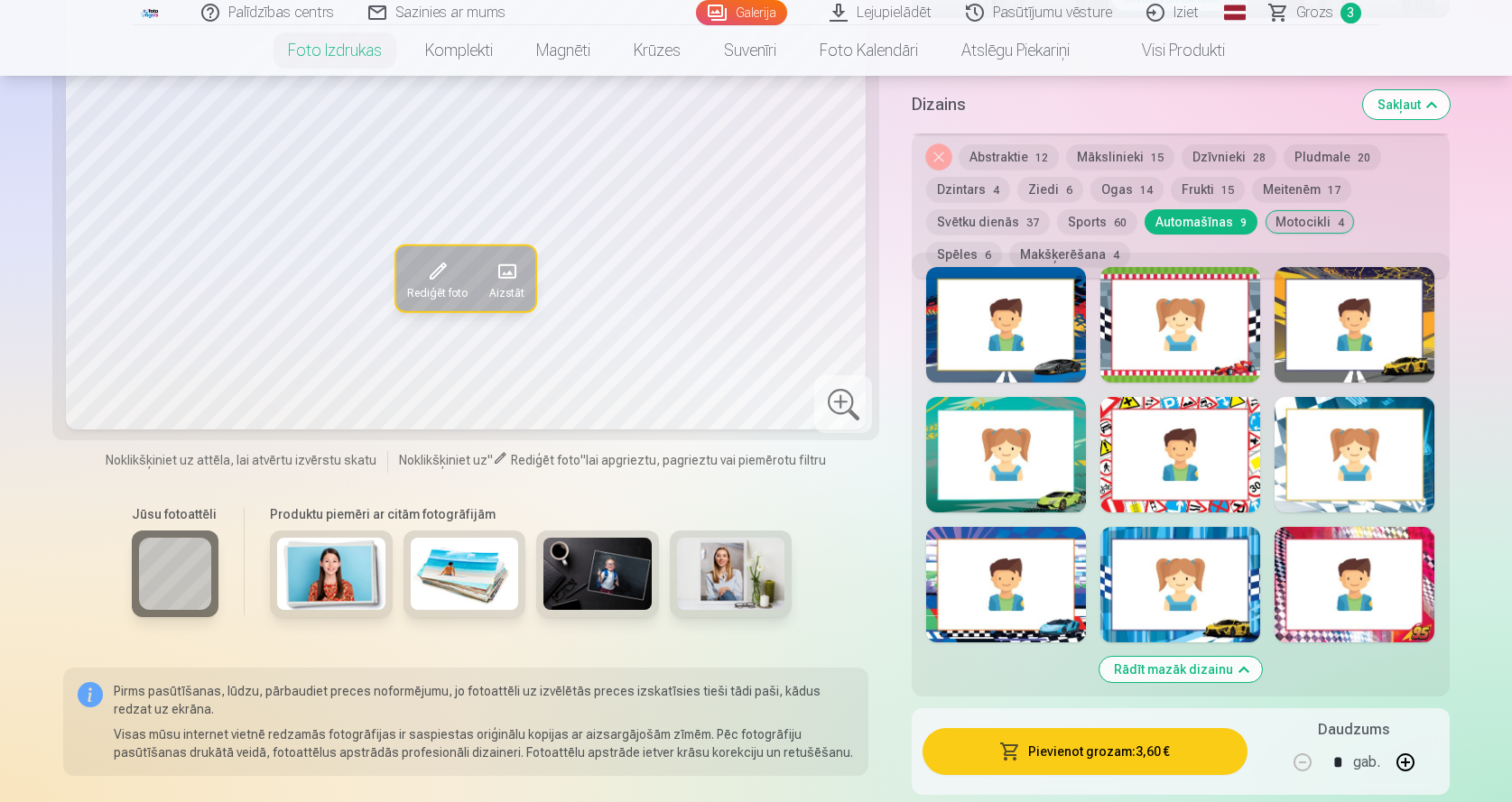
scroll to position [792, 0]
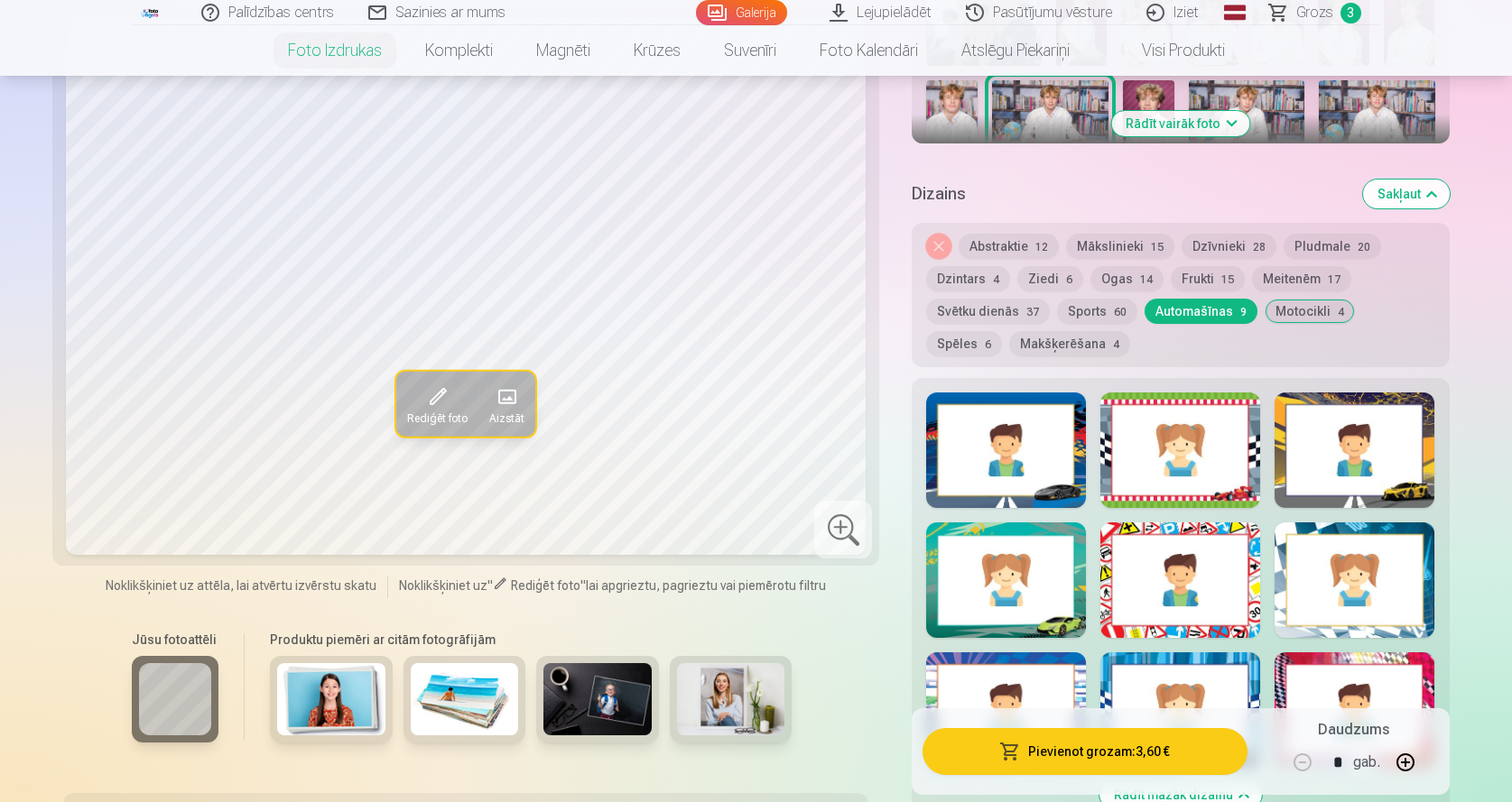
click at [1328, 456] on div at bounding box center [1353, 450] width 160 height 115
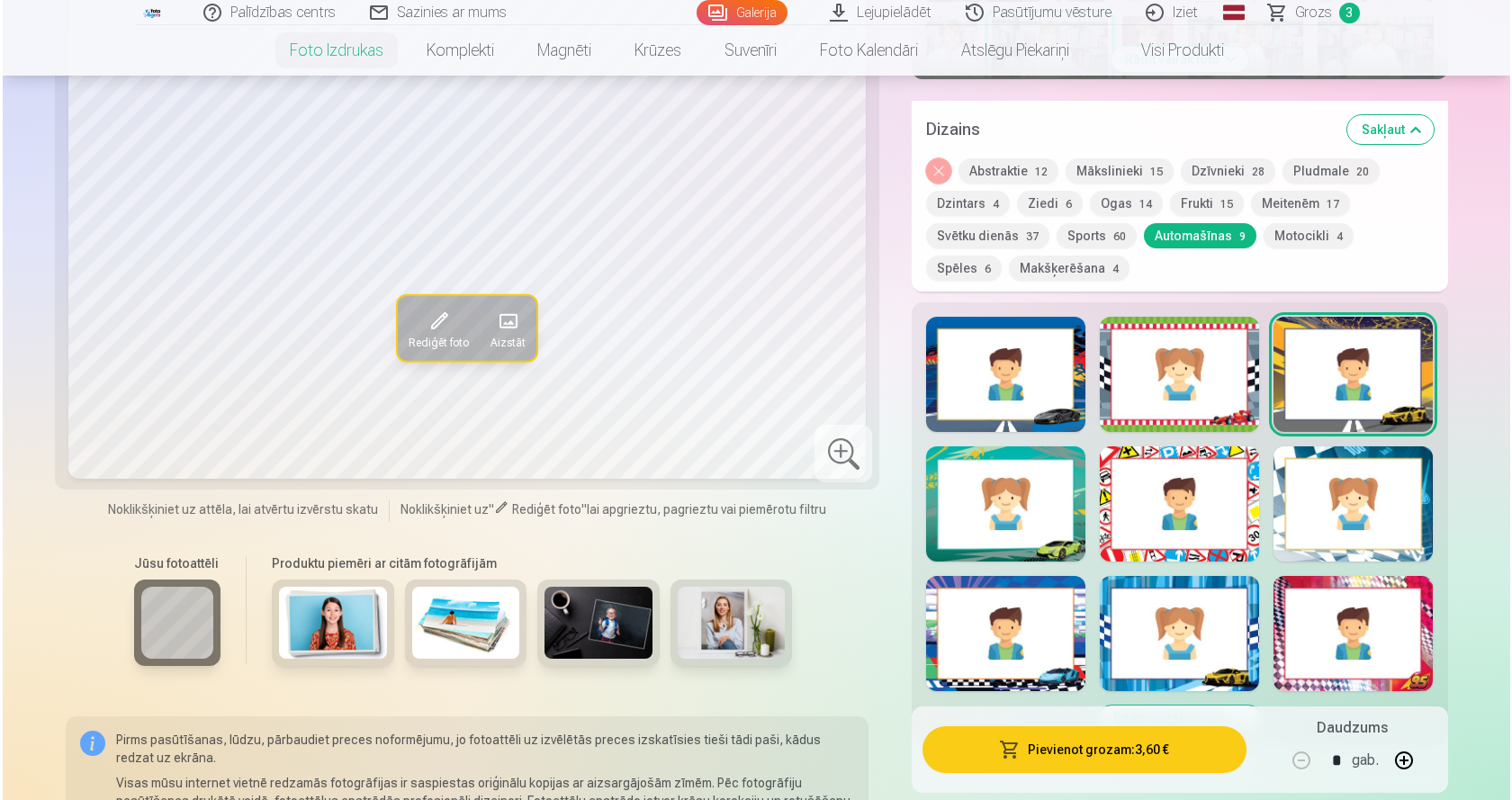
scroll to position [910, 0]
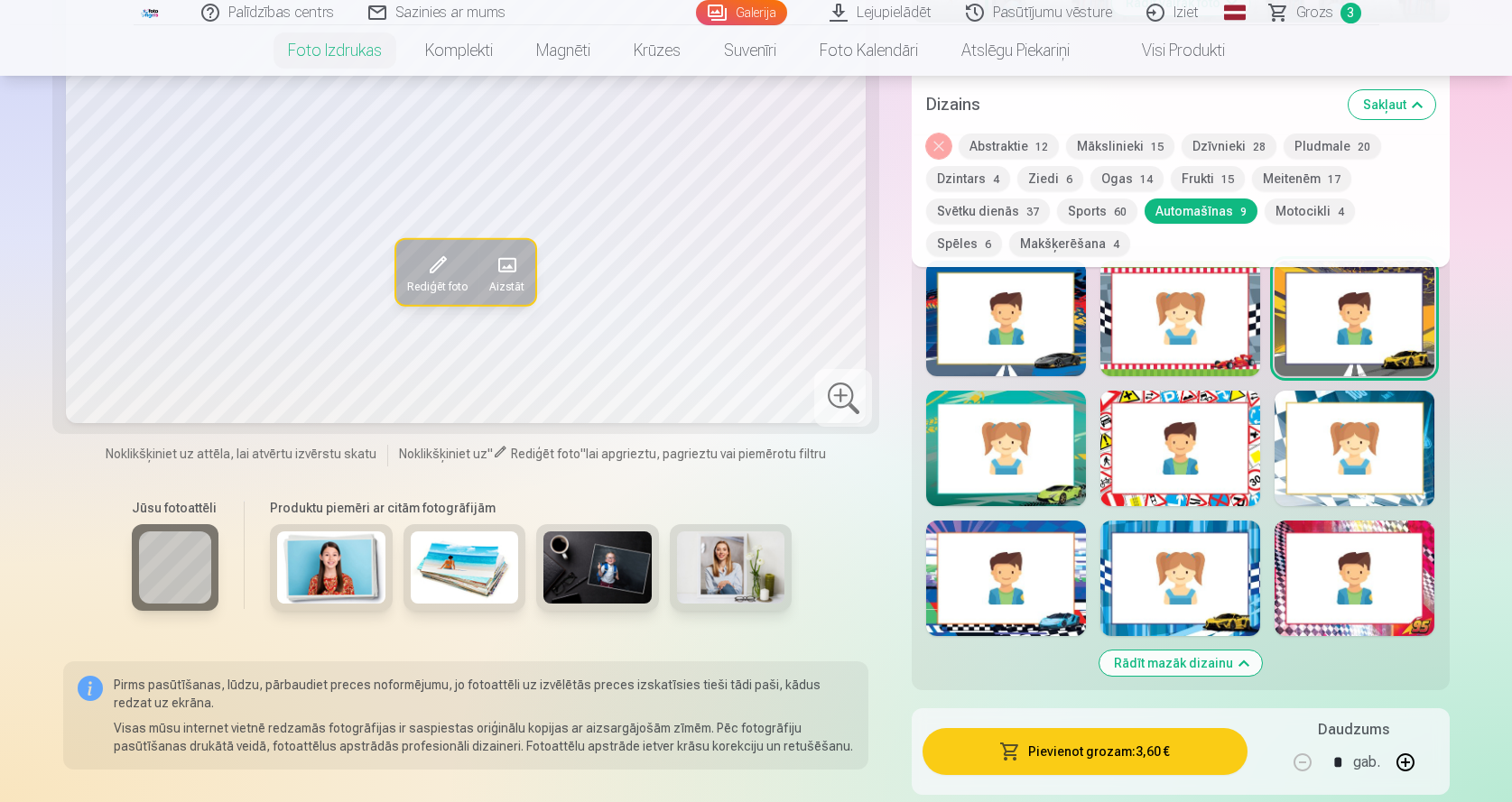
click at [1112, 752] on button "Pievienot grozam : 3,60 €" at bounding box center [1084, 752] width 324 height 47
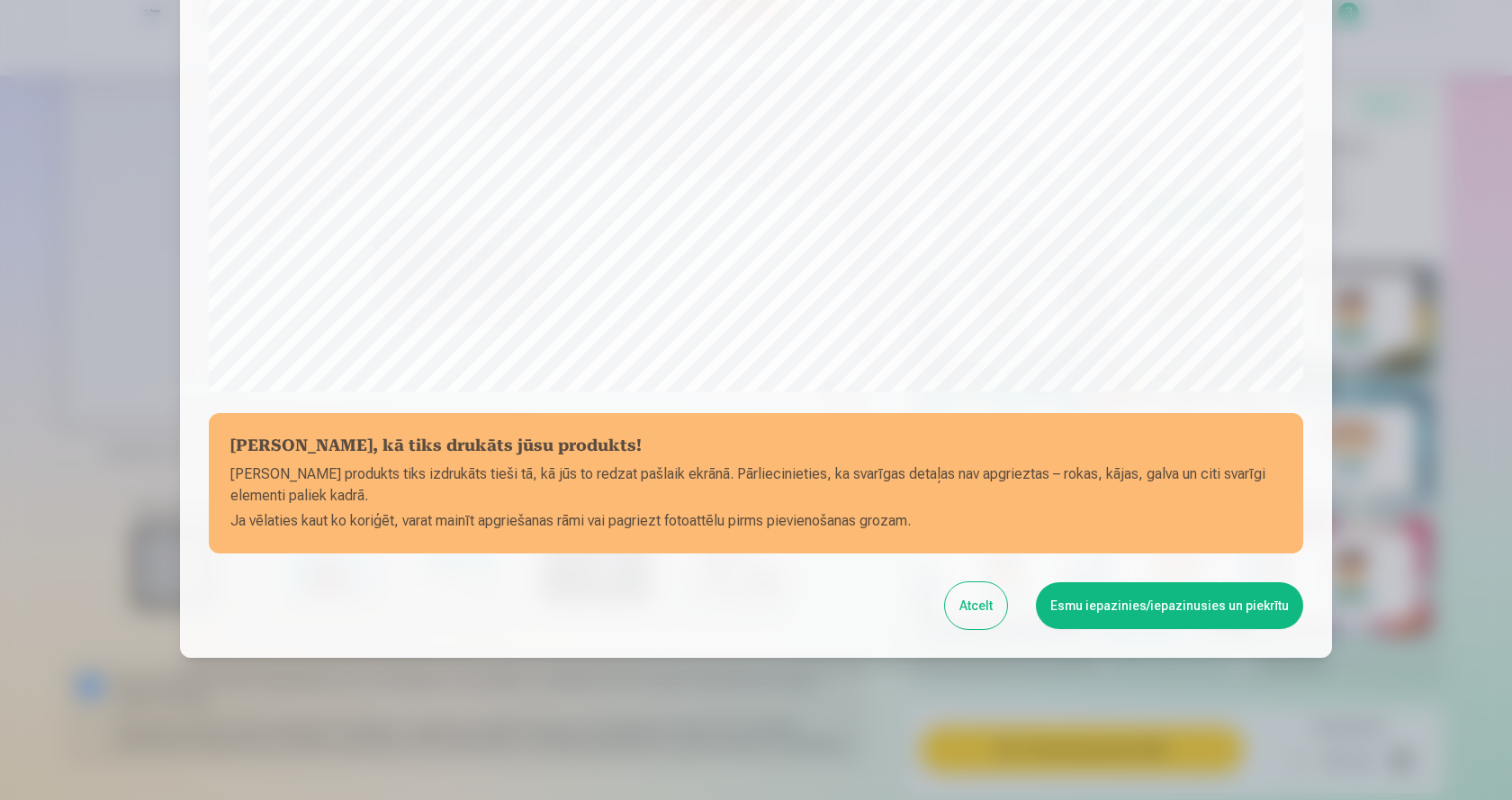
scroll to position [496, 0]
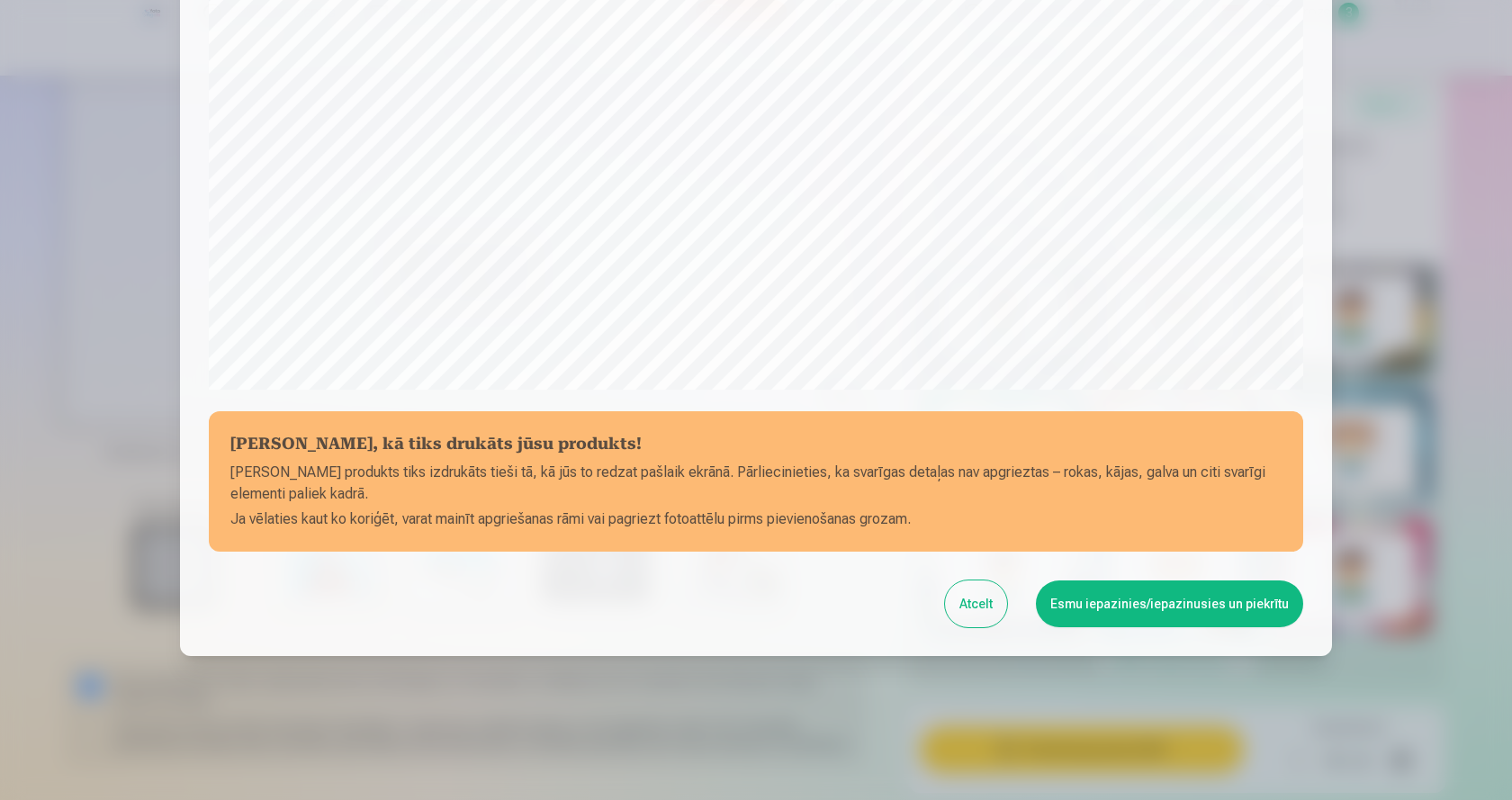
click at [1163, 608] on button "Esmu iepazinies/iepazinusies un piekrītu" at bounding box center [1170, 604] width 267 height 47
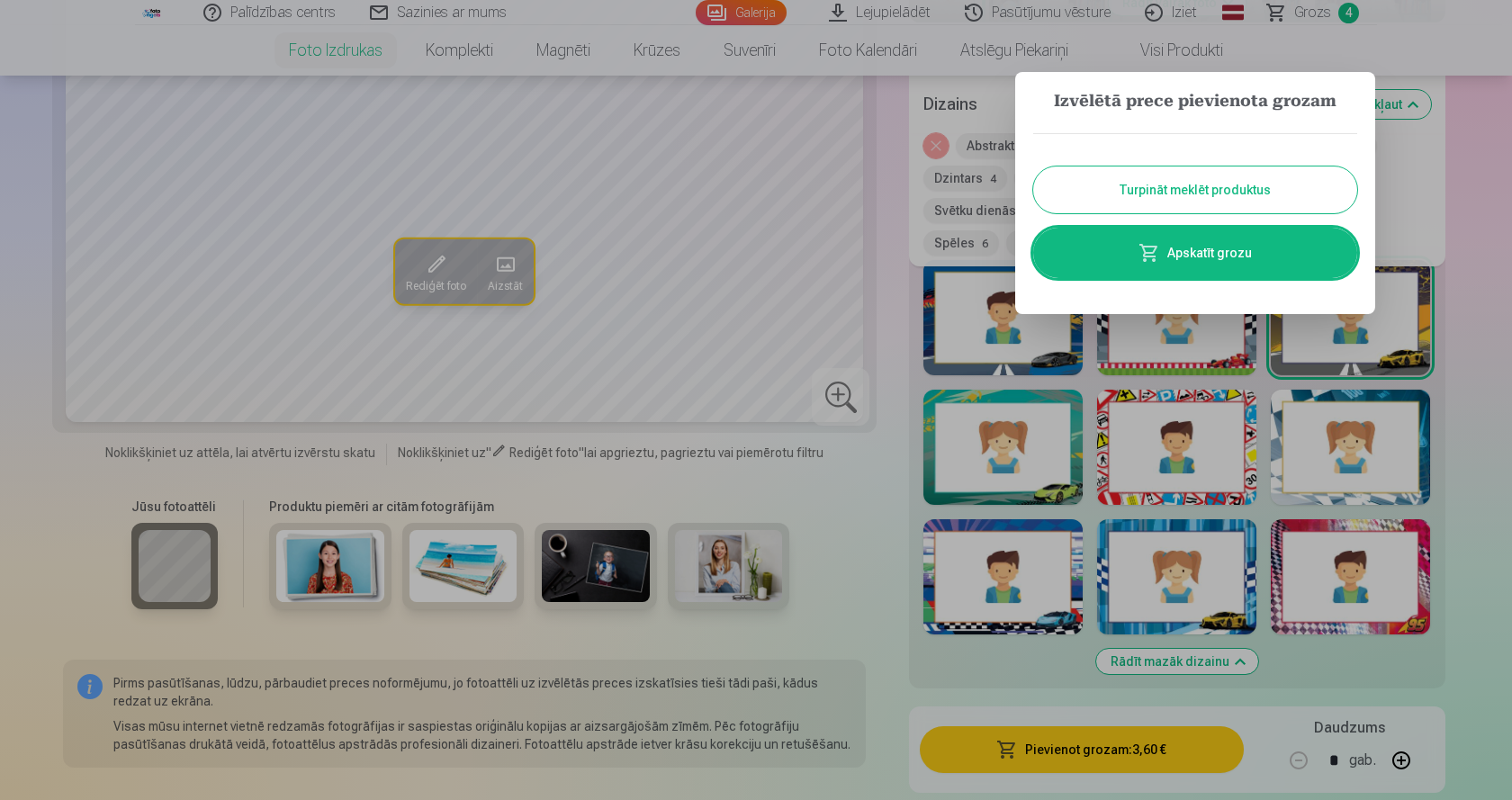
click at [1203, 250] on link "Apskatīt grozu" at bounding box center [1195, 253] width 324 height 51
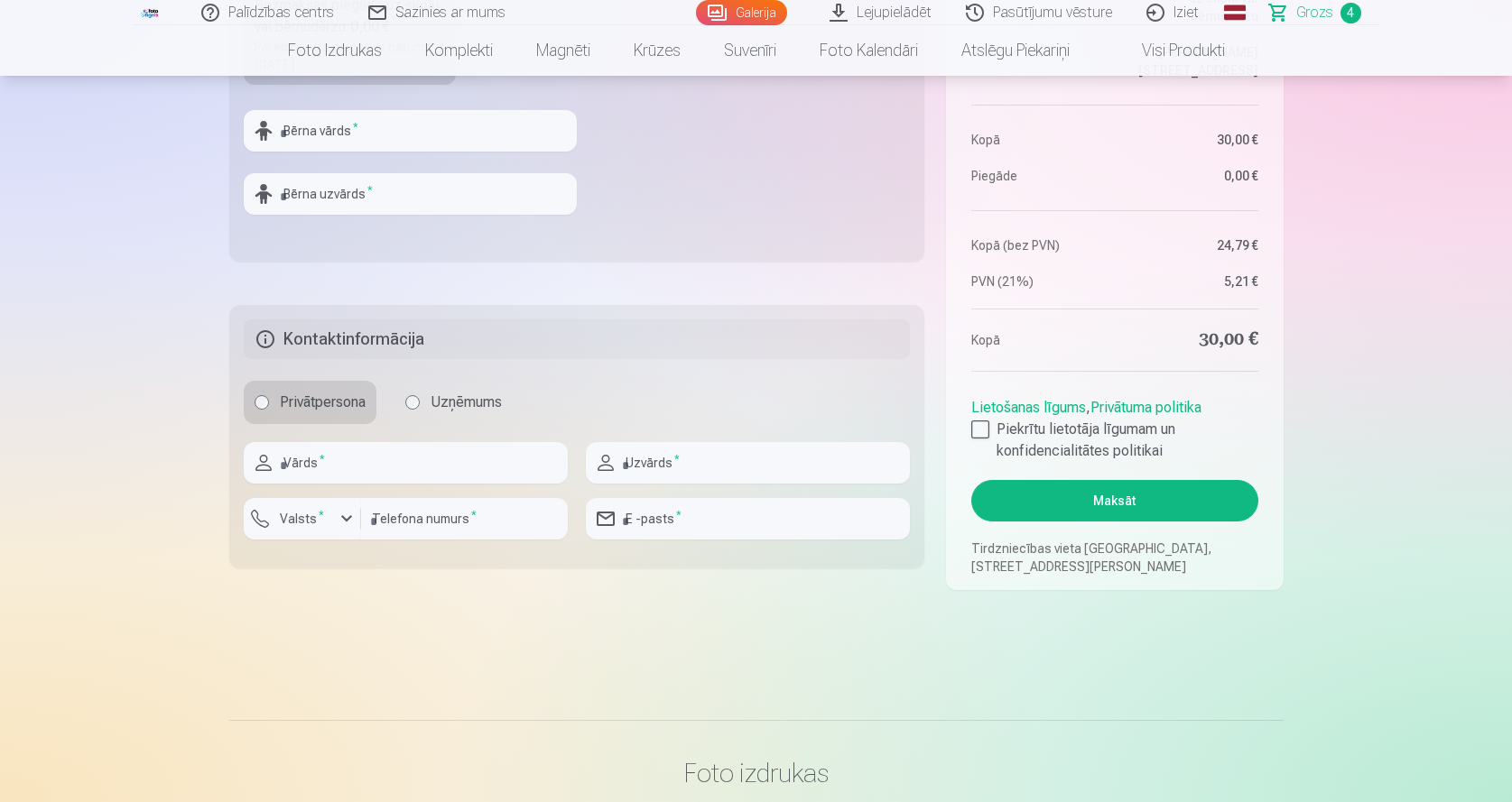
scroll to position [842, 0]
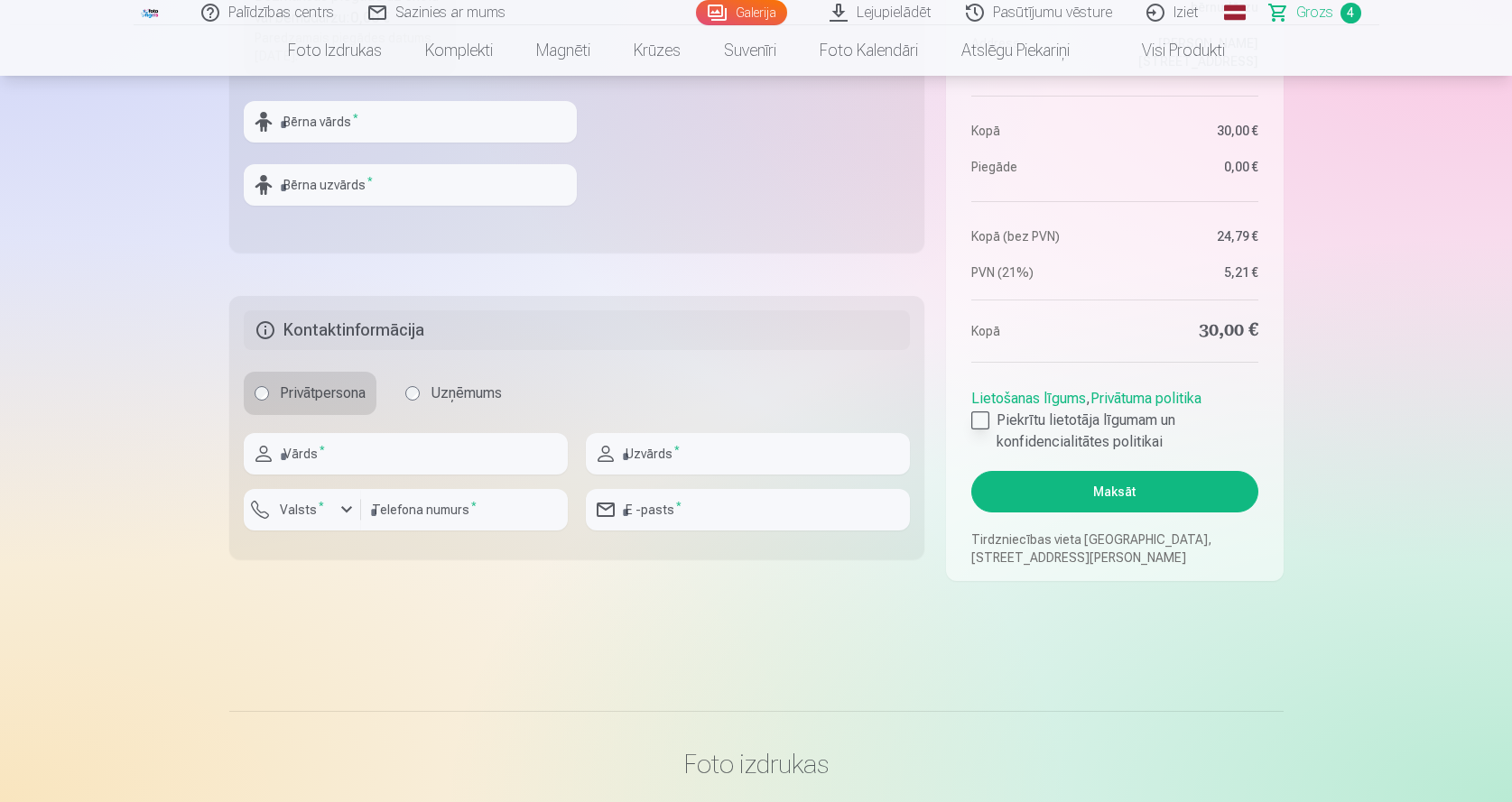
click at [975, 434] on label "Piekrītu lietotāja līgumam un konfidencialitātes politikai" at bounding box center [1114, 431] width 286 height 43
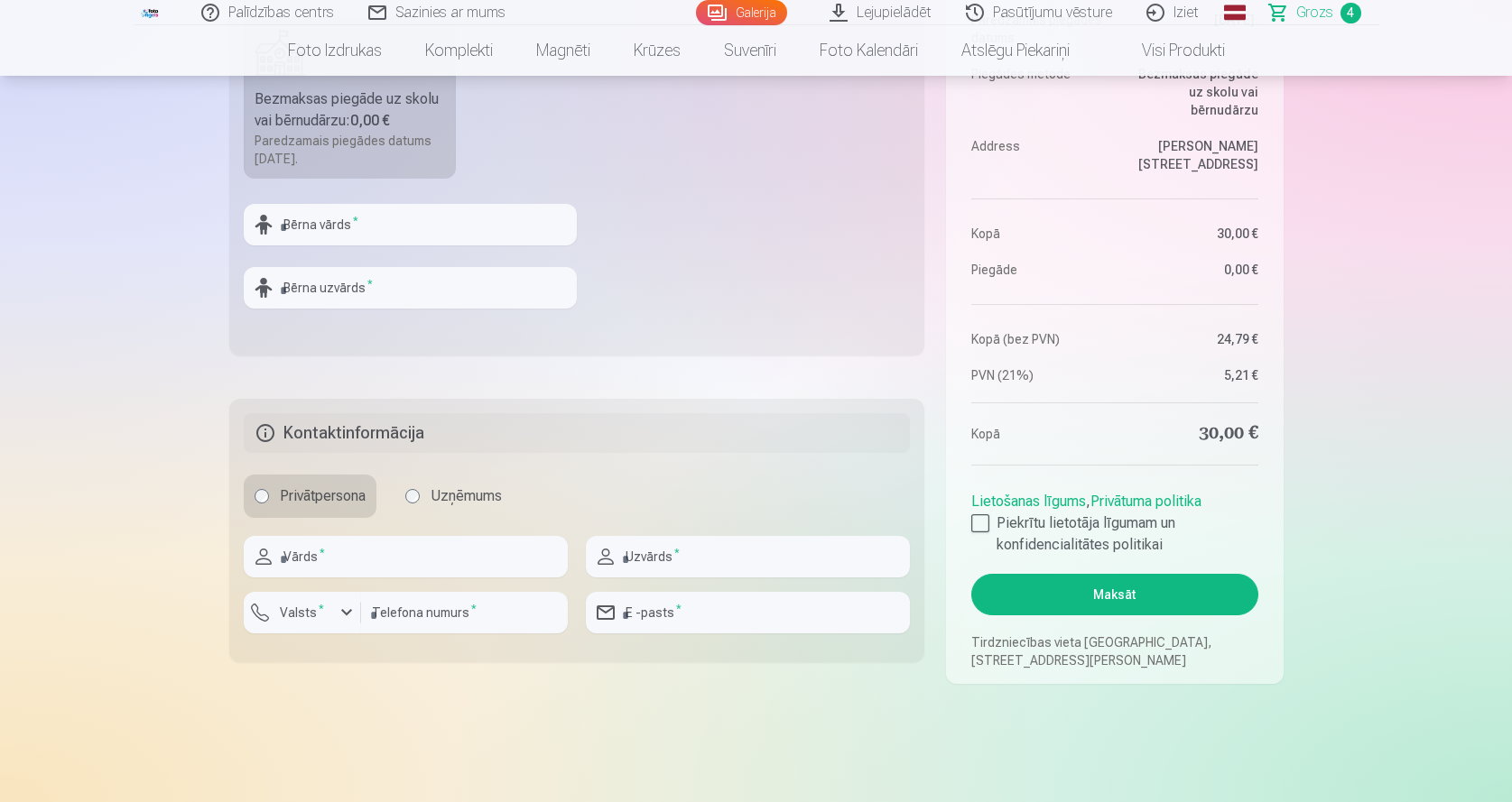
scroll to position [481, 0]
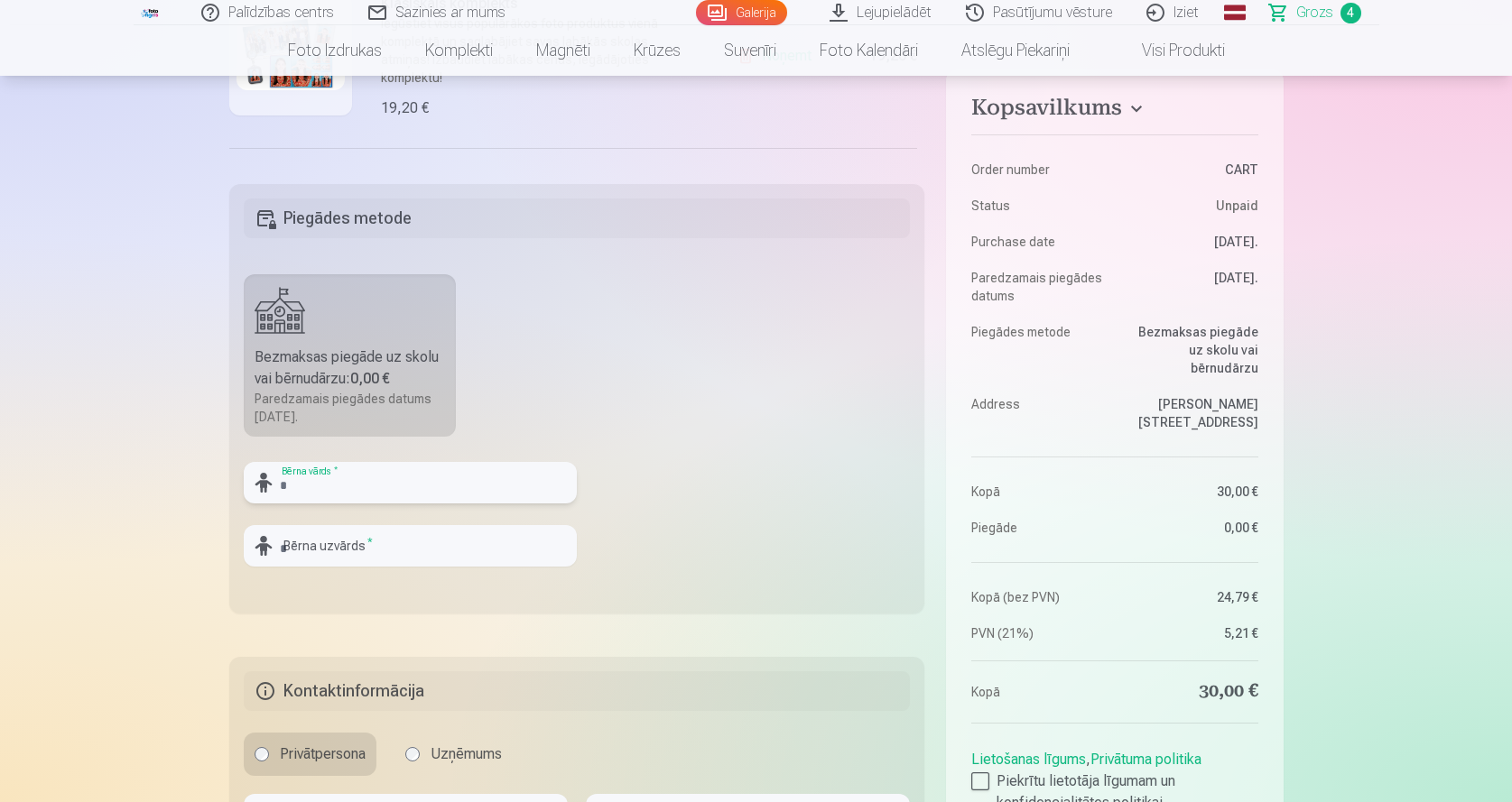
click at [314, 489] on input "text" at bounding box center [410, 483] width 333 height 42
type input "*******"
click at [364, 562] on input "text" at bounding box center [410, 546] width 333 height 42
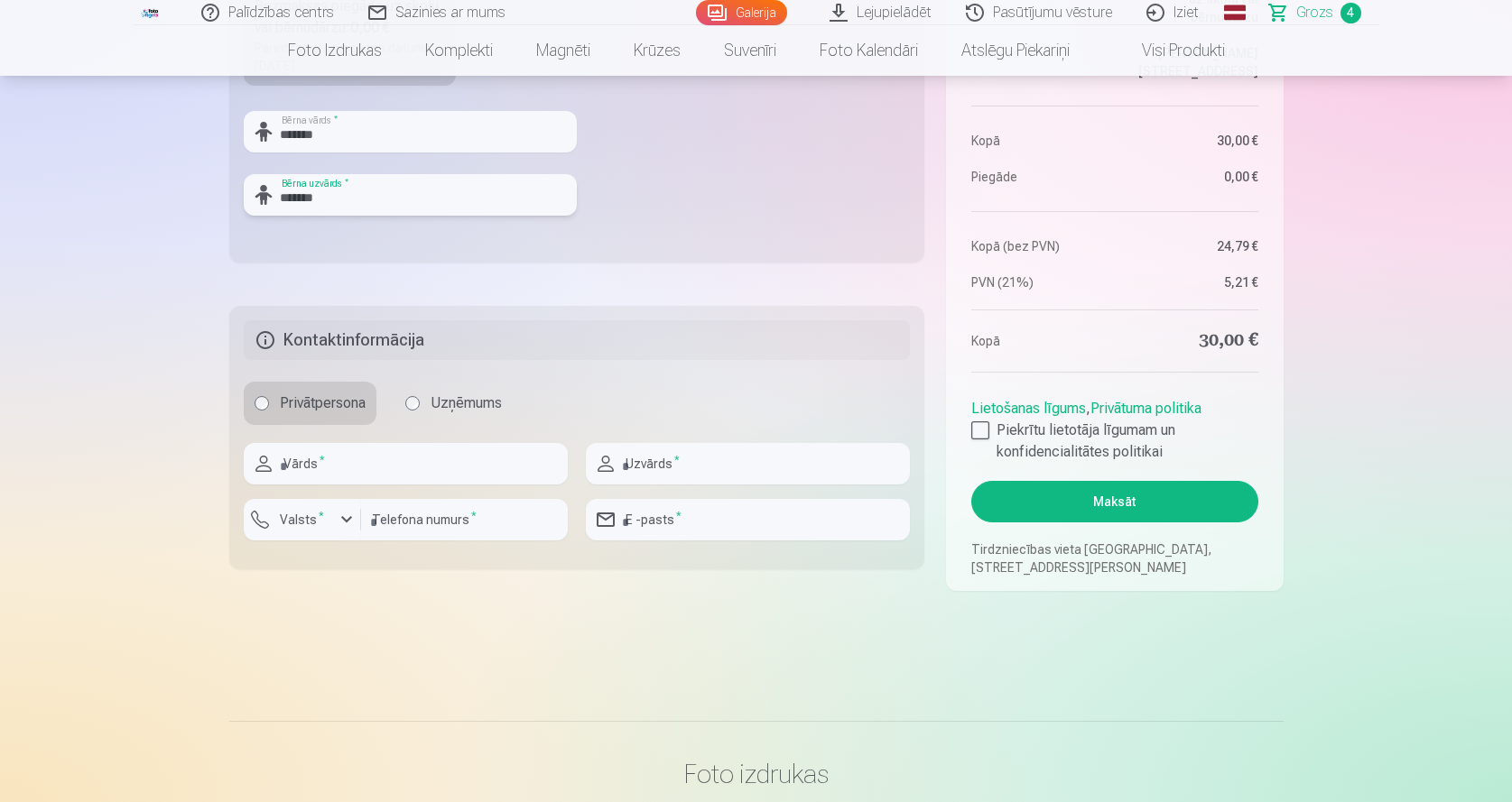
scroll to position [962, 0]
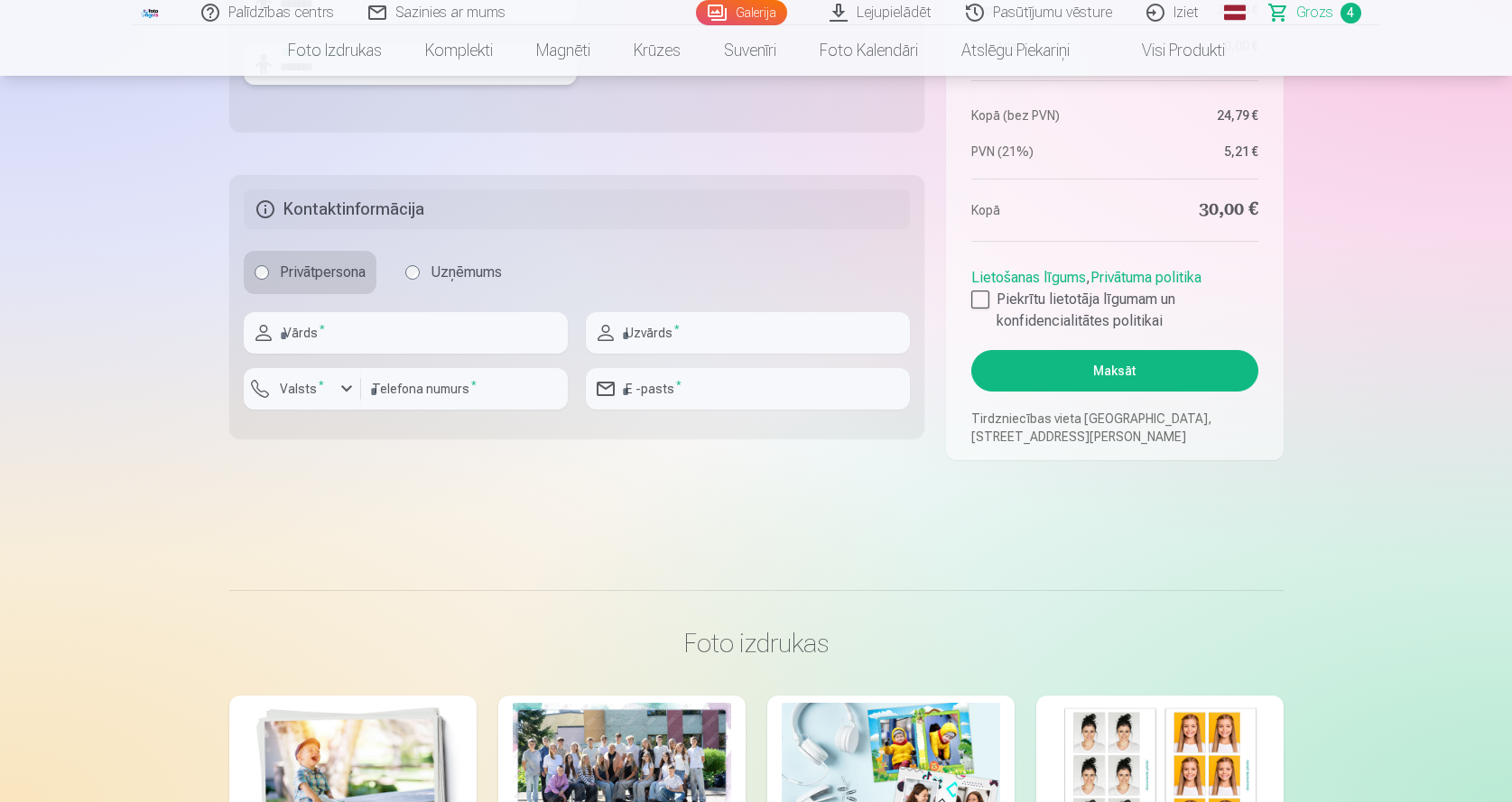
type input "*******"
click at [315, 333] on input "text" at bounding box center [405, 333] width 324 height 42
type input "*****"
click at [648, 339] on input "text" at bounding box center [748, 333] width 324 height 42
type input "*******"
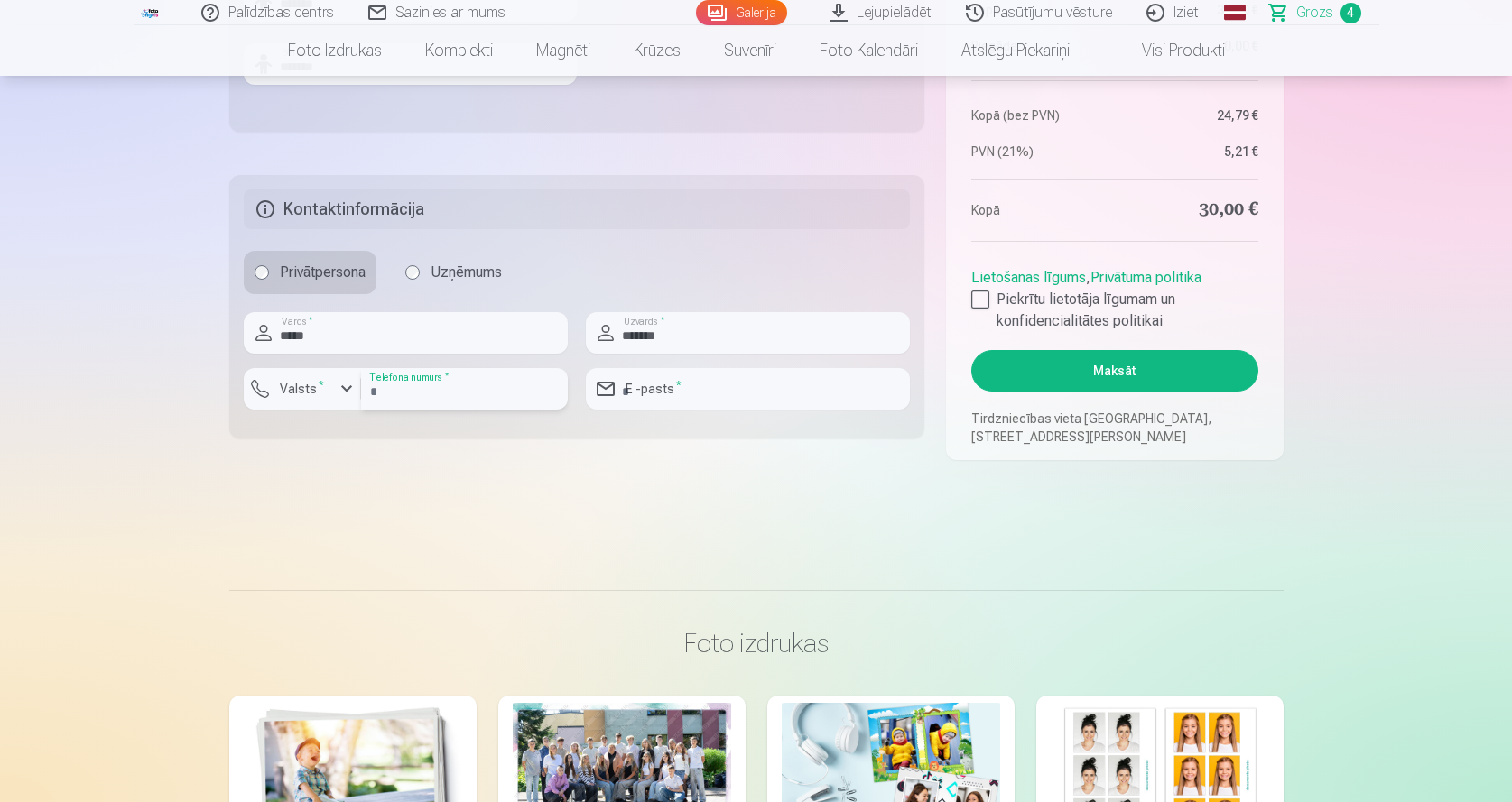
click at [413, 385] on input "number" at bounding box center [464, 389] width 207 height 42
click at [347, 386] on div "button" at bounding box center [346, 389] width 22 height 22
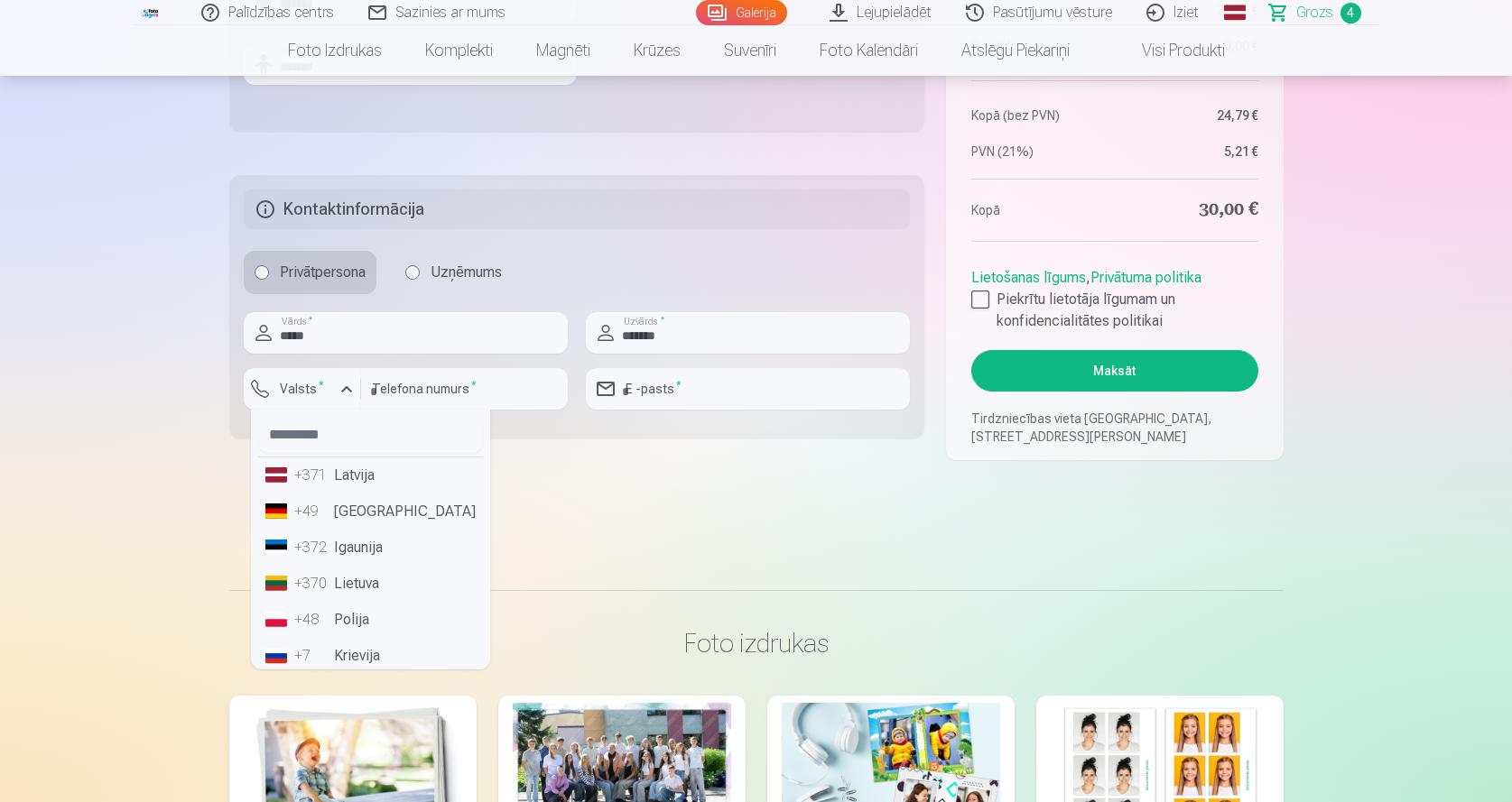
click at [364, 476] on li "+371 Latvija" at bounding box center [371, 476] width 225 height 36
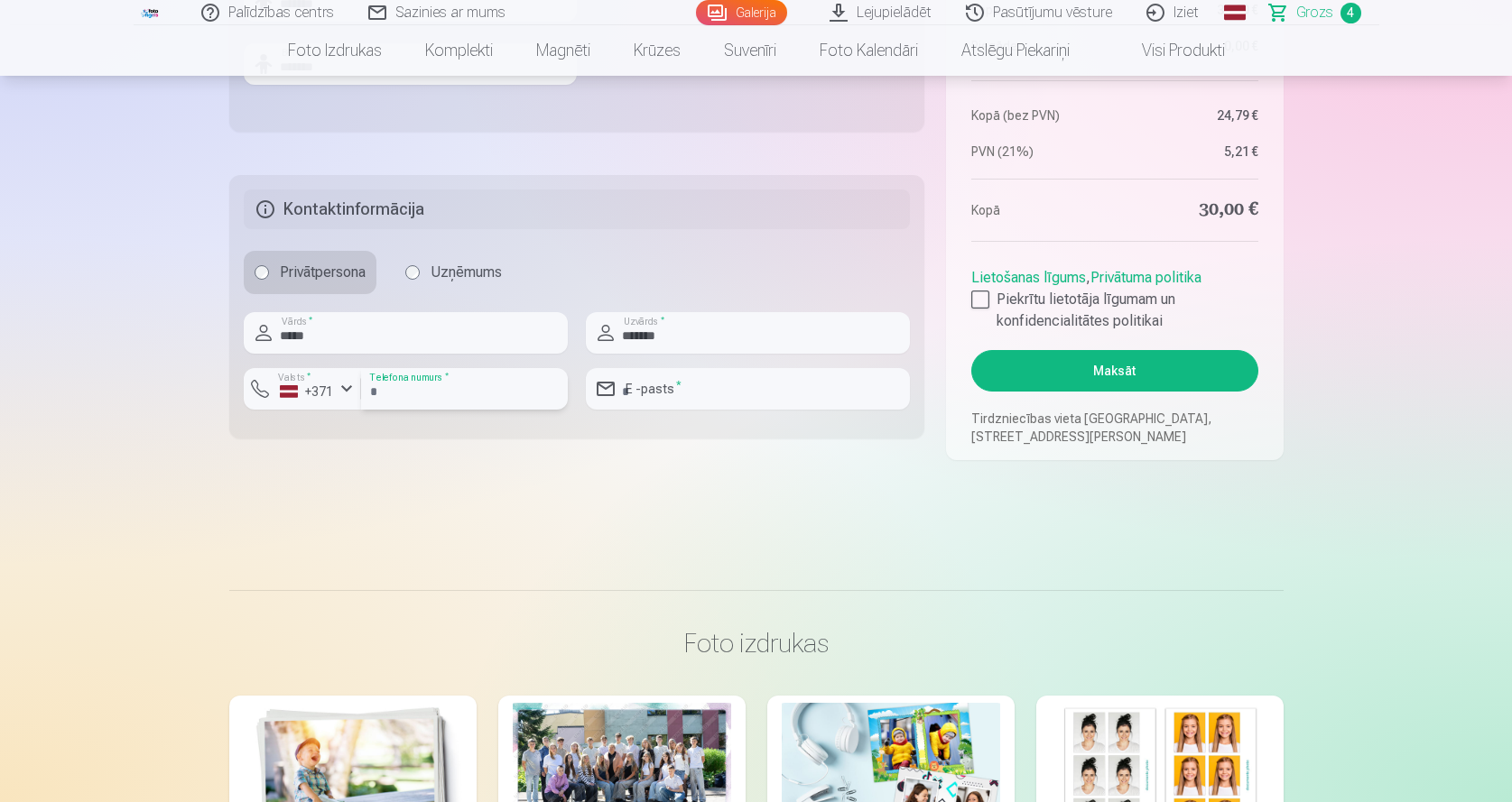
click at [401, 397] on input "number" at bounding box center [464, 389] width 207 height 42
type input "********"
click at [670, 382] on input "email" at bounding box center [748, 389] width 324 height 42
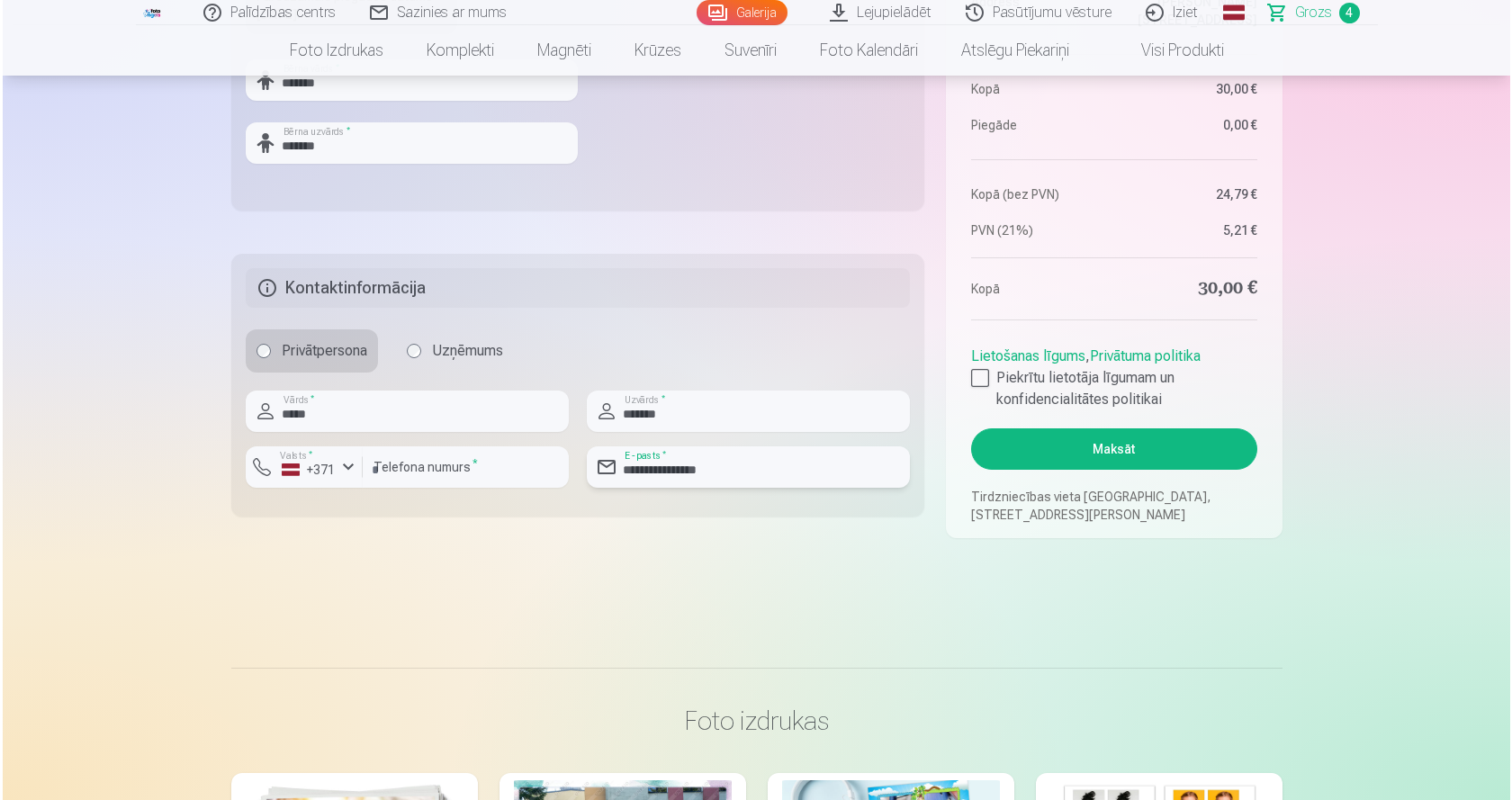
scroll to position [840, 0]
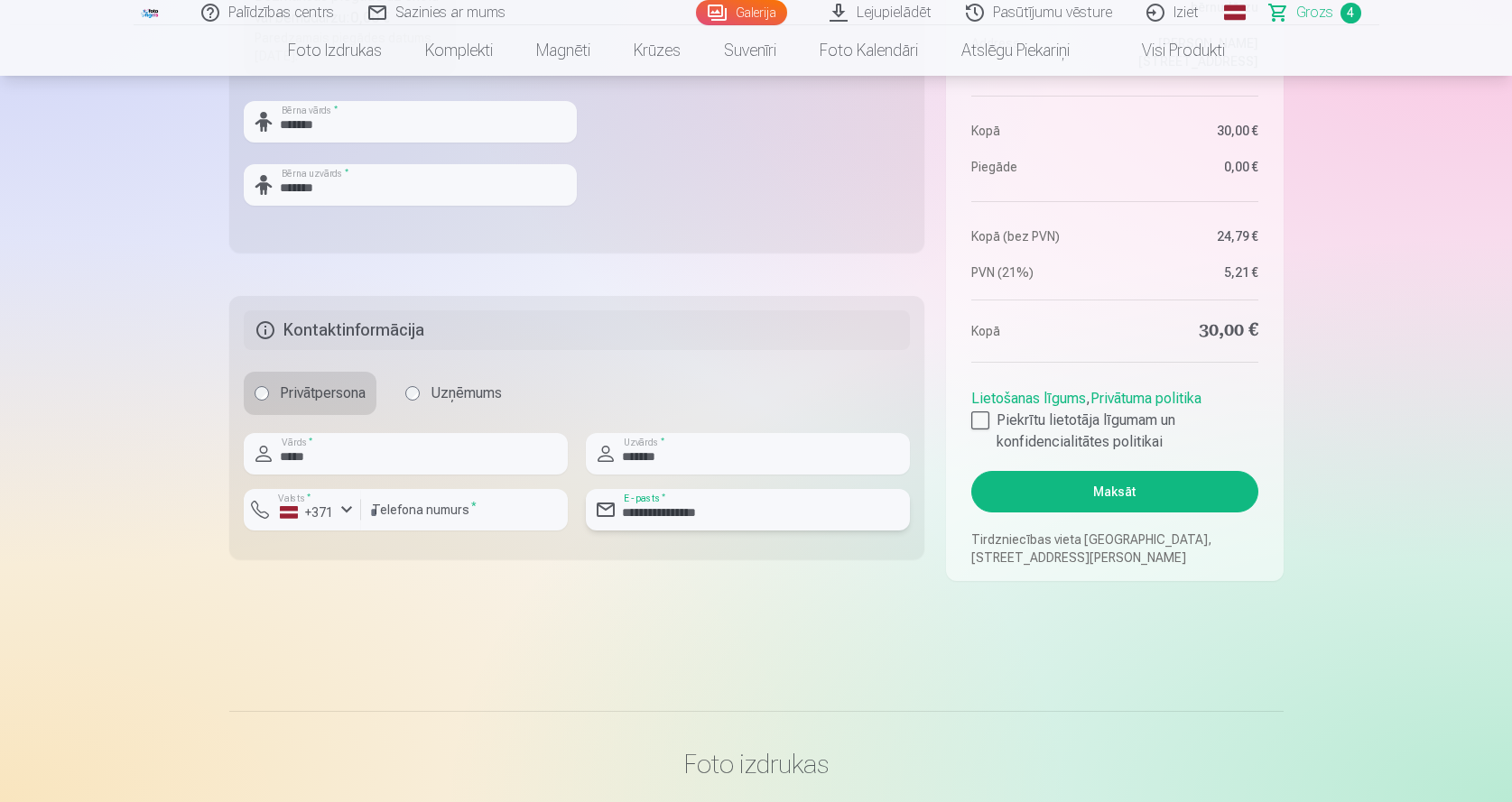
type input "**********"
click at [1110, 493] on button "Maksāt" at bounding box center [1114, 492] width 286 height 42
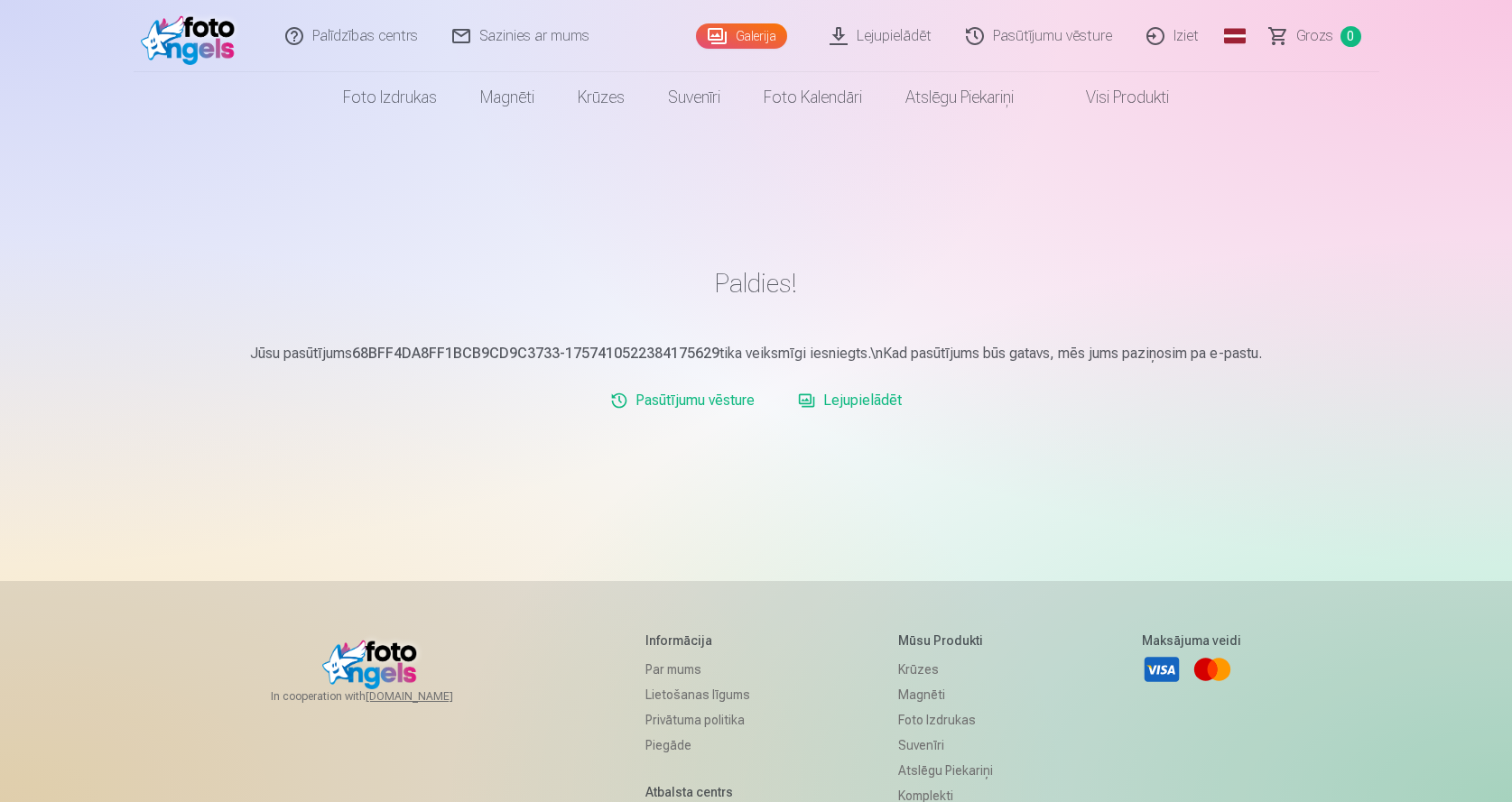
click at [858, 401] on link "Lejupielādēt" at bounding box center [849, 400] width 118 height 36
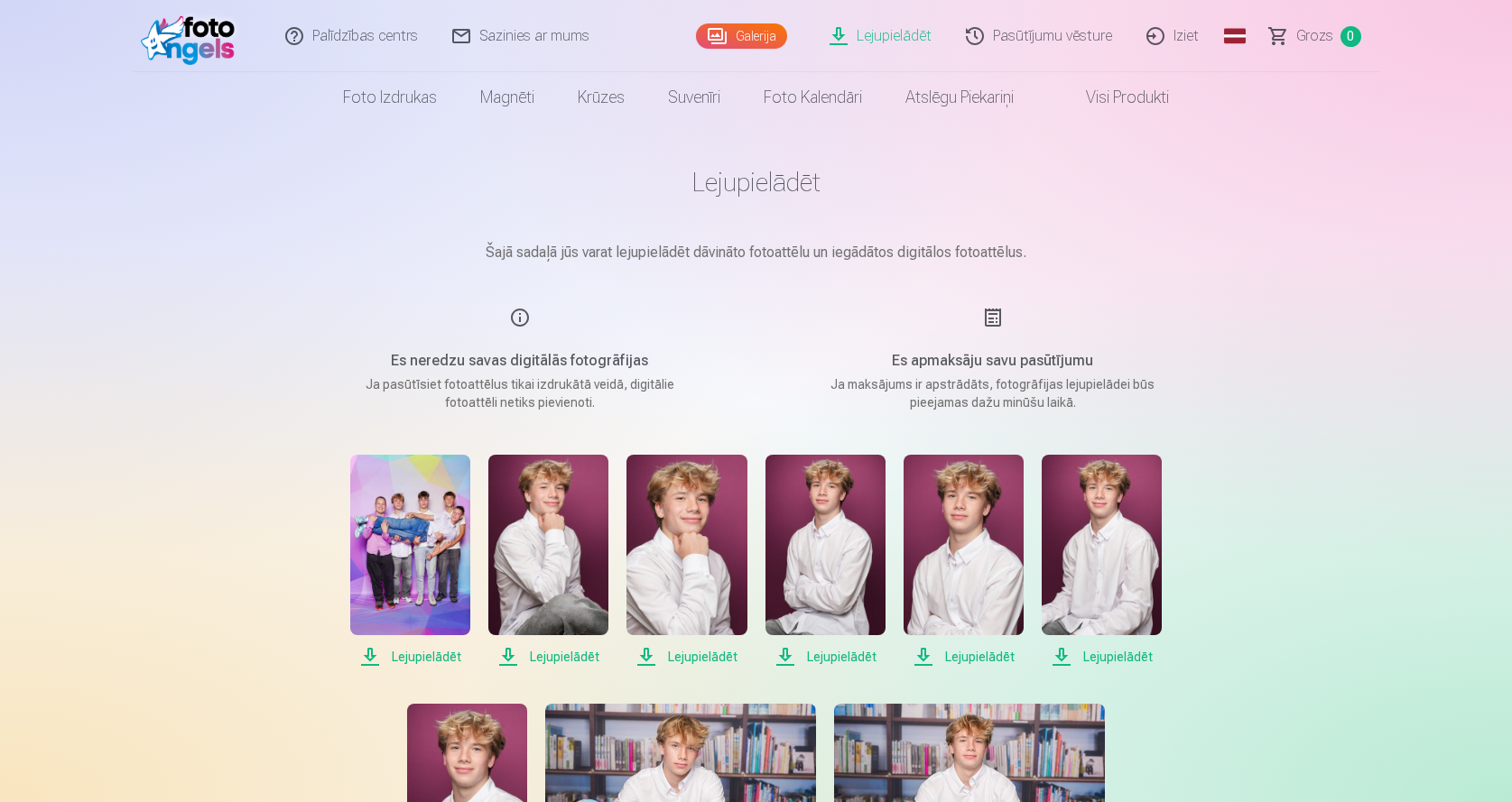
click at [431, 649] on span "Lejupielādēt" at bounding box center [410, 657] width 120 height 22
click at [409, 654] on span "Lejupielādēt" at bounding box center [410, 657] width 120 height 22
click at [561, 652] on span "Lejupielādēt" at bounding box center [547, 657] width 120 height 22
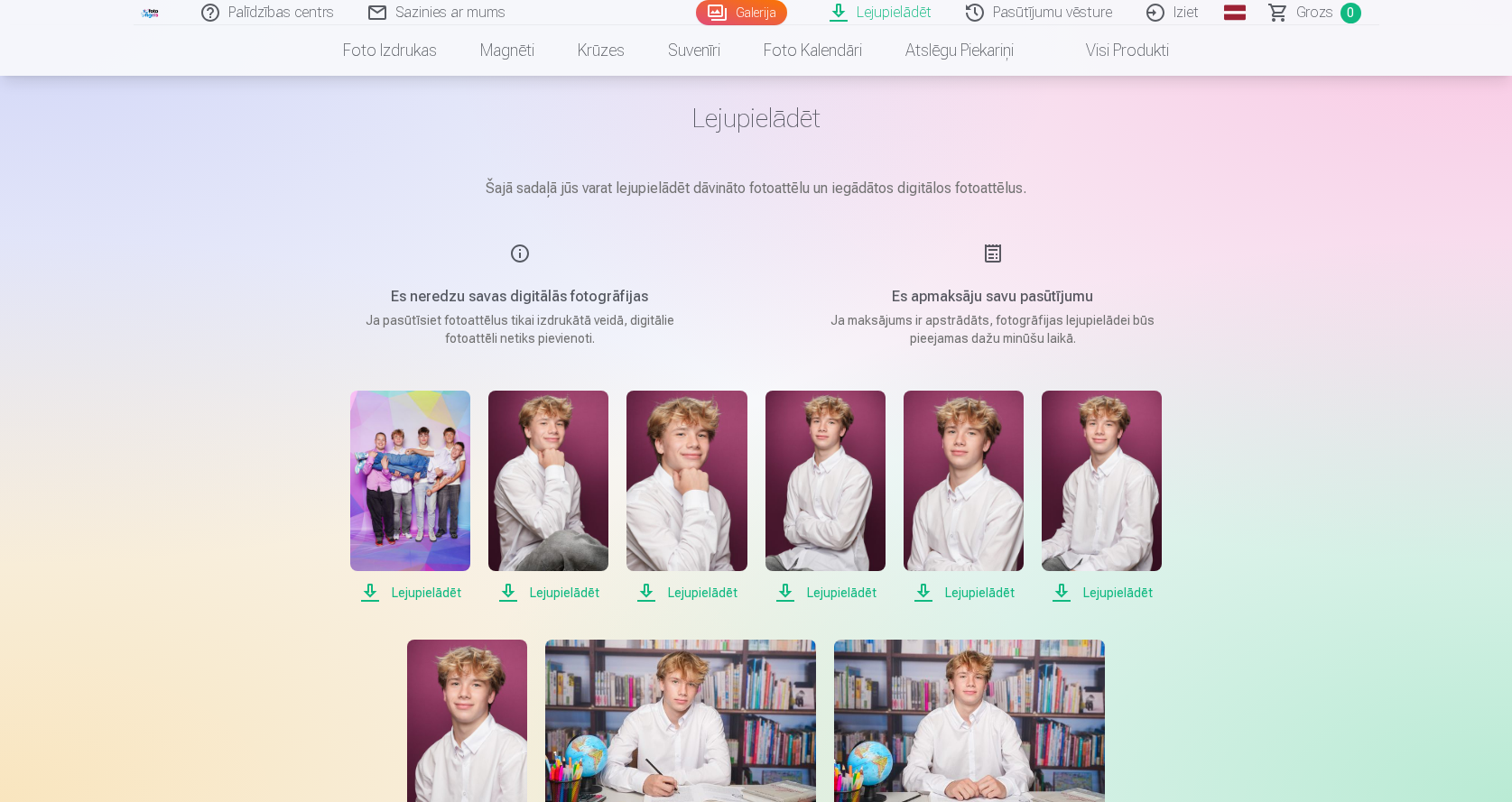
scroll to position [120, 0]
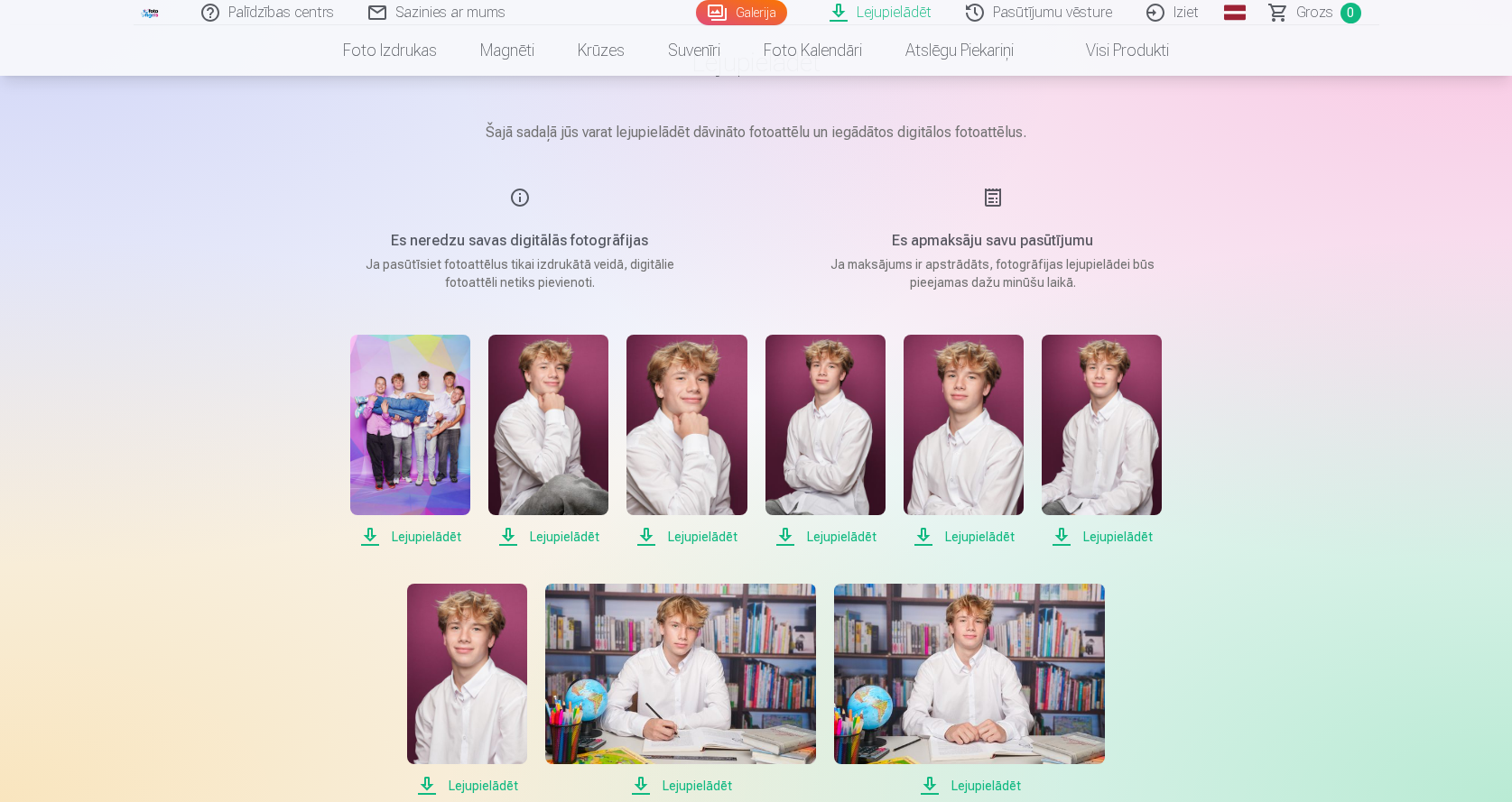
click at [712, 534] on span "Lejupielādēt" at bounding box center [686, 537] width 120 height 22
click at [832, 534] on span "Lejupielādēt" at bounding box center [825, 537] width 120 height 22
click at [981, 533] on span "Lejupielādēt" at bounding box center [963, 537] width 120 height 22
click at [1134, 532] on span "Lejupielādēt" at bounding box center [1101, 537] width 120 height 22
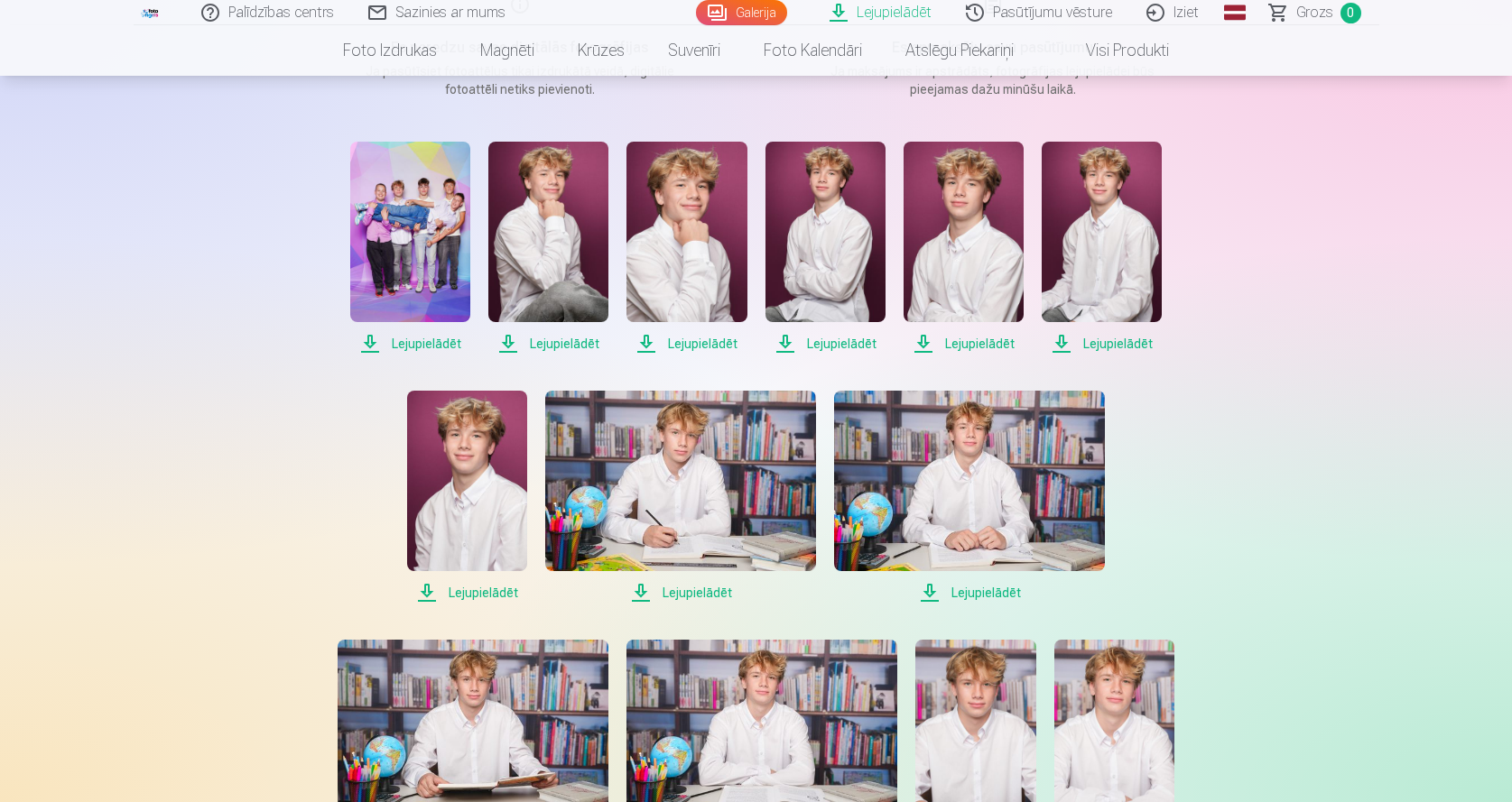
scroll to position [481, 0]
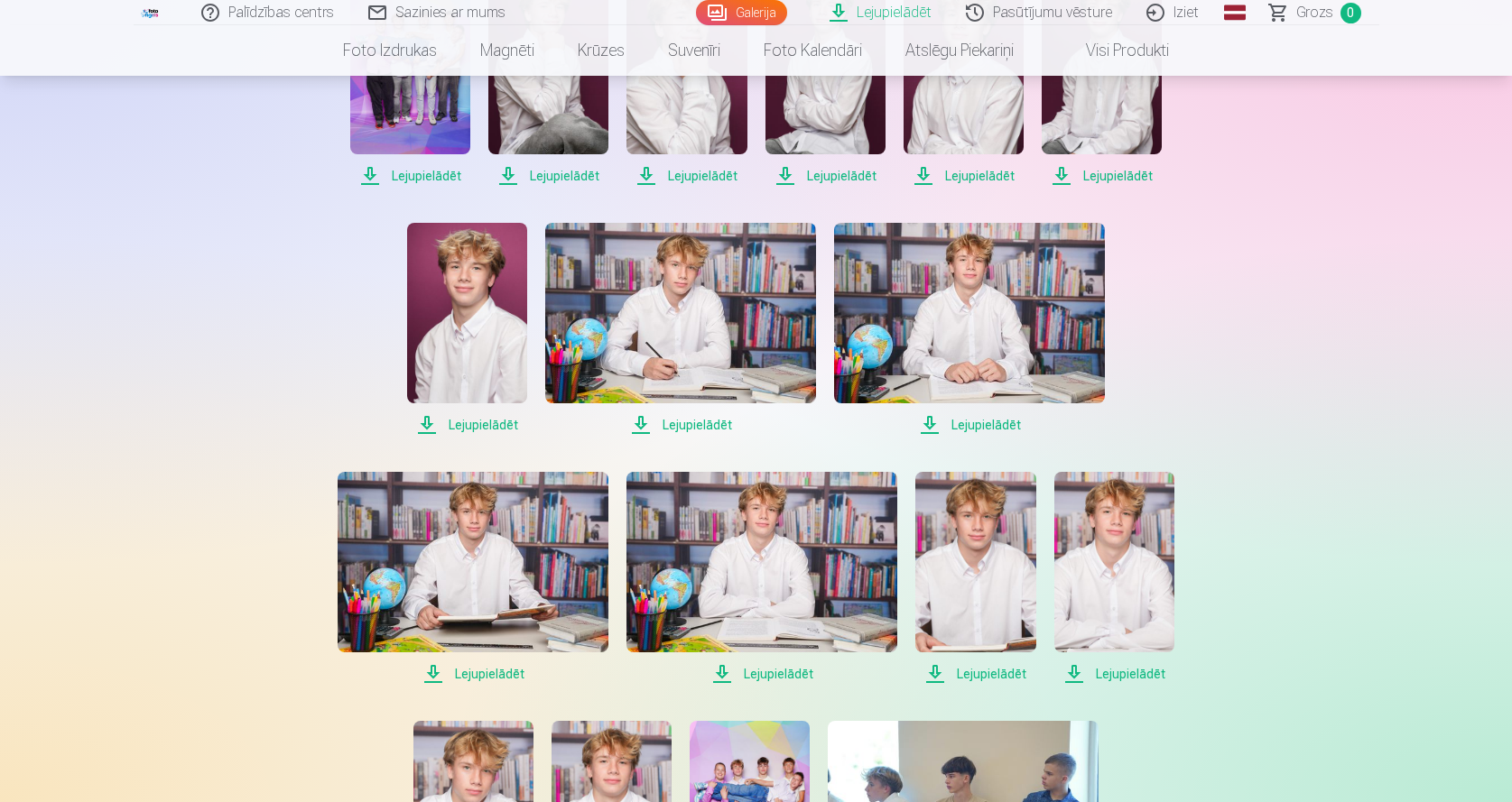
click at [484, 424] on span "Lejupielādēt" at bounding box center [466, 425] width 120 height 22
click at [706, 420] on span "Lejupielādēt" at bounding box center [680, 425] width 271 height 22
click at [973, 424] on span "Lejupielādēt" at bounding box center [969, 425] width 271 height 22
click at [476, 675] on span "Lejupielādēt" at bounding box center [473, 674] width 271 height 22
click at [501, 669] on span "Lejupielādēt" at bounding box center [473, 674] width 271 height 22
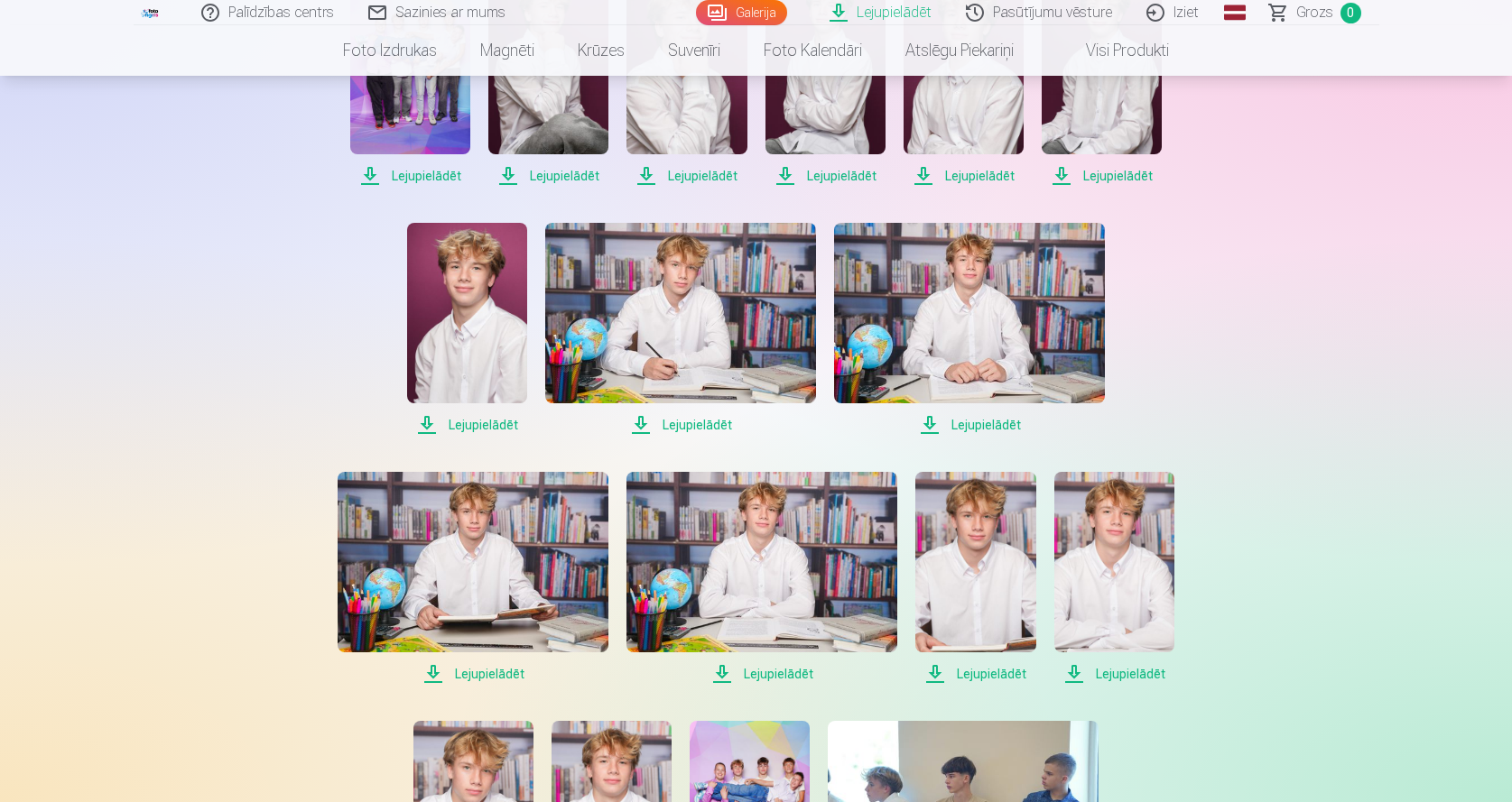
click at [767, 669] on span "Lejupielādēt" at bounding box center [762, 674] width 271 height 22
click at [1001, 672] on span "Lejupielādēt" at bounding box center [975, 674] width 120 height 22
click at [1134, 675] on span "Lejupielādēt" at bounding box center [1114, 674] width 120 height 22
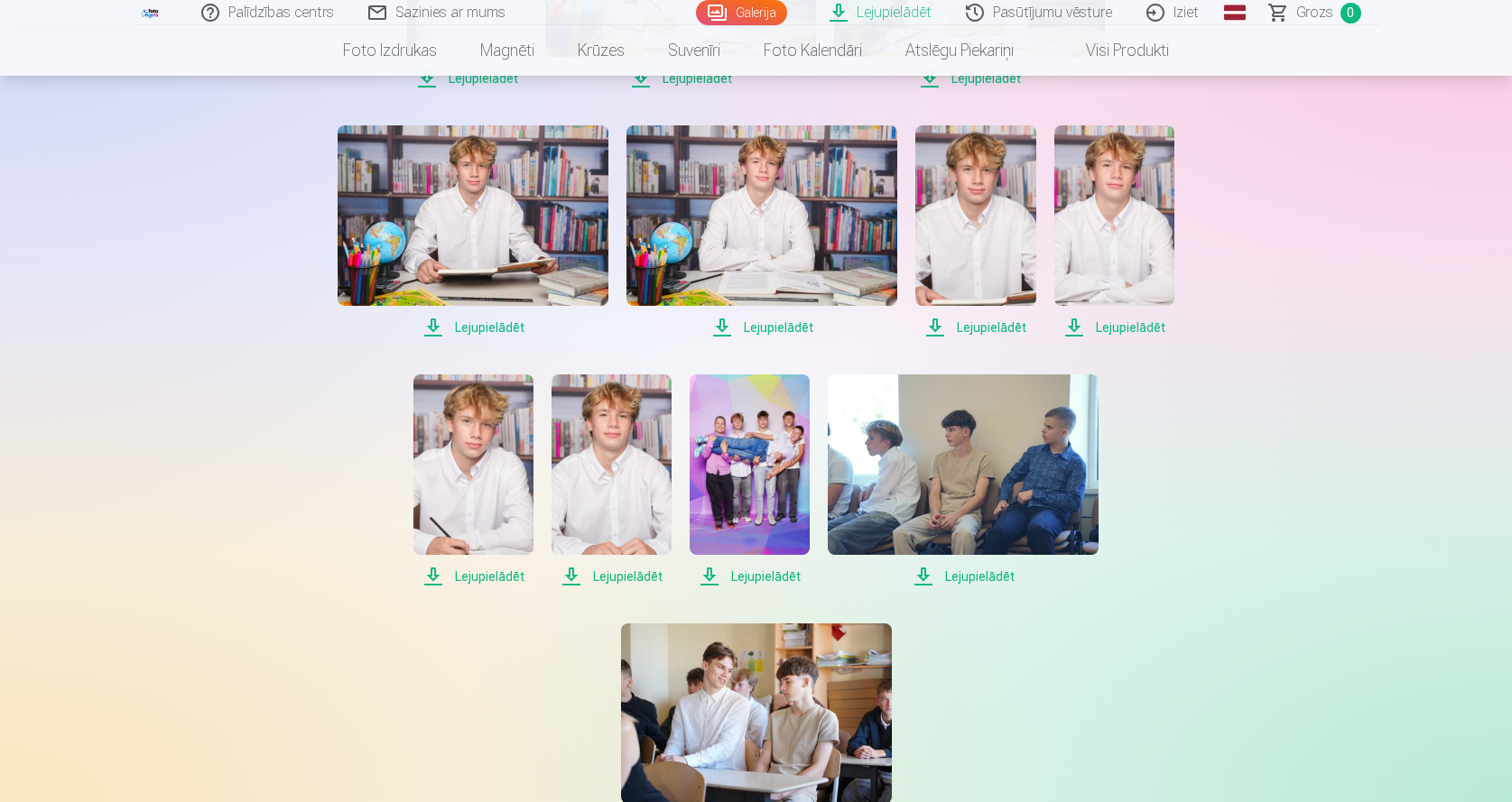
scroll to position [842, 0]
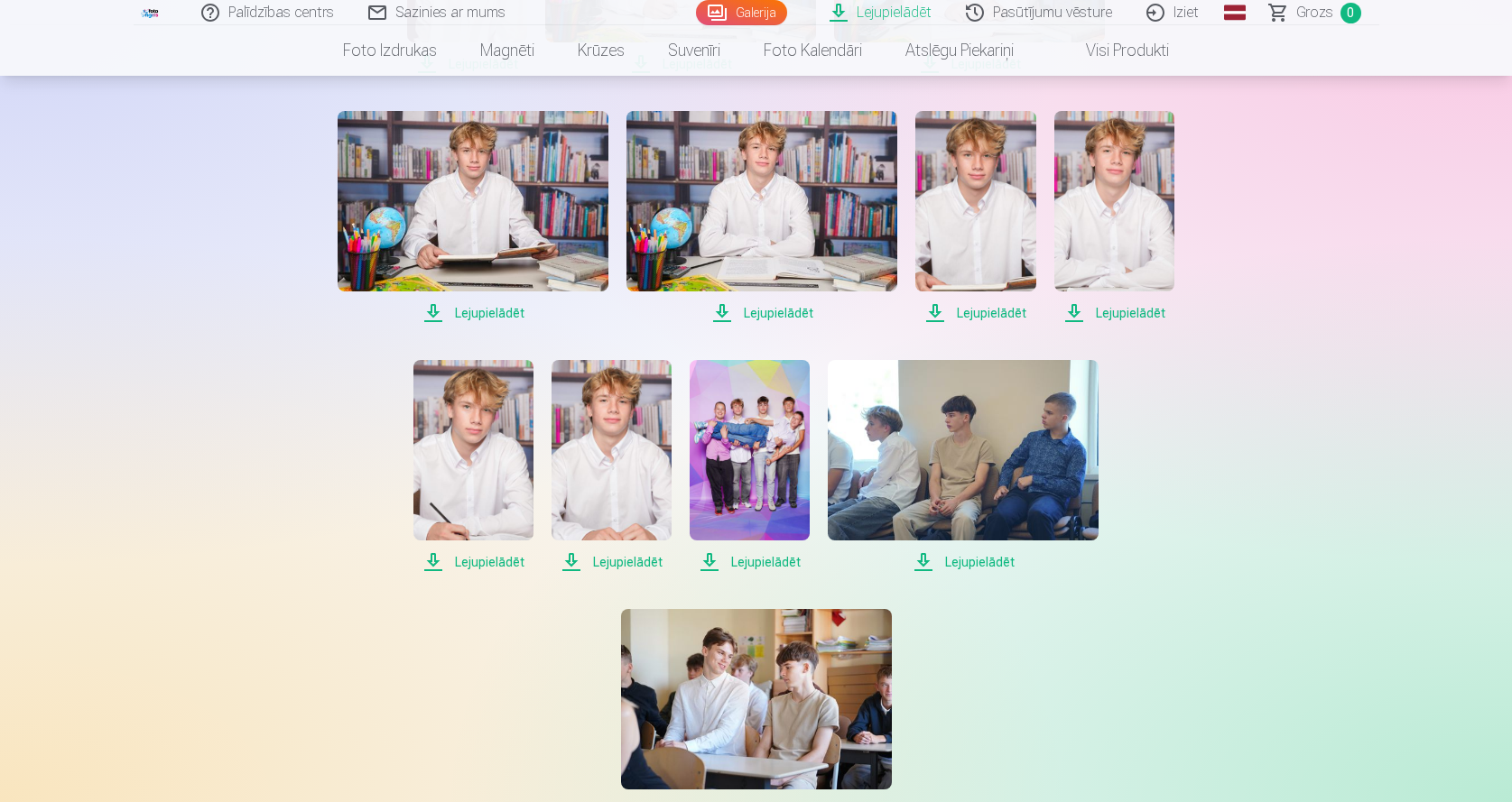
click at [485, 563] on span "Lejupielādēt" at bounding box center [473, 561] width 120 height 22
click at [632, 565] on span "Lejupielādēt" at bounding box center [611, 561] width 120 height 22
click at [785, 560] on span "Lejupielādēt" at bounding box center [749, 561] width 120 height 22
click at [985, 562] on span "Lejupielādēt" at bounding box center [963, 561] width 271 height 22
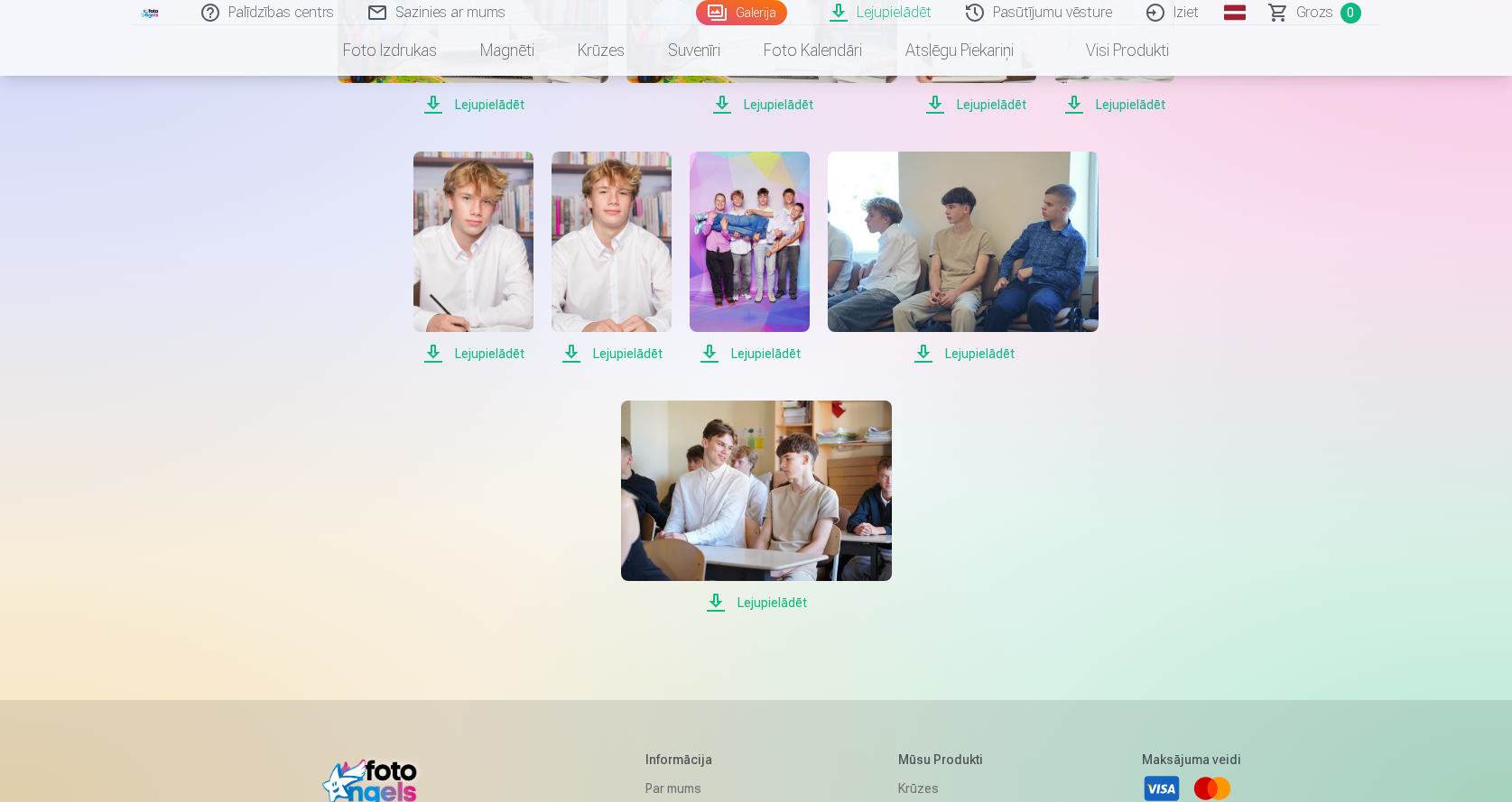
scroll to position [962, 0]
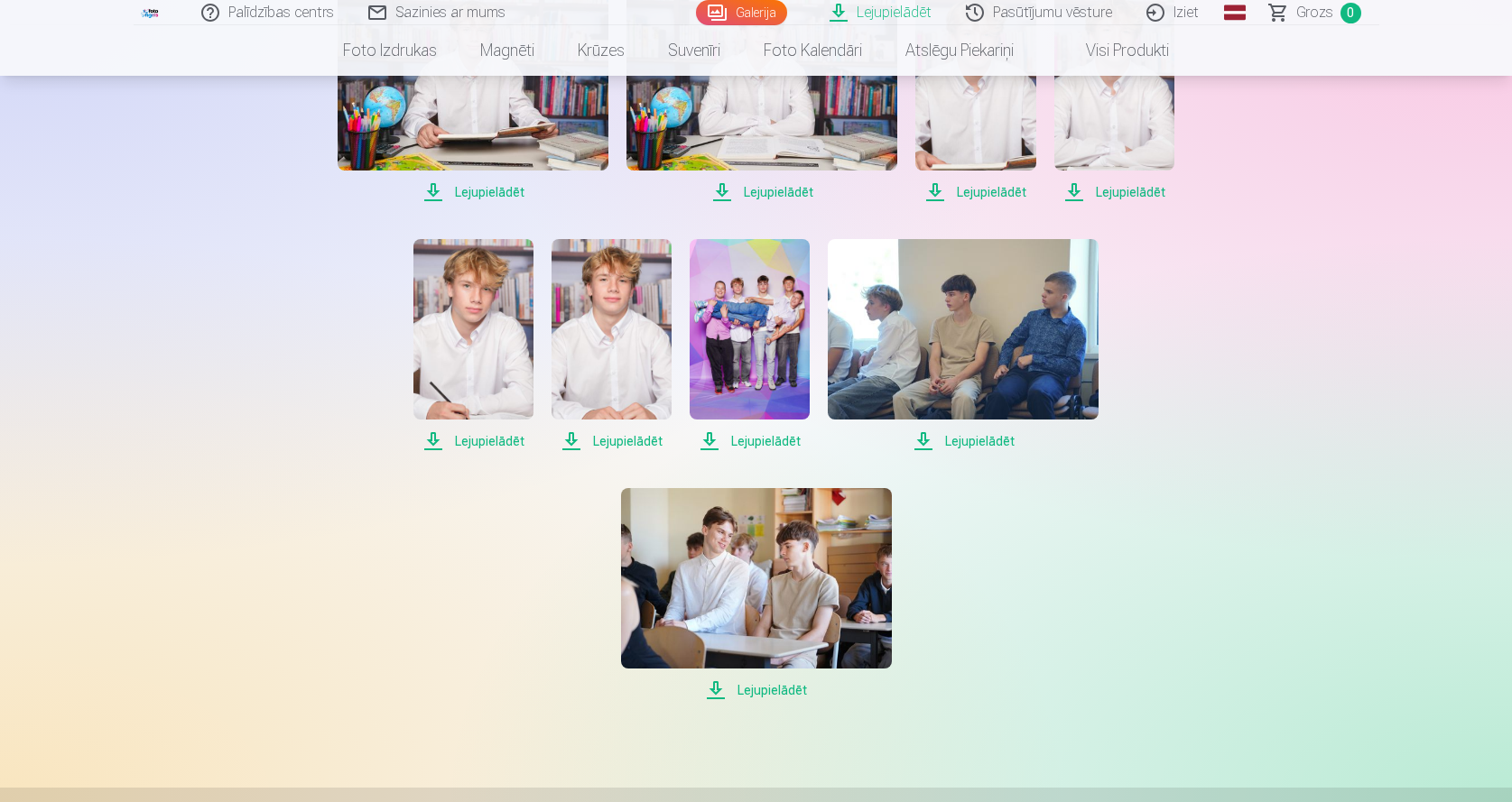
click at [780, 691] on span "Lejupielādēt" at bounding box center [756, 690] width 271 height 22
click at [791, 688] on span "Lejupielādēt" at bounding box center [756, 690] width 271 height 22
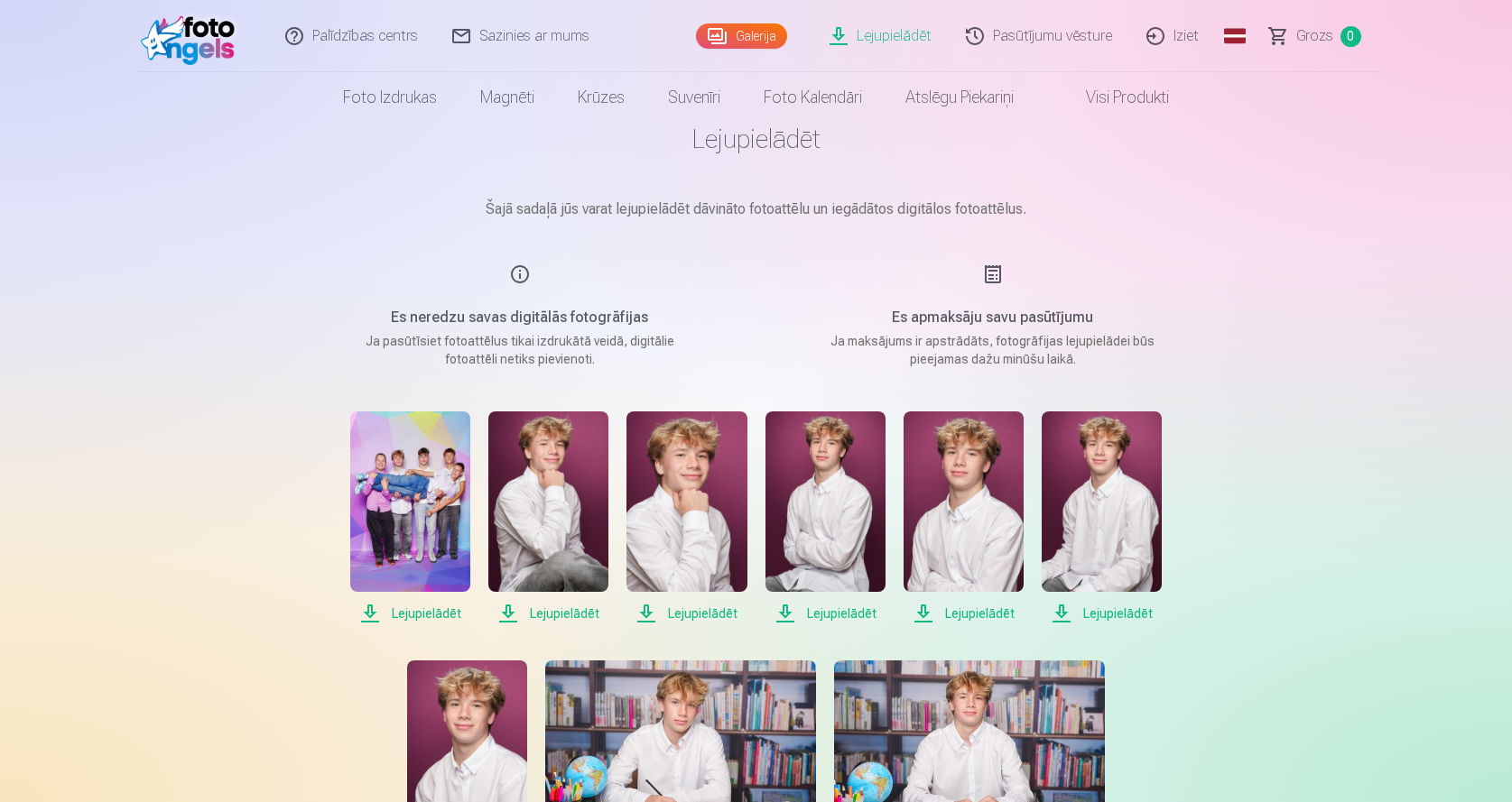
scroll to position [0, 0]
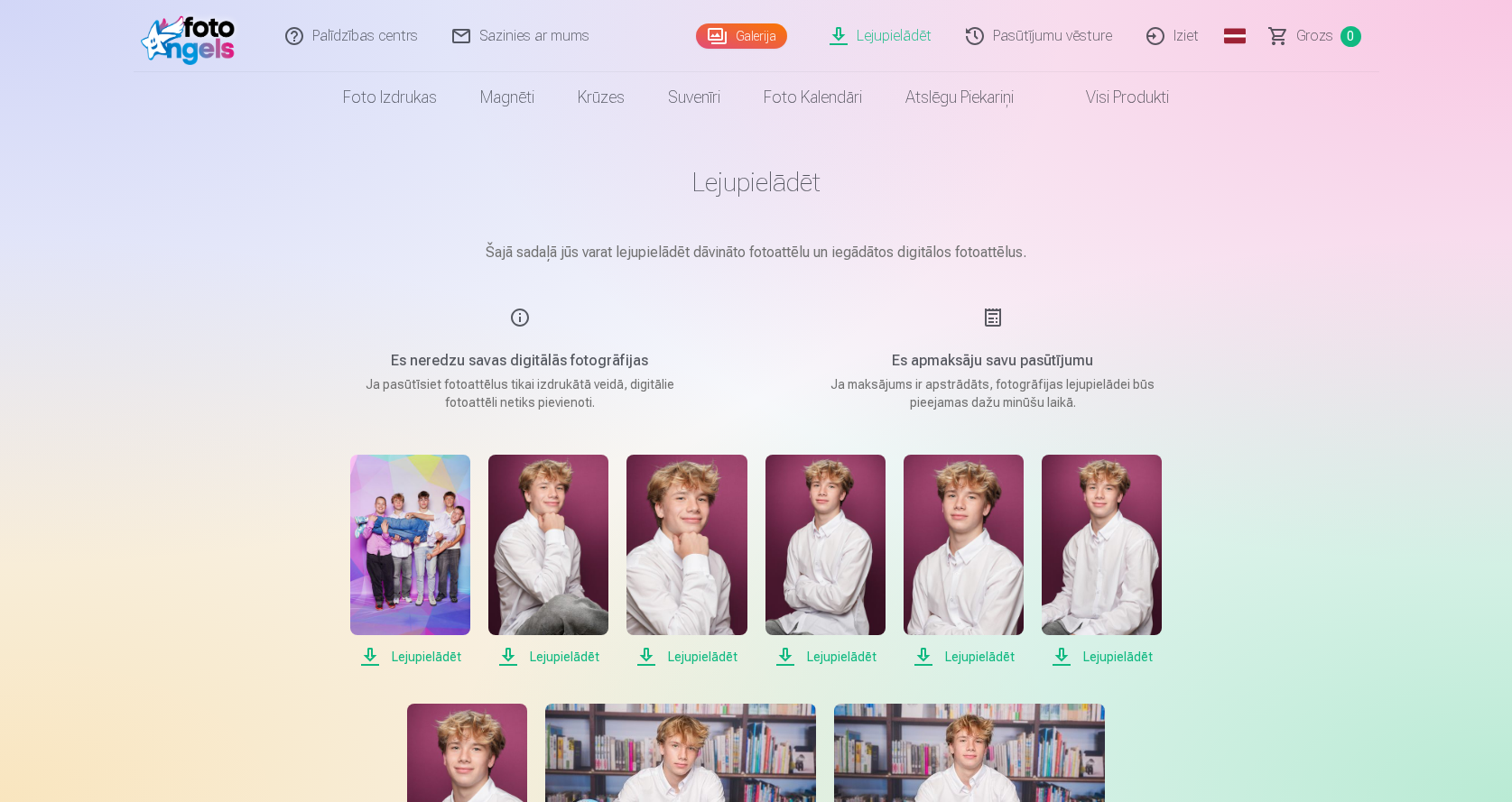
click at [1016, 34] on link "Pasūtījumu vēsture" at bounding box center [1039, 36] width 180 height 73
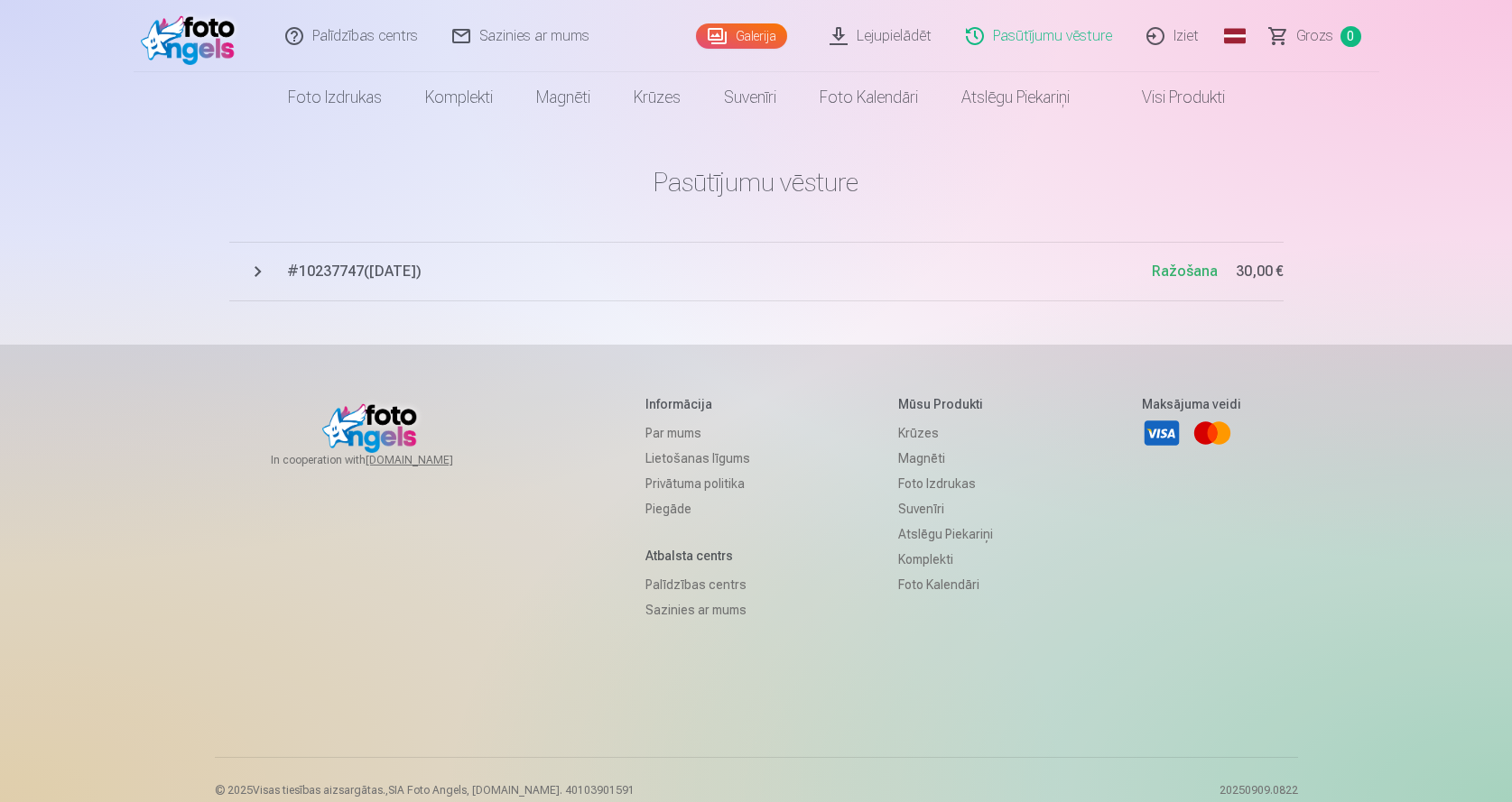
click at [335, 264] on span "# 10237747 ( [DATE] )" at bounding box center [719, 271] width 865 height 22
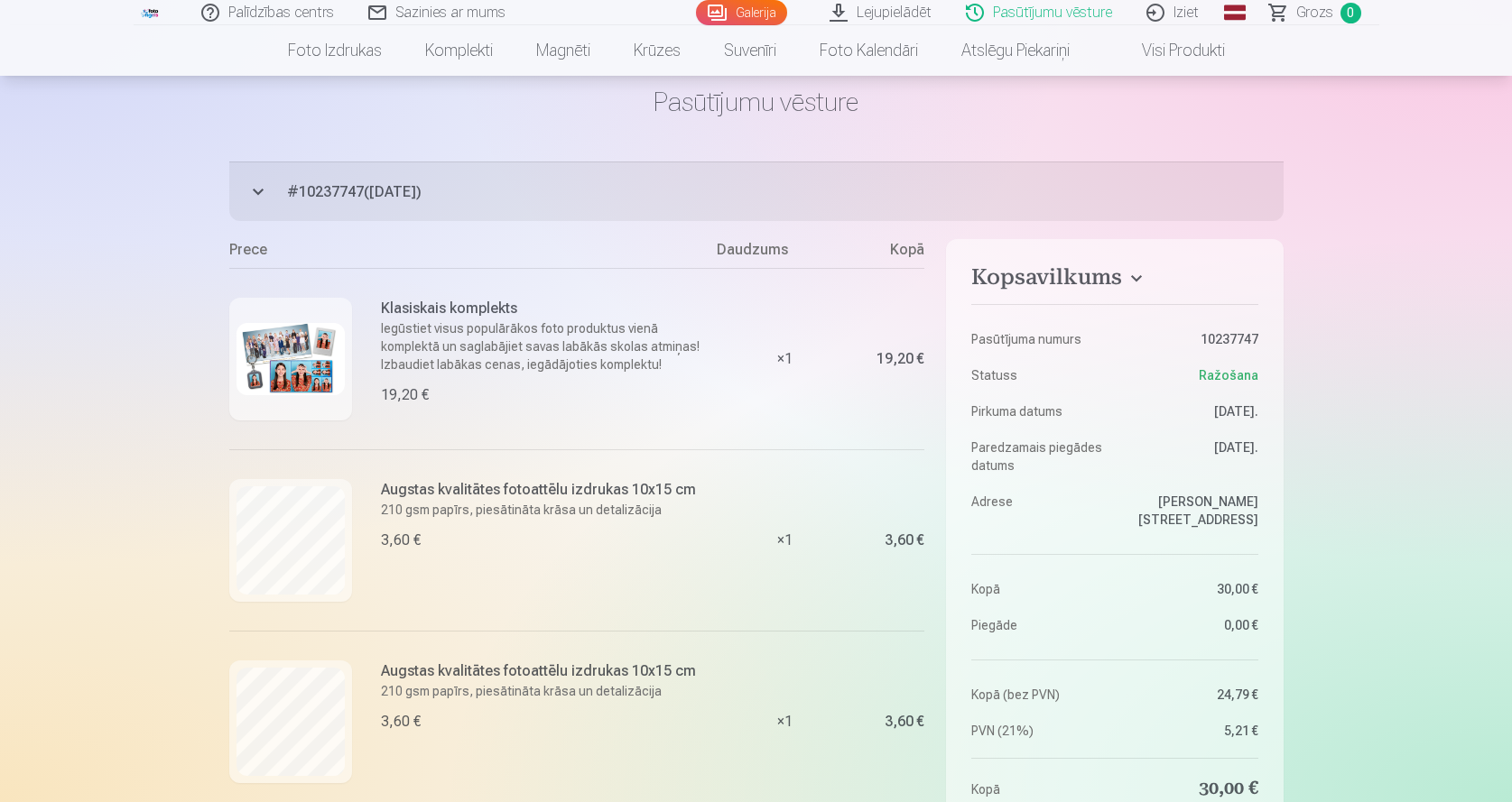
scroll to position [120, 0]
